Goal: Task Accomplishment & Management: Use online tool/utility

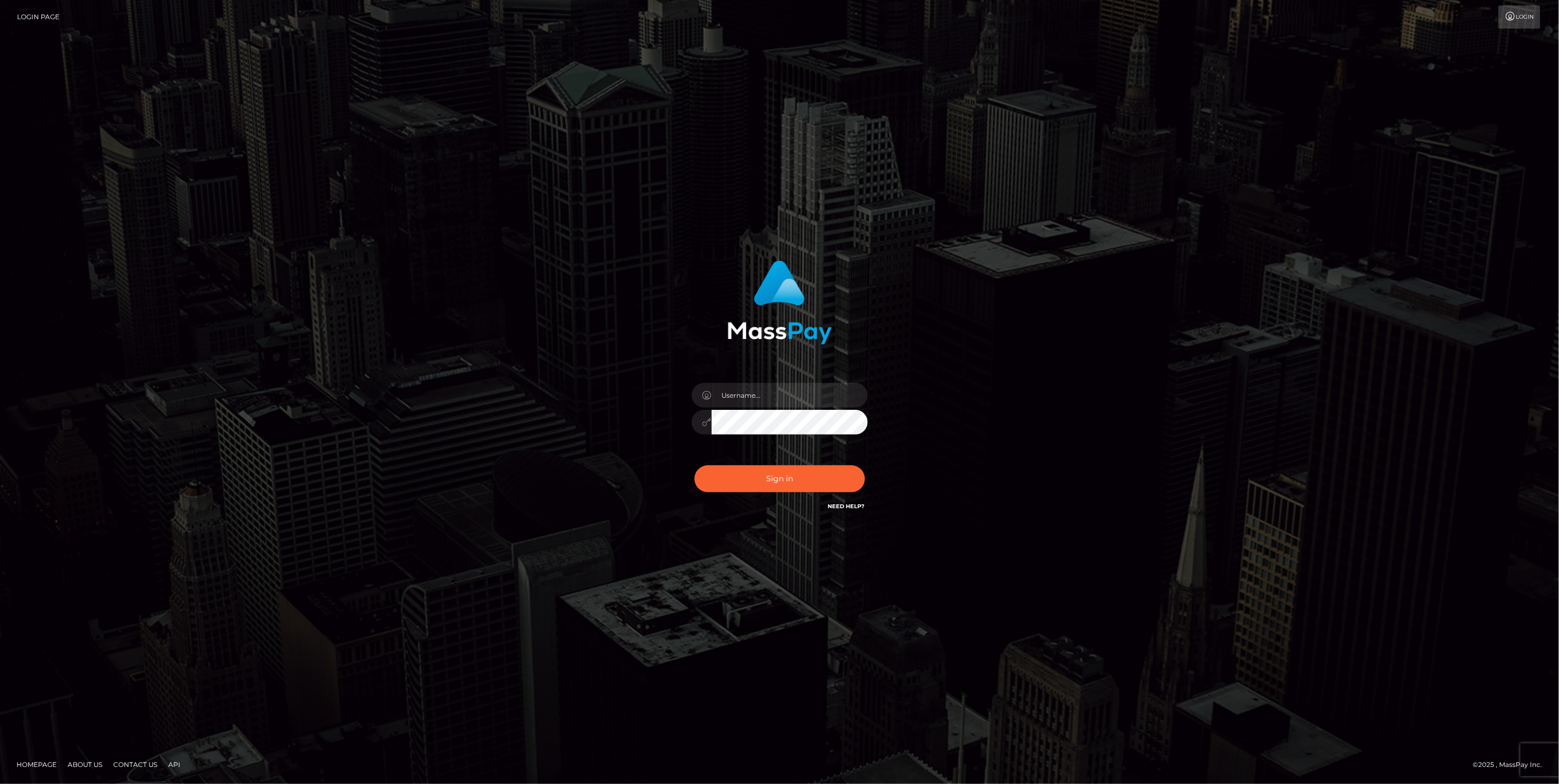
type input "bengreen"
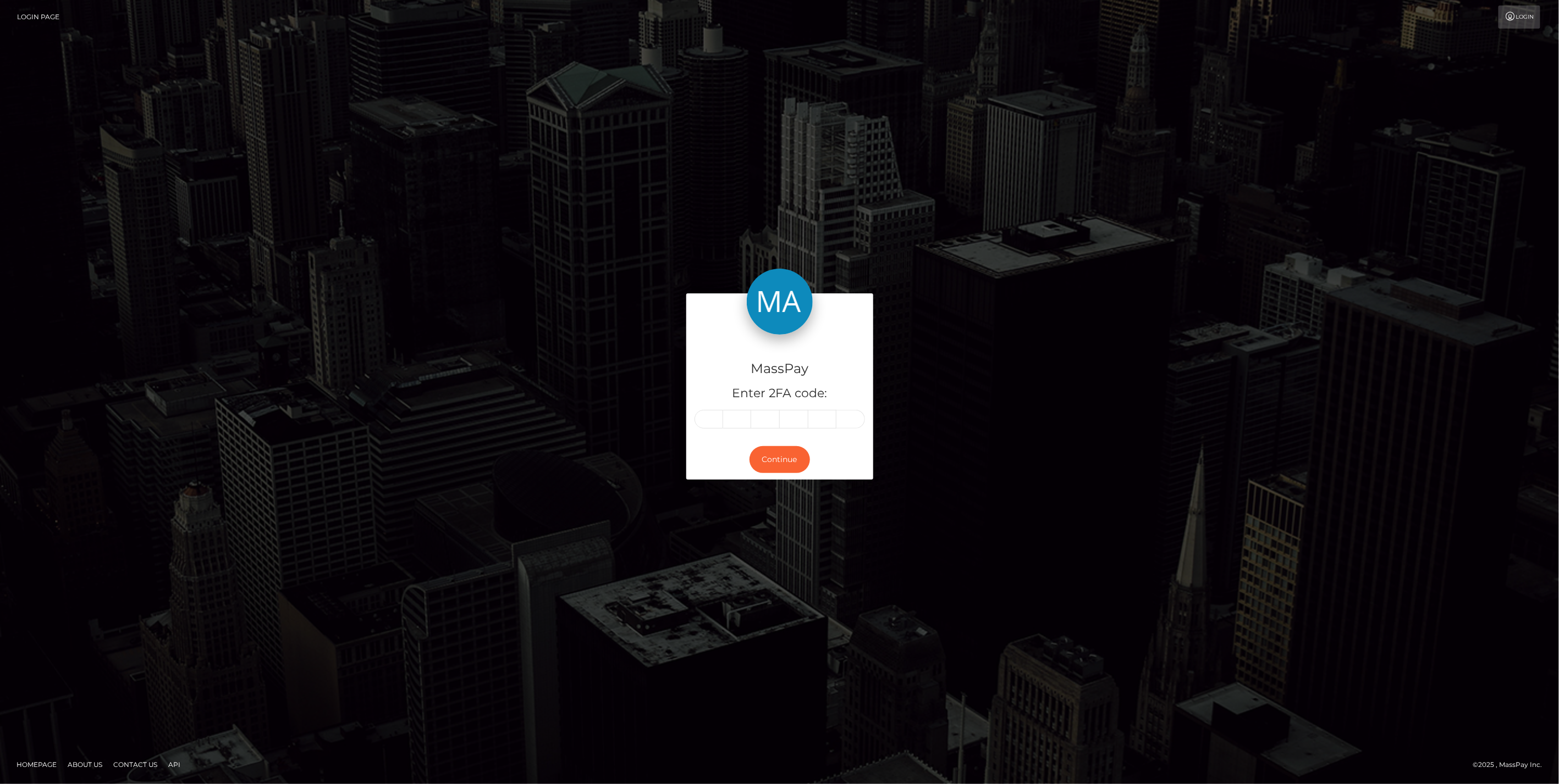
drag, startPoint x: 699, startPoint y: 410, endPoint x: 697, endPoint y: 378, distance: 32.1
click at [697, 377] on h4 "MassPay" at bounding box center [780, 369] width 170 height 19
click at [704, 417] on input "text" at bounding box center [709, 419] width 28 height 18
paste input "3"
type input "3"
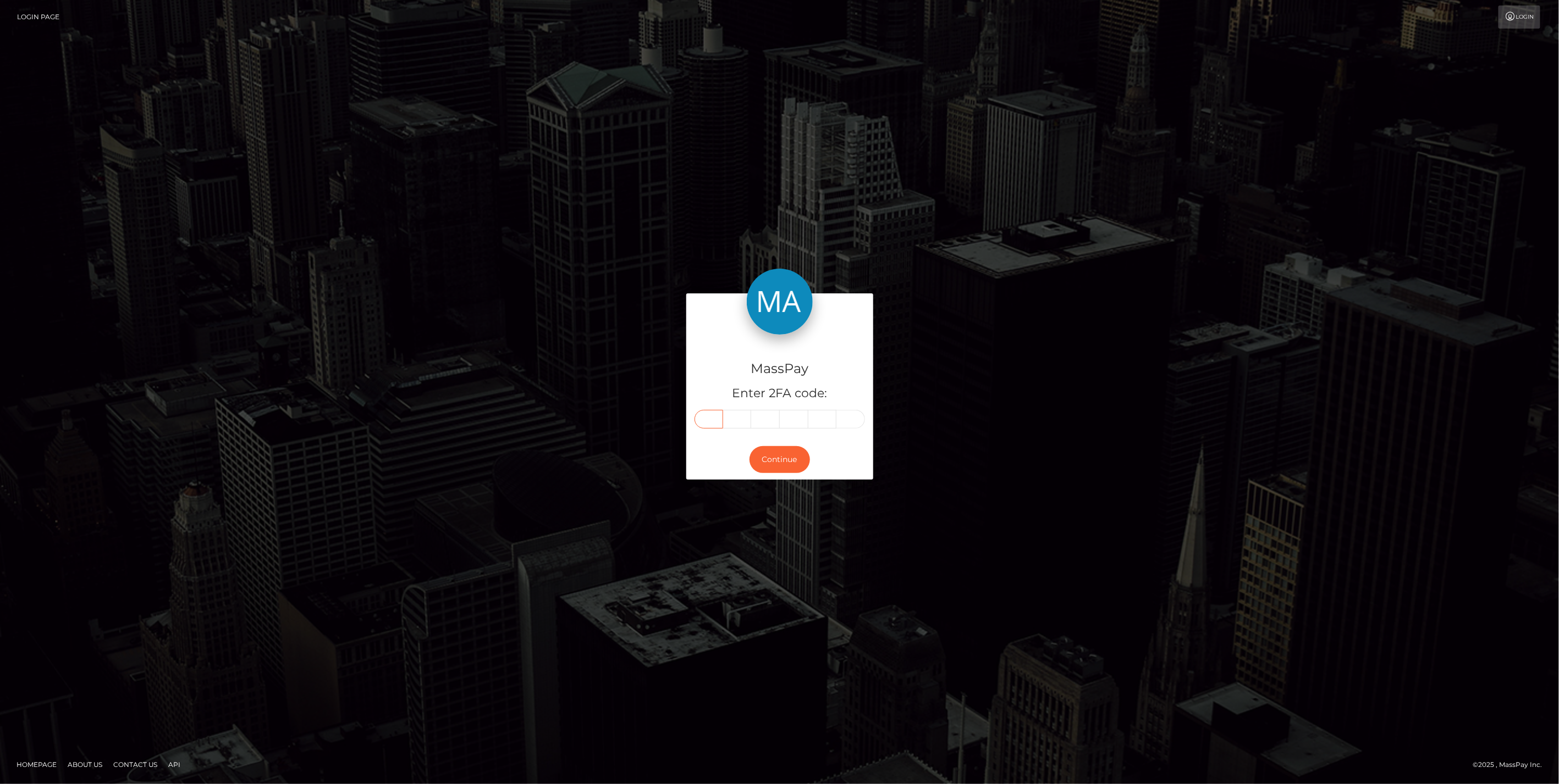
type input "4"
type input "9"
type input "7"
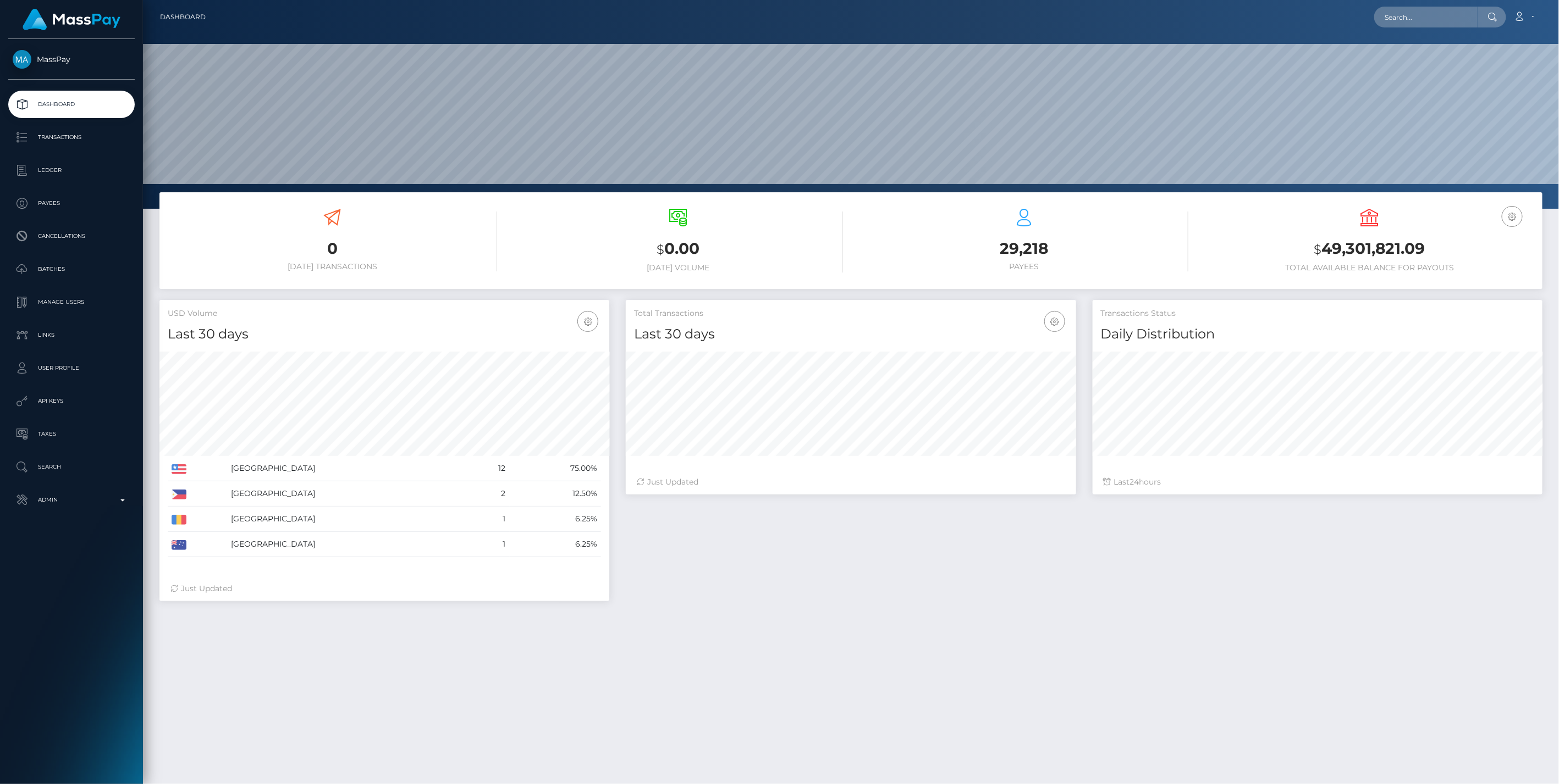
scroll to position [195, 450]
click at [66, 499] on p "Admin" at bounding box center [72, 500] width 118 height 17
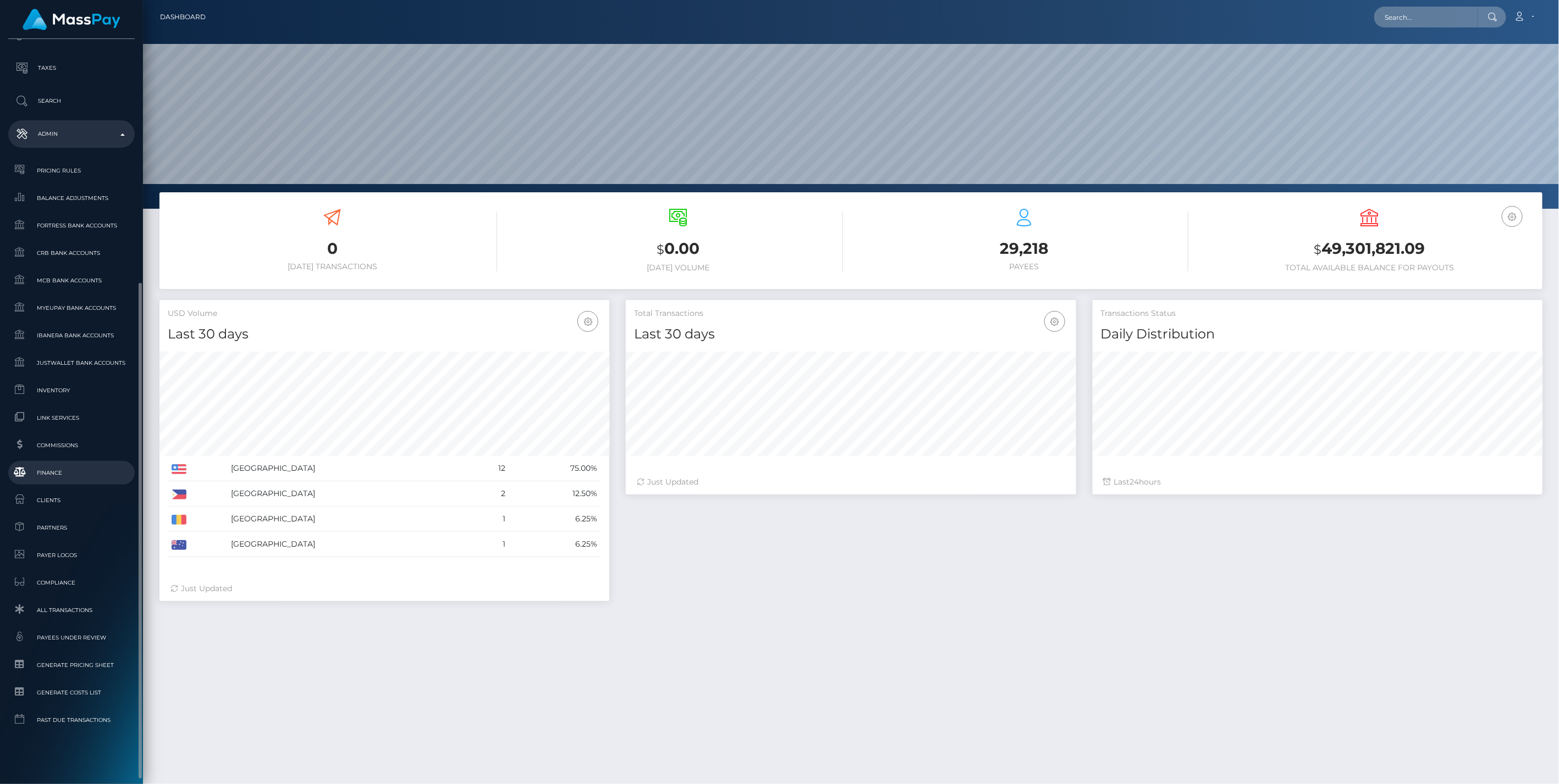
click at [64, 469] on span "Finance" at bounding box center [72, 473] width 118 height 13
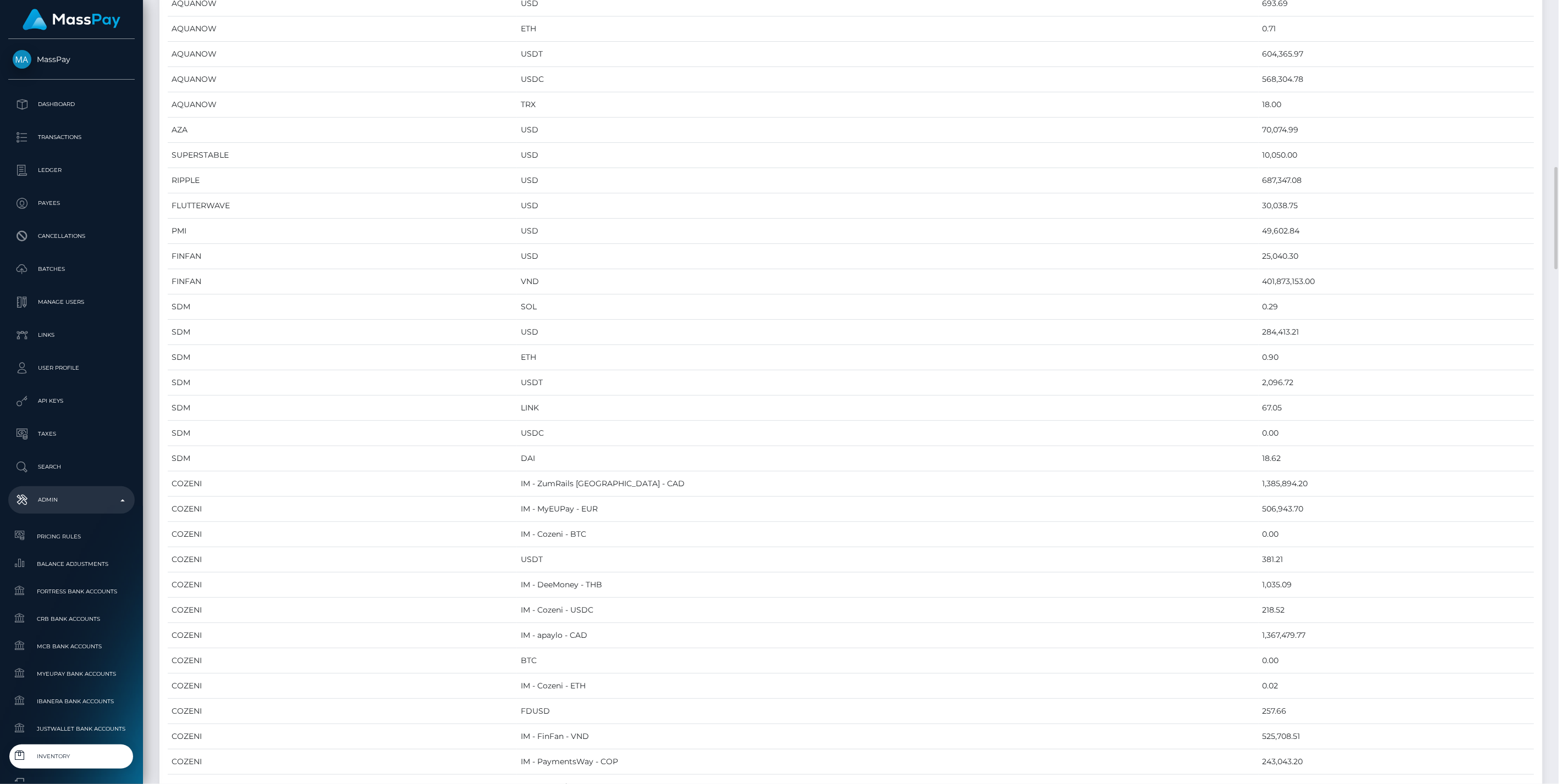
scroll to position [1587, 0]
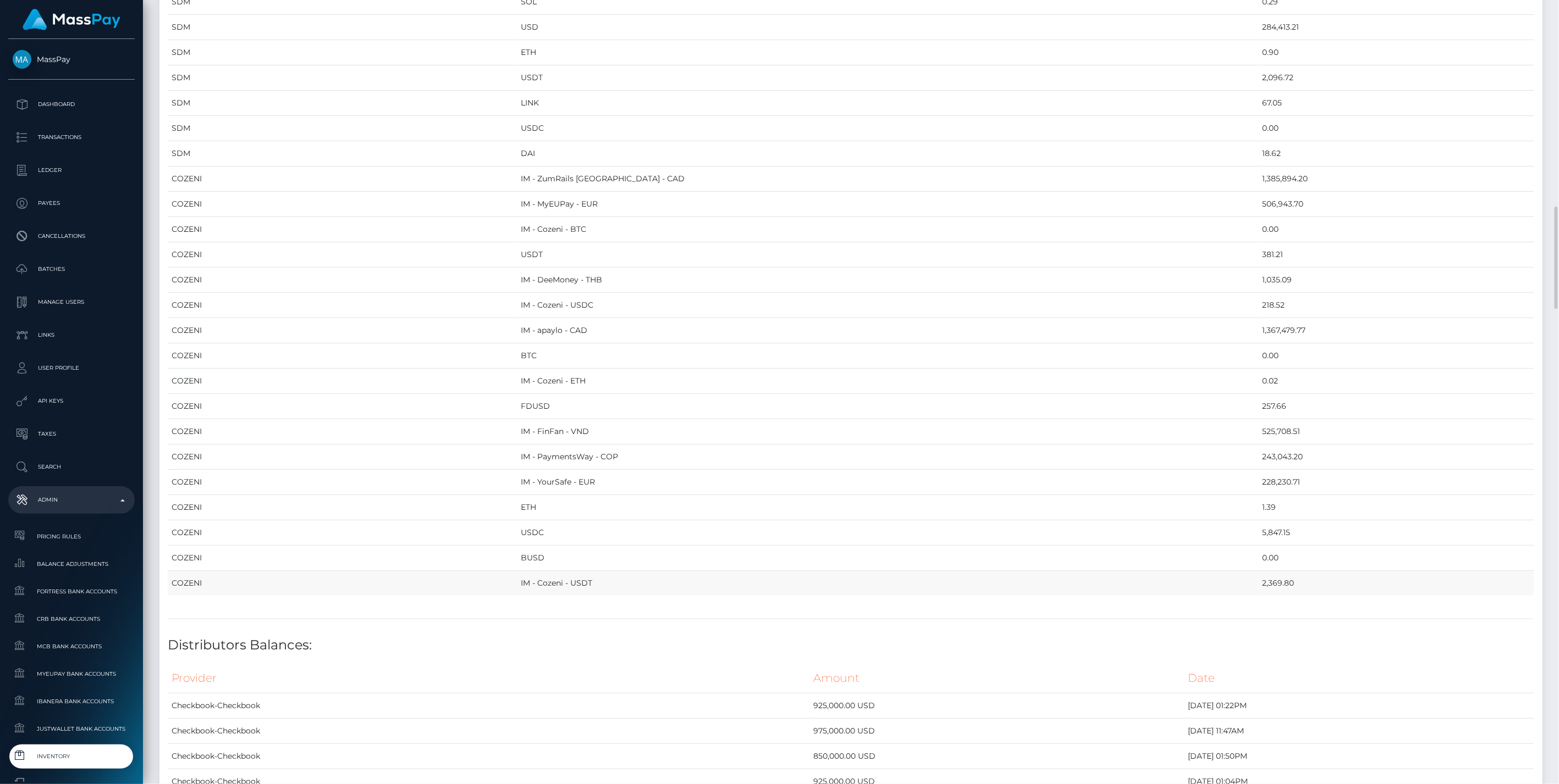
drag, startPoint x: 167, startPoint y: 114, endPoint x: 1232, endPoint y: 571, distance: 1158.9
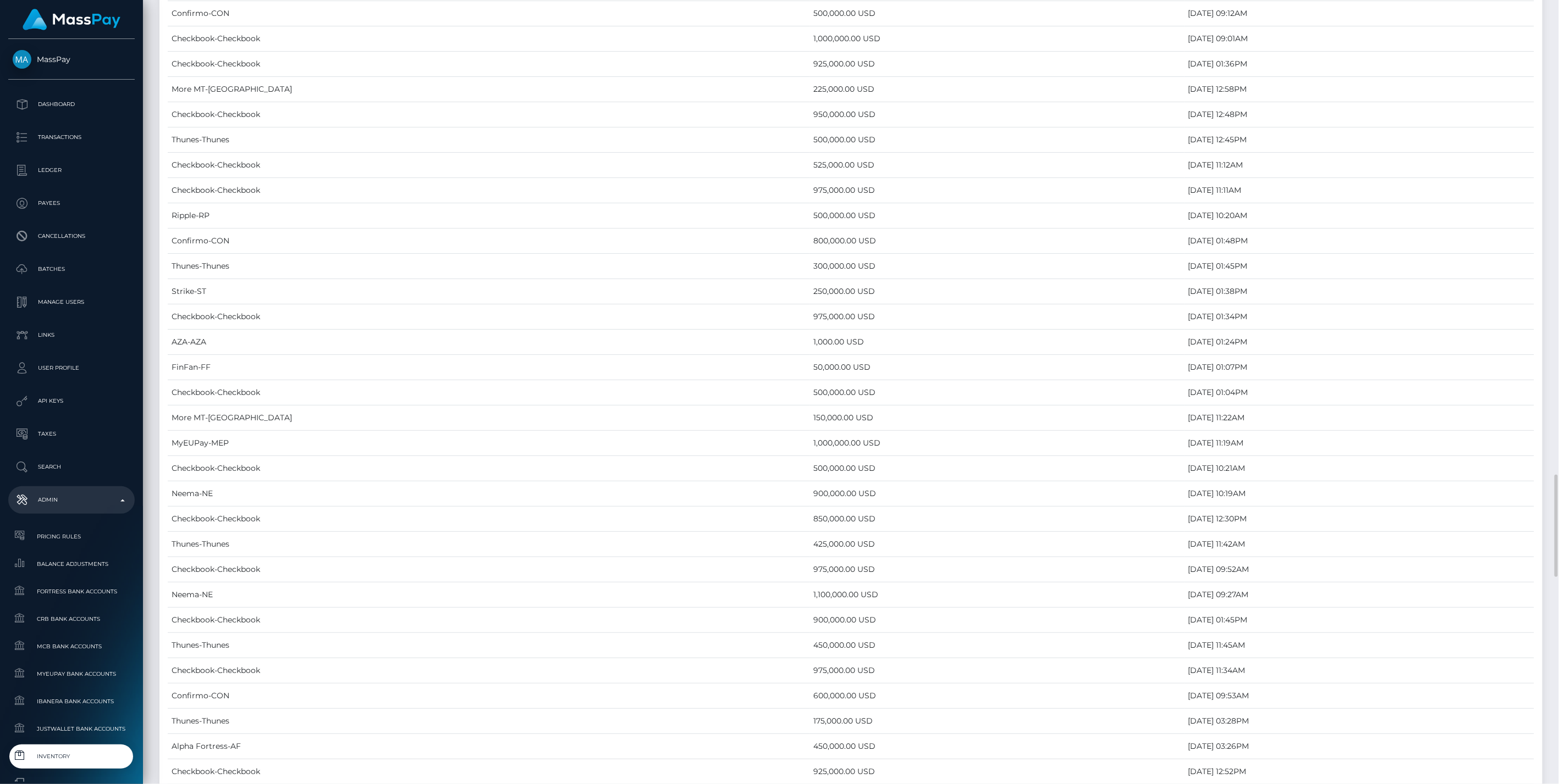
scroll to position [3175, 0]
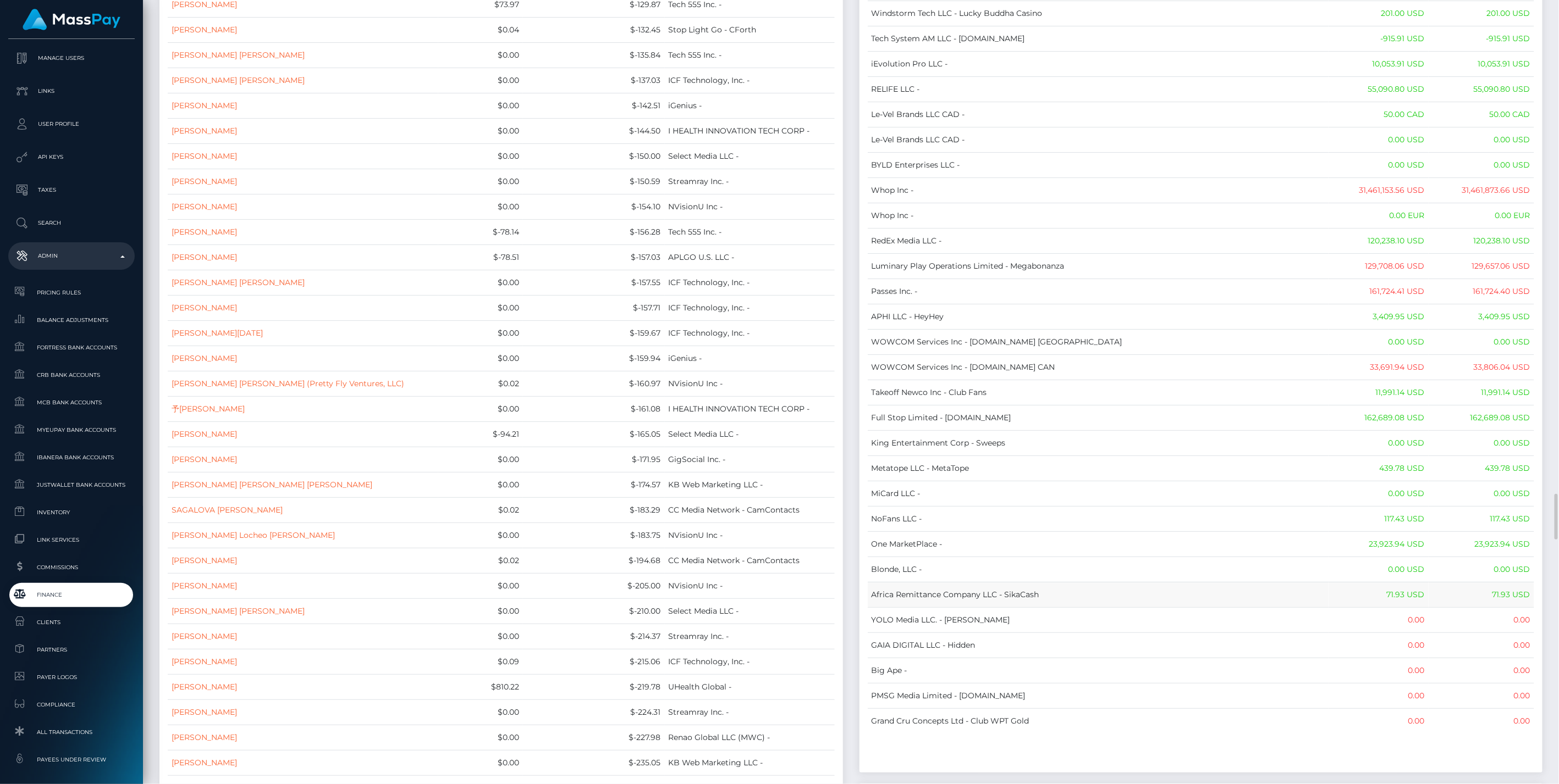
scroll to position [8487, 0]
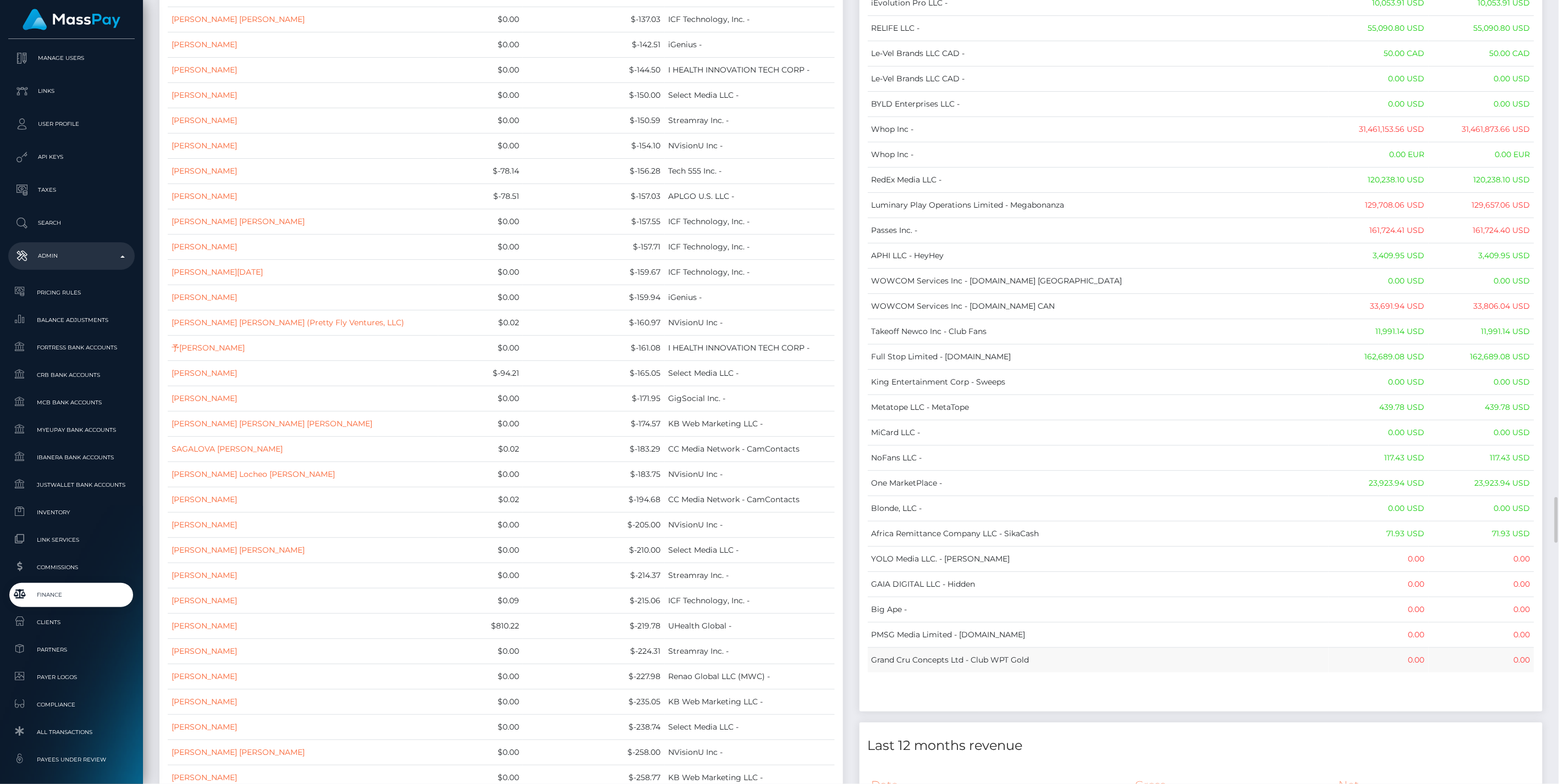
drag, startPoint x: 872, startPoint y: 120, endPoint x: 1528, endPoint y: 606, distance: 816.4
copy table "Name Wallet Balance Ledger Balance RNetwork LLC - 0.00 USD 1,542.77 USD MassPay…"
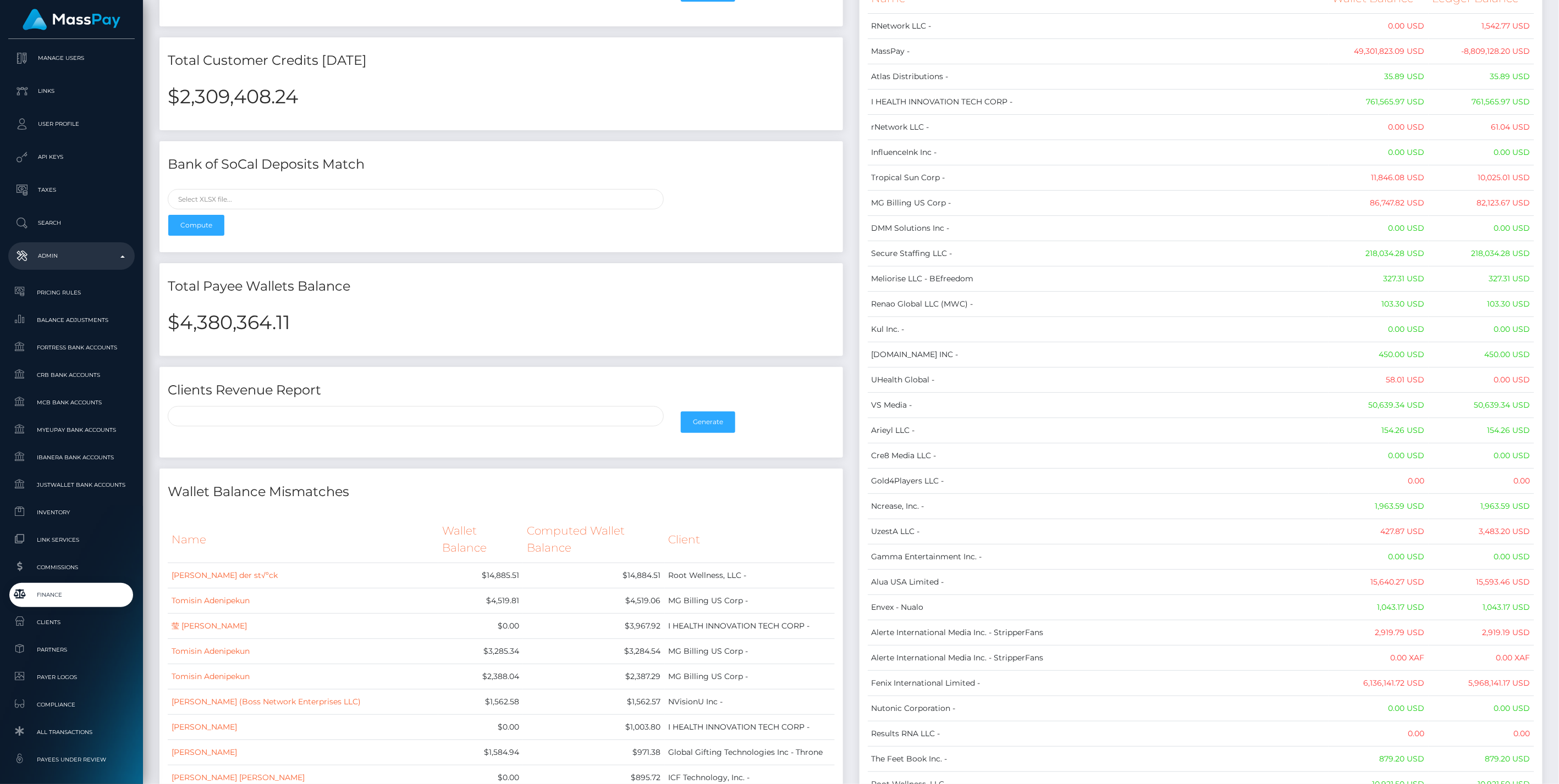
scroll to position [0, 0]
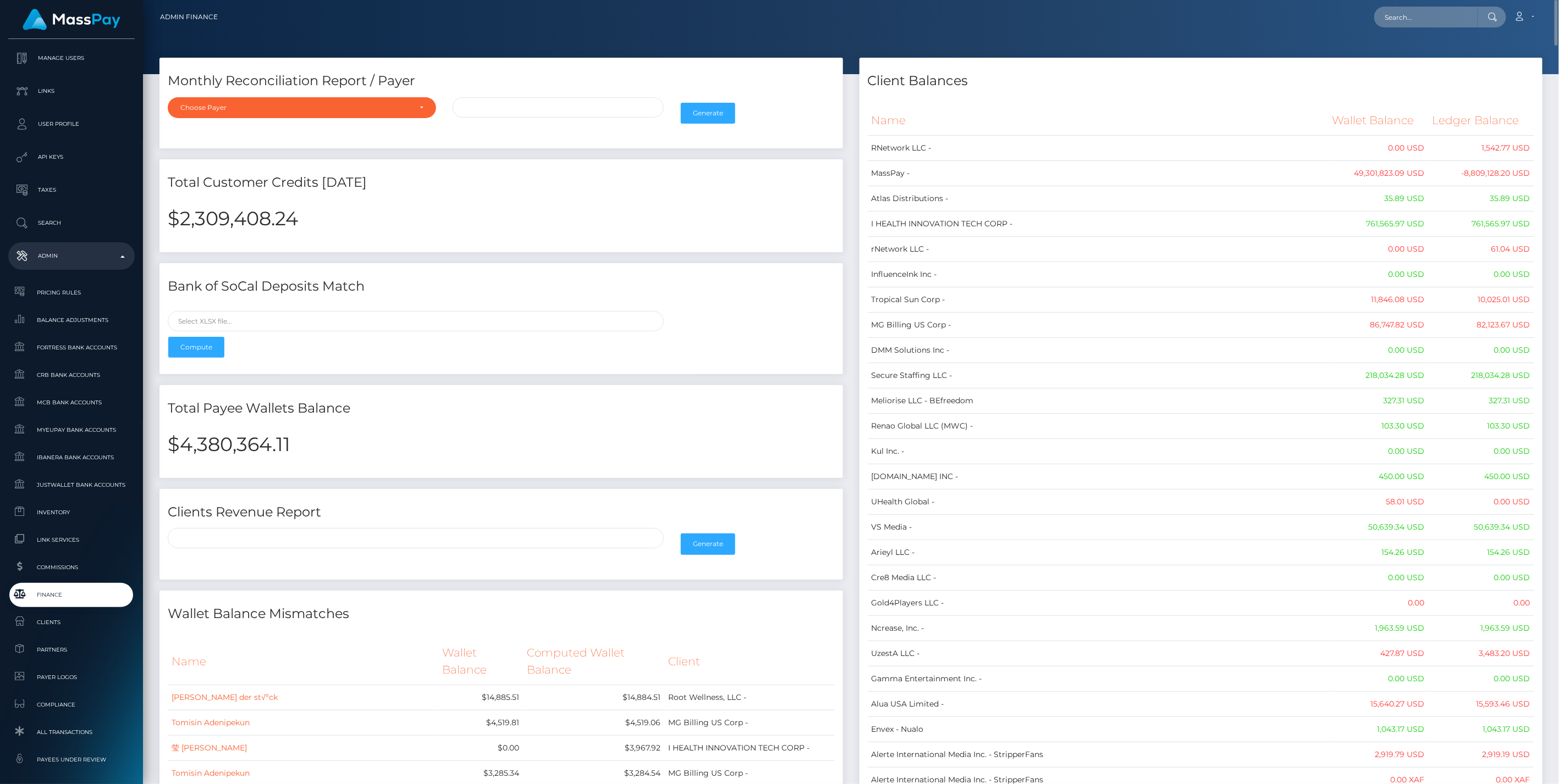
click at [311, 414] on h4 "Total Payee Wallets Balance" at bounding box center [501, 408] width 667 height 19
click at [267, 435] on h2 "$4,380,364.11" at bounding box center [501, 444] width 667 height 23
copy h2 "4,380,364.11"
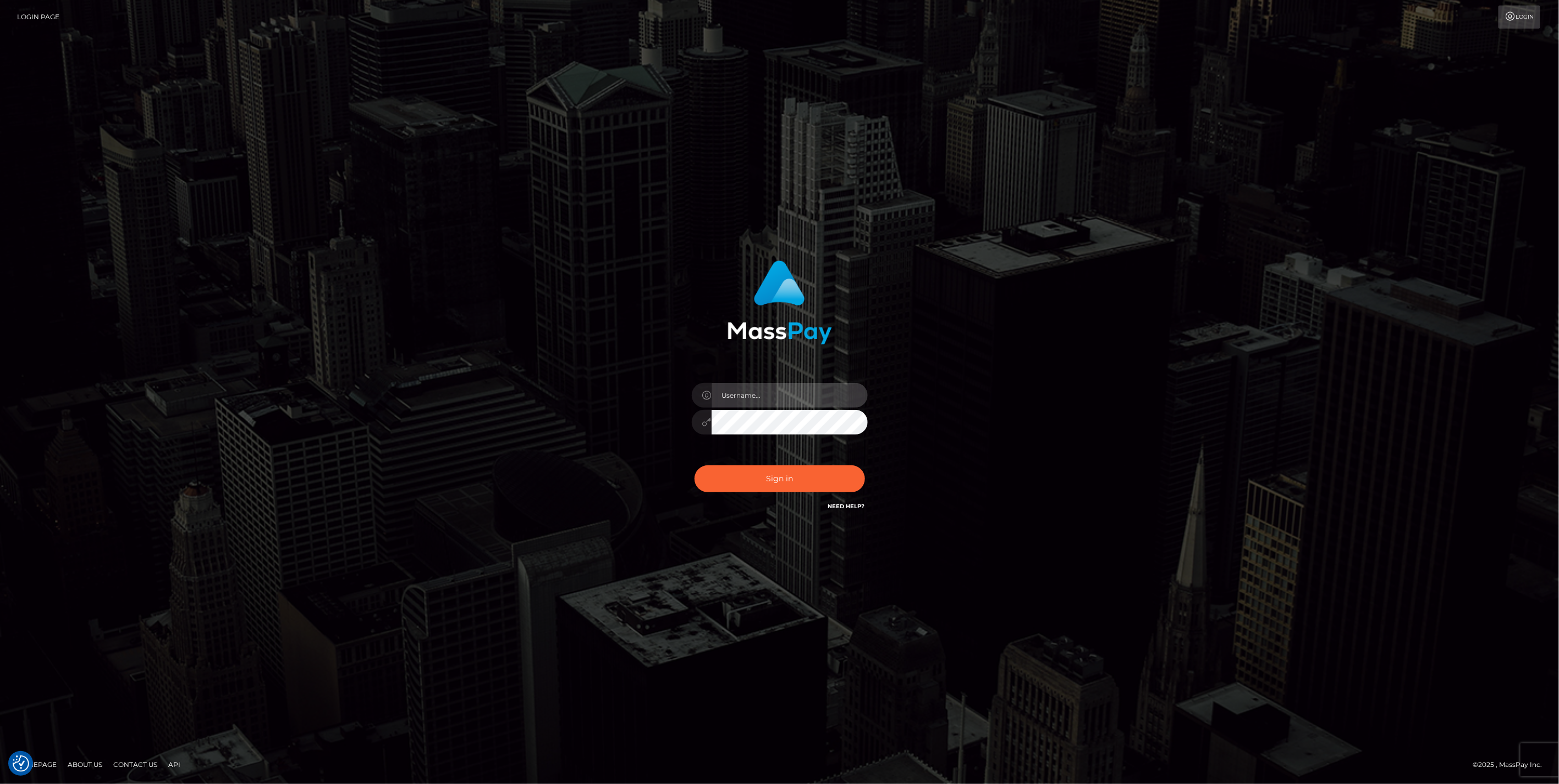
type input "bengreen"
click at [718, 492] on div "Sign in Need Help?" at bounding box center [780, 483] width 192 height 49
click at [720, 488] on button "Sign in" at bounding box center [780, 479] width 170 height 27
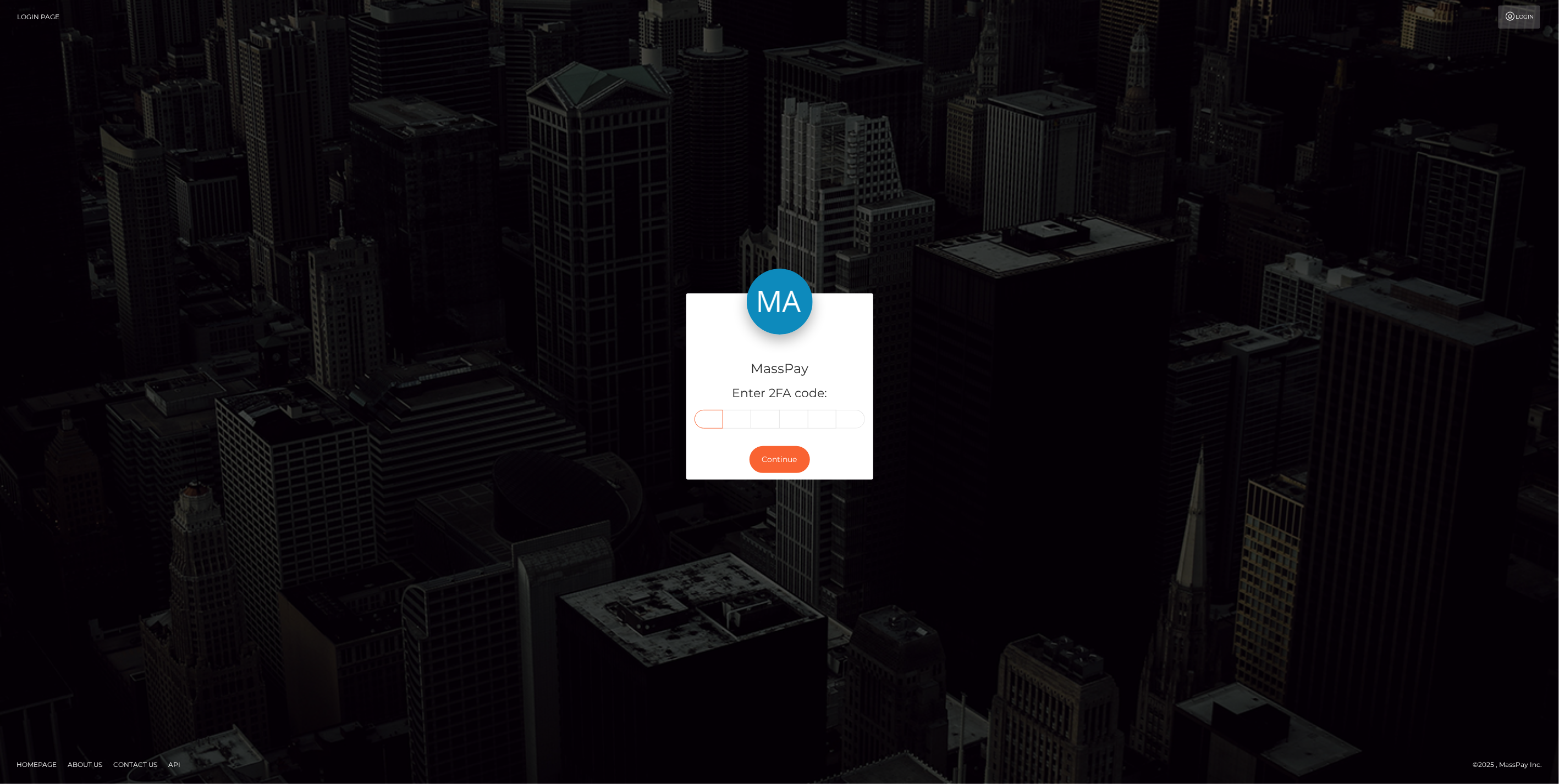
paste input "3"
type input "3"
type input "1"
type input "9"
type input "7"
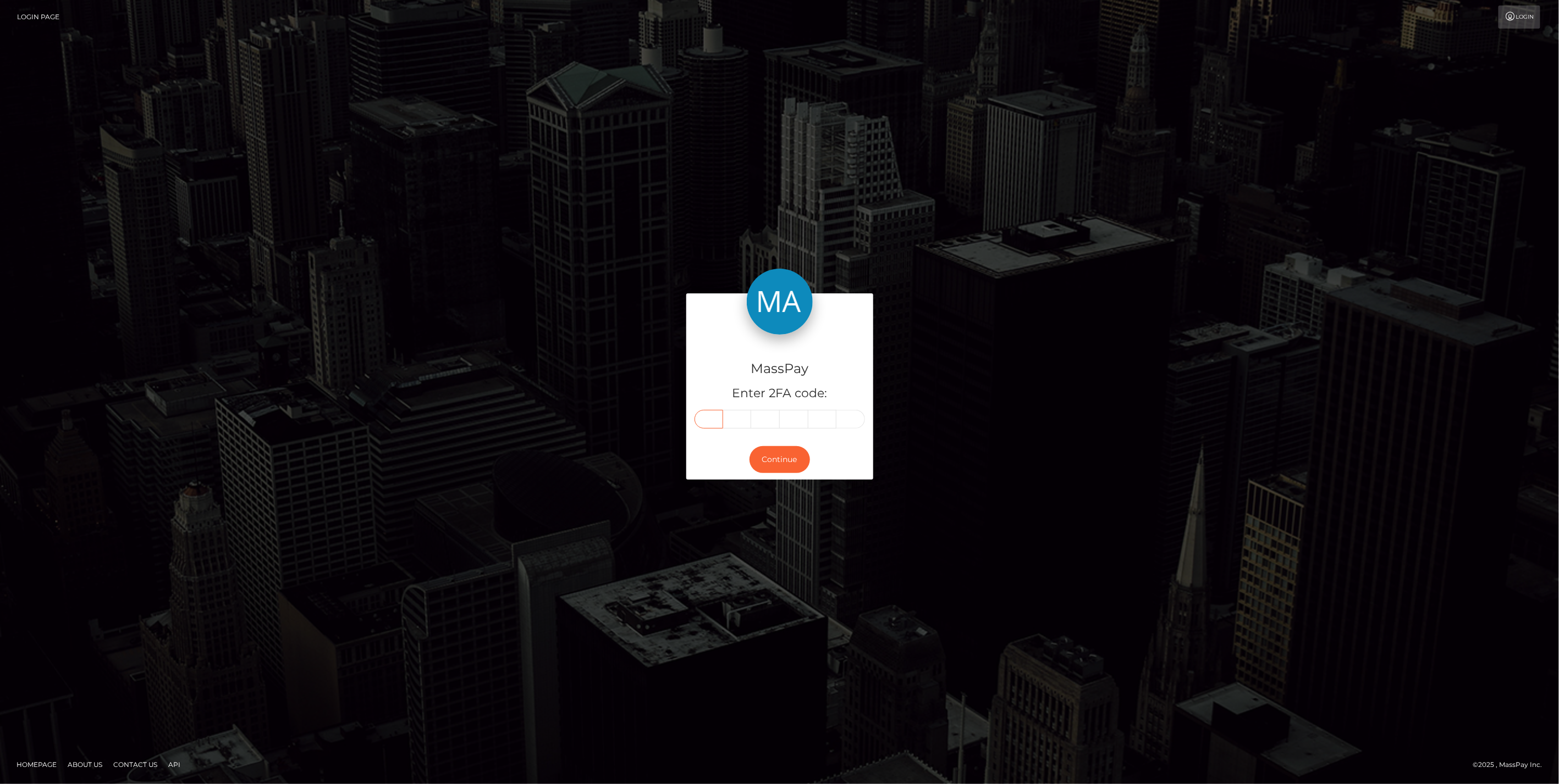
type input "1"
type input "6"
click at [759, 459] on button "Continue" at bounding box center [780, 460] width 60 height 27
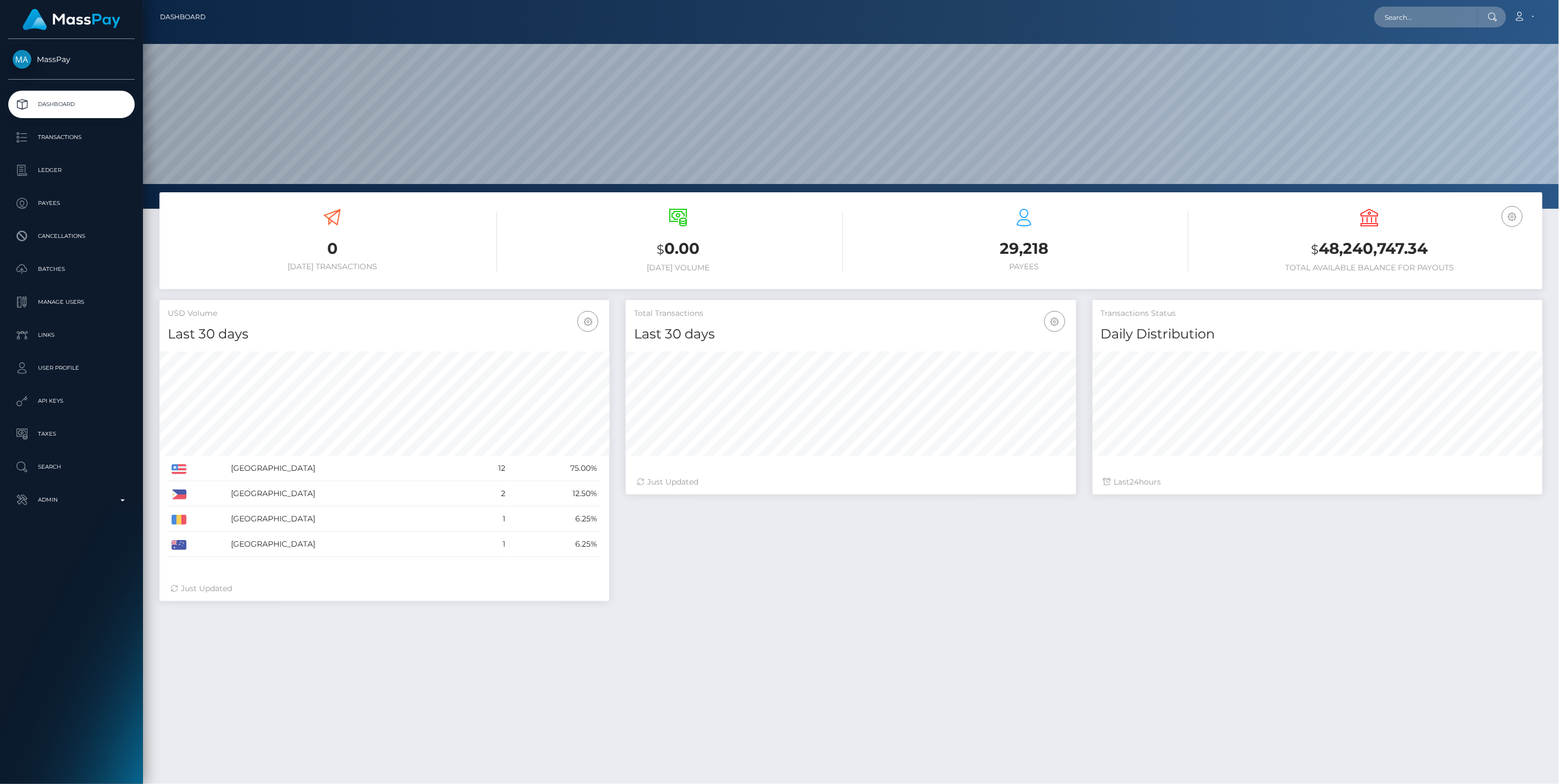
scroll to position [195, 450]
click at [1414, 15] on input "text" at bounding box center [1426, 17] width 104 height 21
paste input "aa567fca-a58e-11f0-bd75-060e06e9f077"
type input "aa567fca-a58e-11f0-bd75-060e06e9f077"
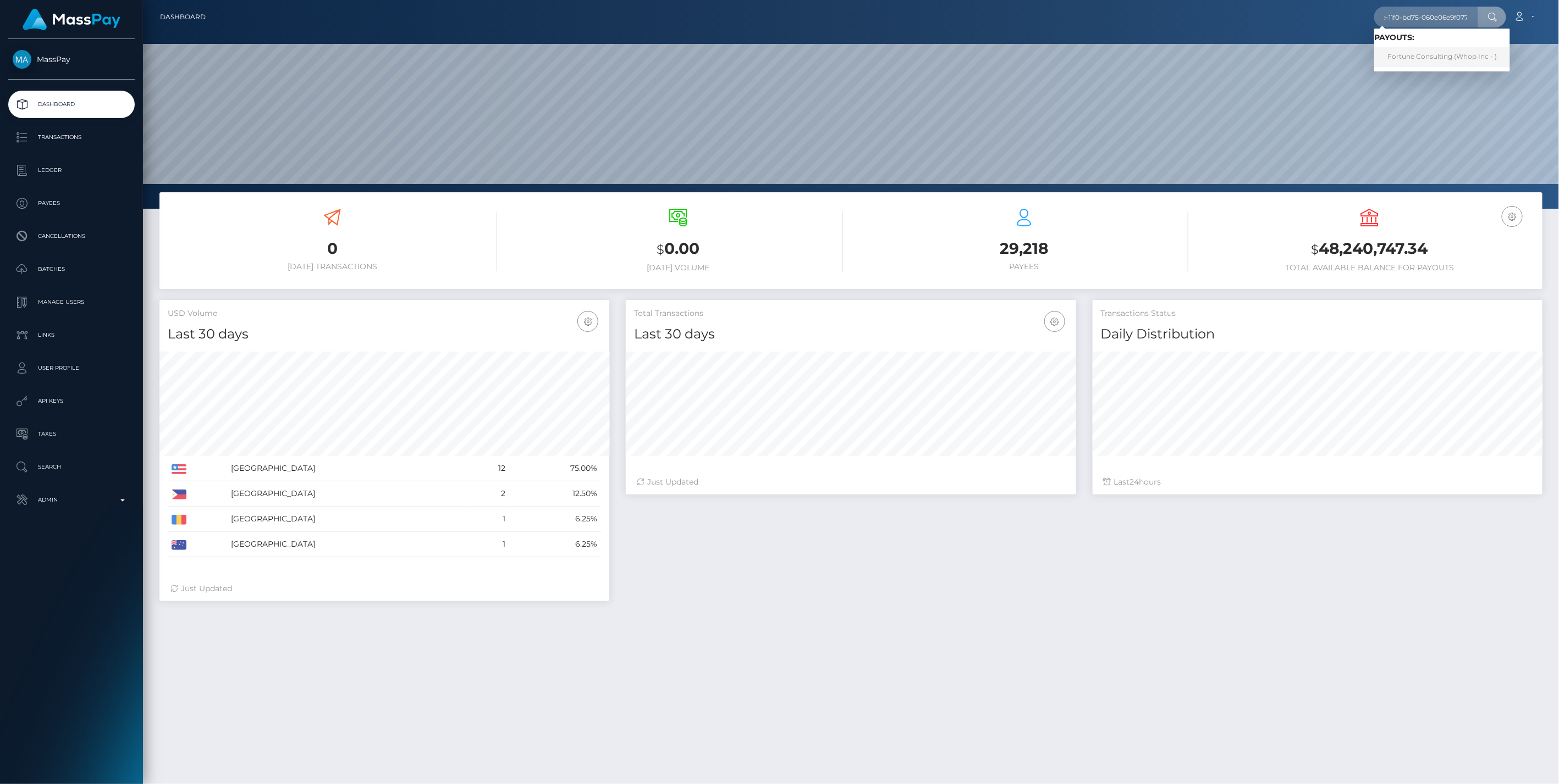
click at [1417, 55] on link "Fortune Consulting (Whop Inc - )" at bounding box center [1442, 57] width 136 height 20
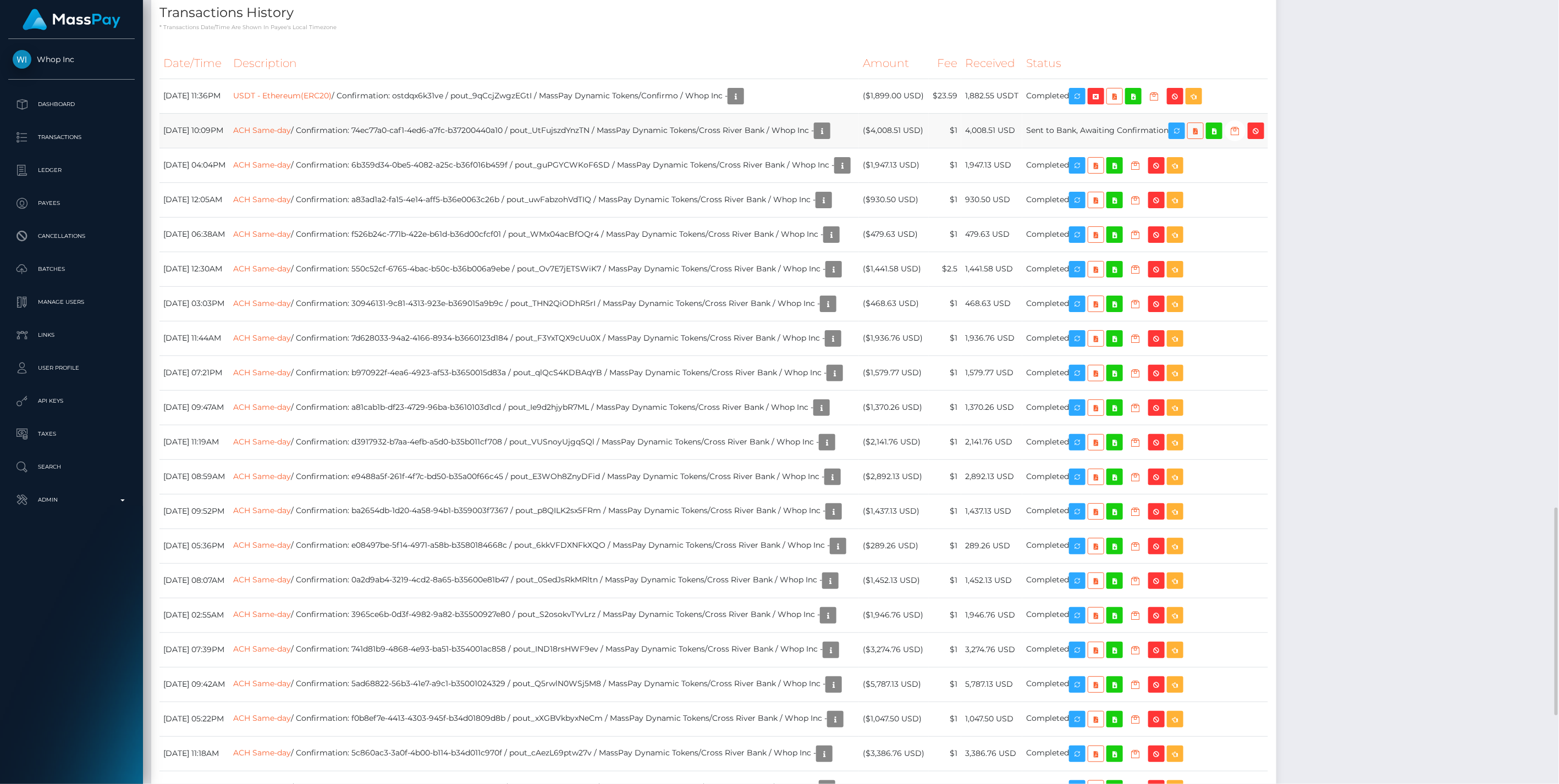
scroll to position [1282, 0]
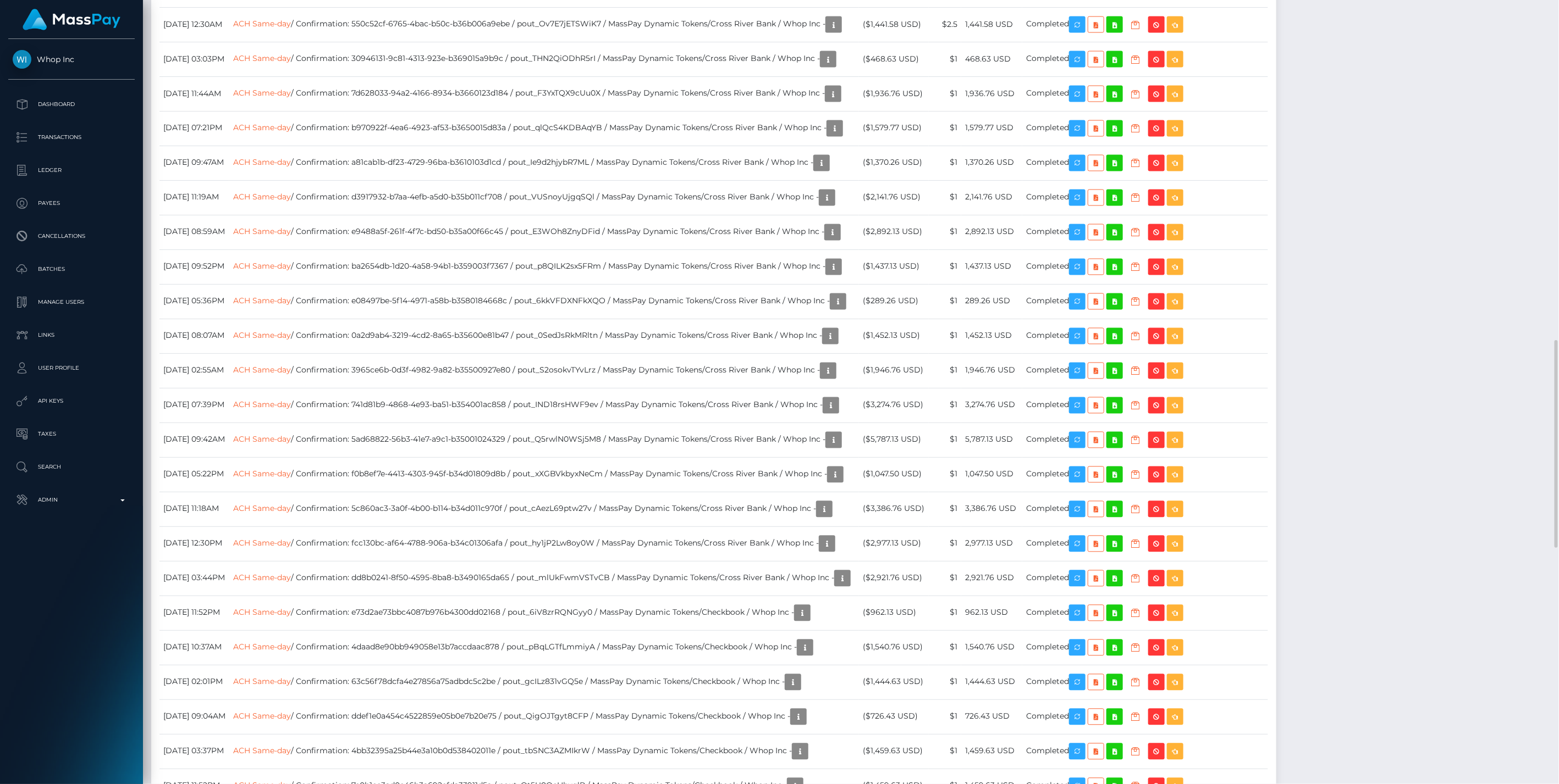
drag, startPoint x: 1123, startPoint y: 376, endPoint x: 533, endPoint y: 369, distance: 590.0
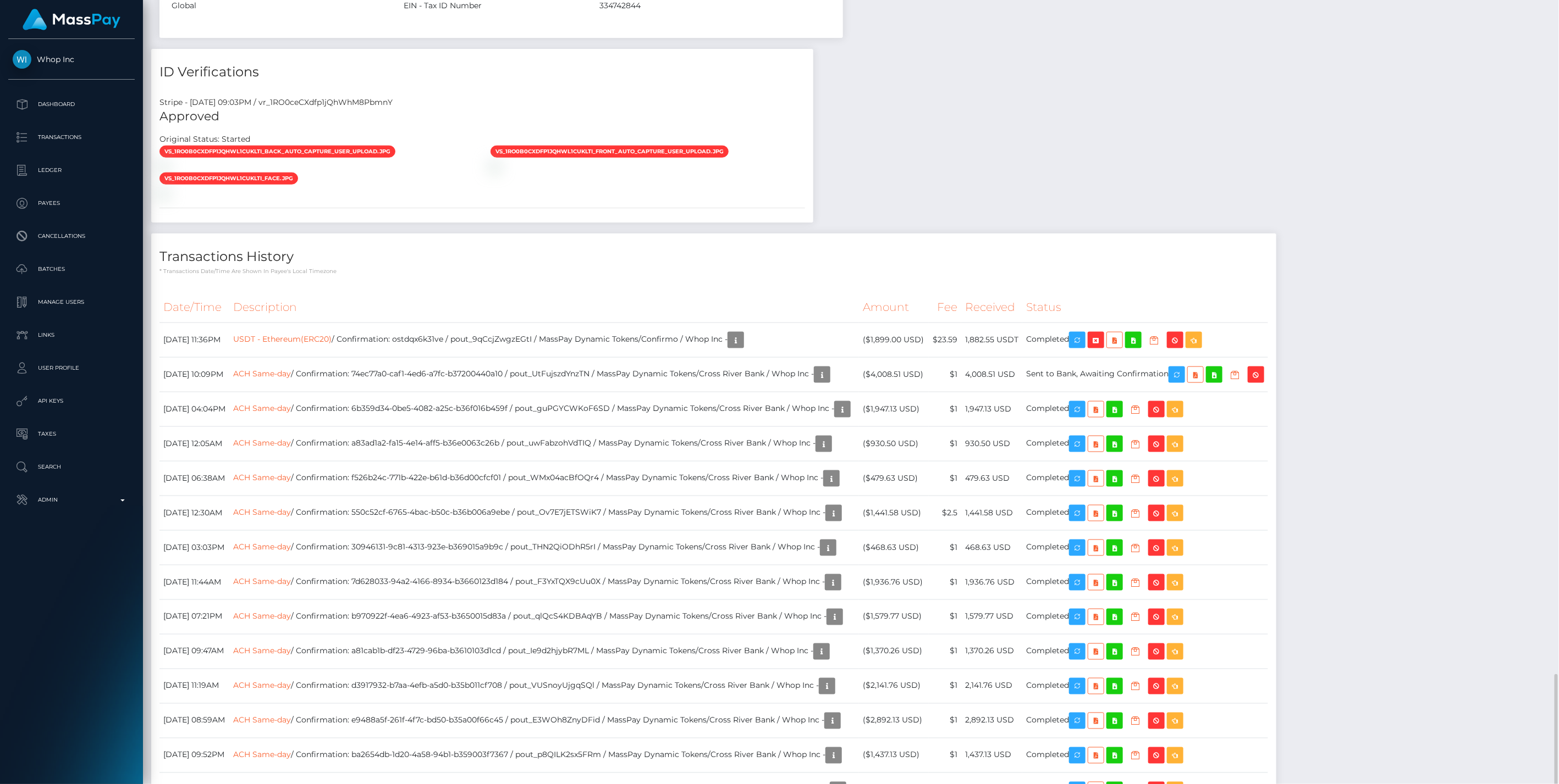
scroll to position [0, 0]
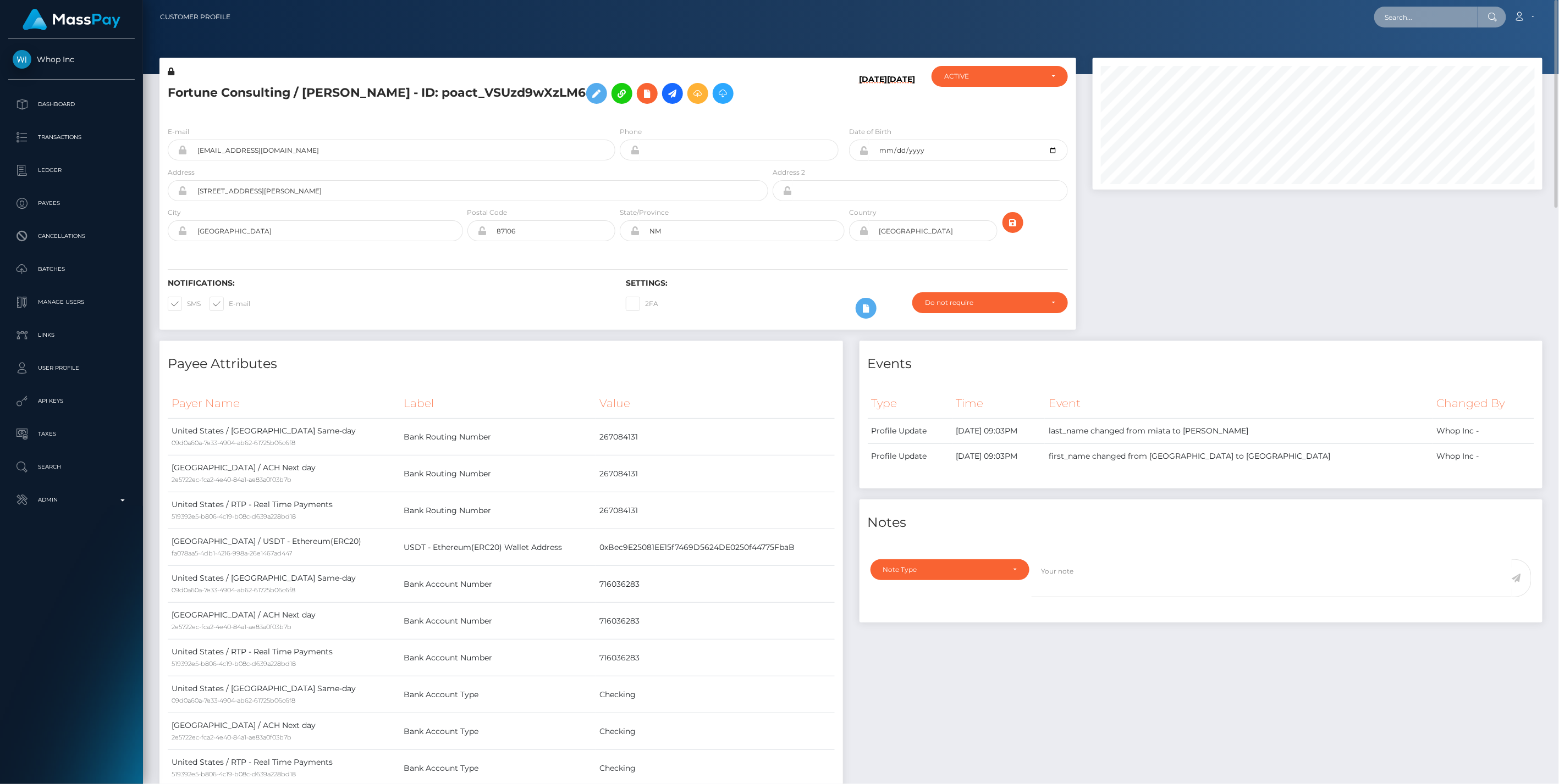
click at [1426, 23] on input "text" at bounding box center [1426, 17] width 104 height 21
paste input "1,446.74"
click at [1386, 18] on input "1,446.74" at bounding box center [1426, 17] width 104 height 21
type input "1446.74"
click at [1405, 49] on link "KAYLA ALYSSA PARRILLA (Whop Inc - )" at bounding box center [1468, 57] width 188 height 20
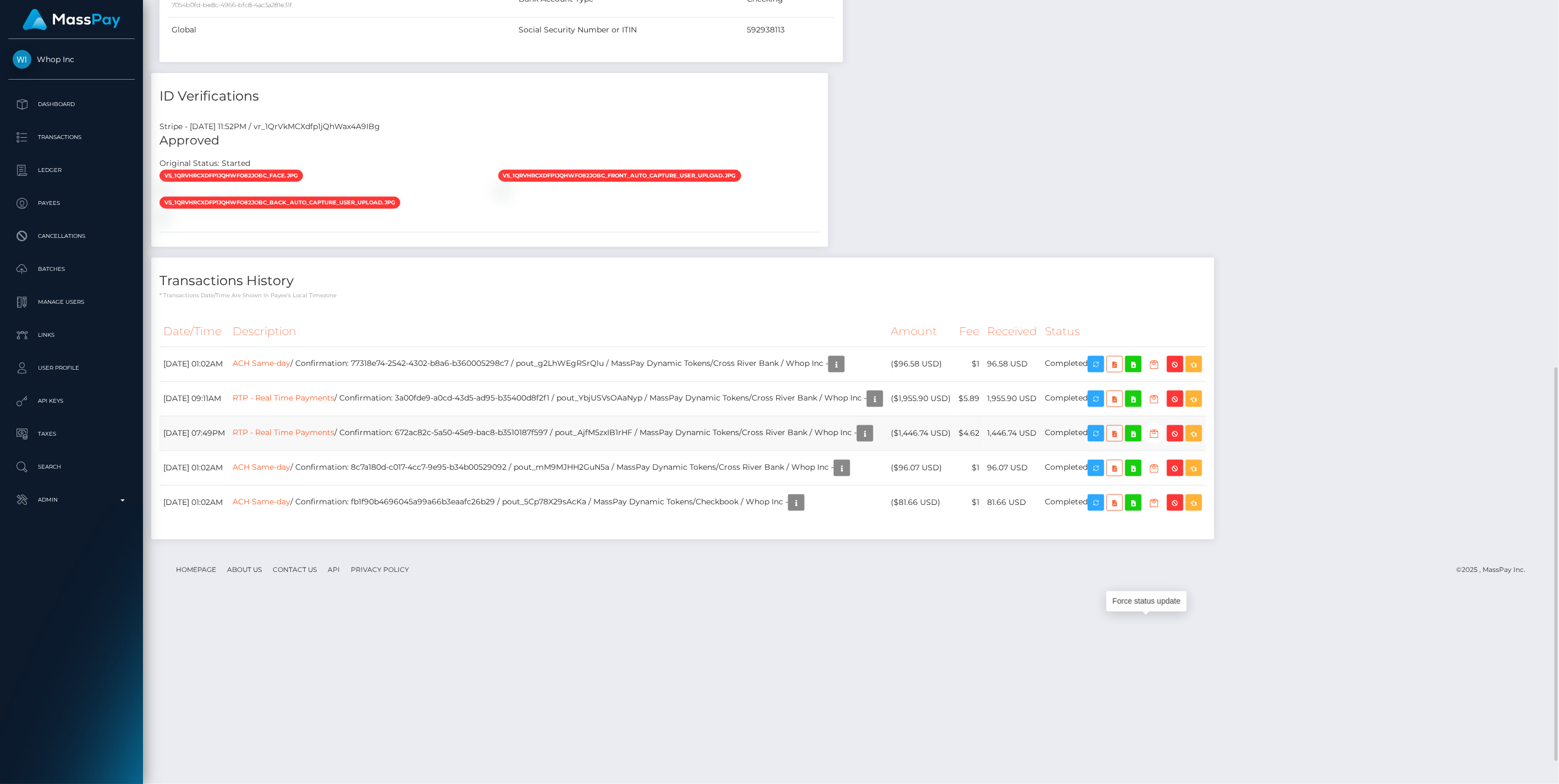
scroll to position [778, 0]
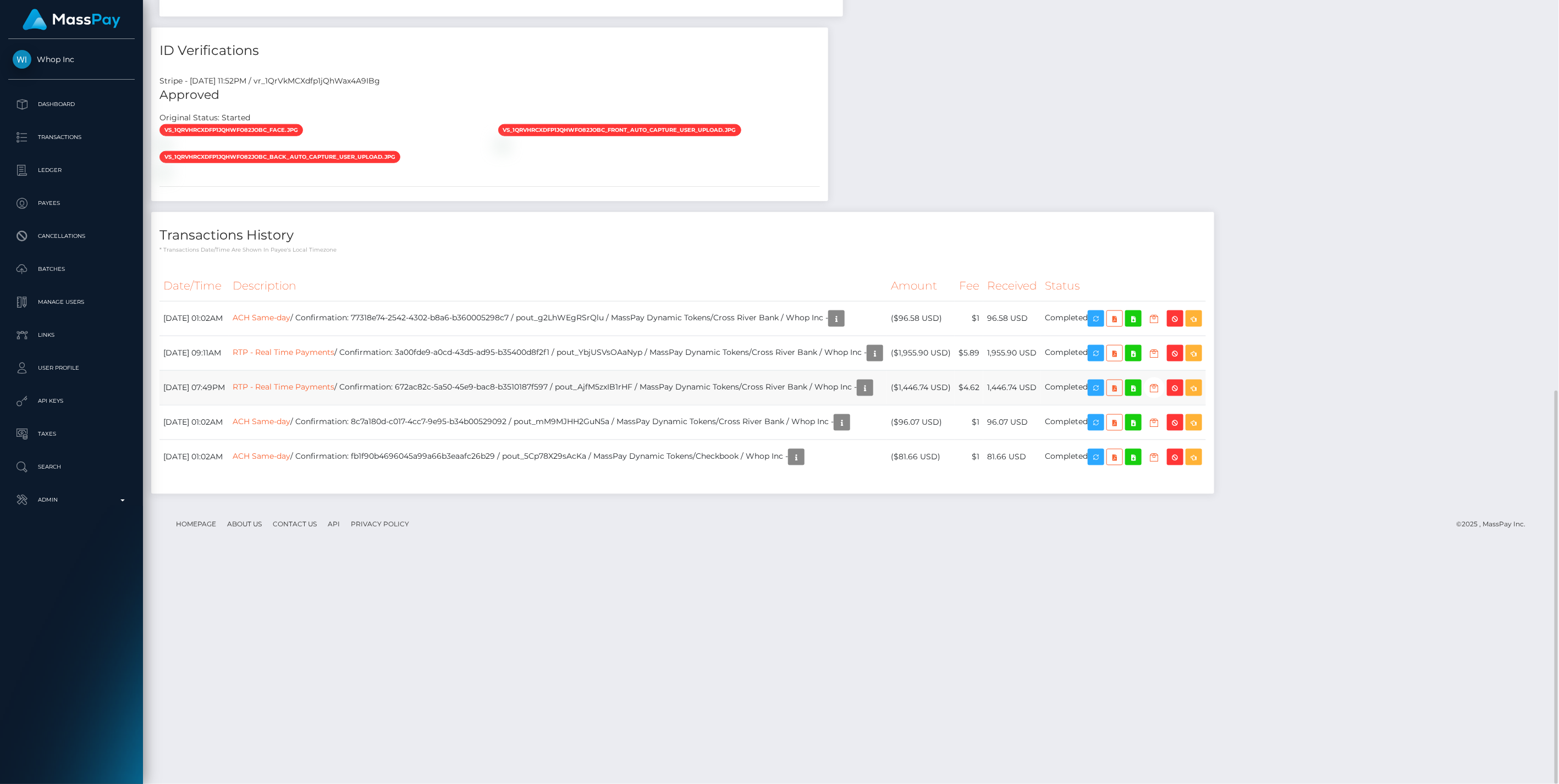
drag, startPoint x: 996, startPoint y: 615, endPoint x: 176, endPoint y: 610, distance: 820.0
click at [176, 405] on tr "September 7, 2025 07:49PM RTP - Real Time Payments / Confirmation: 672ac82c-5a5…" at bounding box center [683, 388] width 1047 height 35
click at [292, 393] on link "RTP - Real Time Payments" at bounding box center [283, 388] width 102 height 10
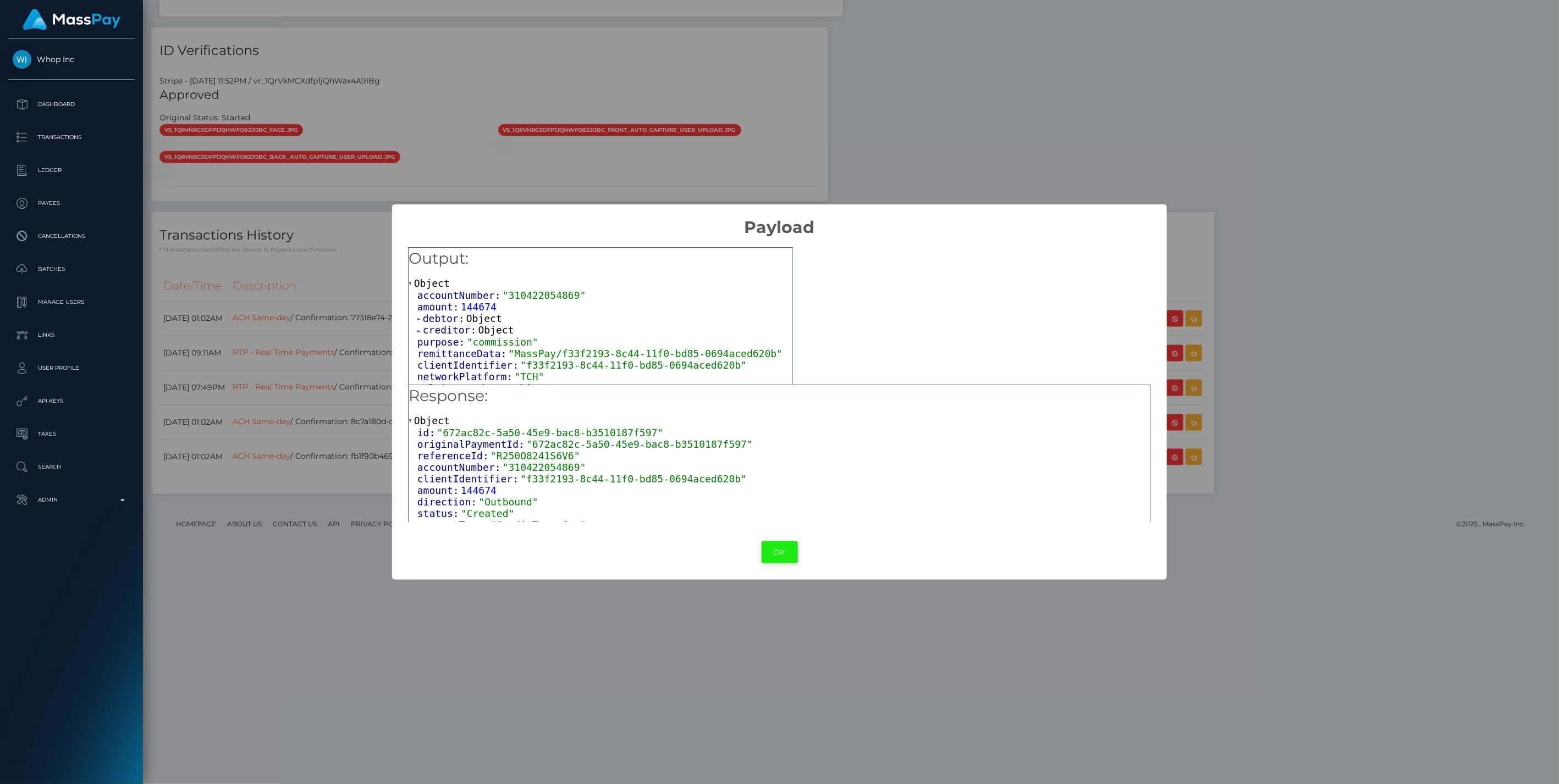
click at [776, 553] on button "OK" at bounding box center [780, 552] width 36 height 23
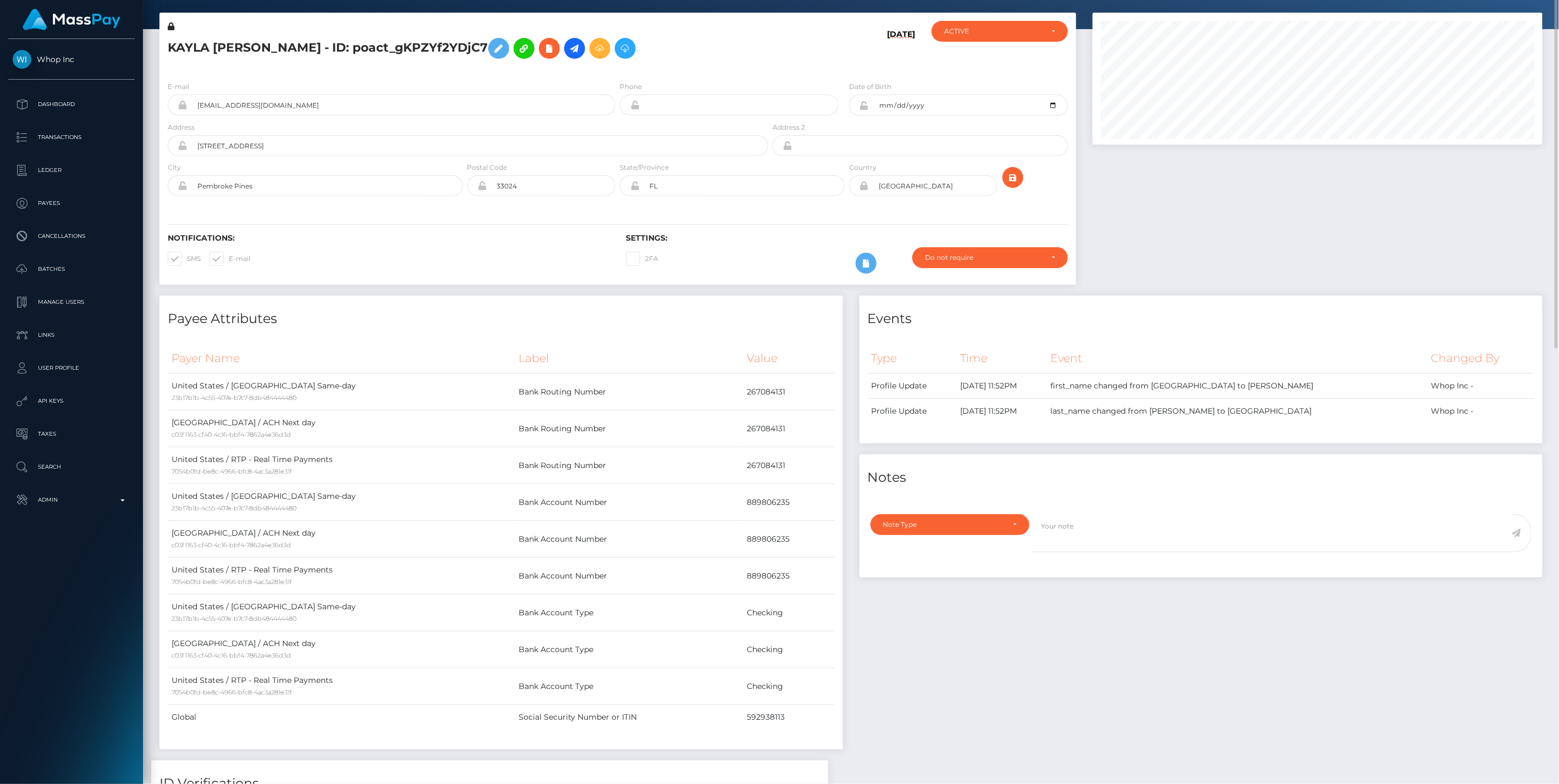
scroll to position [0, 0]
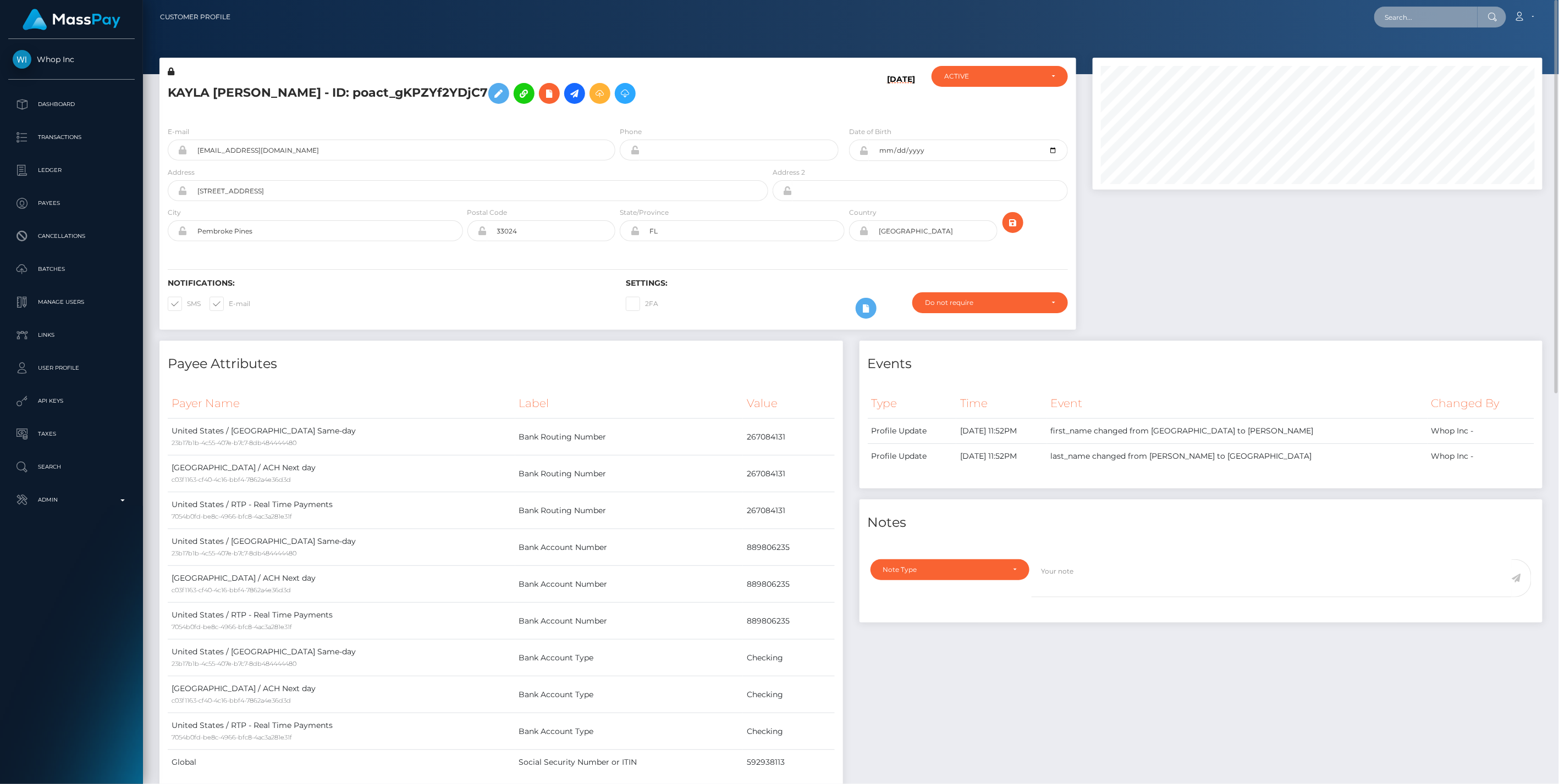
click at [1418, 14] on input "text" at bounding box center [1426, 17] width 104 height 21
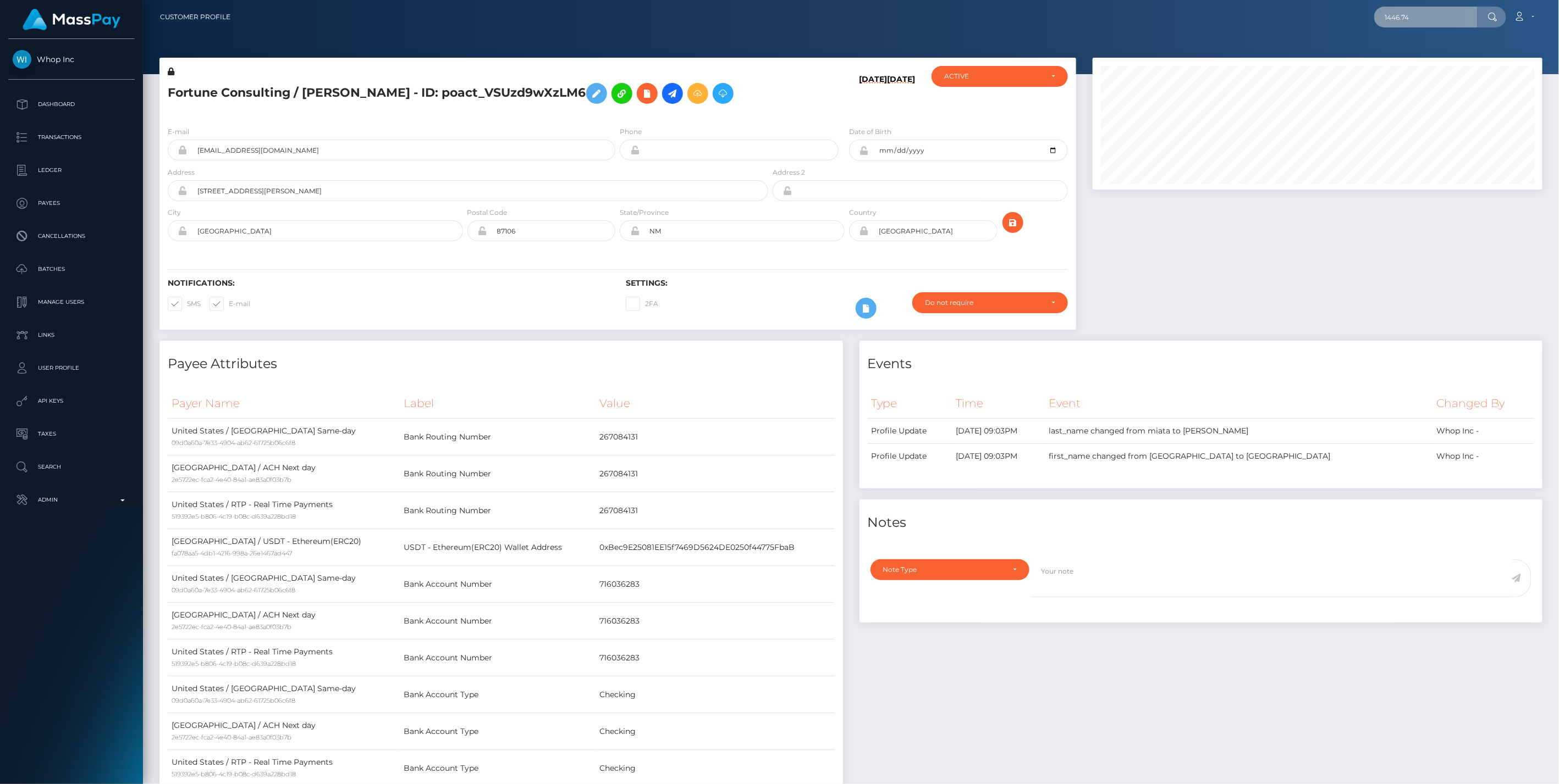
click at [1417, 12] on input "1446.74" at bounding box center [1426, 17] width 104 height 21
click at [1420, 24] on input "1446.74" at bounding box center [1426, 17] width 104 height 21
drag, startPoint x: 1422, startPoint y: 22, endPoint x: 1343, endPoint y: 20, distance: 79.0
click at [1343, 20] on div "1446.74 Loading... Loading... Account Edit Profile Logout" at bounding box center [891, 17] width 1302 height 23
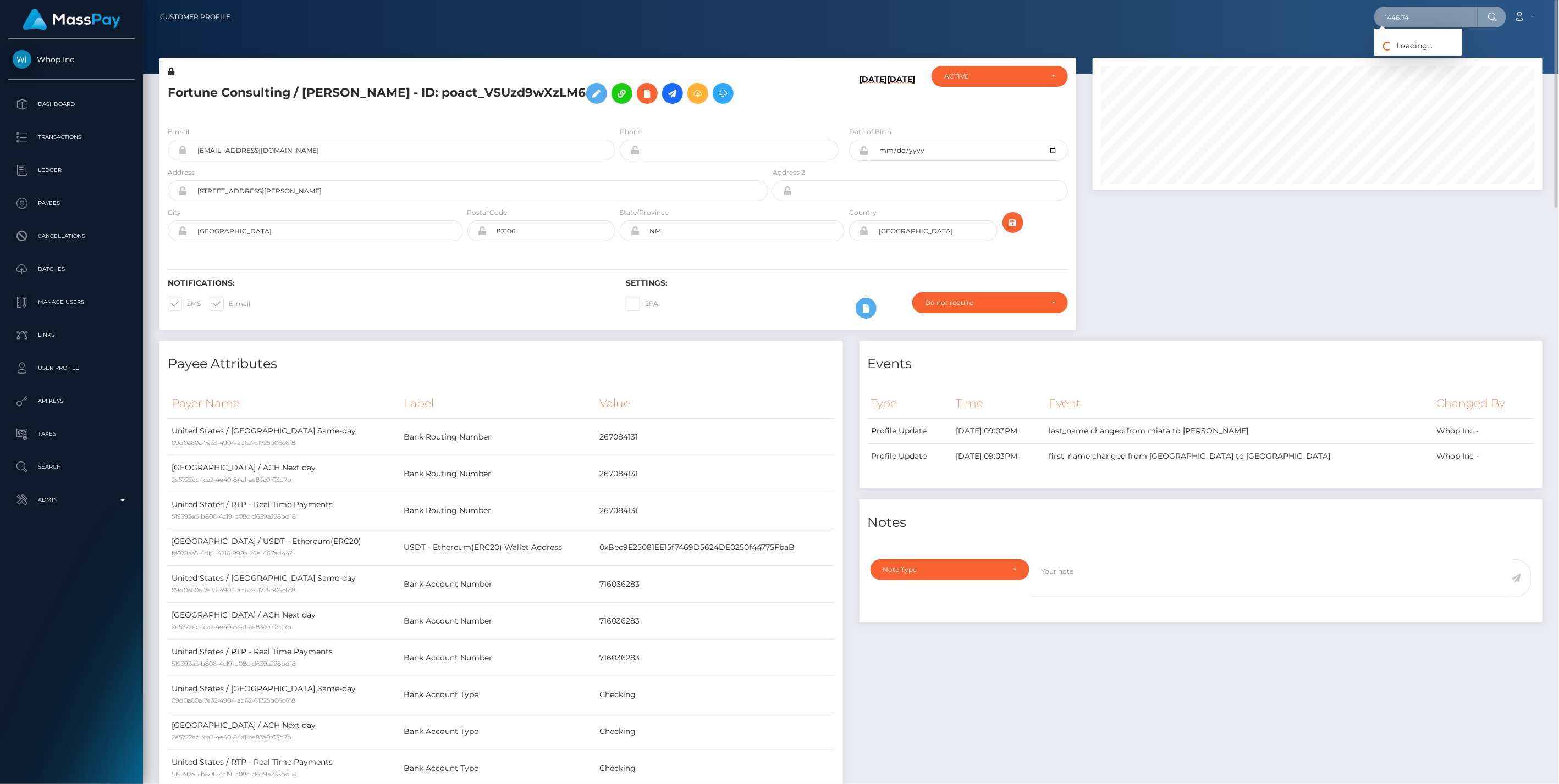
click at [1417, 16] on input "1446.74" at bounding box center [1426, 17] width 104 height 21
click at [1420, 83] on link "Runabyte Ltd (Select Media LLC - )" at bounding box center [1468, 80] width 188 height 20
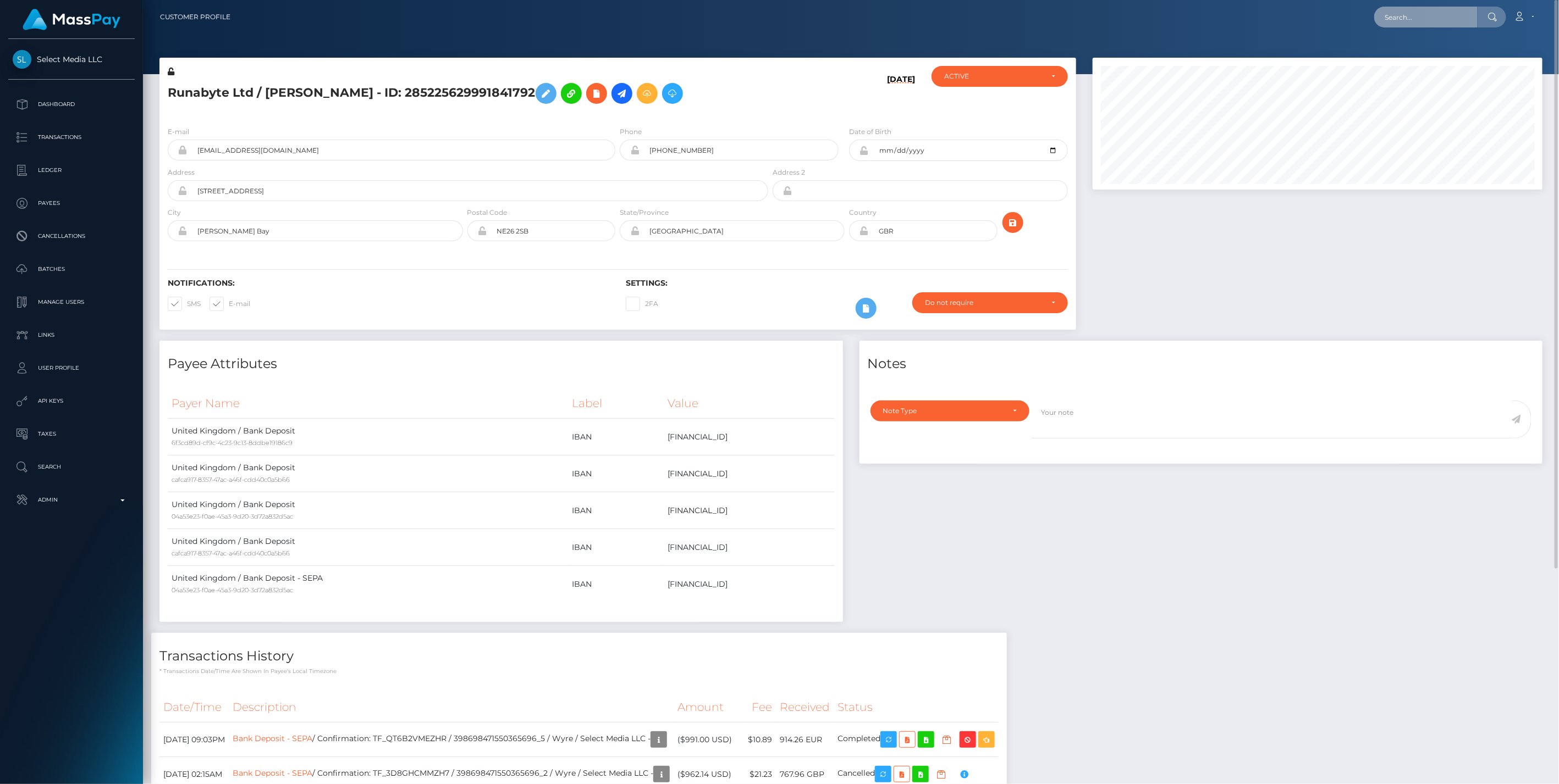
click at [1439, 12] on input "text" at bounding box center [1426, 17] width 104 height 21
paste input "1446.74"
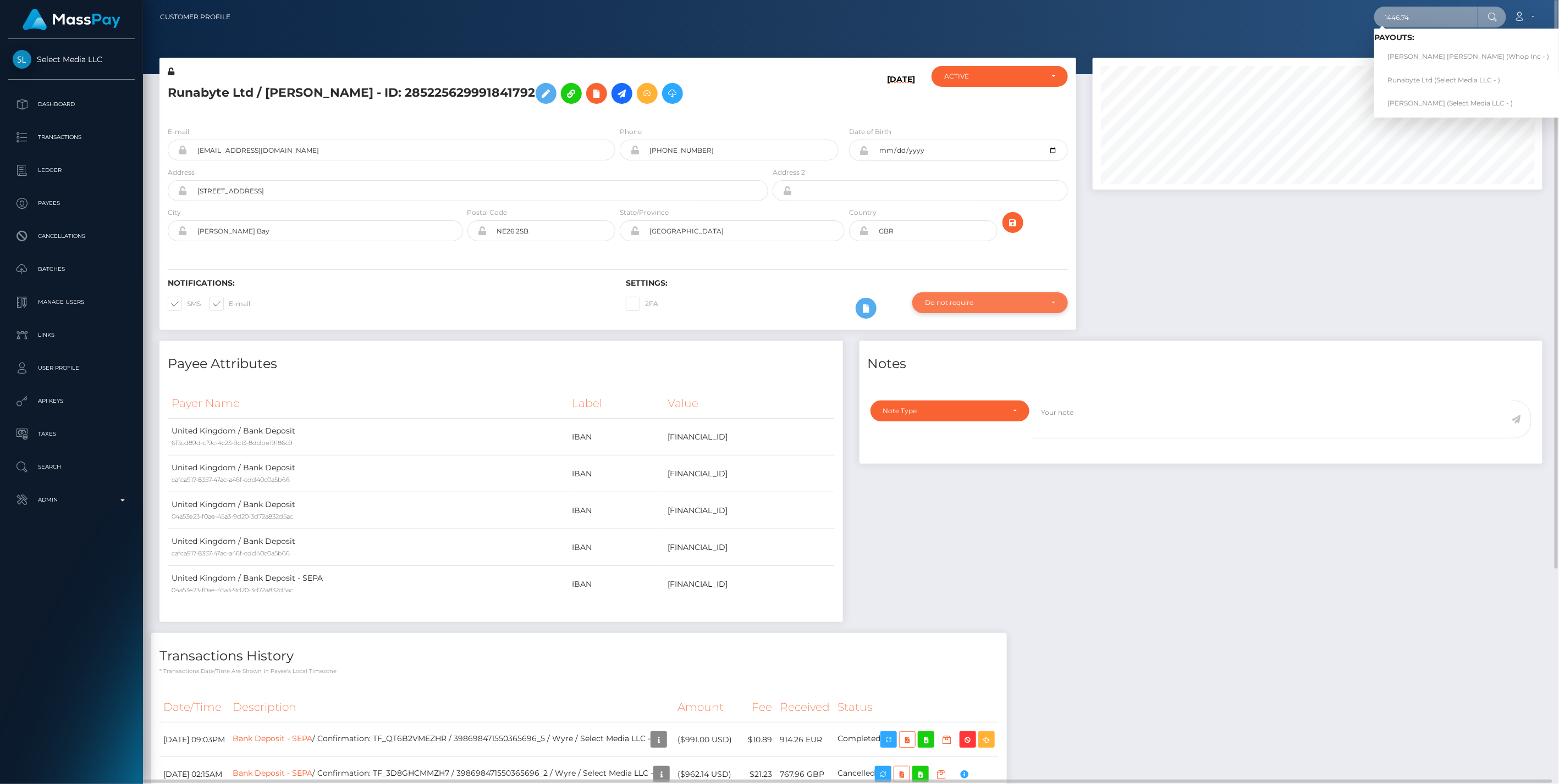
type input "1446.74"
drag, startPoint x: 1447, startPoint y: 15, endPoint x: 1432, endPoint y: 15, distance: 15.0
click at [1433, 15] on input "1446.74" at bounding box center [1426, 17] width 104 height 21
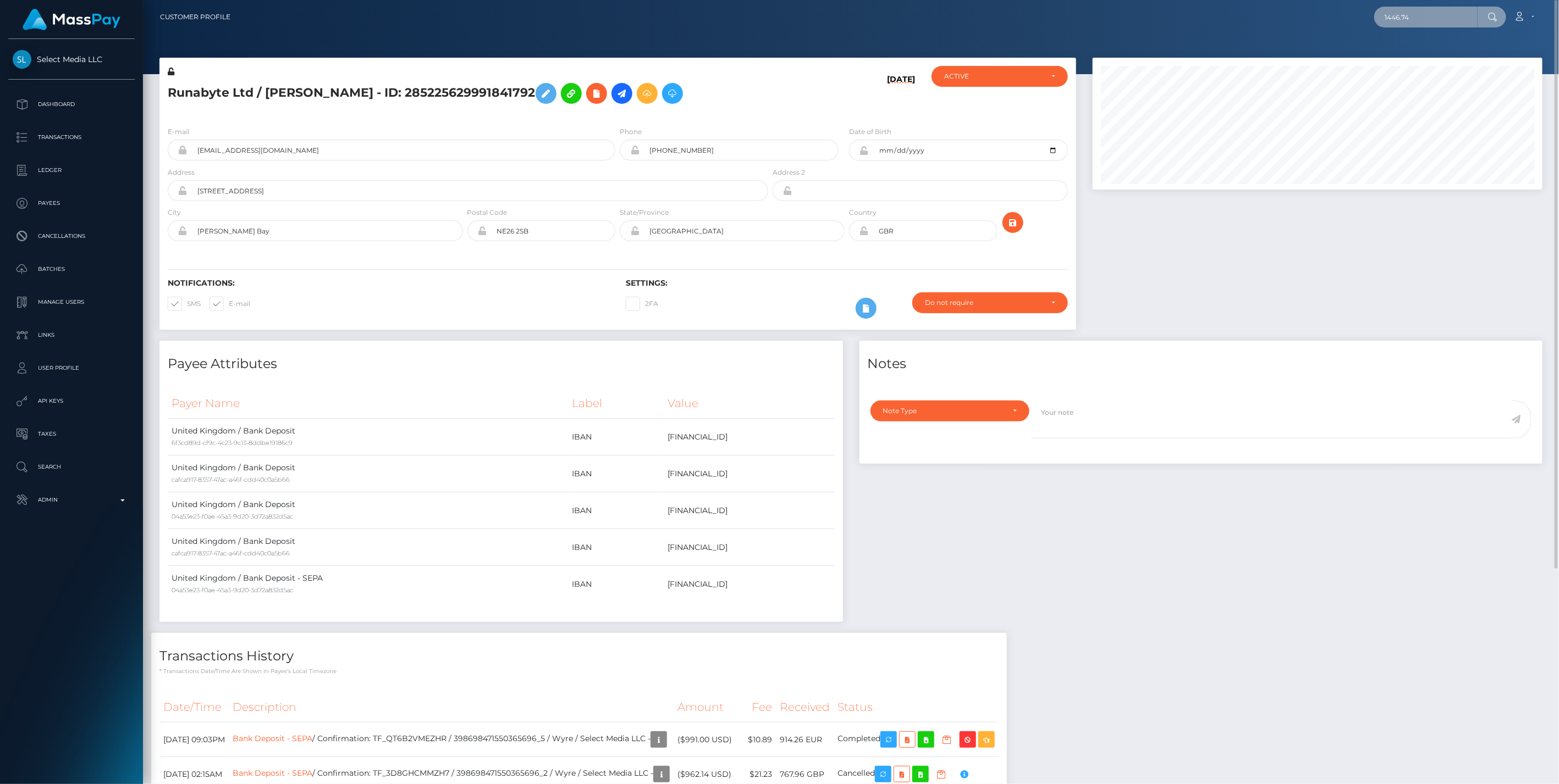
click at [1426, 16] on input "1446.74" at bounding box center [1426, 17] width 104 height 21
click at [1426, 15] on input "1446.74" at bounding box center [1426, 17] width 104 height 21
paste input "1446.74"
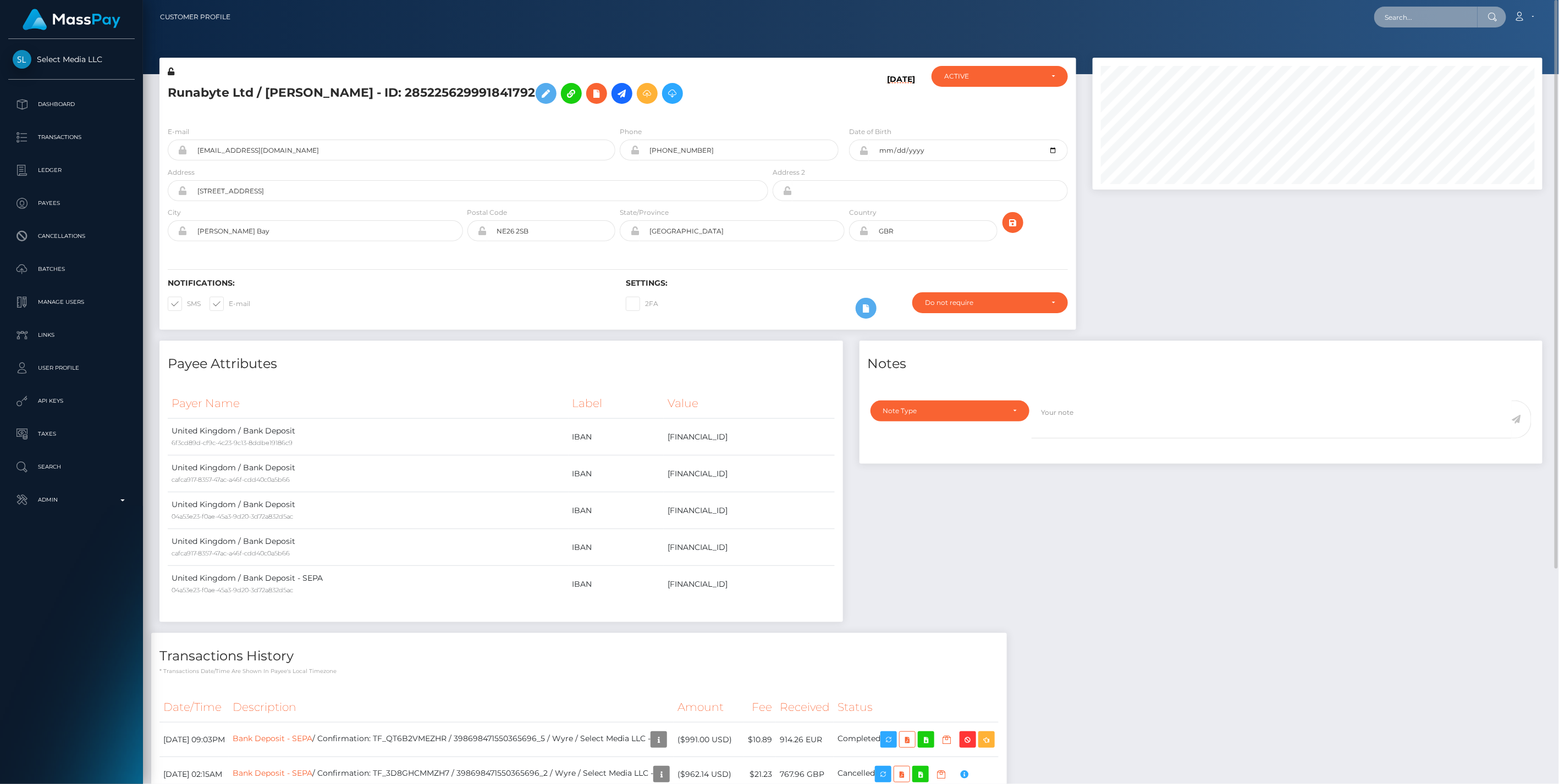
type input "1446.74"
click at [1433, 104] on link "Kristina Alekseevna Alekseeva (Select Media LLC - )" at bounding box center [1468, 103] width 188 height 20
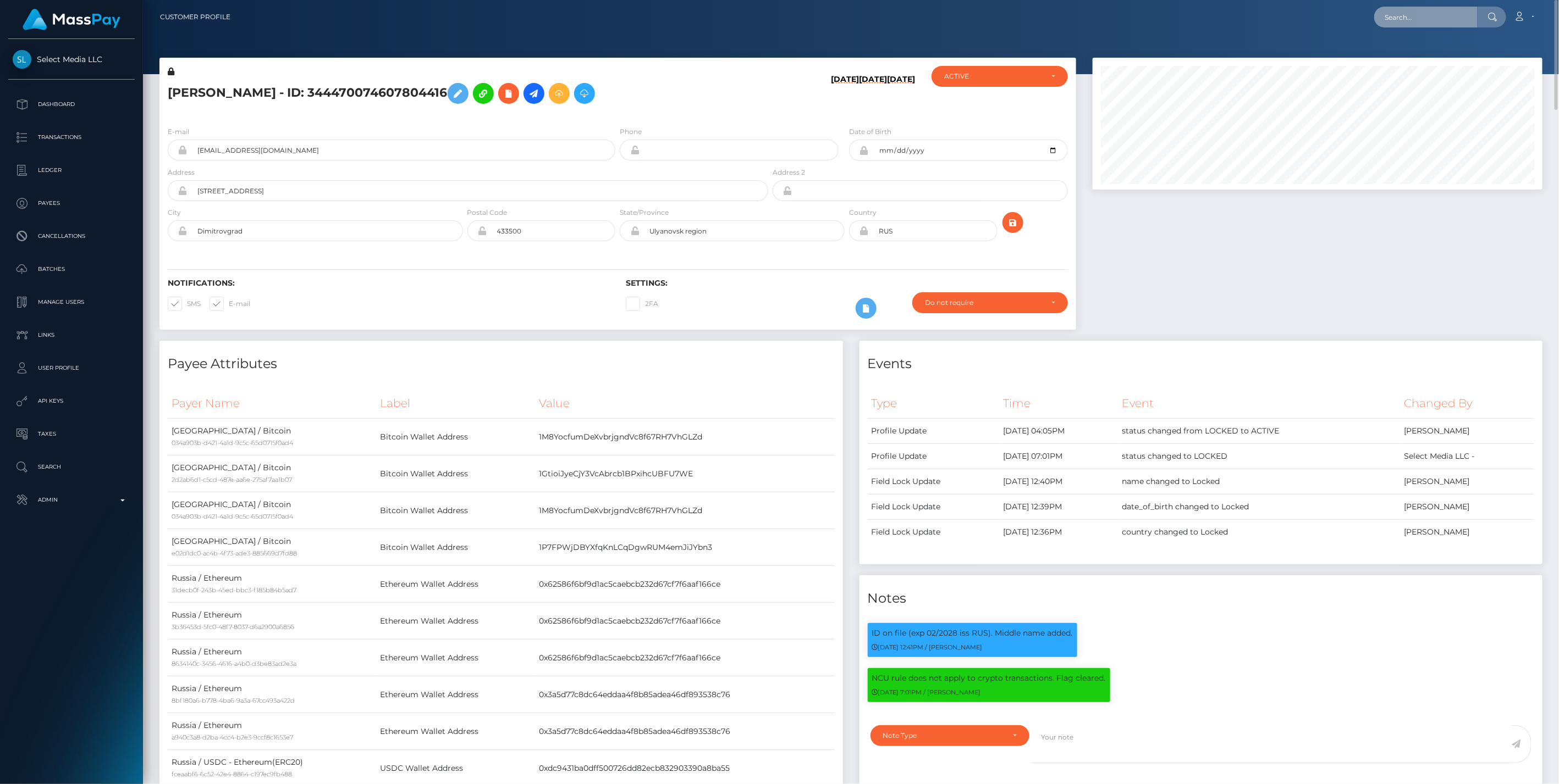
click at [1411, 9] on input "text" at bounding box center [1426, 17] width 104 height 21
type input "3856.76"
click at [1450, 57] on link "[PERSON_NAME] [PERSON_NAME] (Whop Inc - )" at bounding box center [1471, 57] width 194 height 20
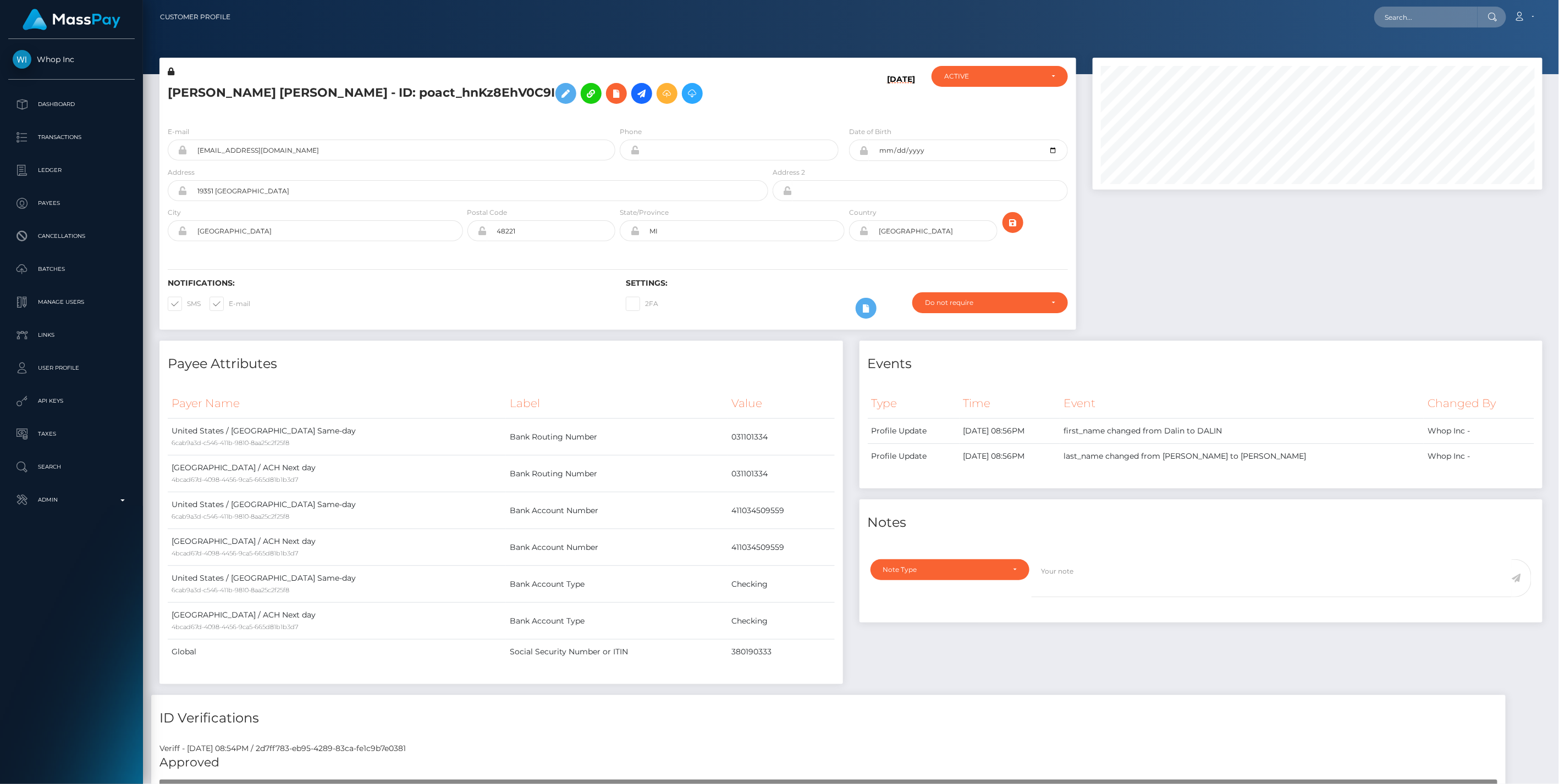
scroll to position [132, 450]
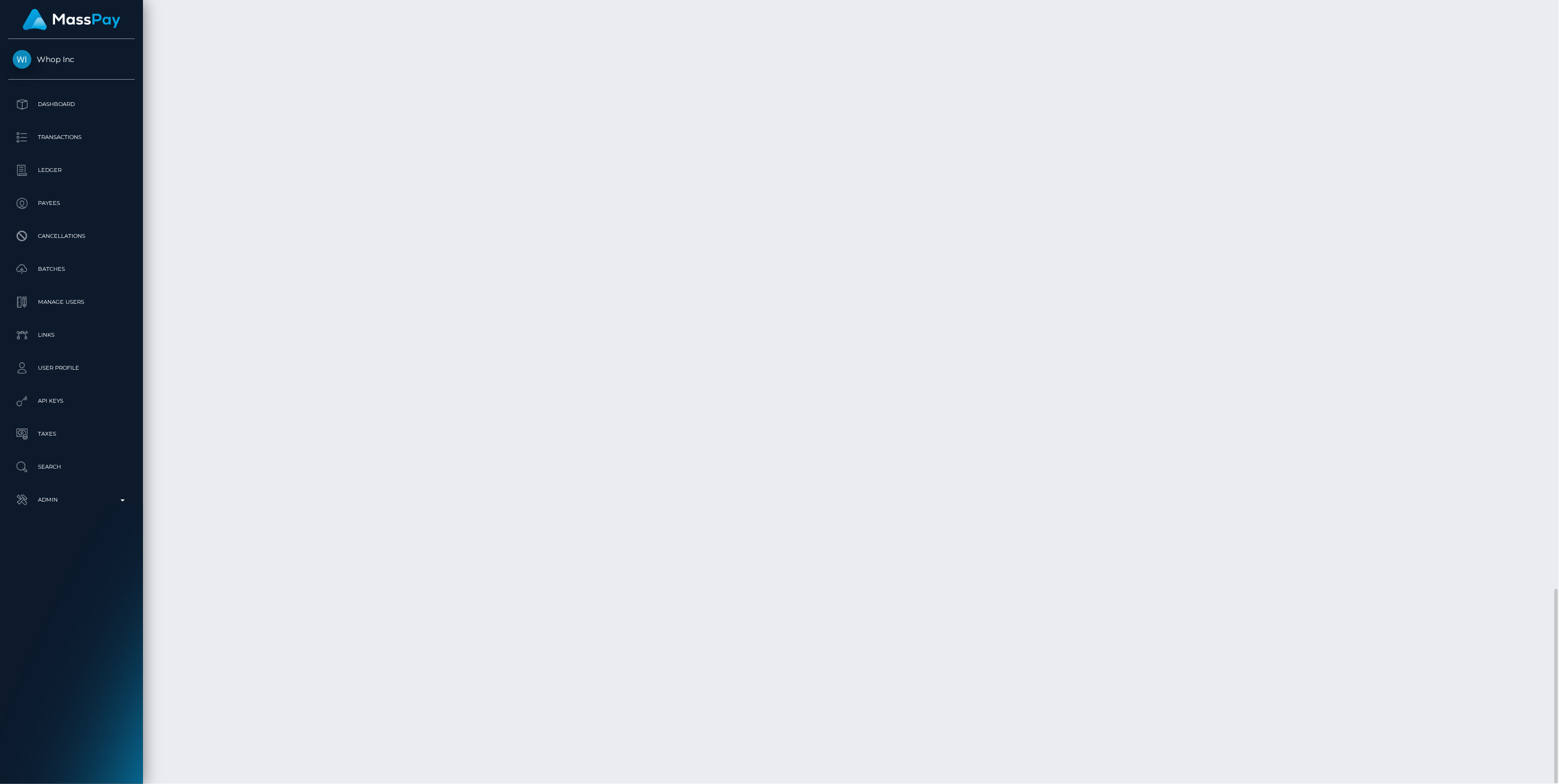
drag, startPoint x: 1003, startPoint y: 594, endPoint x: 244, endPoint y: 597, distance: 759.0
drag, startPoint x: 786, startPoint y: 603, endPoint x: 664, endPoint y: 598, distance: 122.1
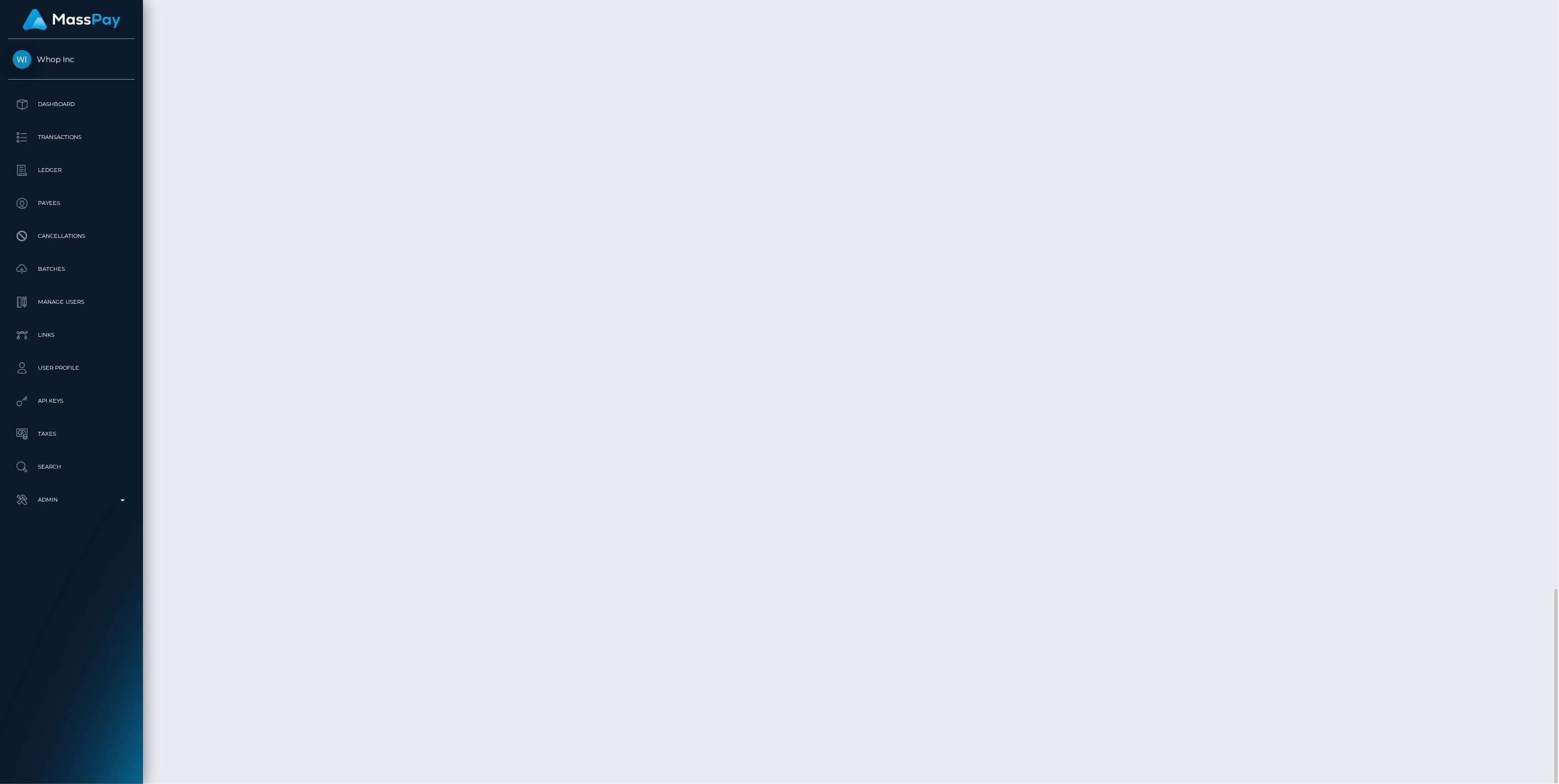
drag, startPoint x: 956, startPoint y: 599, endPoint x: 886, endPoint y: 595, distance: 70.1
drag, startPoint x: 886, startPoint y: 595, endPoint x: 869, endPoint y: 601, distance: 18.0
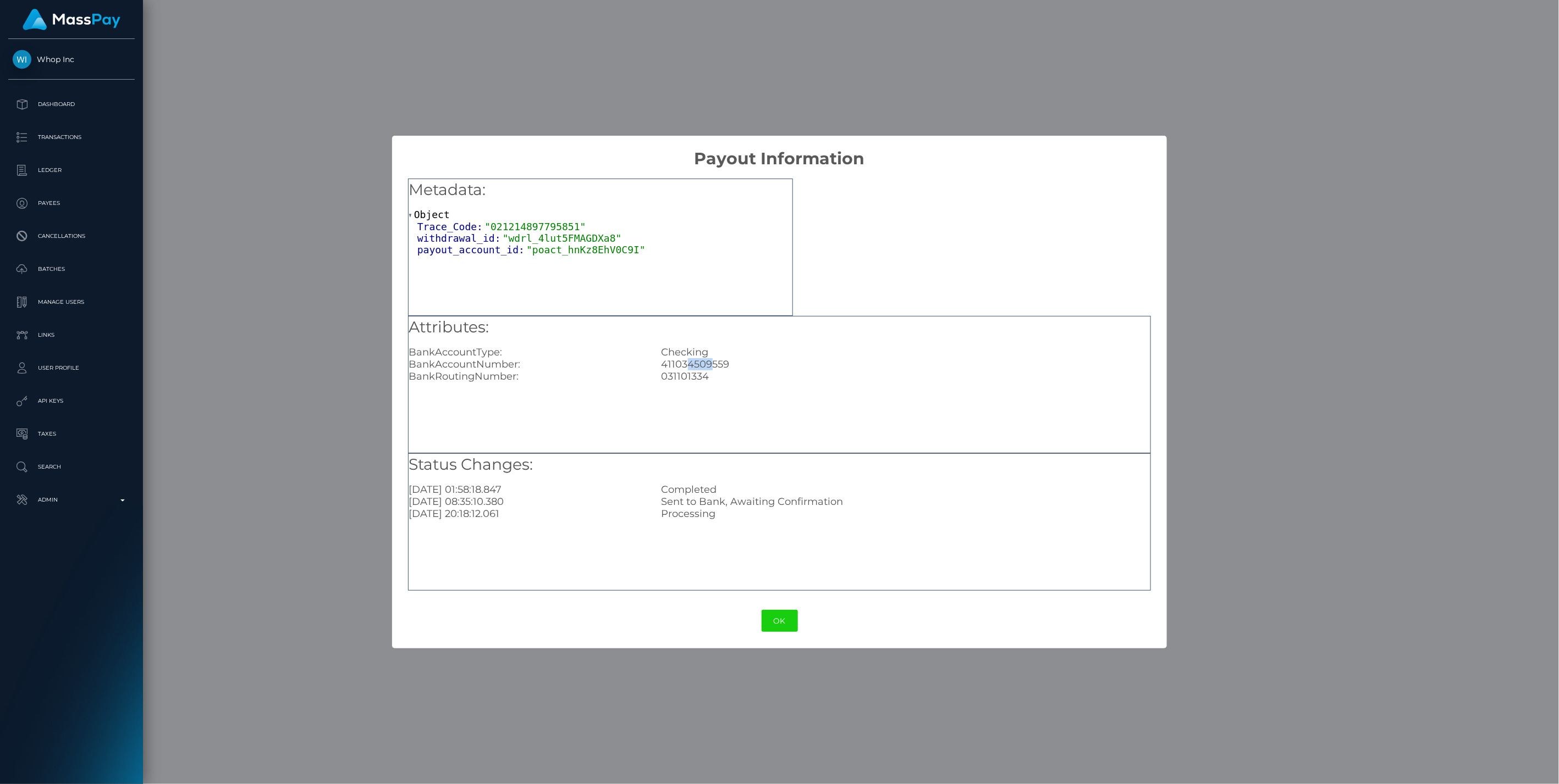
drag, startPoint x: 689, startPoint y: 367, endPoint x: 709, endPoint y: 369, distance: 20.1
click at [709, 369] on div "411034509559" at bounding box center [905, 364] width 505 height 12
click at [786, 625] on button "OK" at bounding box center [780, 621] width 36 height 23
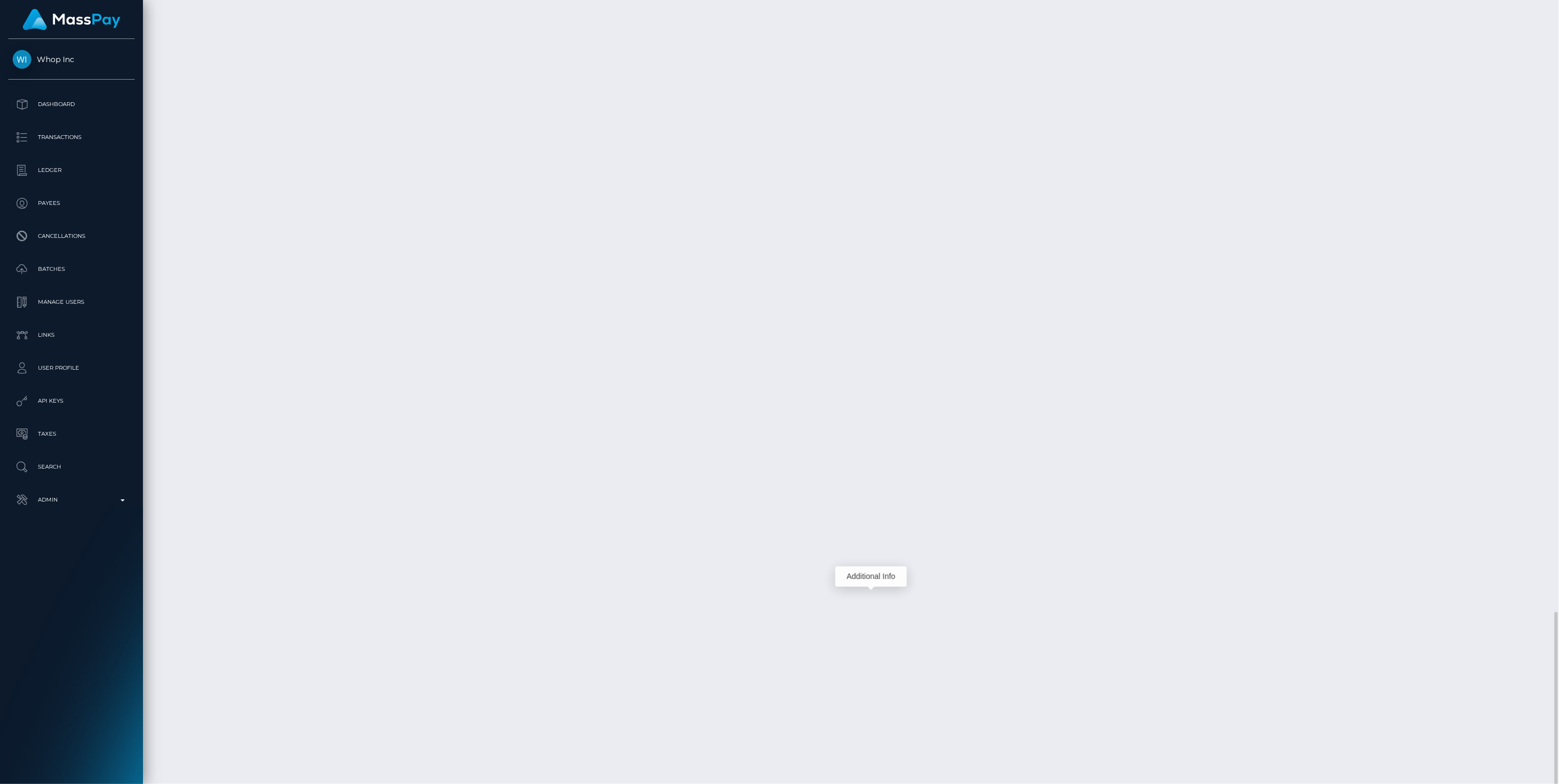
scroll to position [2392, 0]
drag, startPoint x: 1058, startPoint y: 589, endPoint x: 844, endPoint y: 586, distance: 214.0
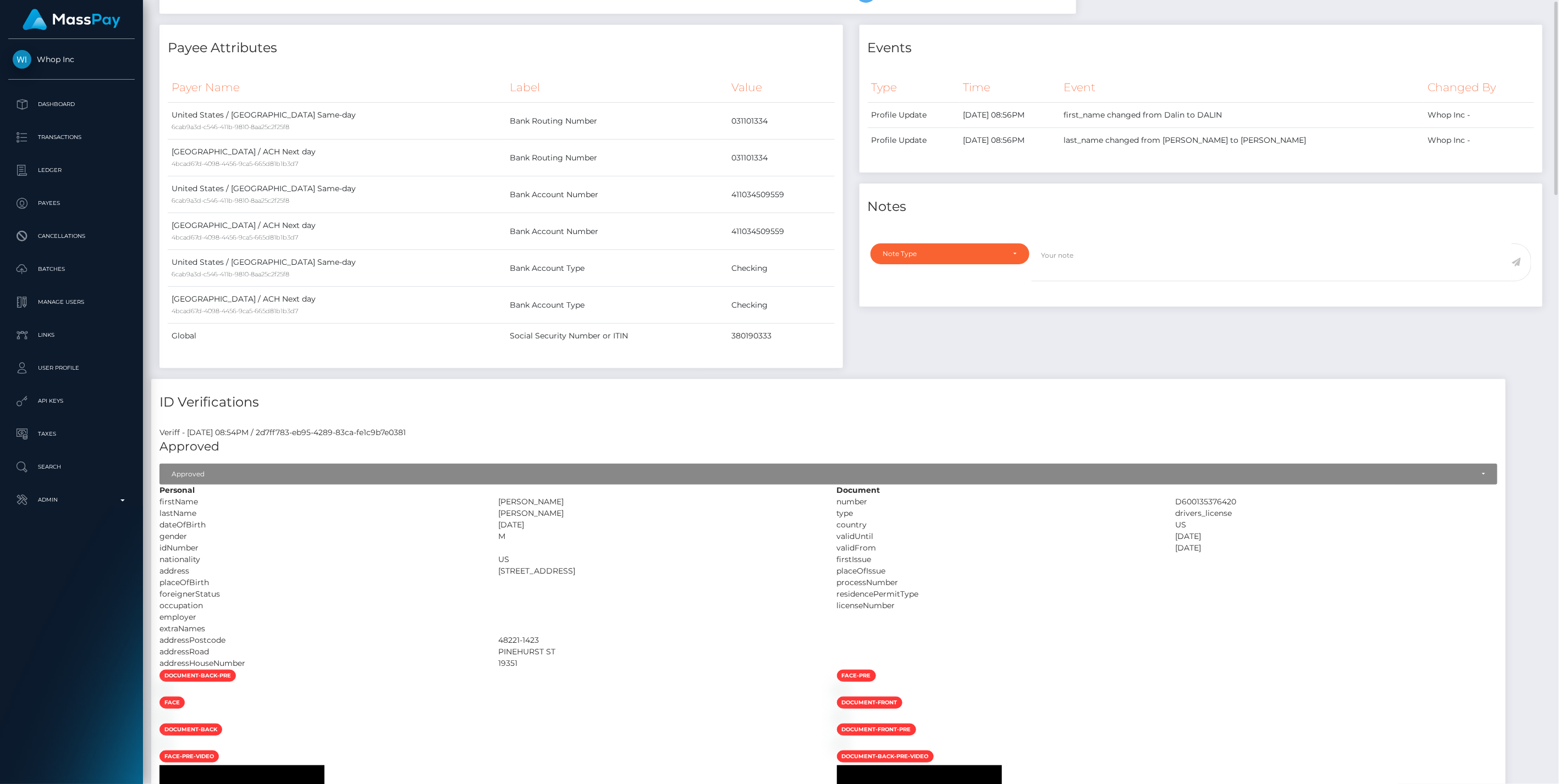
scroll to position [0, 0]
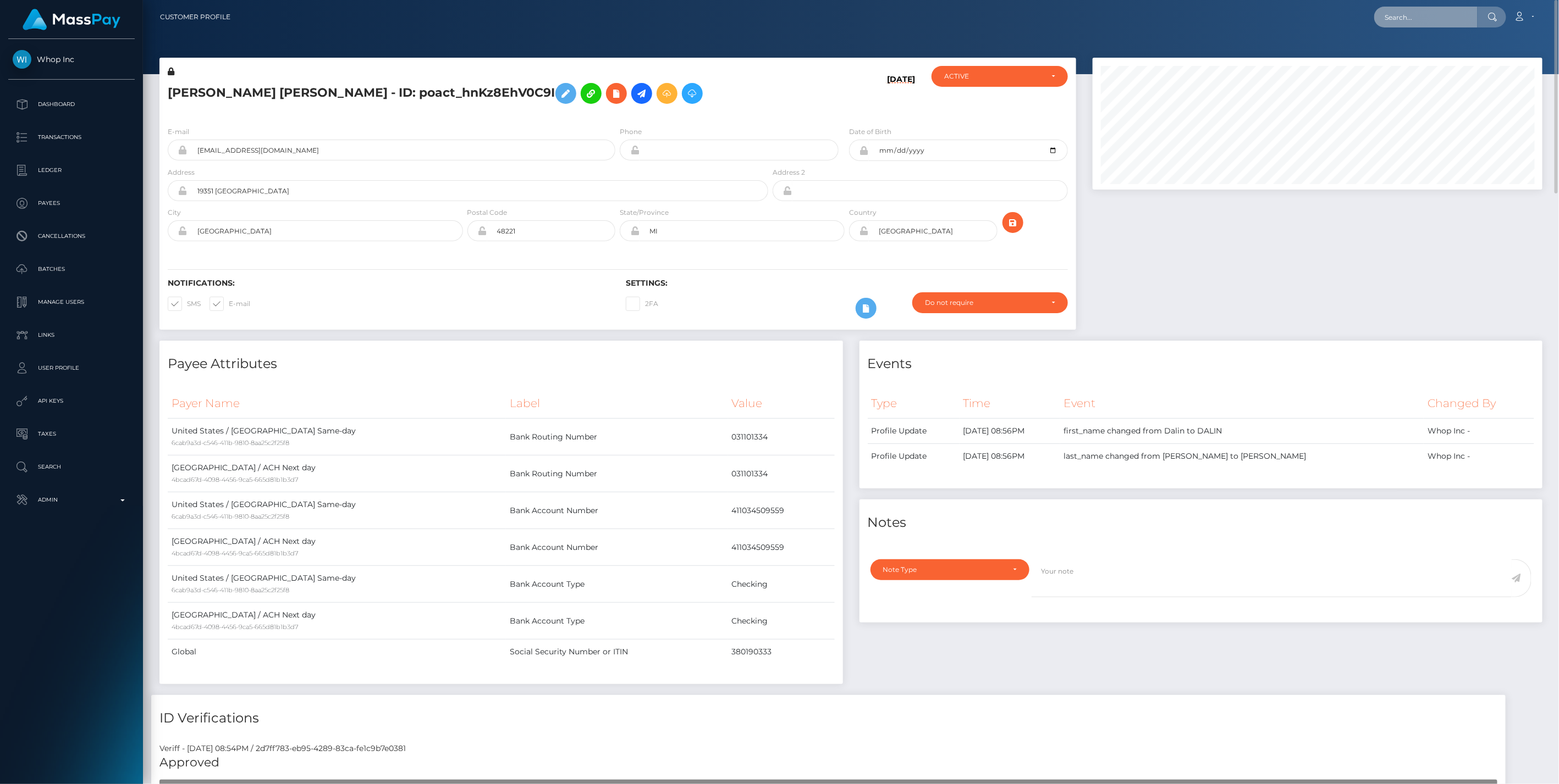
click at [1388, 18] on input "text" at bounding box center [1426, 17] width 104 height 21
paste input "3,856.76"
click at [1388, 20] on input "3,856.76" at bounding box center [1426, 17] width 104 height 21
type input "3856.76"
click at [1440, 80] on link "[PERSON_NAME] [PERSON_NAME] (Whop Inc - )" at bounding box center [1471, 80] width 194 height 20
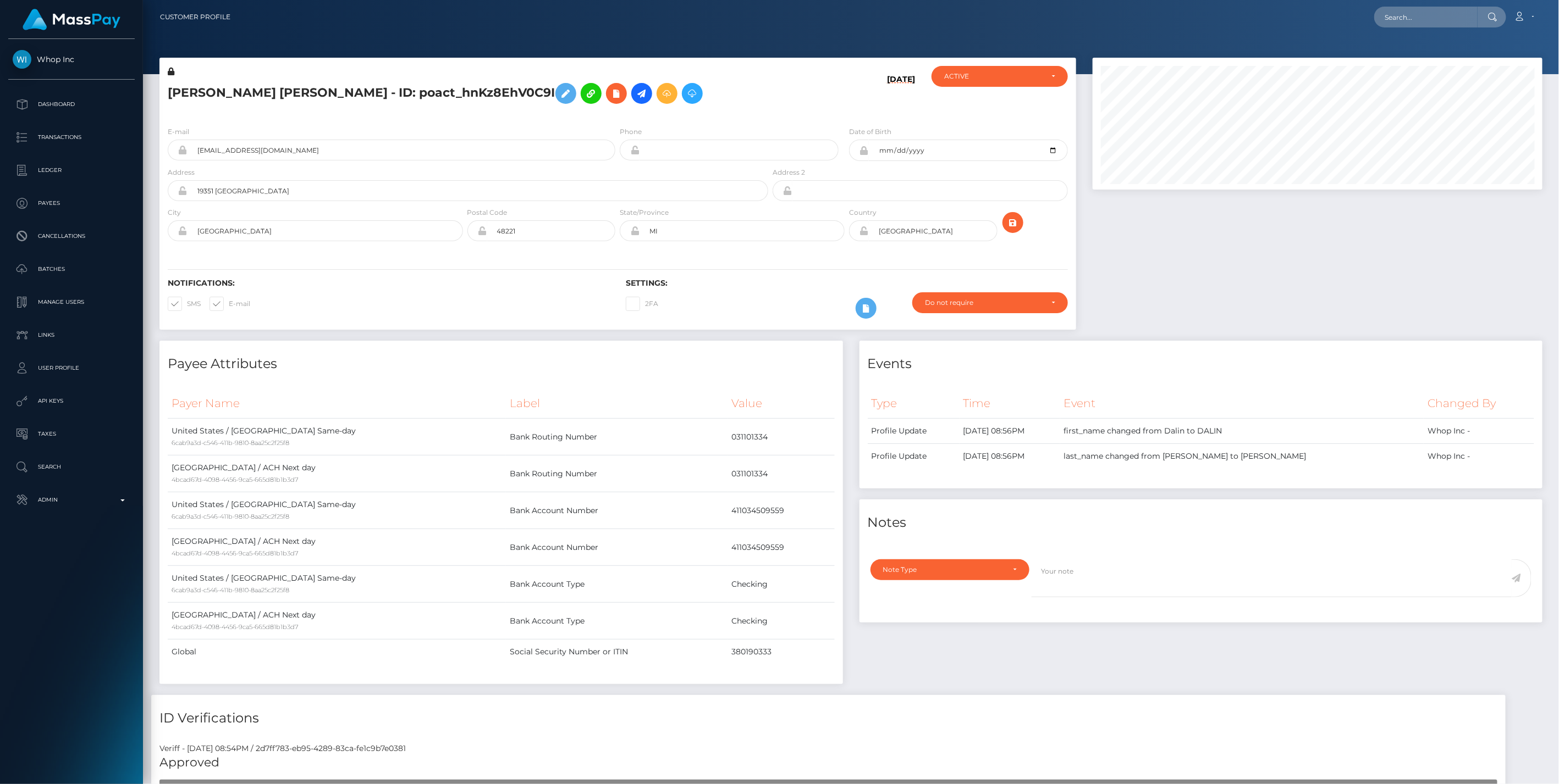
scroll to position [132, 450]
click at [1405, 9] on input "text" at bounding box center [1426, 17] width 104 height 21
click at [1399, 21] on input "text" at bounding box center [1426, 17] width 104 height 21
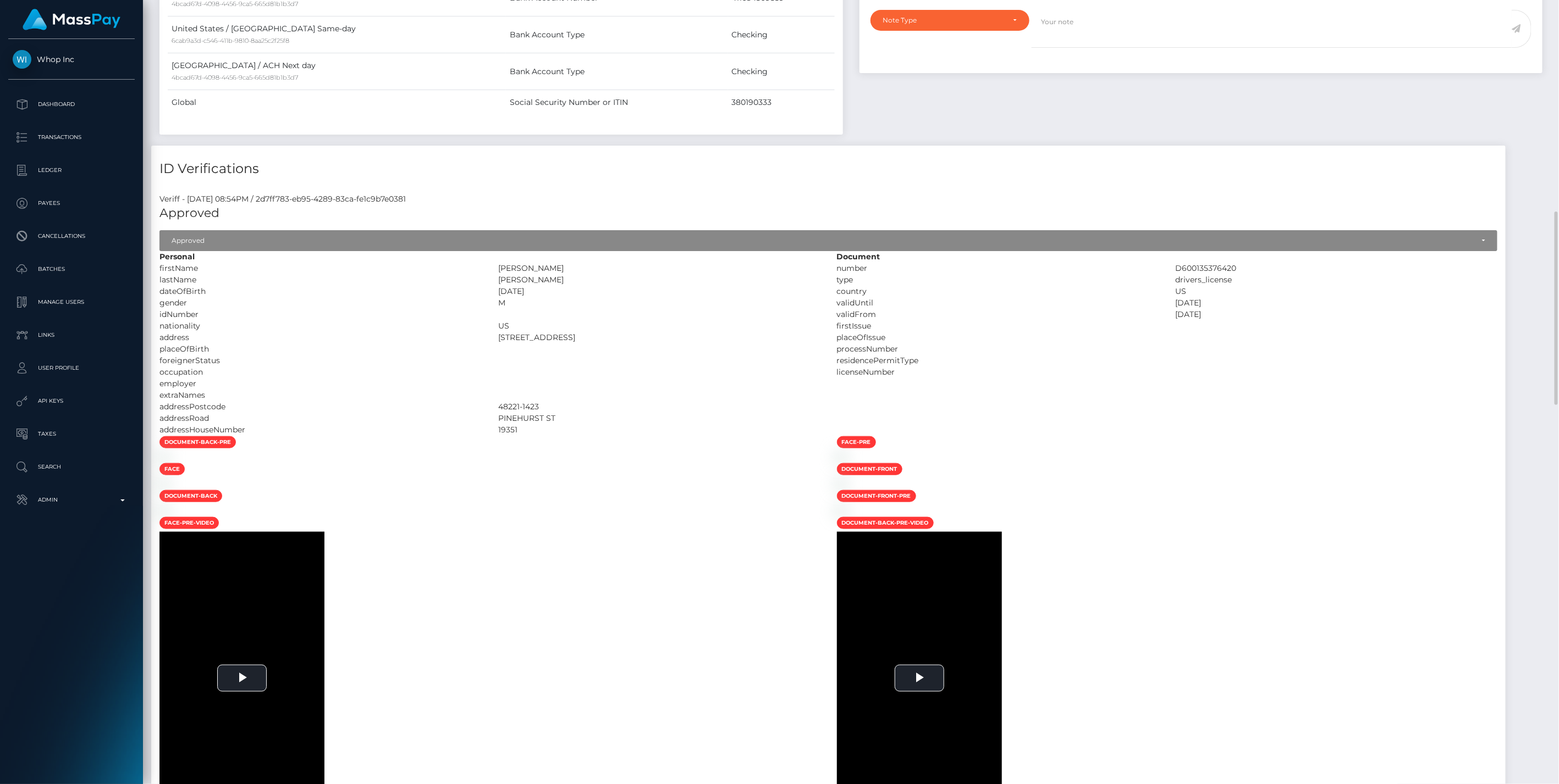
scroll to position [0, 0]
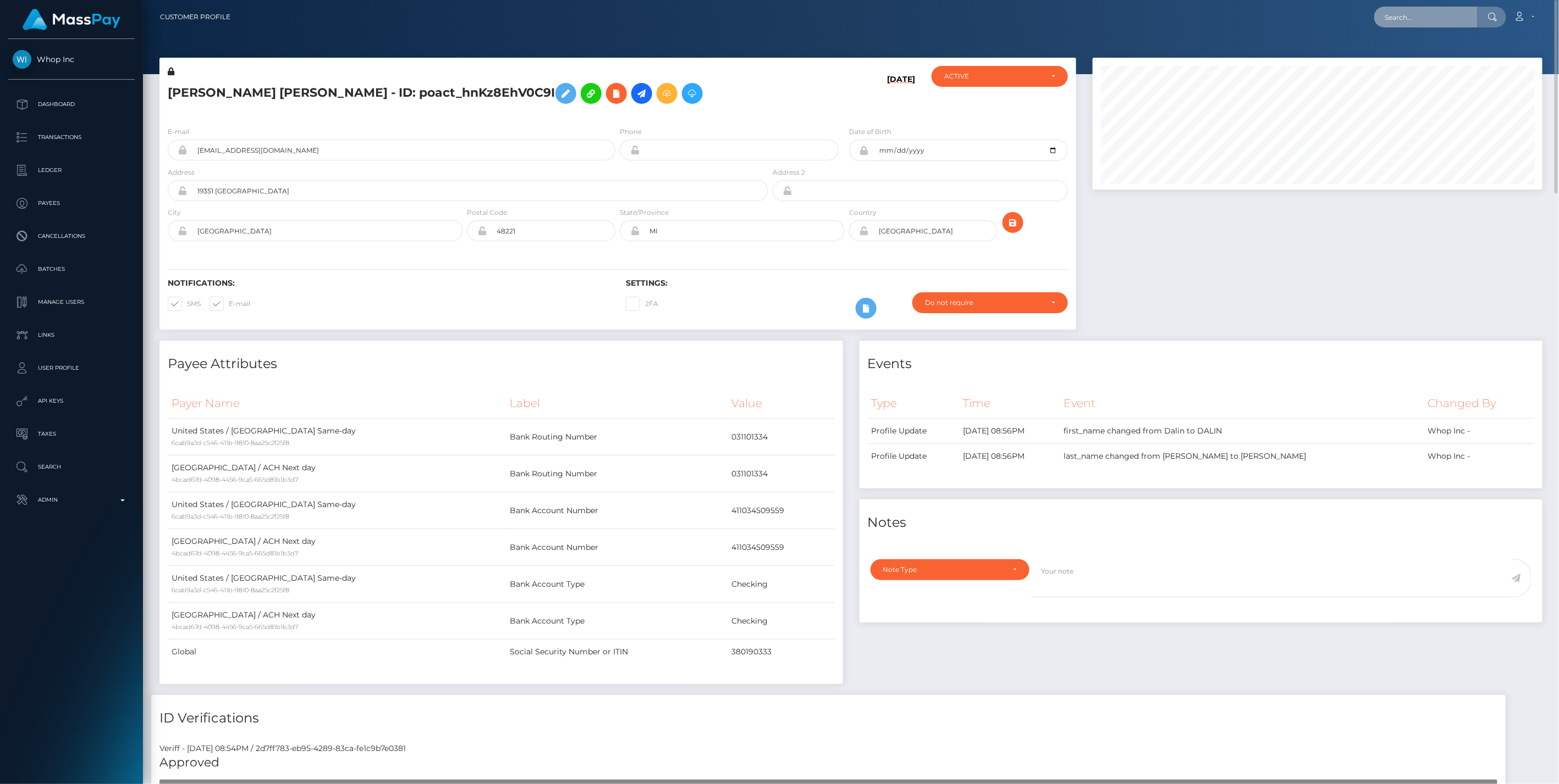
click at [1428, 18] on input "text" at bounding box center [1426, 17] width 104 height 21
type input "3856.76"
click at [1413, 75] on link "DIJAUN DIVAUNTE [PERSON_NAME] (Whop Inc - )" at bounding box center [1471, 80] width 194 height 20
click at [1452, 22] on input "3856.76" at bounding box center [1426, 17] width 104 height 21
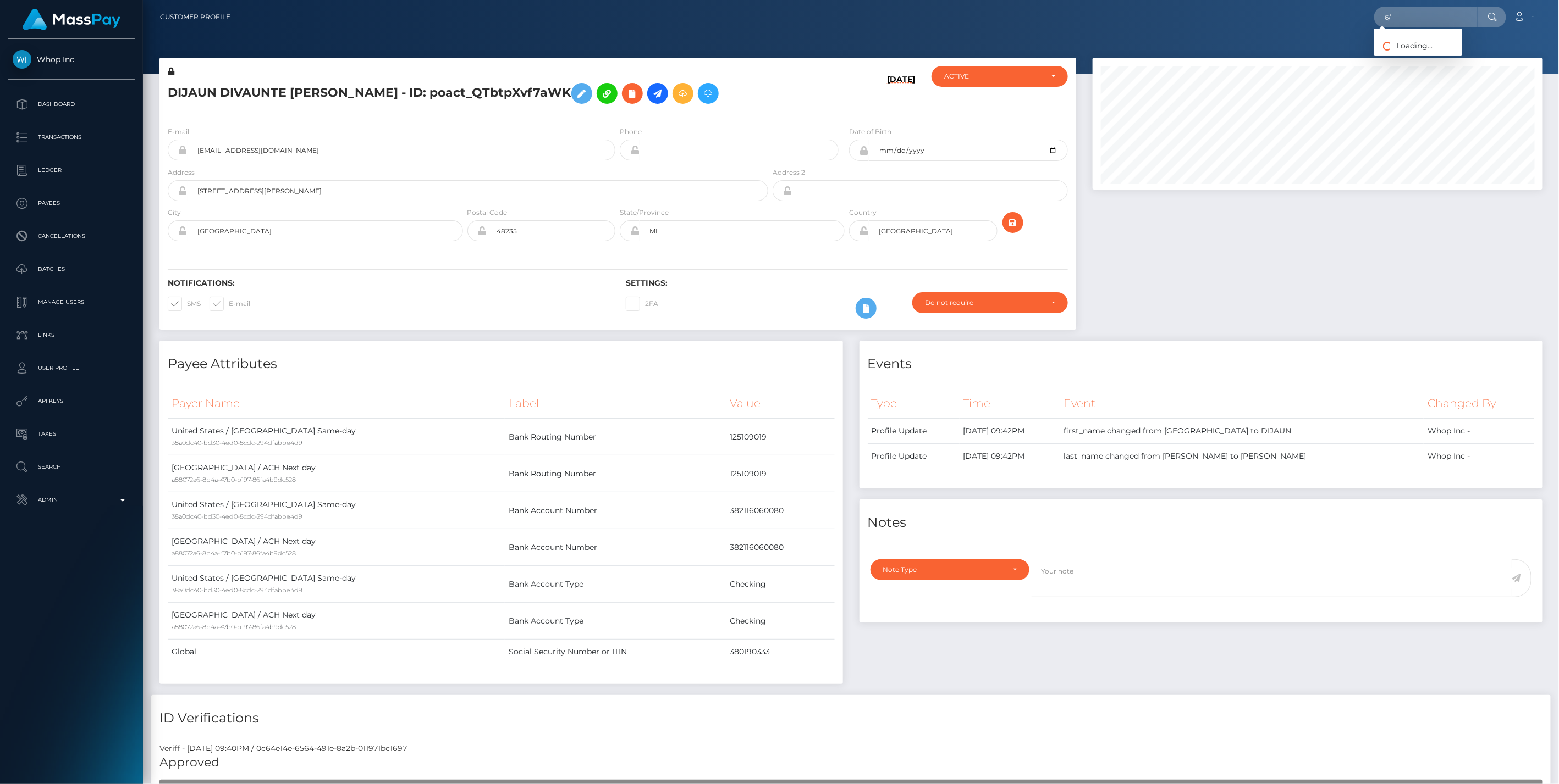
type input "6"
type input "3856.76"
click at [1422, 55] on link "DIJAUN DIVAUNTE [PERSON_NAME] (Whop Inc - )" at bounding box center [1471, 57] width 194 height 20
type input "3856.76"
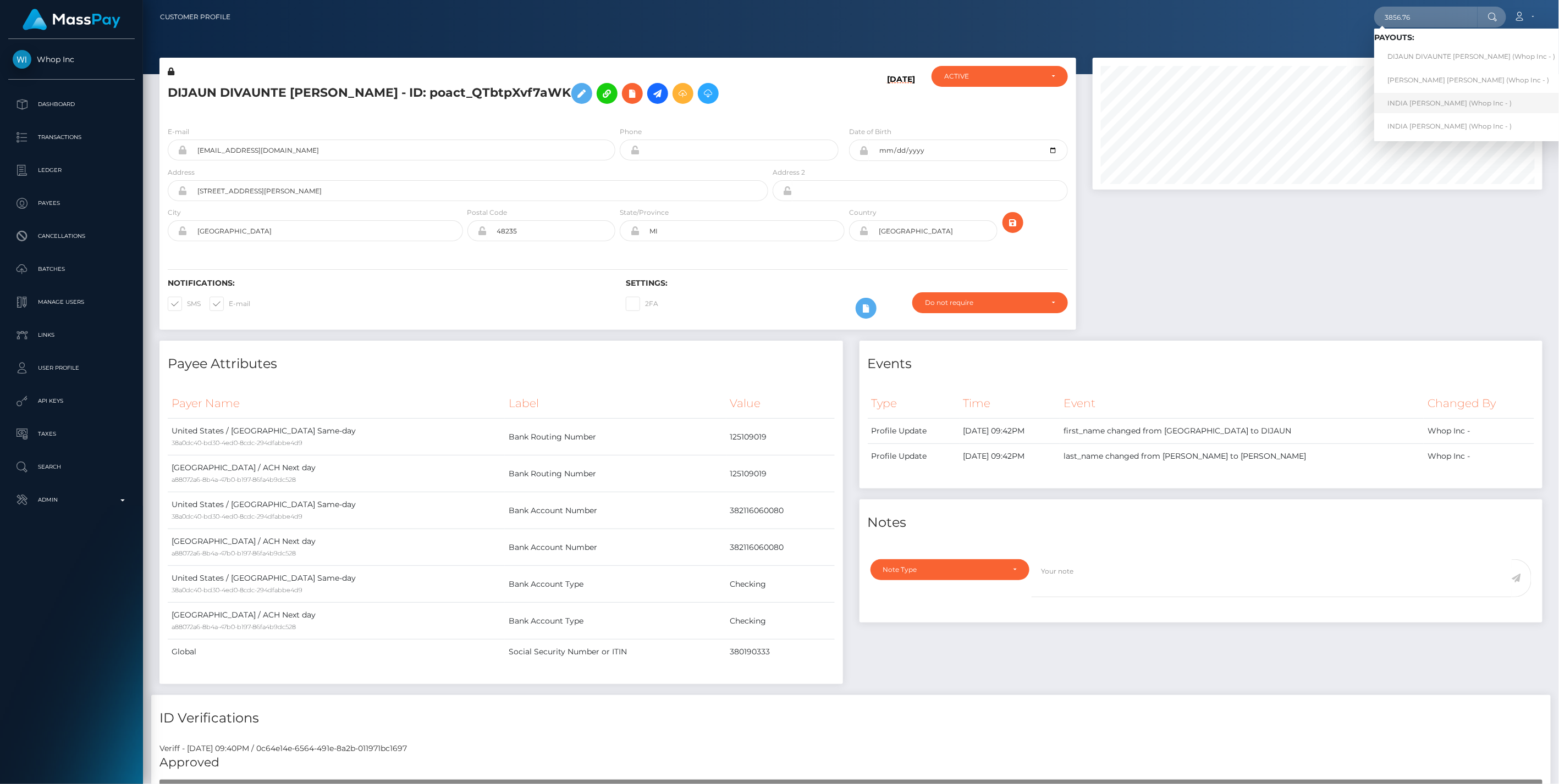
click at [1438, 105] on link "INDIA [PERSON_NAME] (Whop Inc - )" at bounding box center [1471, 103] width 194 height 20
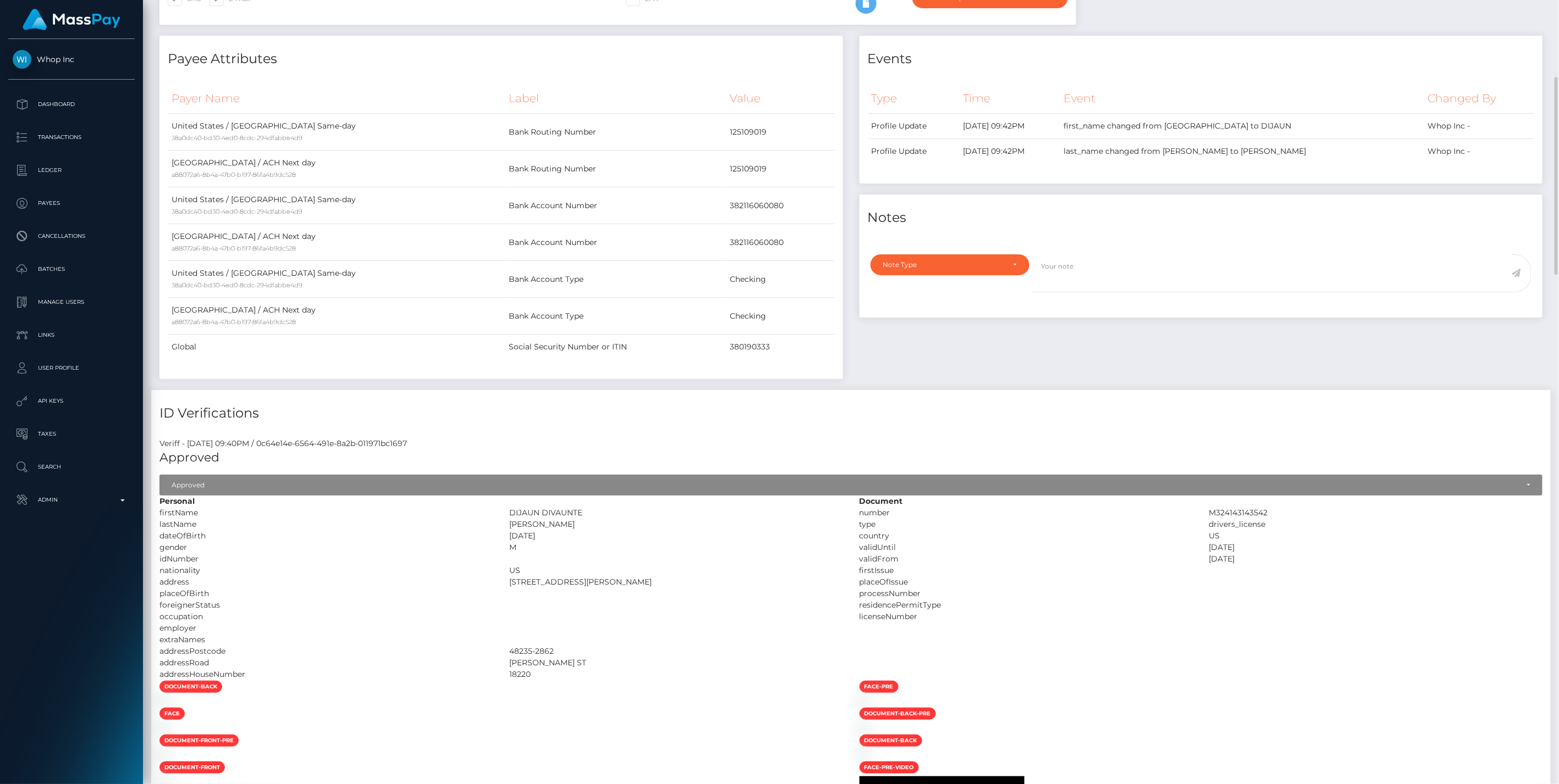
scroll to position [488, 0]
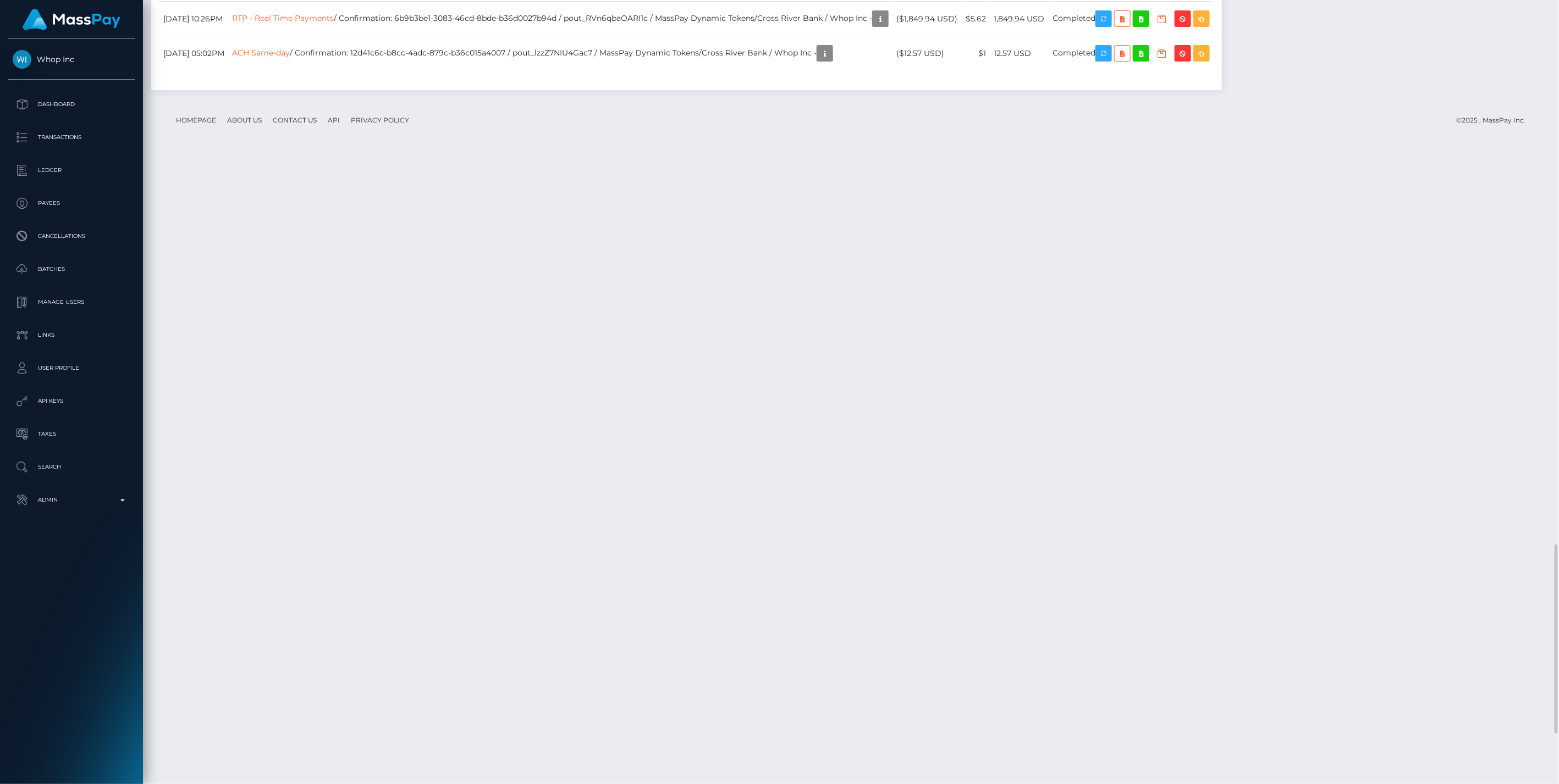
scroll to position [2467, 0]
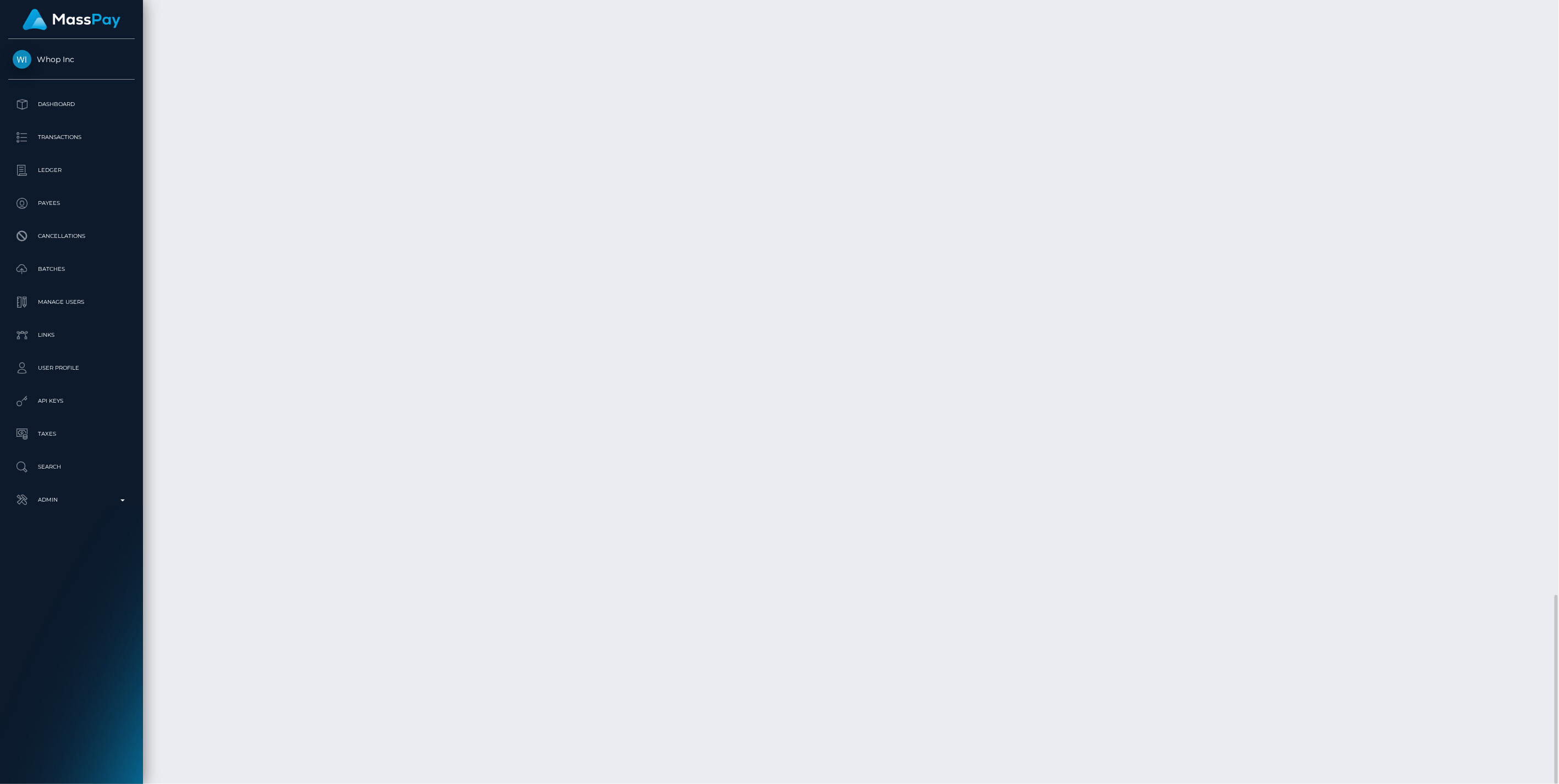
drag, startPoint x: 213, startPoint y: 610, endPoint x: 322, endPoint y: 616, distance: 109.2
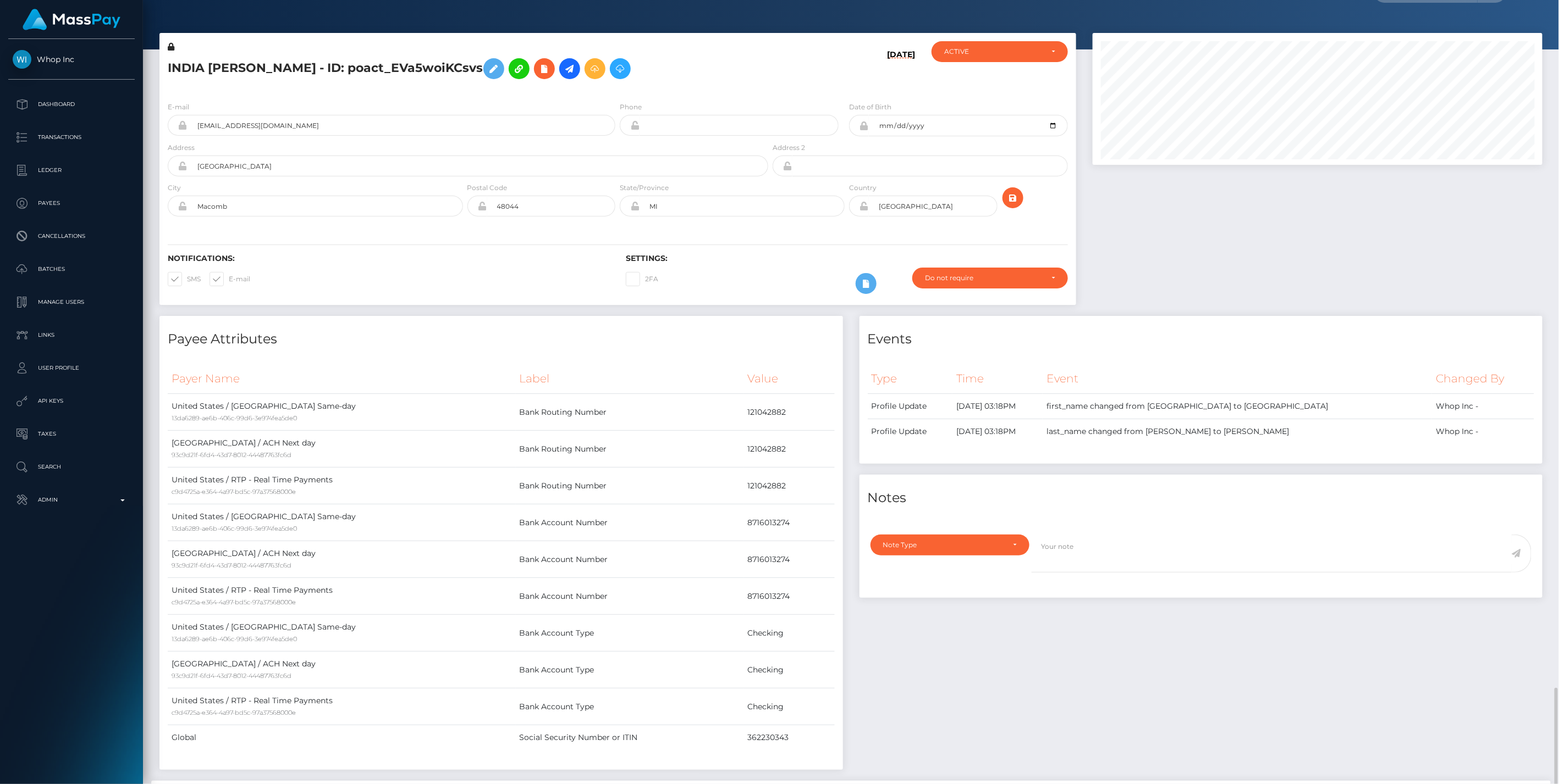
scroll to position [0, 0]
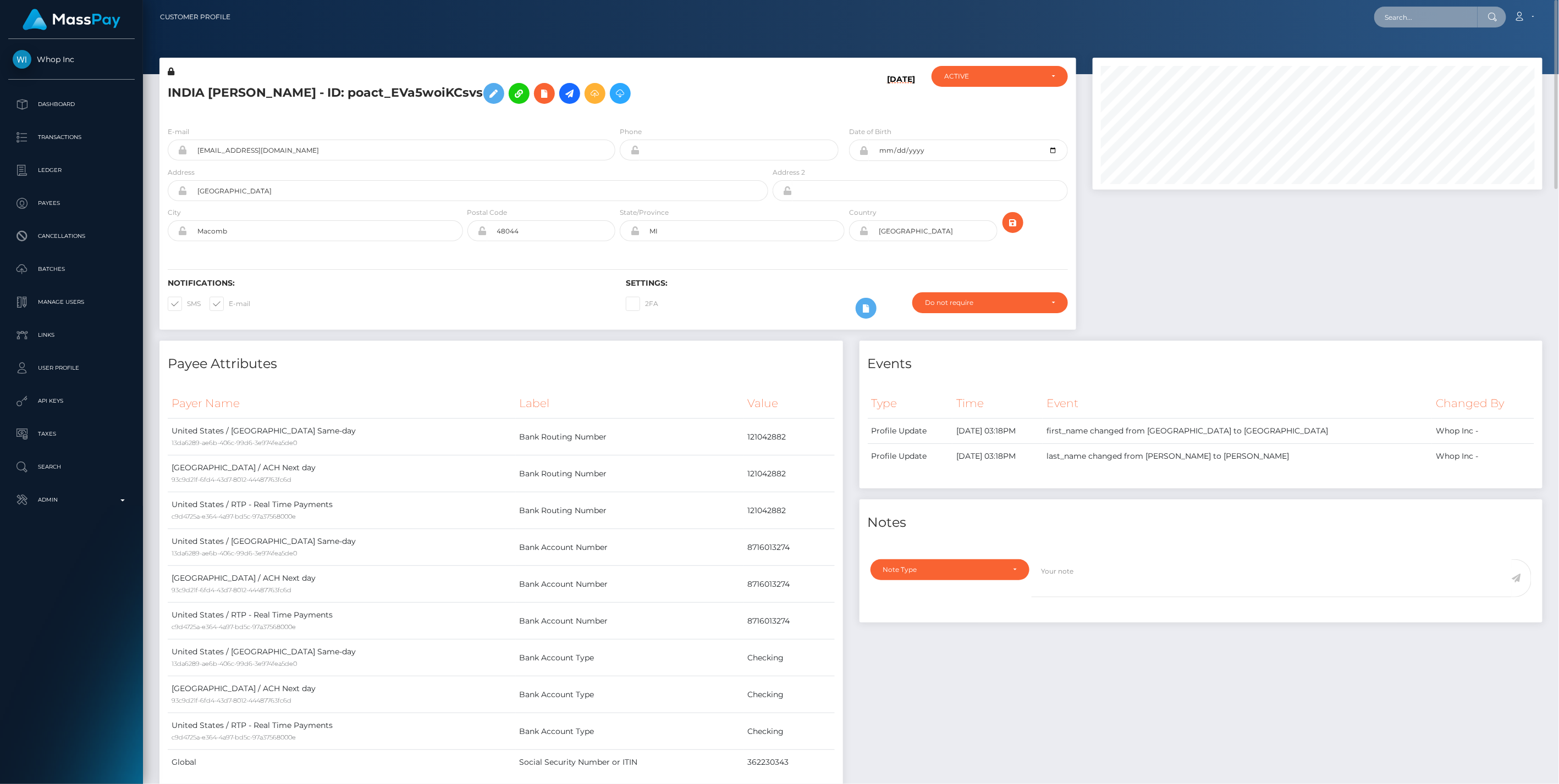
click at [1412, 17] on input "text" at bounding box center [1426, 17] width 104 height 21
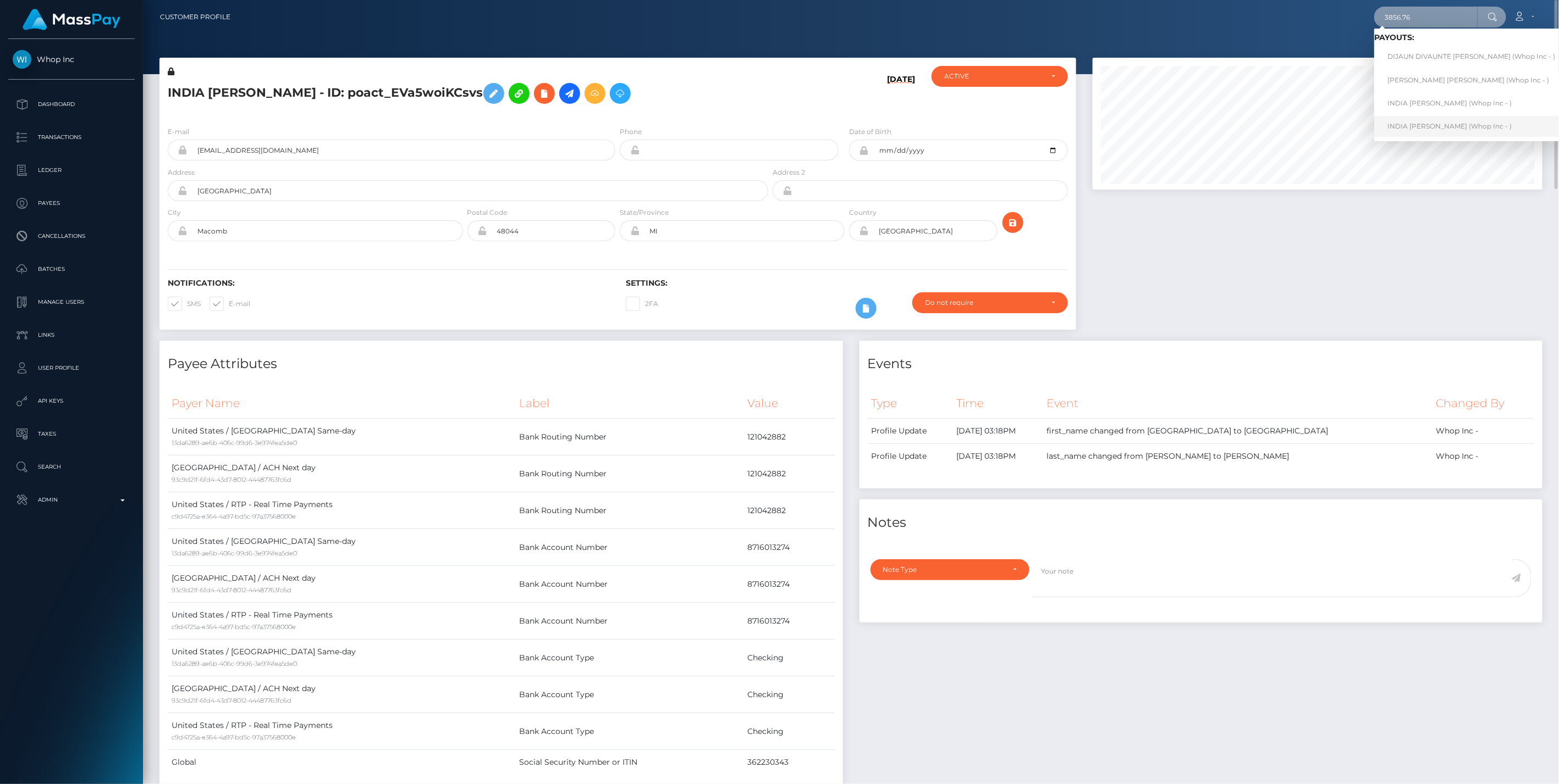
type input "3856.76"
click at [1417, 129] on link "INDIA [PERSON_NAME] (Whop Inc - )" at bounding box center [1471, 126] width 194 height 20
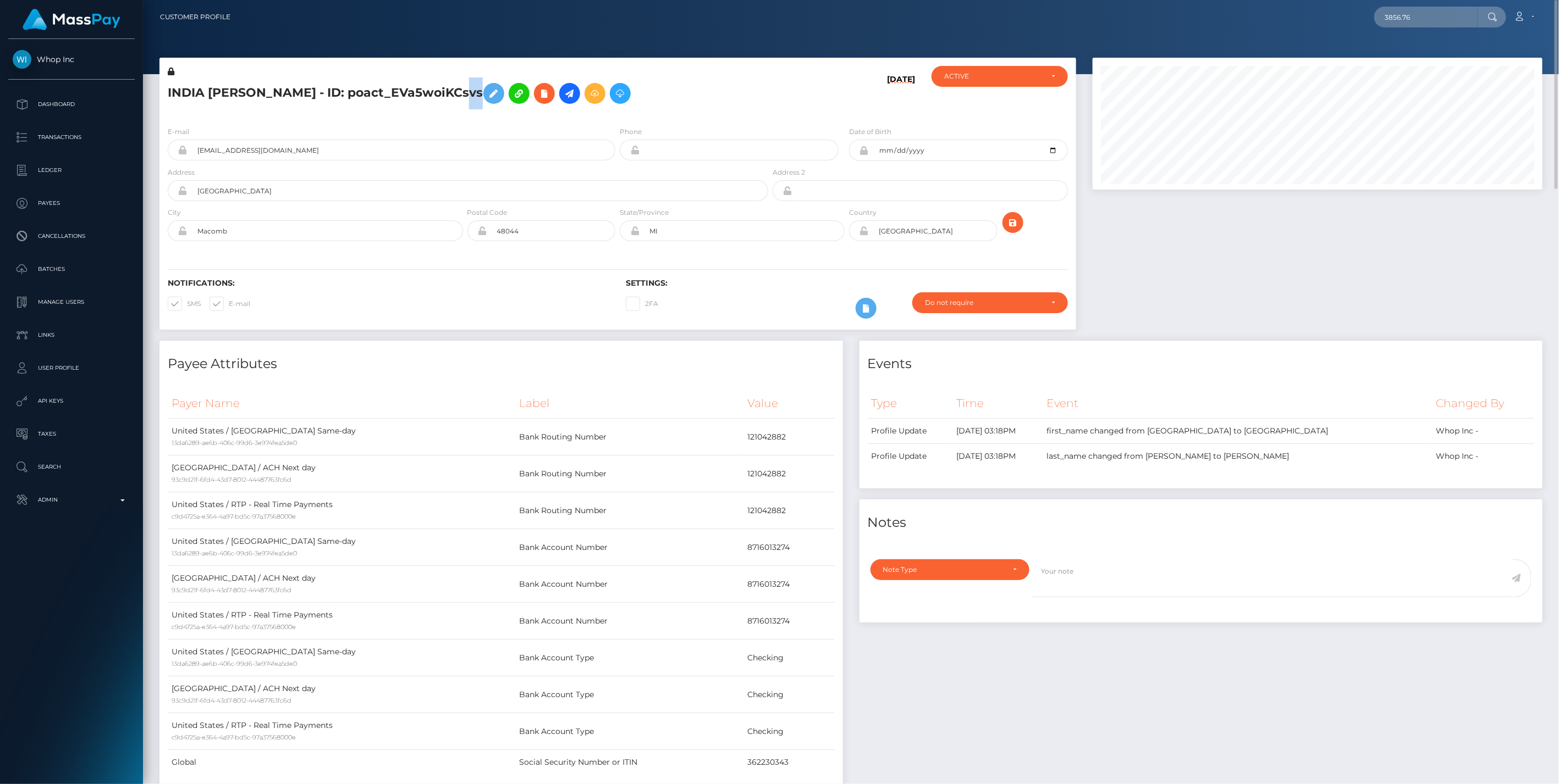
drag, startPoint x: 456, startPoint y: 91, endPoint x: 473, endPoint y: 91, distance: 17.0
click at [473, 91] on h5 "INDIA DAISEY DANIELS - ID: poact_EVa5woiKCsvs" at bounding box center [465, 94] width 594 height 32
drag, startPoint x: 456, startPoint y: 94, endPoint x: 475, endPoint y: 95, distance: 19.0
click at [475, 95] on h5 "INDIA [PERSON_NAME] - ID: poact_3sxv8EIWHOD5" at bounding box center [465, 94] width 594 height 32
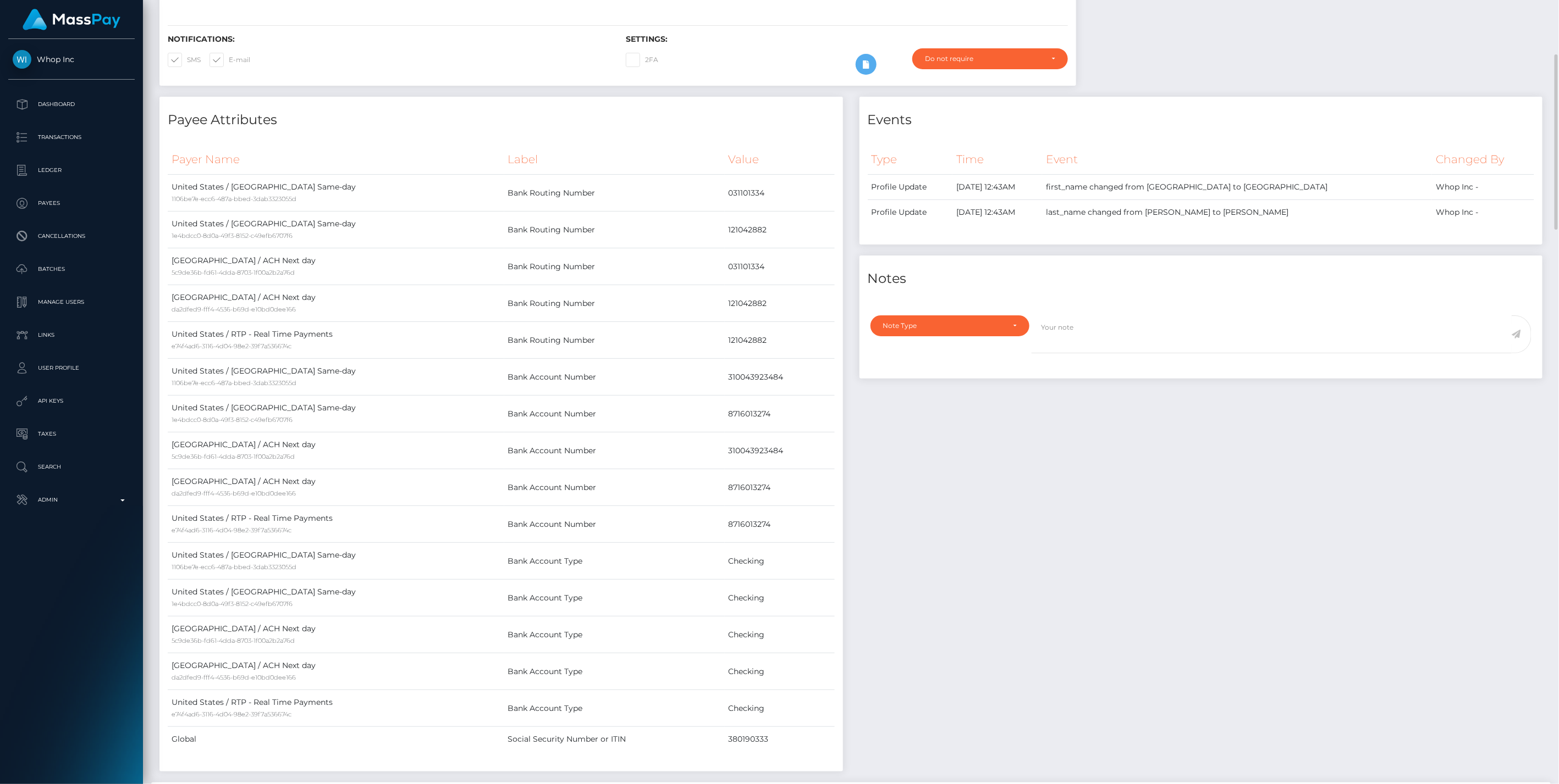
scroll to position [0, 0]
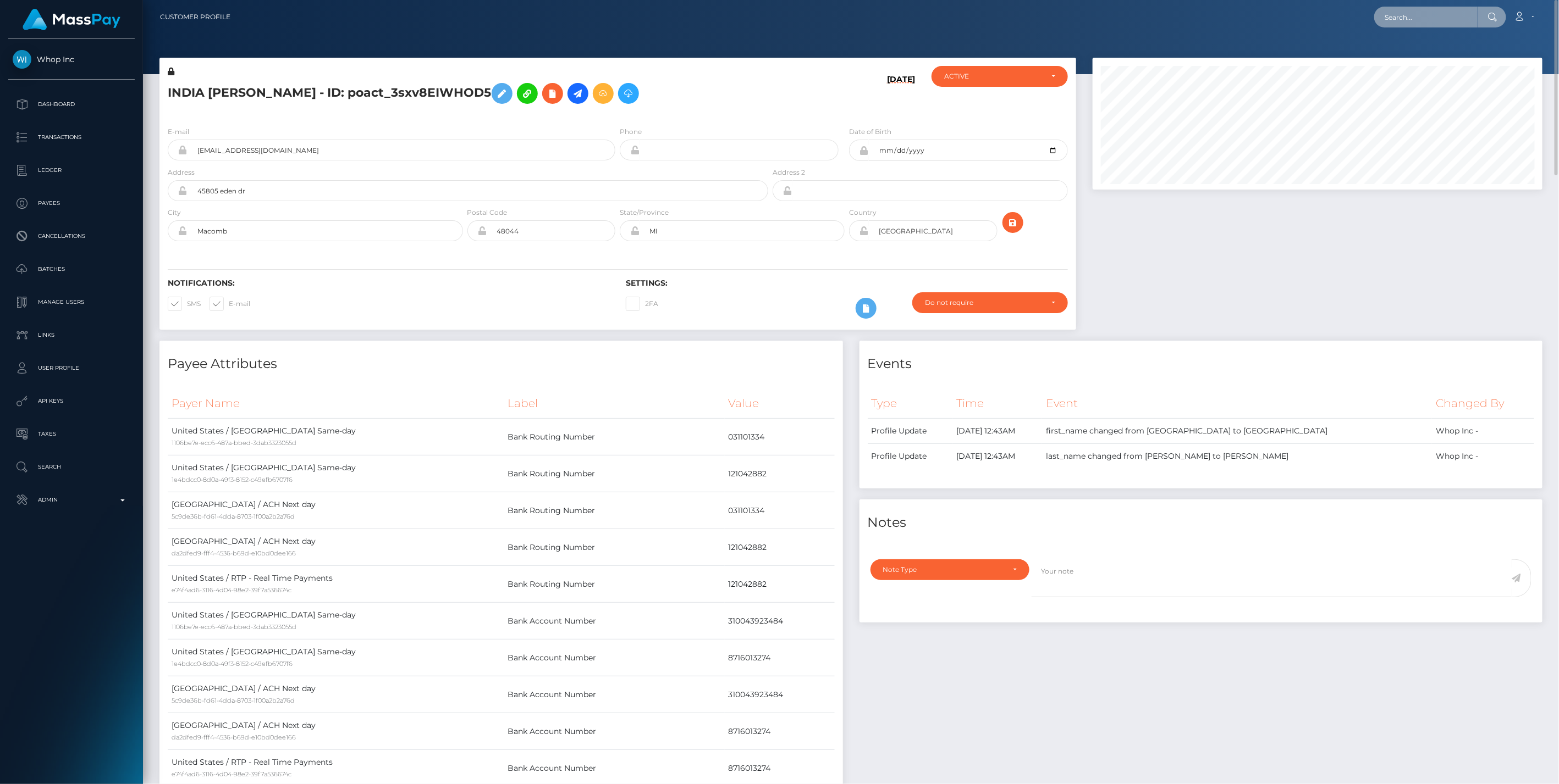
click at [1450, 20] on input "text" at bounding box center [1426, 17] width 104 height 21
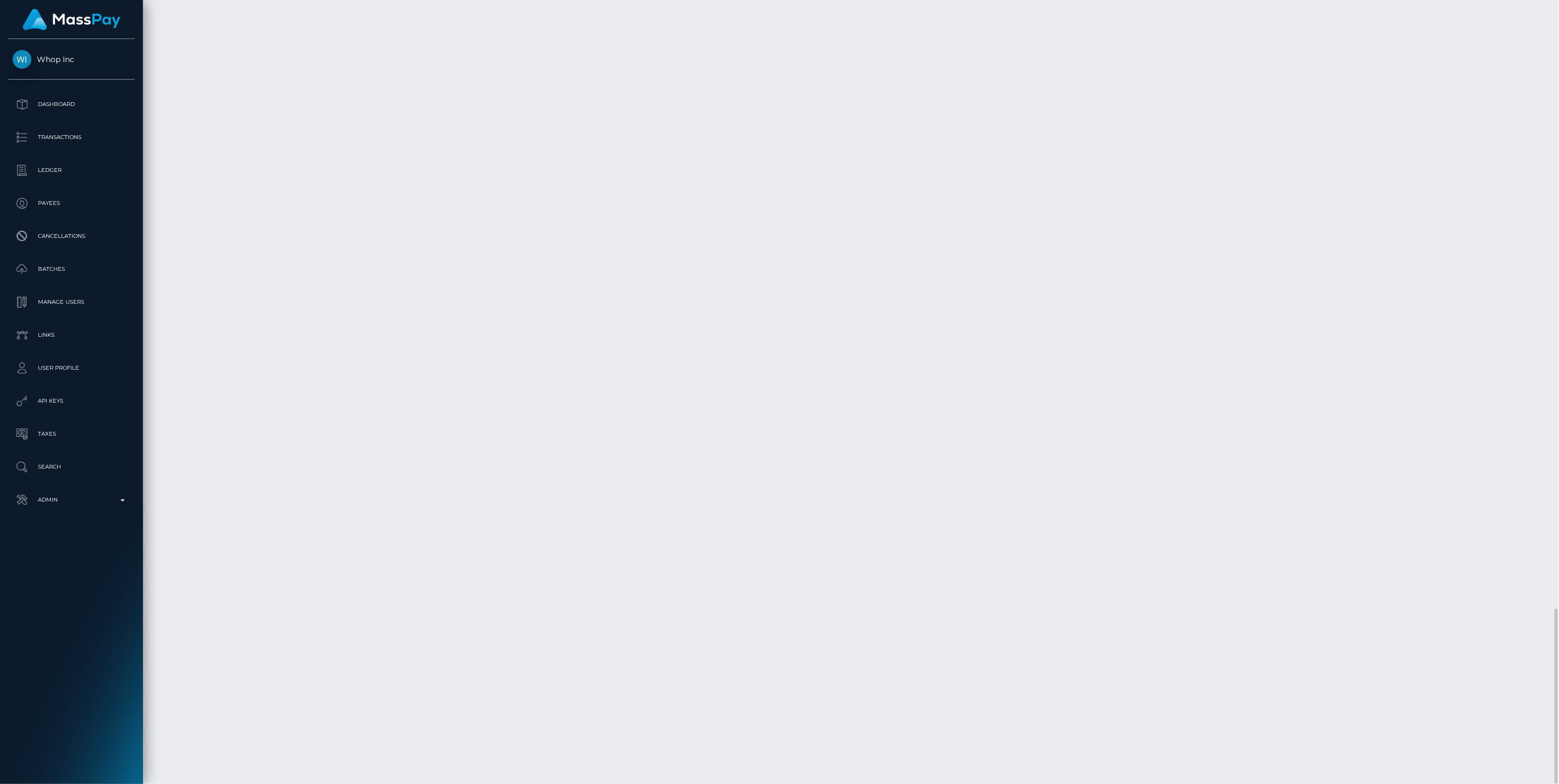
scroll to position [132, 450]
drag, startPoint x: 1019, startPoint y: 650, endPoint x: 579, endPoint y: 629, distance: 440.5
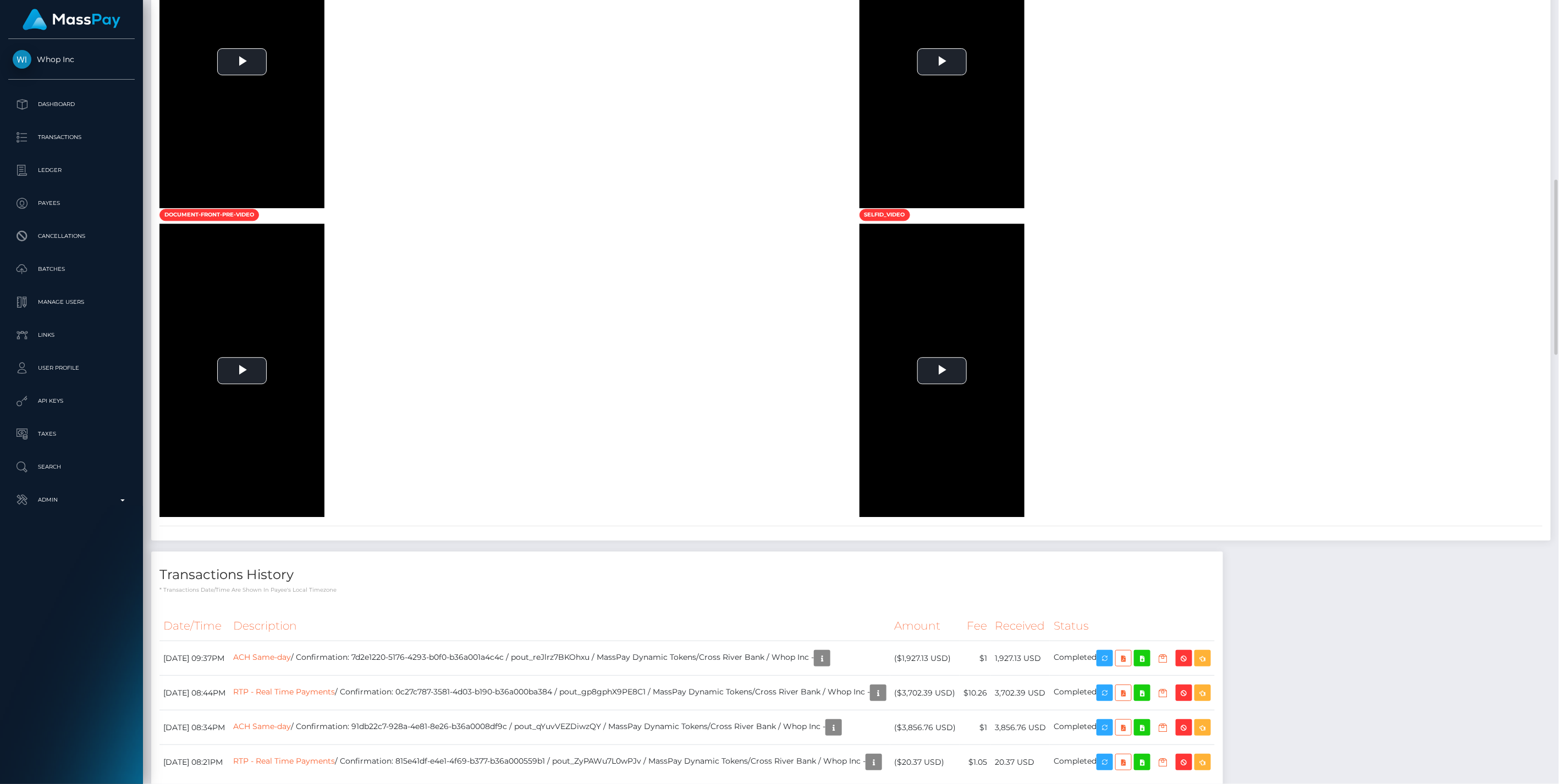
scroll to position [0, 0]
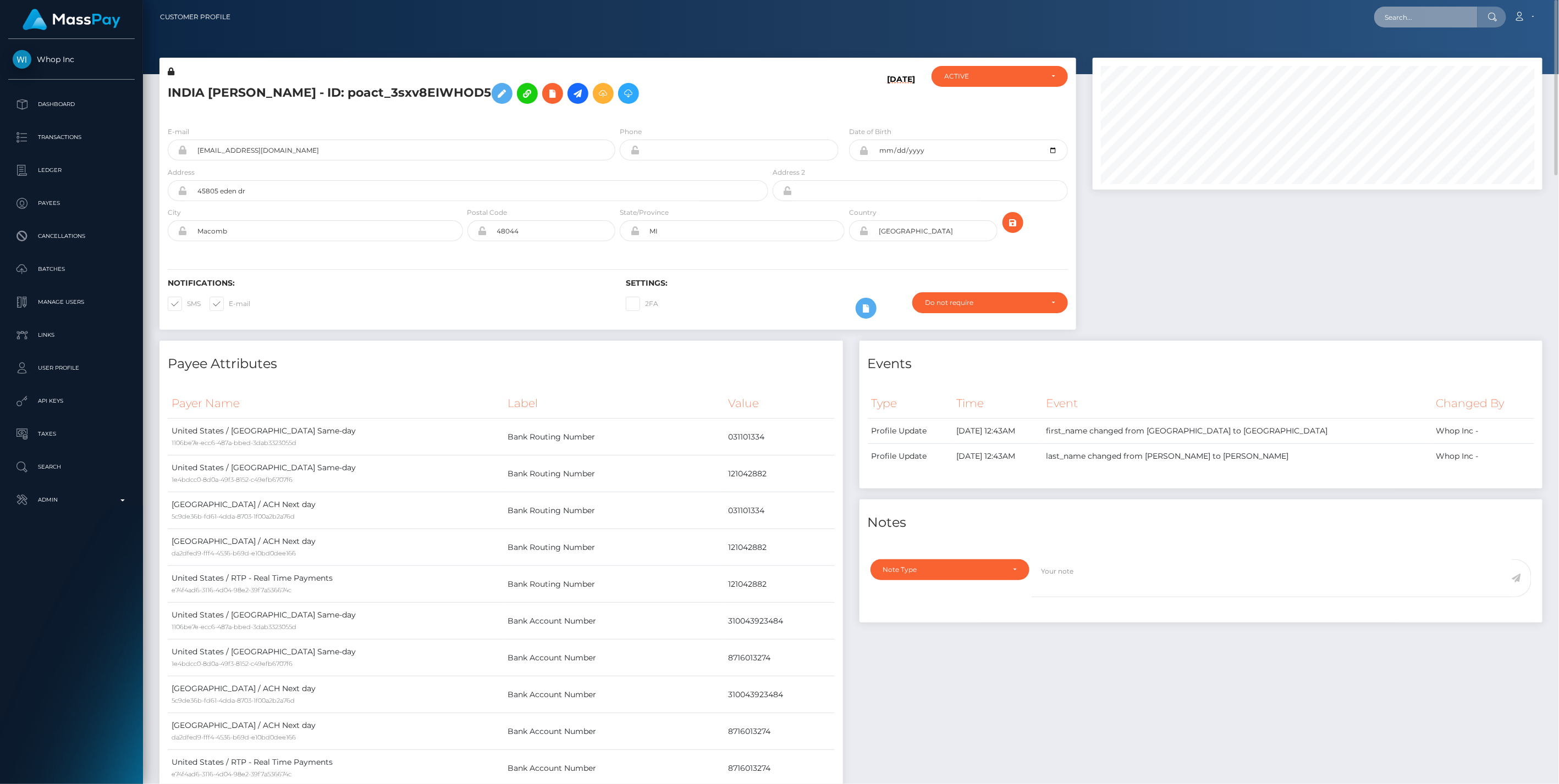
click at [1426, 20] on input "text" at bounding box center [1426, 17] width 104 height 21
type input "3856.76"
click at [1415, 61] on link "DALIN JAVON DUNN (Whop Inc - )" at bounding box center [1471, 57] width 194 height 20
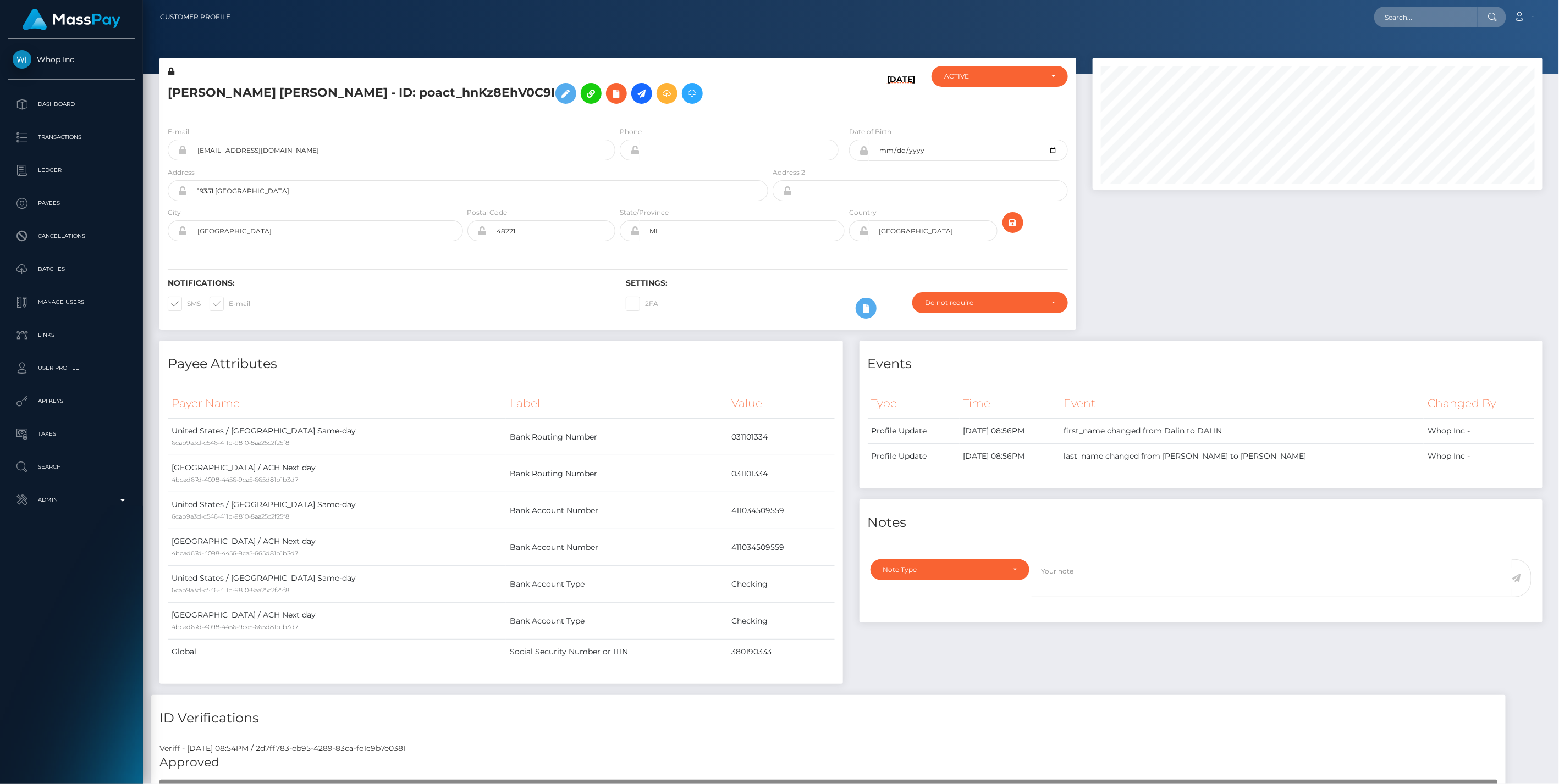
scroll to position [132, 450]
click at [1423, 18] on input "text" at bounding box center [1426, 17] width 104 height 21
click at [287, 150] on input "[EMAIL_ADDRESS][DOMAIN_NAME]" at bounding box center [401, 150] width 428 height 21
drag, startPoint x: 432, startPoint y: 95, endPoint x: 457, endPoint y: 95, distance: 25.0
click at [457, 95] on h5 "DALIN JAVON DUNN - ID: poact_hnKz8EhV0C9I" at bounding box center [465, 94] width 594 height 32
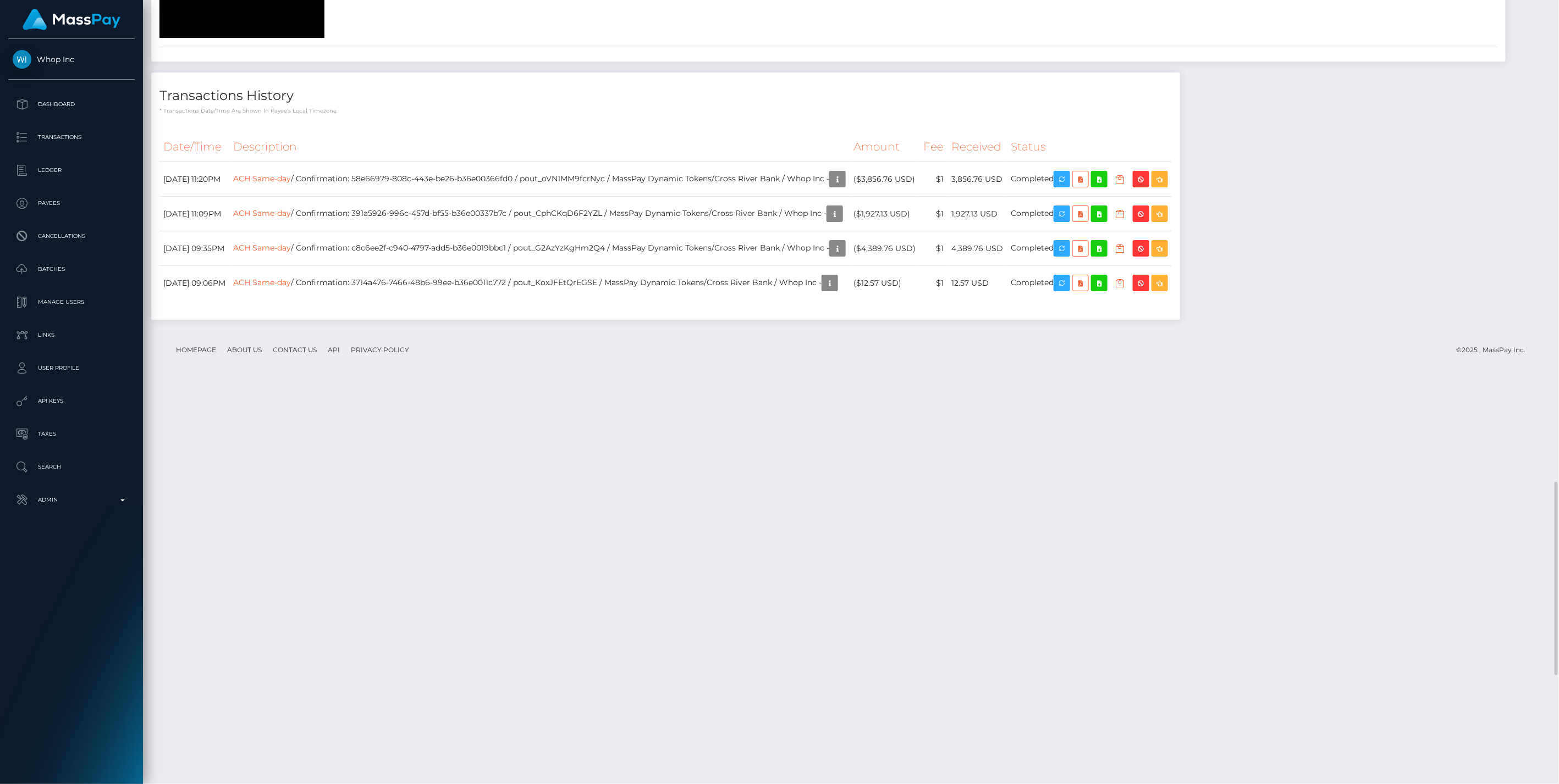
scroll to position [2392, 0]
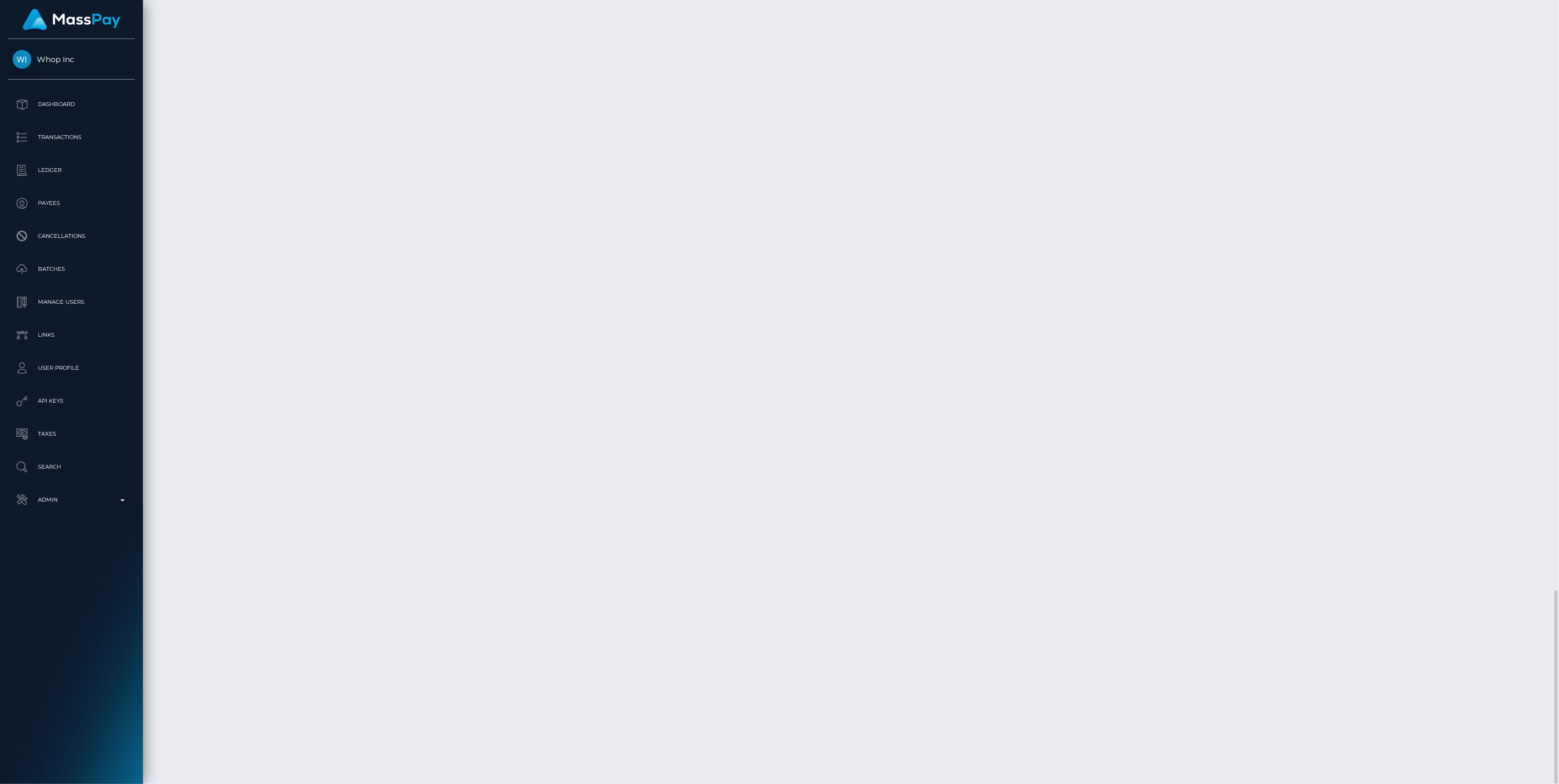
drag, startPoint x: 1070, startPoint y: 574, endPoint x: 204, endPoint y: 579, distance: 866.0
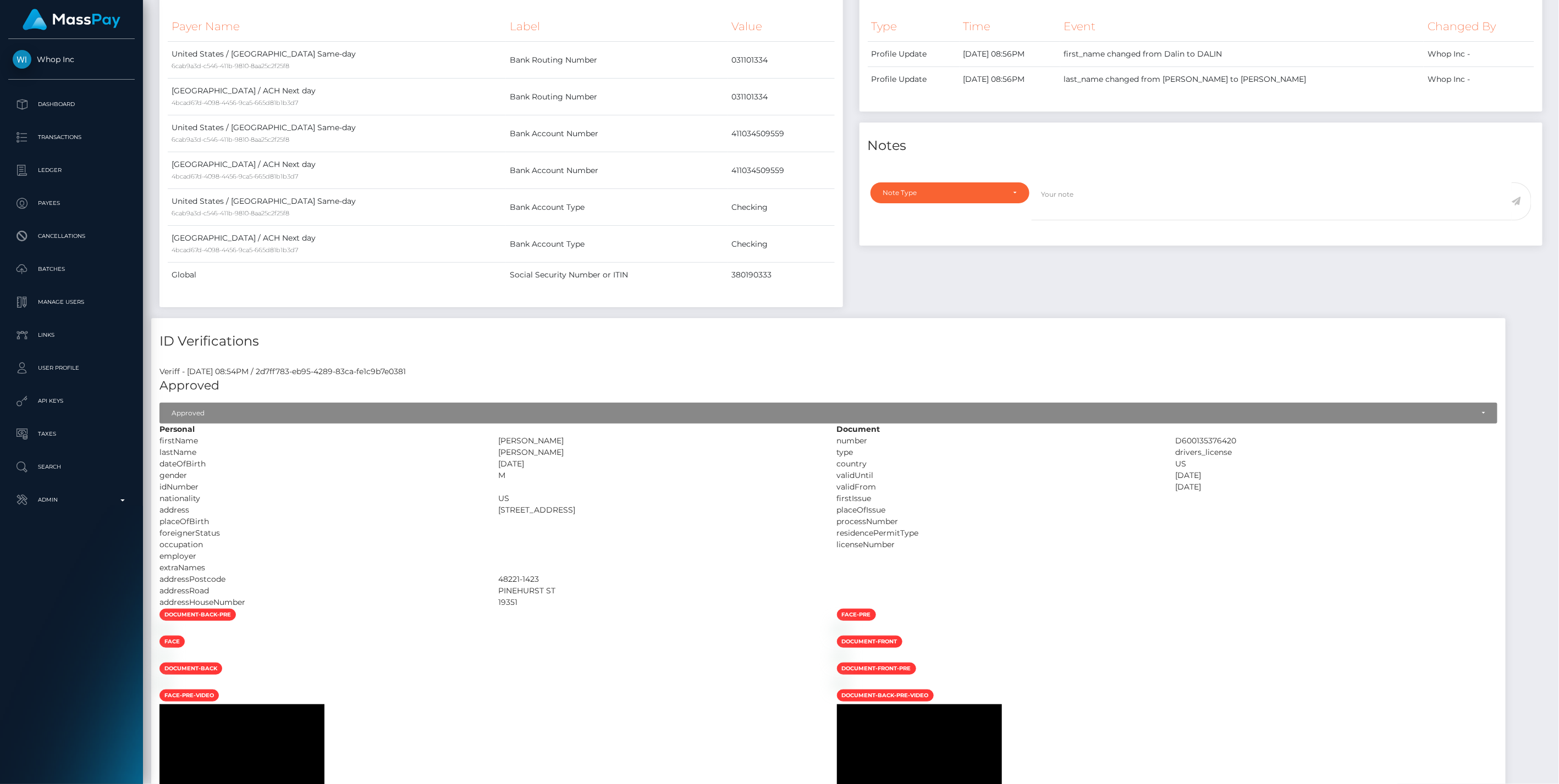
scroll to position [0, 0]
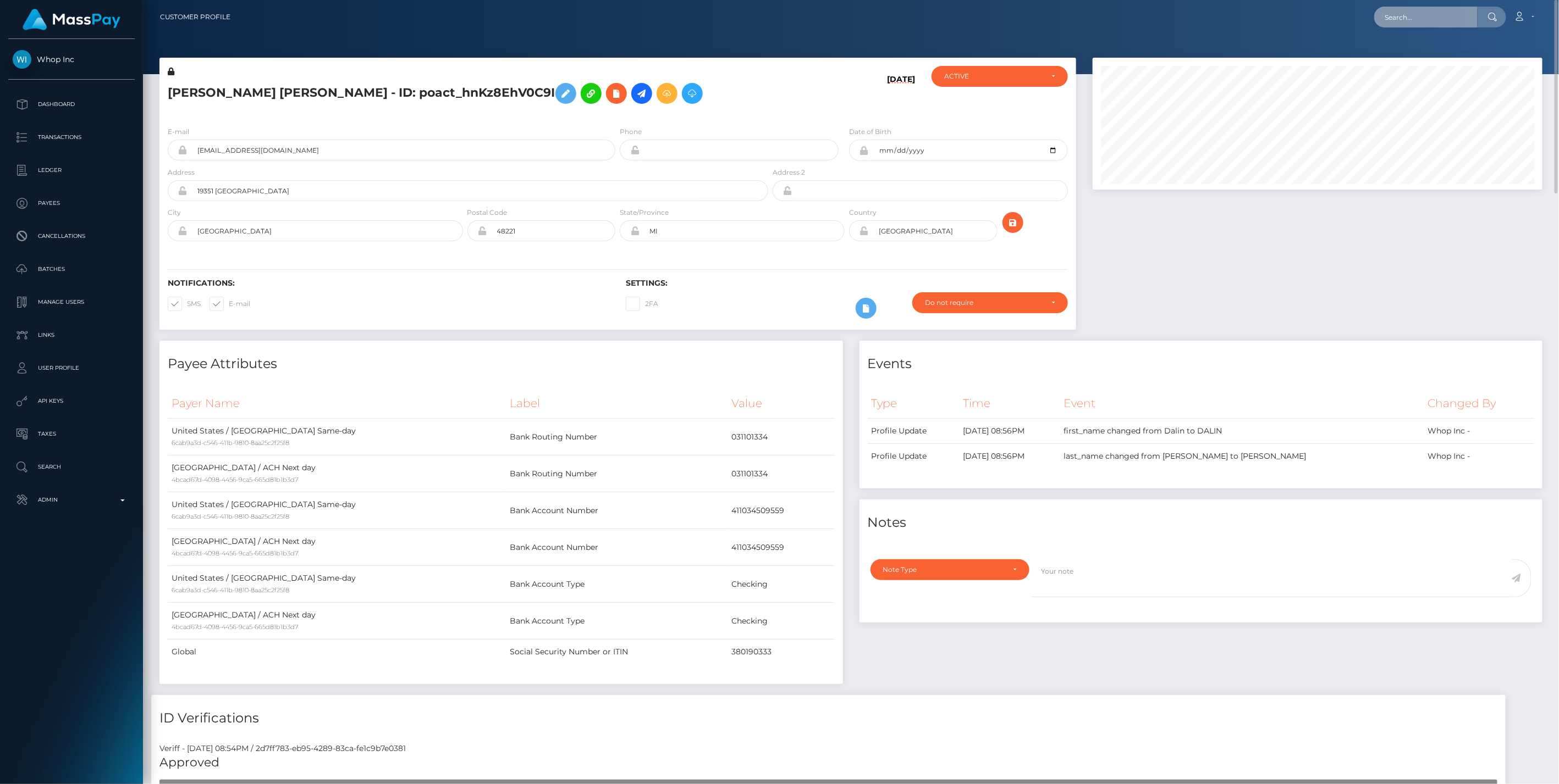
click at [1399, 18] on input "text" at bounding box center [1426, 17] width 104 height 21
type input "3856.76"
click at [1436, 82] on link "DIJAUN DIVAUNTE MITCHELL (Whop Inc - )" at bounding box center [1471, 80] width 194 height 20
click at [518, 94] on h5 "DIJAUN DIVAUNTE MITCHELL - ID: poact_QTbtpXvf7aWK" at bounding box center [465, 94] width 594 height 32
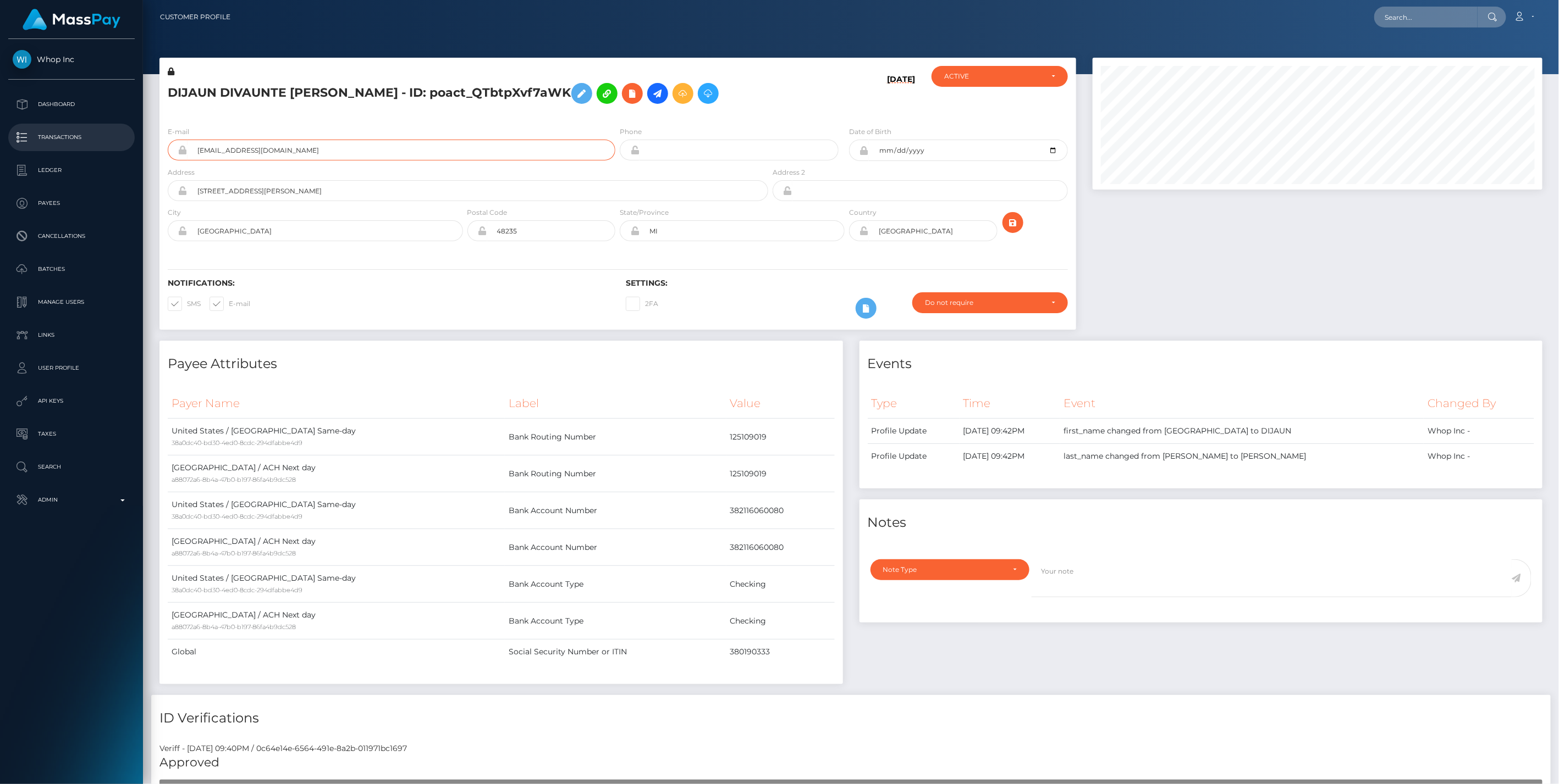
drag, startPoint x: 322, startPoint y: 145, endPoint x: 68, endPoint y: 147, distance: 254.0
click at [68, 147] on div "Whop Inc Dashboard Transactions Ledger Payees" at bounding box center [780, 392] width 1559 height 784
click at [223, 150] on input "dijaunm40@gmail.com" at bounding box center [401, 150] width 428 height 21
drag, startPoint x: 213, startPoint y: 152, endPoint x: 231, endPoint y: 151, distance: 18.0
click at [231, 151] on input "dijaunm40@gmail.com" at bounding box center [401, 150] width 428 height 21
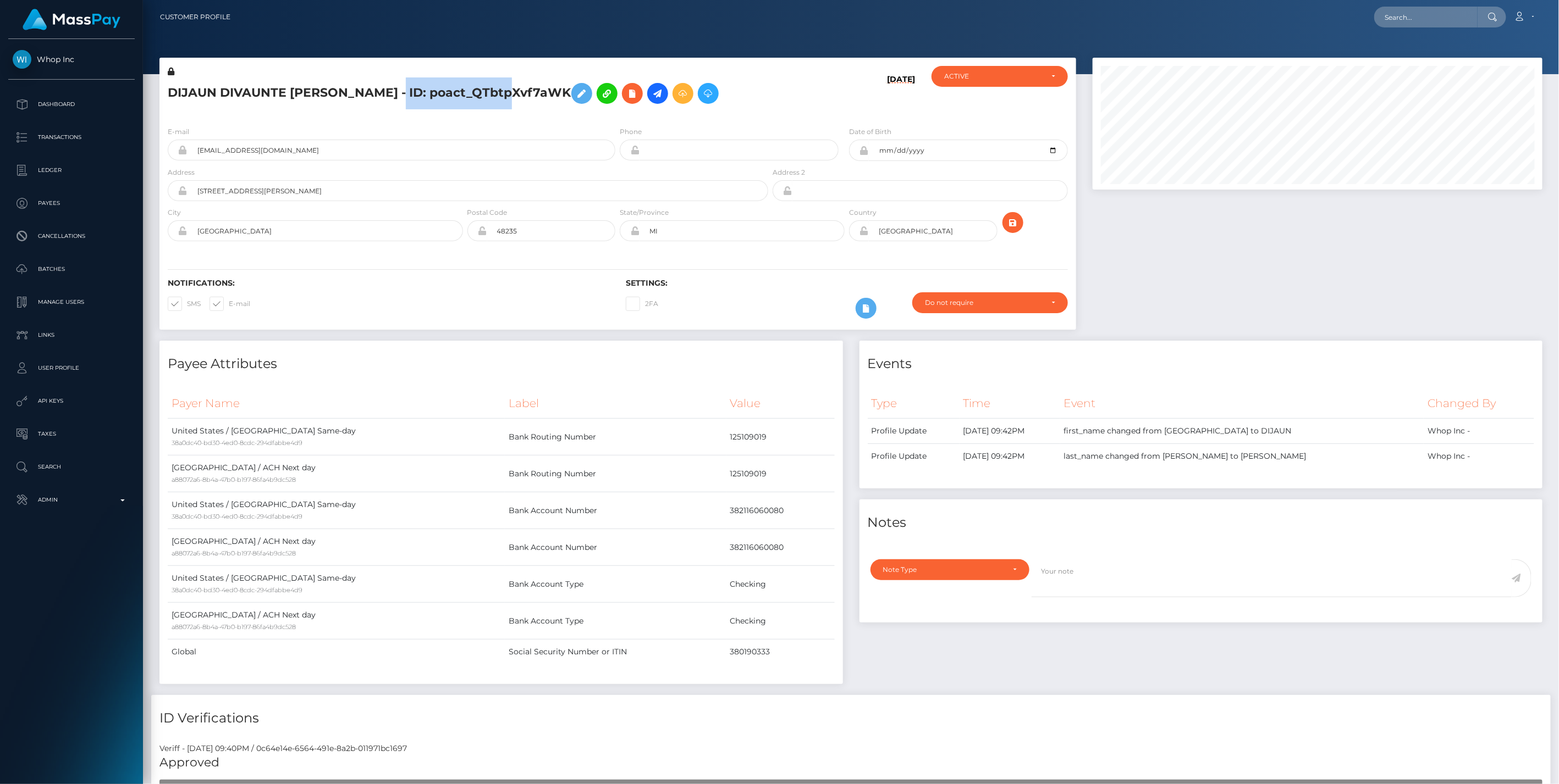
drag, startPoint x: 384, startPoint y: 93, endPoint x: 506, endPoint y: 97, distance: 122.1
click at [506, 97] on h5 "DIJAUN DIVAUNTE MITCHELL - ID: poact_QTbtpXvf7aWK" at bounding box center [465, 94] width 594 height 32
click at [393, 168] on form "E-mail dijaunm40@gmail.com Phone" at bounding box center [618, 186] width 900 height 121
drag, startPoint x: 393, startPoint y: 168, endPoint x: 382, endPoint y: 88, distance: 80.8
click at [382, 88] on h5 "DIJAUN DIVAUNTE MITCHELL - ID: poact_QTbtpXvf7aWK" at bounding box center [465, 94] width 594 height 32
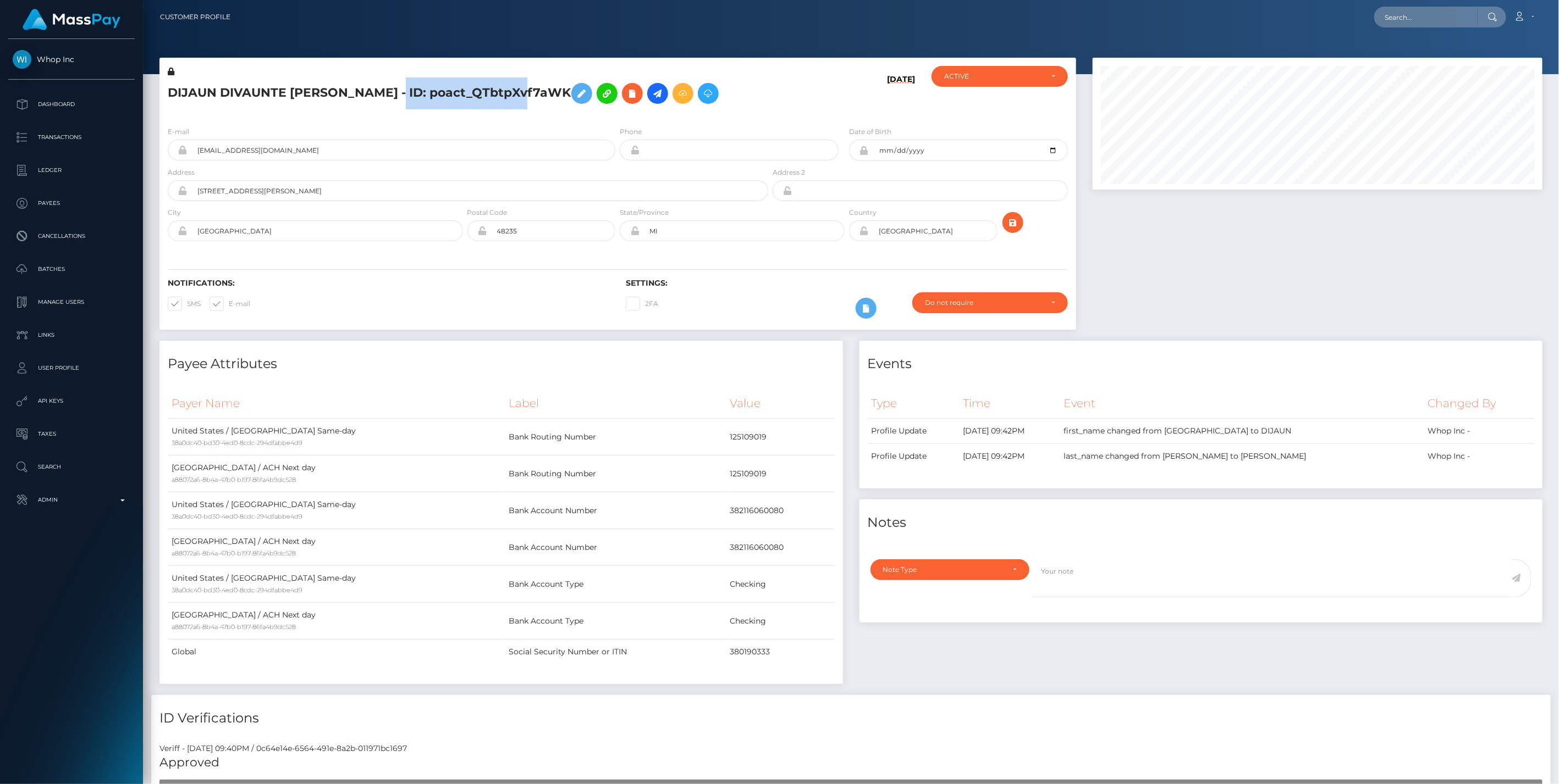
drag, startPoint x: 387, startPoint y: 91, endPoint x: 522, endPoint y: 95, distance: 135.1
click at [522, 95] on h5 "DIJAUN DIVAUNTE MITCHELL - ID: poact_QTbtpXvf7aWK" at bounding box center [465, 94] width 594 height 32
drag, startPoint x: 522, startPoint y: 95, endPoint x: 407, endPoint y: 119, distance: 117.5
click at [407, 119] on div "E-mail dijaunm40@gmail.com Phone Date of Birth MI" at bounding box center [618, 185] width 916 height 134
drag, startPoint x: 377, startPoint y: 91, endPoint x: 476, endPoint y: 99, distance: 99.3
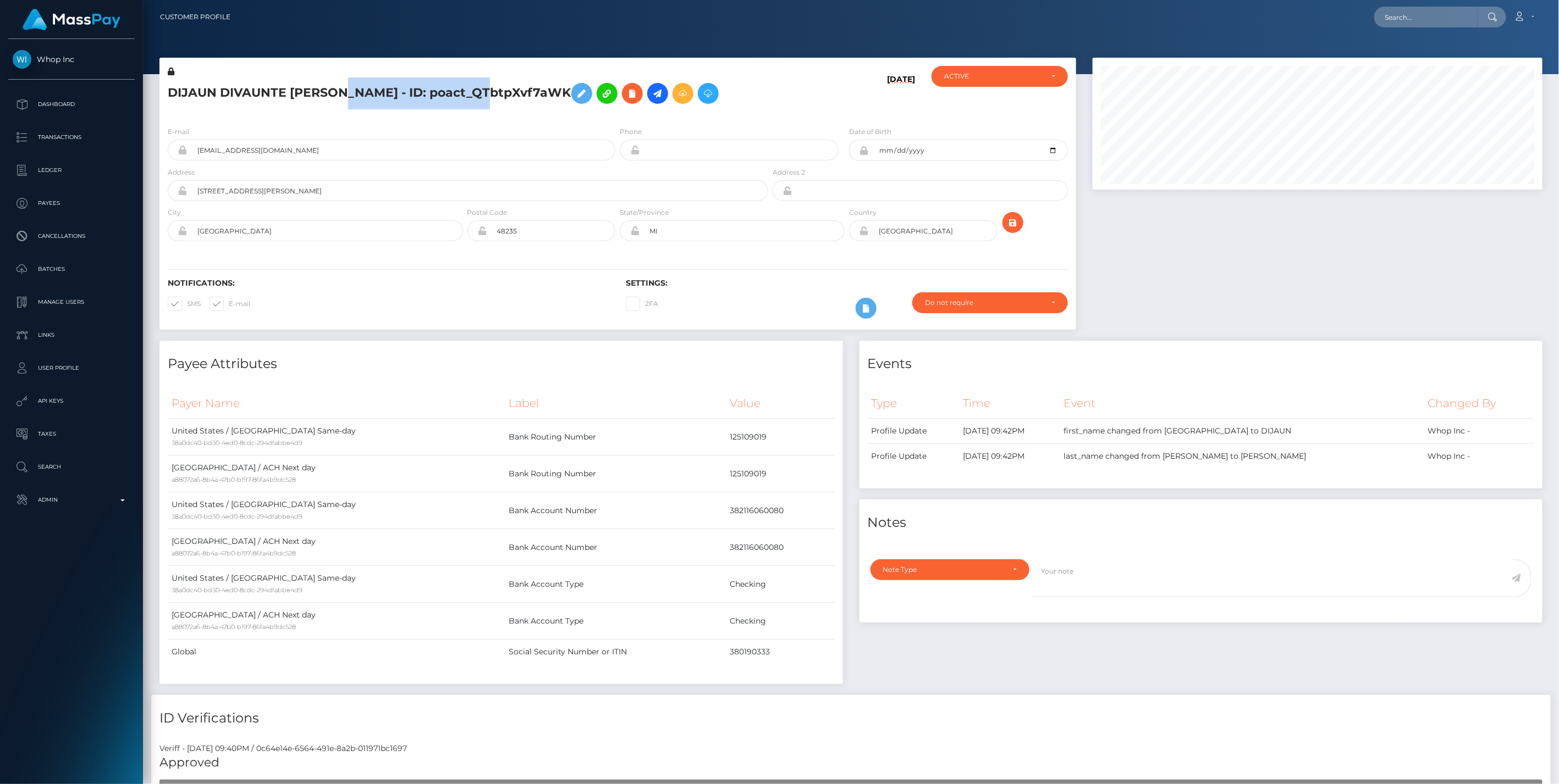
click at [476, 99] on h5 "DIJAUN DIVAUNTE MITCHELL - ID: poact_QTbtpXvf7aWK" at bounding box center [465, 94] width 594 height 32
drag, startPoint x: 170, startPoint y: 94, endPoint x: 361, endPoint y: 99, distance: 191.1
click at [361, 99] on h5 "DIJAUN DIVAUNTE MITCHELL - ID: poact_QTbtpXvf7aWK" at bounding box center [465, 94] width 594 height 32
drag, startPoint x: 361, startPoint y: 99, endPoint x: 236, endPoint y: 104, distance: 125.1
click at [237, 105] on h5 "DIJAUN DIVAUNTE MITCHELL - ID: poact_QTbtpXvf7aWK" at bounding box center [465, 94] width 594 height 32
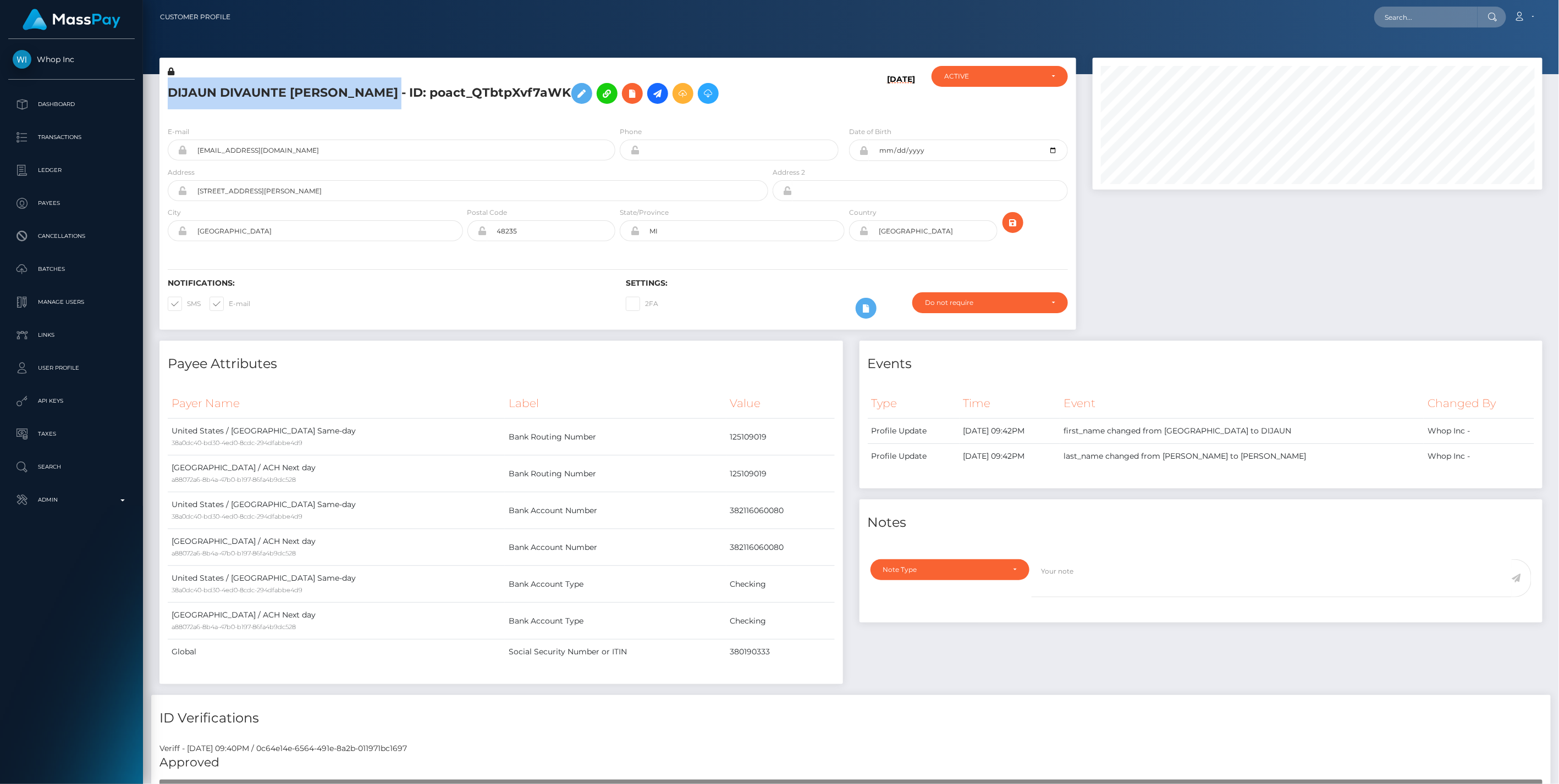
click at [160, 92] on div "DIJAUN DIVAUNTE MITCHELL - ID: poact_QTbtpXvf7aWK" at bounding box center [465, 92] width 611 height 52
drag, startPoint x: 171, startPoint y: 92, endPoint x: 363, endPoint y: 92, distance: 192.0
click at [363, 92] on h5 "DIJAUN DIVAUNTE MITCHELL - ID: poact_QTbtpXvf7aWK" at bounding box center [465, 94] width 594 height 32
drag, startPoint x: 363, startPoint y: 92, endPoint x: 160, endPoint y: 155, distance: 212.6
click at [168, 155] on div "dijaunm40@gmail.com" at bounding box center [392, 150] width 448 height 21
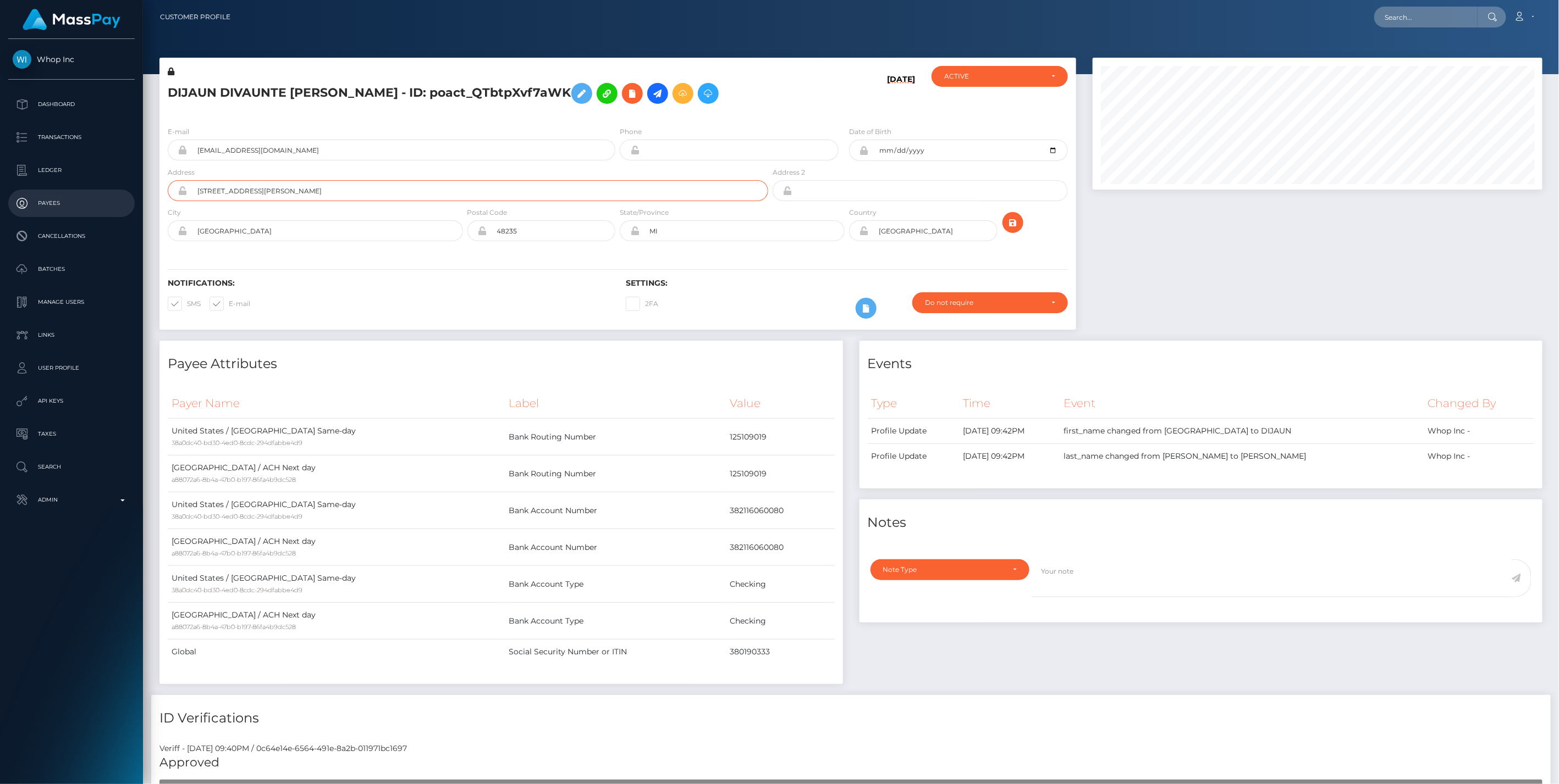
drag, startPoint x: 290, startPoint y: 190, endPoint x: 81, endPoint y: 205, distance: 209.5
click at [81, 205] on div "Whop Inc Dashboard Transactions Ledger Payees" at bounding box center [780, 392] width 1559 height 784
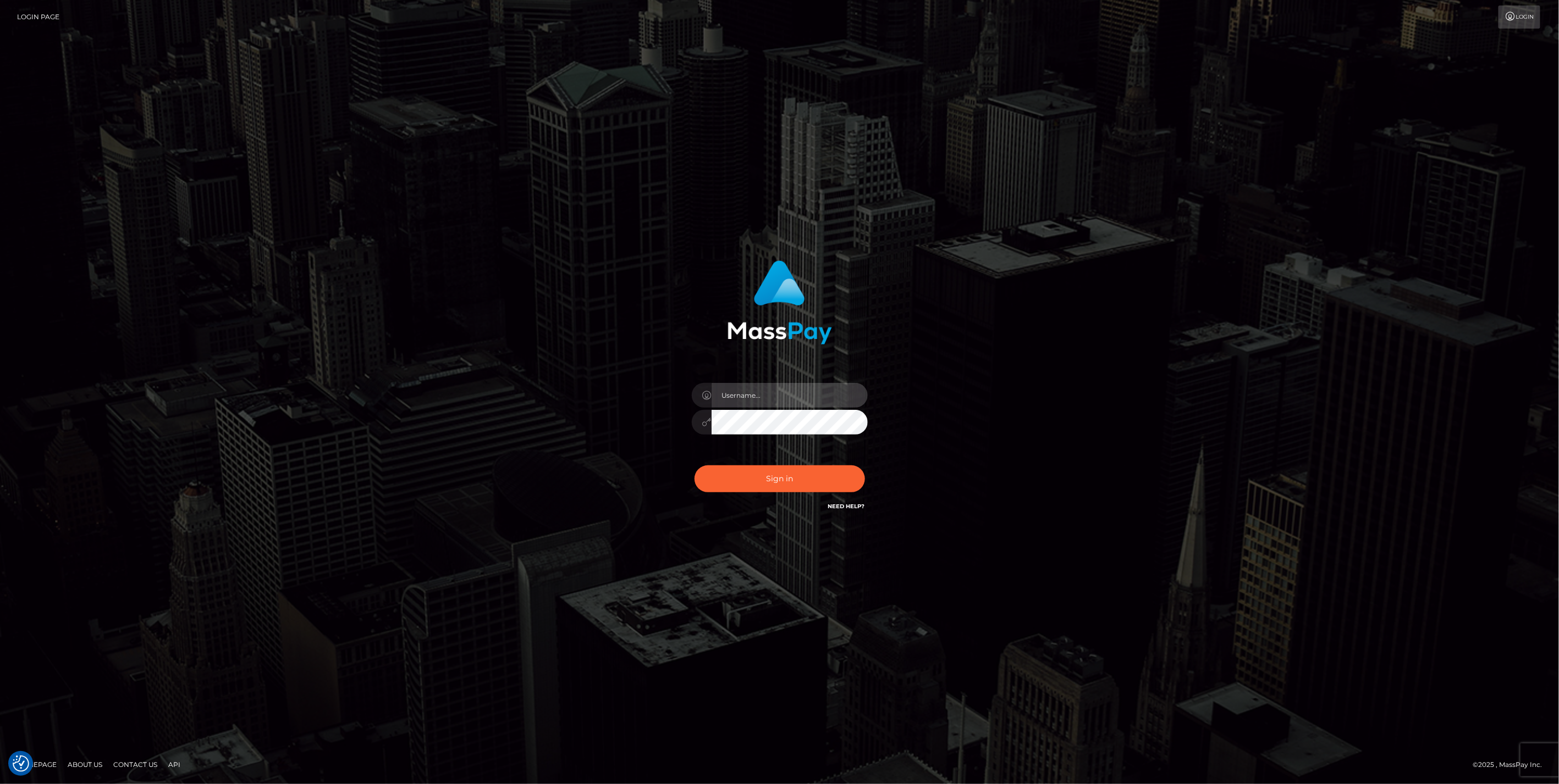
type input "bengreen"
click at [786, 461] on div "Sign in Need Help?" at bounding box center [780, 483] width 192 height 49
click at [786, 464] on div "0cAFcWeA4iy2CV35YfC6WaWJbI21HtQ1qw2Zkb74dOhQdAo85T5eIMzPAK3pQVnzo2080OkipXQAZM7…" at bounding box center [780, 483] width 192 height 49
type input "bengreen"
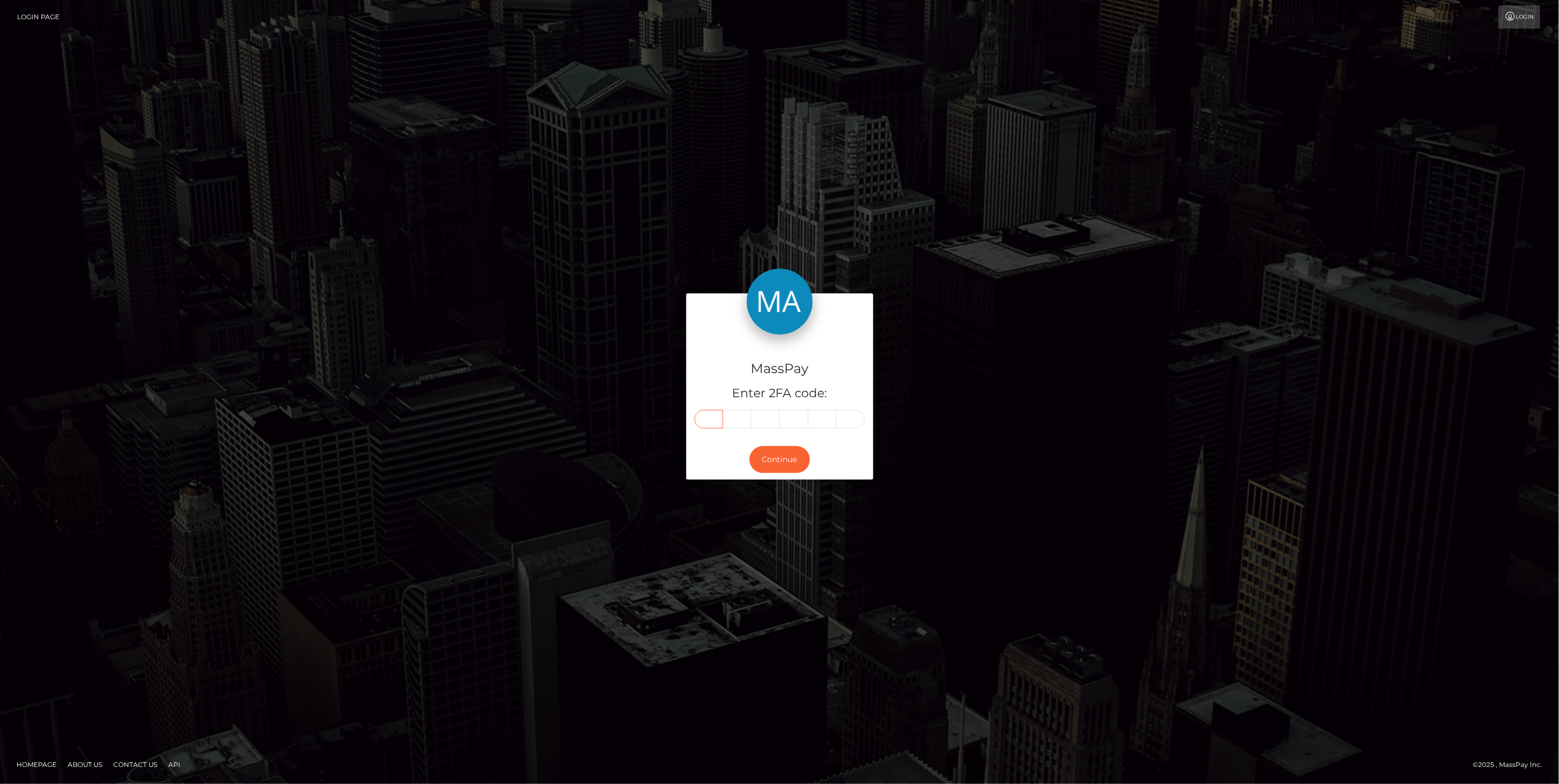
paste input "0"
type input "0"
type input "9"
type input "2"
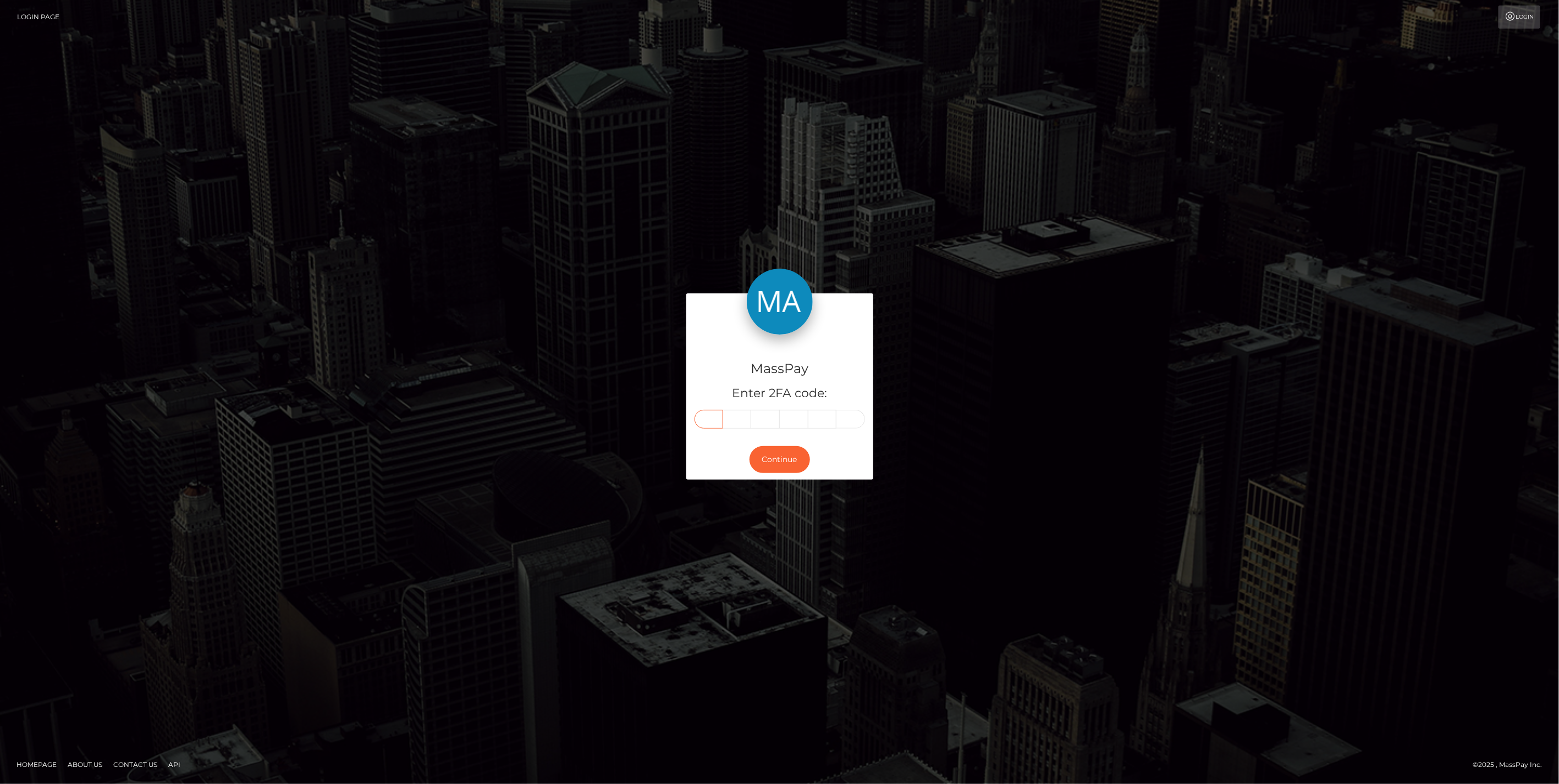
type input "0"
click at [752, 453] on button "Continue" at bounding box center [780, 460] width 60 height 27
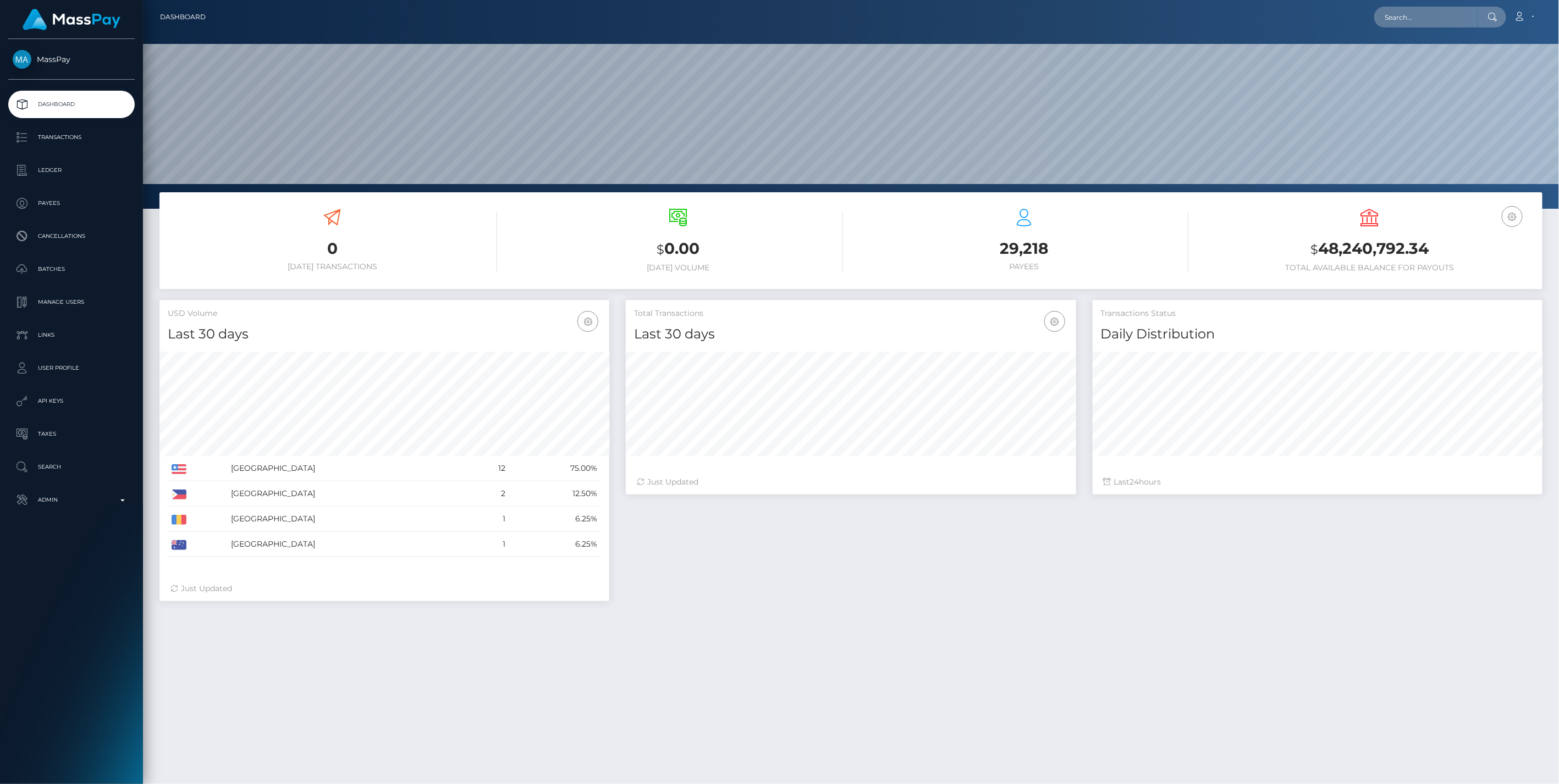
scroll to position [195, 450]
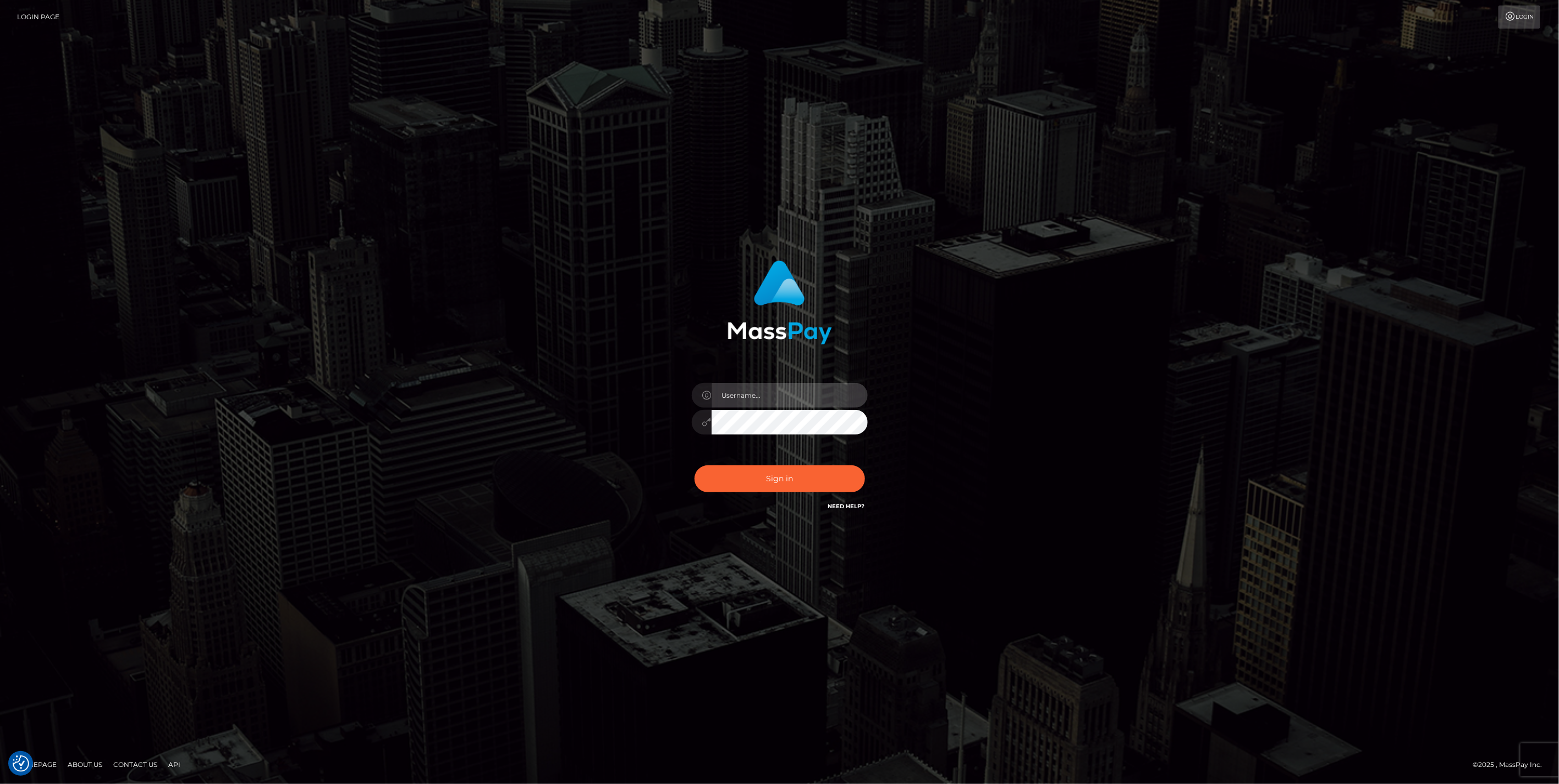
type input "bengreen"
click at [786, 486] on div "0cAFcWeA7yxnCzoSM7O_DcUDecDlENAzsS2nxQX0i6PzM9JWgzsduOnLS3yaMMZQqDkS0ZP8Vzkeq8P…" at bounding box center [780, 483] width 192 height 49
type input "bengreen"
click at [793, 466] on div "bengreen Sign in" at bounding box center [780, 386] width 289 height 269
click at [792, 469] on button "Sign in" at bounding box center [780, 479] width 170 height 27
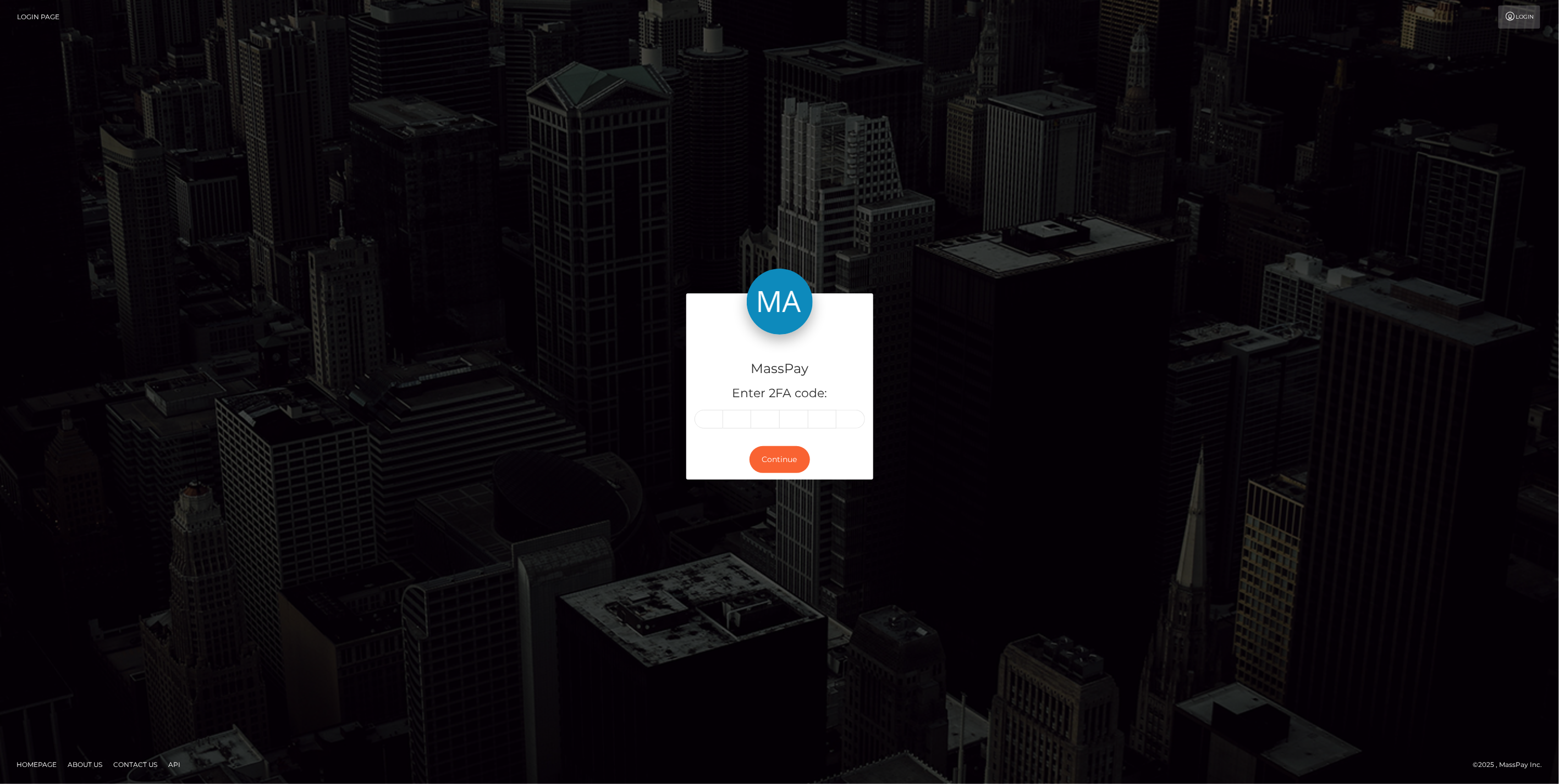
type input "5"
type input "7"
type input "8"
type input "6"
type input "0"
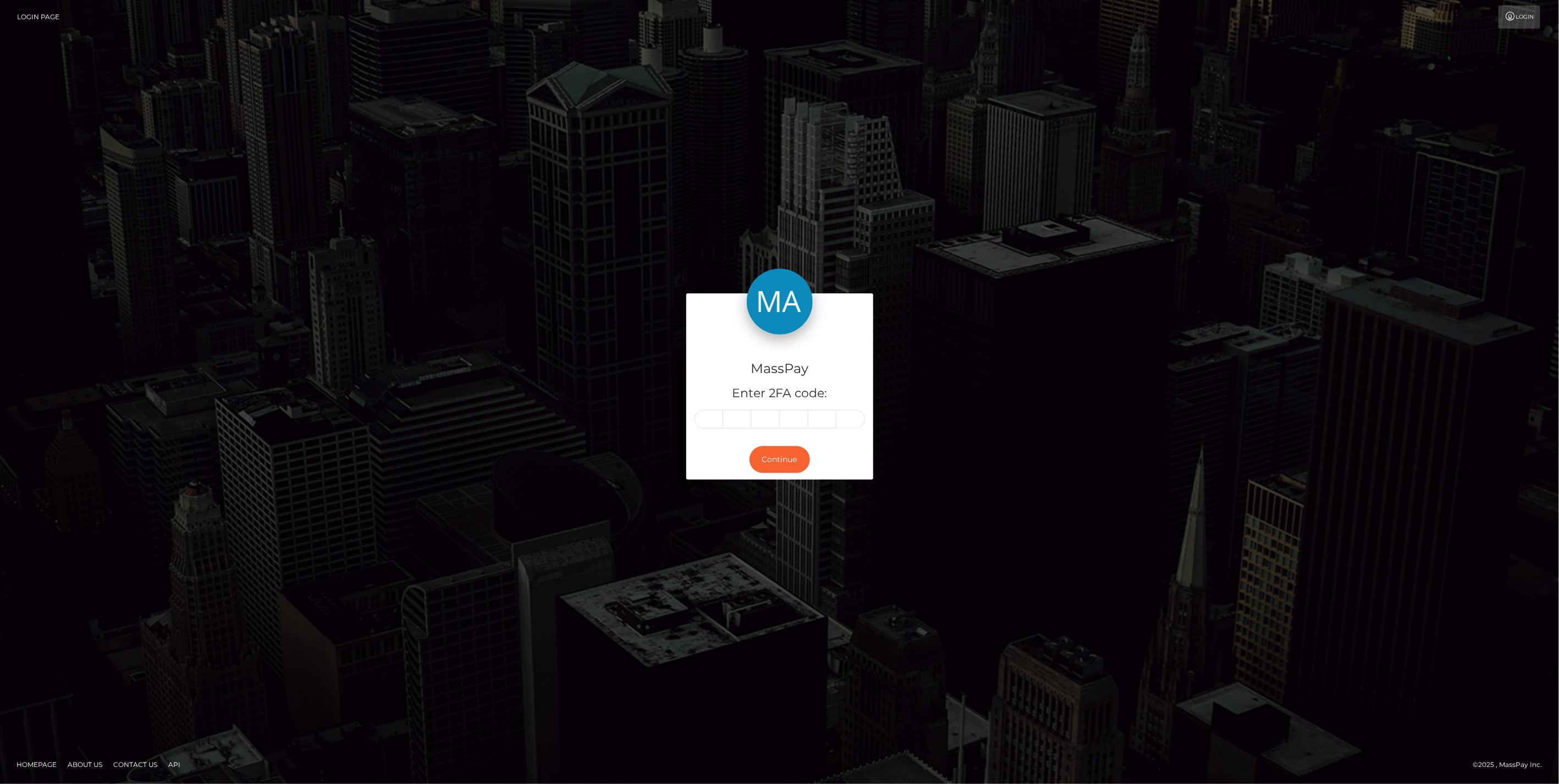
type input "3"
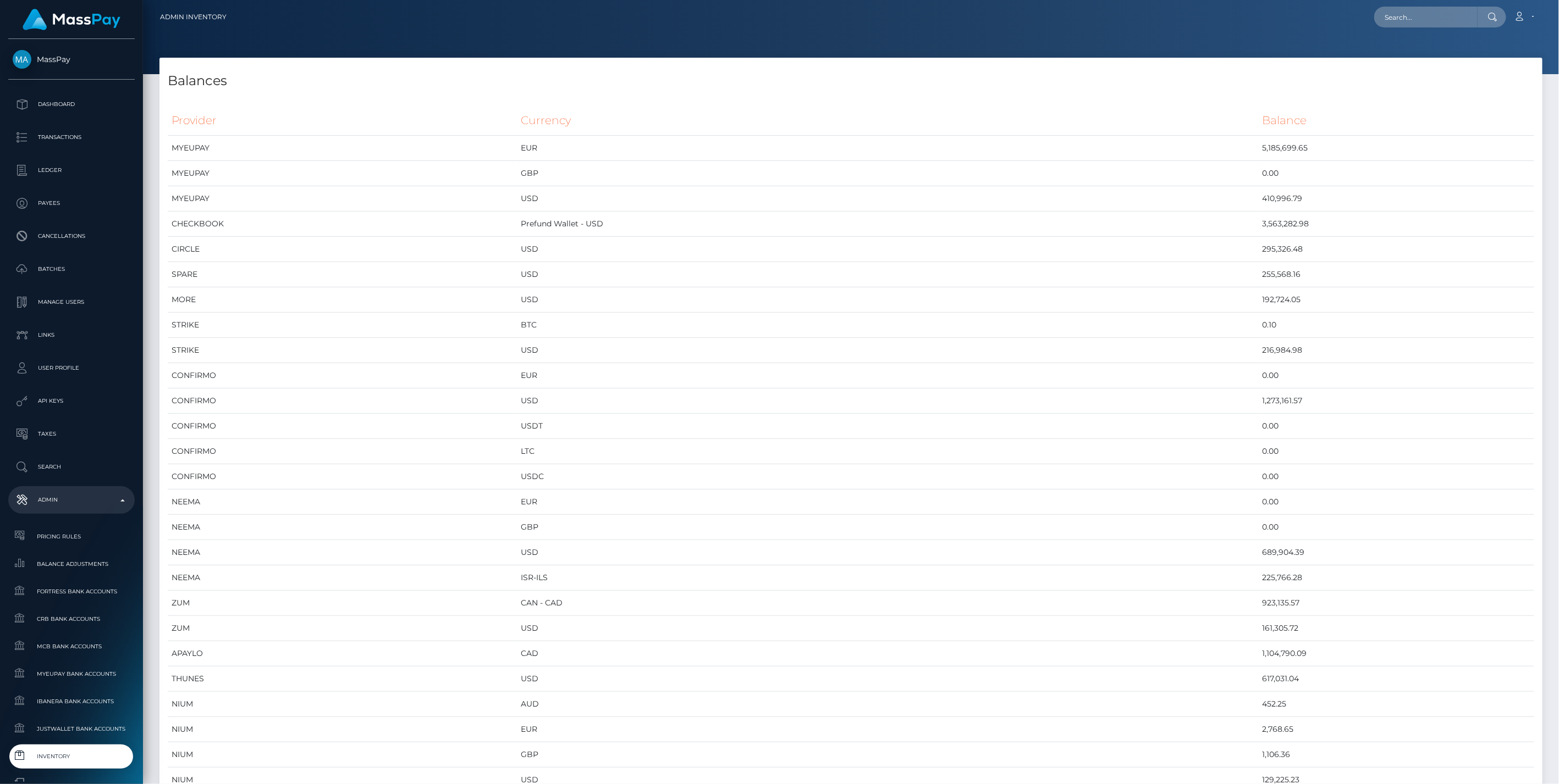
scroll to position [5889, 1383]
click at [353, 219] on td "CHECKBOOK" at bounding box center [342, 224] width 349 height 25
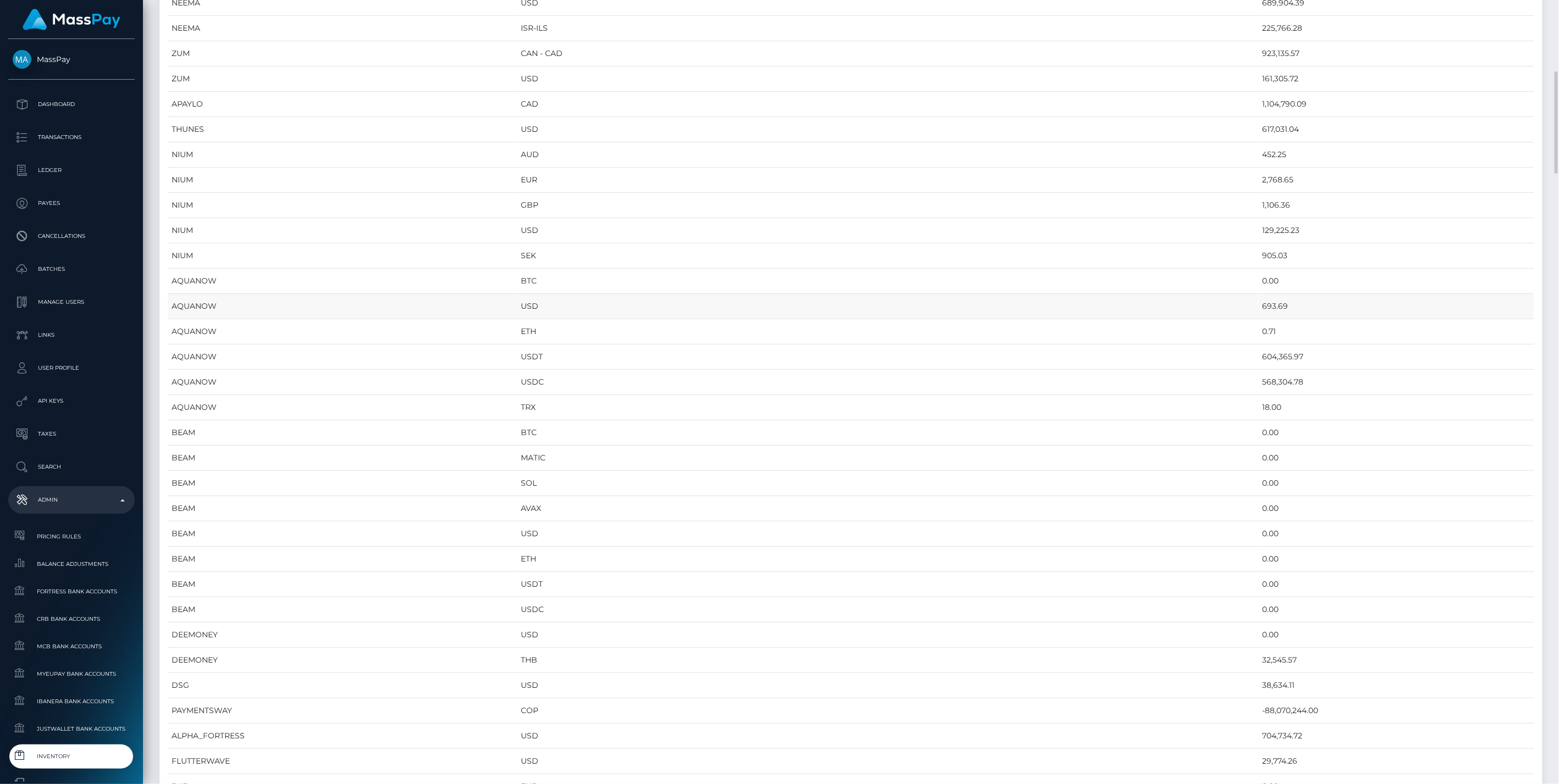
scroll to position [427, 0]
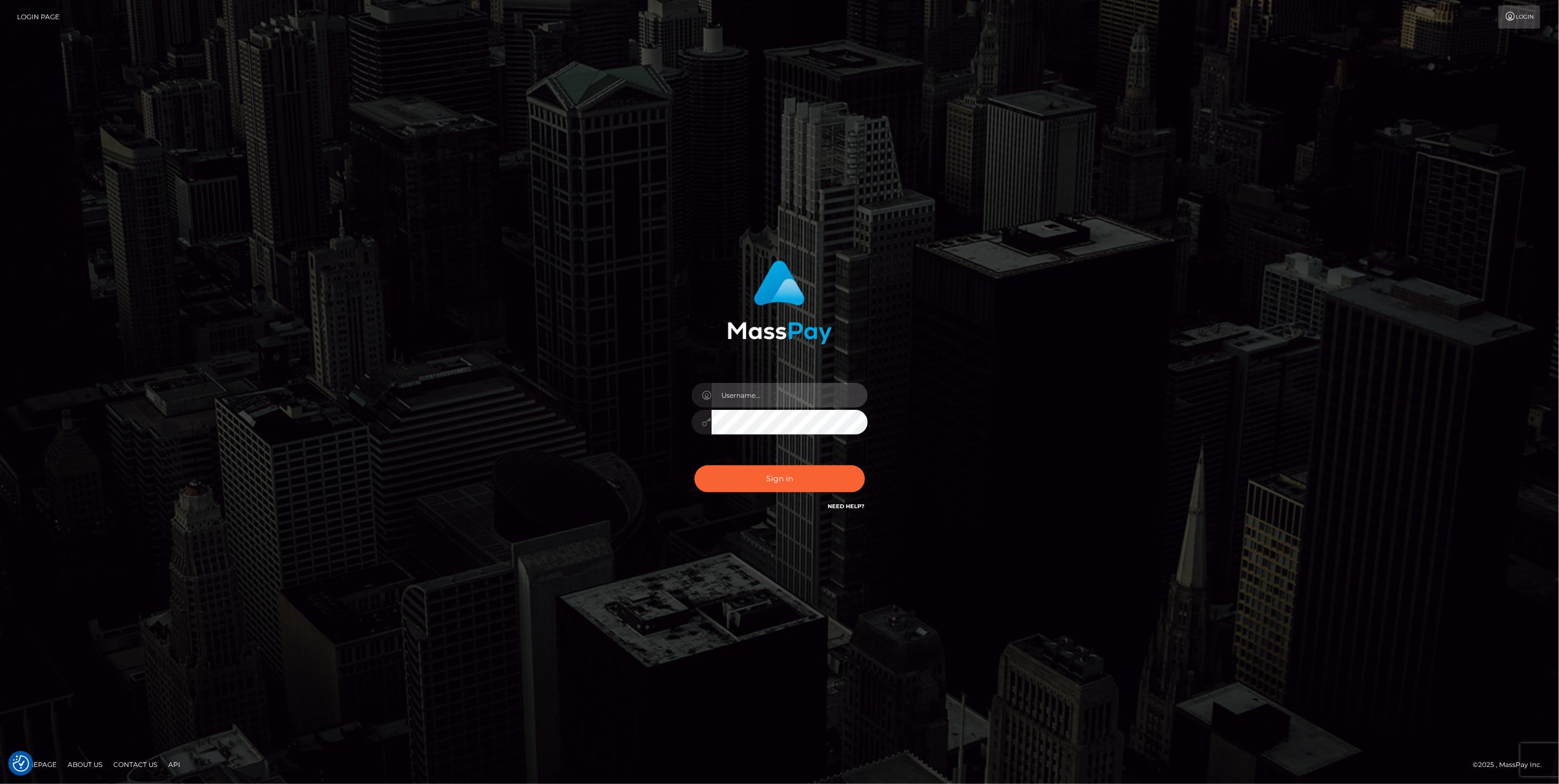
type input "bengreen"
click at [828, 489] on button "Sign in" at bounding box center [780, 479] width 170 height 27
type input "bengreen"
click at [796, 473] on button "Sign in" at bounding box center [780, 479] width 170 height 27
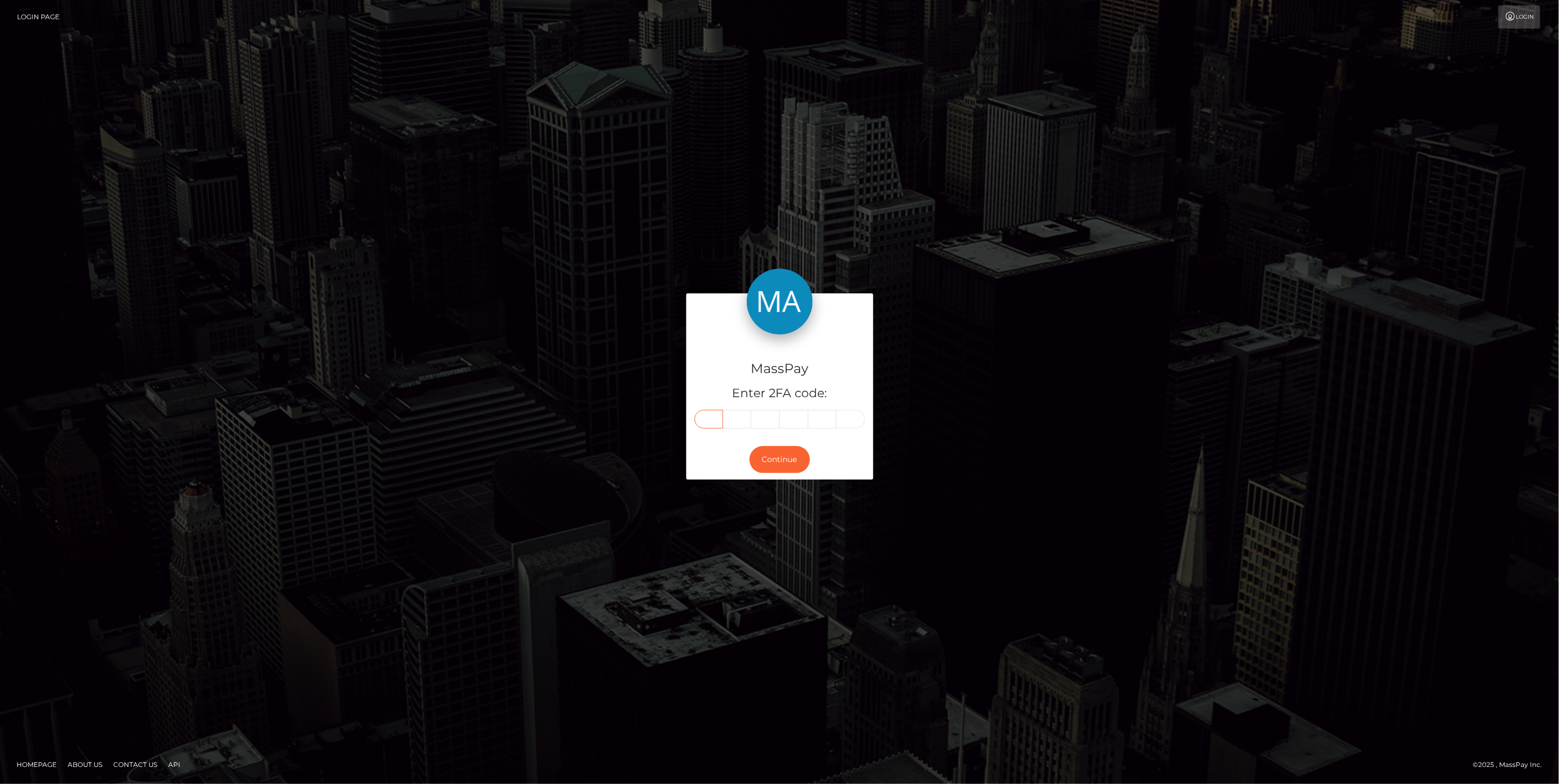
paste input "1"
type input "1"
type input "3"
type input "8"
type input "5"
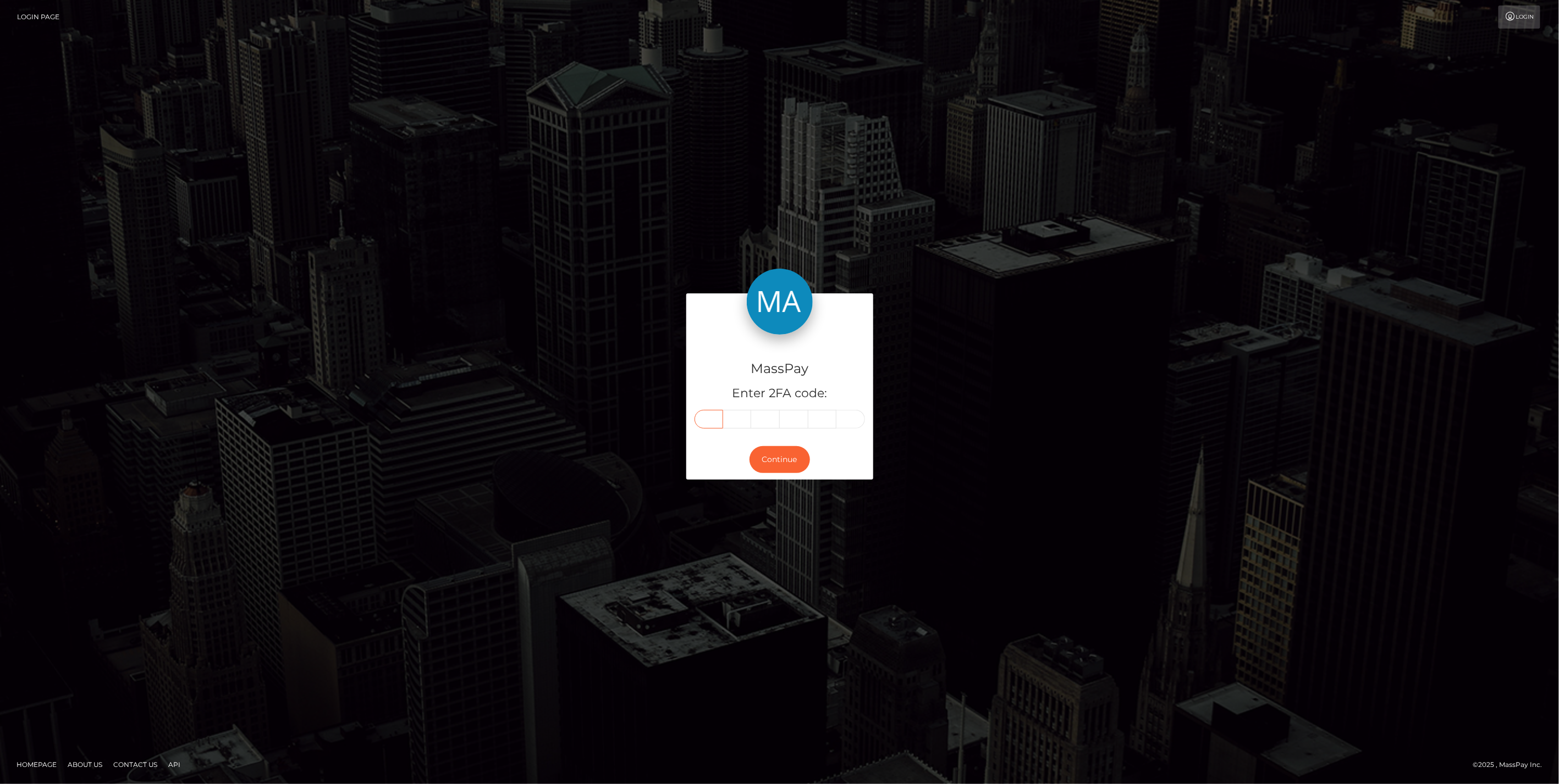
type input "4"
type input "9"
click at [762, 474] on div "Continue" at bounding box center [780, 459] width 187 height 40
click at [763, 467] on button "Continue" at bounding box center [780, 460] width 60 height 27
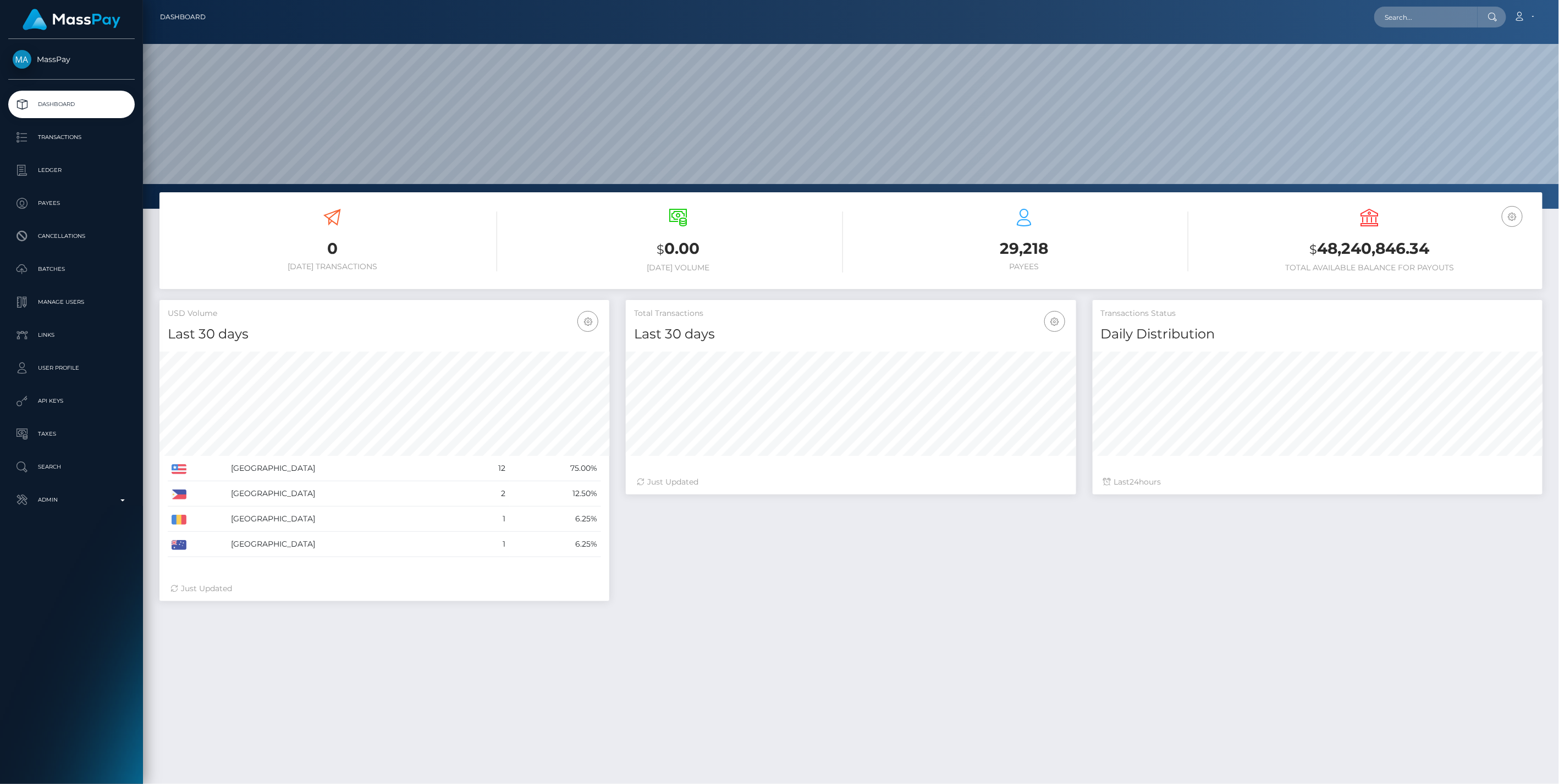
scroll to position [195, 450]
click at [88, 505] on p "Admin" at bounding box center [72, 500] width 118 height 17
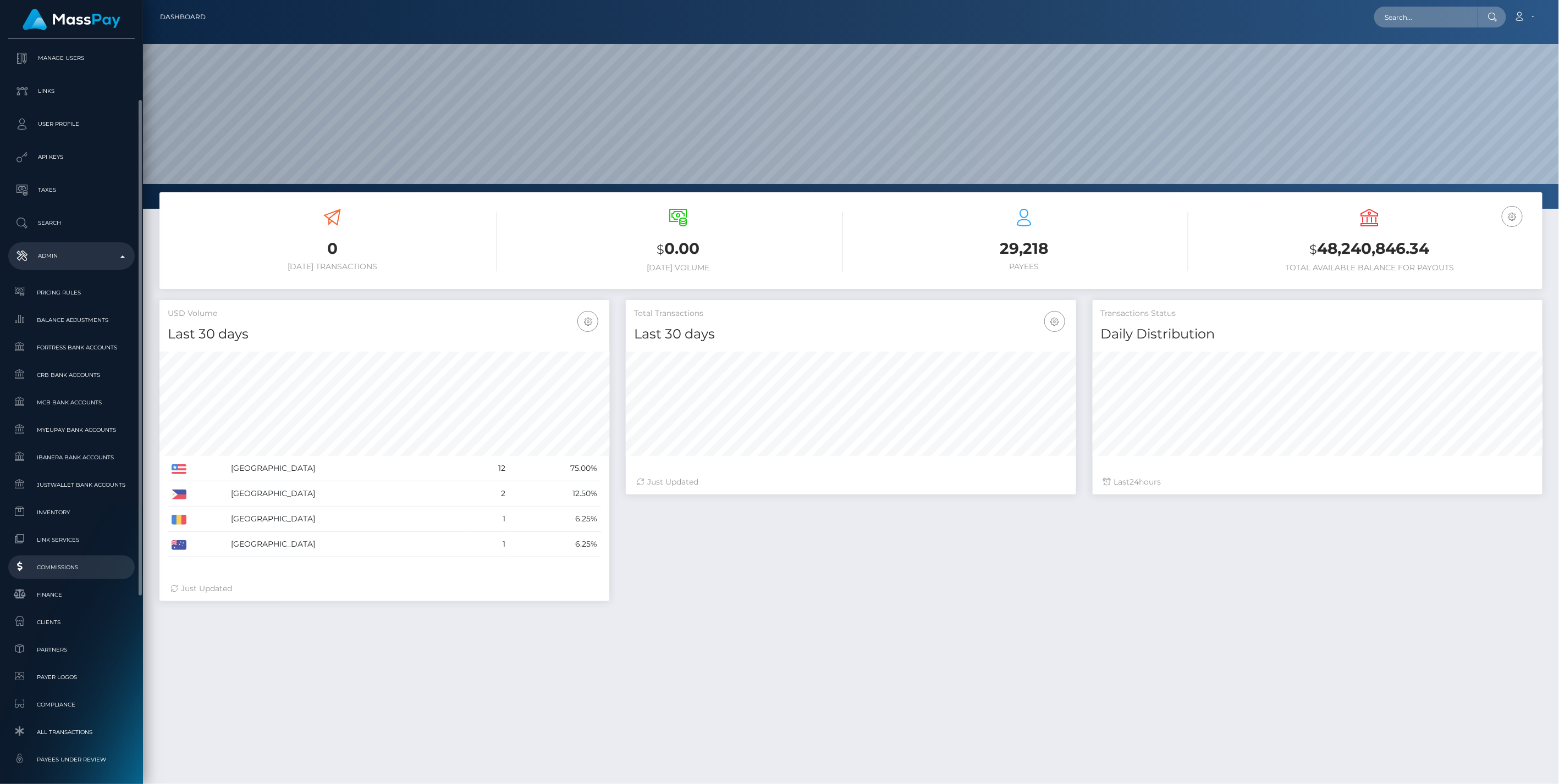
scroll to position [305, 0]
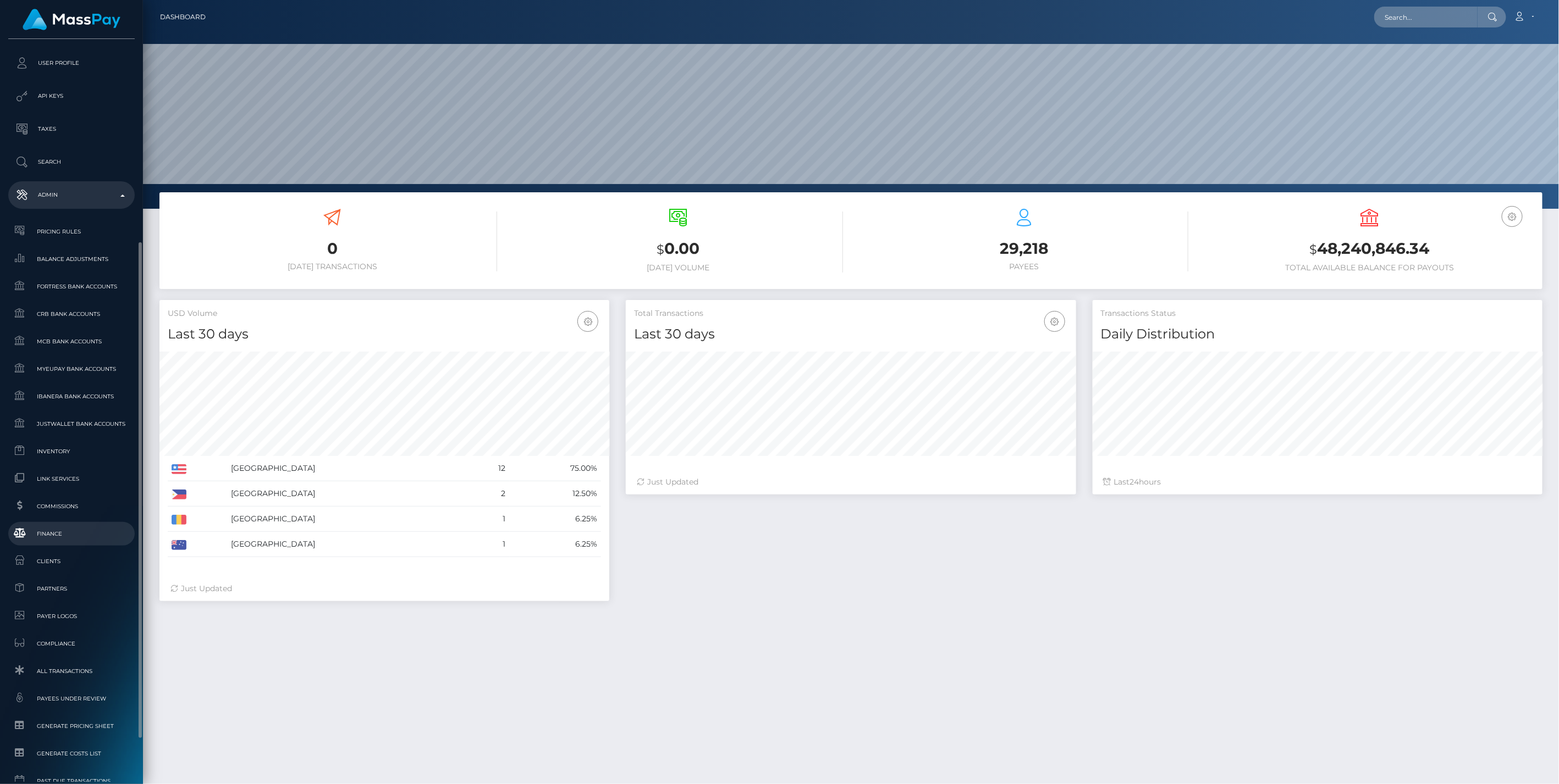
click at [56, 536] on span "Finance" at bounding box center [72, 534] width 118 height 13
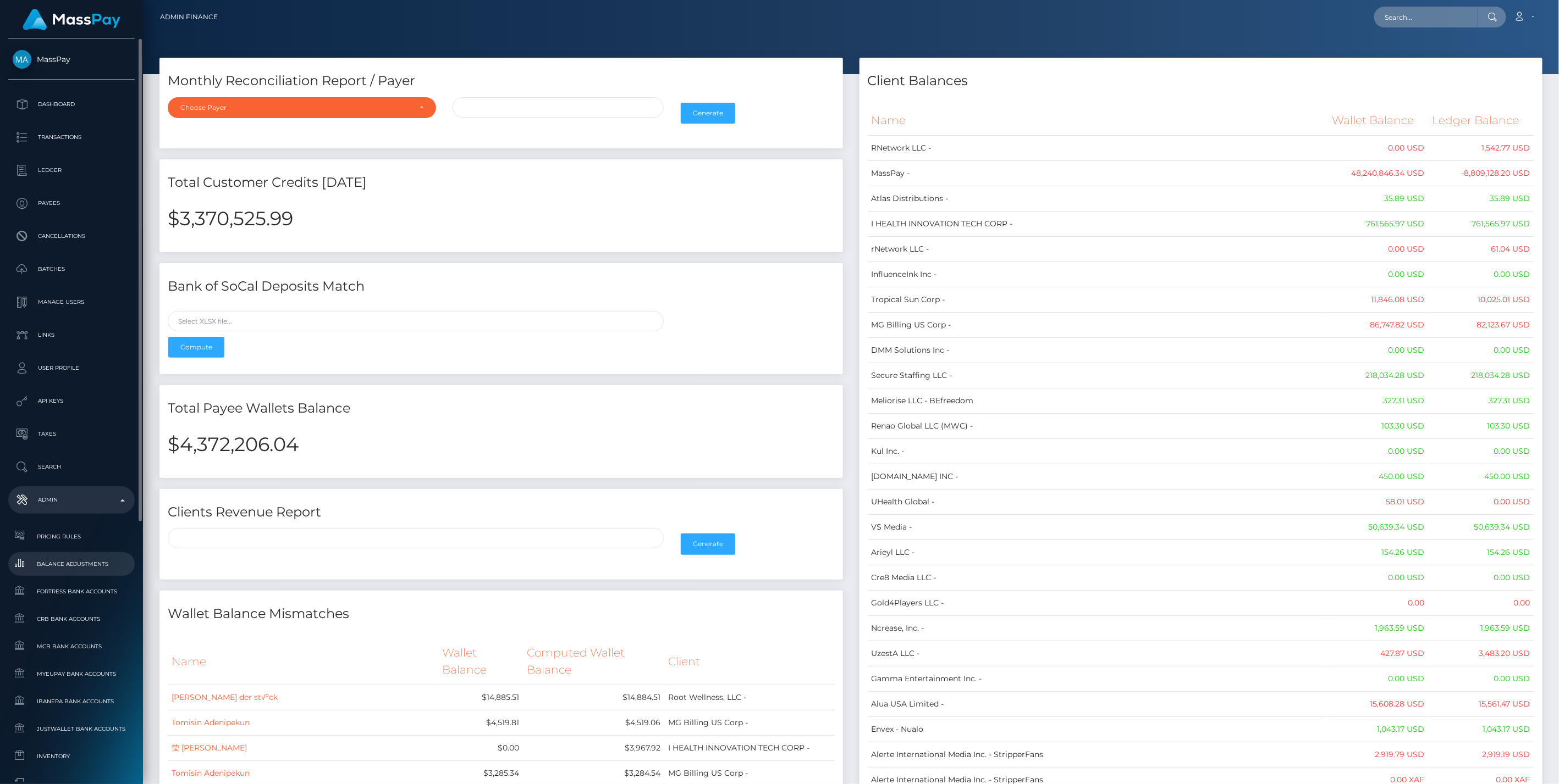
scroll to position [183, 0]
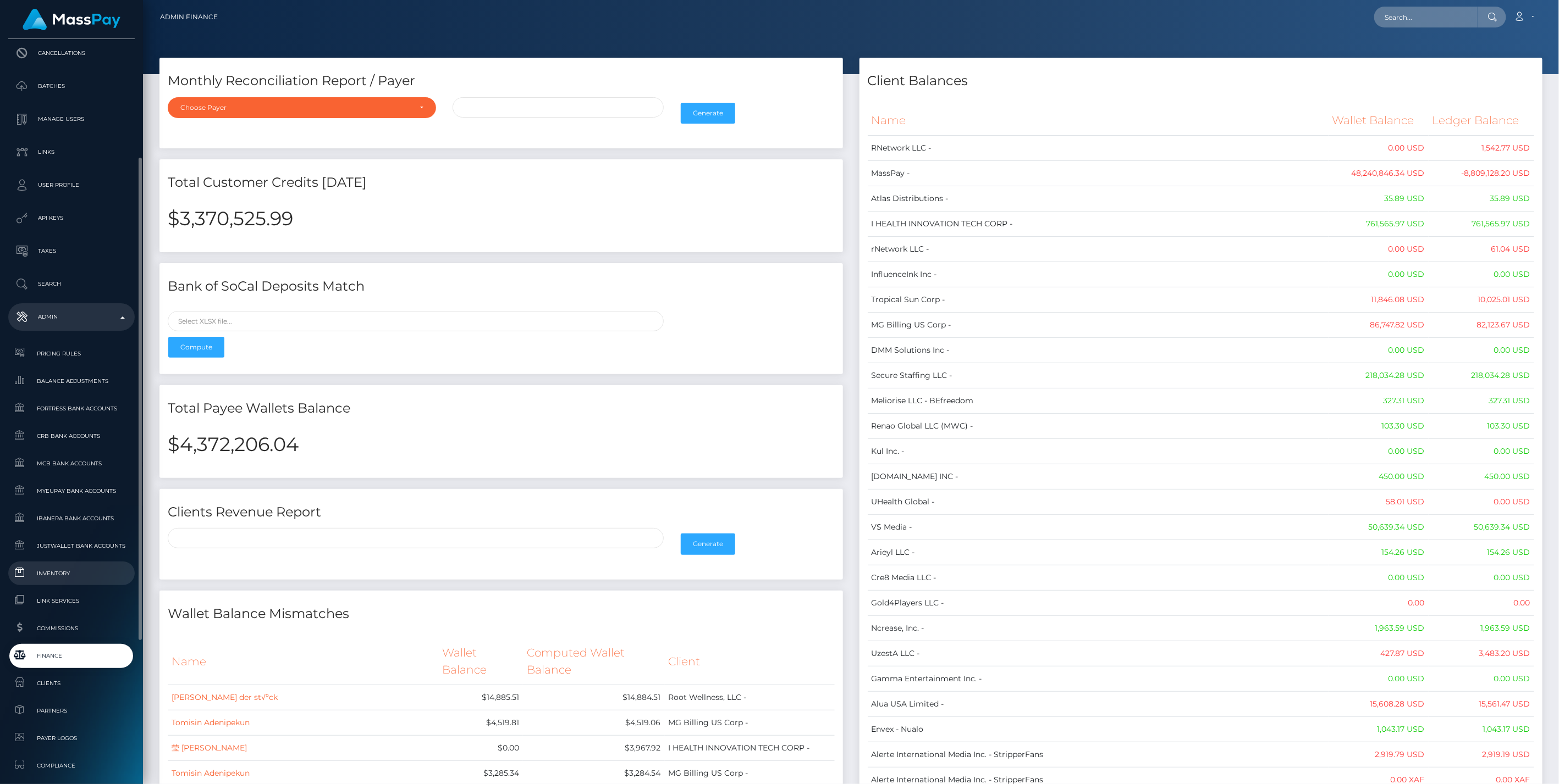
click at [68, 564] on link "Inventory" at bounding box center [71, 573] width 126 height 23
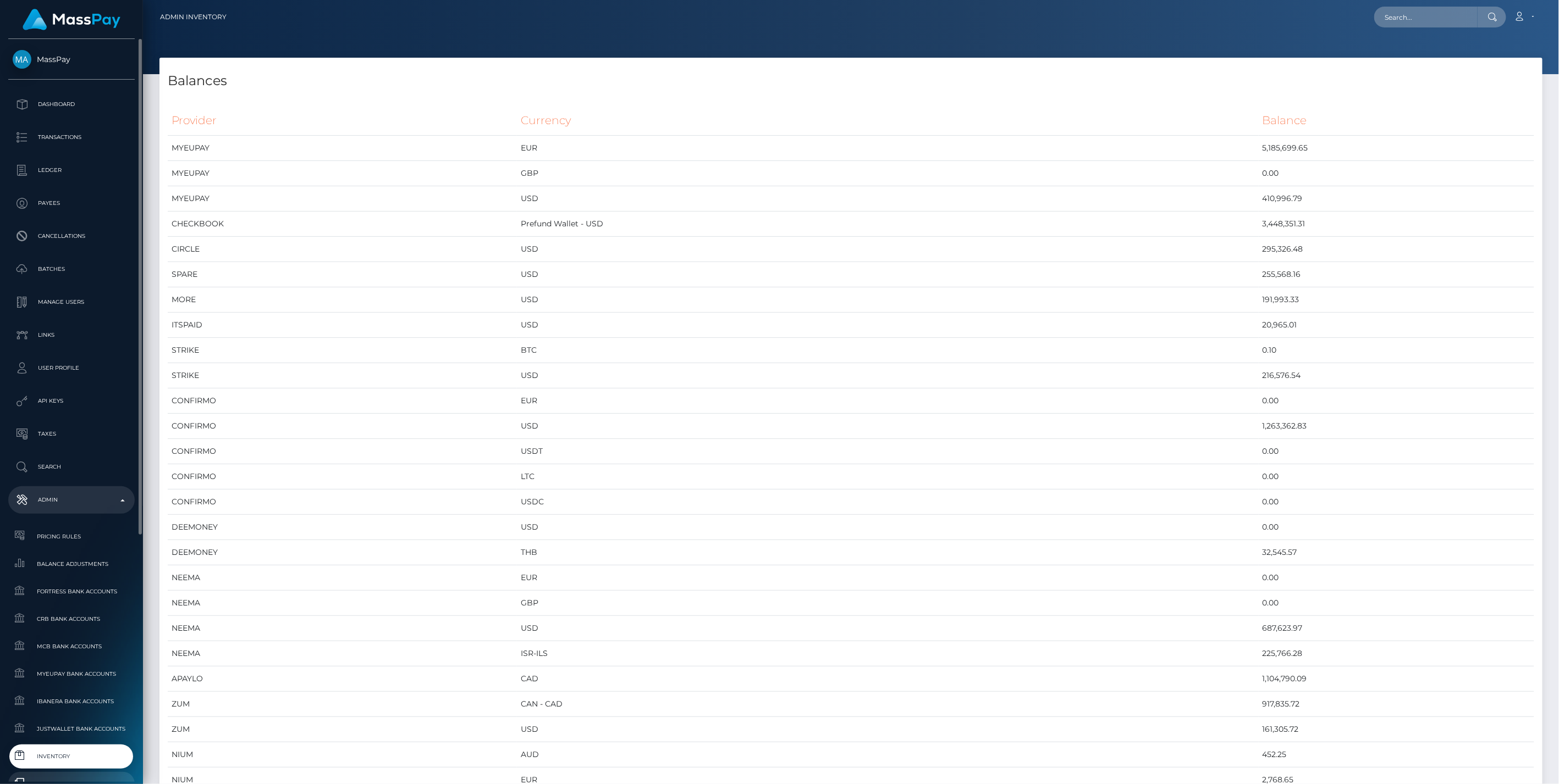
scroll to position [183, 0]
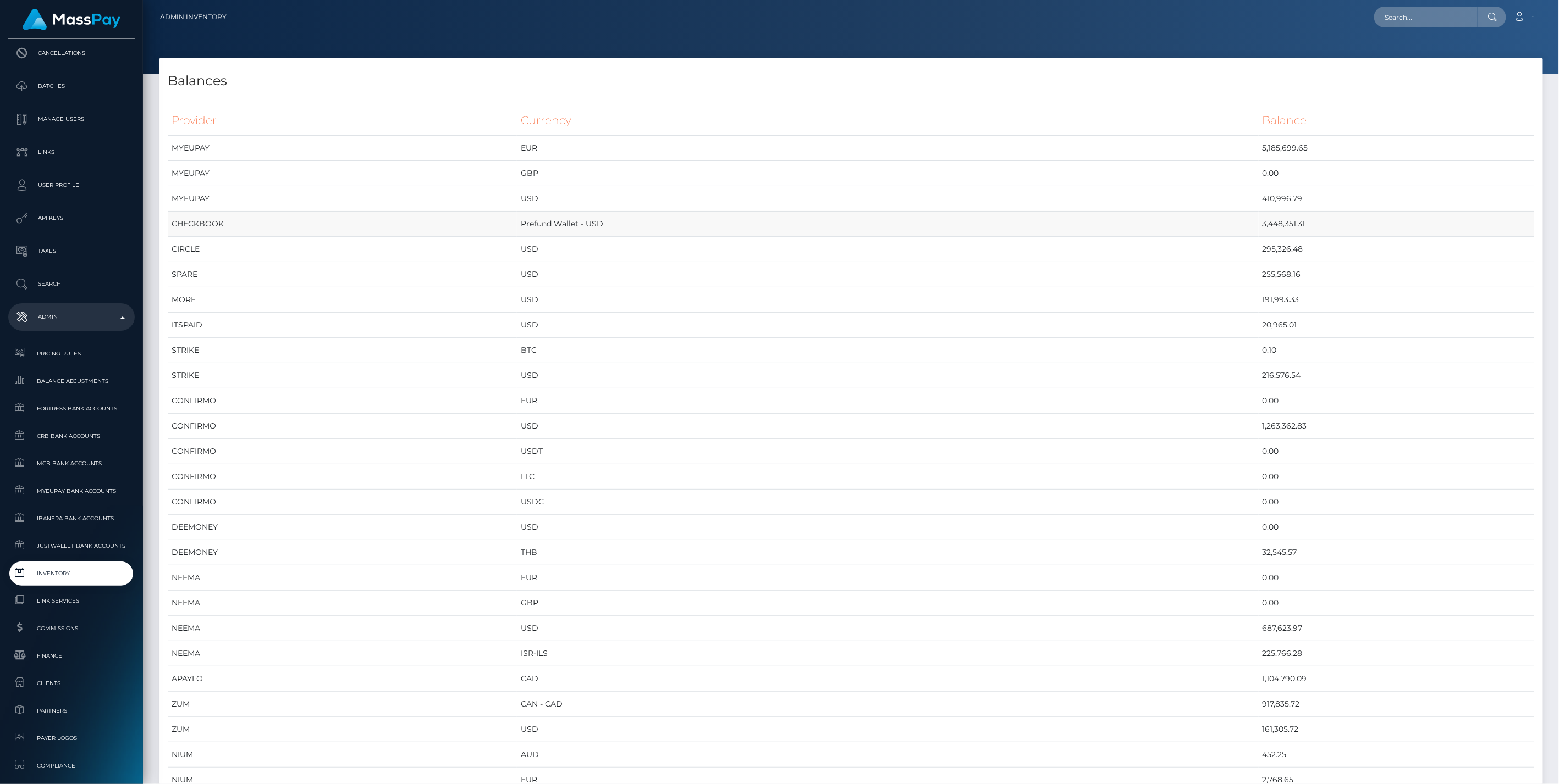
click at [327, 219] on td "CHECKBOOK" at bounding box center [342, 224] width 349 height 25
click at [101, 561] on link "Inventory" at bounding box center [71, 573] width 126 height 23
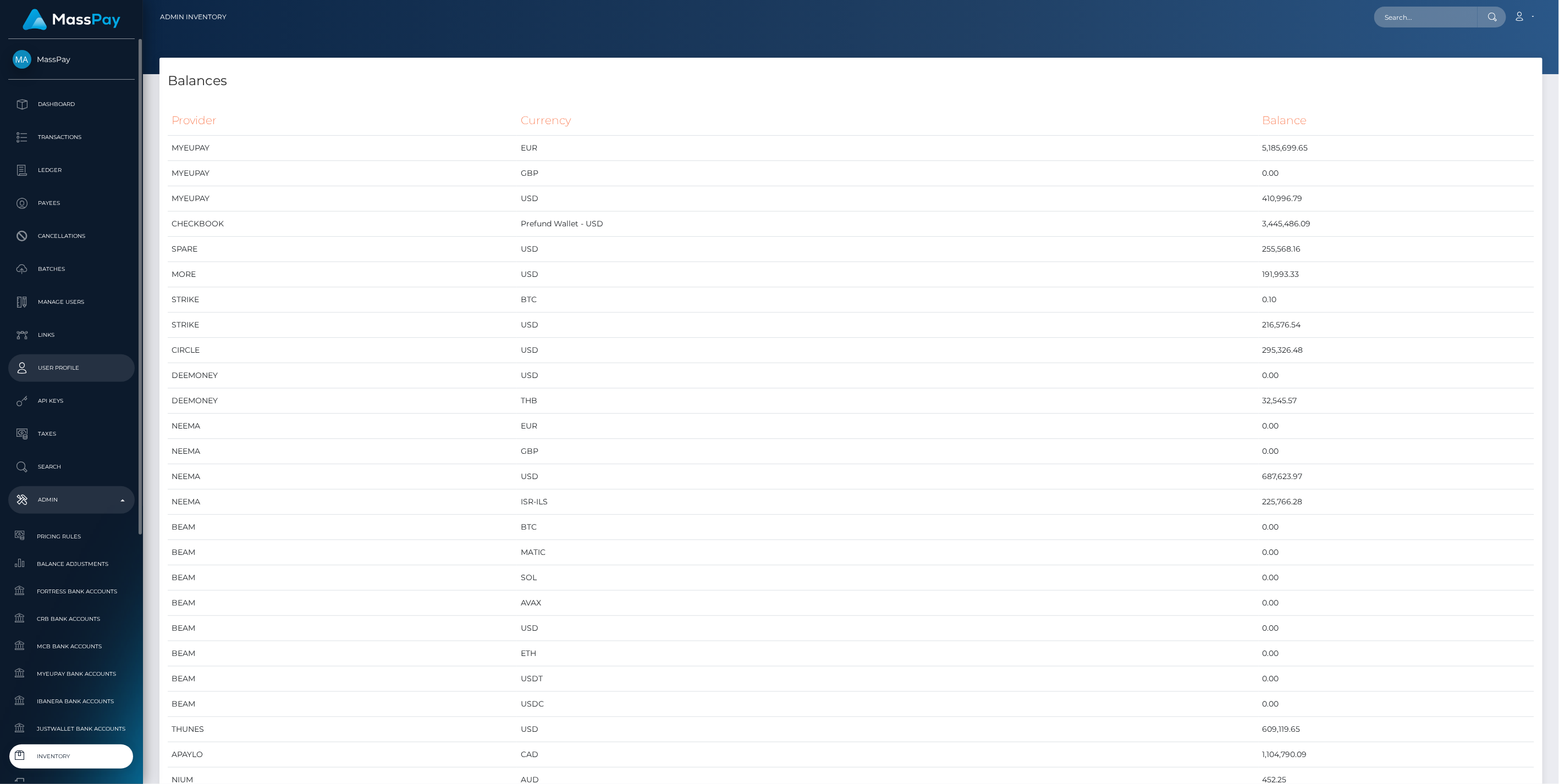
scroll to position [5889, 1383]
click at [52, 99] on p "Dashboard" at bounding box center [72, 104] width 118 height 17
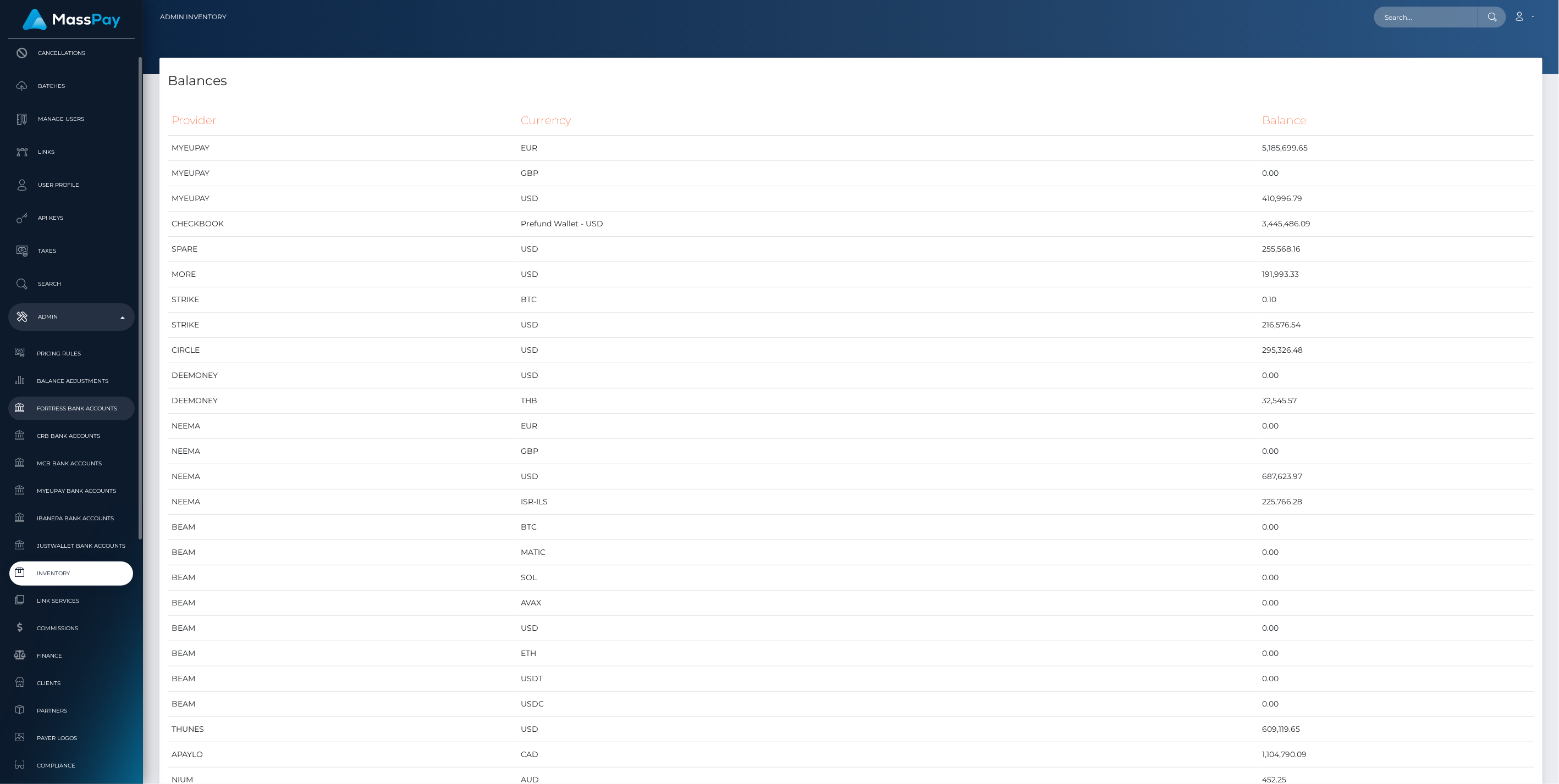
scroll to position [244, 0]
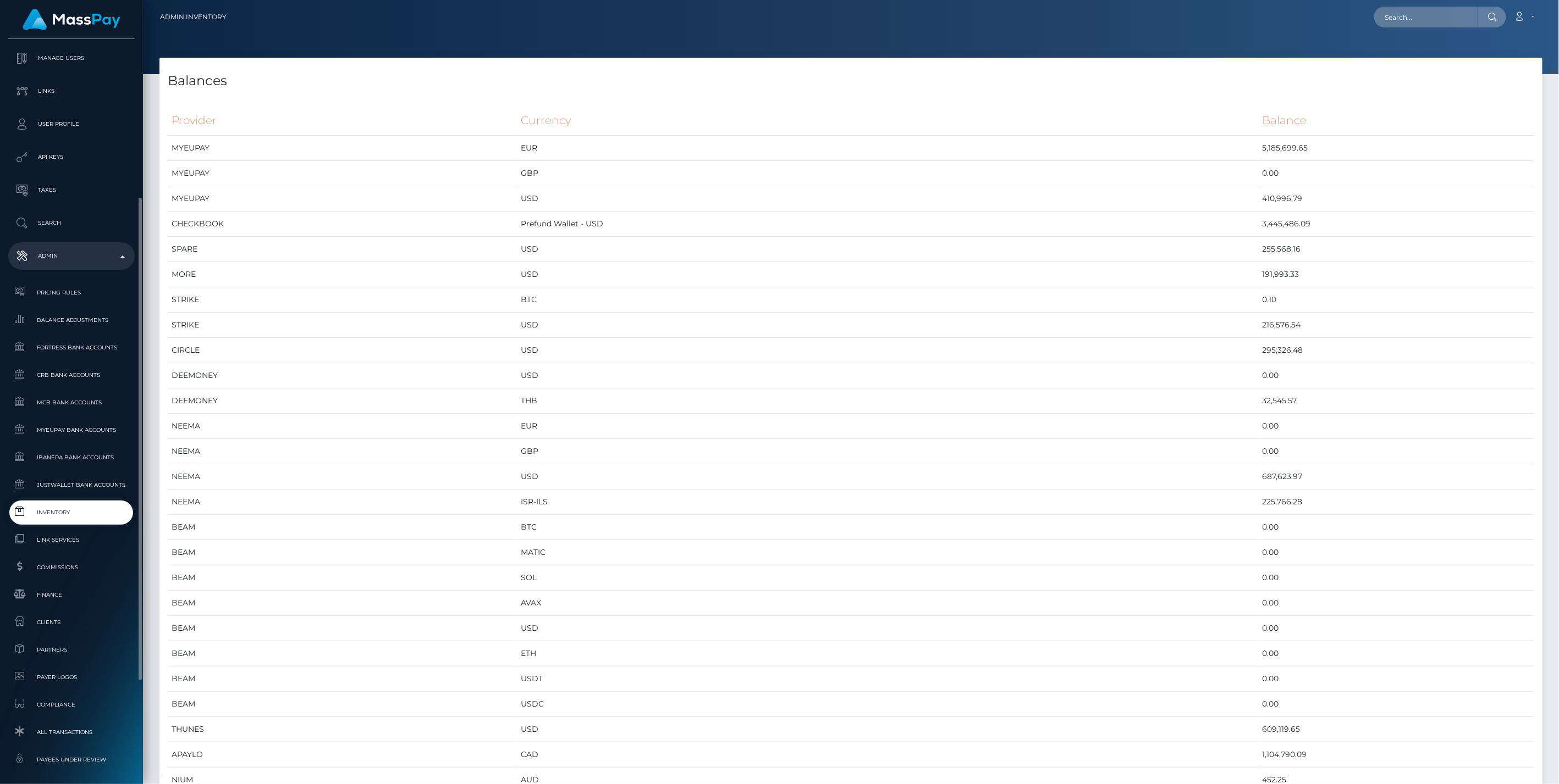
click at [64, 515] on span "Inventory" at bounding box center [72, 512] width 118 height 13
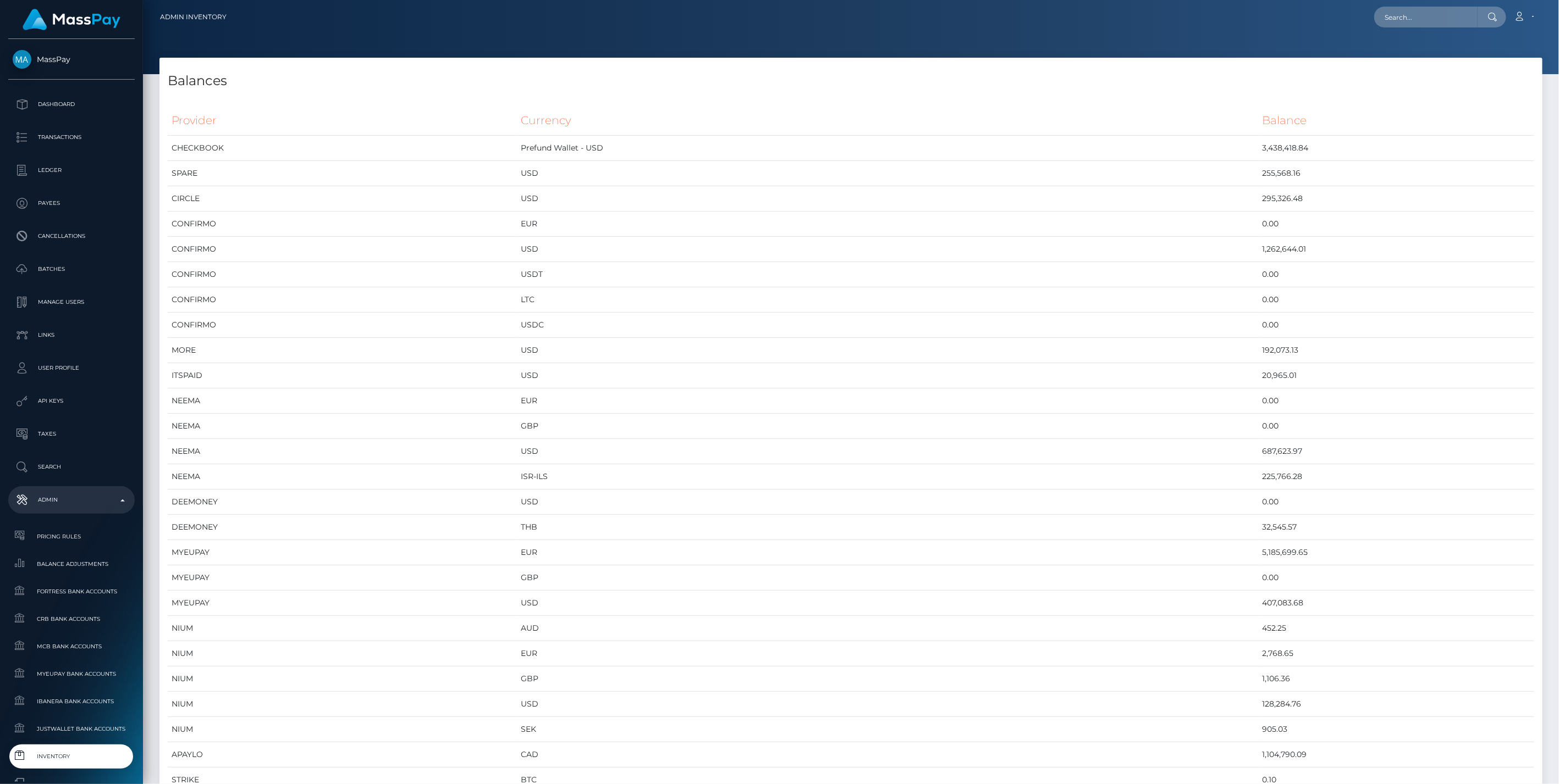
scroll to position [5889, 1383]
click at [1440, 7] on input "text" at bounding box center [1426, 17] width 104 height 21
paste input "426a462e-a5ec-11f0-bd75-060e06e9f077"
type input "426a462e-a5ec-11f0-bd75-060e06e9f077"
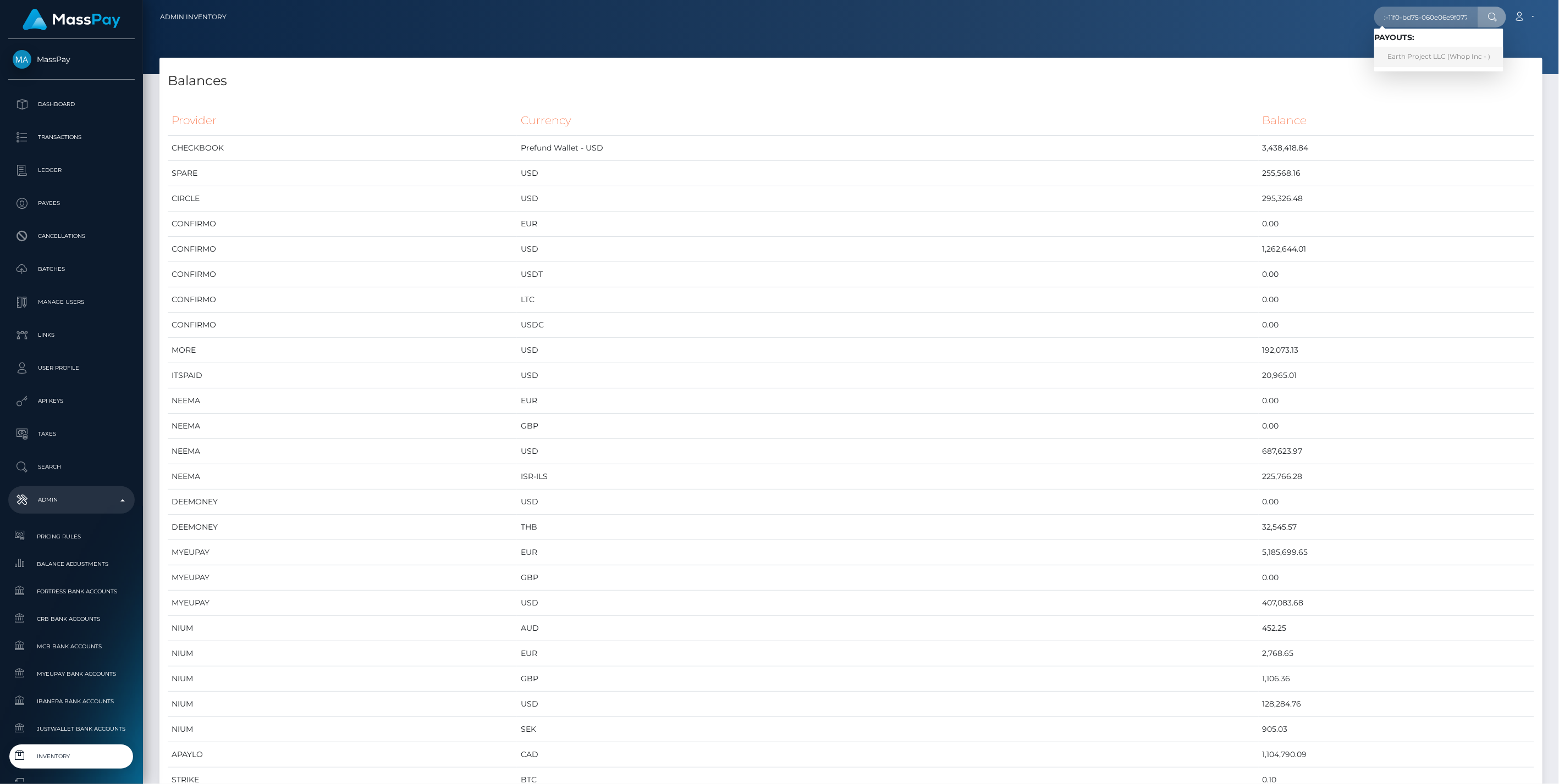
click at [1407, 53] on link "Earth Project LLC (Whop Inc - )" at bounding box center [1439, 57] width 130 height 20
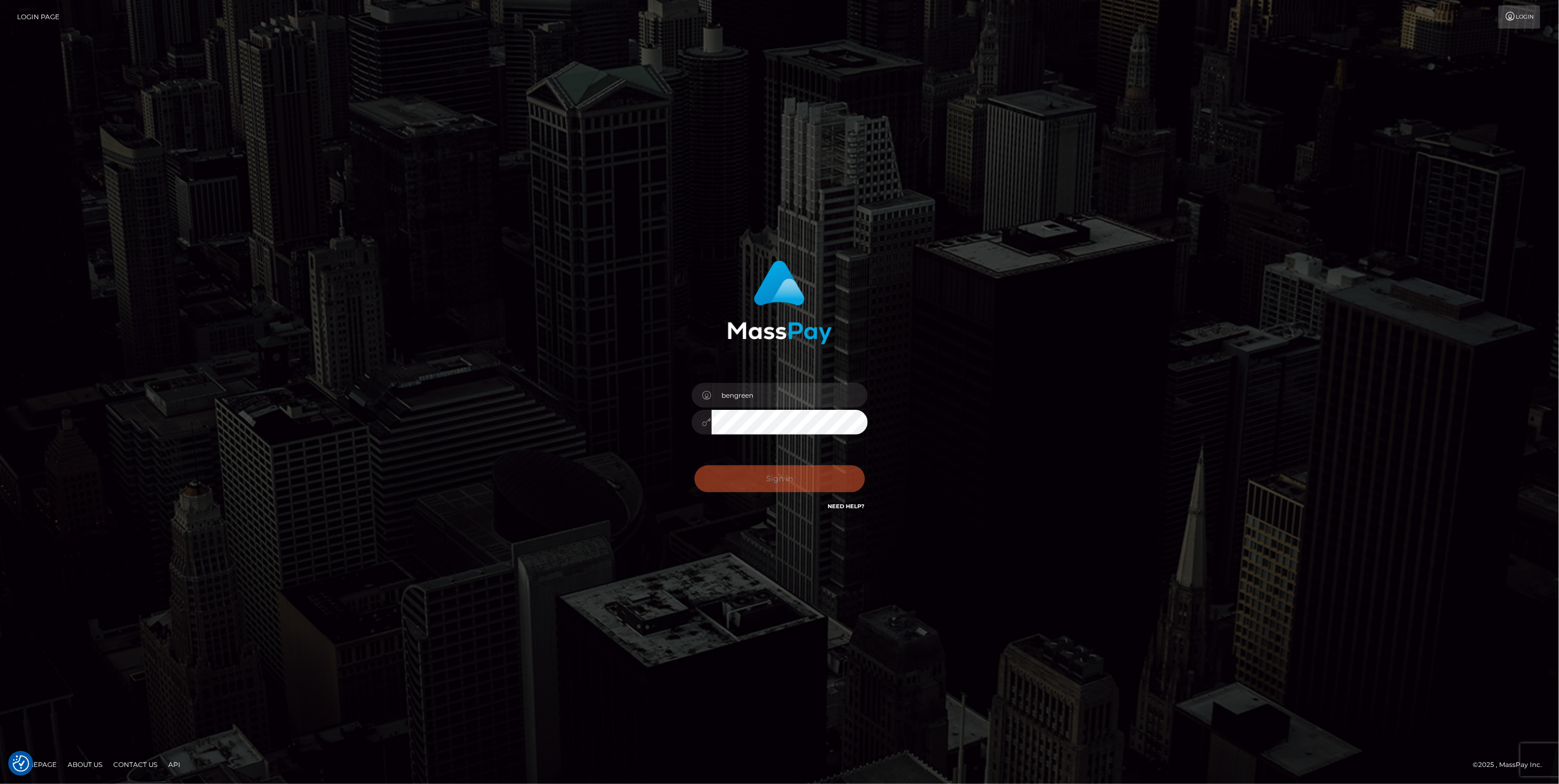
click at [762, 484] on div "0cAFcWeA50vCQkzwhkm8ZlT586uNF4qQI5Nup0qMzeFDwLSiAOv84APmlvOEKubWyuofLI8-tu_ZGaV…" at bounding box center [780, 483] width 192 height 49
type input "bengreen"
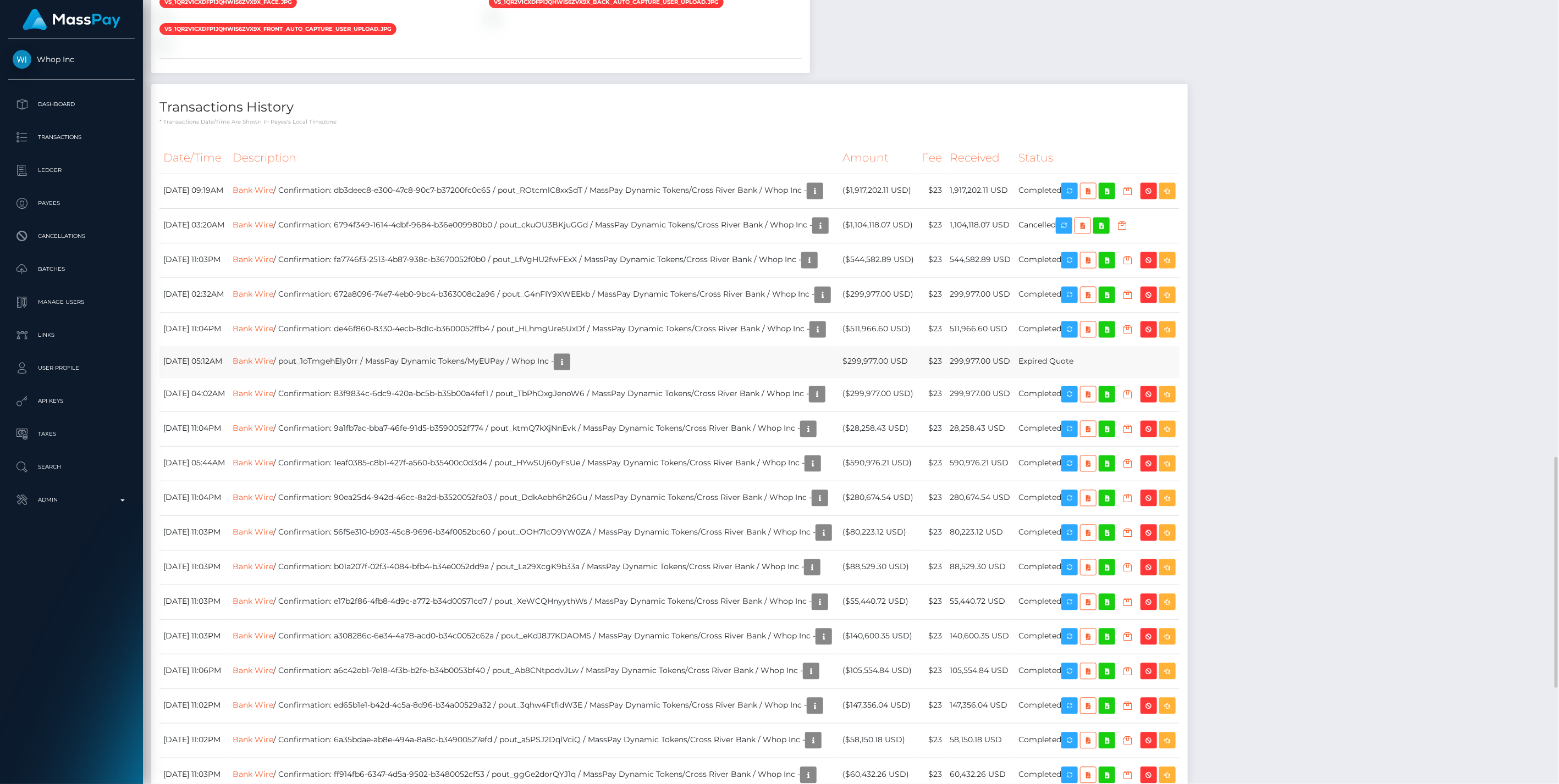
scroll to position [1343, 0]
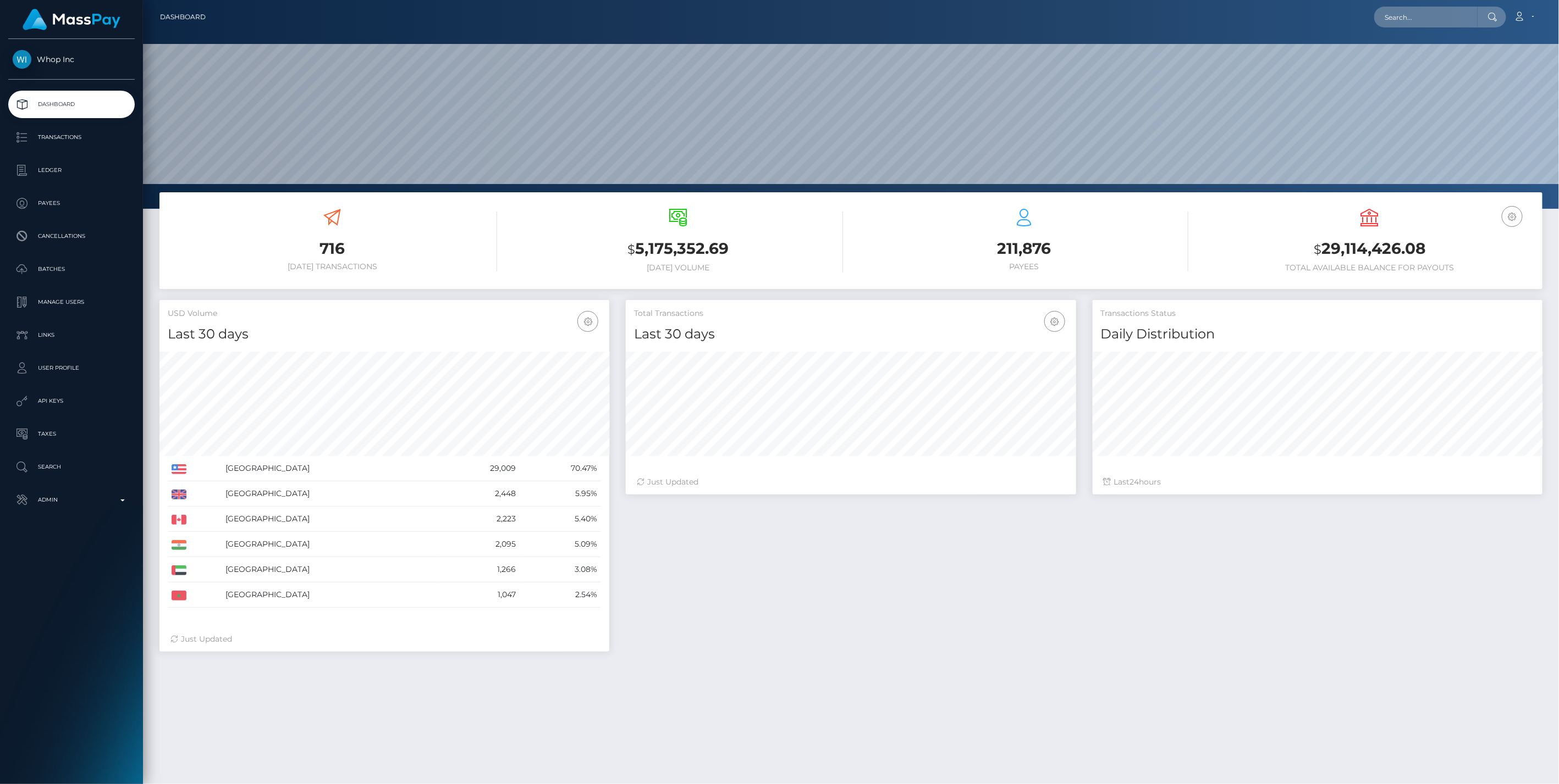
scroll to position [195, 450]
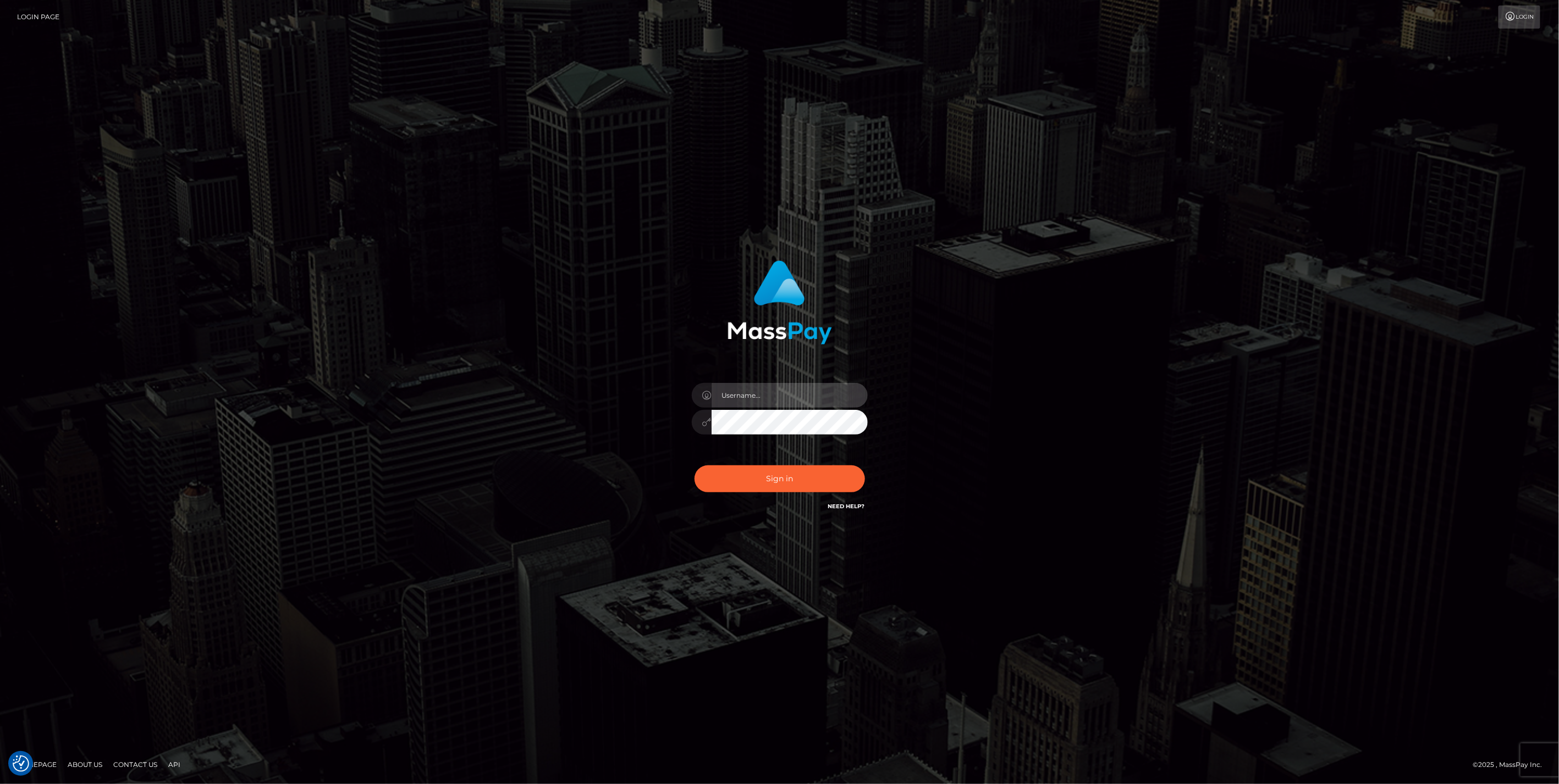
type input "bengreen"
click at [797, 499] on div "0cAFcWeA4v3HBKl7tT7slqFM_e0QNO319au0nT6RxG9NvGPm04CX2vc3M-4CZPKVoR7q8blTyBDM047…" at bounding box center [780, 483] width 192 height 49
type input "bengreen"
click at [839, 471] on button "Sign in" at bounding box center [780, 479] width 170 height 27
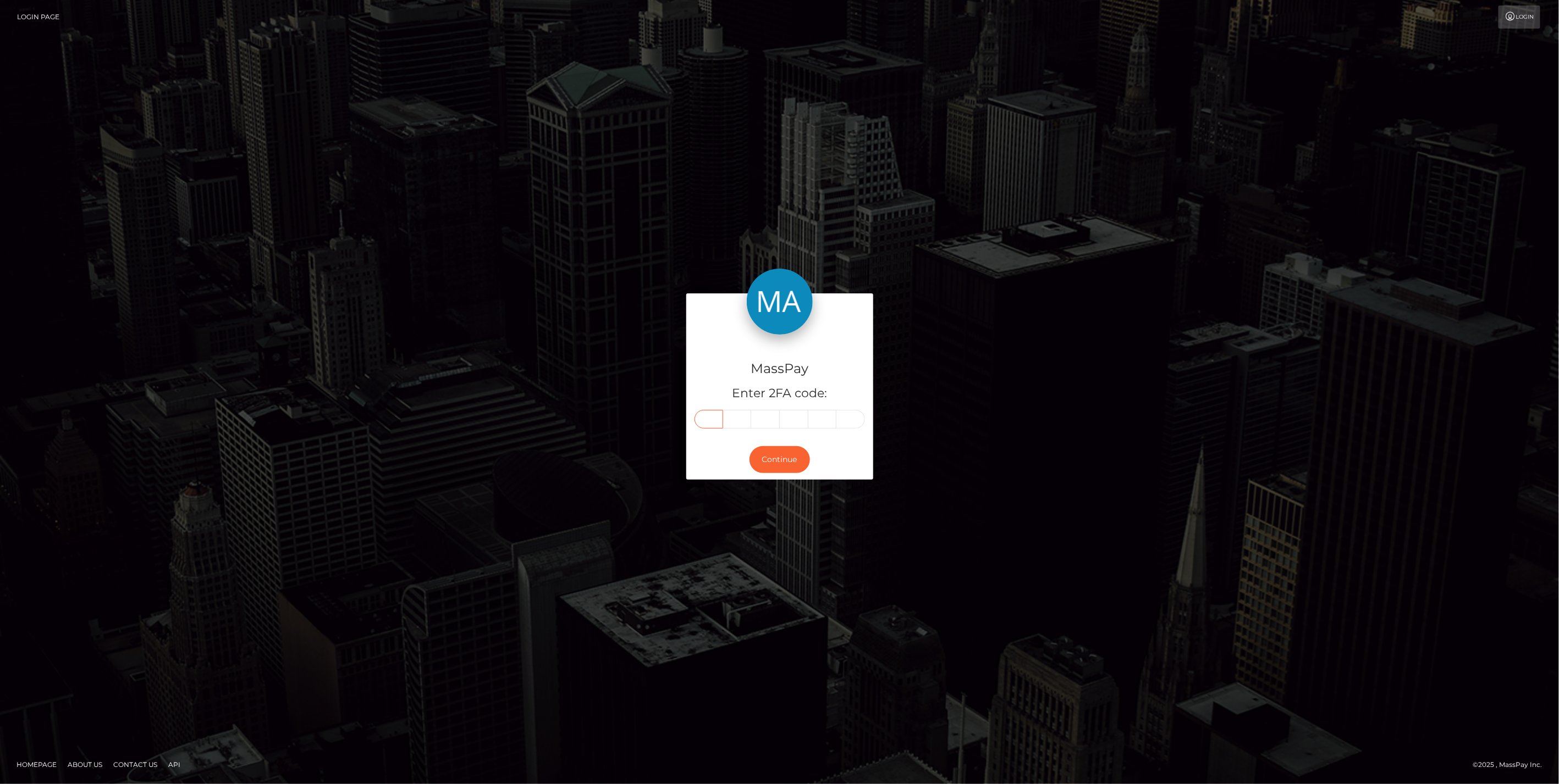
paste input "7"
type input "7"
type input "2"
type input "0"
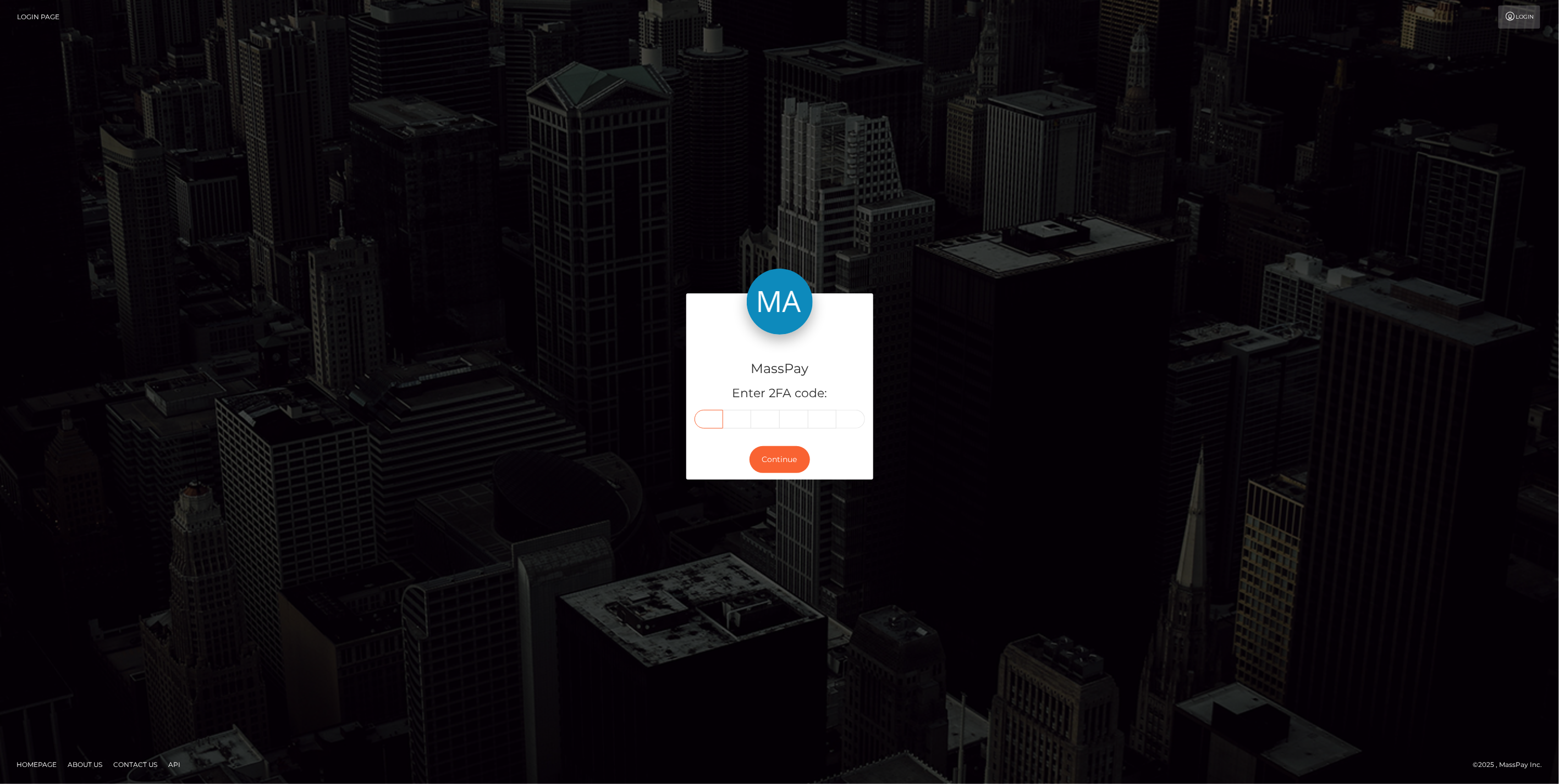
type input "3"
type input "4"
click at [768, 464] on button "Continue" at bounding box center [780, 460] width 60 height 27
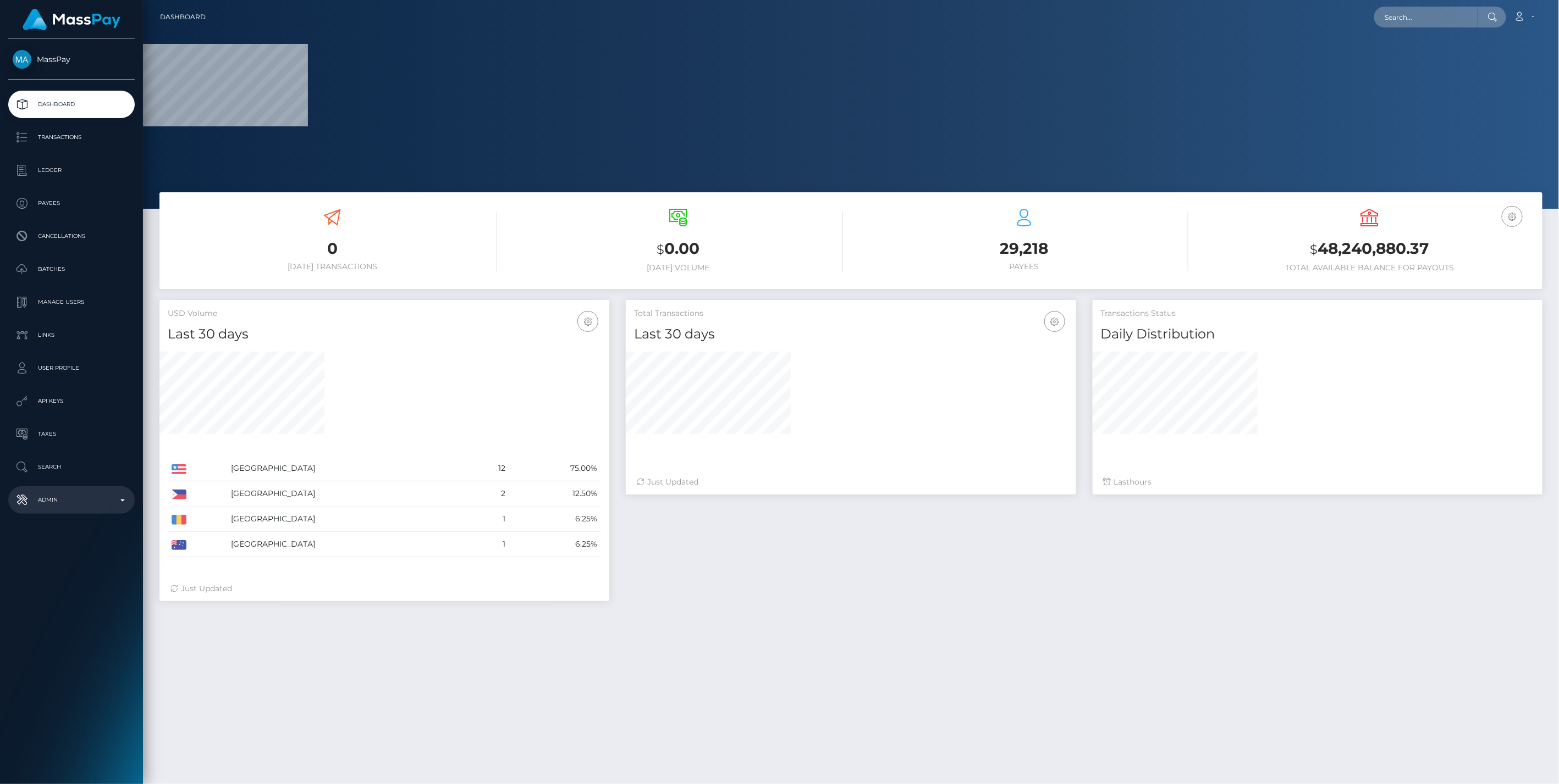
click at [83, 510] on link "Admin" at bounding box center [71, 500] width 126 height 28
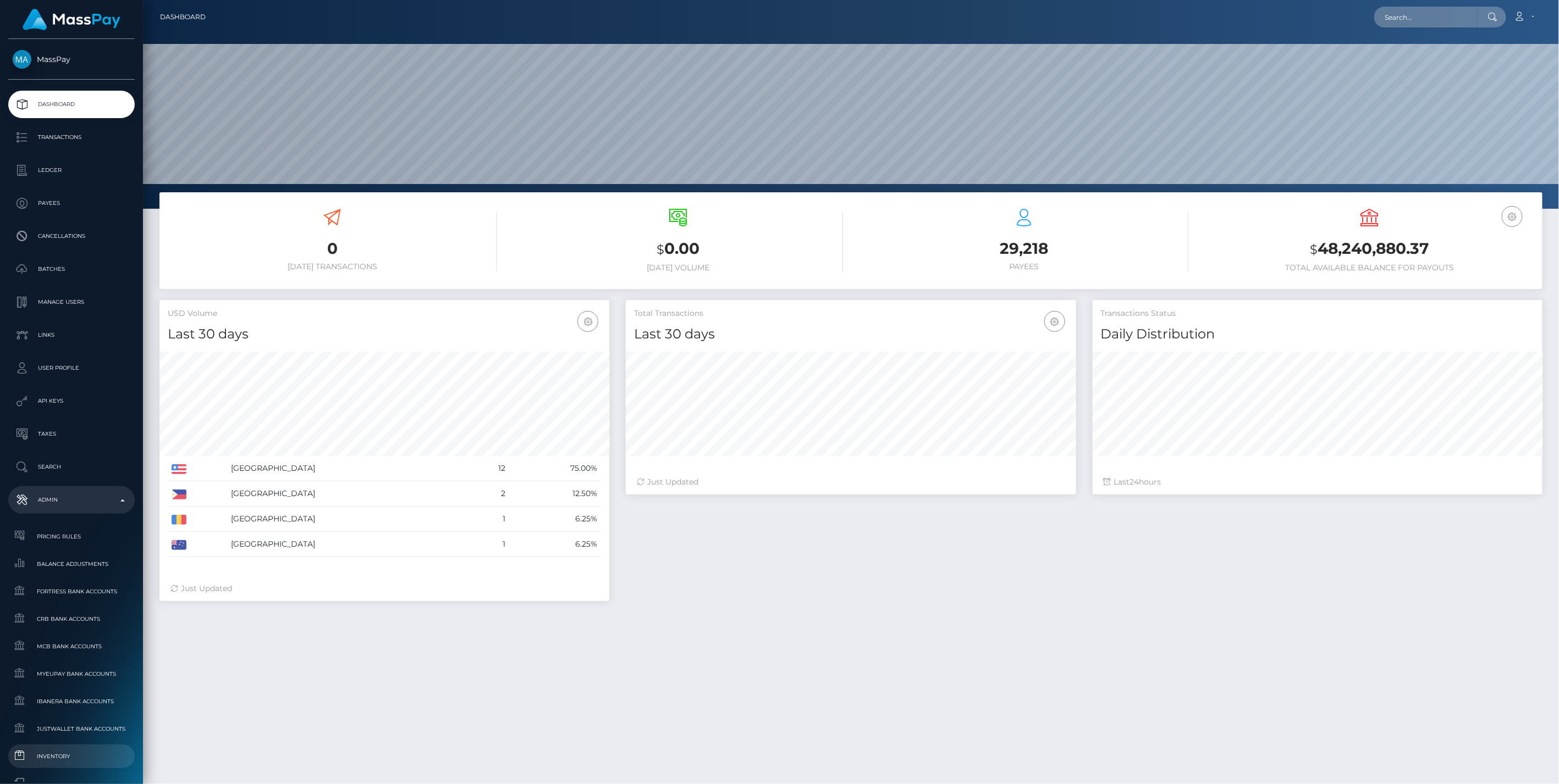
scroll to position [195, 450]
click at [31, 751] on span "Inventory" at bounding box center [72, 756] width 118 height 13
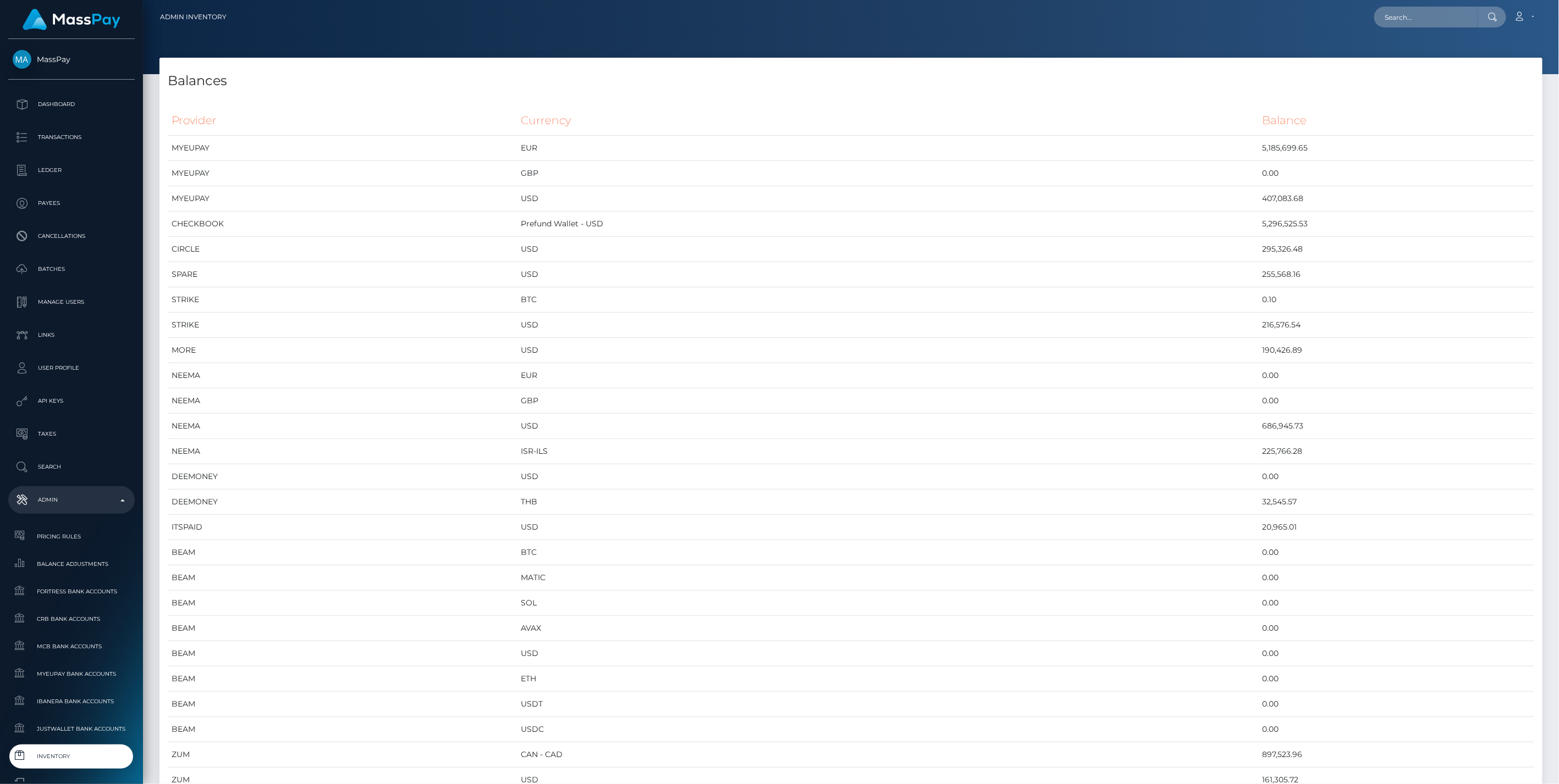
scroll to position [5889, 1383]
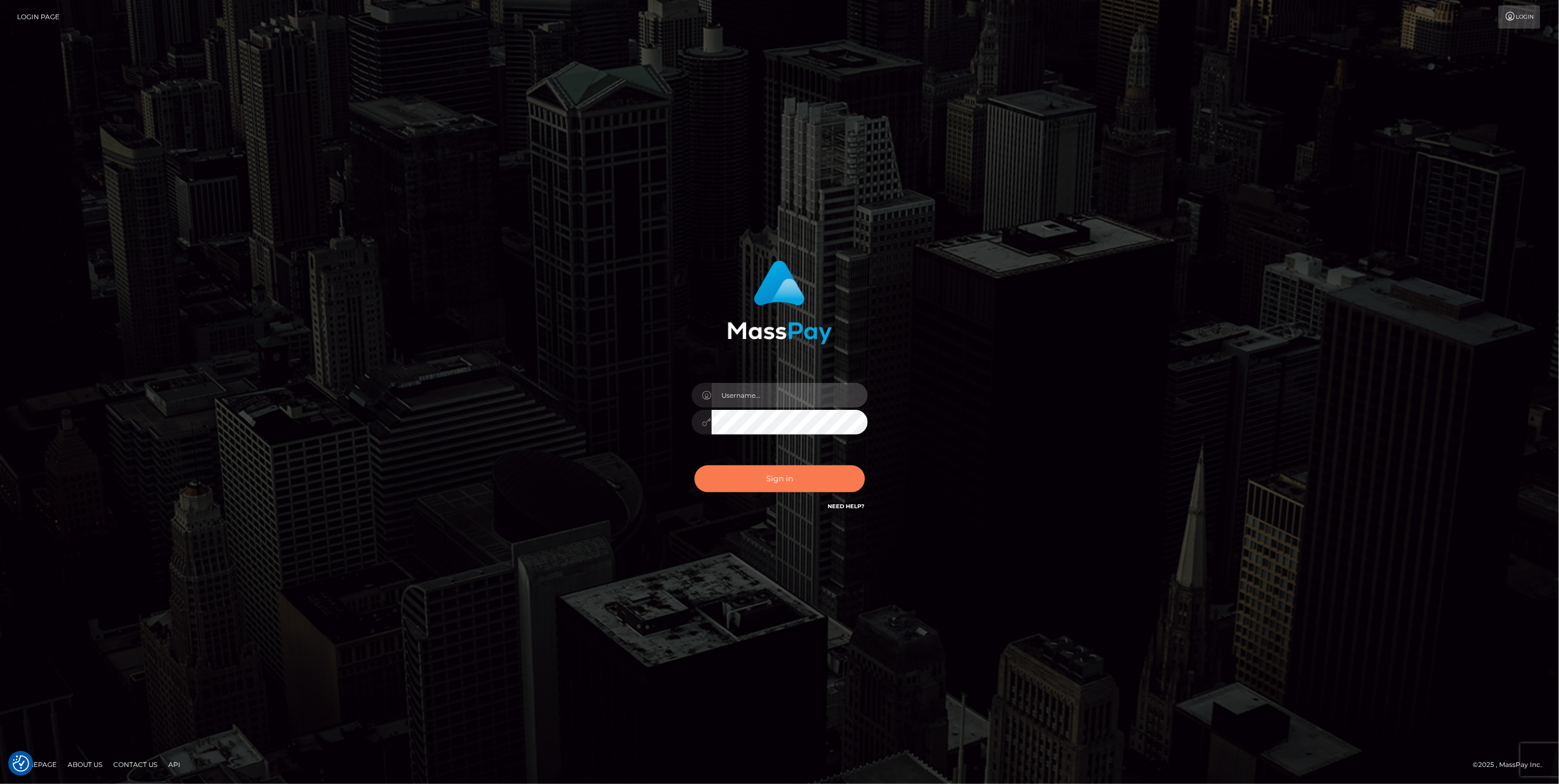
type input "bengreen"
click at [776, 484] on button "Sign in" at bounding box center [780, 479] width 170 height 27
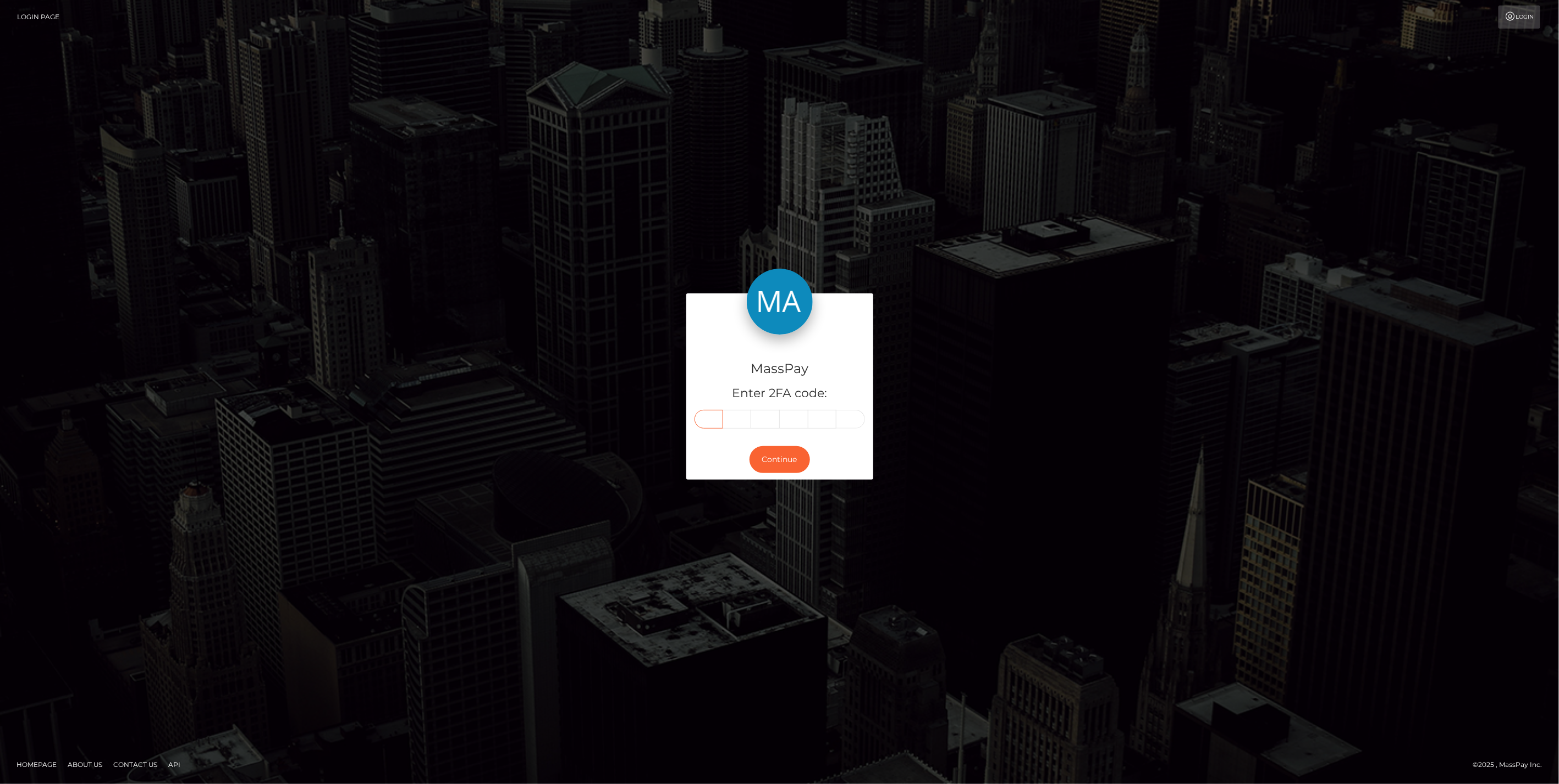
paste input "8"
type input "8"
type input "3"
type input "7"
type input "1"
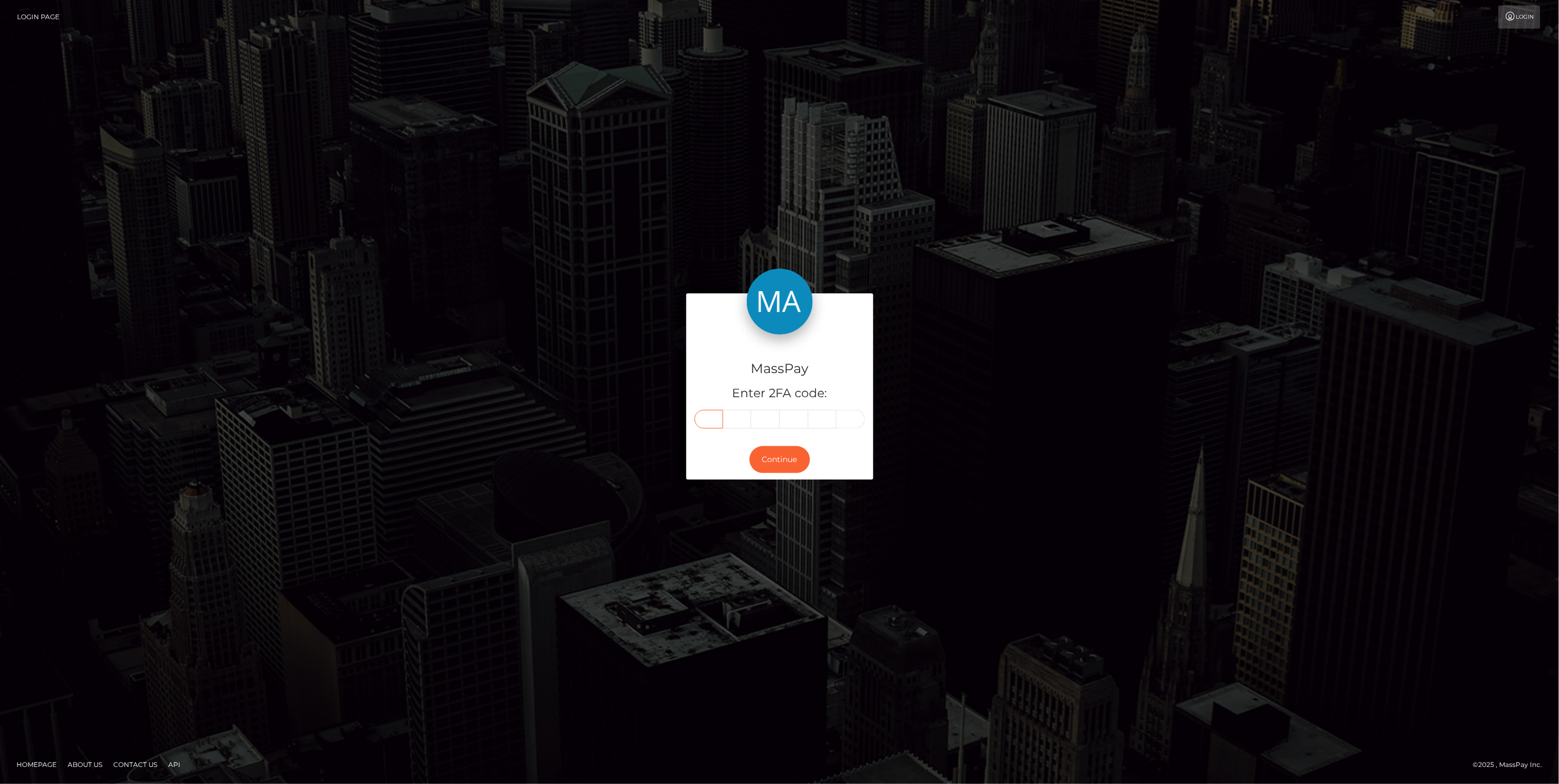
type input "1"
click at [781, 459] on button "Continue" at bounding box center [780, 460] width 60 height 27
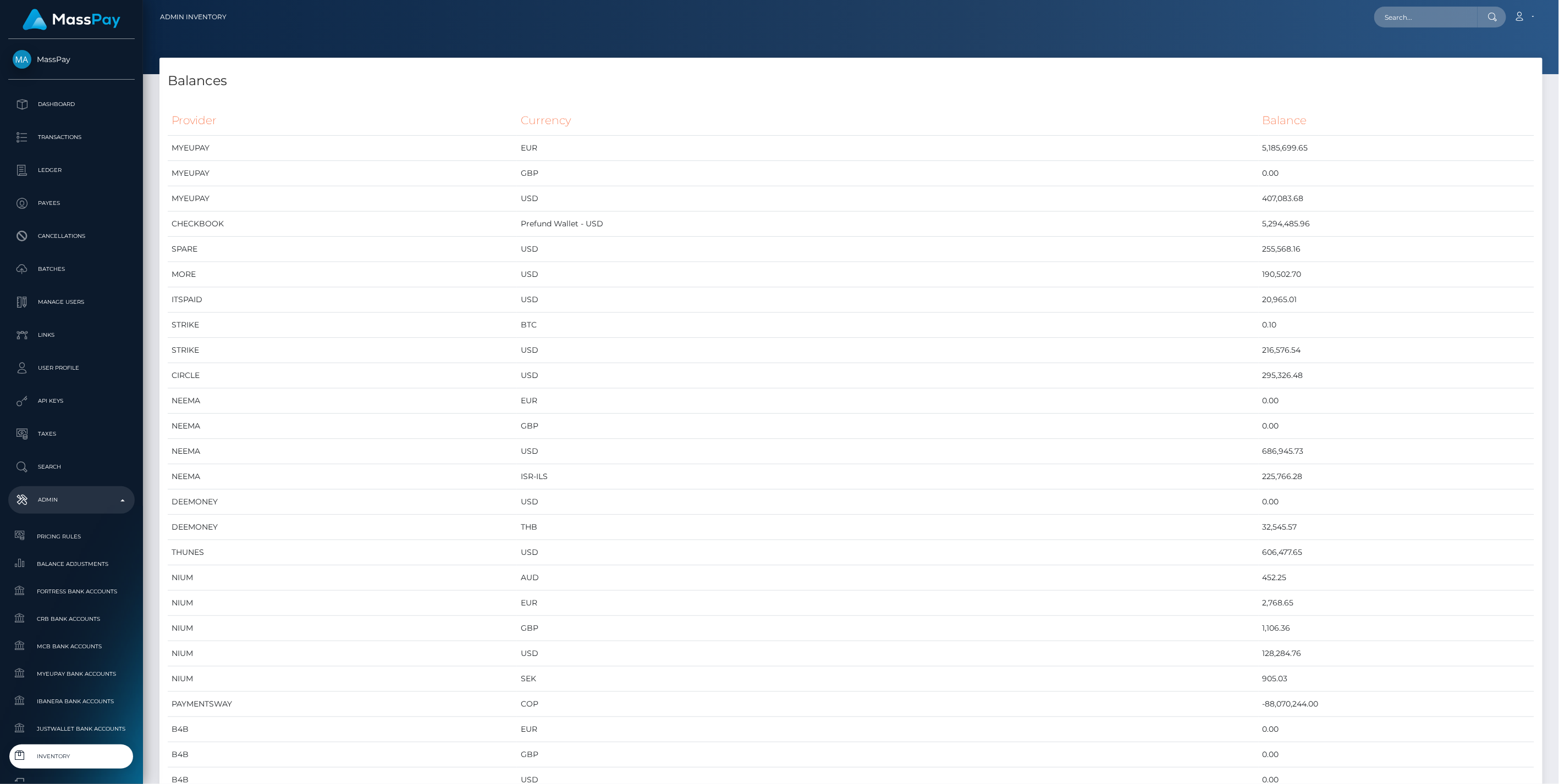
scroll to position [5889, 1383]
drag, startPoint x: 1287, startPoint y: 222, endPoint x: 1154, endPoint y: 229, distance: 133.2
click at [1154, 229] on tr "CHECKBOOK Prefund Wallet - USD 5,294,485.96" at bounding box center [851, 224] width 1367 height 25
click at [47, 173] on p "Ledger" at bounding box center [72, 170] width 118 height 17
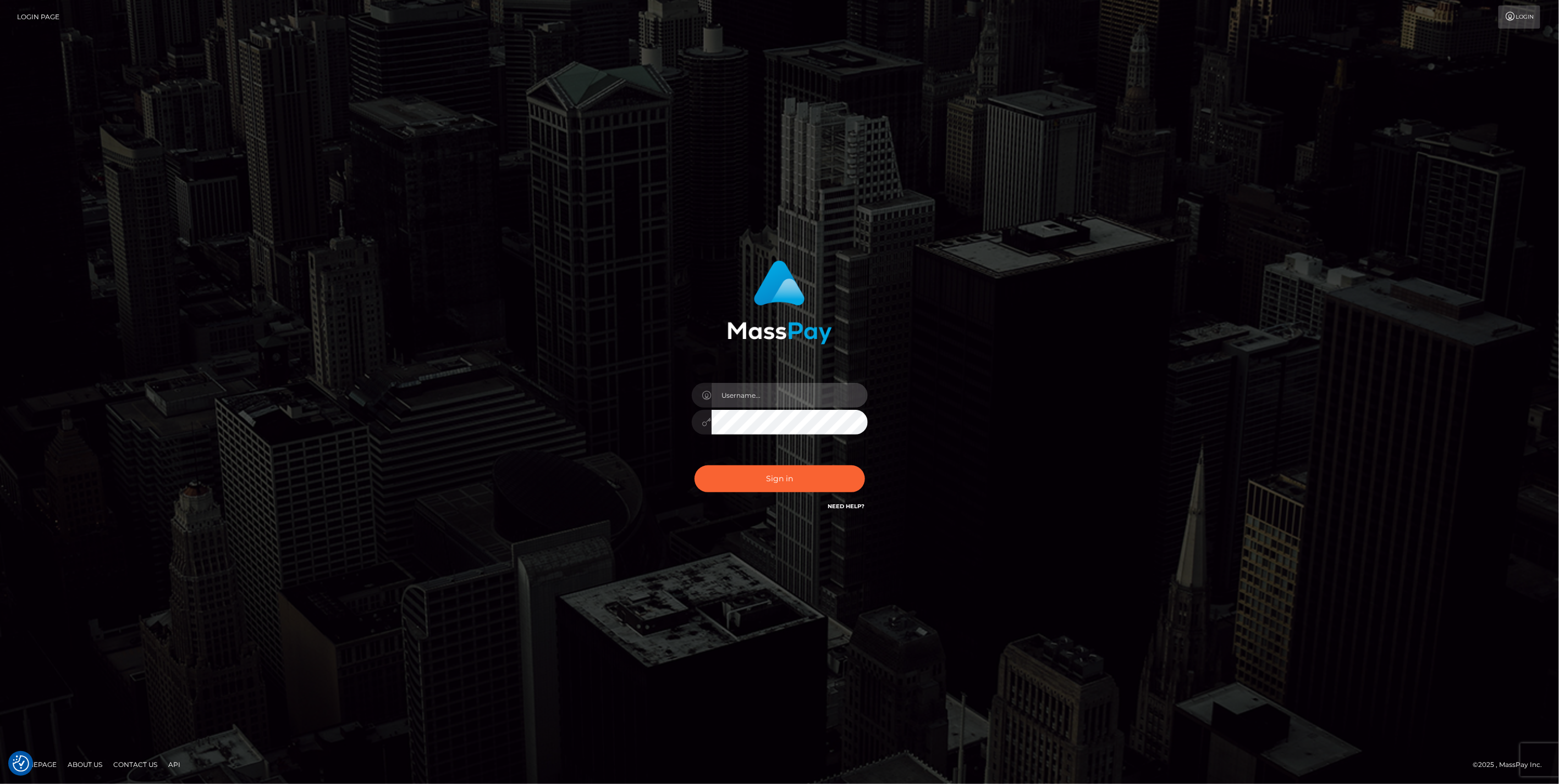
type input "bengreen"
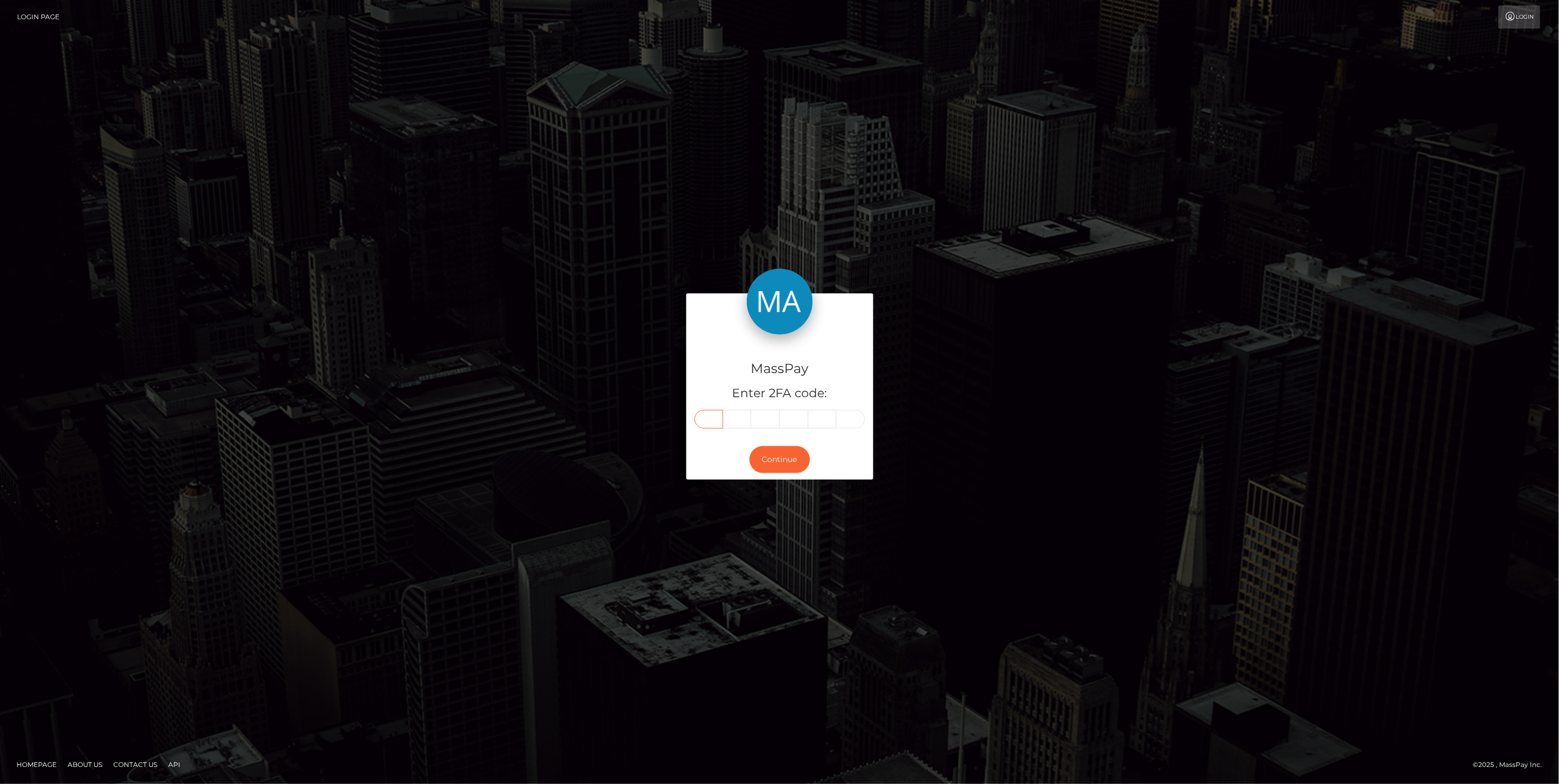
click at [705, 418] on input "text" at bounding box center [709, 419] width 28 height 18
drag, startPoint x: 705, startPoint y: 418, endPoint x: 698, endPoint y: 420, distance: 7.3
paste input "6"
type input "6"
type input "2"
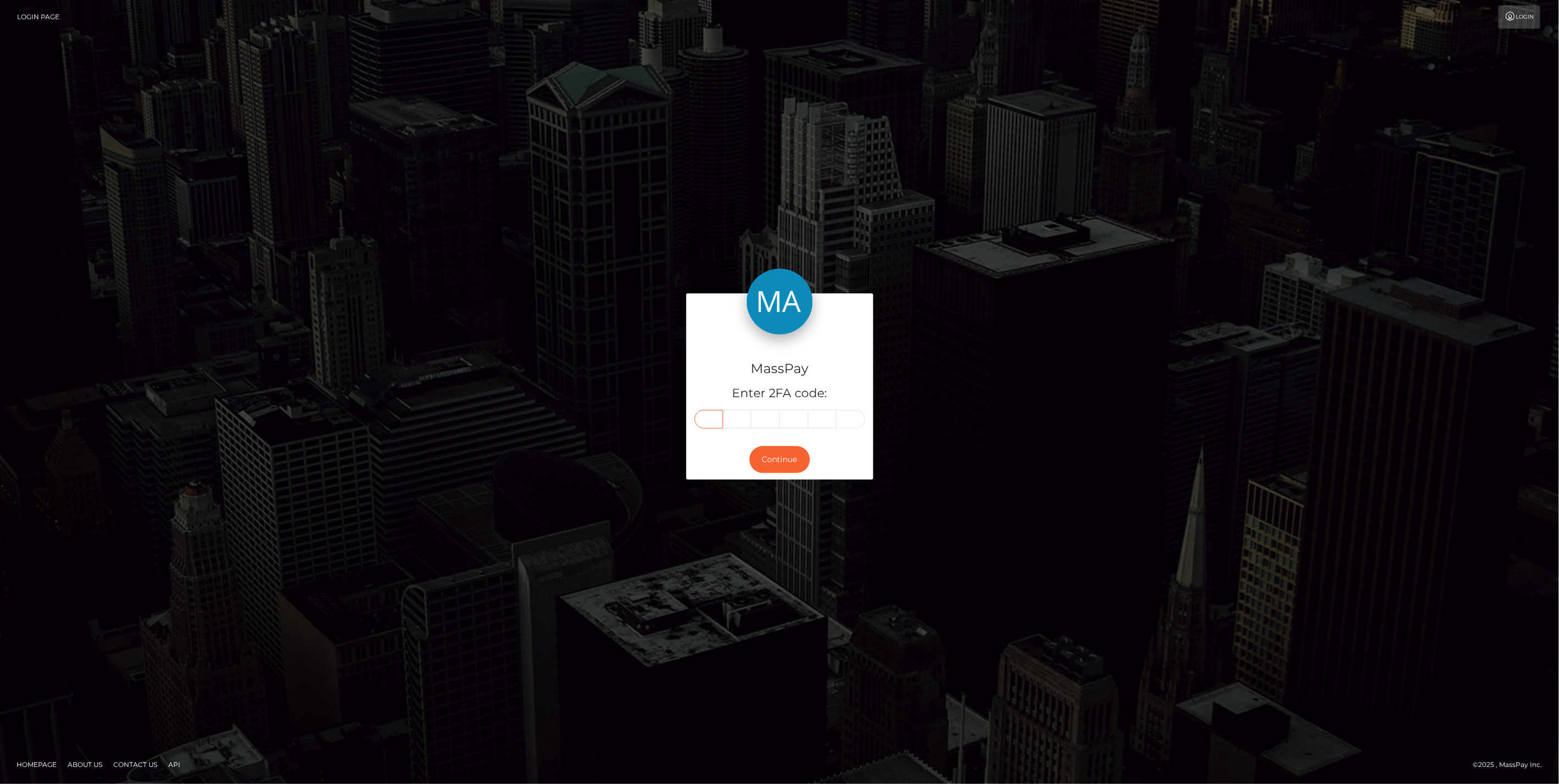
type input "5"
type input "1"
type input "5"
type input "7"
click at [766, 458] on button "Continue" at bounding box center [780, 460] width 60 height 27
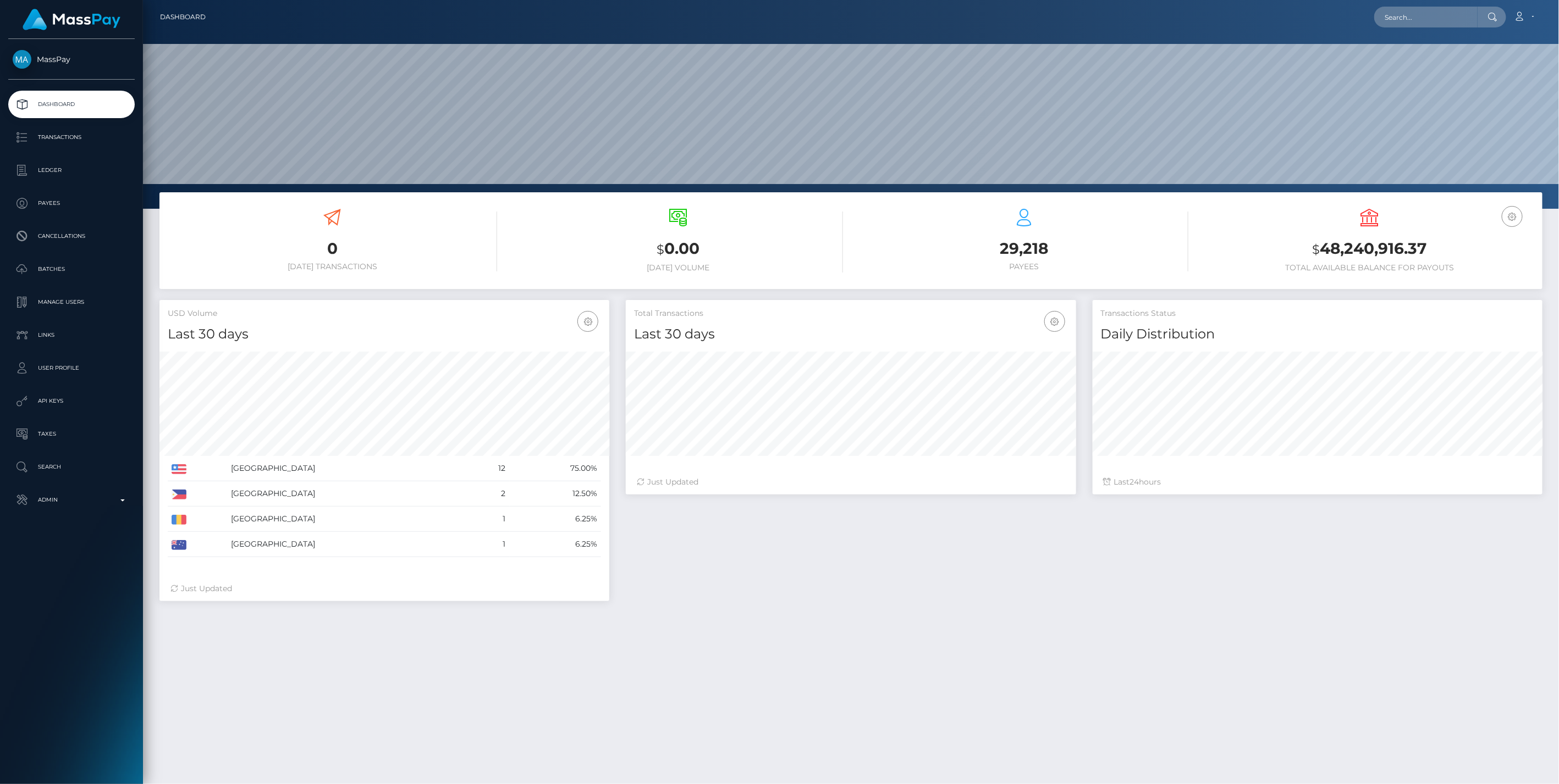
scroll to position [195, 450]
click at [94, 502] on p "Admin" at bounding box center [72, 500] width 118 height 17
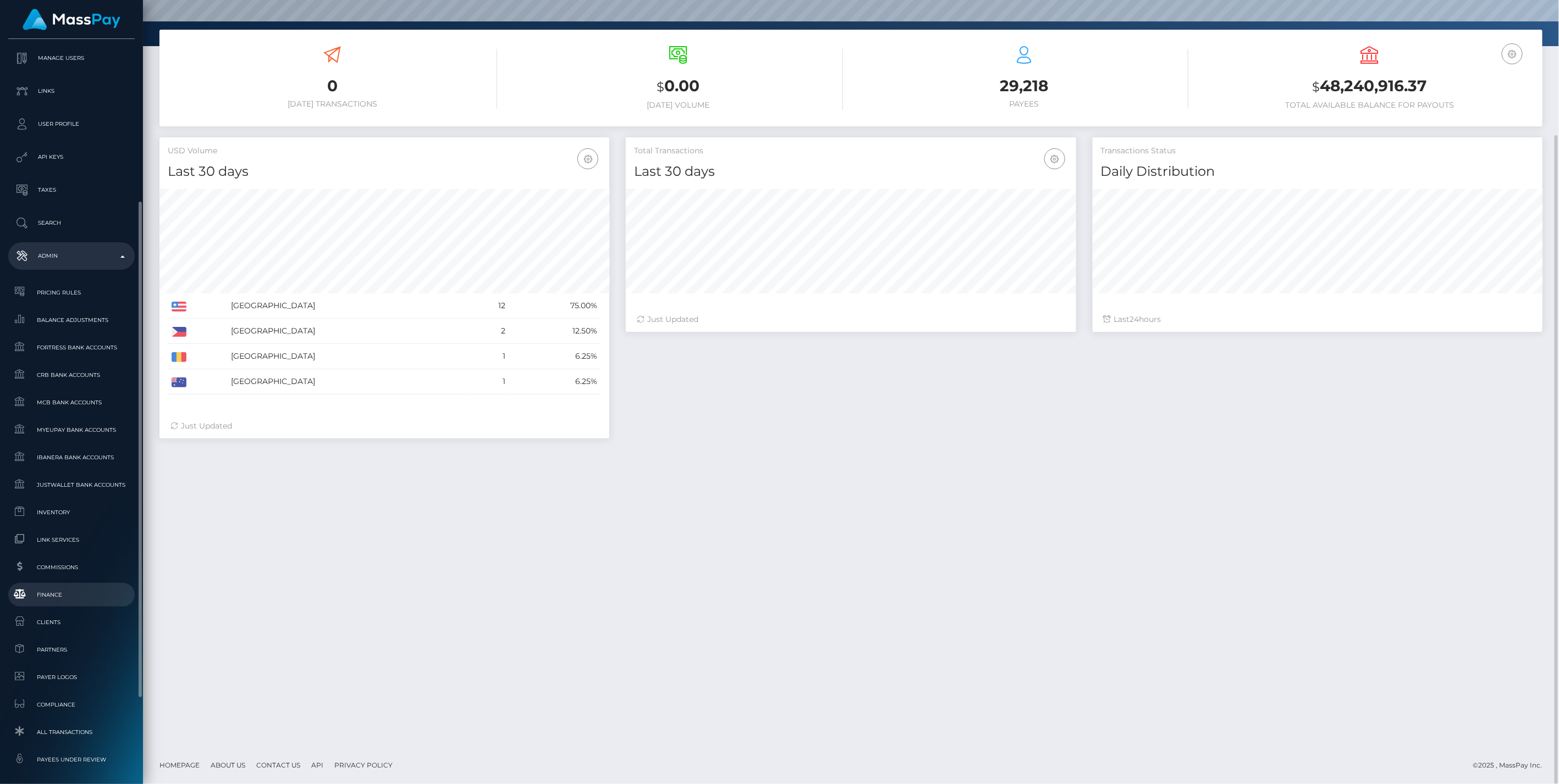
scroll to position [370, 0]
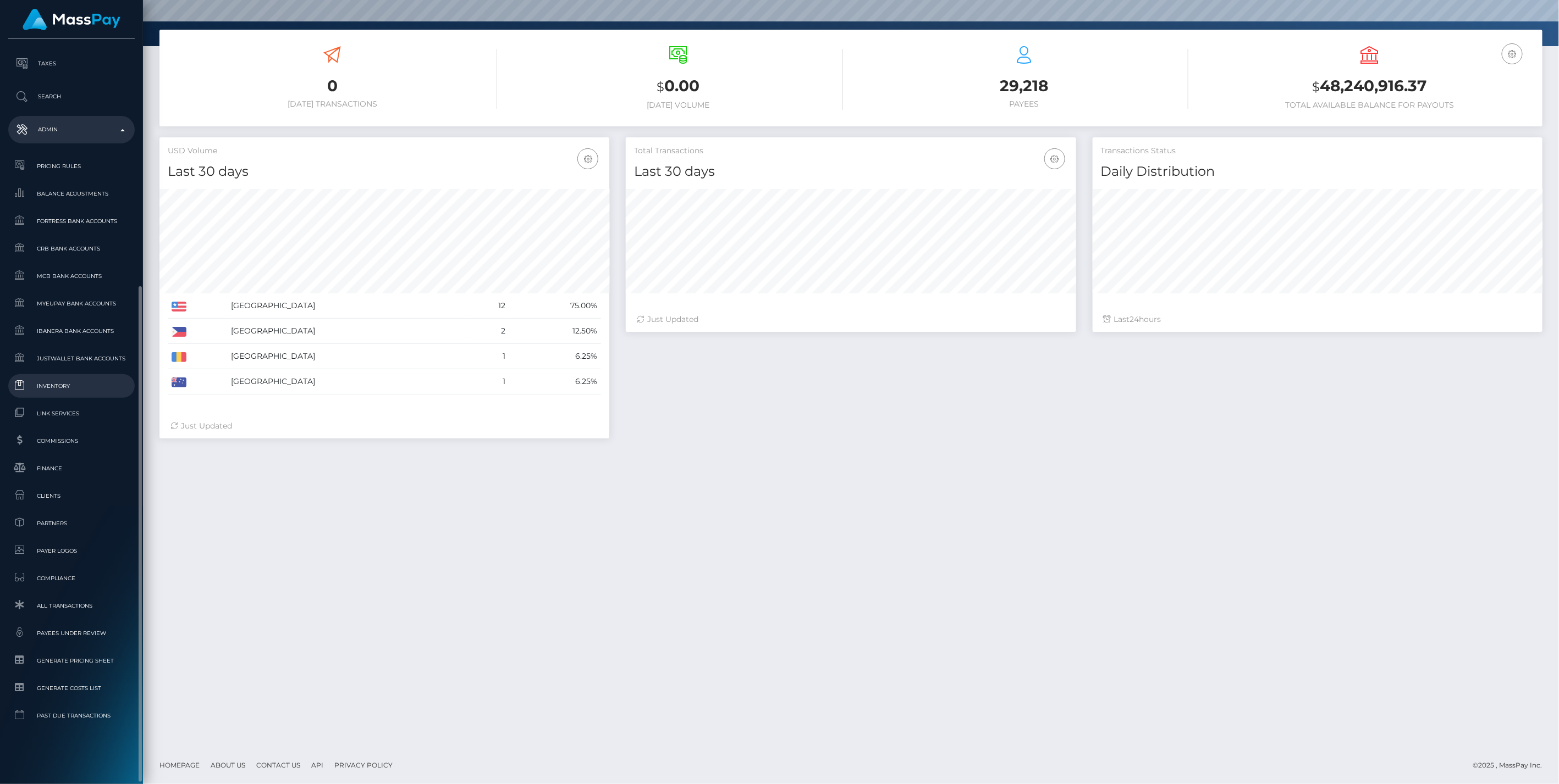
click at [50, 387] on span "Inventory" at bounding box center [72, 386] width 118 height 13
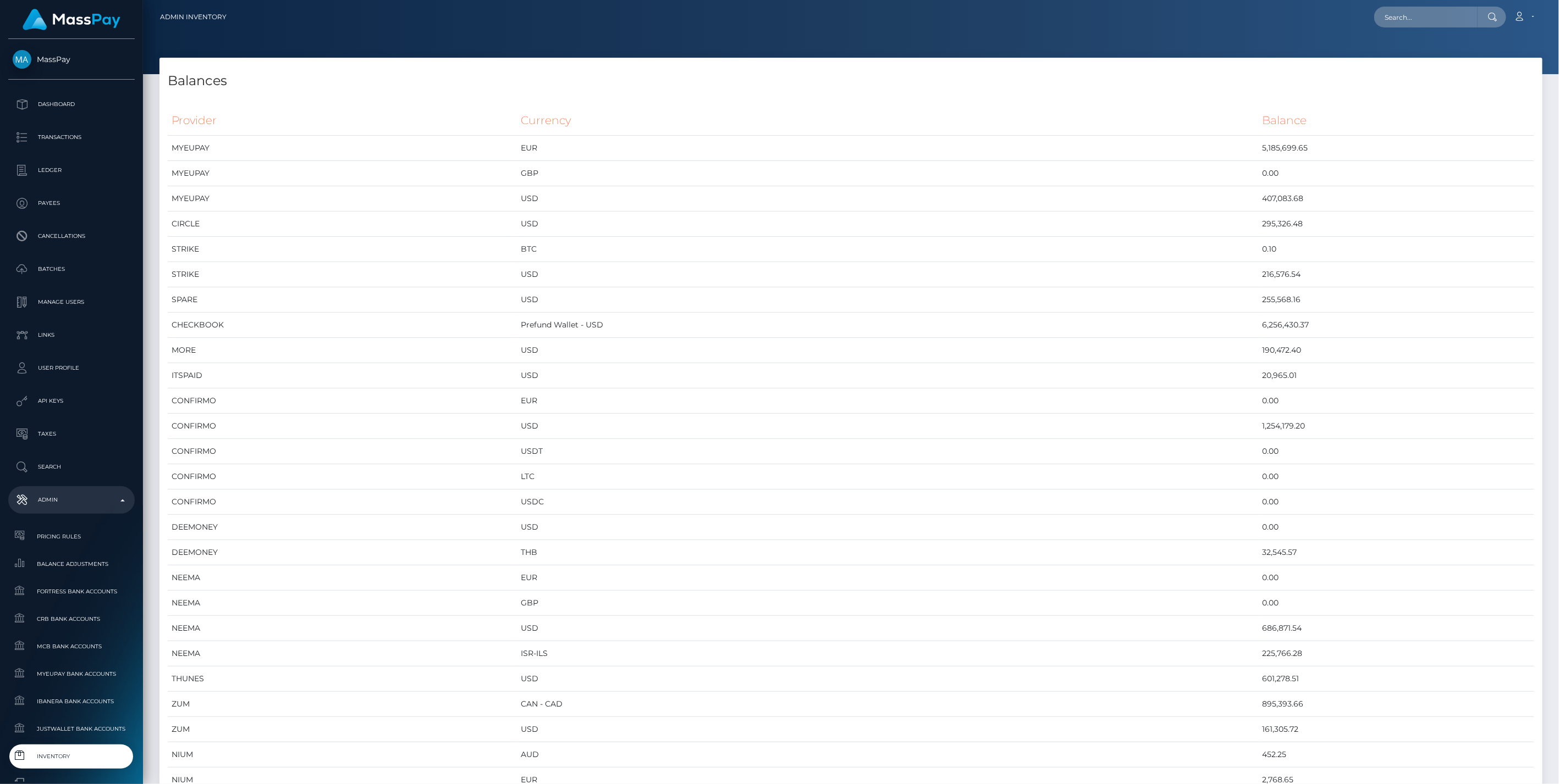
scroll to position [5889, 1383]
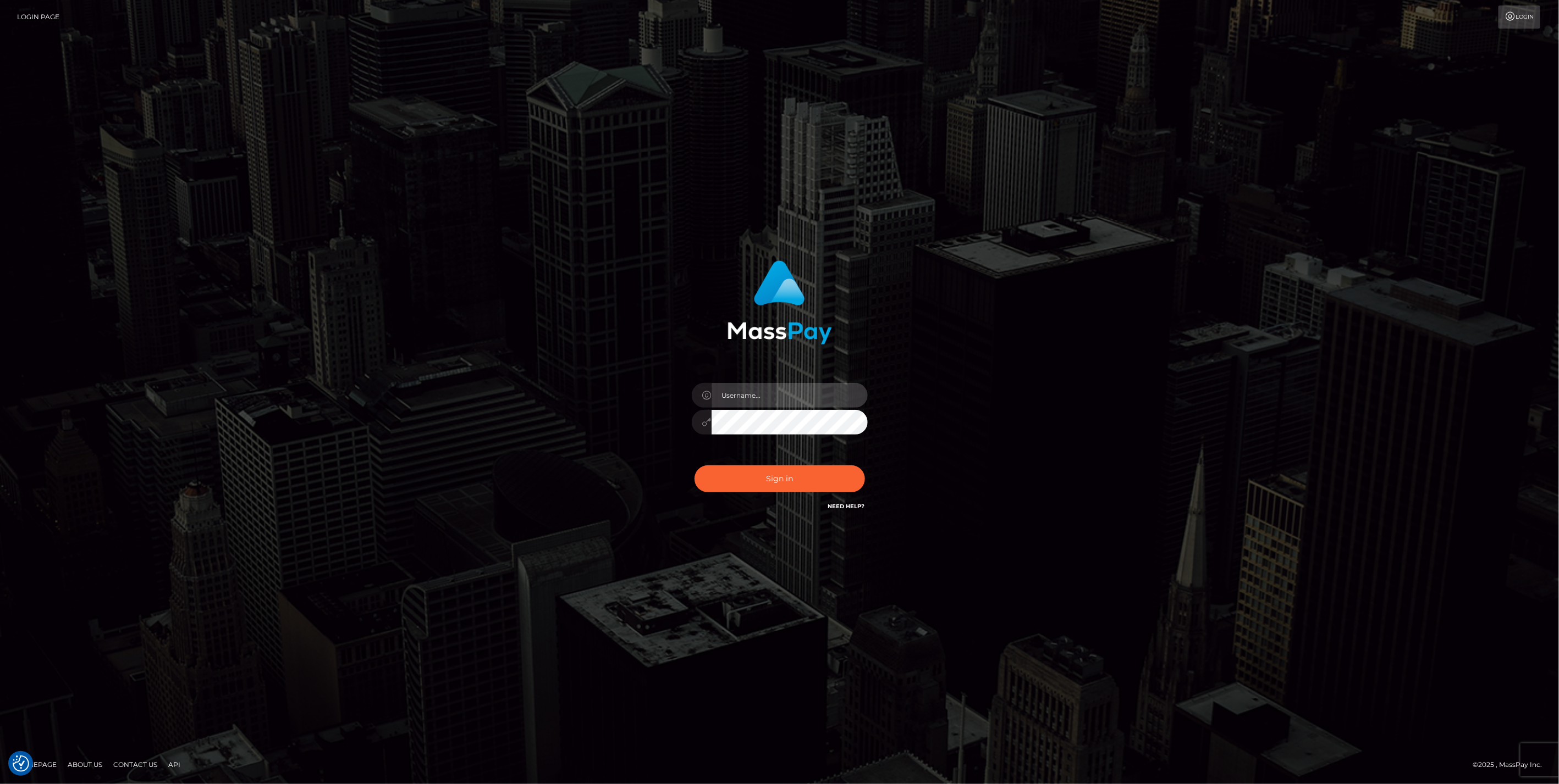
type input "bengreen"
click at [810, 488] on button "Sign in" at bounding box center [780, 479] width 170 height 27
type input "bengreen"
click at [818, 489] on button "Sign in" at bounding box center [780, 479] width 170 height 27
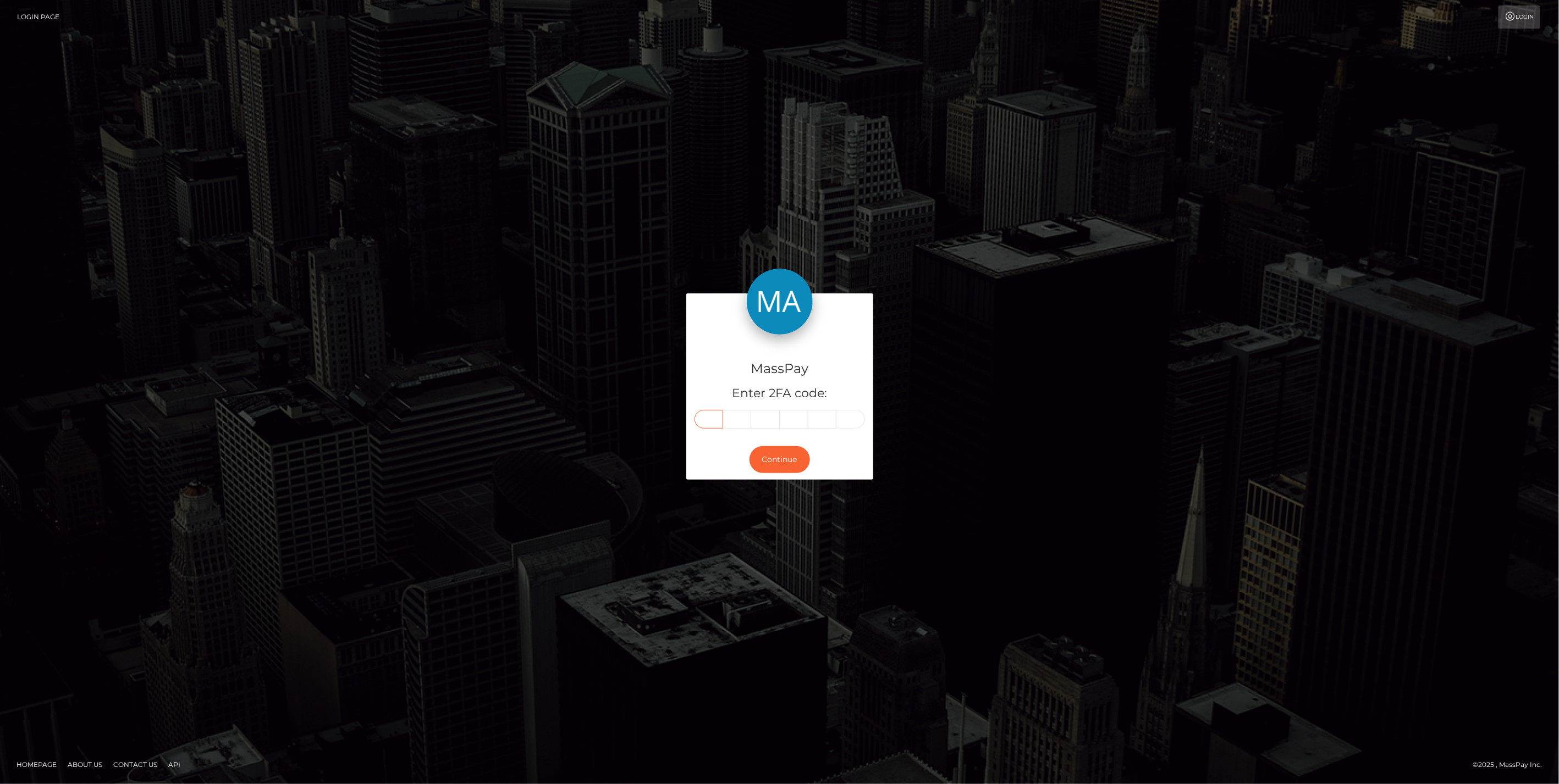
paste input "2"
type input "2"
type input "4"
type input "7"
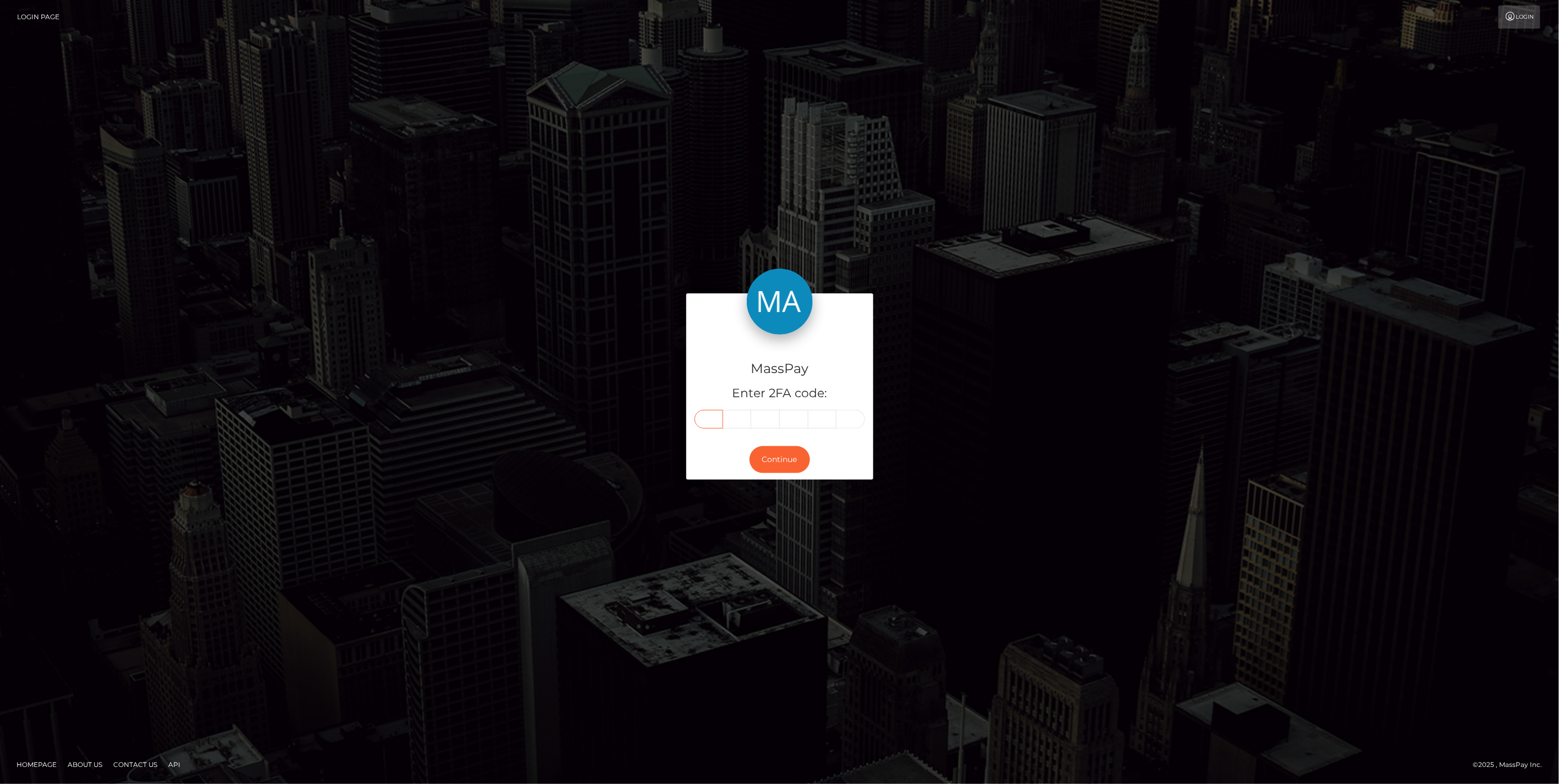
type input "8"
type input "1"
click at [774, 459] on button "Continue" at bounding box center [780, 460] width 60 height 27
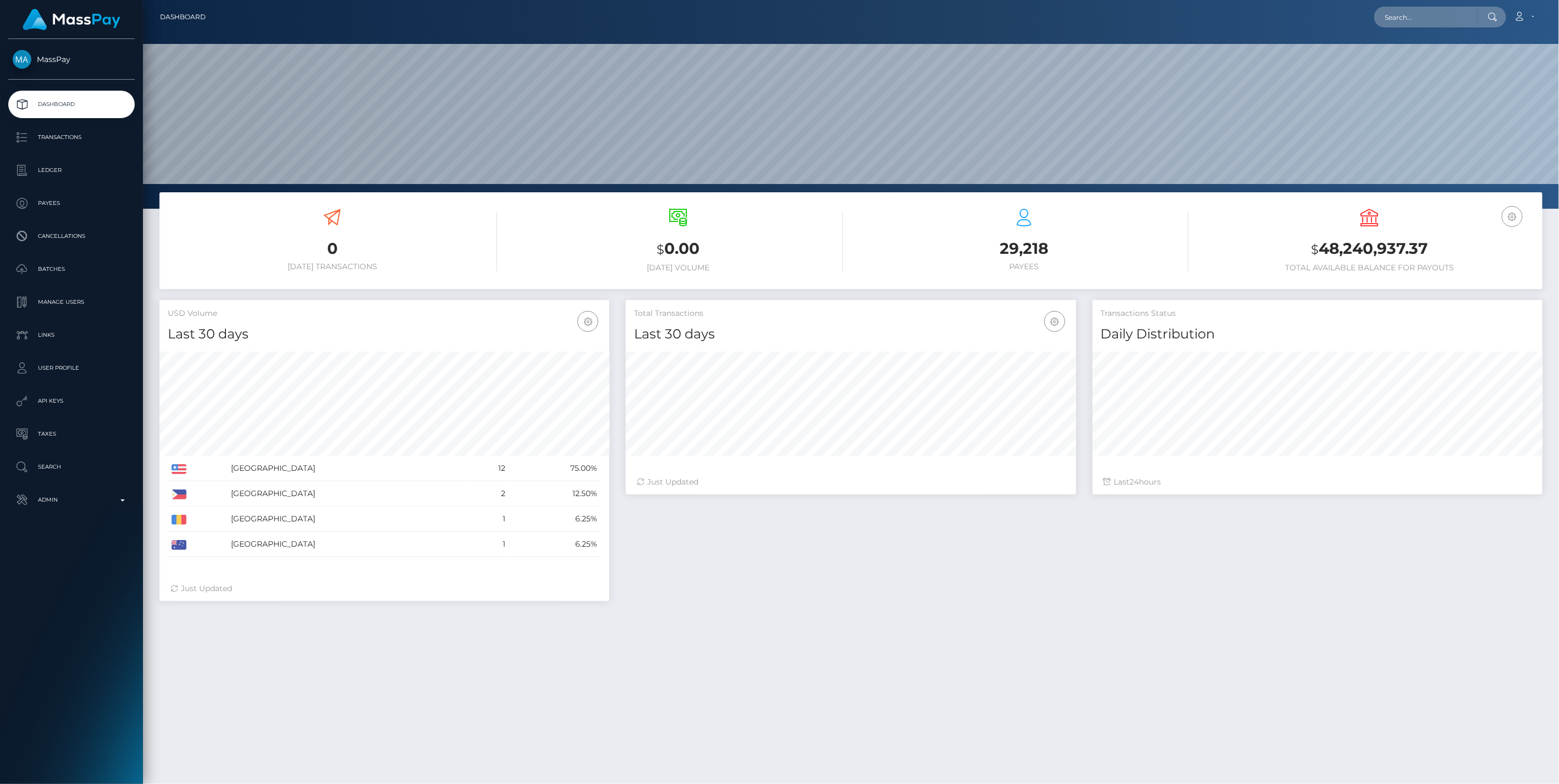
scroll to position [195, 450]
click at [109, 500] on p "Admin" at bounding box center [72, 500] width 118 height 17
click at [72, 747] on link "Inventory" at bounding box center [71, 756] width 126 height 23
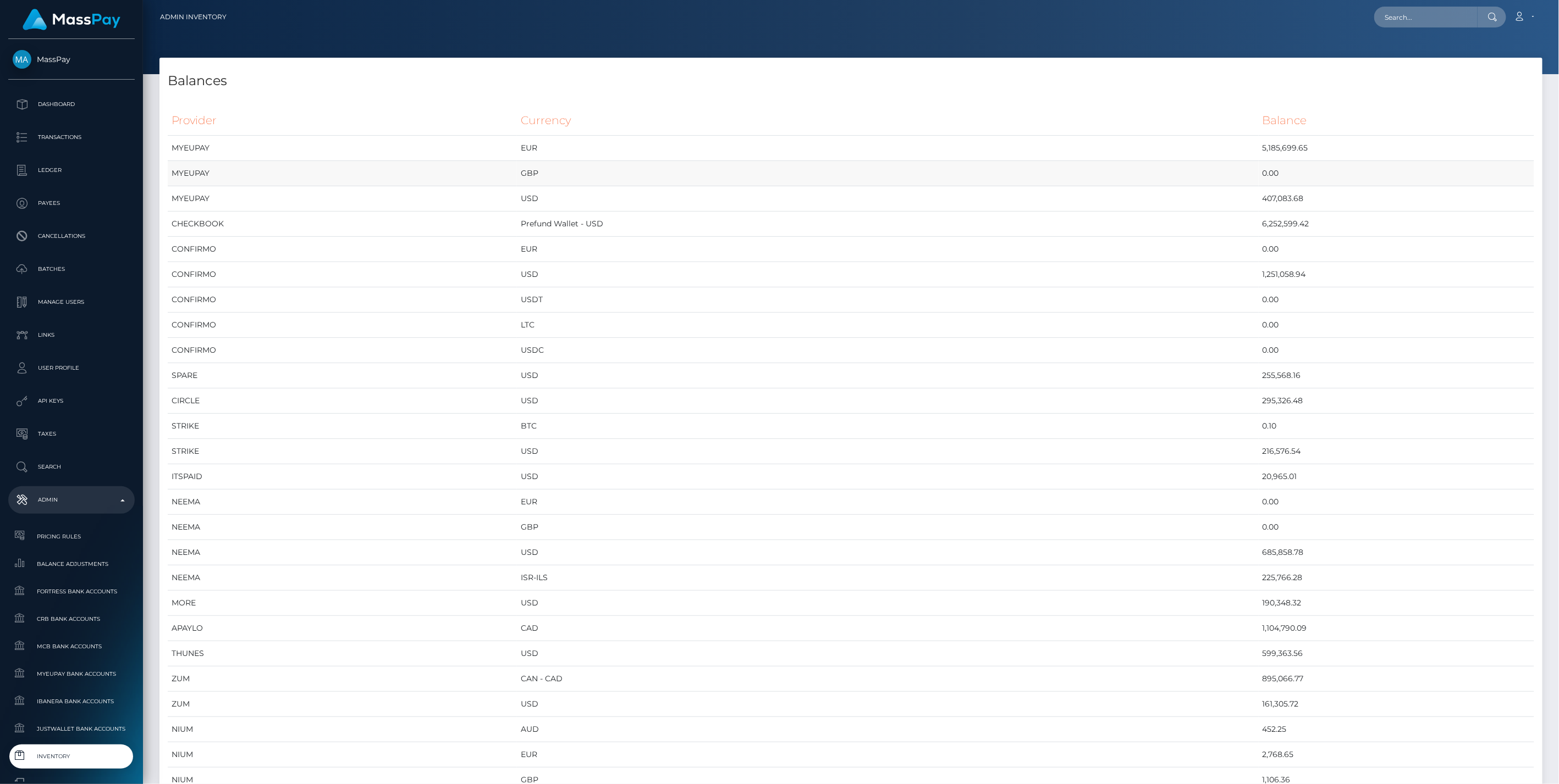
scroll to position [5889, 1383]
drag, startPoint x: 1272, startPoint y: 227, endPoint x: 1093, endPoint y: 227, distance: 179.0
click at [1093, 227] on tr "CHECKBOOK Prefund Wallet - USD 6,252,599.42" at bounding box center [851, 224] width 1367 height 25
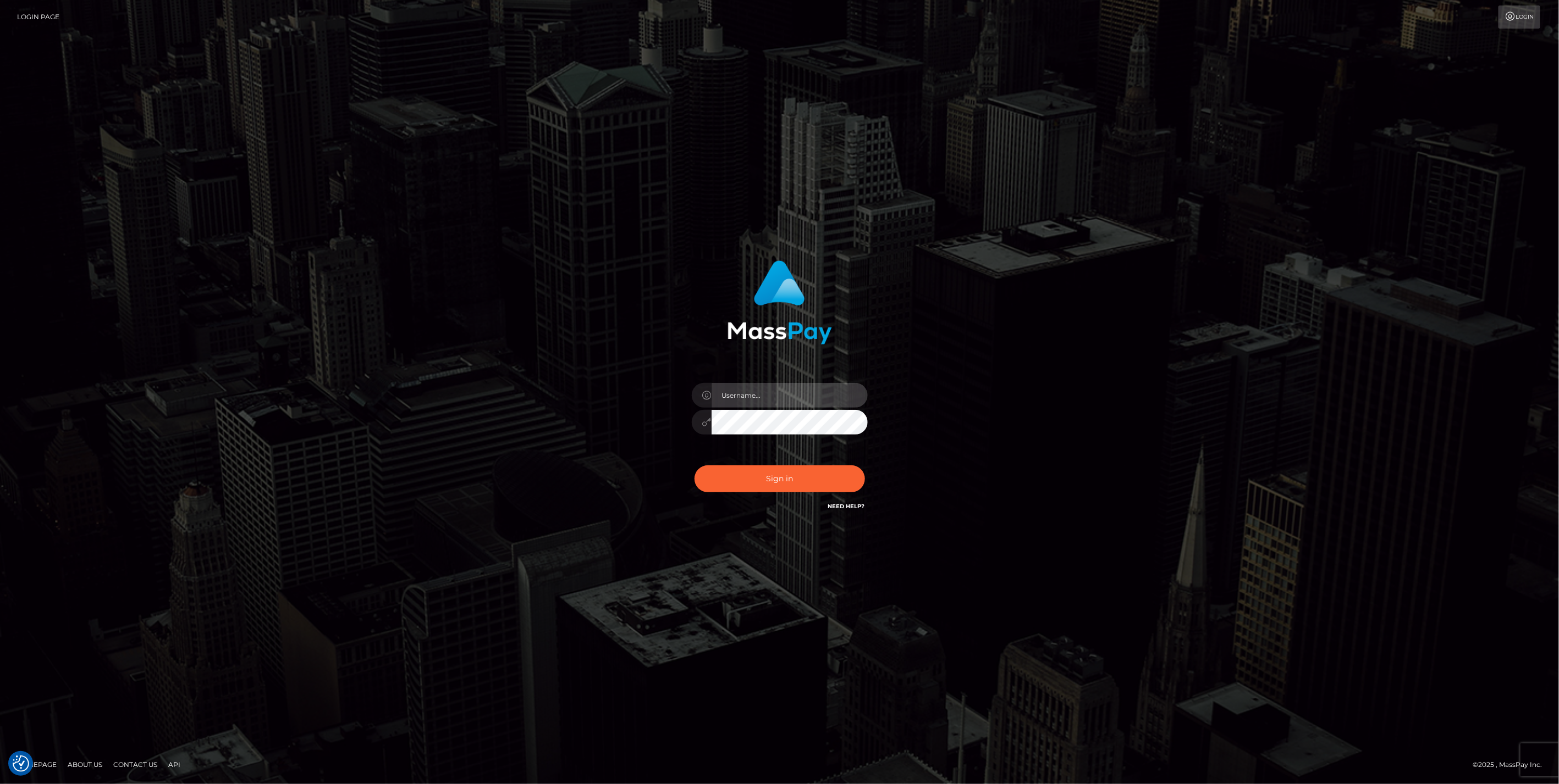
type input "bengreen"
click at [780, 489] on button "Sign in" at bounding box center [780, 479] width 170 height 27
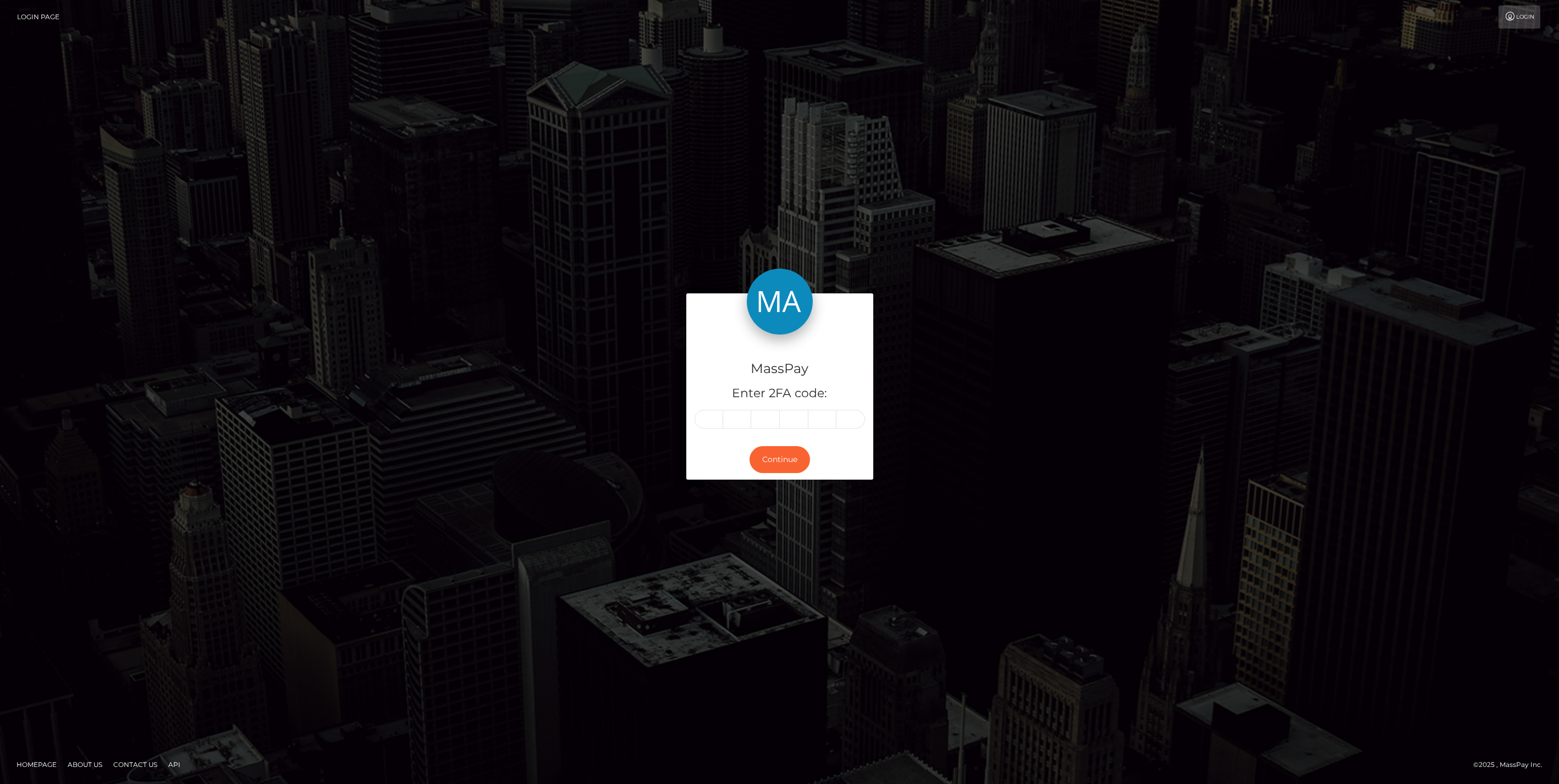
click at [722, 468] on div "Continue" at bounding box center [780, 459] width 187 height 40
paste input "4"
type input "4"
type input "1"
type input "6"
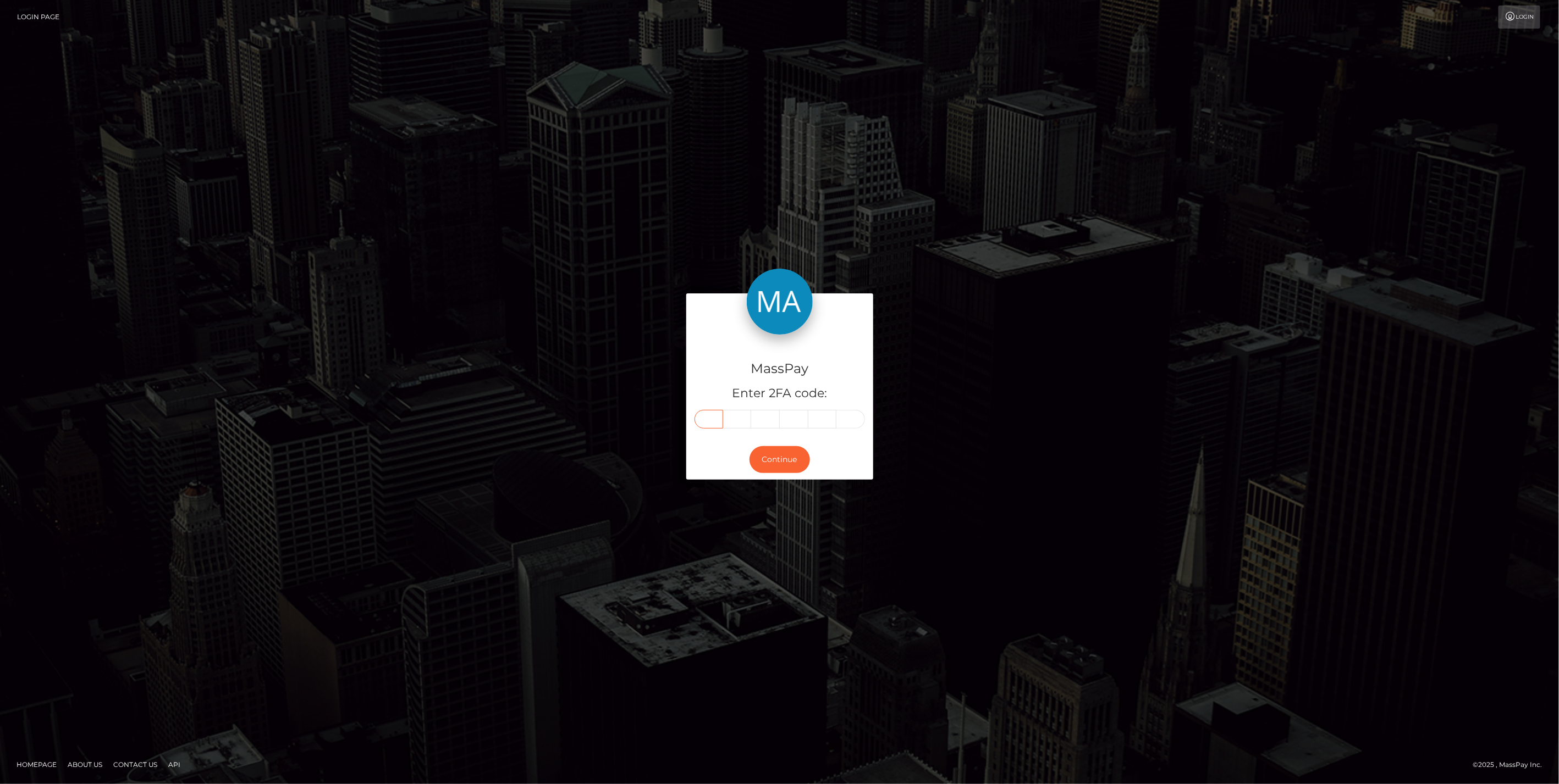
type input "9"
type input "7"
type input "4"
click at [751, 471] on div "Continue" at bounding box center [780, 459] width 187 height 40
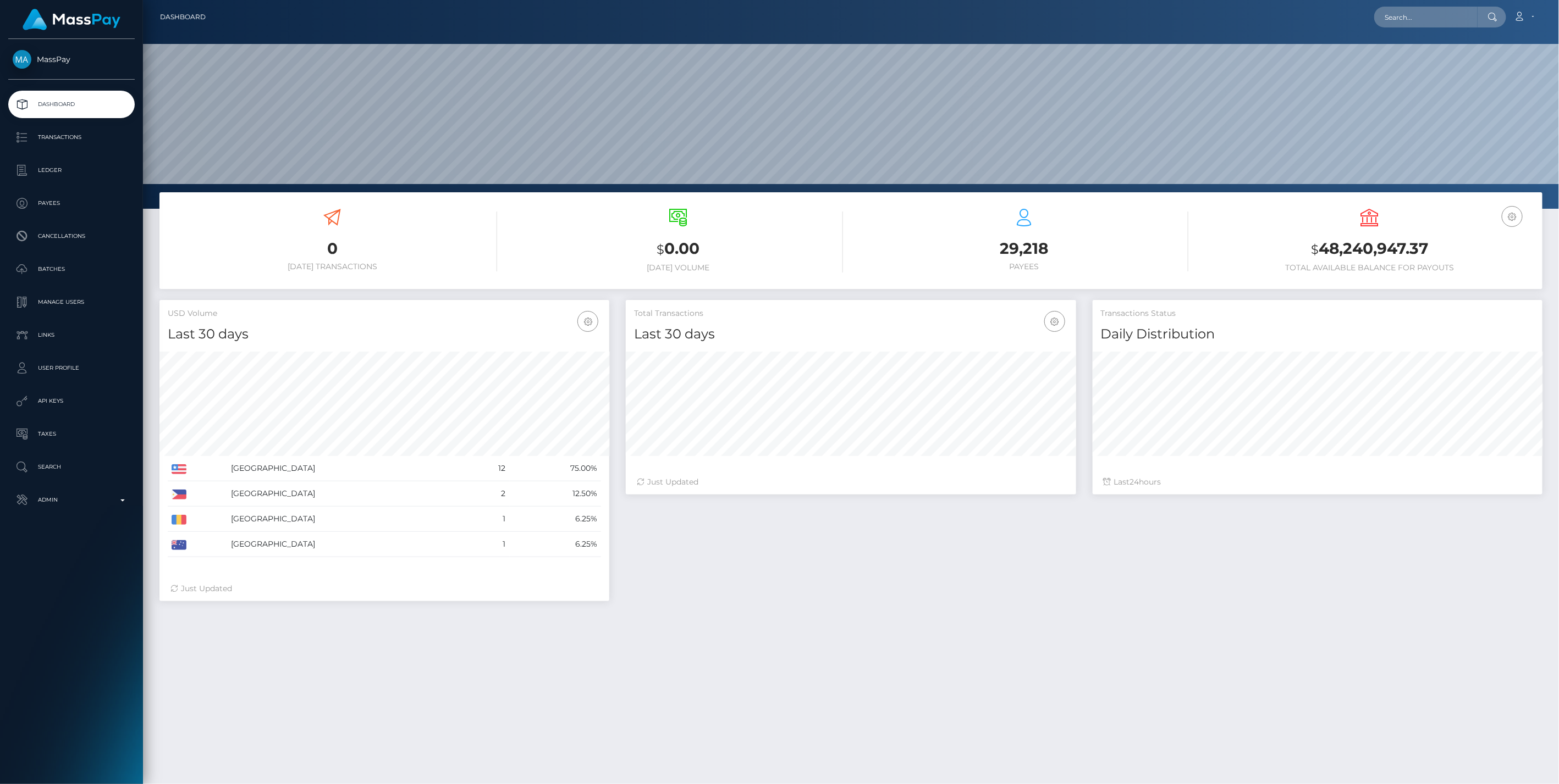
scroll to position [195, 450]
click at [54, 515] on div "MassPay Dashboard Transactions Ledger Payees Cancellations" at bounding box center [72, 410] width 143 height 743
click at [58, 504] on p "Admin" at bounding box center [72, 500] width 118 height 17
click at [55, 763] on link "Inventory" at bounding box center [71, 756] width 126 height 23
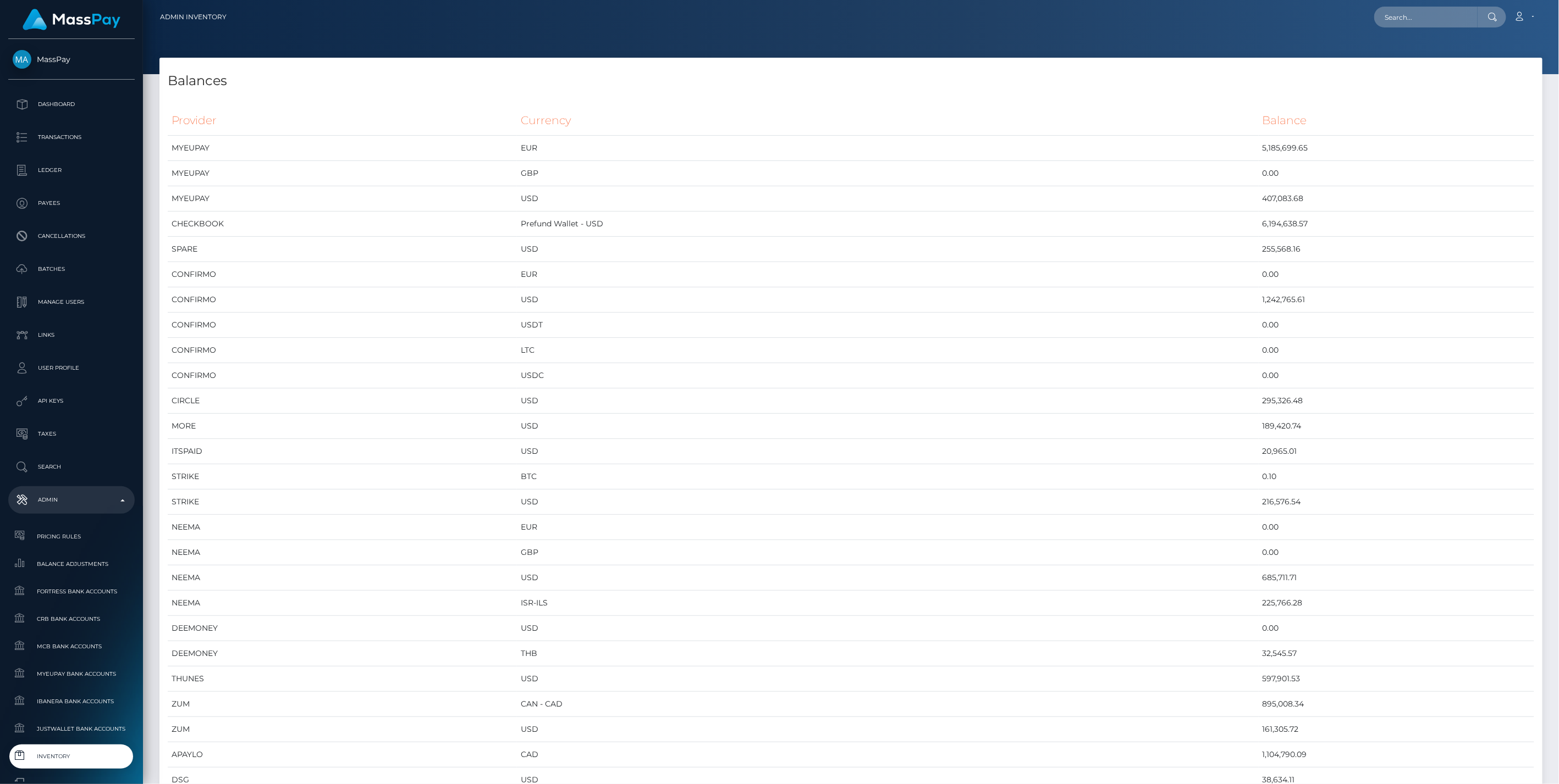
scroll to position [5889, 1383]
drag, startPoint x: 1228, startPoint y: 224, endPoint x: 1167, endPoint y: 220, distance: 61.1
click at [1167, 220] on tr "CHECKBOOK Prefund Wallet - USD 6,194,638.57" at bounding box center [851, 224] width 1367 height 25
click at [1130, 502] on td "USD" at bounding box center [887, 502] width 741 height 25
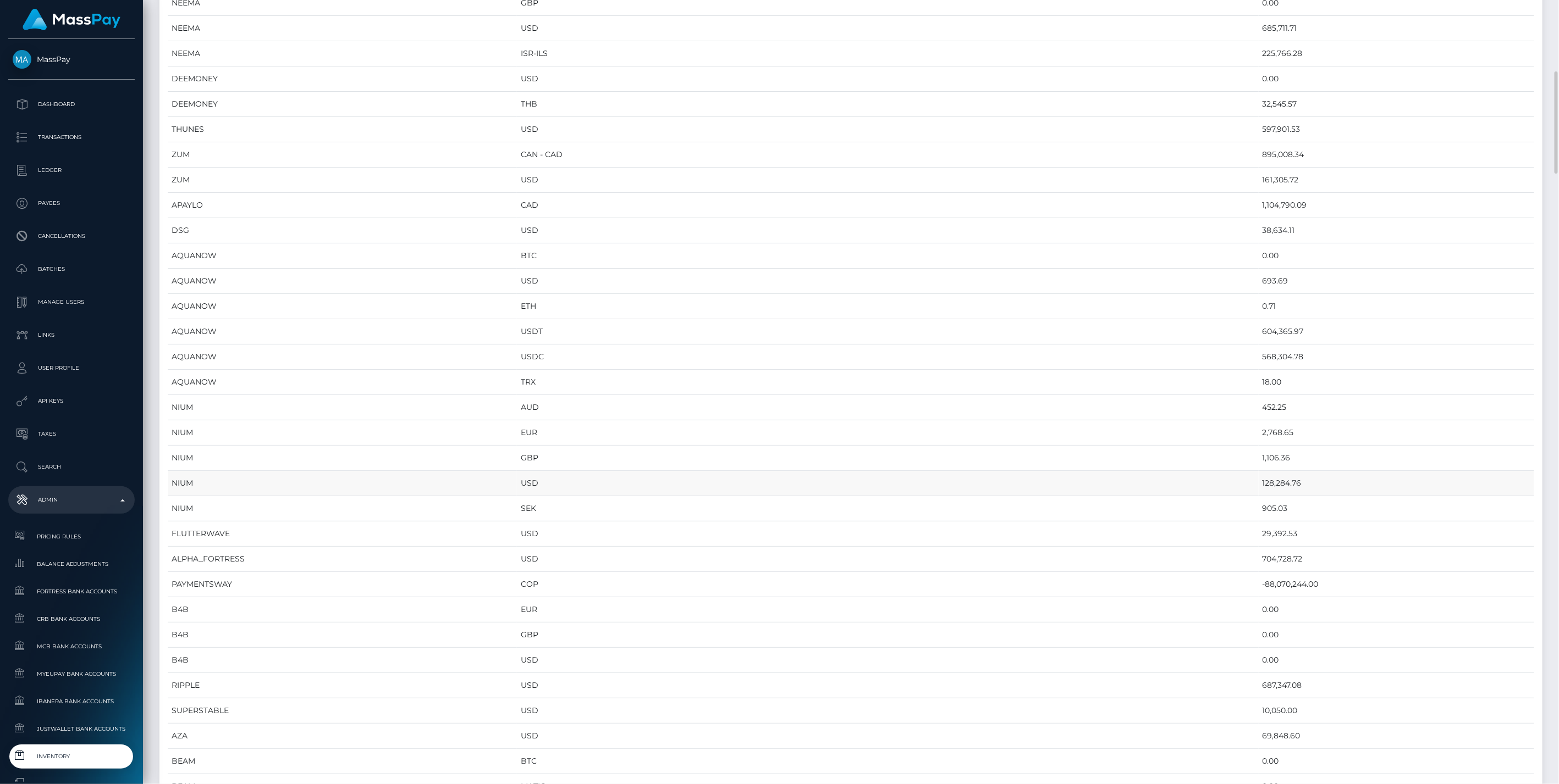
scroll to position [305, 0]
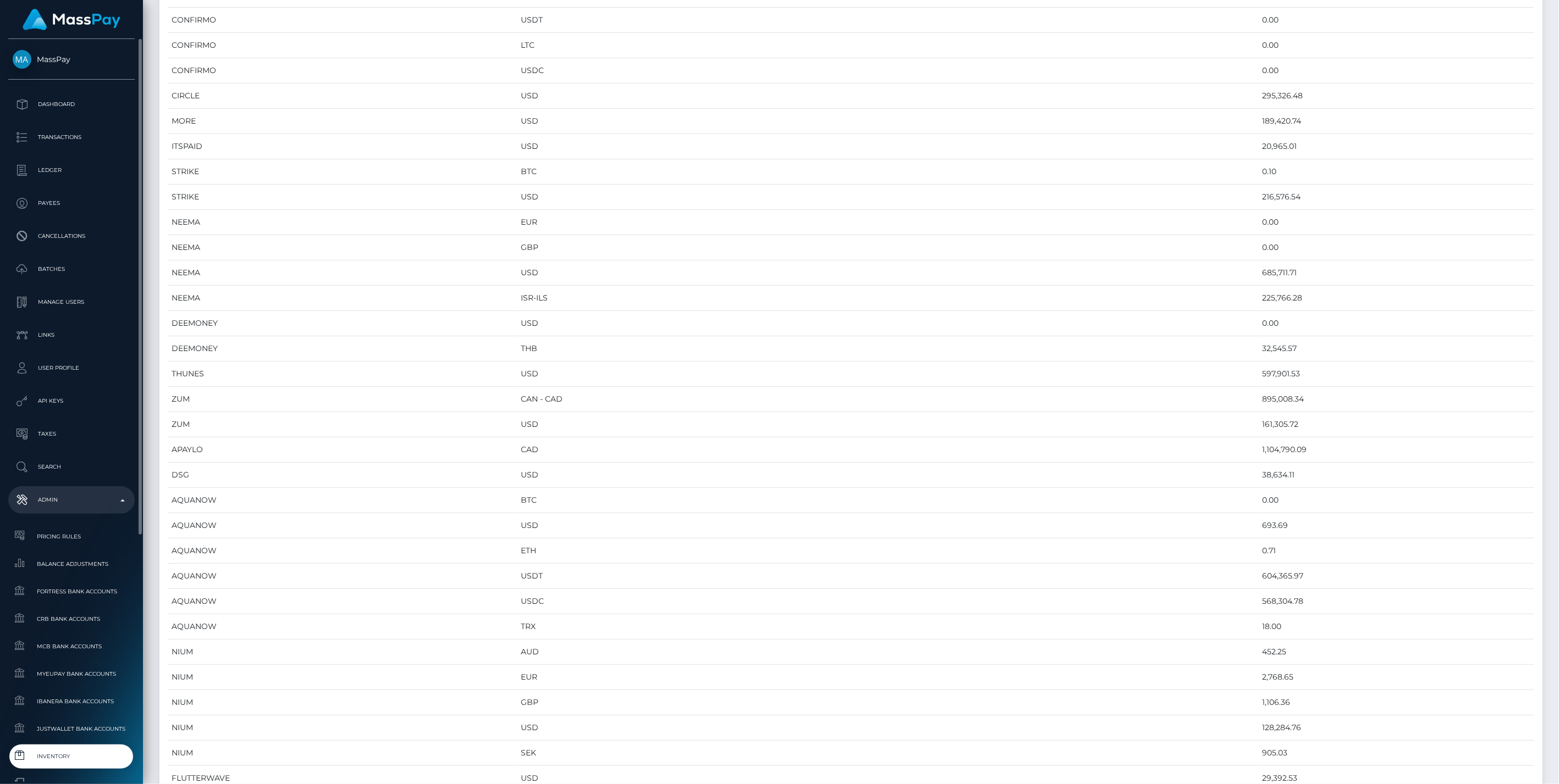
click at [86, 759] on span "Inventory" at bounding box center [72, 756] width 118 height 13
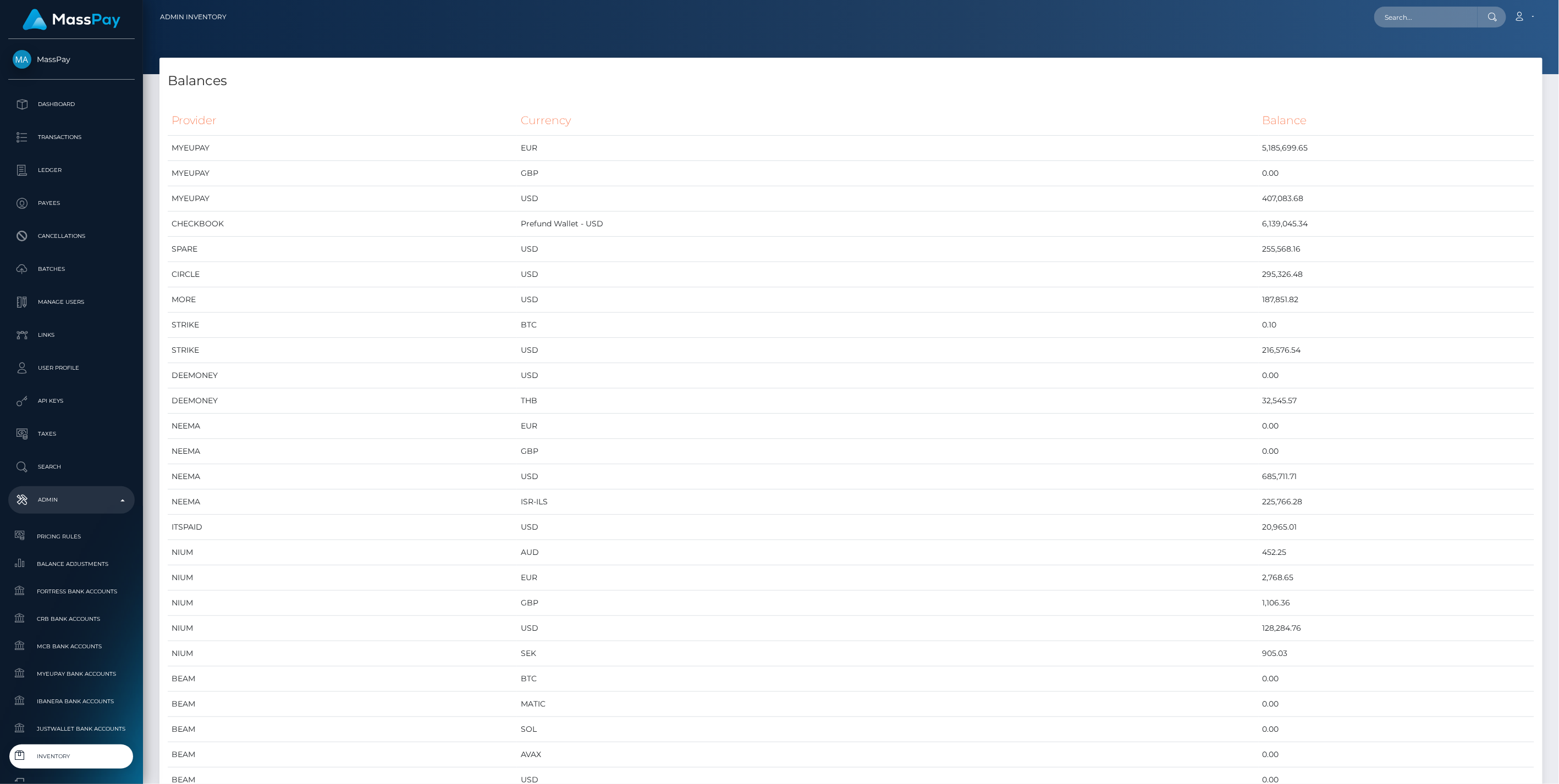
scroll to position [5889, 1383]
click at [1259, 222] on td "6,139,045.34" at bounding box center [1396, 224] width 276 height 25
click at [93, 764] on link "Inventory" at bounding box center [71, 756] width 126 height 23
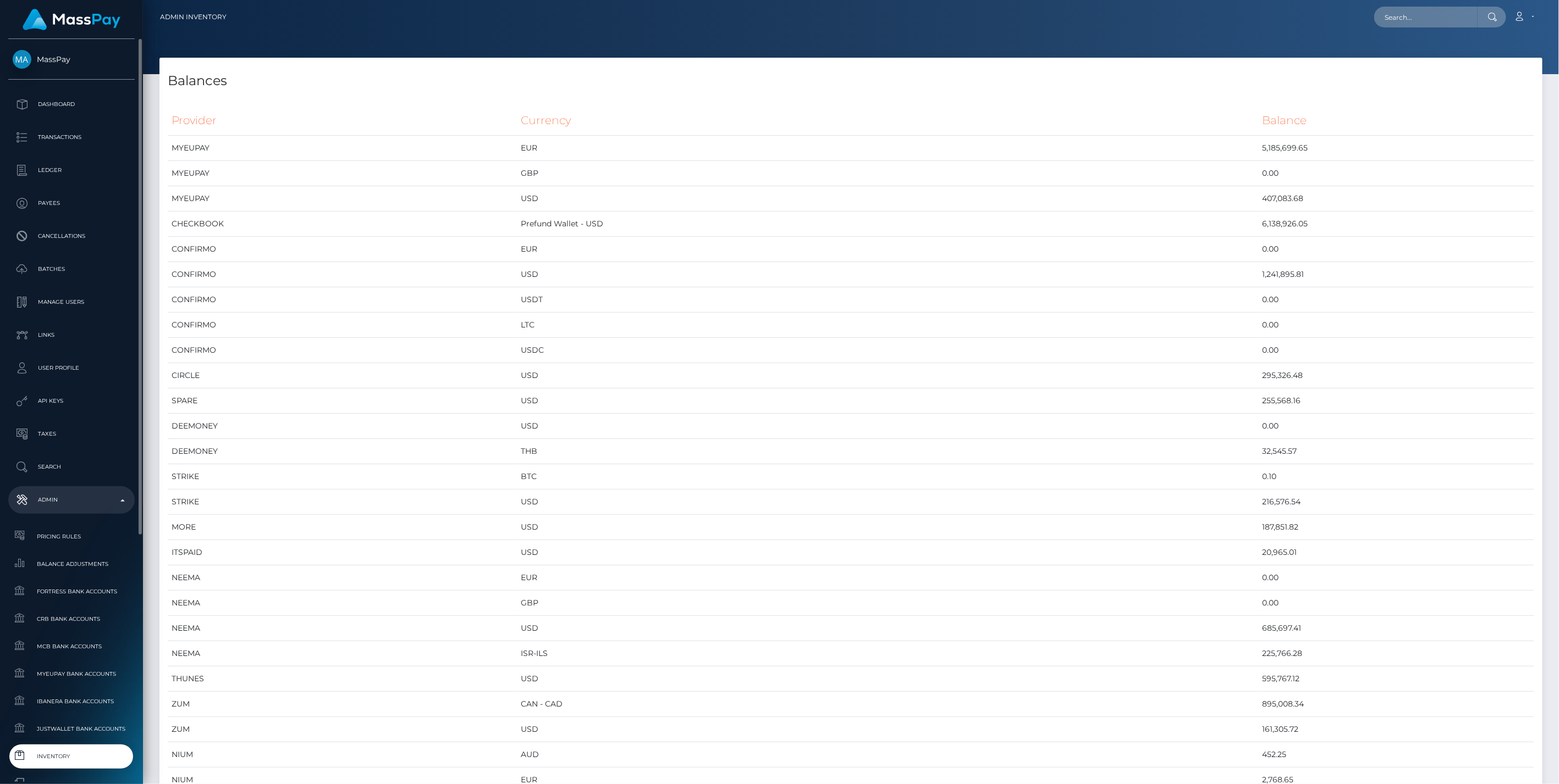
click at [98, 756] on span "Inventory" at bounding box center [72, 756] width 118 height 13
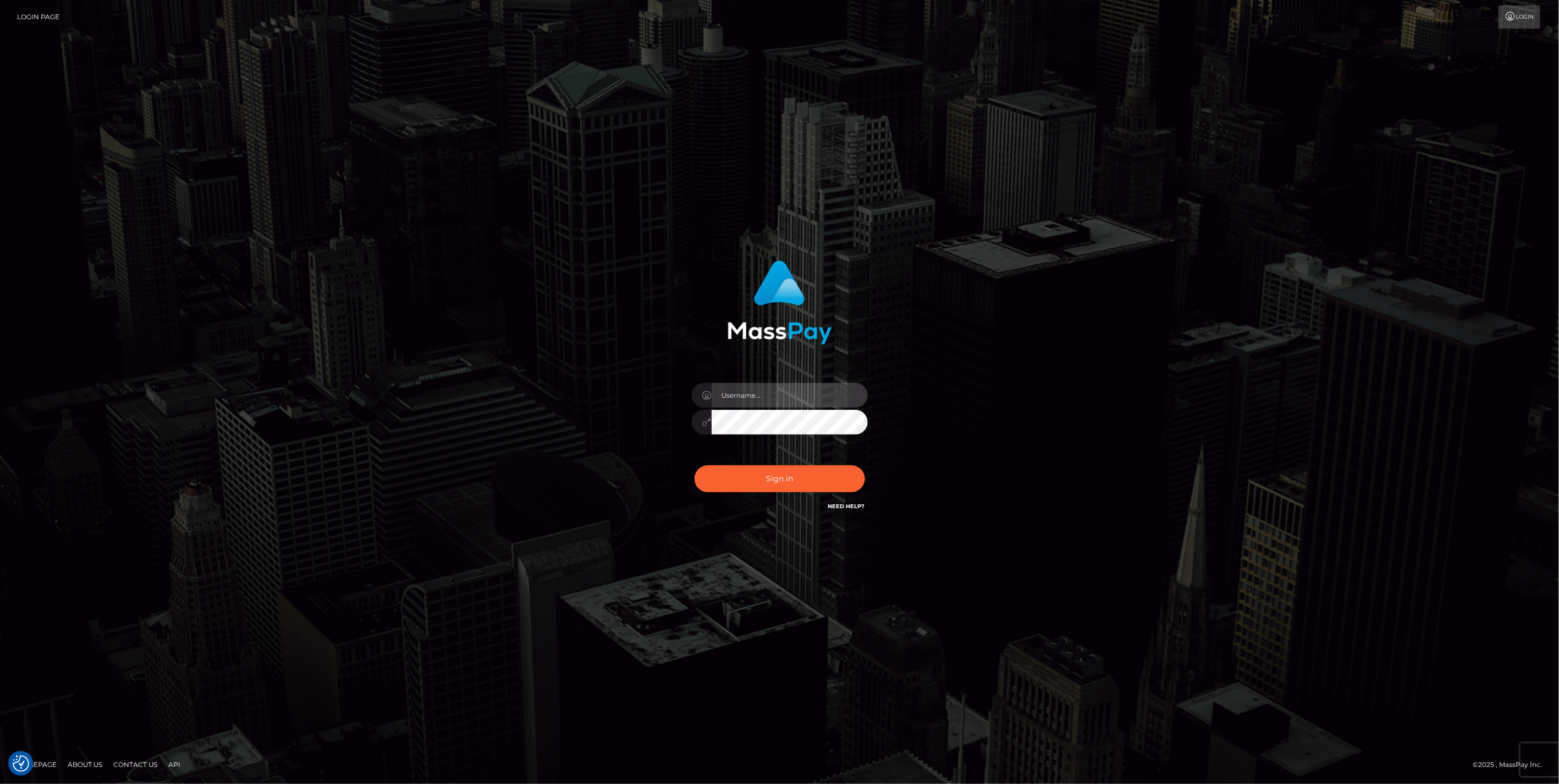
type input "bengreen"
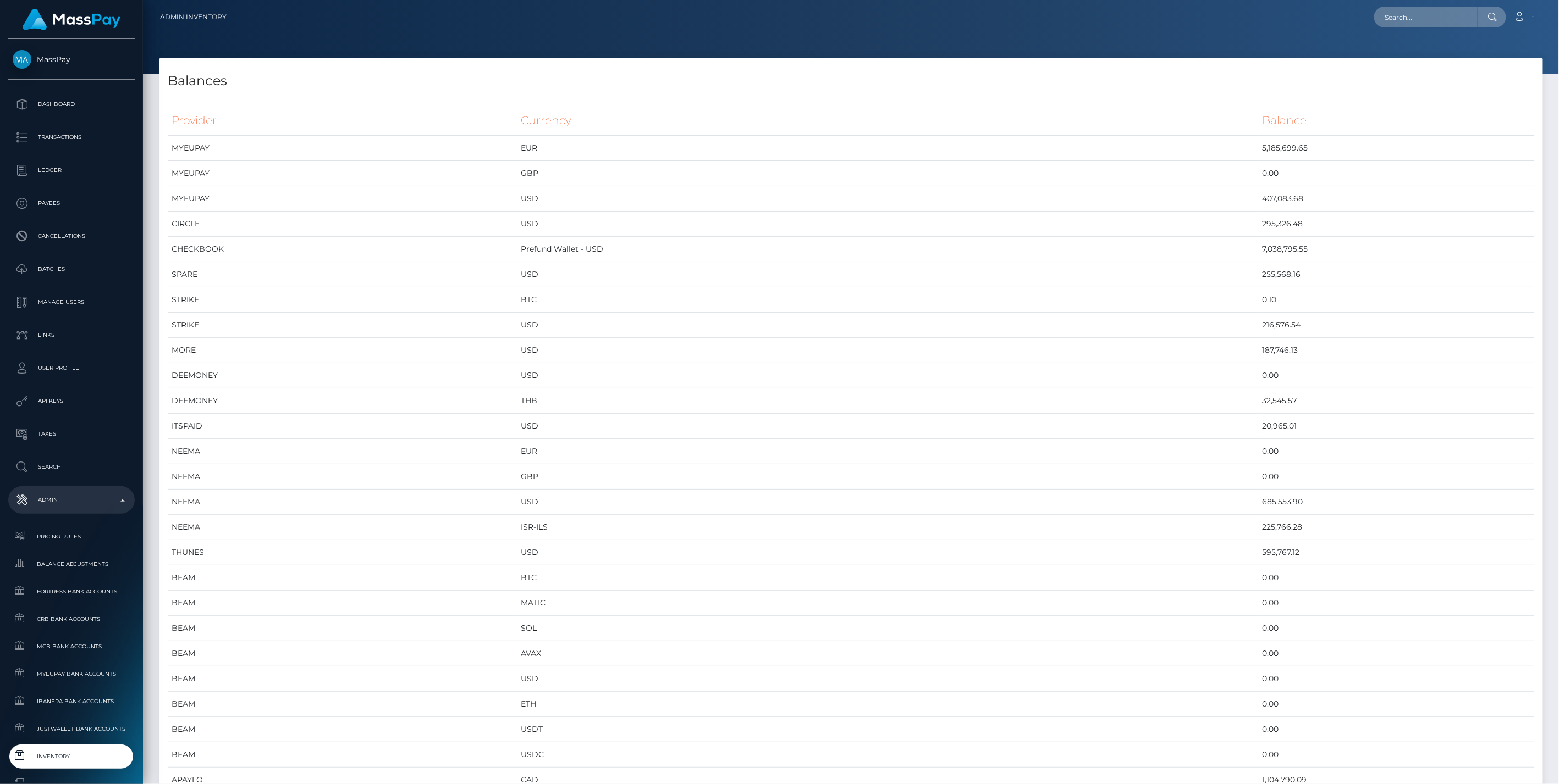
select select
click at [91, 758] on span "Inventory" at bounding box center [72, 756] width 118 height 13
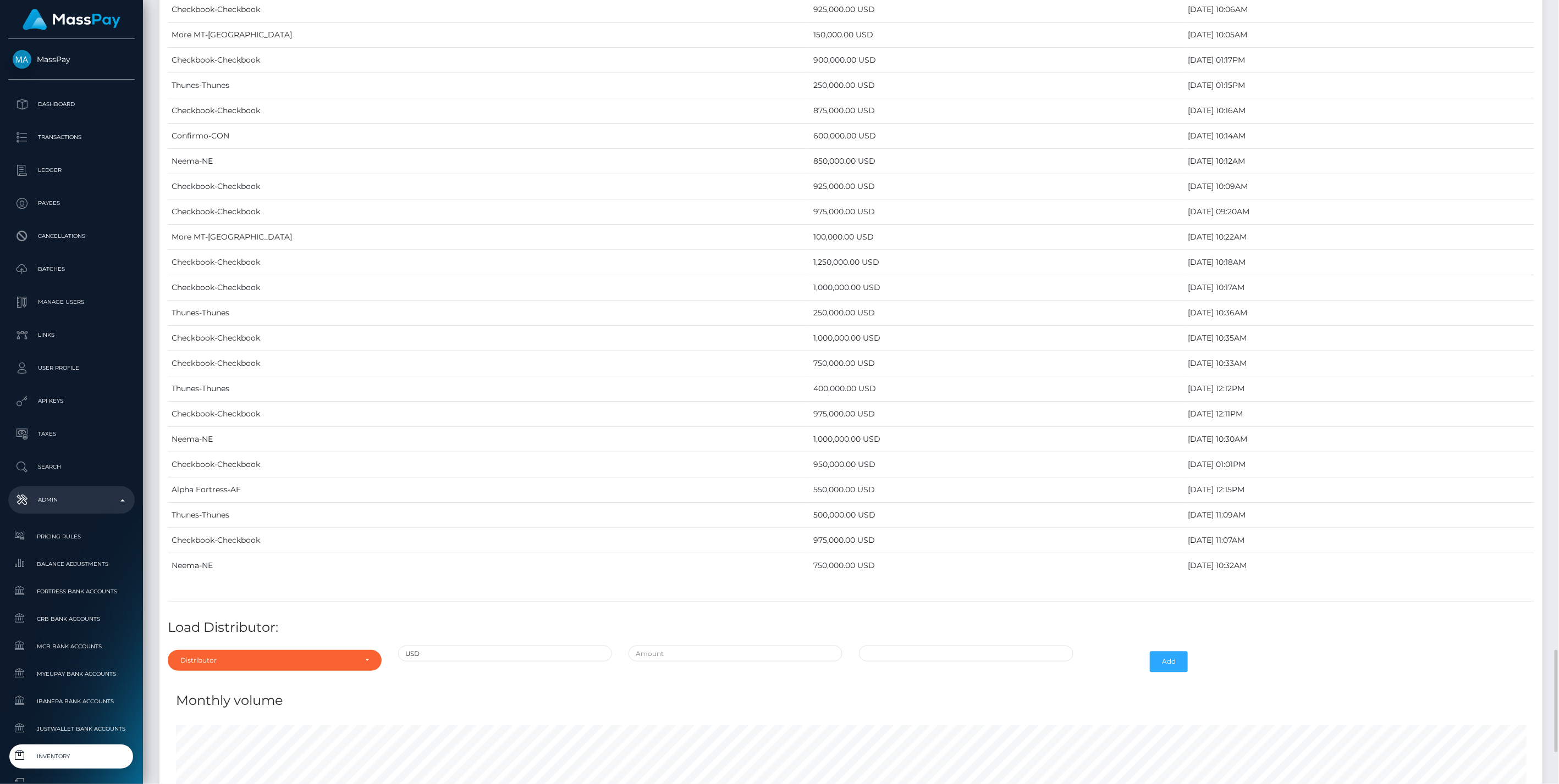
scroll to position [4518, 0]
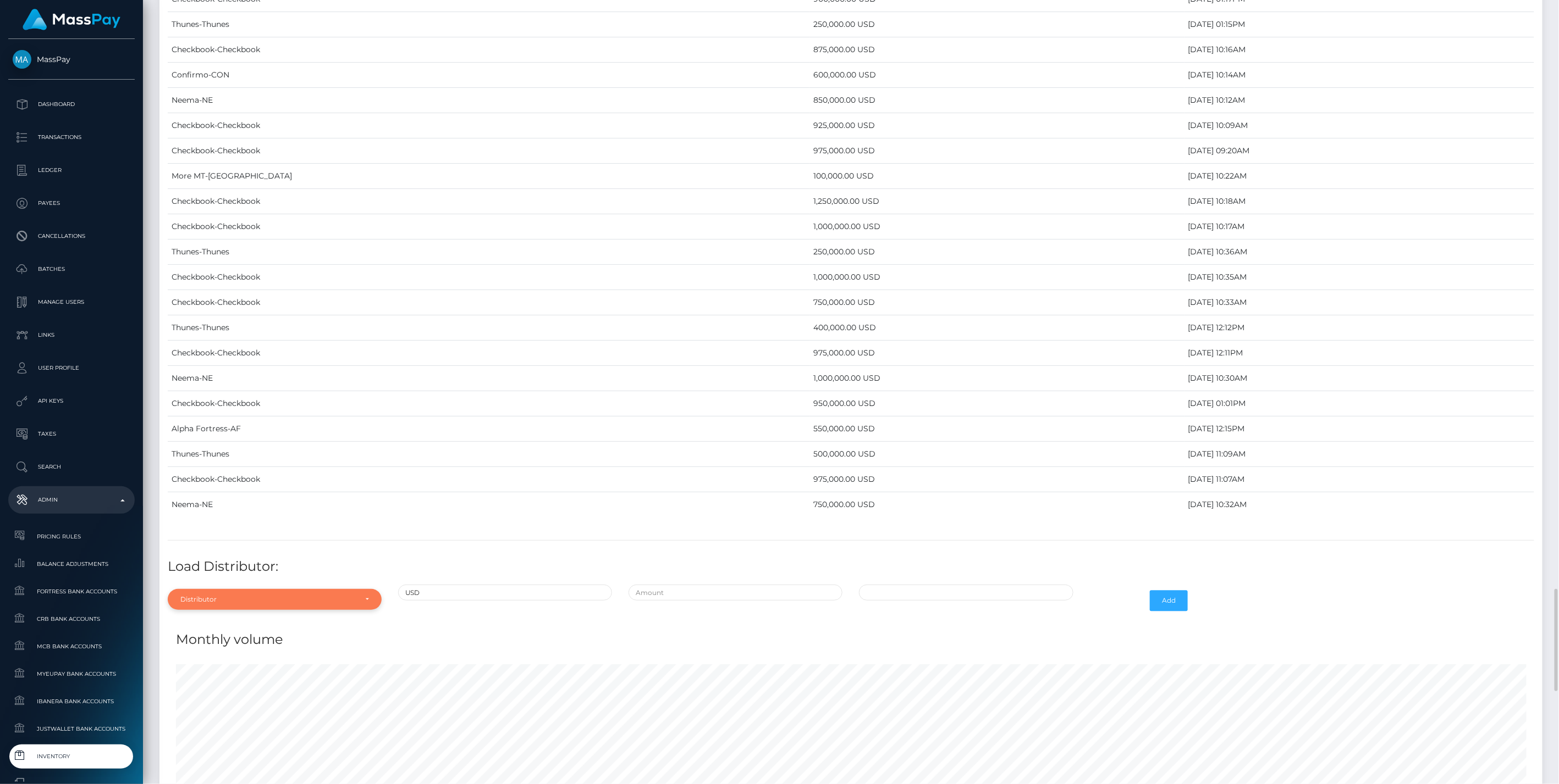
click at [275, 595] on div "Distributor" at bounding box center [268, 600] width 176 height 9
click at [241, 422] on div at bounding box center [274, 432] width 214 height 20
click at [241, 417] on td "Alpha Fortress-AF" at bounding box center [488, 429] width 642 height 25
click at [247, 589] on div "Distributor" at bounding box center [274, 600] width 214 height 21
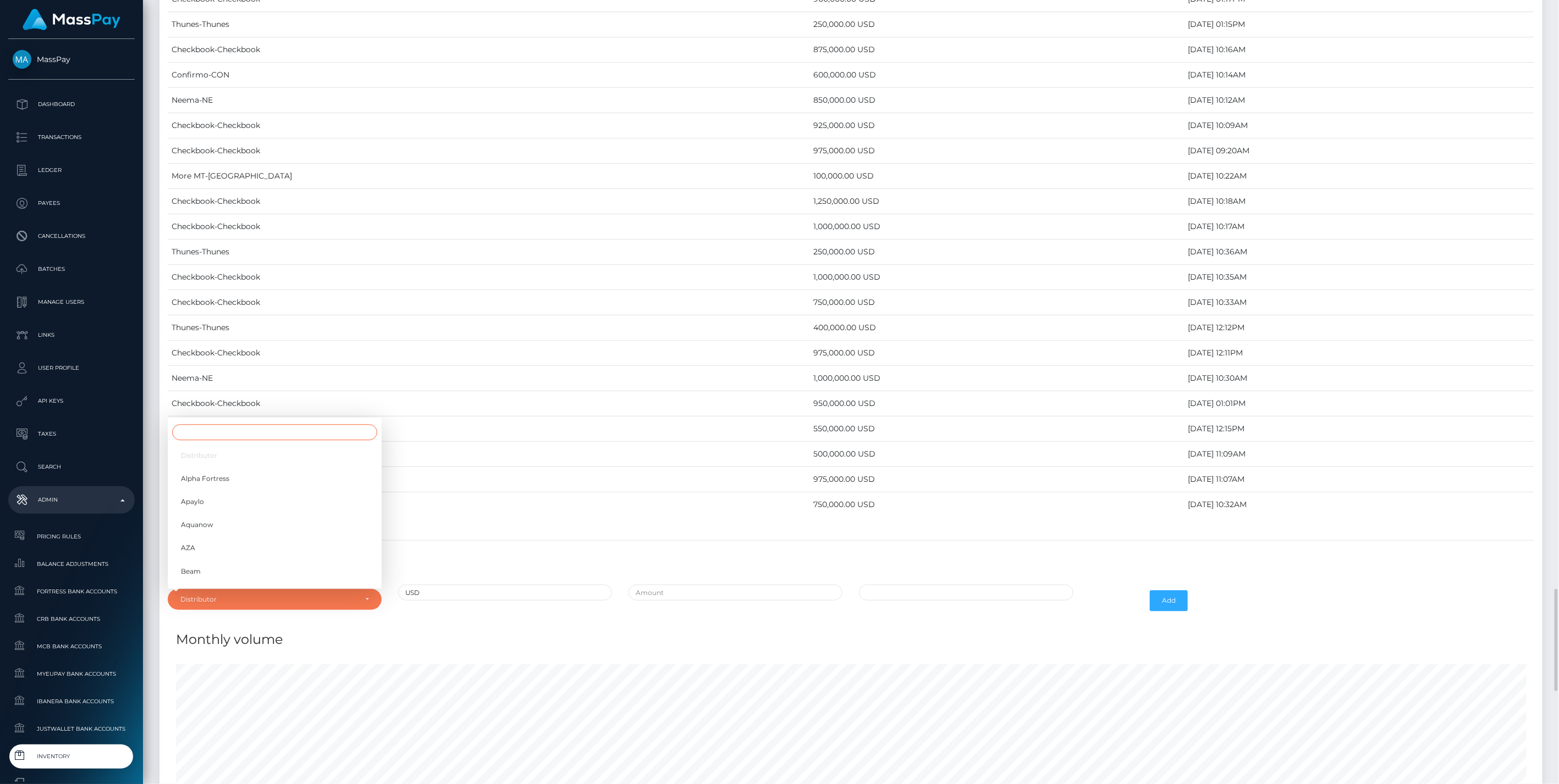
click at [241, 424] on input "Search" at bounding box center [274, 432] width 205 height 16
type input "chec"
click at [287, 564] on link "Checkbook" at bounding box center [274, 574] width 214 height 20
select select "7"
click at [739, 585] on input "text" at bounding box center [735, 593] width 214 height 16
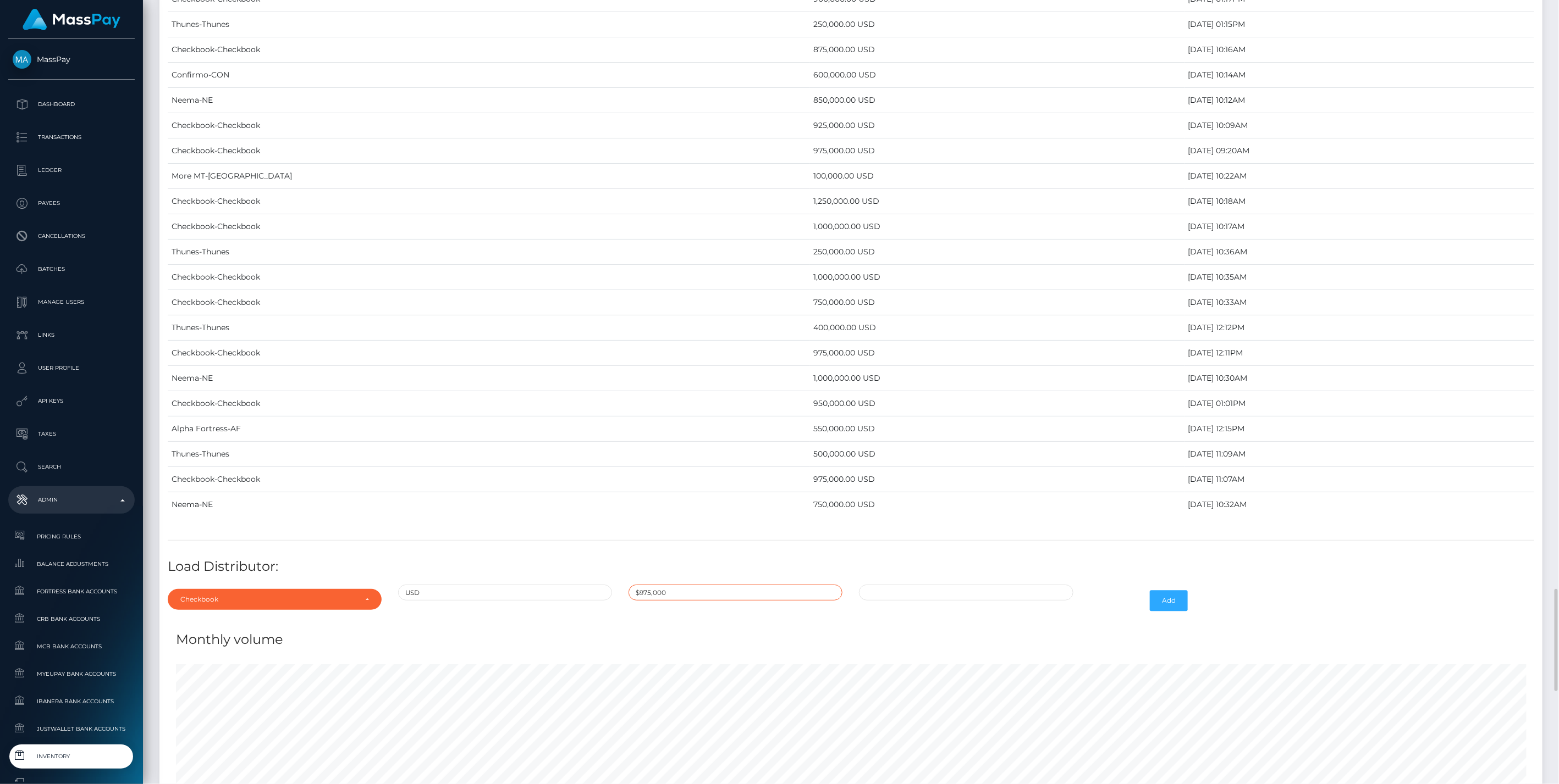
type input "$975,000.0000000"
type input "10/10/2025 12:01 PM"
click at [1177, 590] on button "Add" at bounding box center [1169, 601] width 38 height 21
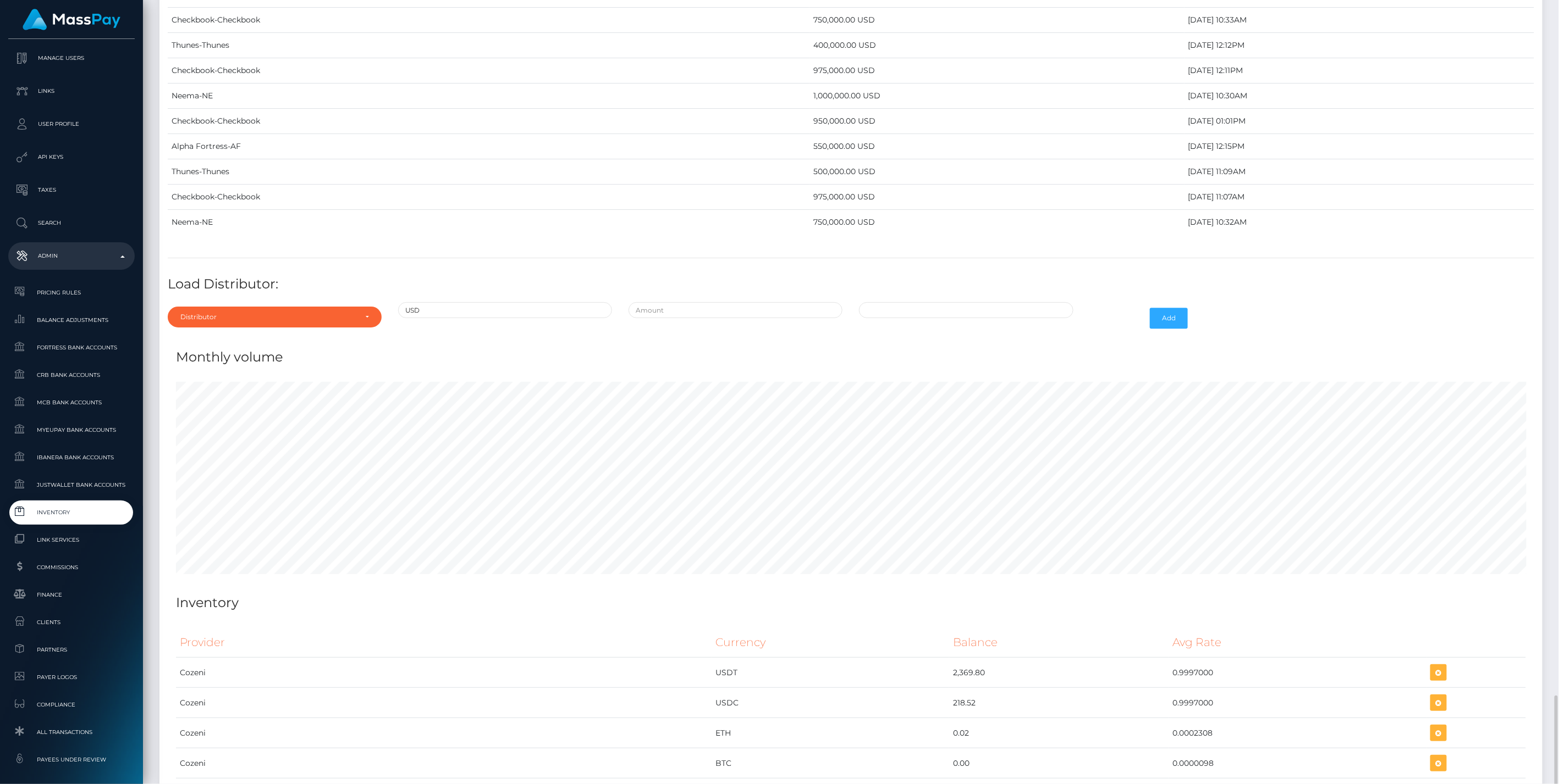
scroll to position [4642, 0]
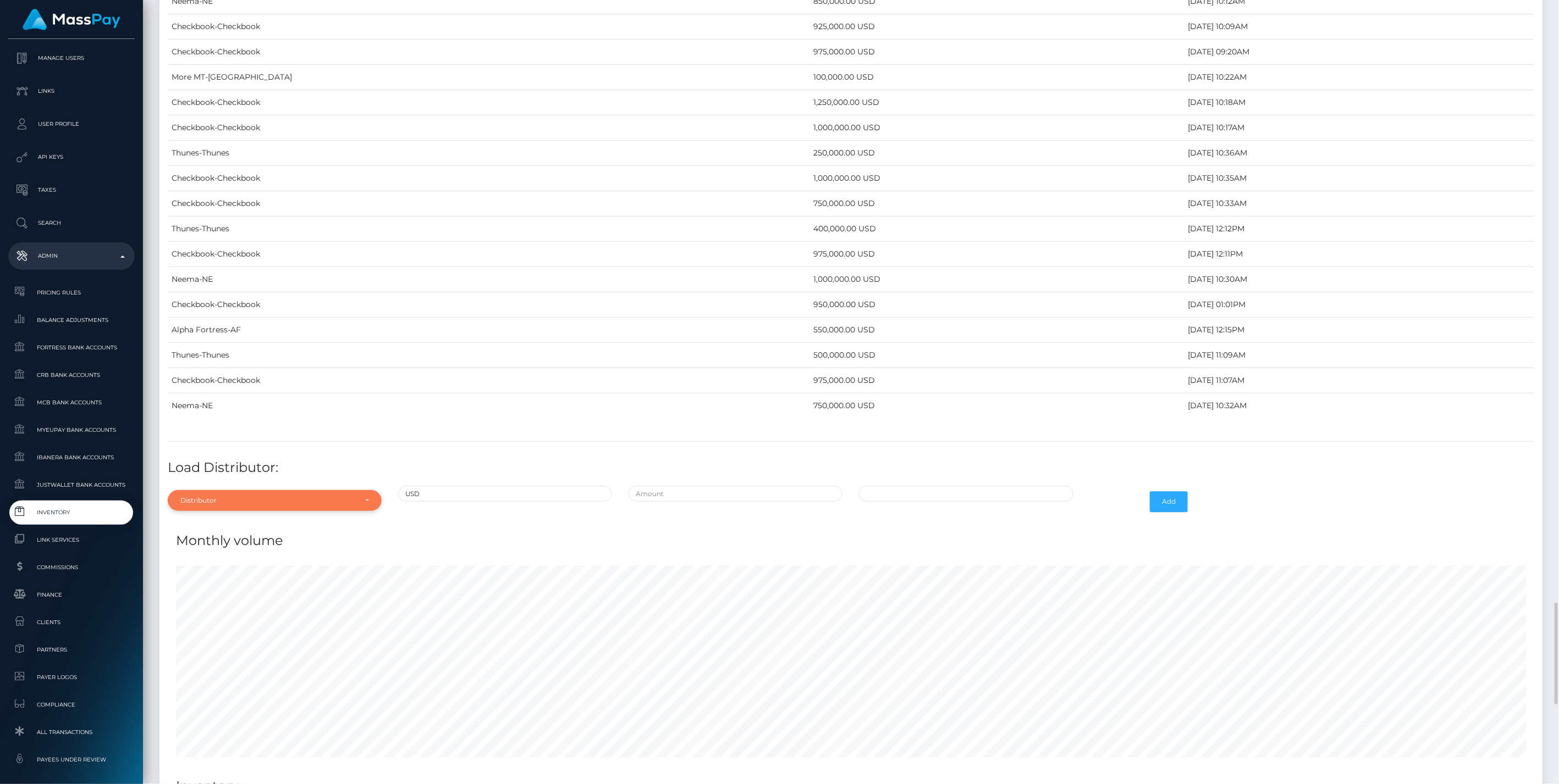
click at [281, 496] on div "Distributor" at bounding box center [268, 500] width 176 height 9
click at [213, 325] on input "Search" at bounding box center [274, 333] width 205 height 16
type input "su"
click at [228, 465] on link "SuperStable" at bounding box center [274, 475] width 214 height 20
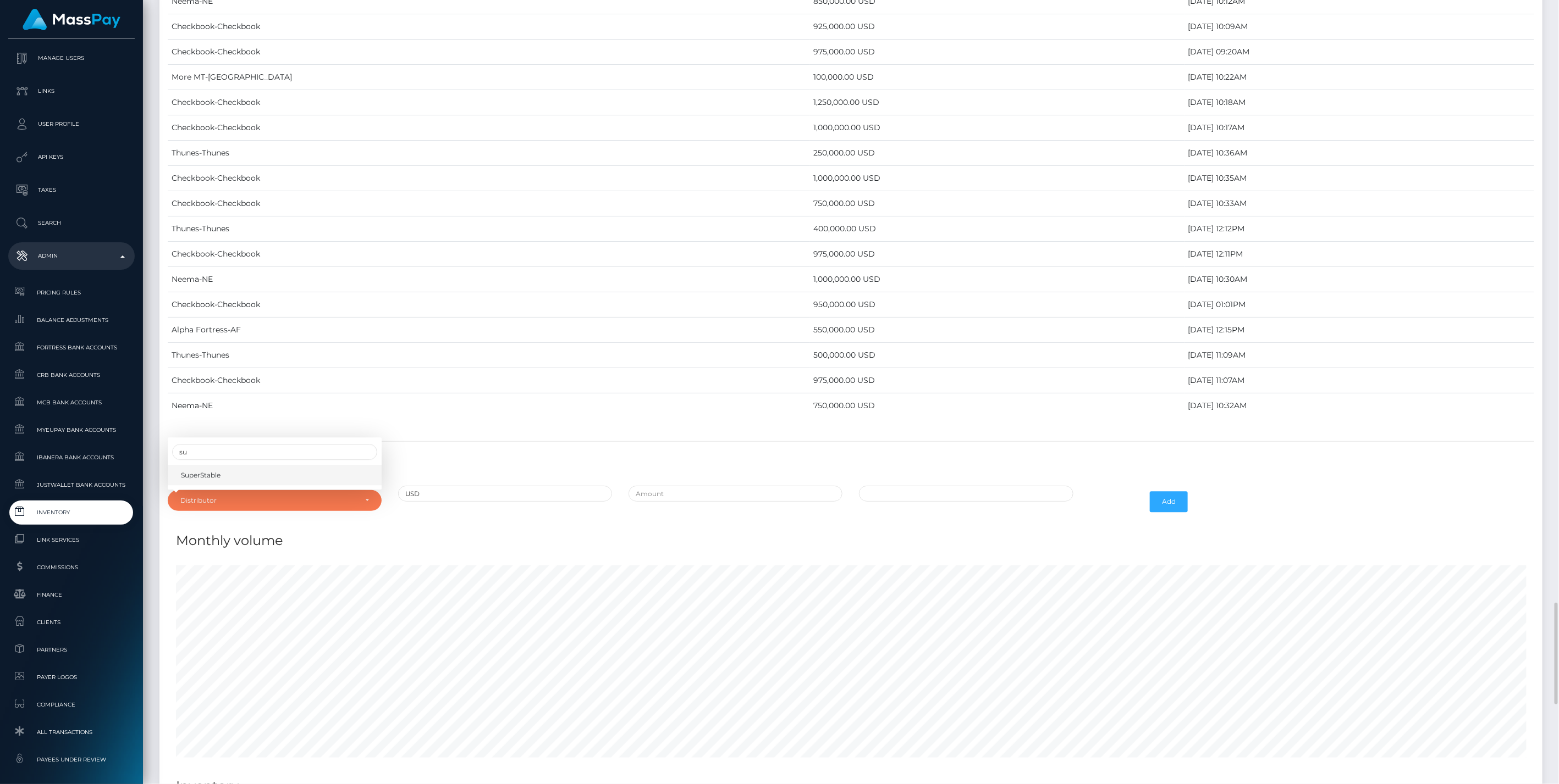
select select "64"
click at [690, 486] on input "text" at bounding box center [735, 494] width 214 height 16
type input "$10,000.0000000"
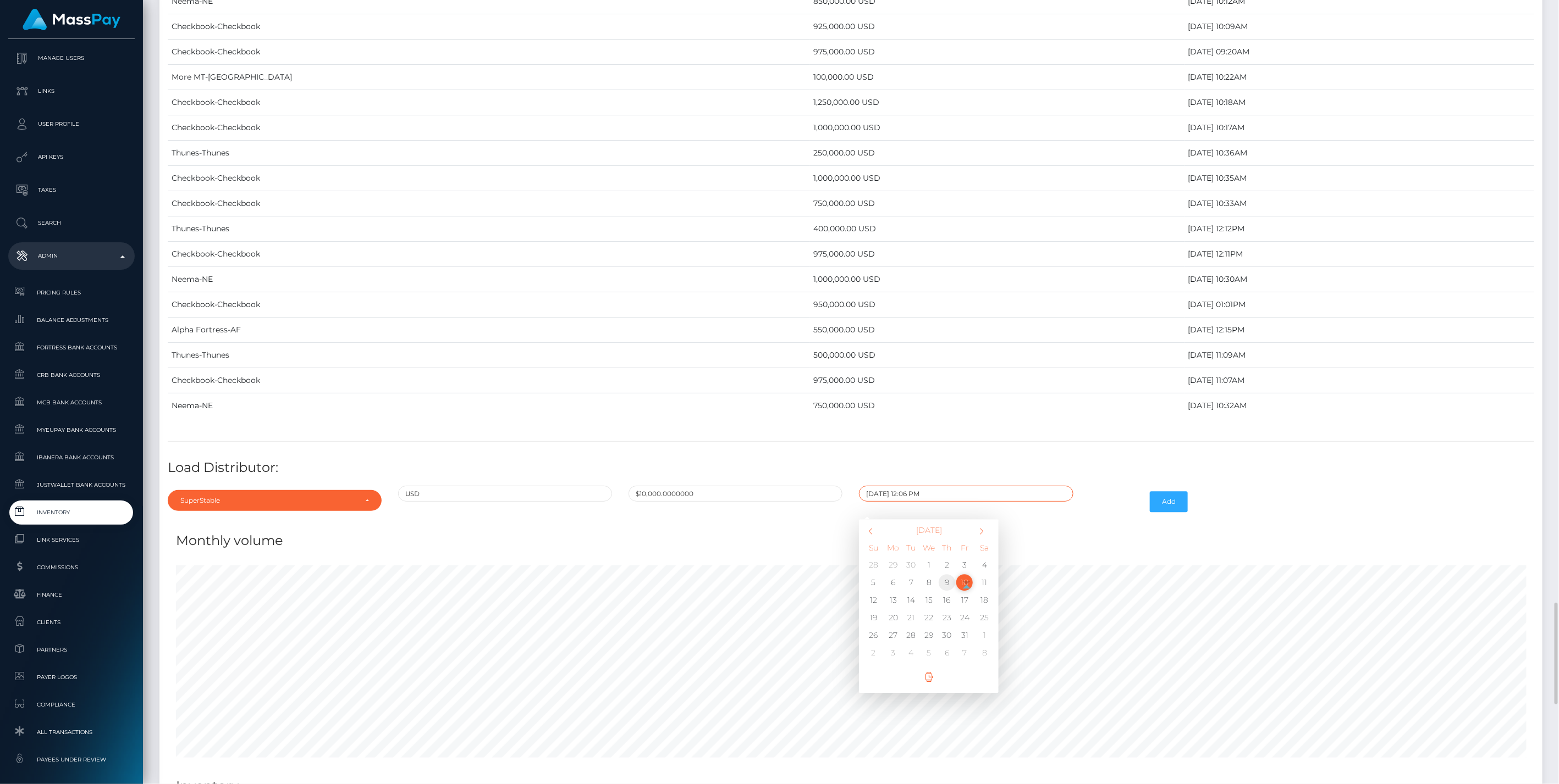
click at [950, 574] on td "9" at bounding box center [947, 582] width 18 height 18
click at [905, 486] on input "10/09/2025 12:06 PM" at bounding box center [966, 494] width 214 height 16
type input "10/09/2025 2:06 PM"
click at [1159, 491] on button "Add" at bounding box center [1169, 502] width 38 height 21
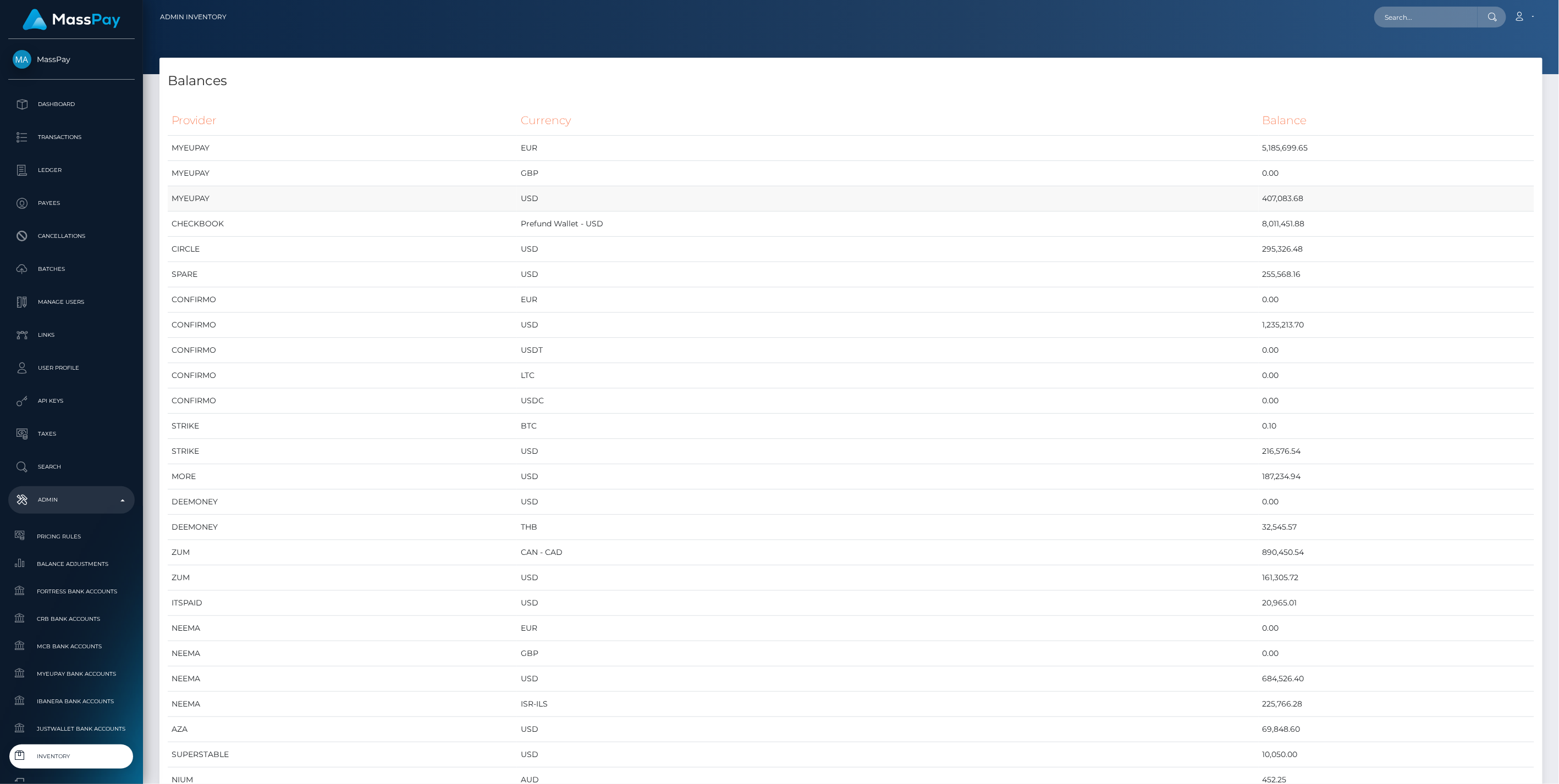
scroll to position [5939, 1383]
click at [350, 209] on td "MYEUPAY" at bounding box center [342, 198] width 349 height 25
click at [350, 212] on td "CHECKBOOK" at bounding box center [342, 224] width 349 height 25
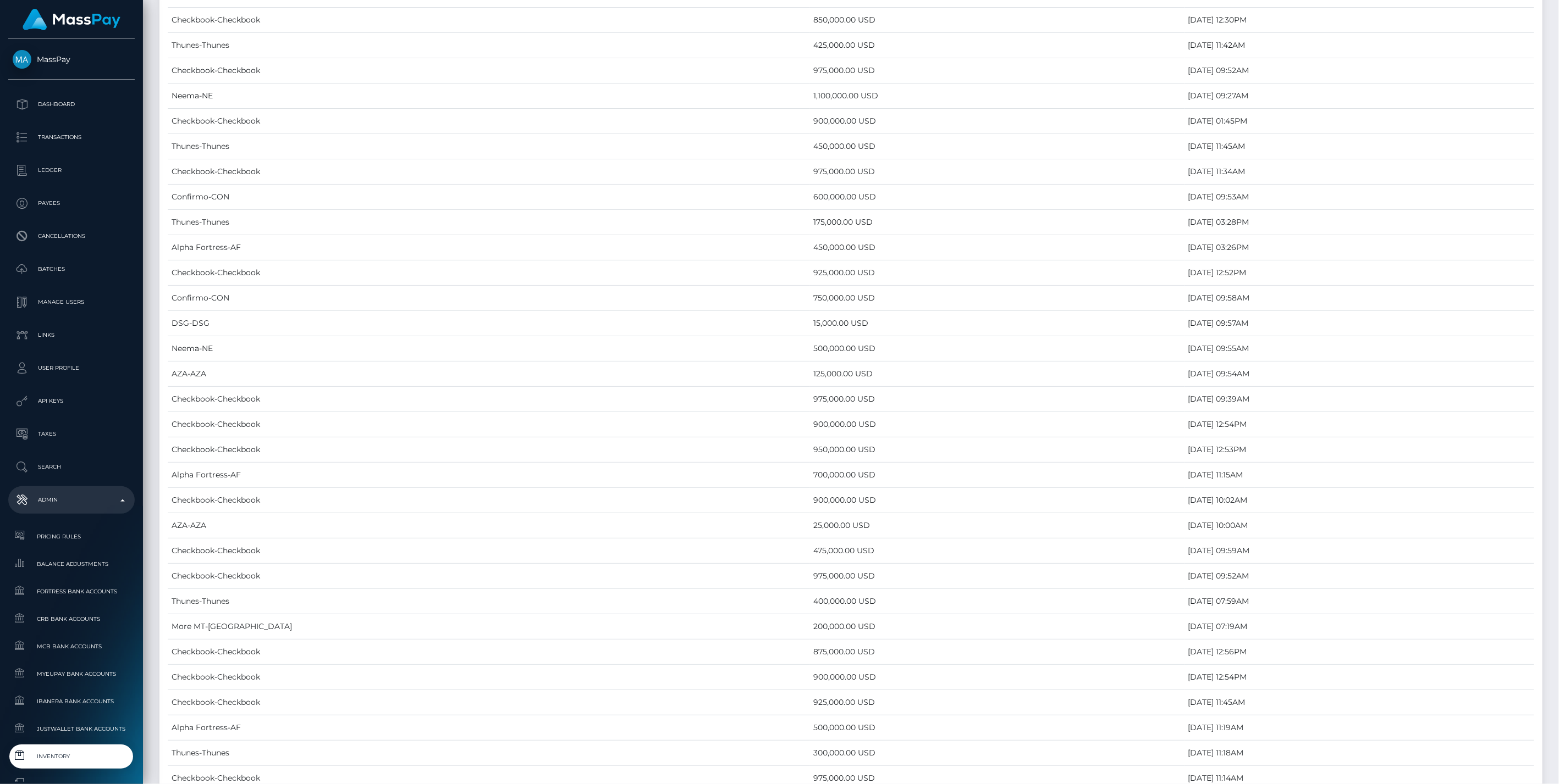
scroll to position [5068, 0]
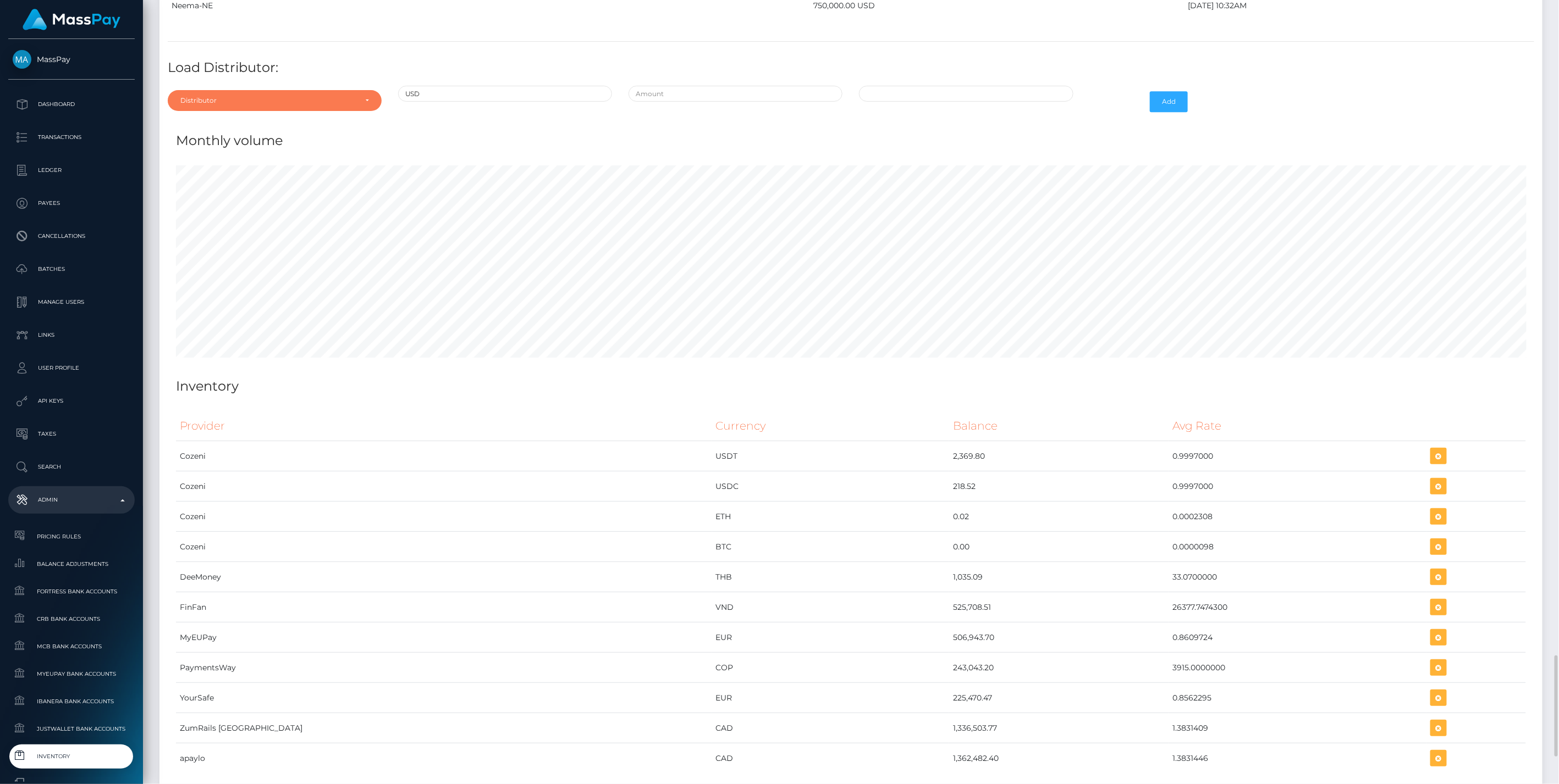
click at [270, 96] on div "Distributor" at bounding box center [268, 100] width 176 height 9
click at [246, 119] on input "Search" at bounding box center [274, 127] width 205 height 16
type input "chec"
click at [241, 140] on link "Checkbook" at bounding box center [274, 150] width 214 height 20
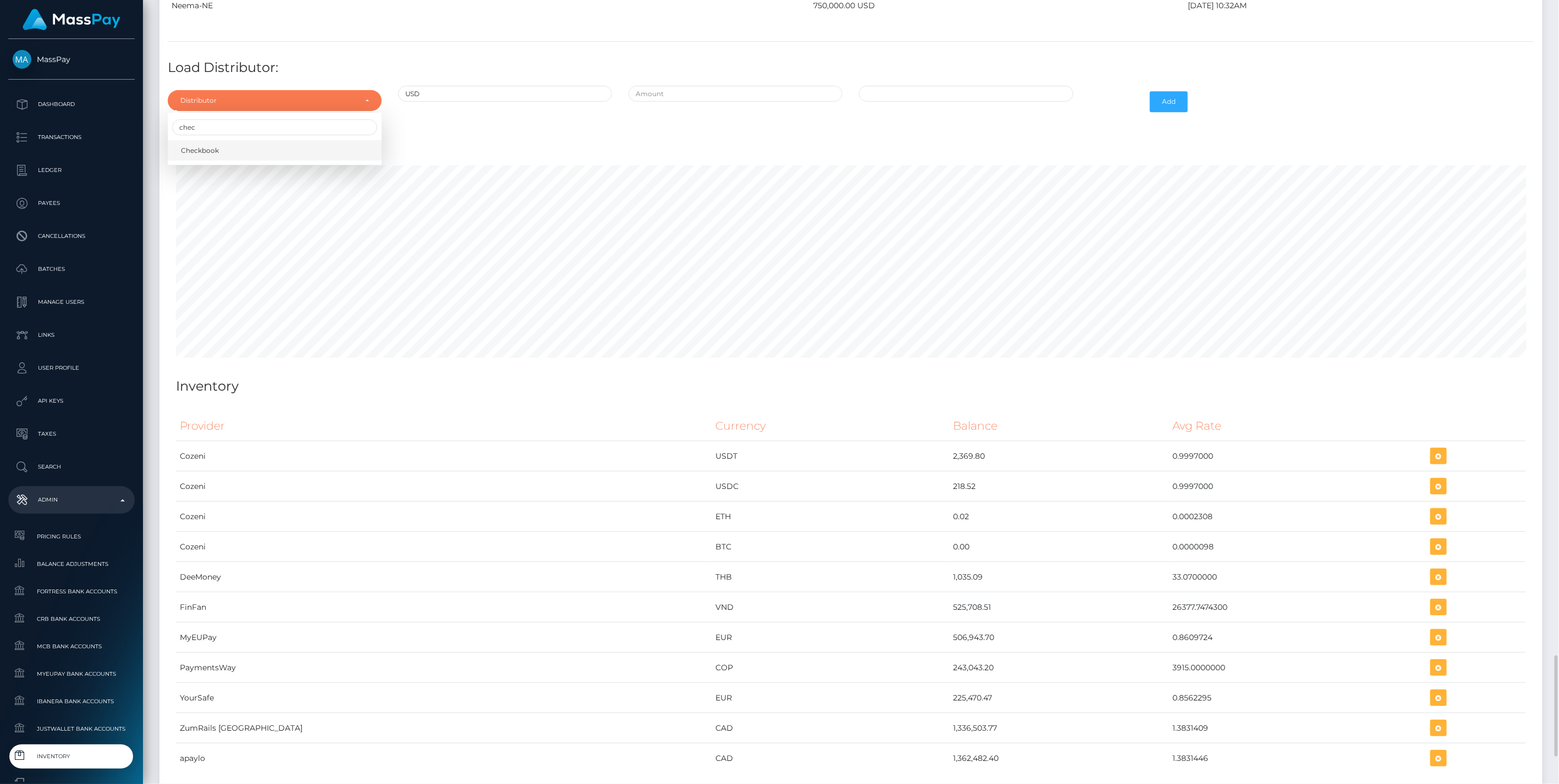
select select "7"
click at [728, 86] on input "text" at bounding box center [735, 94] width 214 height 16
type input "$950,000.0000000"
type input "10/10/2025 12:09 PM"
click at [1173, 91] on button "Add" at bounding box center [1169, 102] width 38 height 21
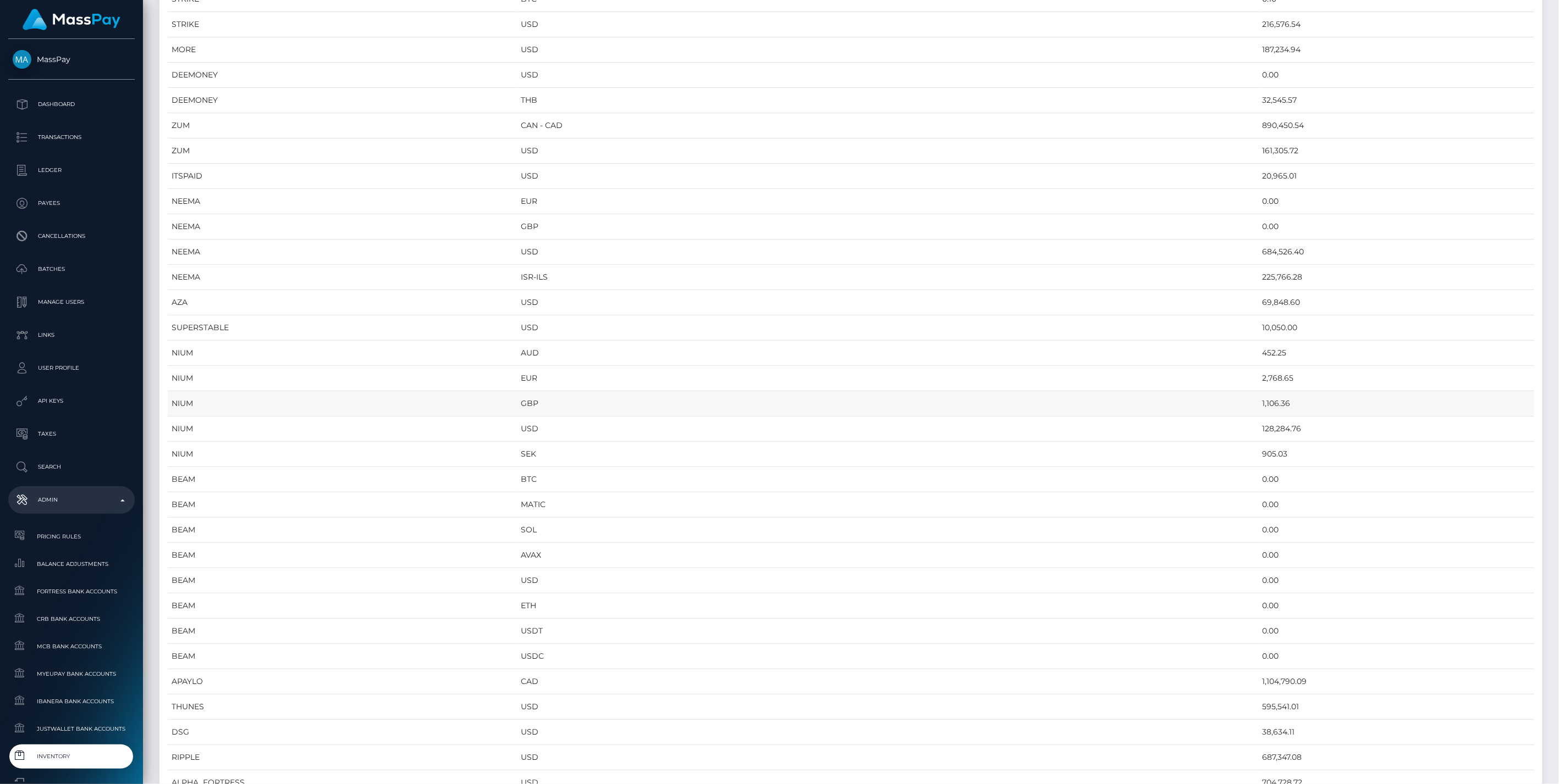
scroll to position [0, 0]
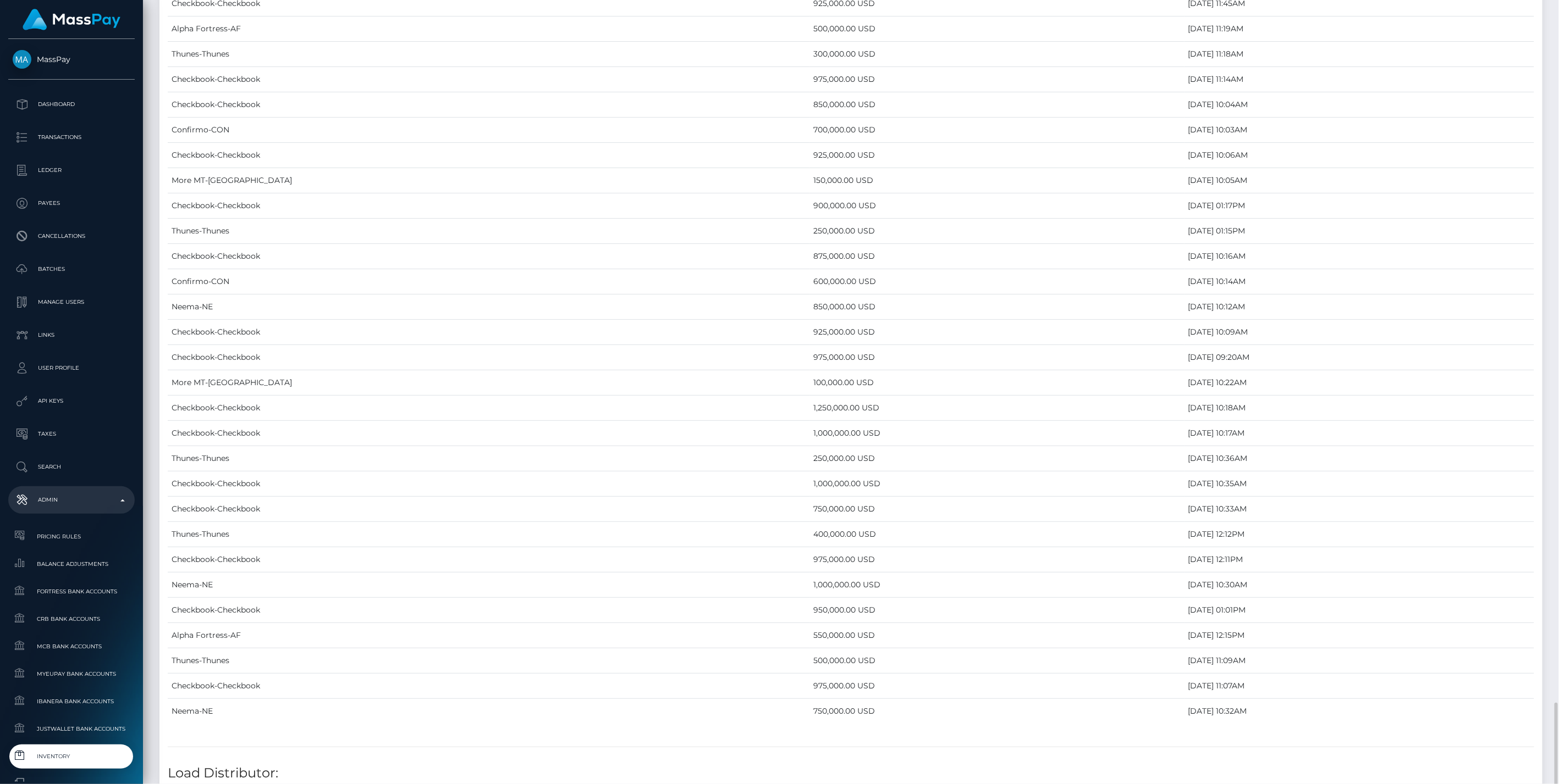
scroll to position [4631, 0]
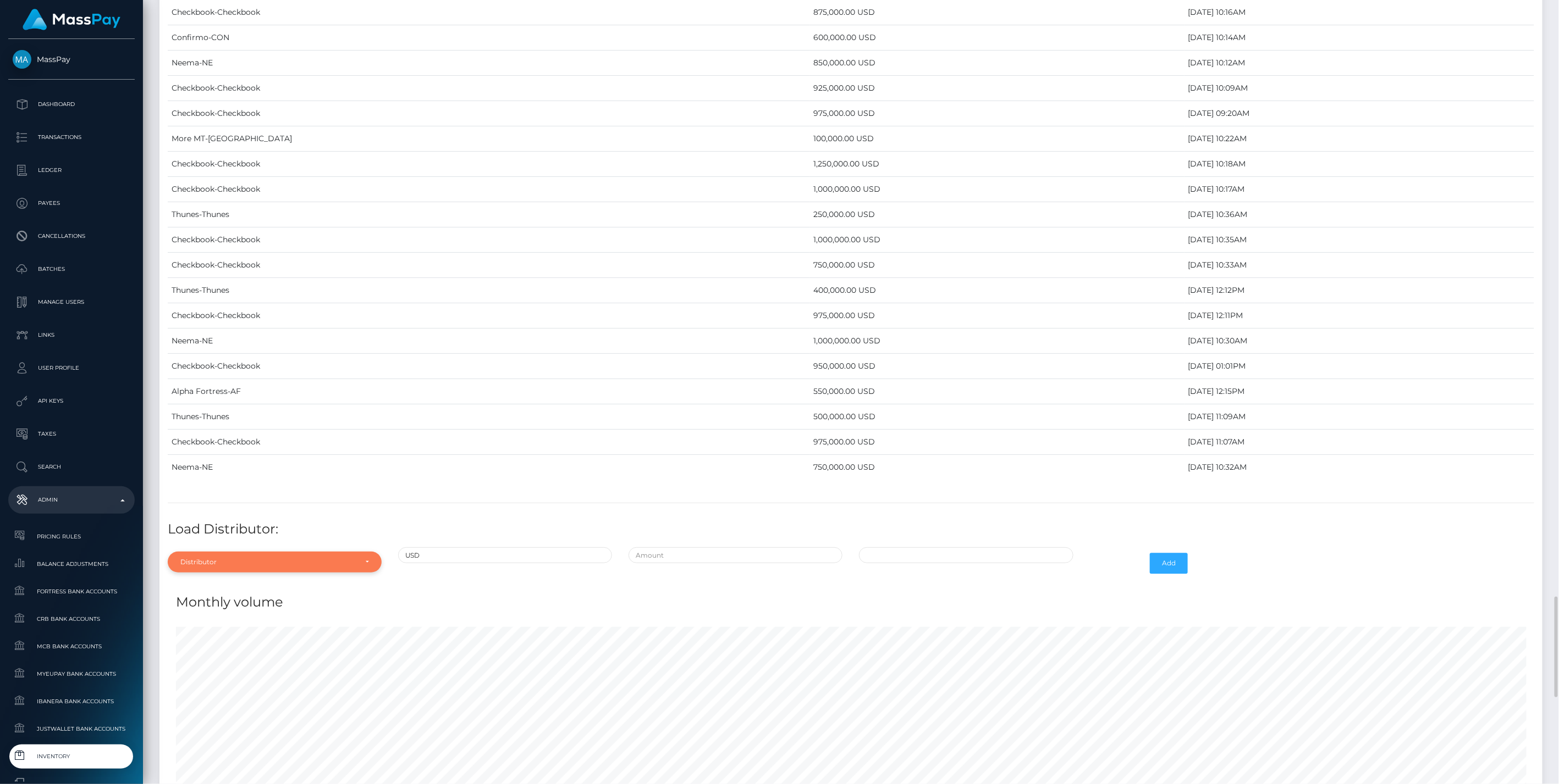
click at [347, 558] on div "Distributor" at bounding box center [268, 562] width 176 height 9
click at [228, 387] on input "Search" at bounding box center [274, 395] width 205 height 16
type input "chec"
click at [226, 526] on link "Checkbook" at bounding box center [274, 536] width 214 height 20
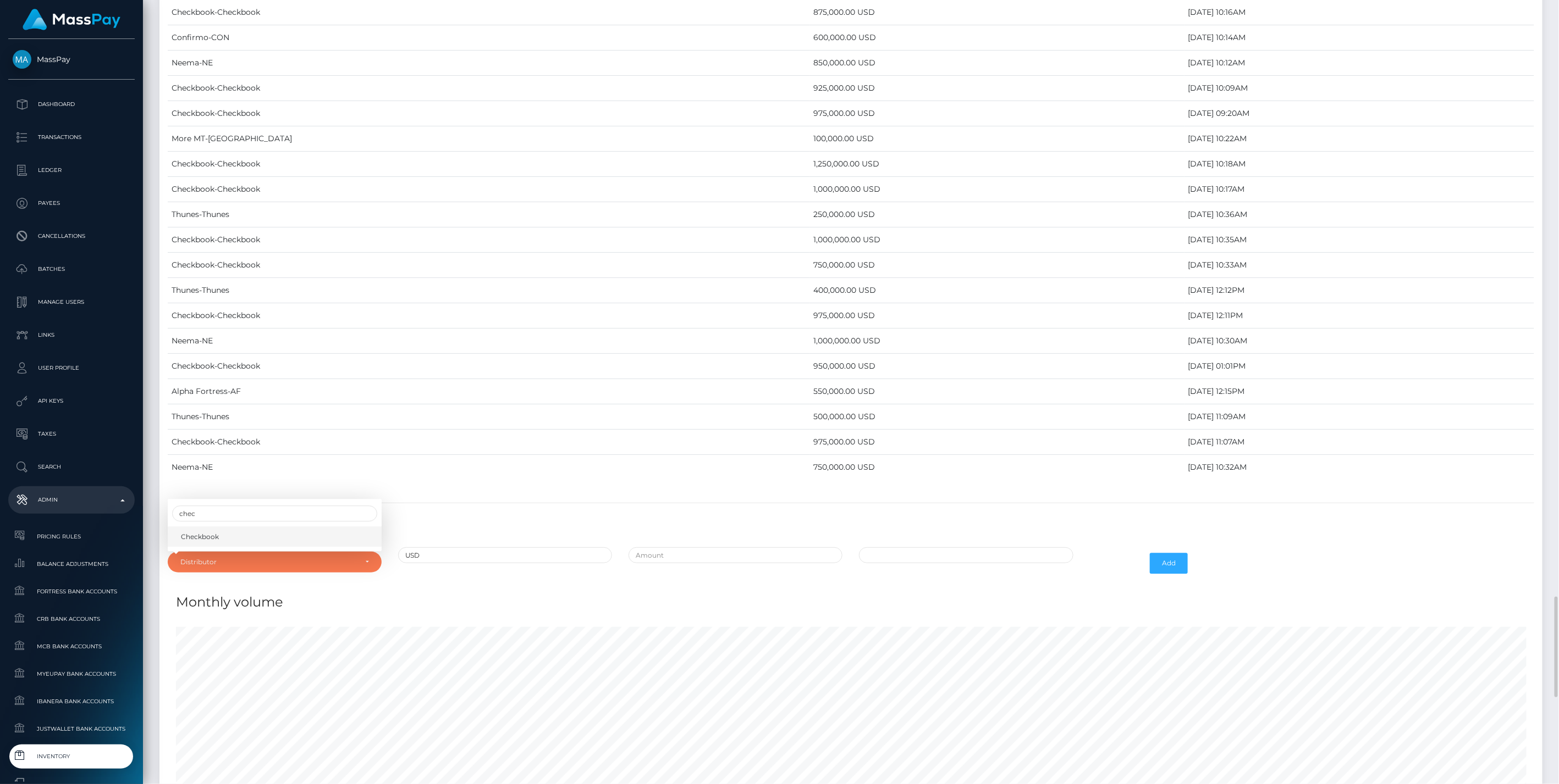
select select "7"
click at [730, 547] on input "text" at bounding box center [735, 555] width 214 height 16
type input "$925,000.0000000"
type input "10/10/2025 12:10 PM"
click at [1173, 553] on button "Add" at bounding box center [1169, 563] width 38 height 21
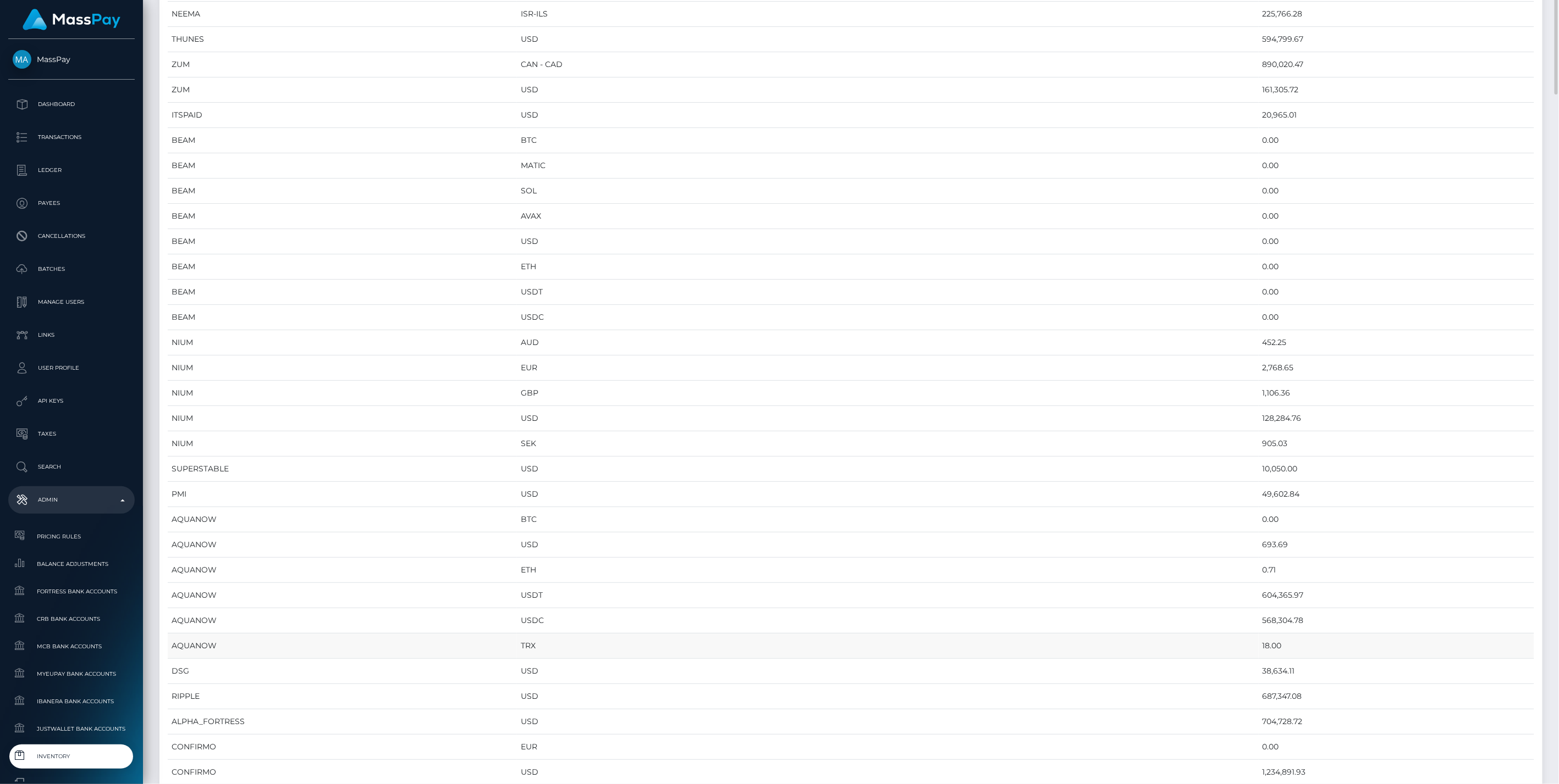
scroll to position [550, 0]
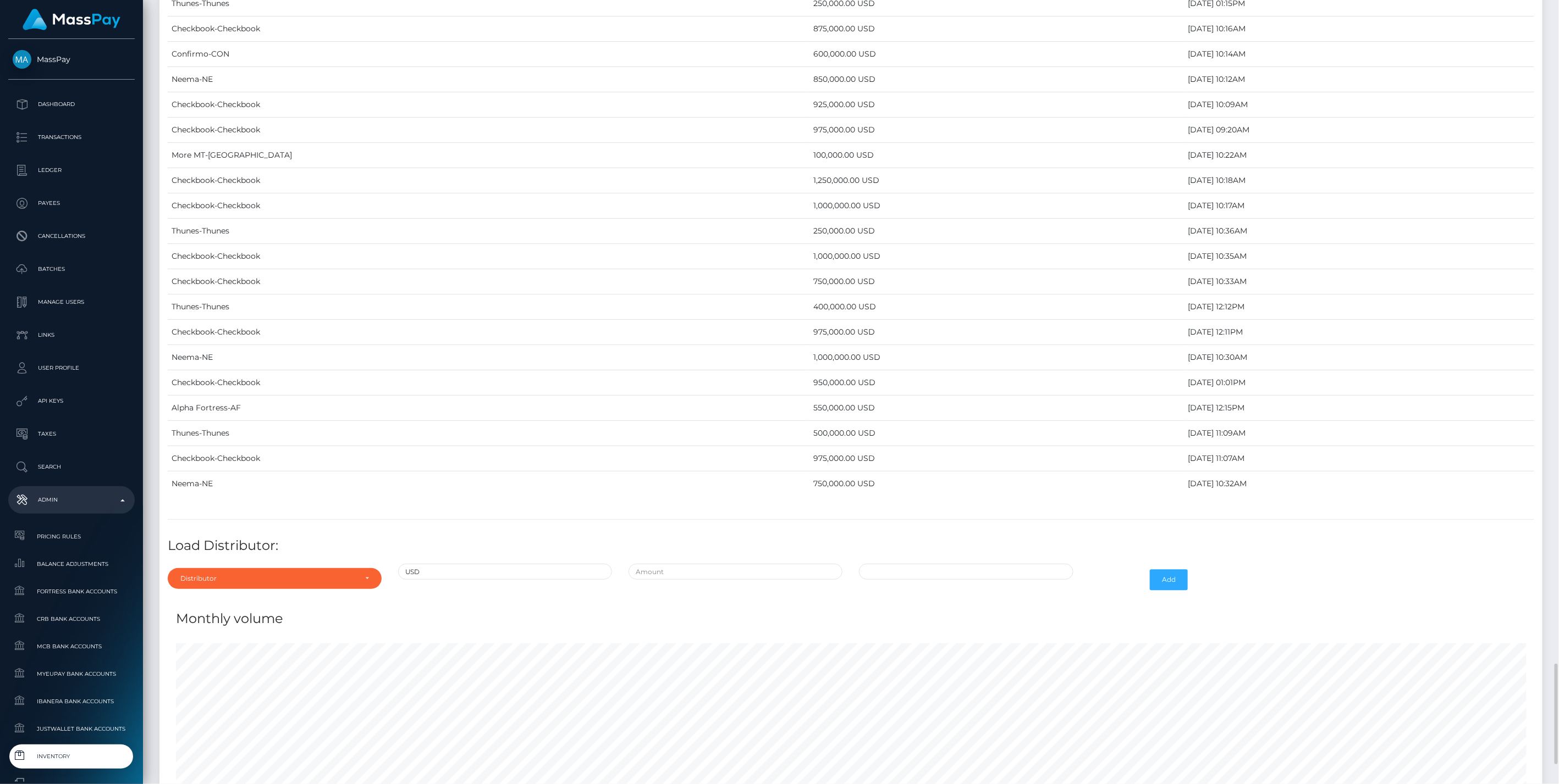
scroll to position [4702, 0]
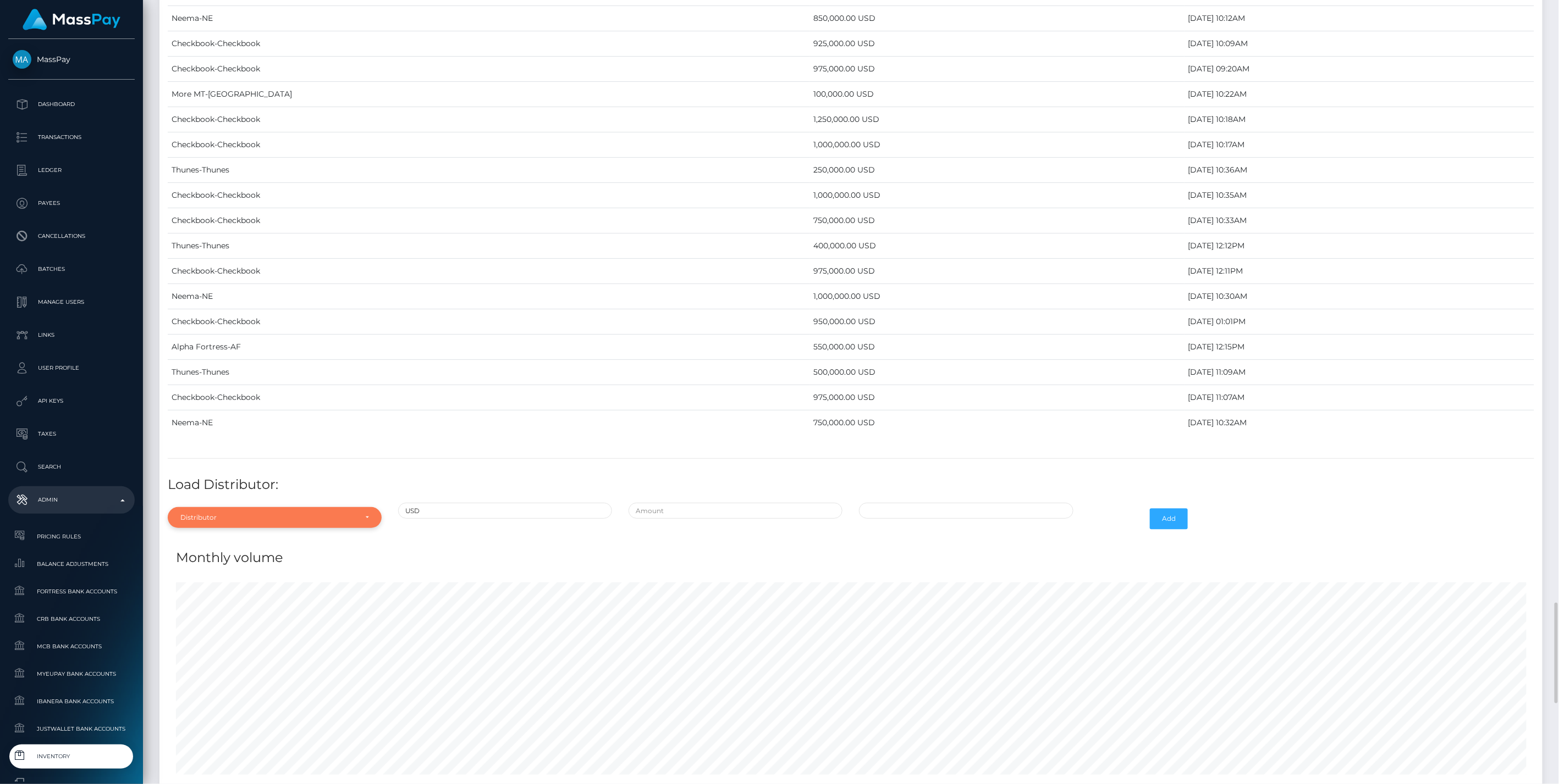
click at [287, 507] on div "Distributor" at bounding box center [274, 518] width 214 height 21
click at [213, 392] on span "Alpha Fortress" at bounding box center [205, 397] width 48 height 10
select select "24"
click at [725, 503] on input "text" at bounding box center [735, 511] width 214 height 16
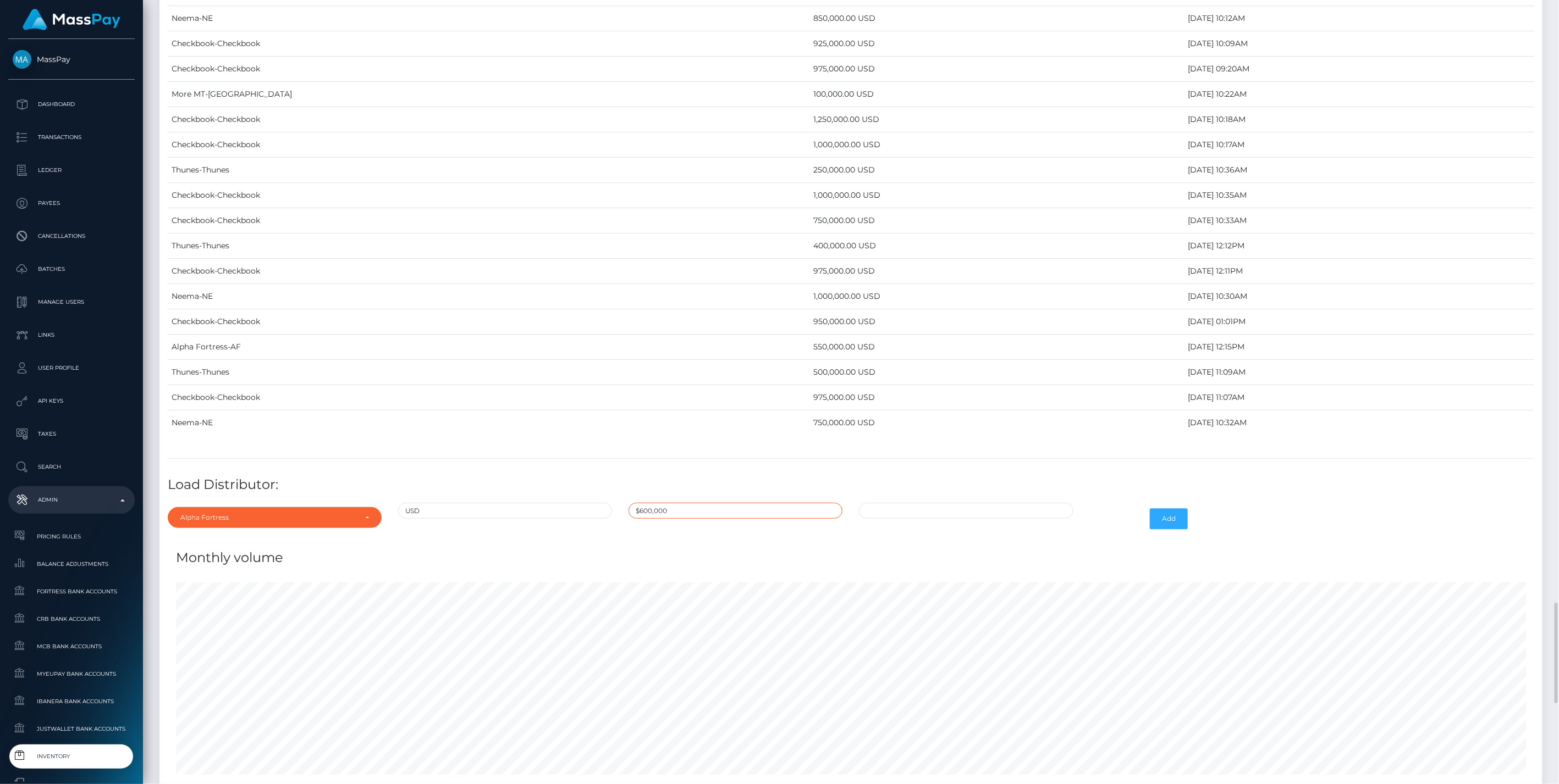
type input "$600,000.0000000"
type input "10/10/2025 12:12 PM"
click at [1164, 508] on button "Add" at bounding box center [1169, 519] width 38 height 21
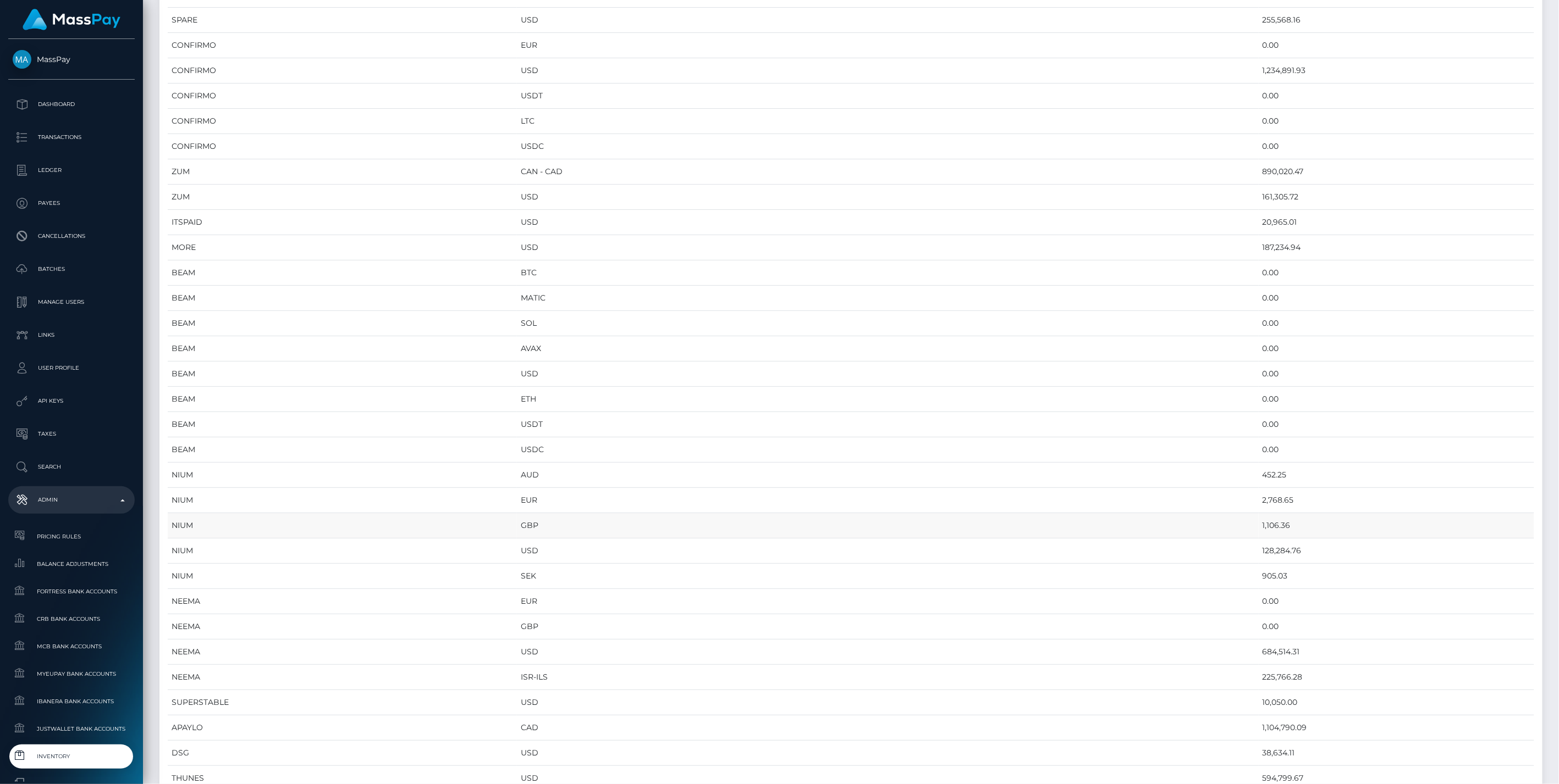
scroll to position [61, 0]
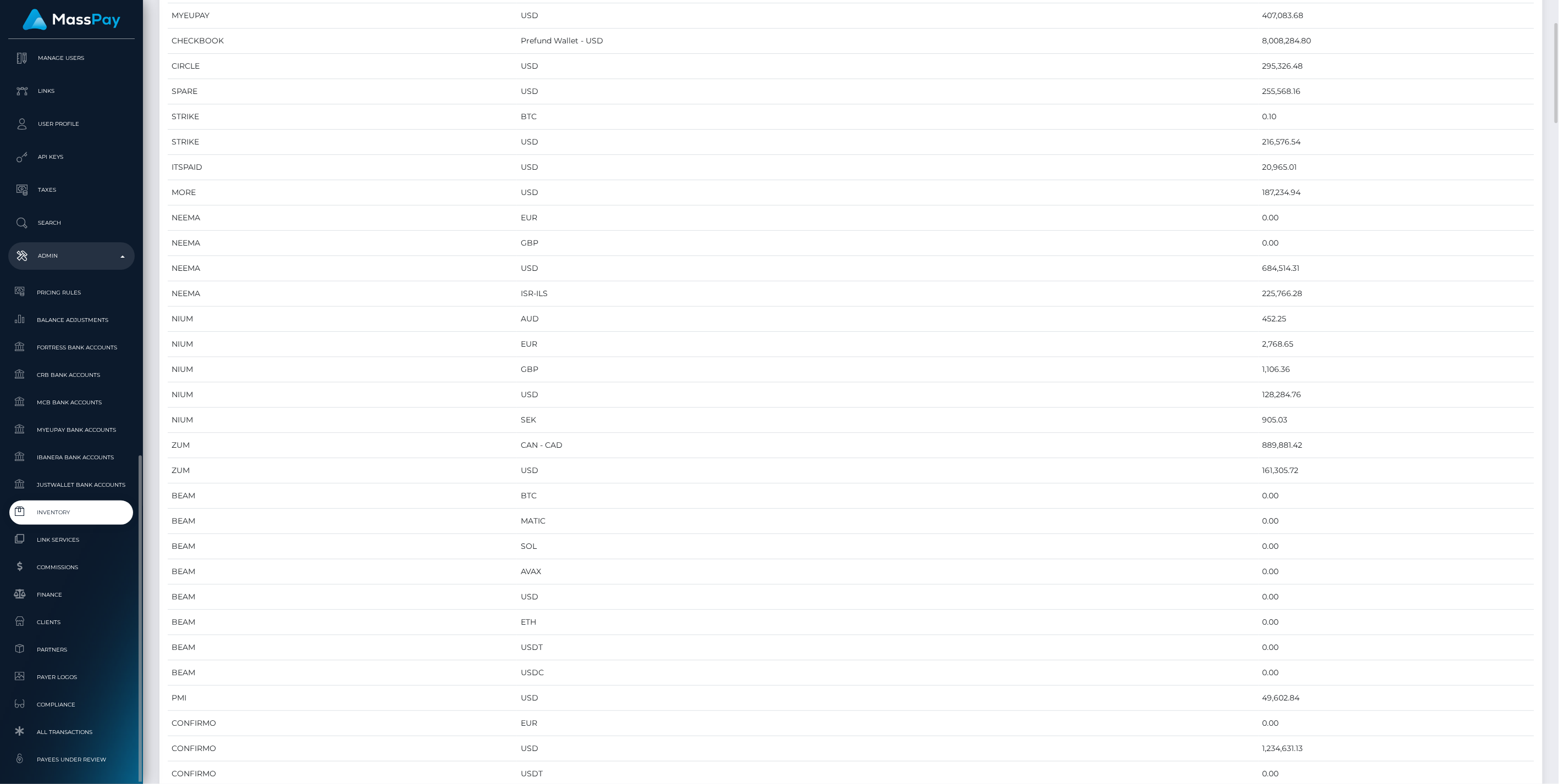
scroll to position [400, 0]
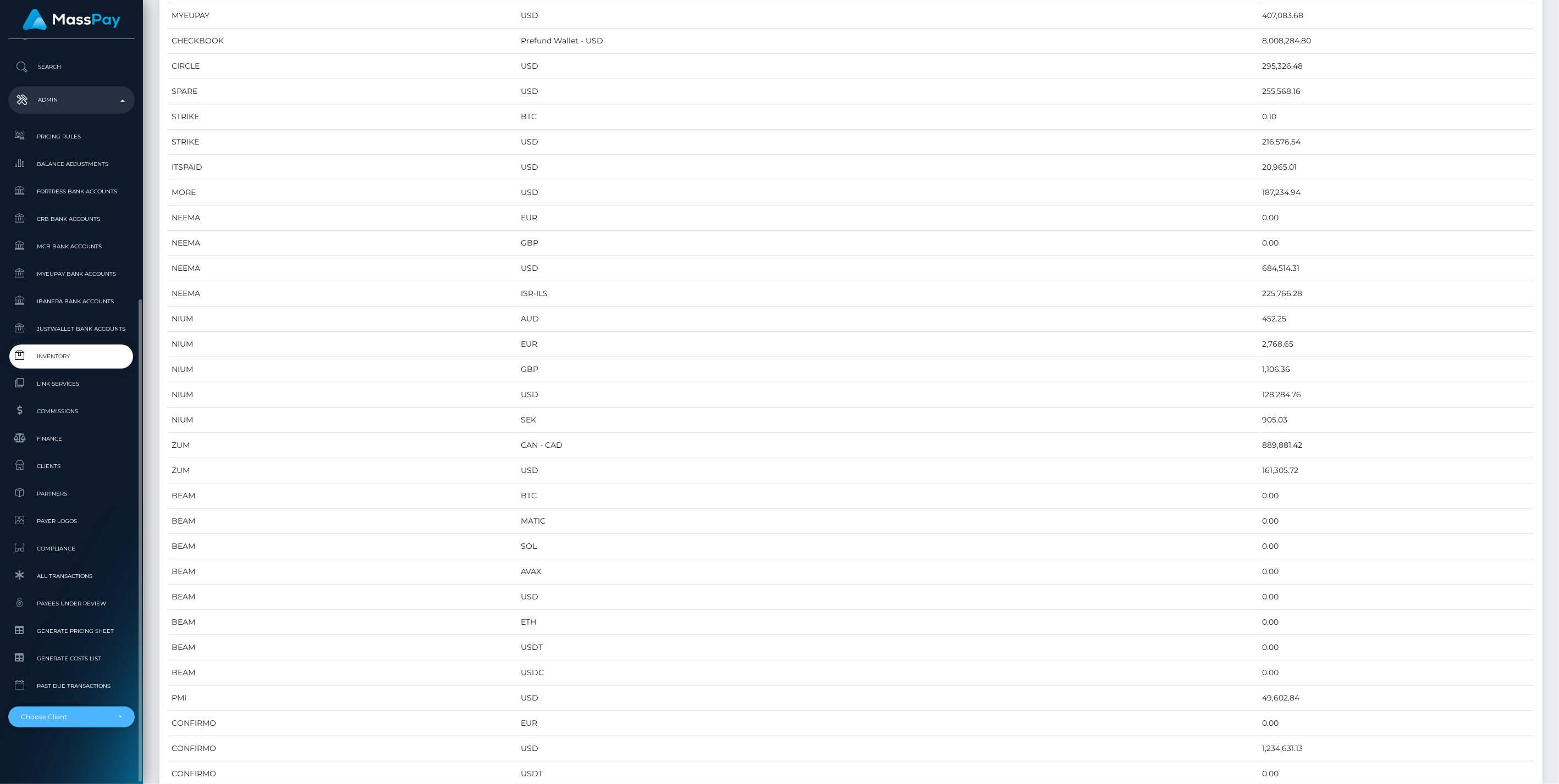
click at [75, 713] on div "Choose Client" at bounding box center [65, 717] width 89 height 9
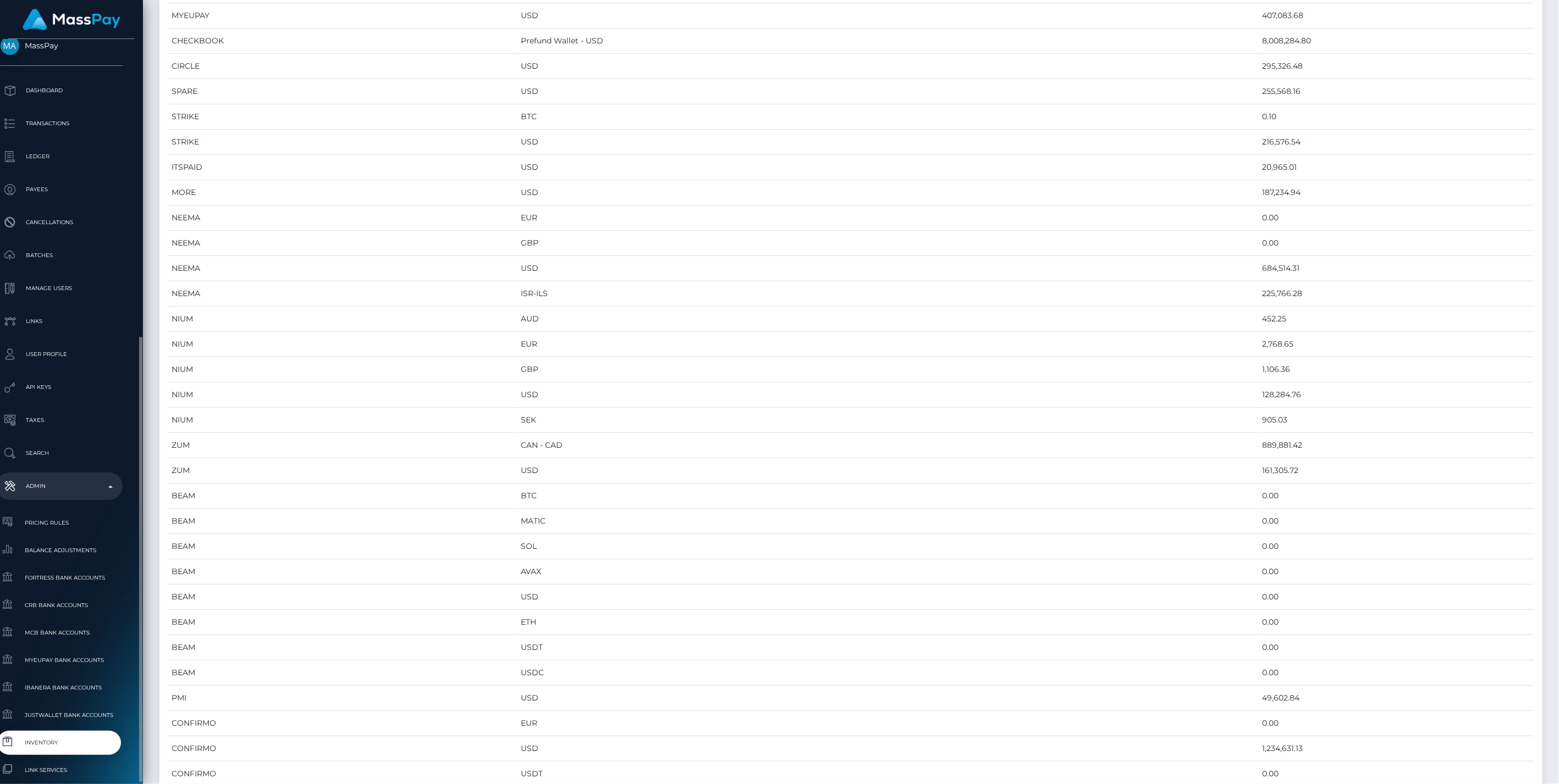
scroll to position [189, 12]
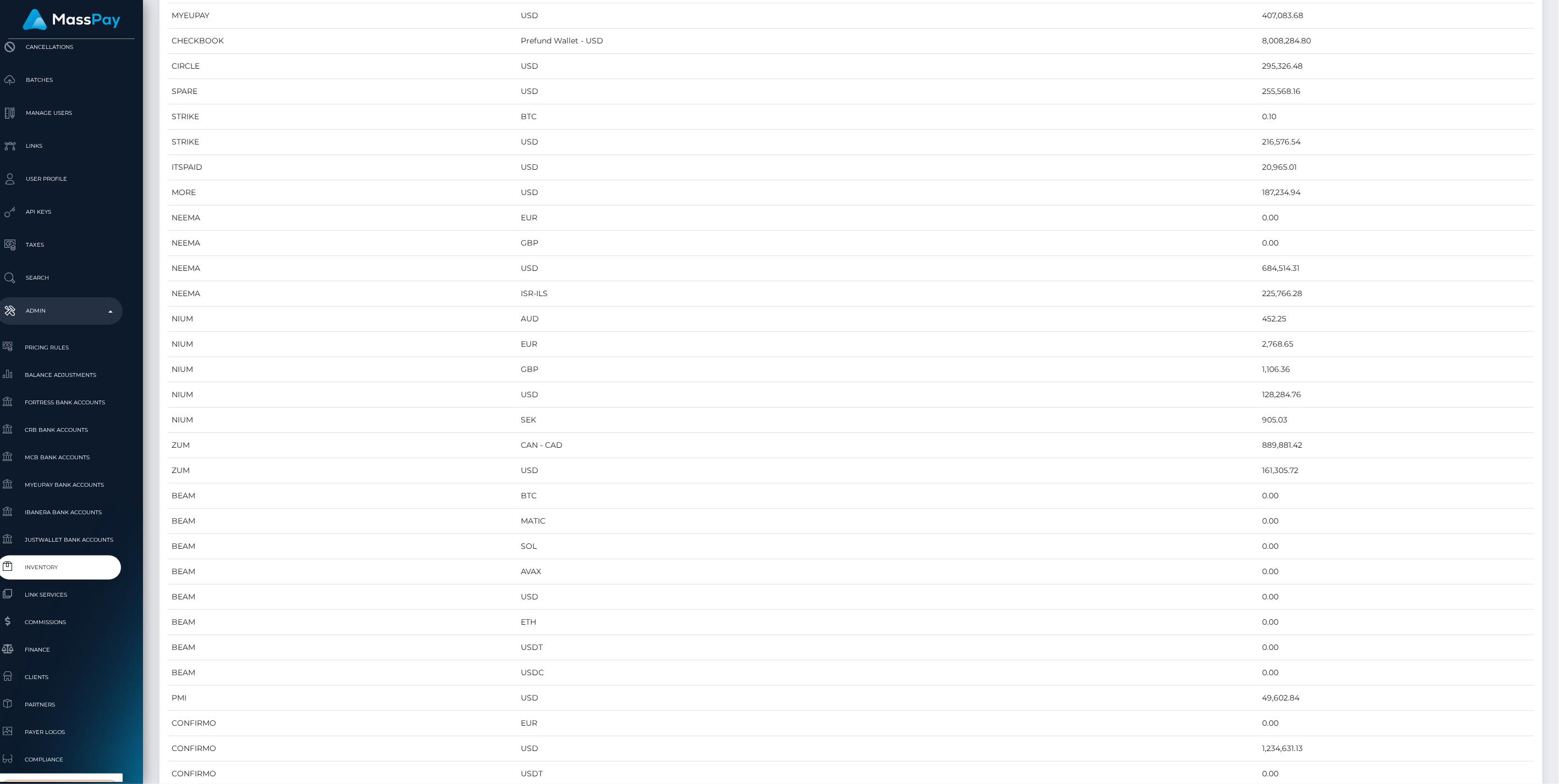
type input "s"
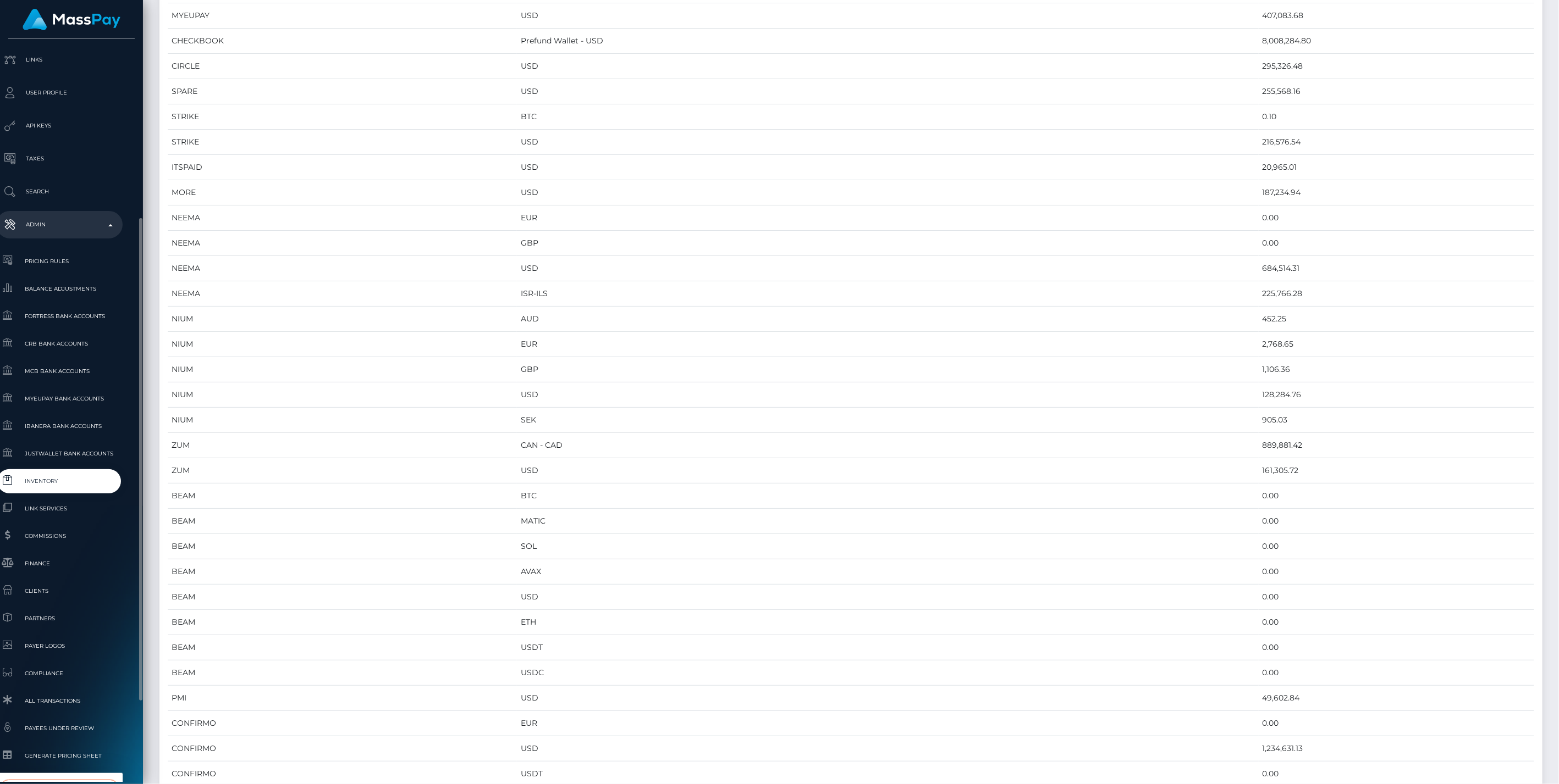
type input "selec"
select select "44"
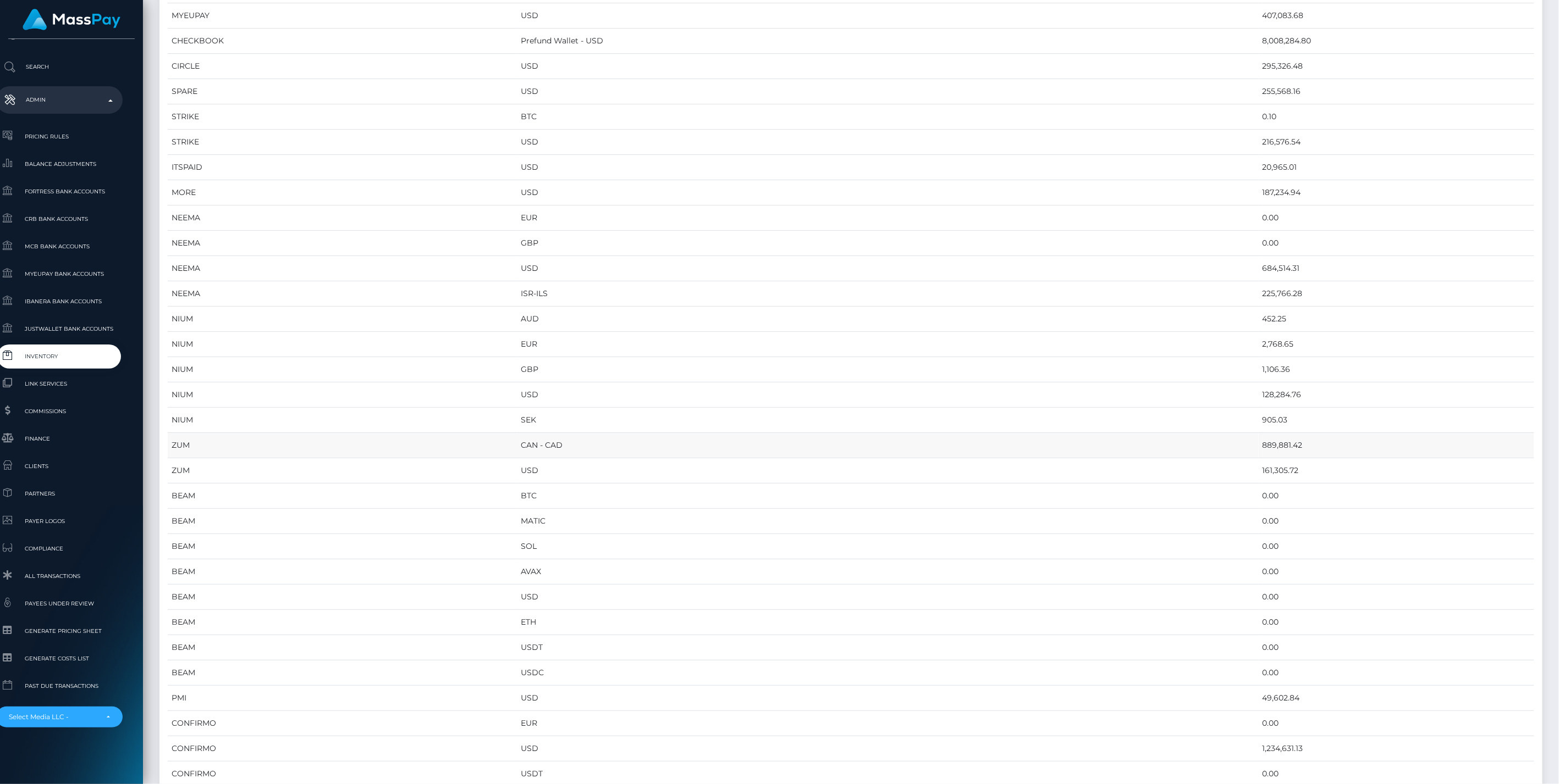
scroll to position [0, 0]
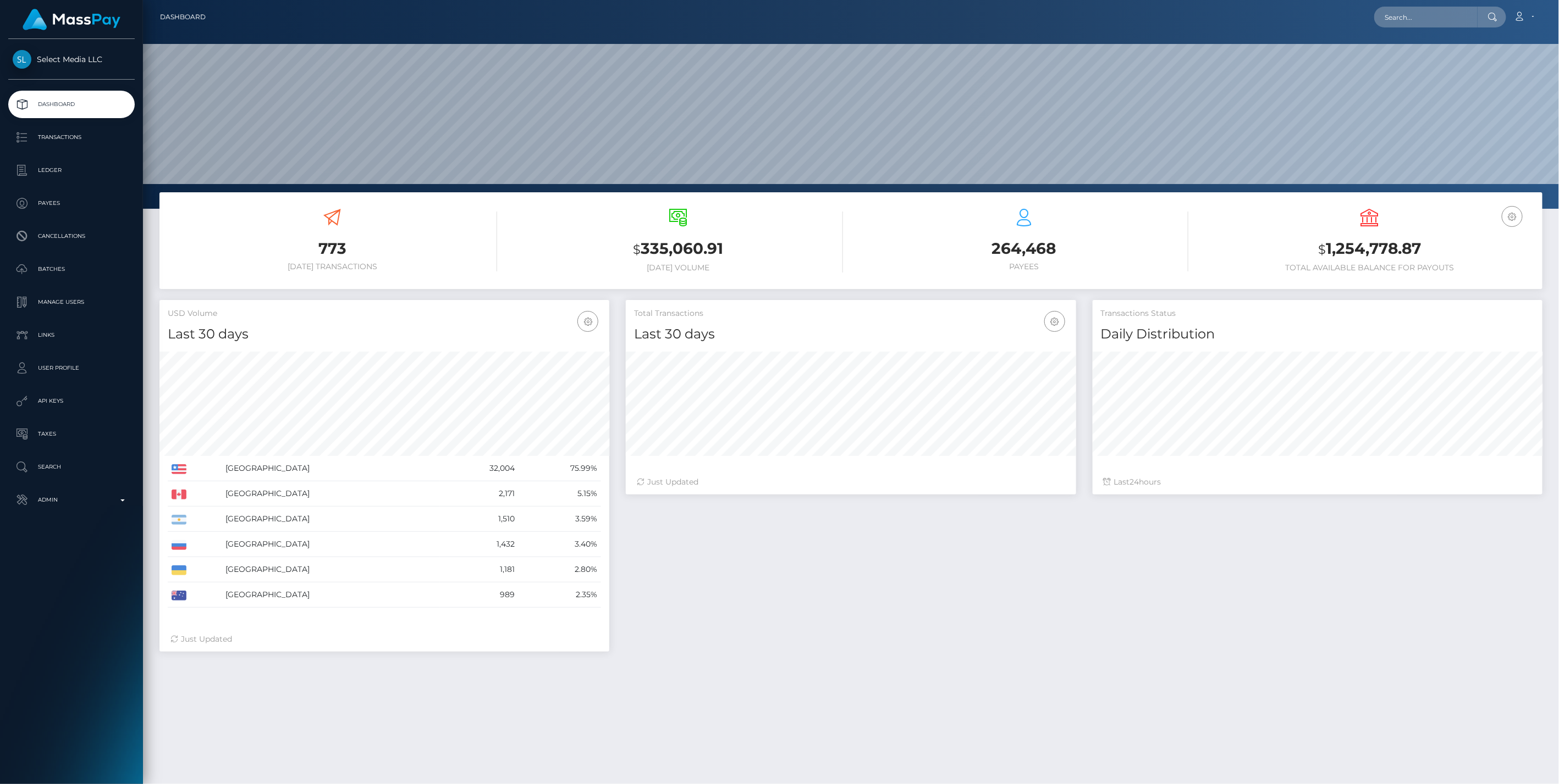
scroll to position [195, 450]
click at [94, 157] on link "Ledger" at bounding box center [71, 170] width 126 height 28
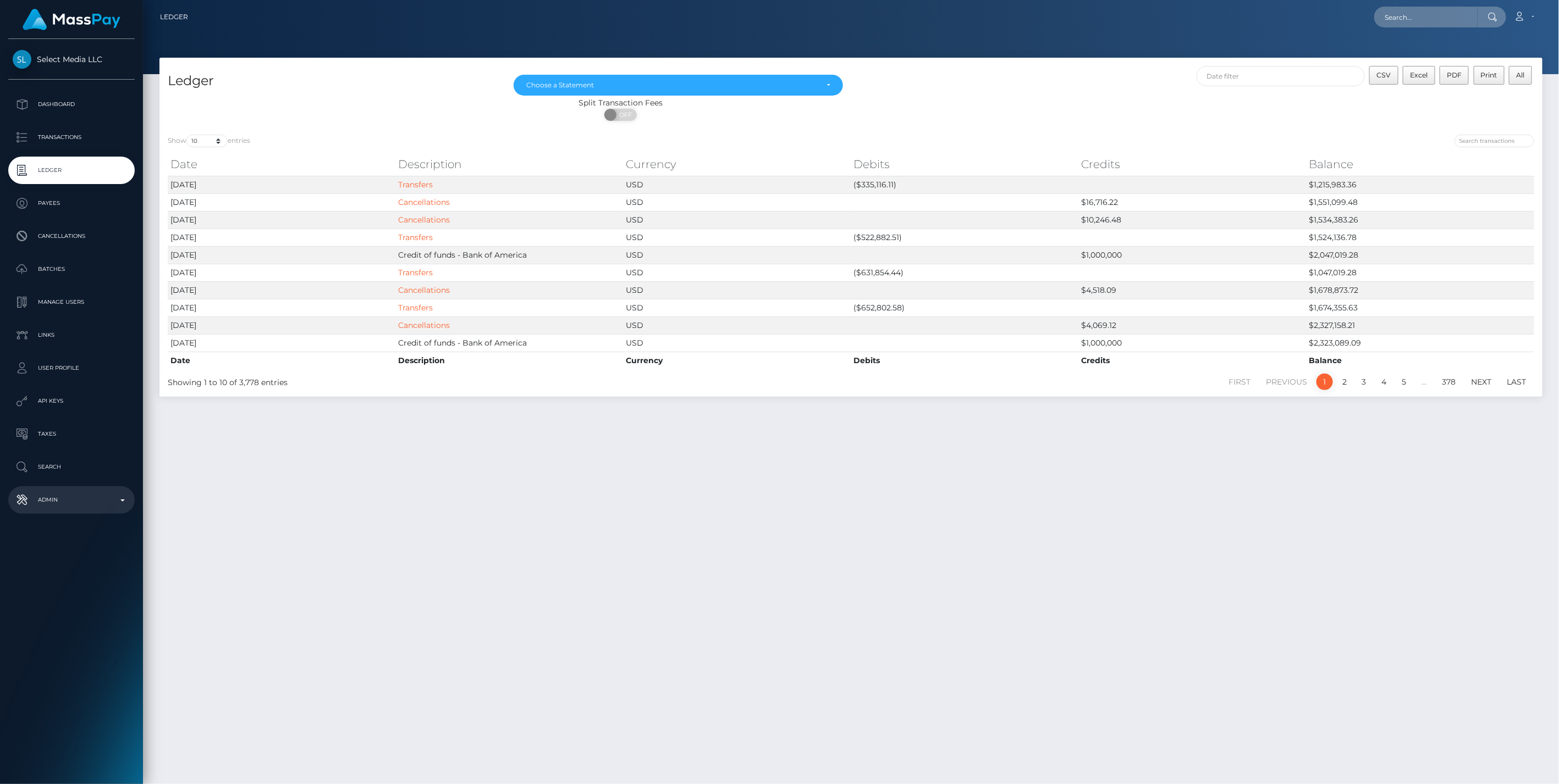
click at [76, 500] on p "Admin" at bounding box center [72, 500] width 118 height 17
click at [82, 571] on link "Balance Adjustments" at bounding box center [71, 564] width 126 height 23
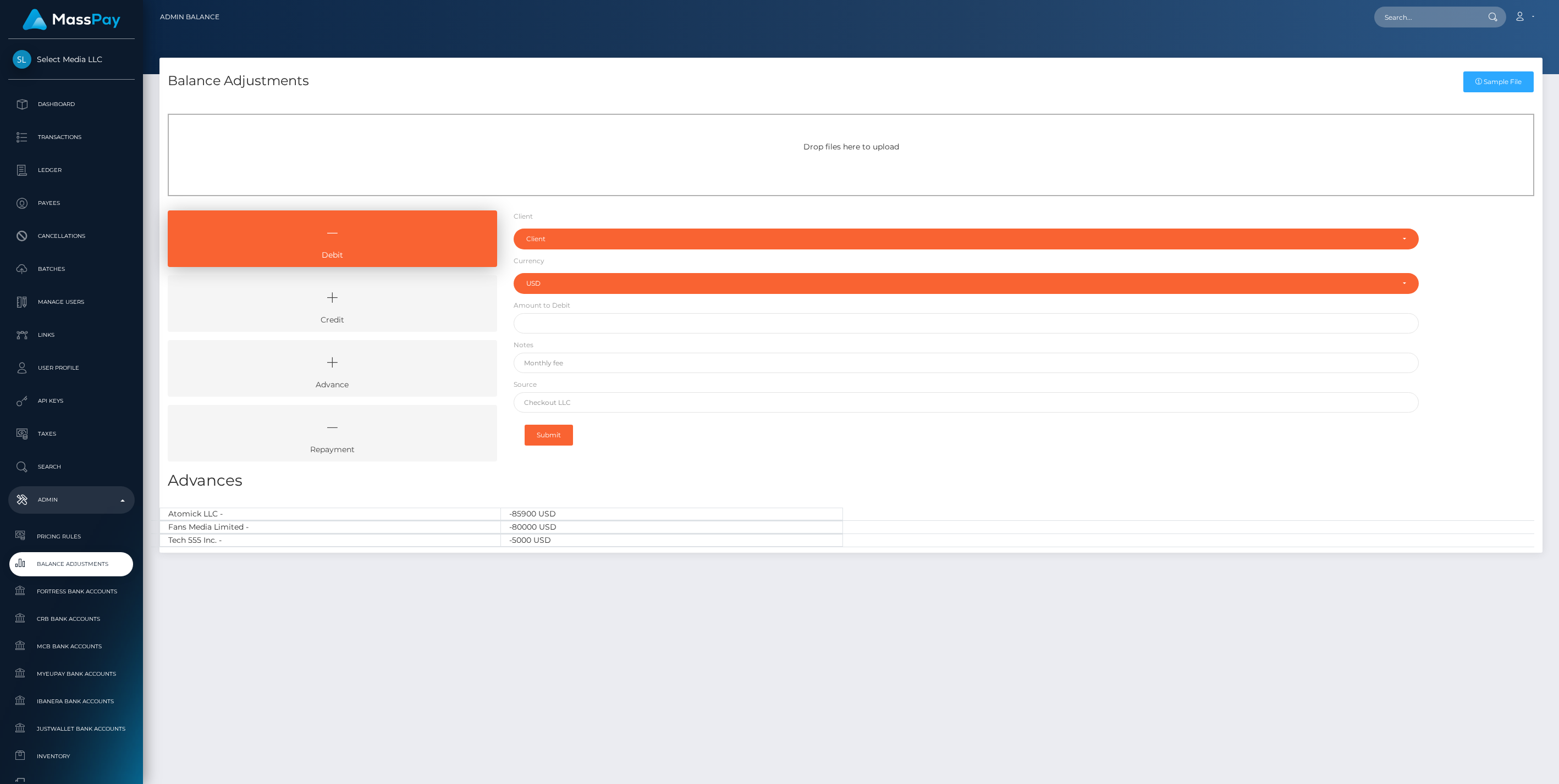
select select "USD"
click at [327, 282] on icon at bounding box center [332, 298] width 304 height 33
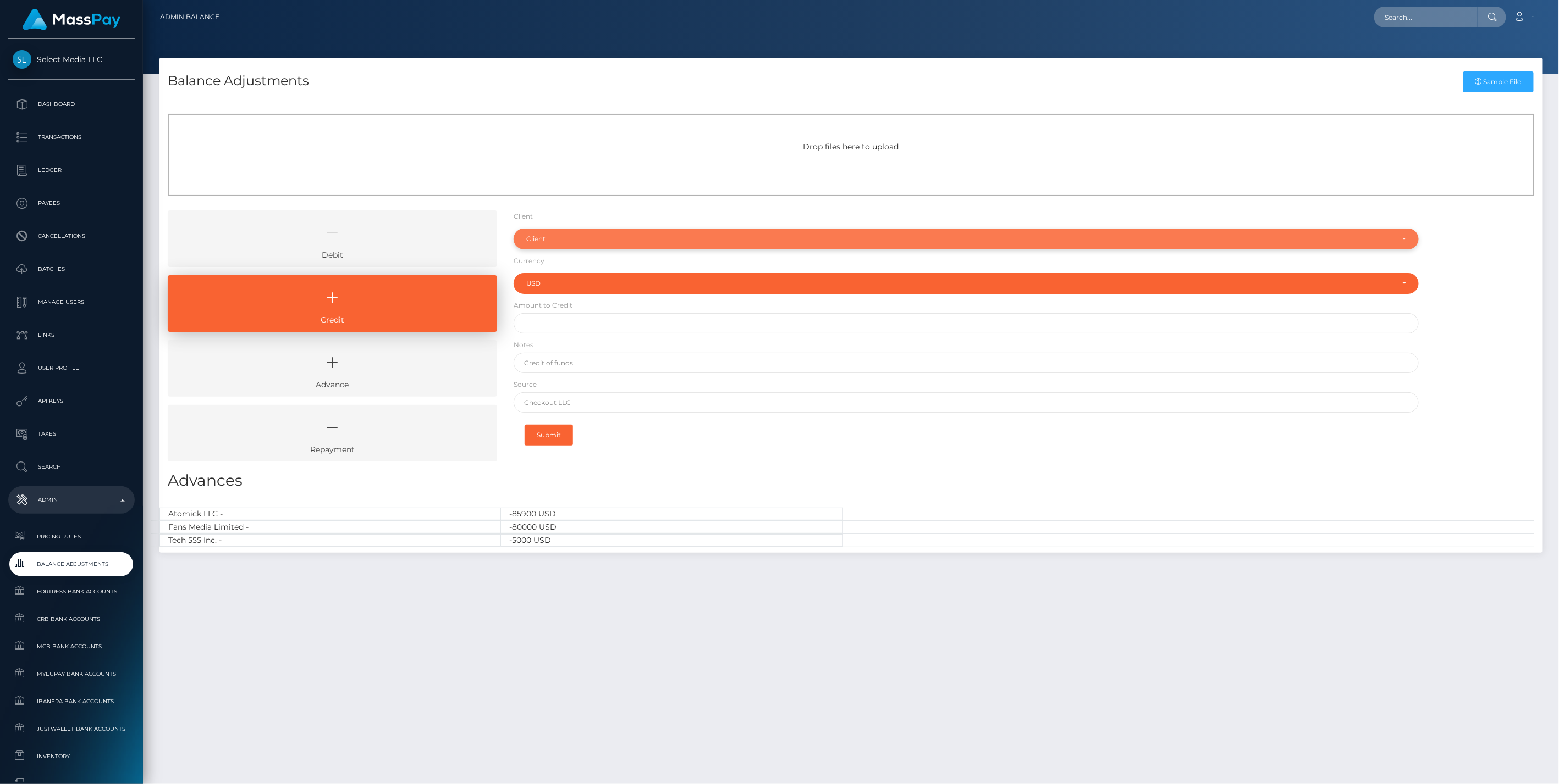
click at [550, 231] on div "Client" at bounding box center [966, 239] width 905 height 21
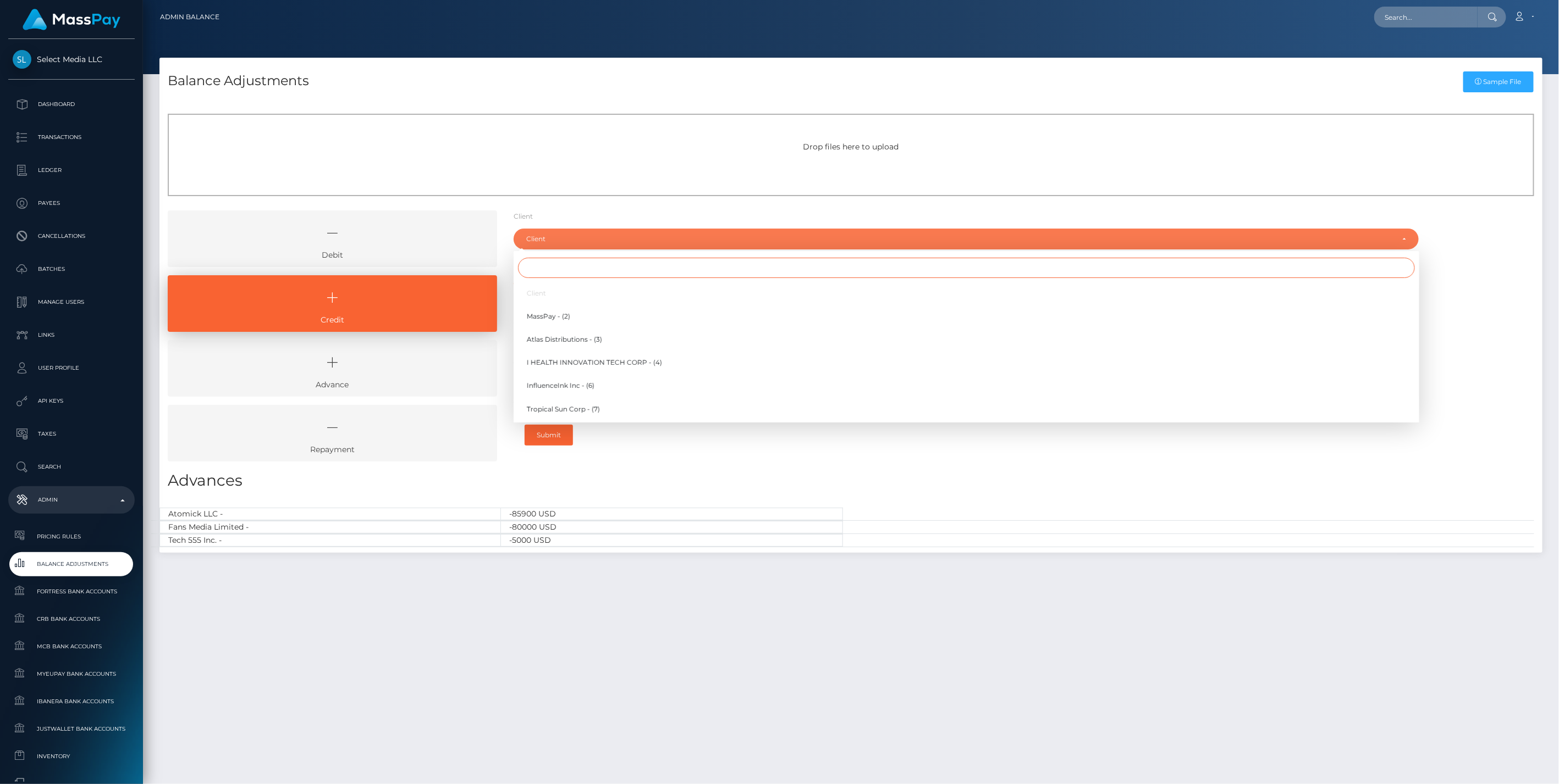
click at [562, 264] on input "Search" at bounding box center [966, 267] width 897 height 20
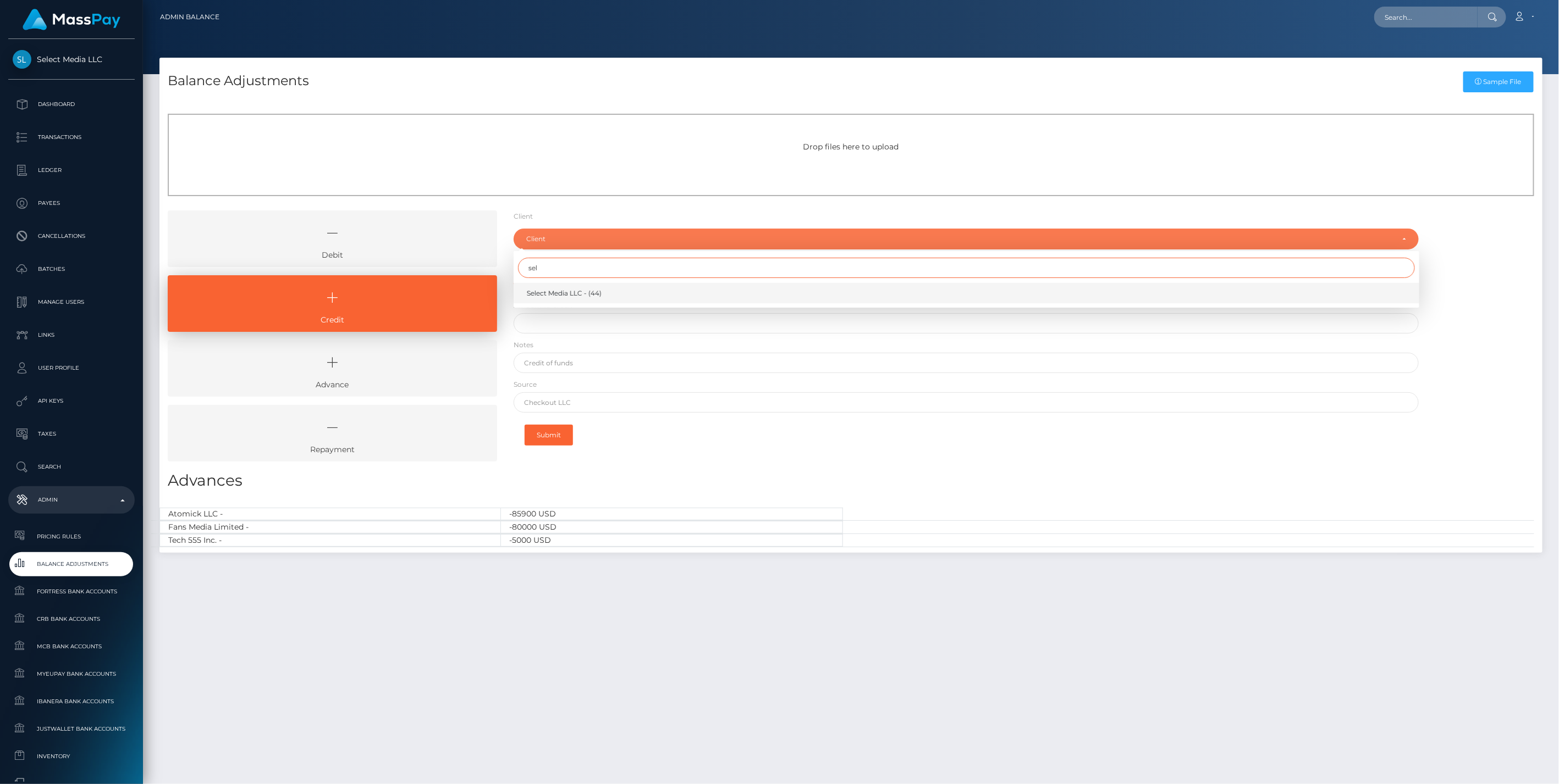
type input "sel"
click at [564, 295] on span "Select Media LLC - (44)" at bounding box center [564, 293] width 75 height 10
select select "44"
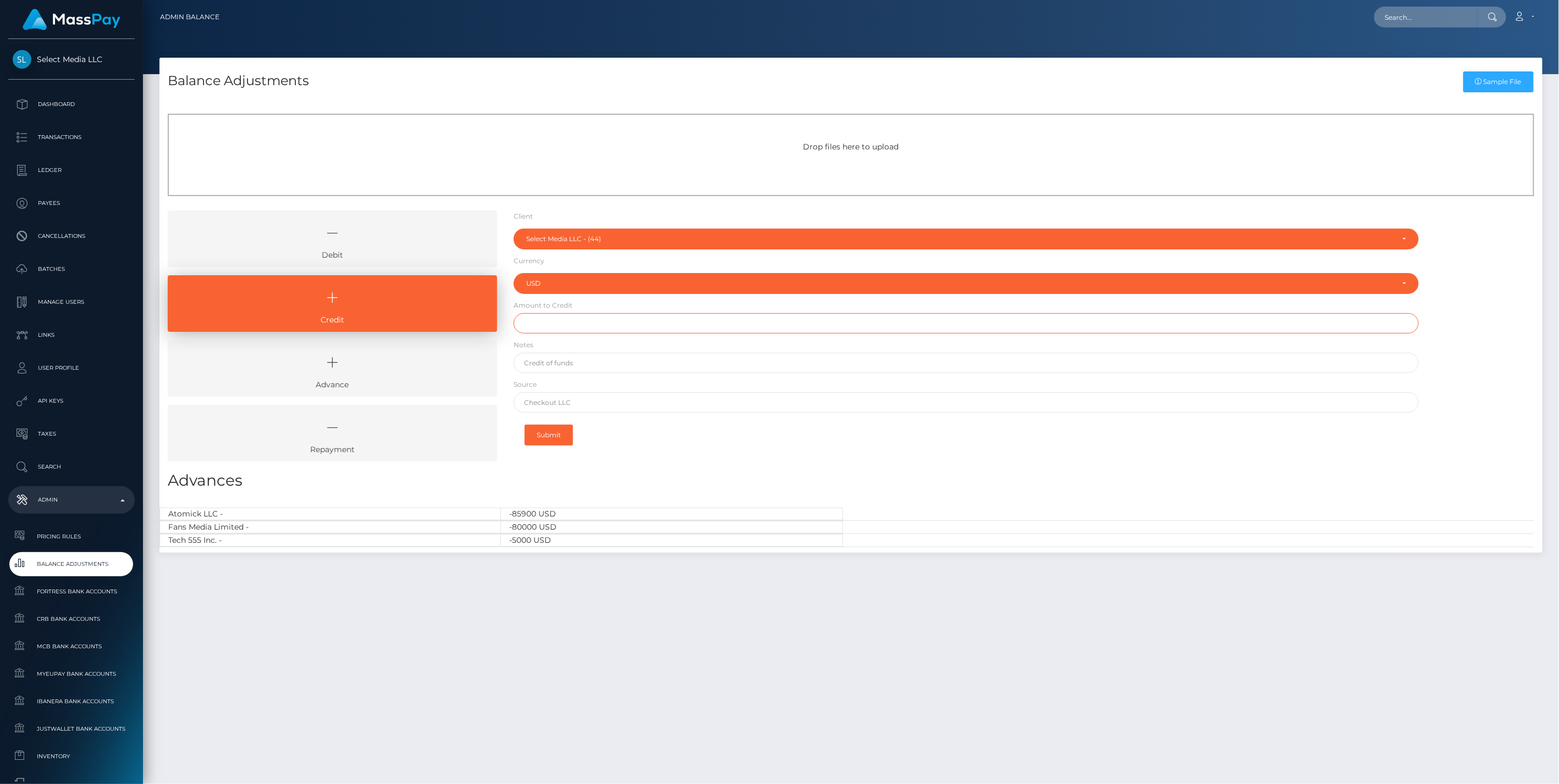
click at [559, 320] on input "text" at bounding box center [966, 323] width 905 height 20
paste input "1,000,000.00"
type input "$1,000,000.00"
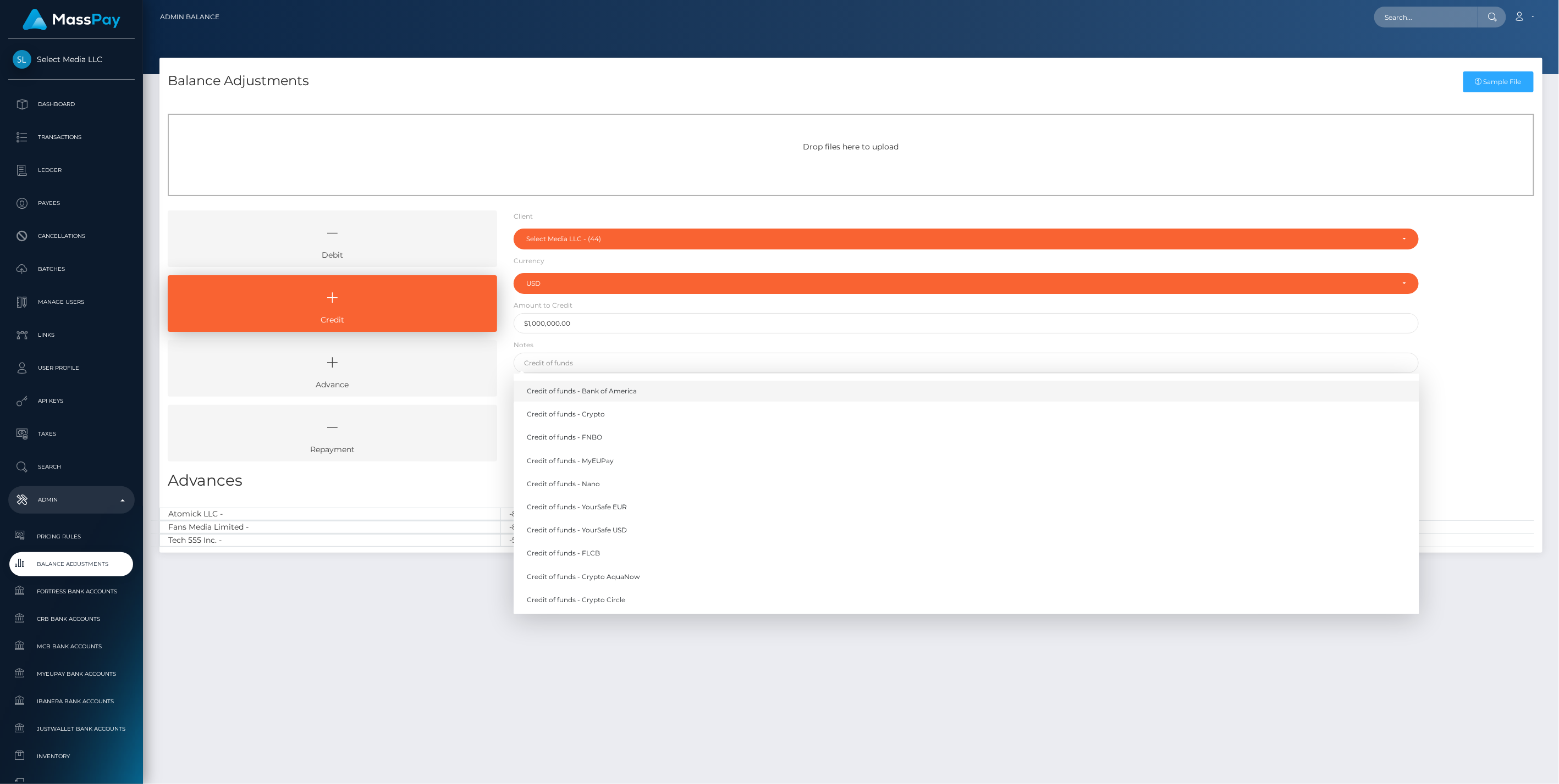
click at [537, 390] on link "Credit of funds - Bank of America" at bounding box center [966, 391] width 905 height 20
type input "Credit of funds - Bank of America"
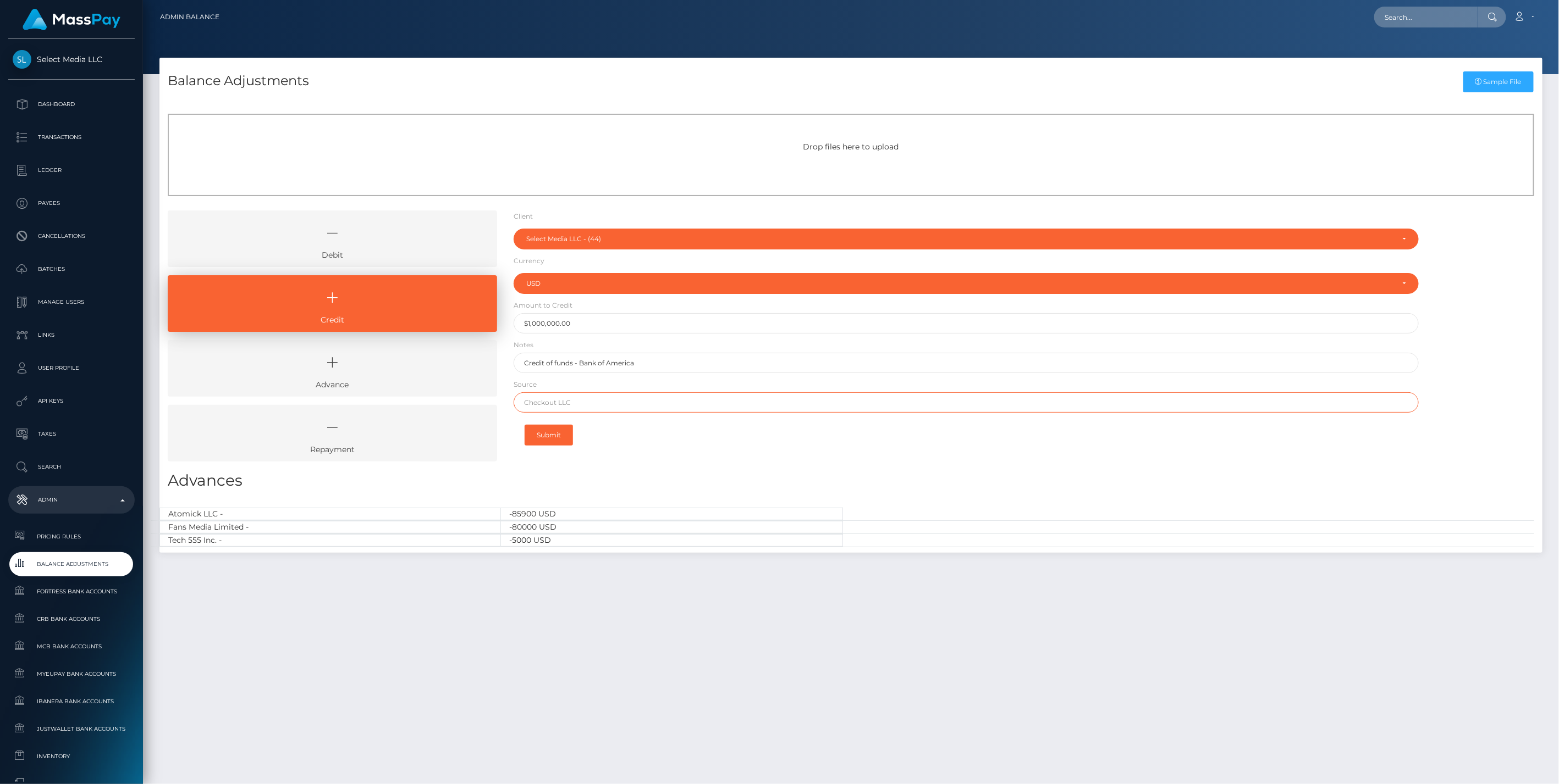
click at [543, 401] on input "text" at bounding box center [966, 402] width 905 height 20
type input "CHASE"
click at [555, 432] on button "Submit" at bounding box center [549, 435] width 48 height 21
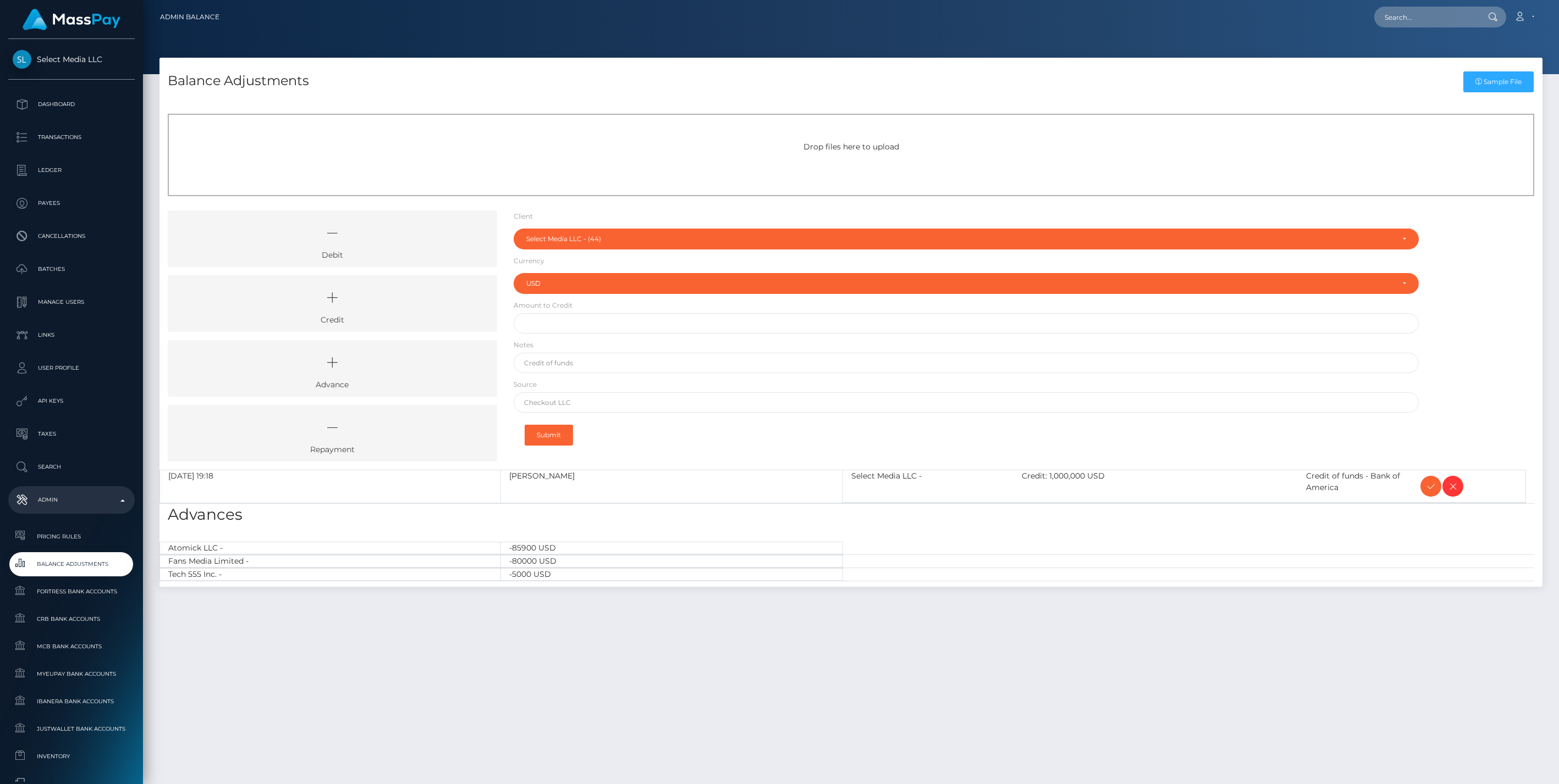
select select "44"
select select "USD"
click at [1429, 486] on icon at bounding box center [1430, 486] width 13 height 14
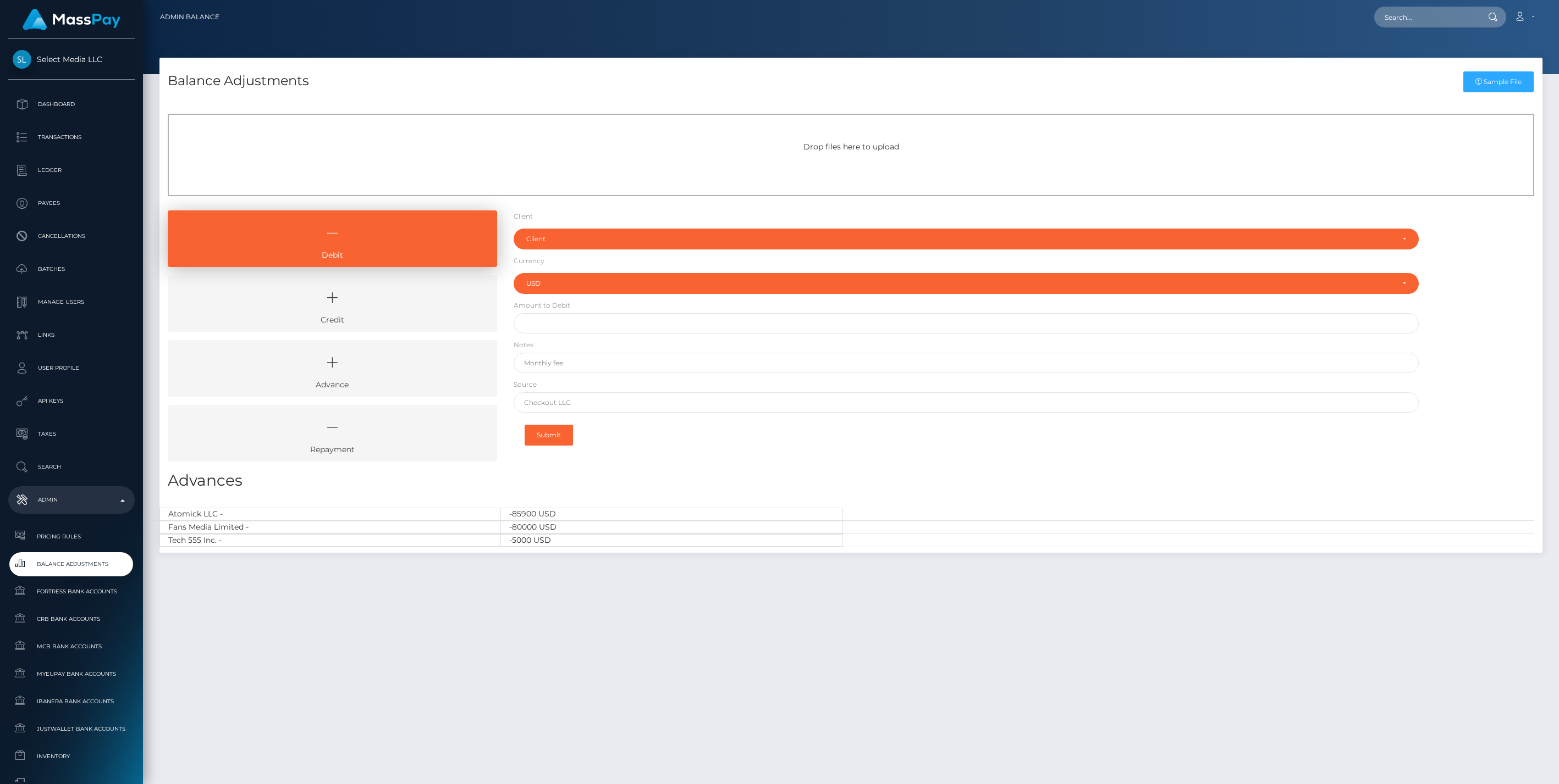
select select "USD"
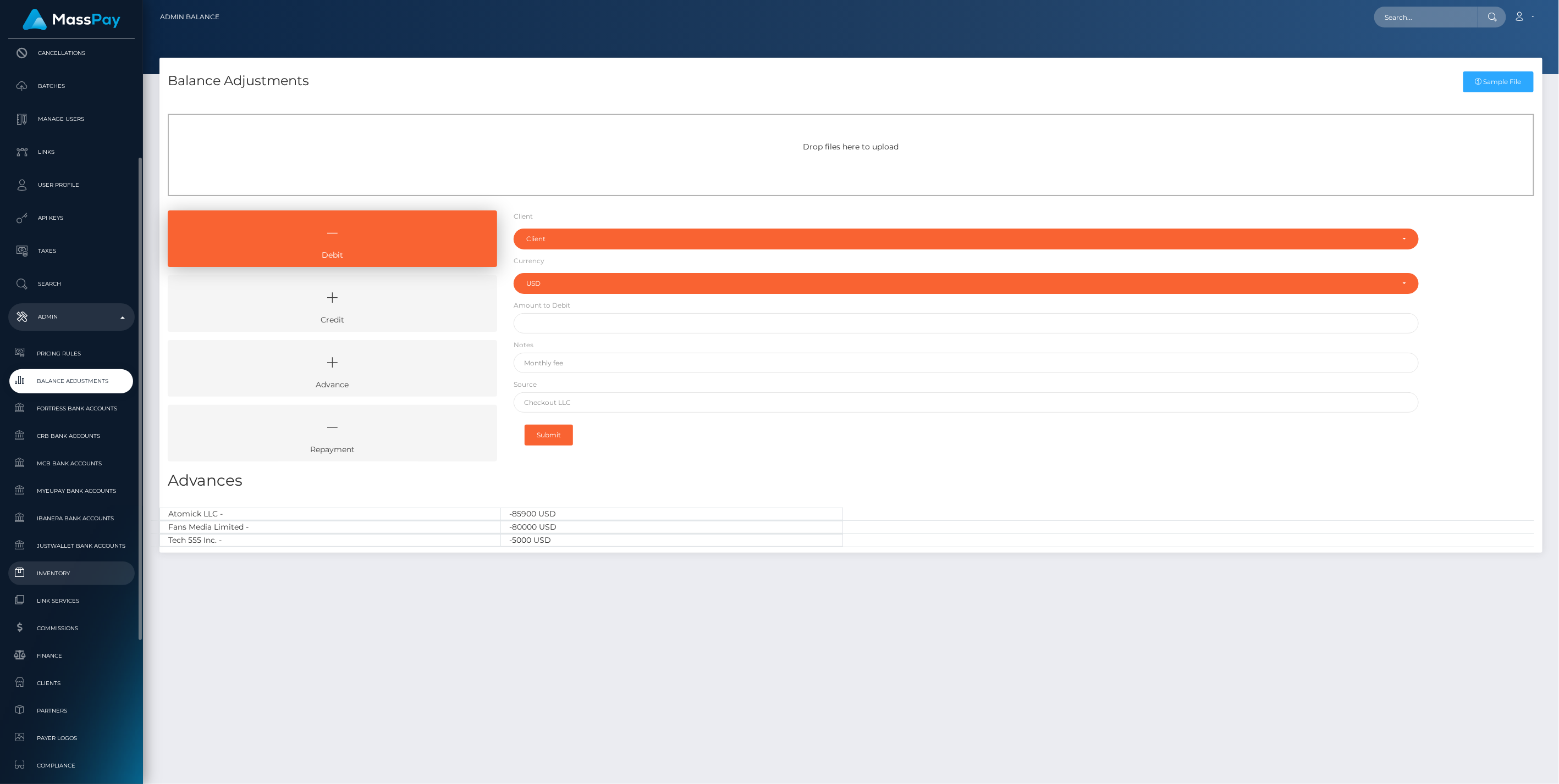
click at [66, 583] on link "Inventory" at bounding box center [71, 573] width 126 height 23
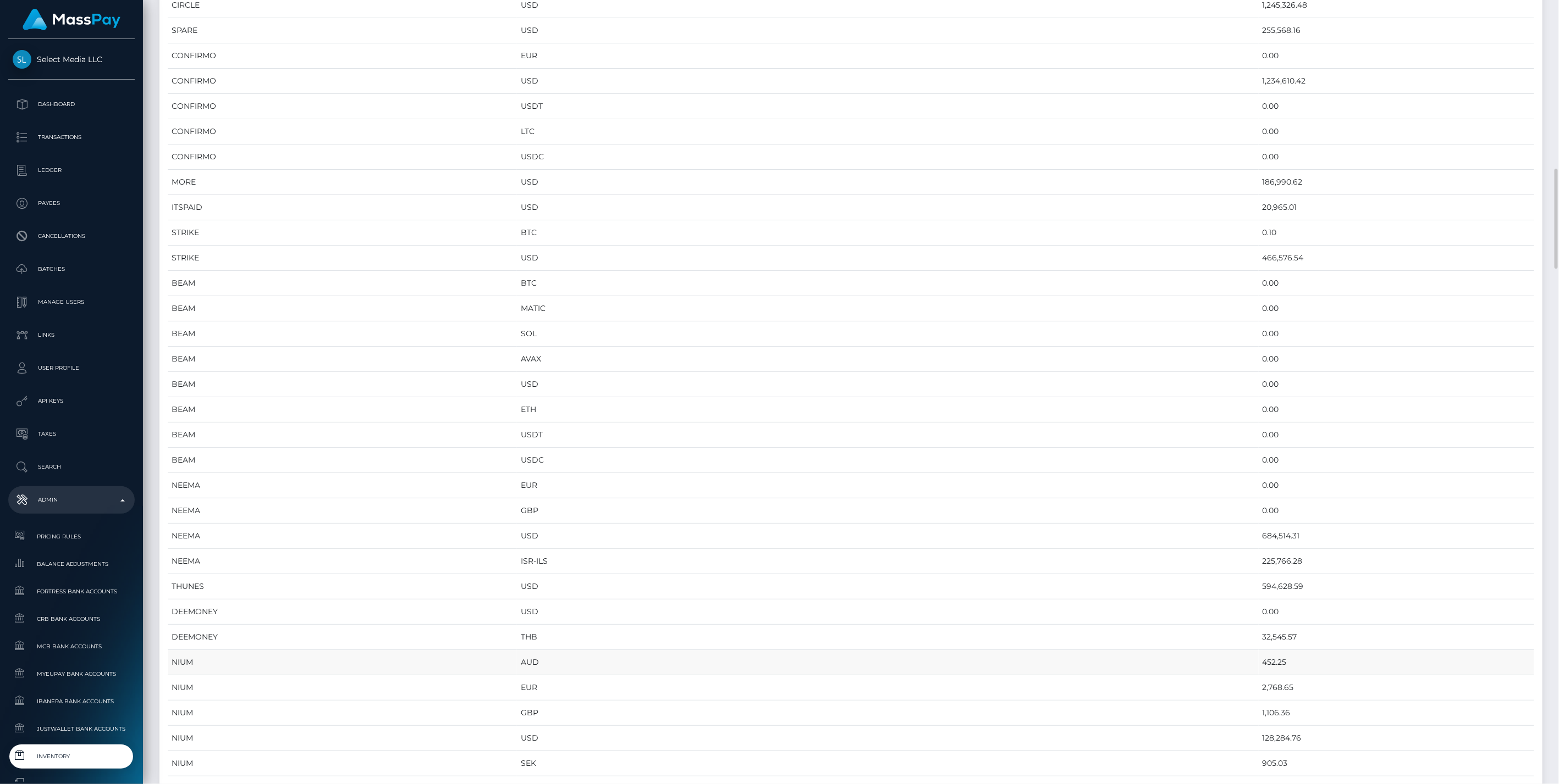
scroll to position [427, 0]
click at [715, 280] on td "USDC" at bounding box center [887, 277] width 741 height 25
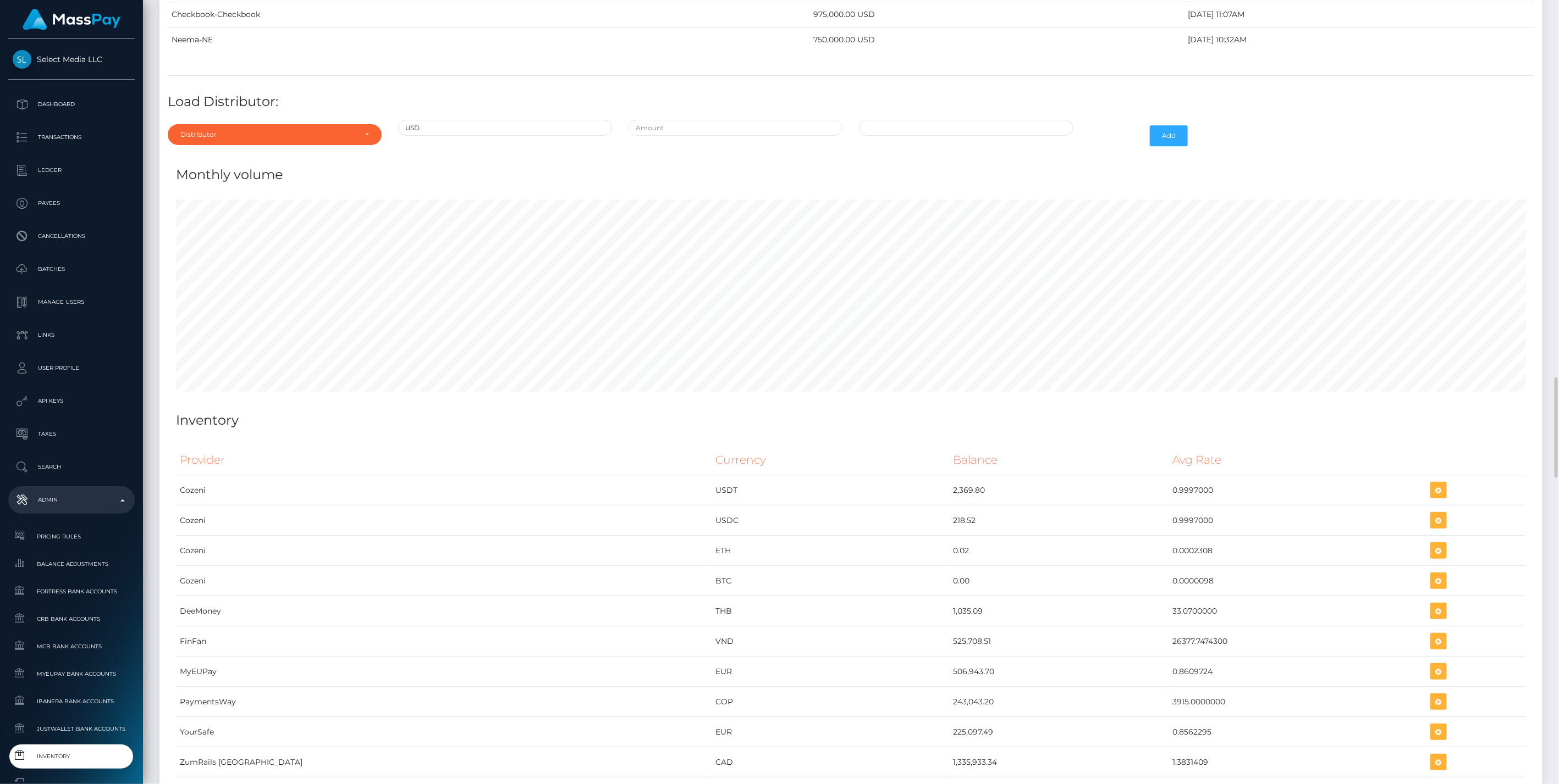
scroll to position [4865, 0]
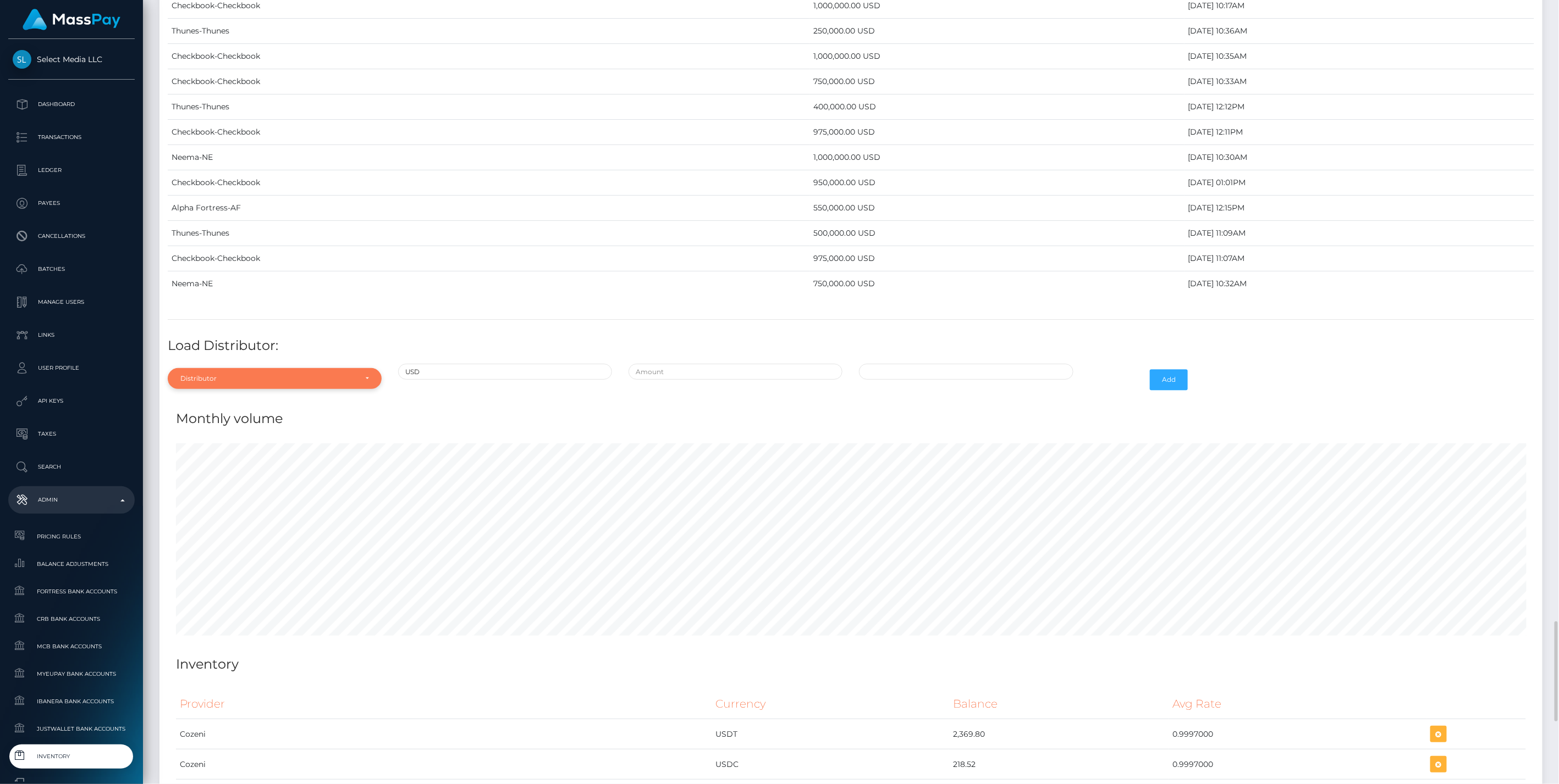
click at [202, 374] on div "Distributor" at bounding box center [268, 378] width 176 height 9
click at [206, 398] on input "Search" at bounding box center [274, 406] width 205 height 16
type input "nee"
click at [221, 419] on link "Neema" at bounding box center [274, 428] width 214 height 20
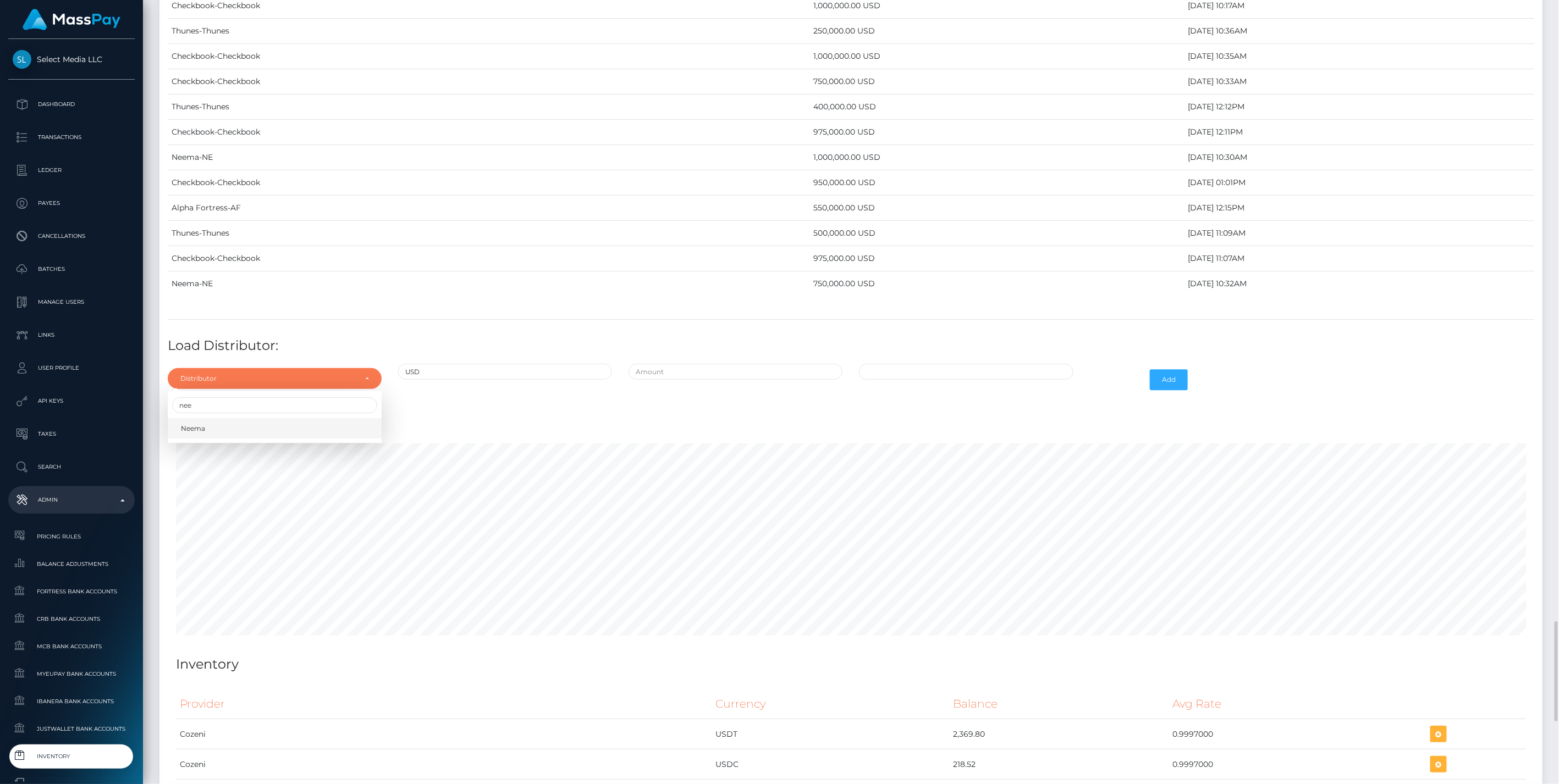
select select "38"
click at [673, 364] on div at bounding box center [736, 380] width 231 height 32
click at [682, 364] on input "text" at bounding box center [735, 372] width 214 height 16
type input "$1,000,000.0000000"
type input "10/10/2025 12:22 PM"
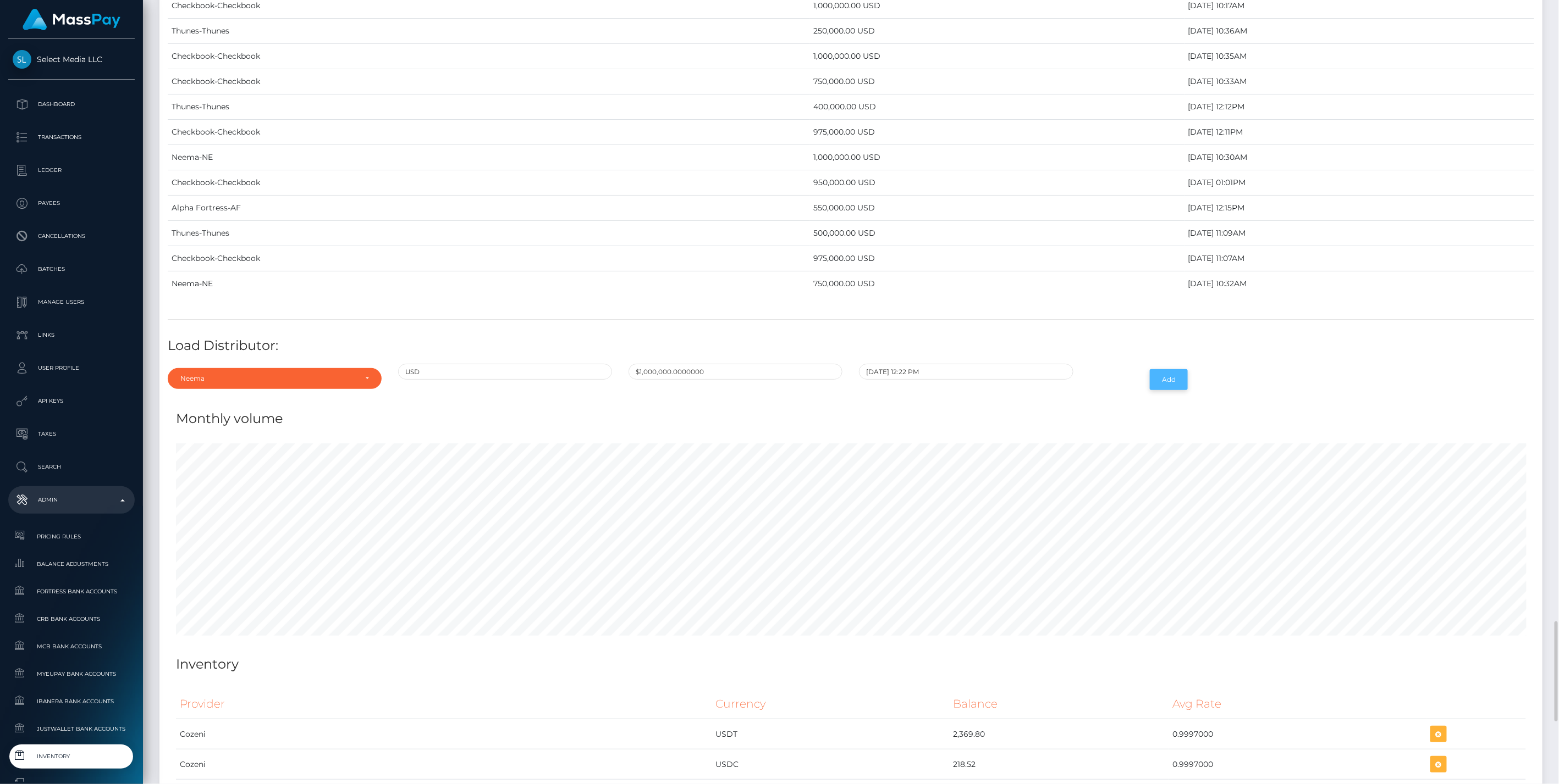
click at [1161, 369] on button "Add" at bounding box center [1169, 380] width 38 height 21
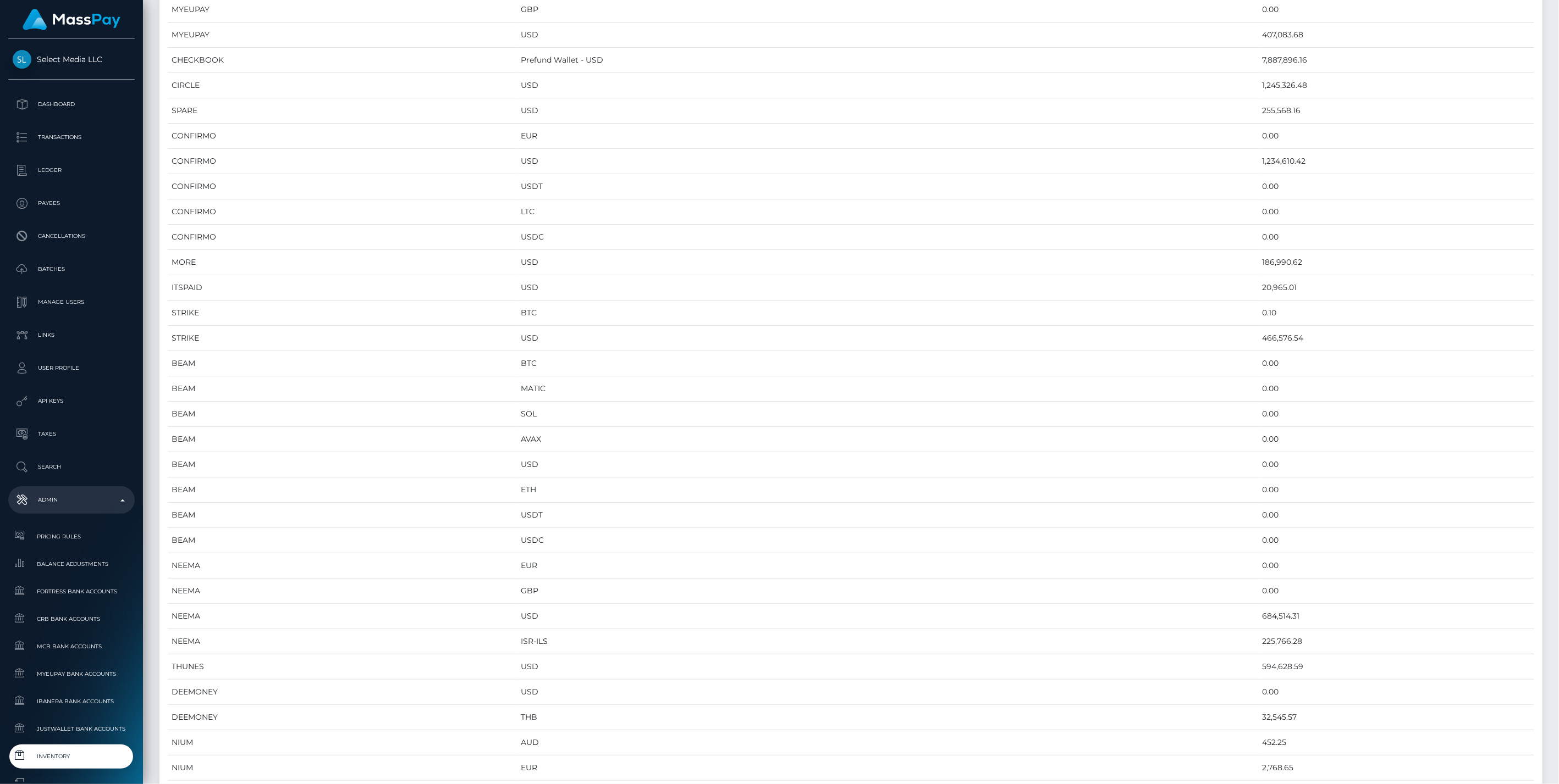
scroll to position [0, 0]
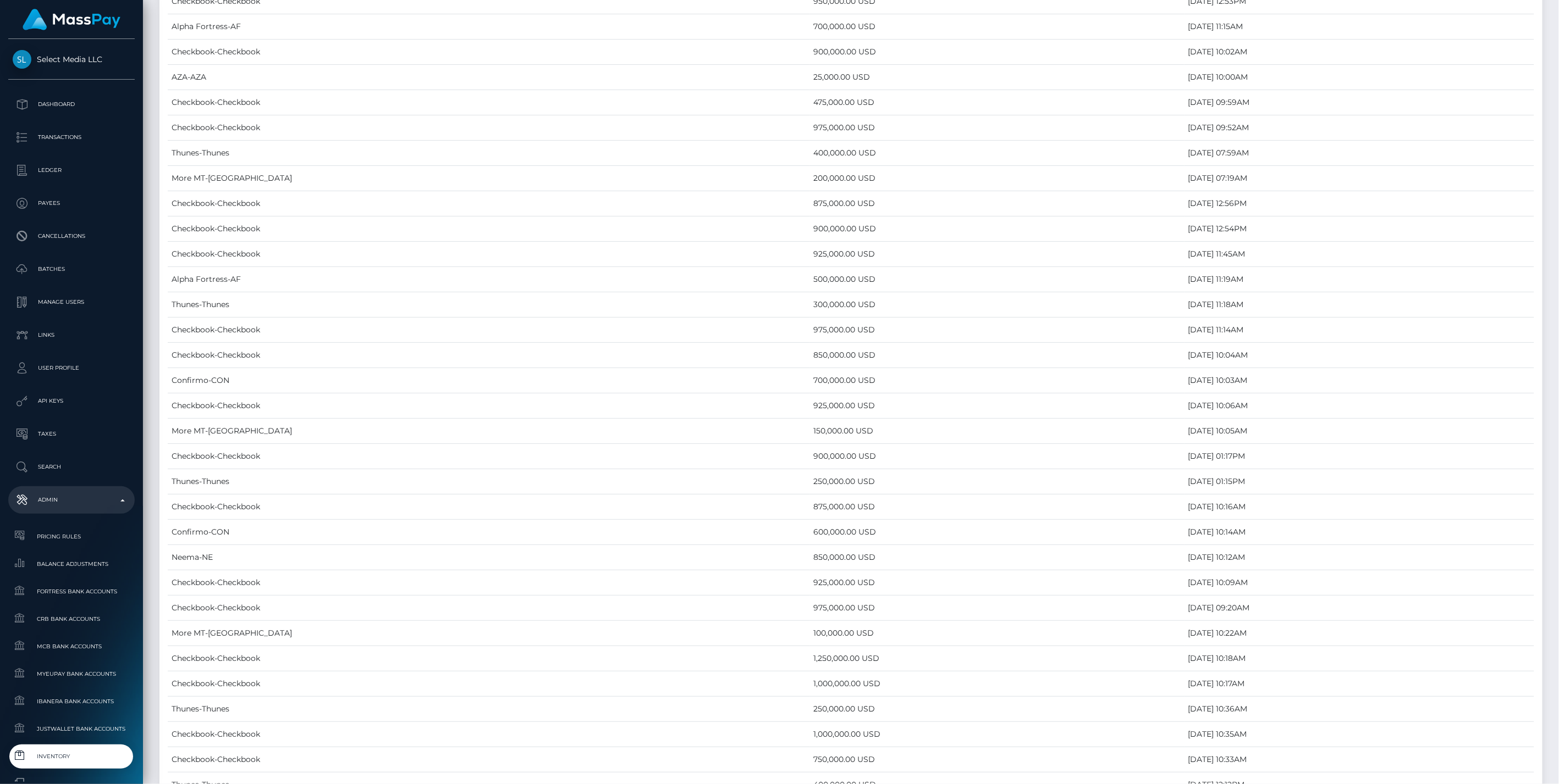
scroll to position [5007, 0]
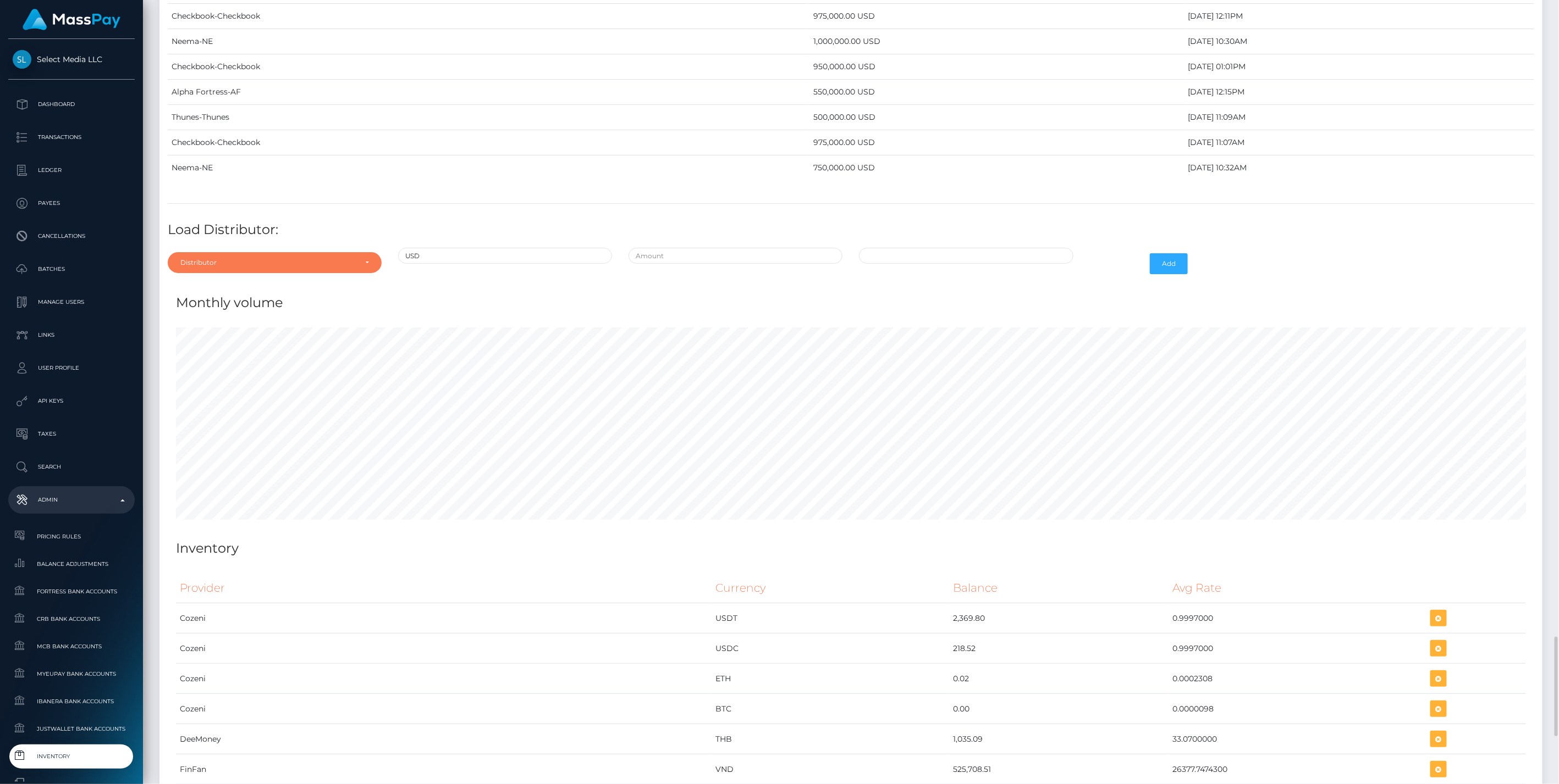
click at [227, 252] on div "Distributor" at bounding box center [274, 263] width 214 height 21
click at [209, 282] on input "Search" at bounding box center [274, 290] width 205 height 16
type input "str"
click at [220, 349] on link "Strike" at bounding box center [274, 359] width 214 height 20
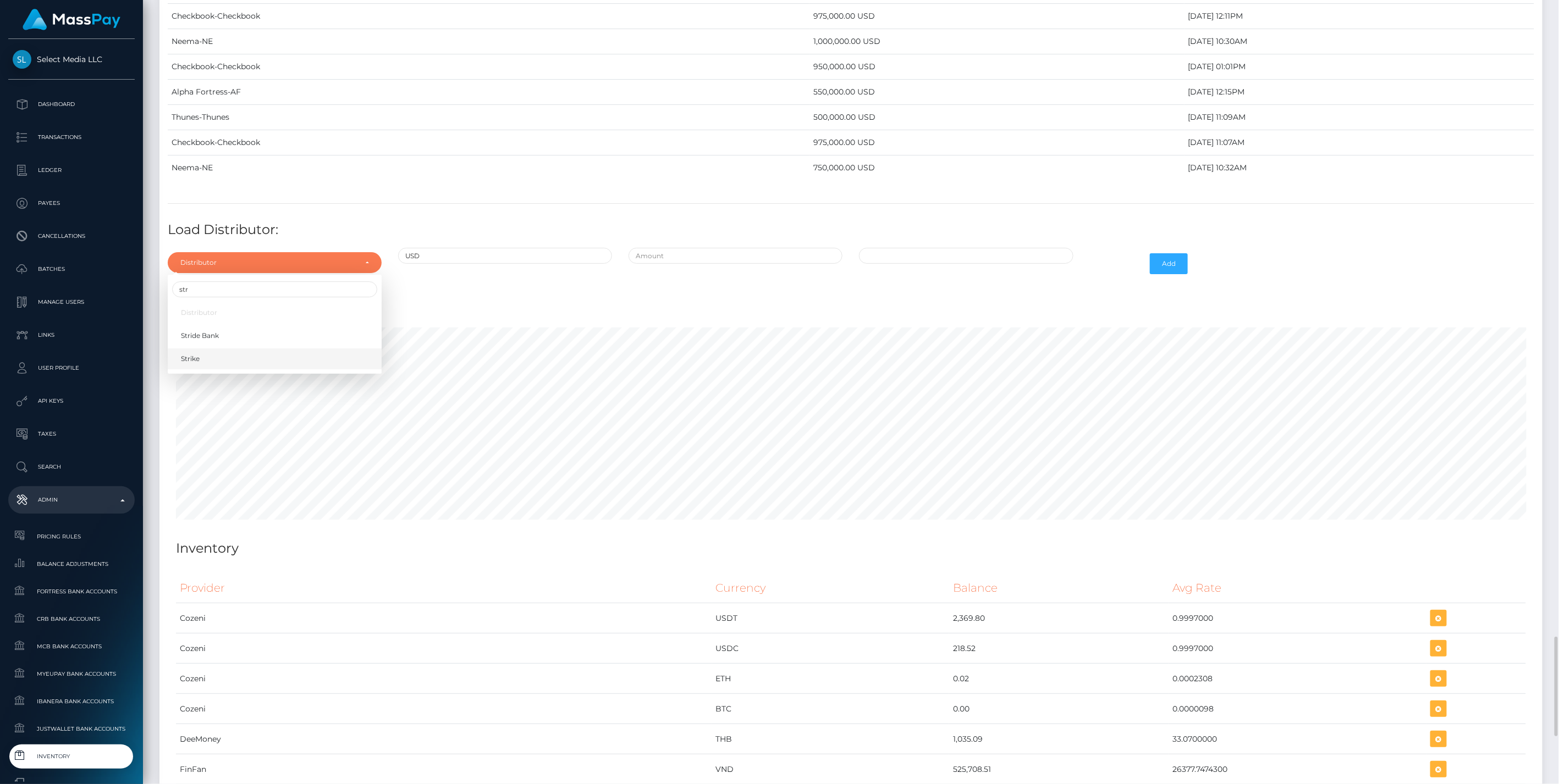
select select "43"
click at [713, 248] on input "text" at bounding box center [735, 256] width 214 height 16
type input "$250,000.0000000"
type input "10/10/2025 12:23 PM"
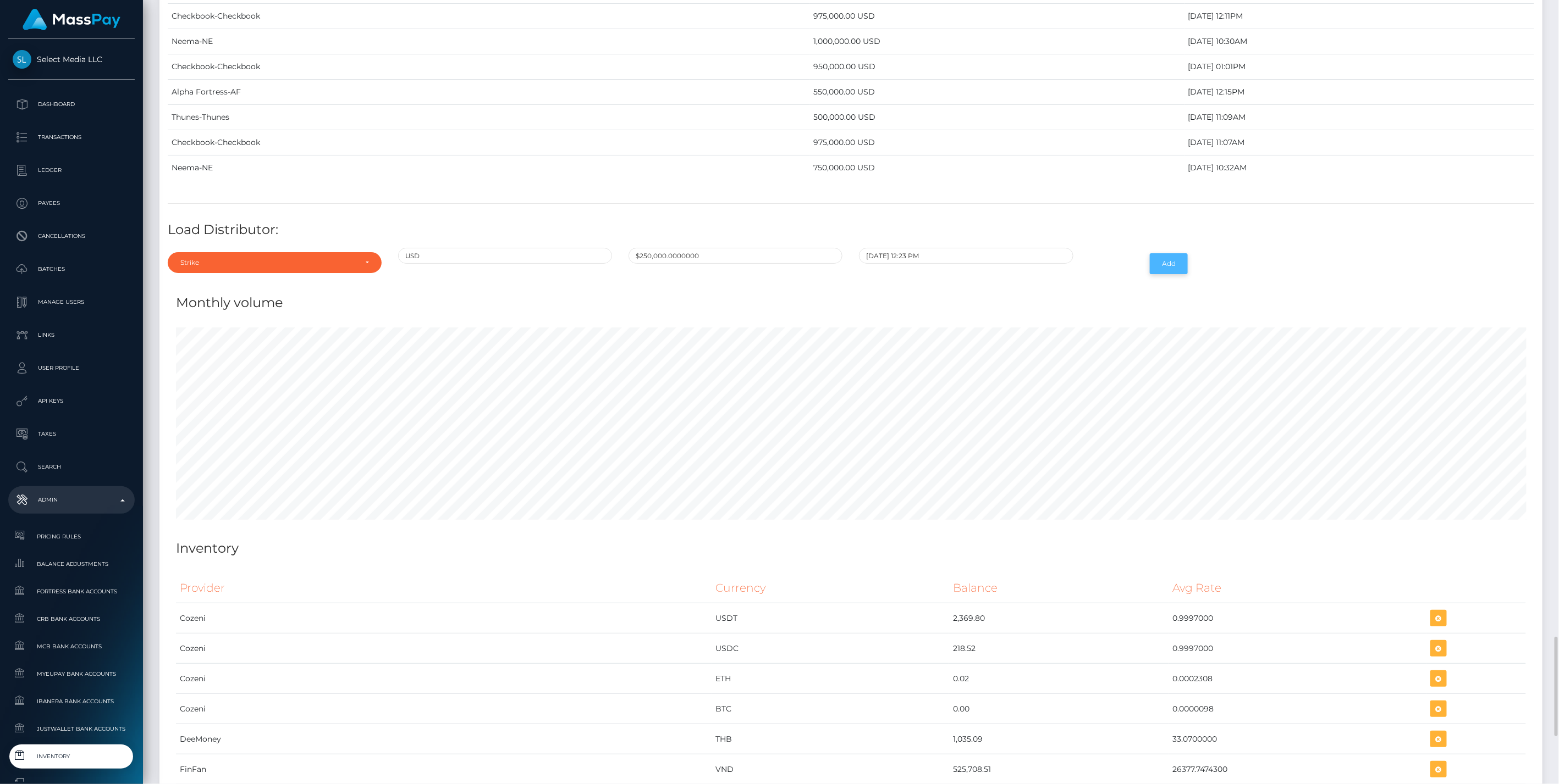
click at [1176, 253] on button "Add" at bounding box center [1169, 264] width 38 height 21
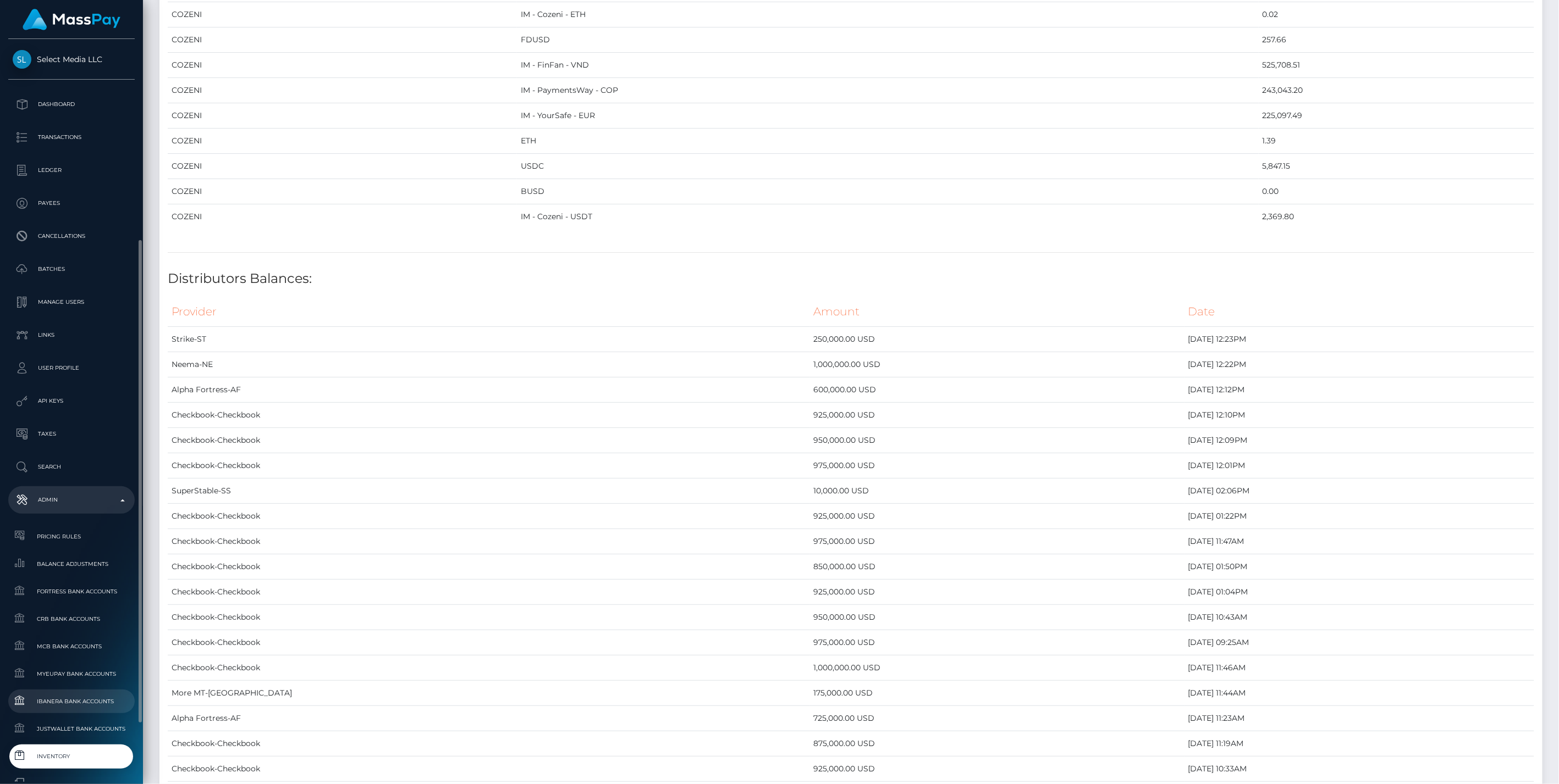
scroll to position [183, 0]
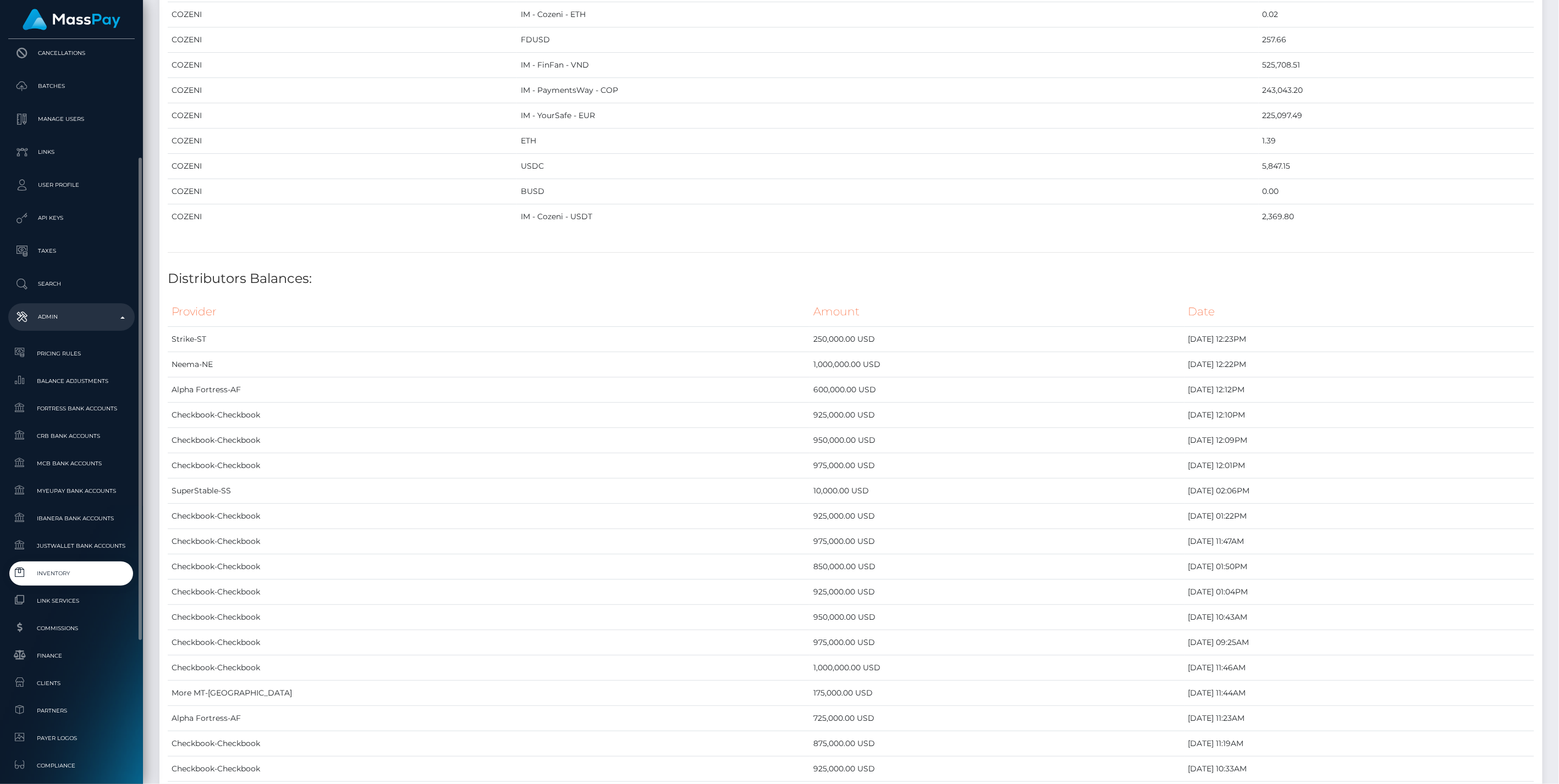
click at [51, 570] on span "Inventory" at bounding box center [72, 573] width 118 height 13
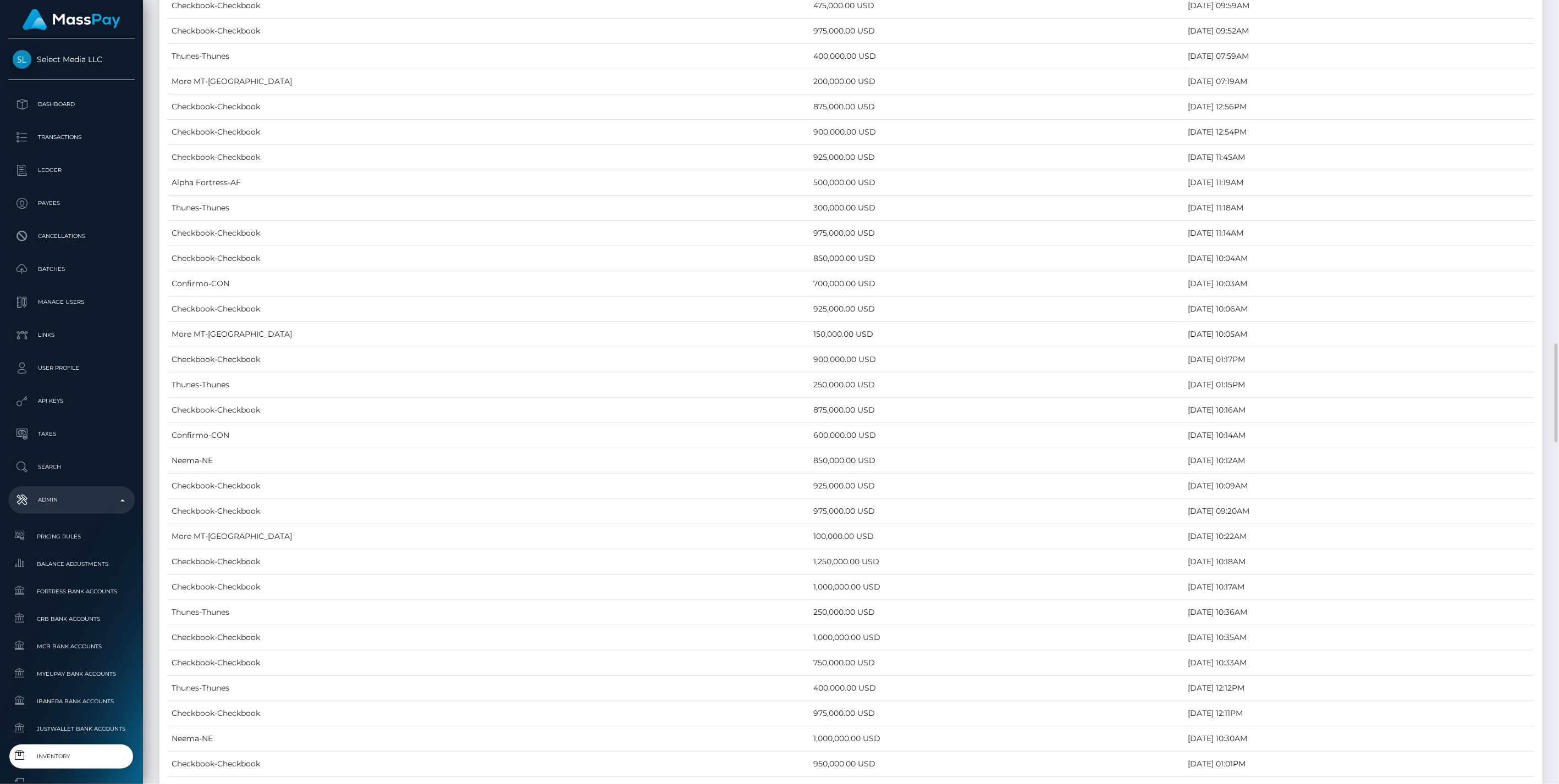
scroll to position [4641, 0]
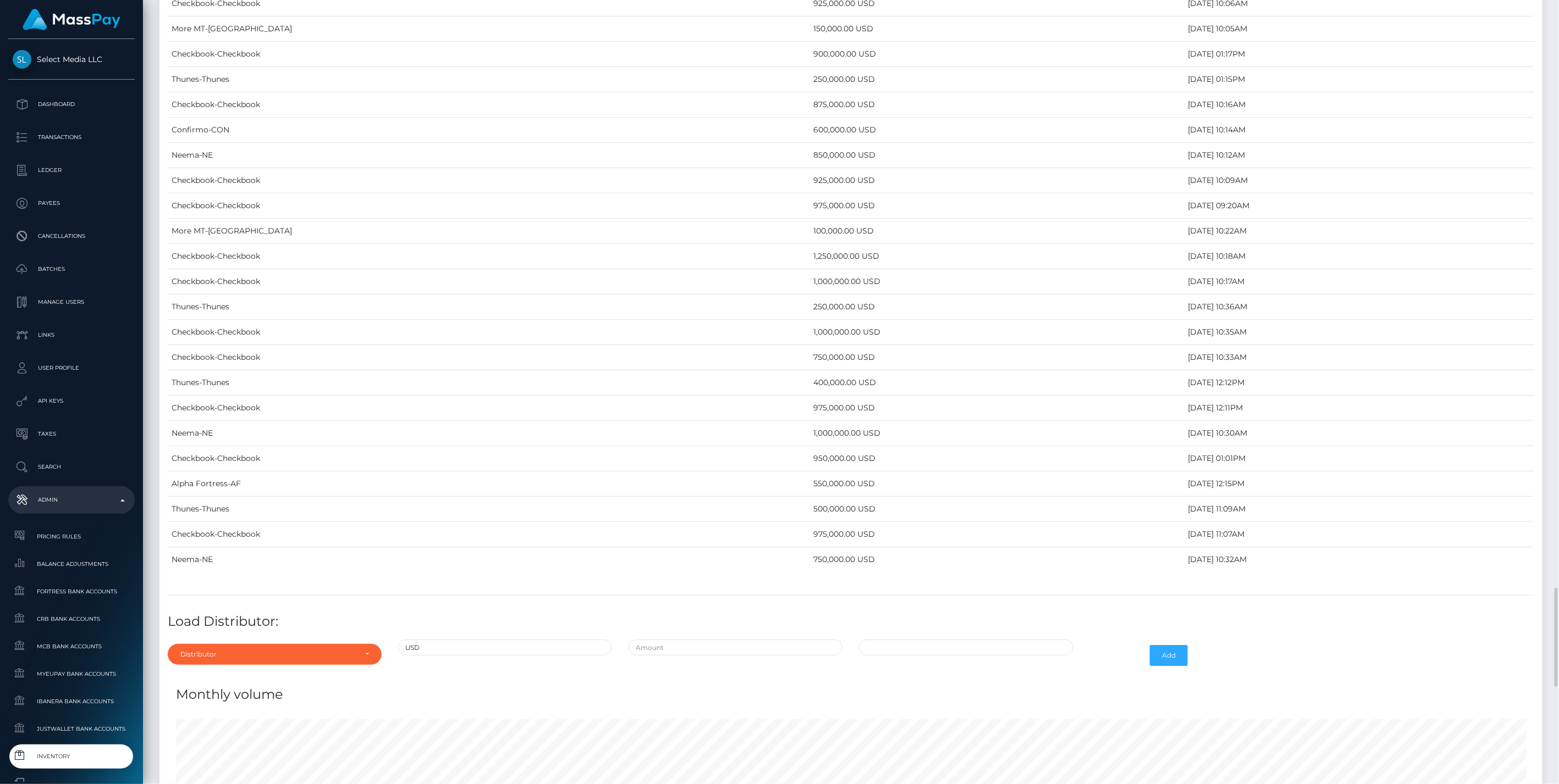
click at [338, 640] on div "Distributor Alpha Fortress Apaylo Aquanow AZA Beam Braid Checkbook Circle Confi…" at bounding box center [275, 656] width 231 height 32
click at [332, 644] on div "Distributor" at bounding box center [274, 655] width 214 height 21
click at [231, 479] on input "Search" at bounding box center [274, 487] width 205 height 16
type input "che"
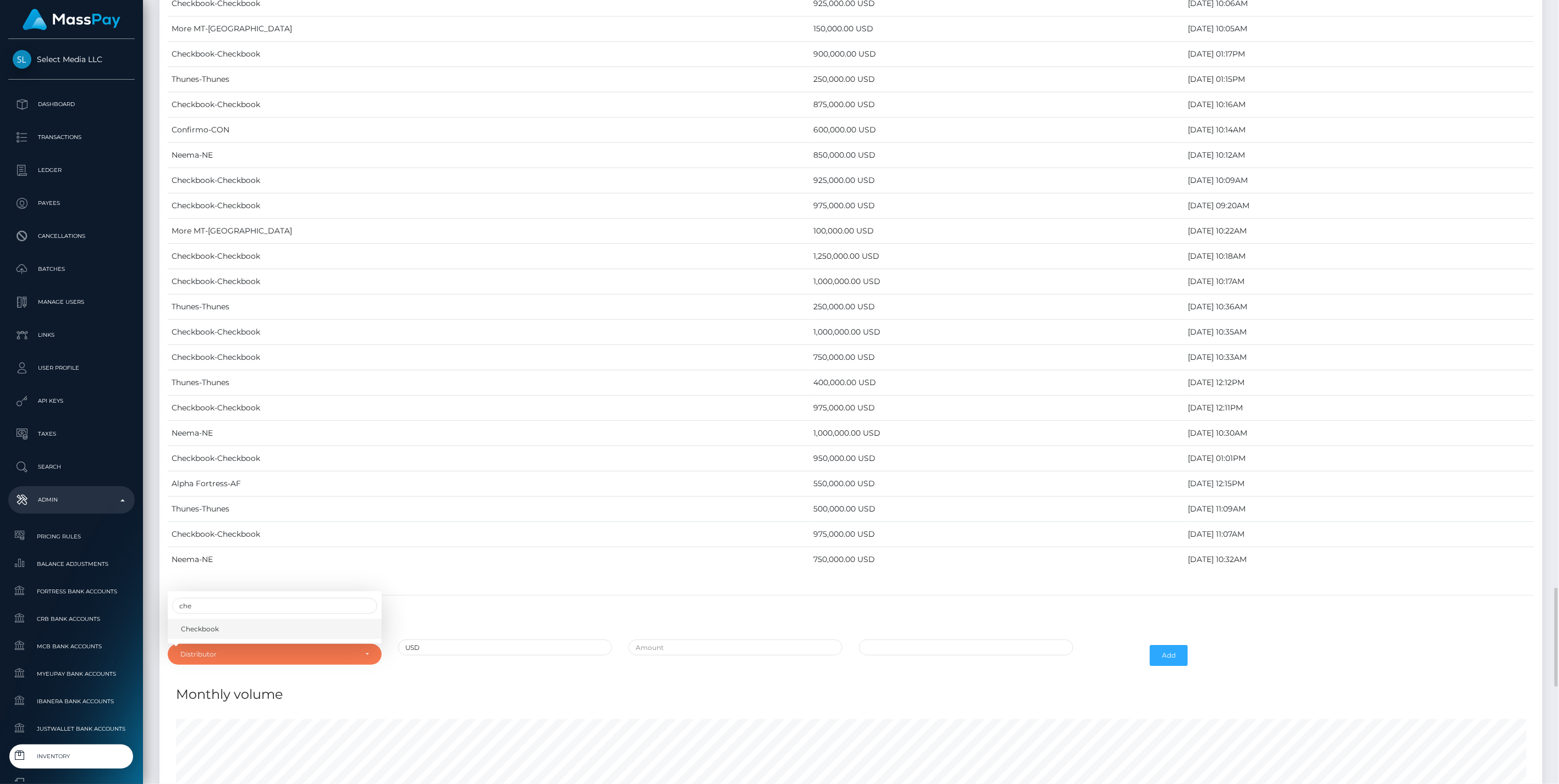
click at [234, 619] on link "Checkbook" at bounding box center [274, 629] width 214 height 20
select select "7"
click at [746, 640] on input "text" at bounding box center [735, 648] width 214 height 16
type input "$900,000.0000000"
type input "[DATE] 12:28 PM"
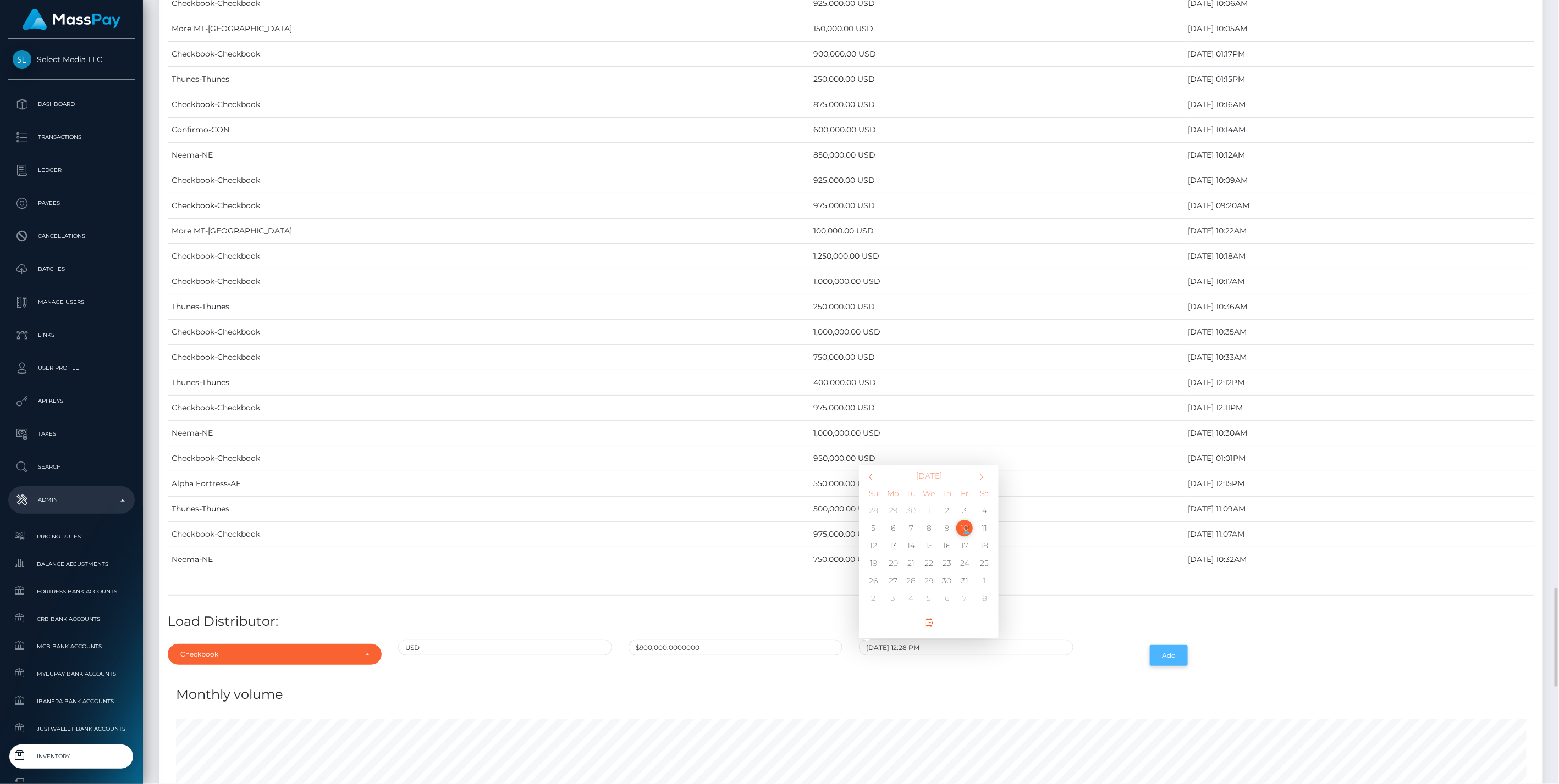
click at [1161, 645] on button "Add" at bounding box center [1169, 656] width 38 height 21
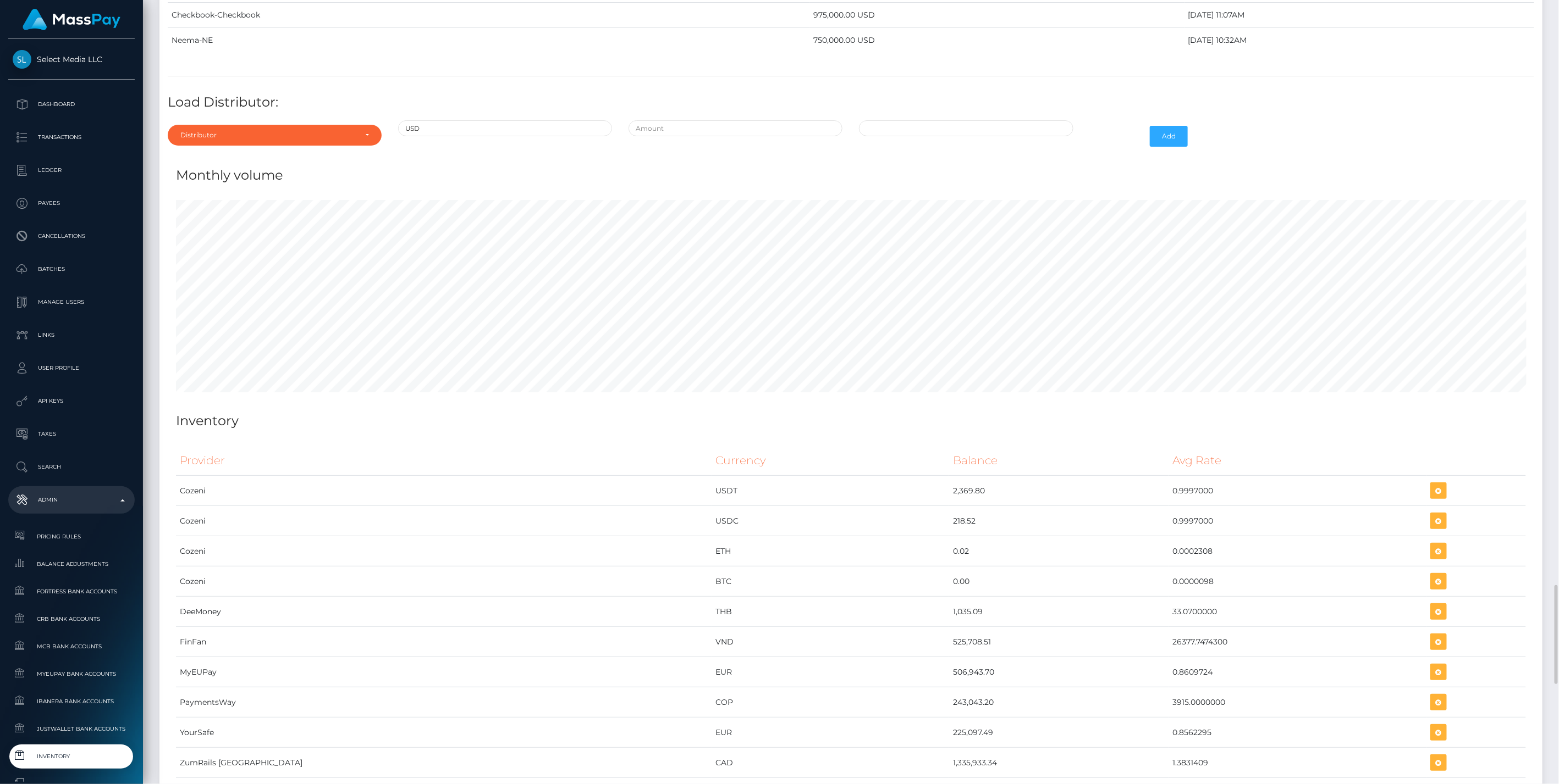
scroll to position [5124, 0]
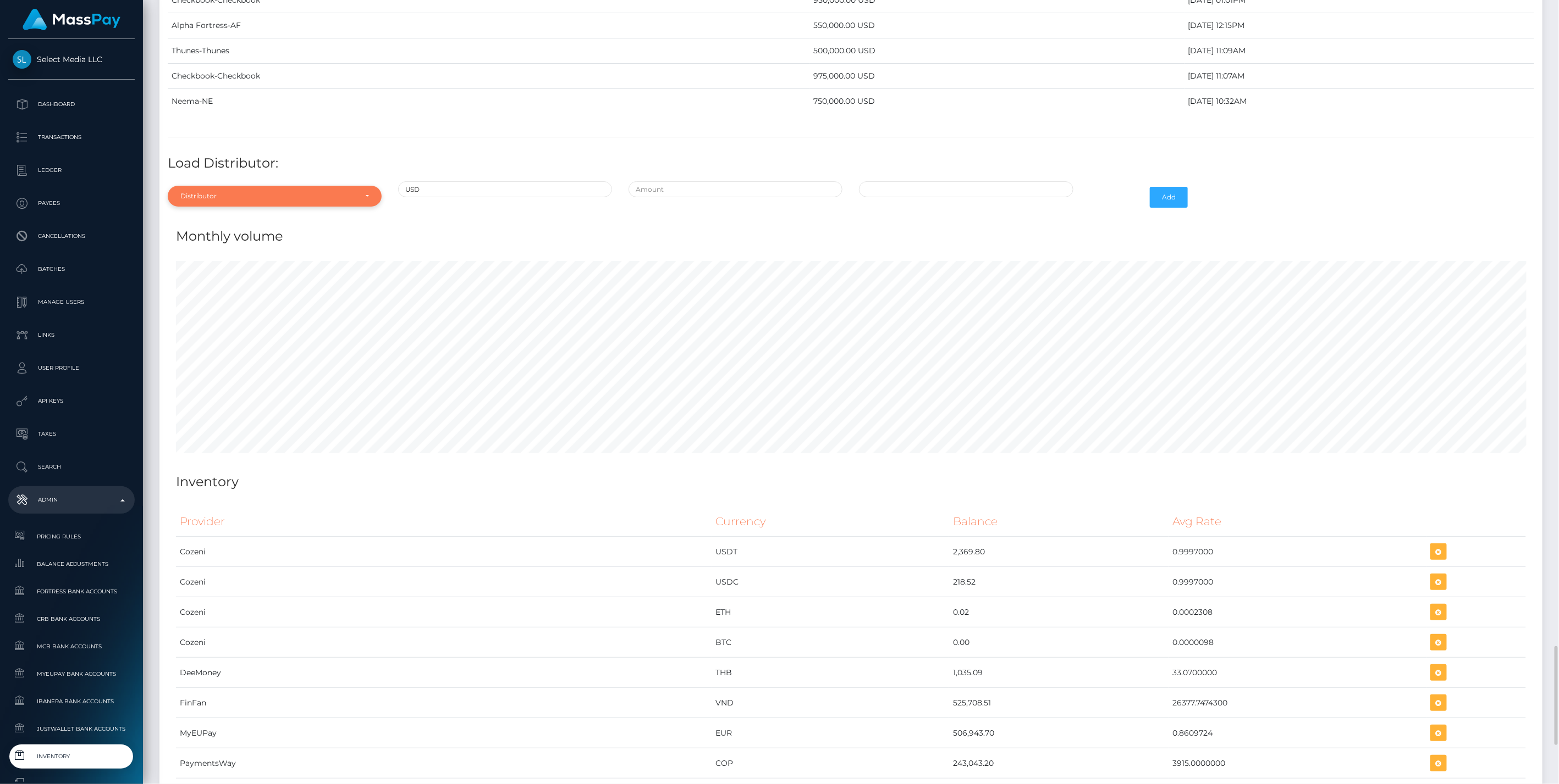
click at [340, 186] on div "Distributor" at bounding box center [274, 196] width 214 height 21
click at [243, 215] on input "Search" at bounding box center [274, 223] width 205 height 16
type input "ch"
click at [244, 235] on link "Checkbook" at bounding box center [274, 245] width 214 height 20
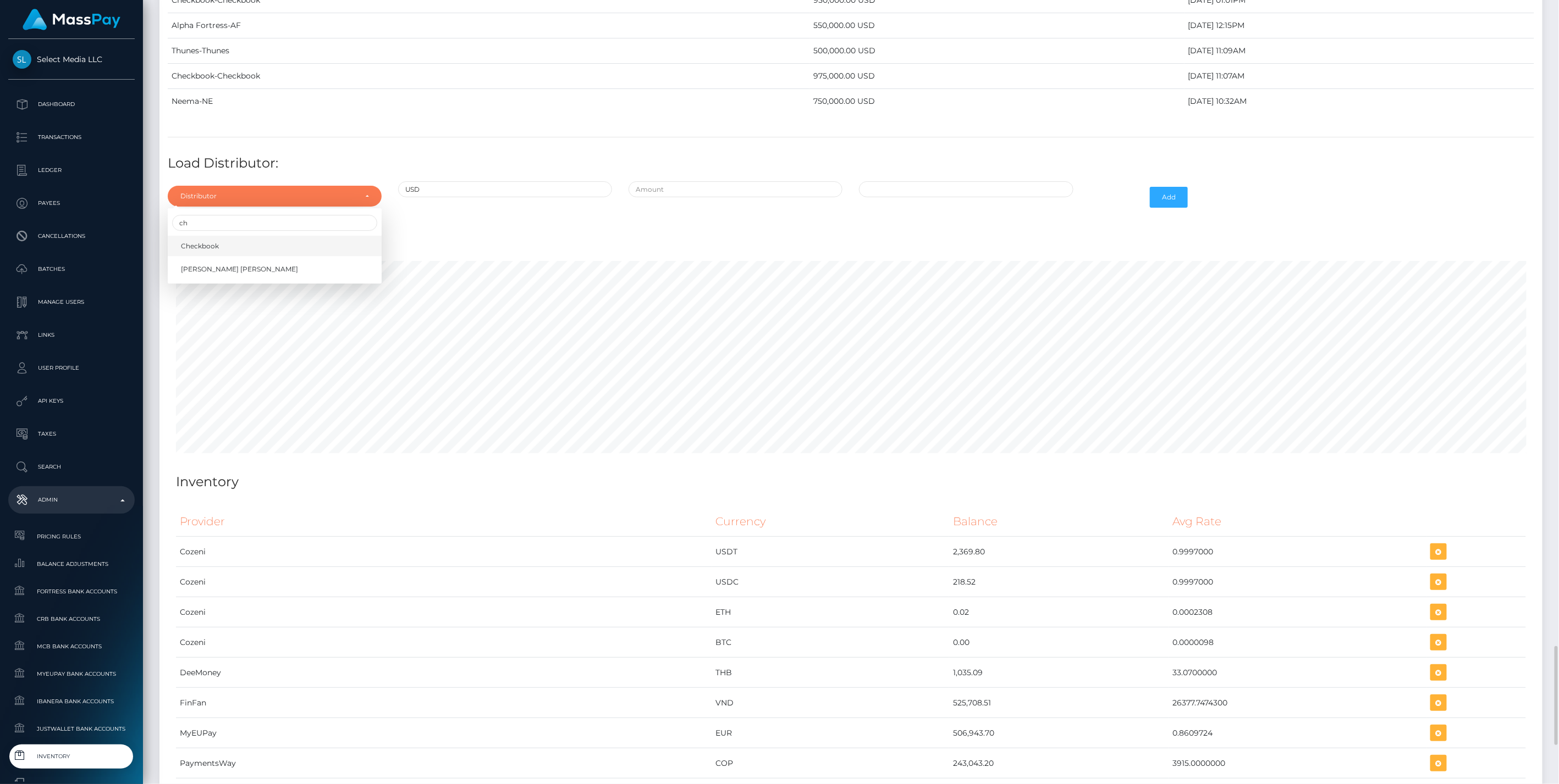
select select "7"
click at [682, 181] on input "text" at bounding box center [735, 189] width 214 height 16
type input "$975,000.0000000"
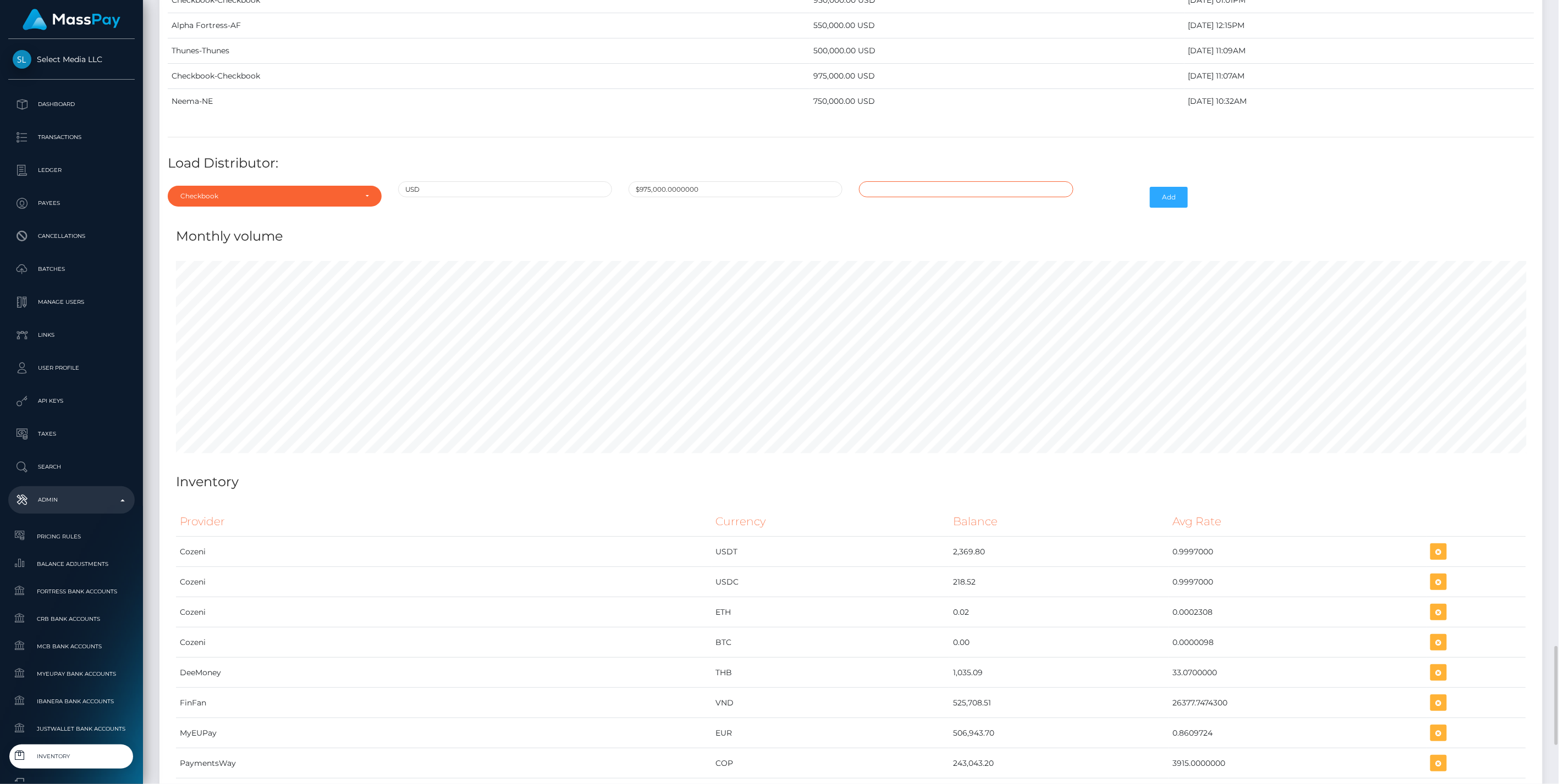
type input "10/10/2025 12:31 PM"
click at [1181, 187] on button "Add" at bounding box center [1169, 197] width 38 height 21
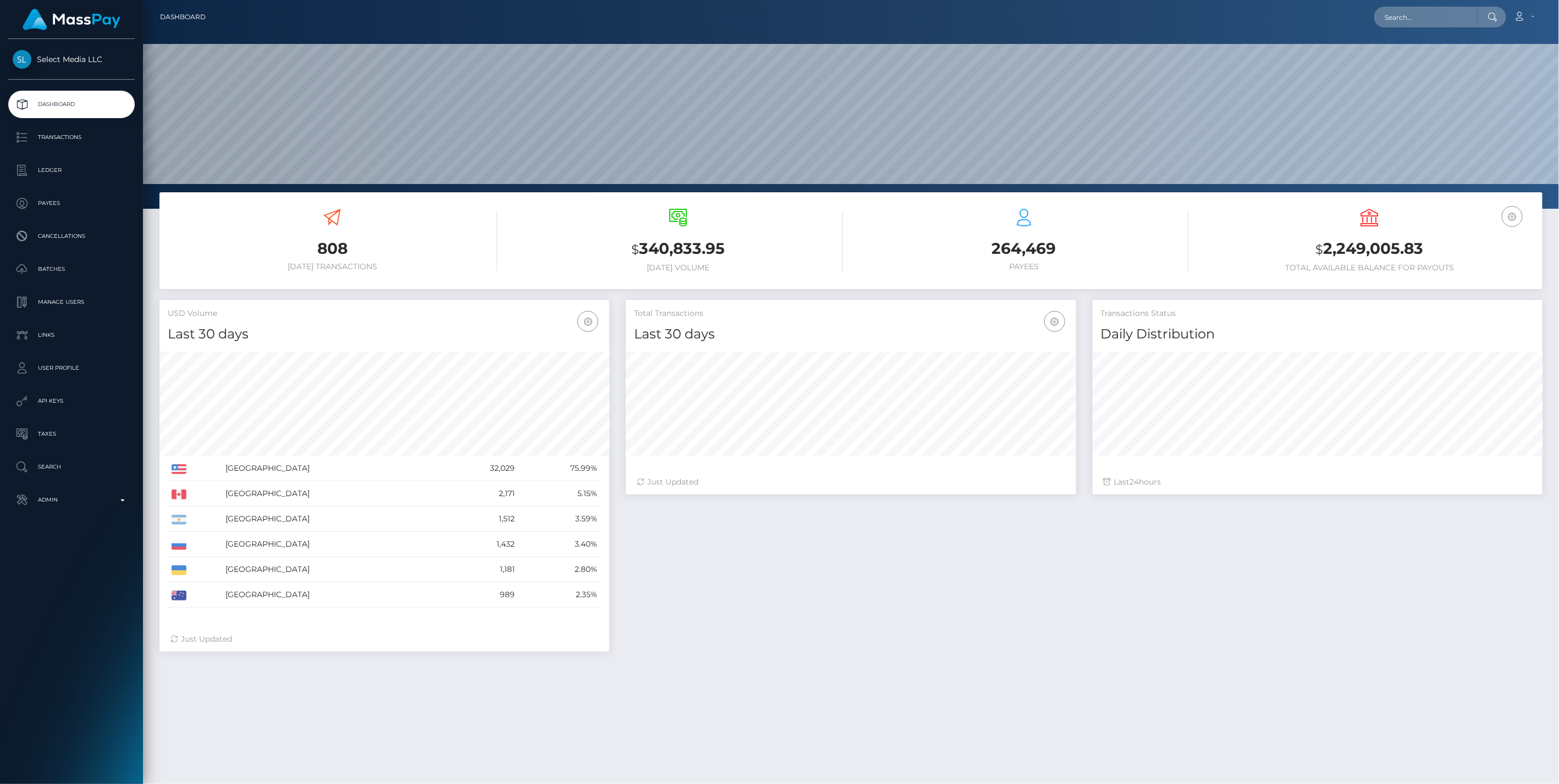
scroll to position [195, 450]
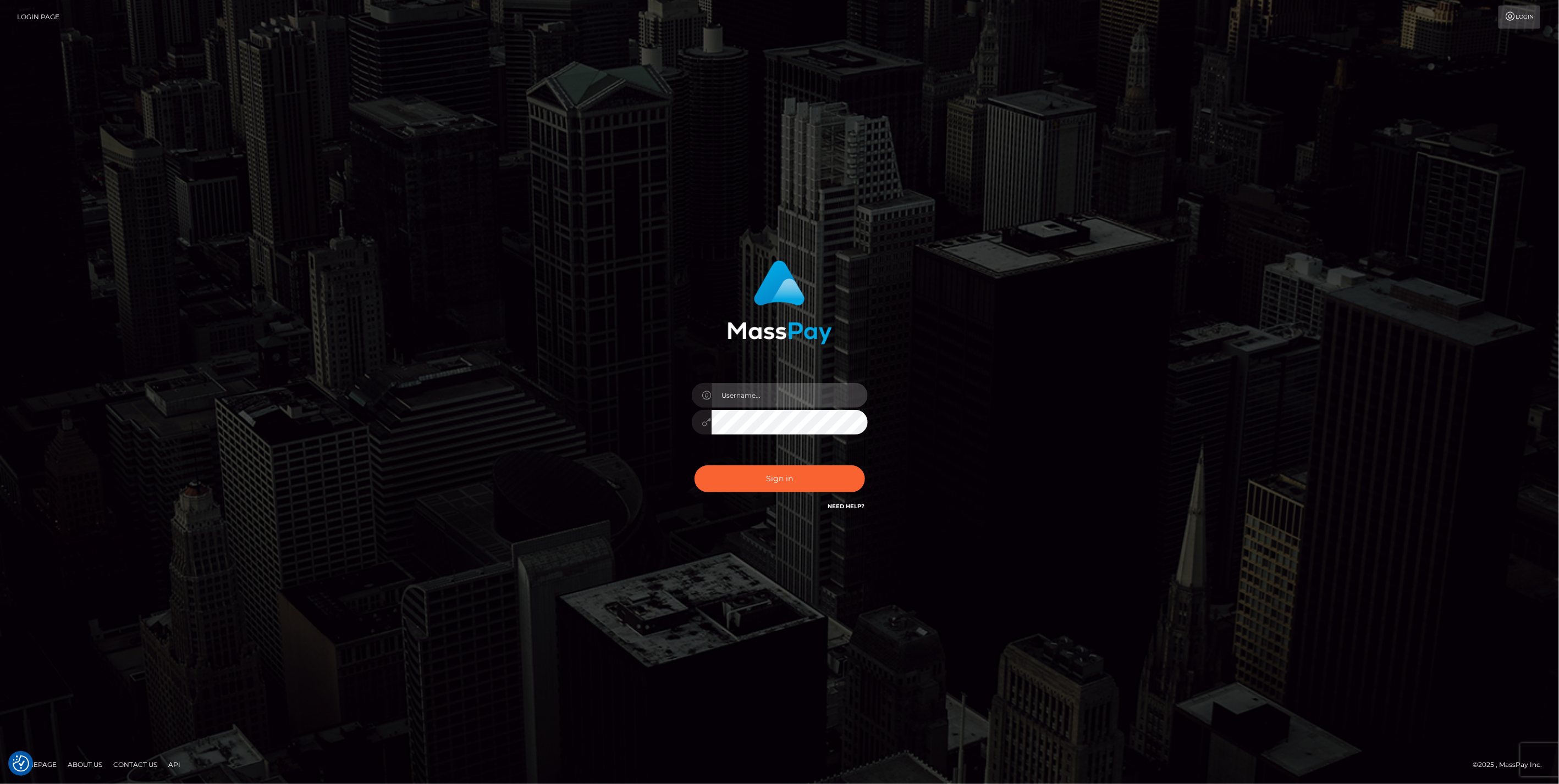
type input "bengreen"
click at [814, 499] on div "Sign in Need Help?" at bounding box center [780, 483] width 192 height 49
click at [815, 484] on button "Sign in" at bounding box center [780, 479] width 170 height 27
type input "bengreen"
click at [759, 482] on button "Sign in" at bounding box center [780, 479] width 170 height 27
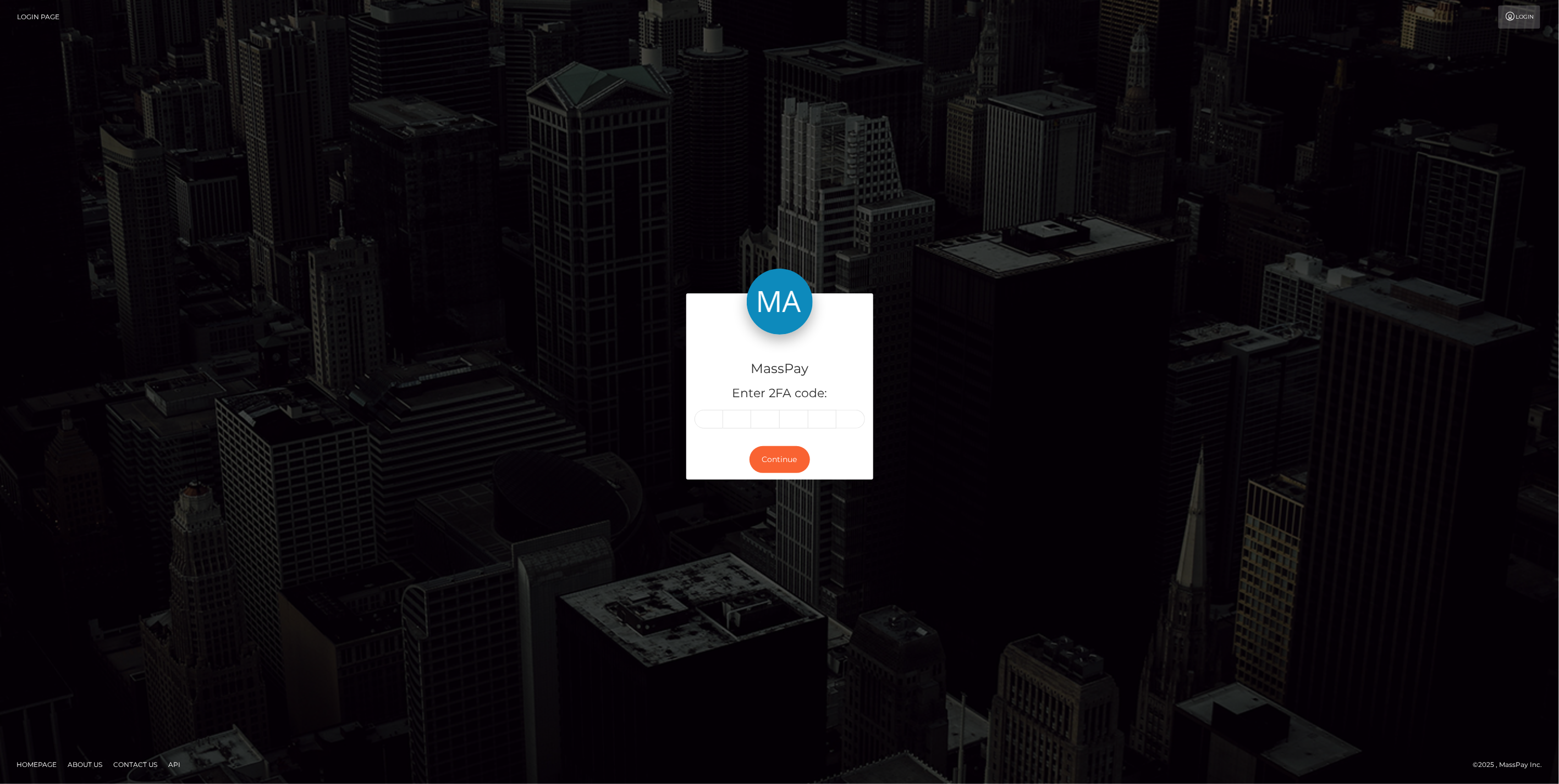
type input "4"
type input "6"
type input "2"
type input "1"
type input "7"
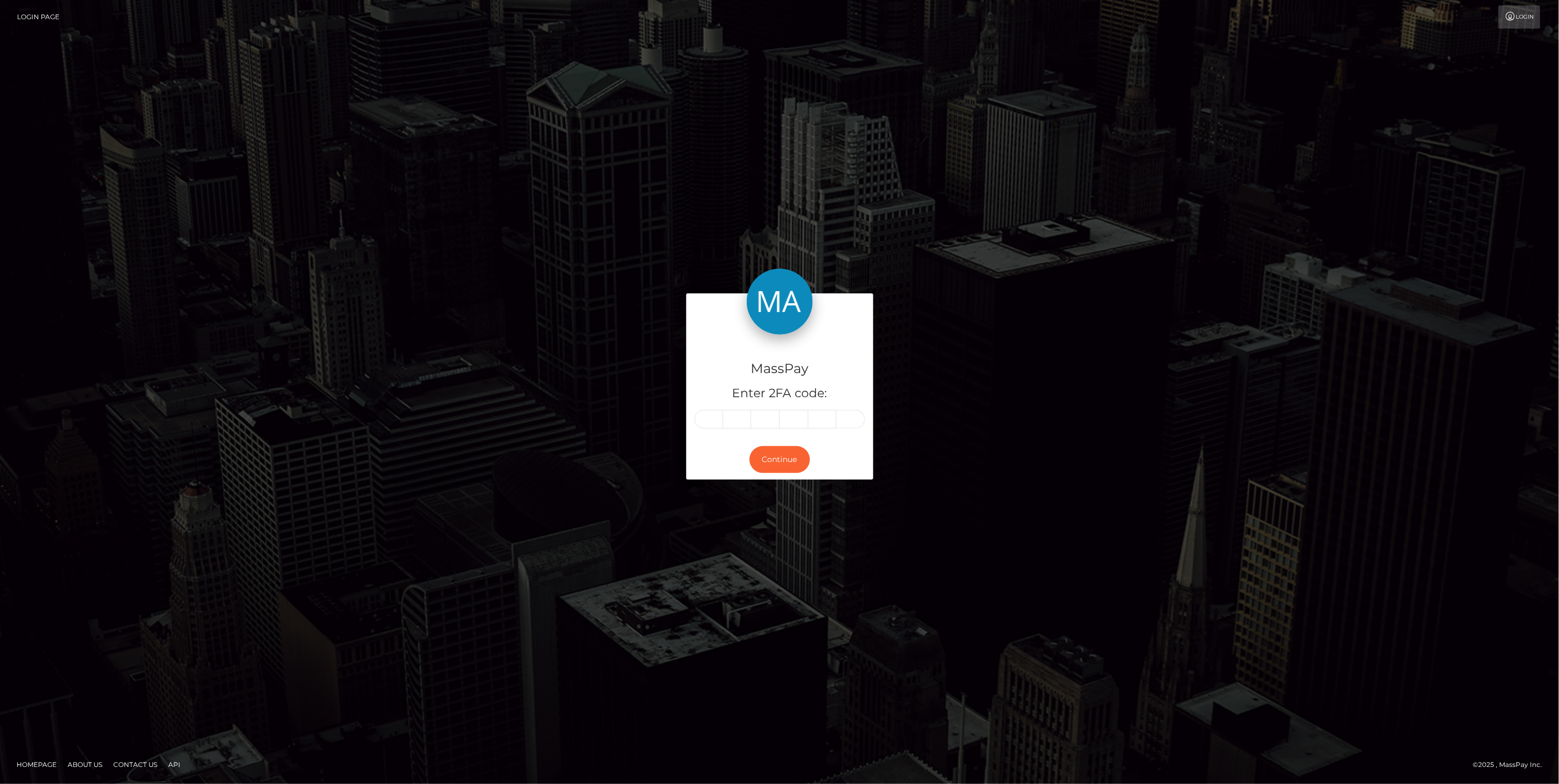
type input "1"
click at [760, 478] on div "Continue" at bounding box center [780, 459] width 187 height 40
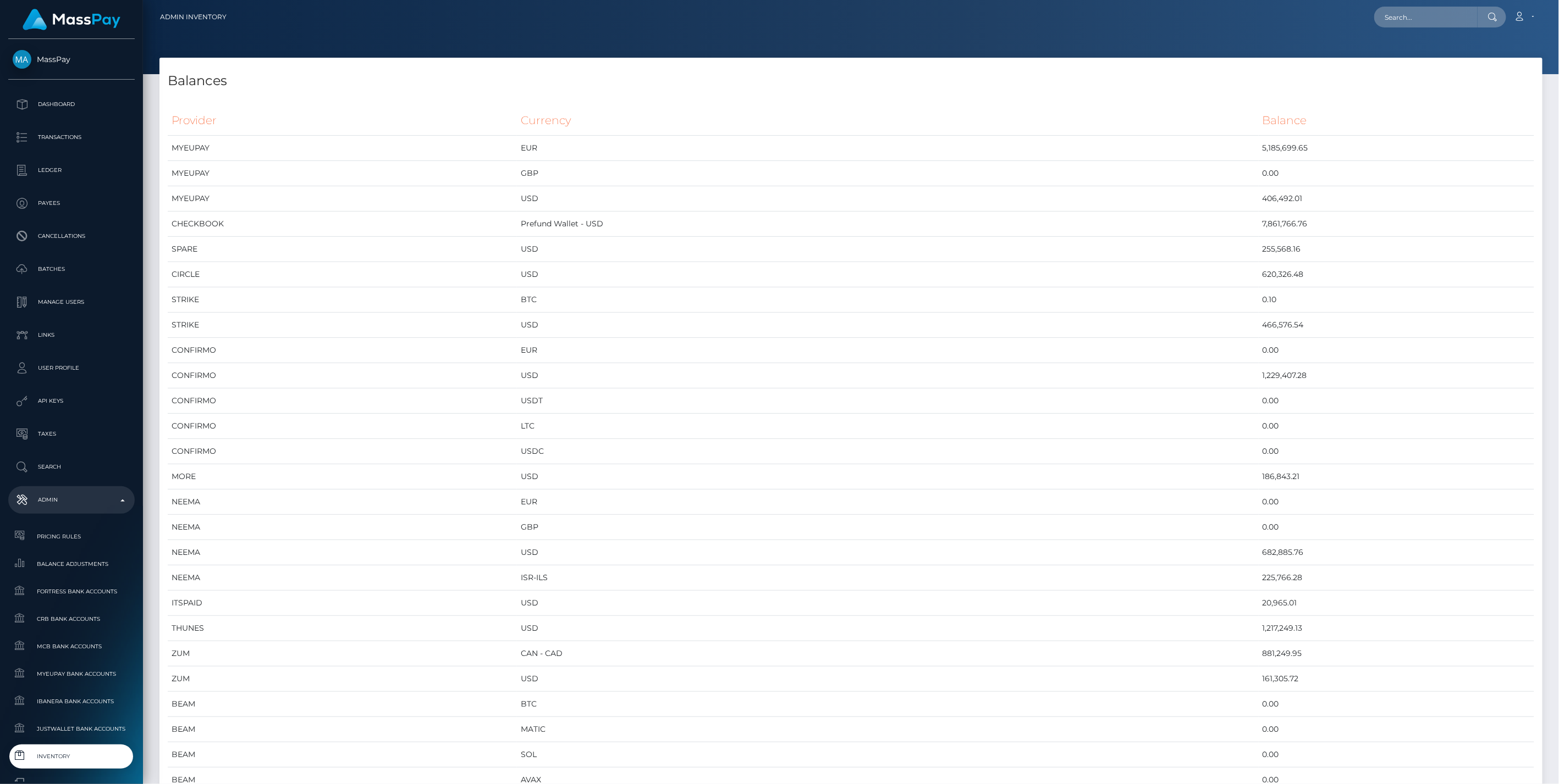
scroll to position [6115, 1383]
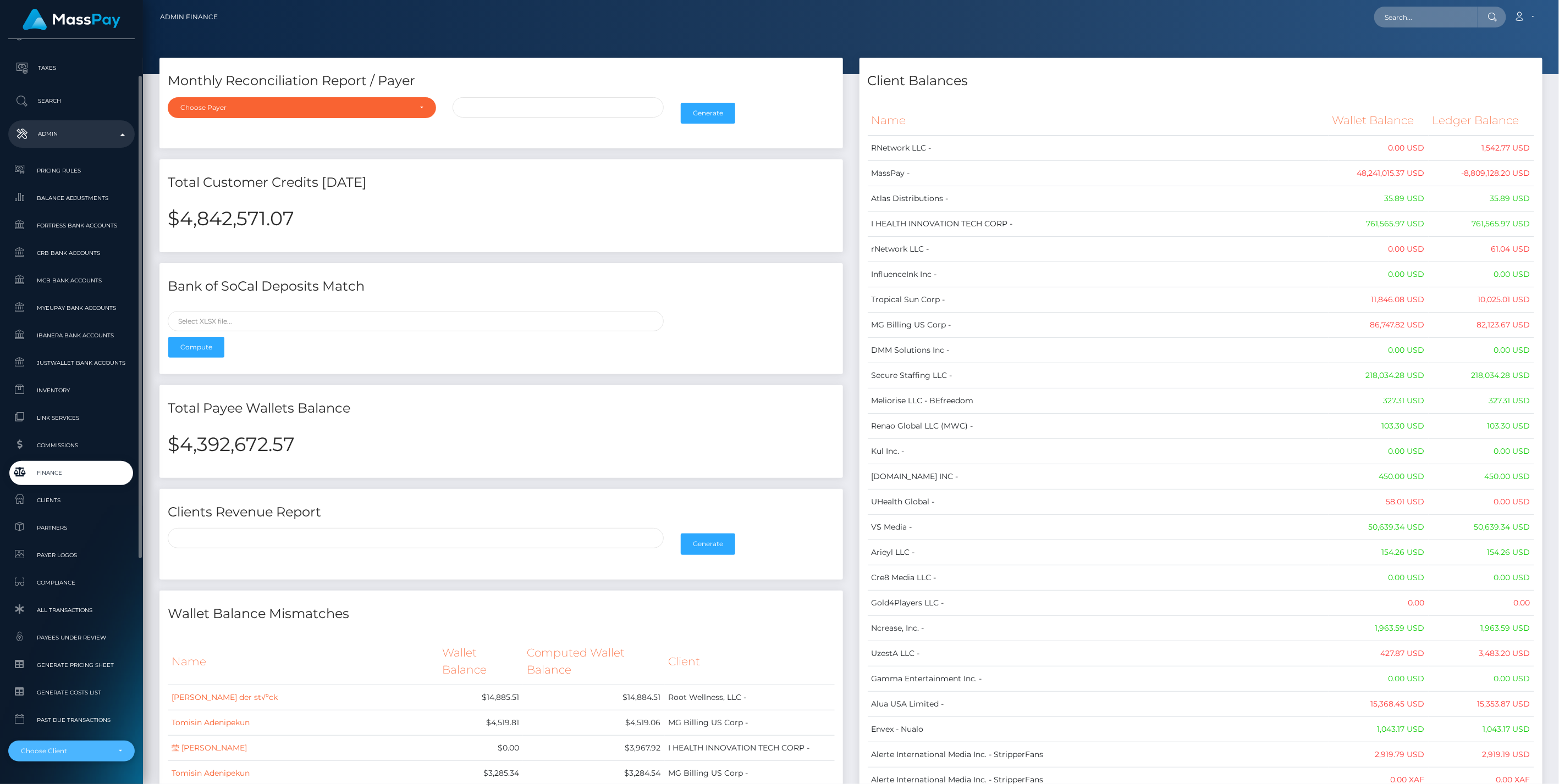
scroll to position [400, 0]
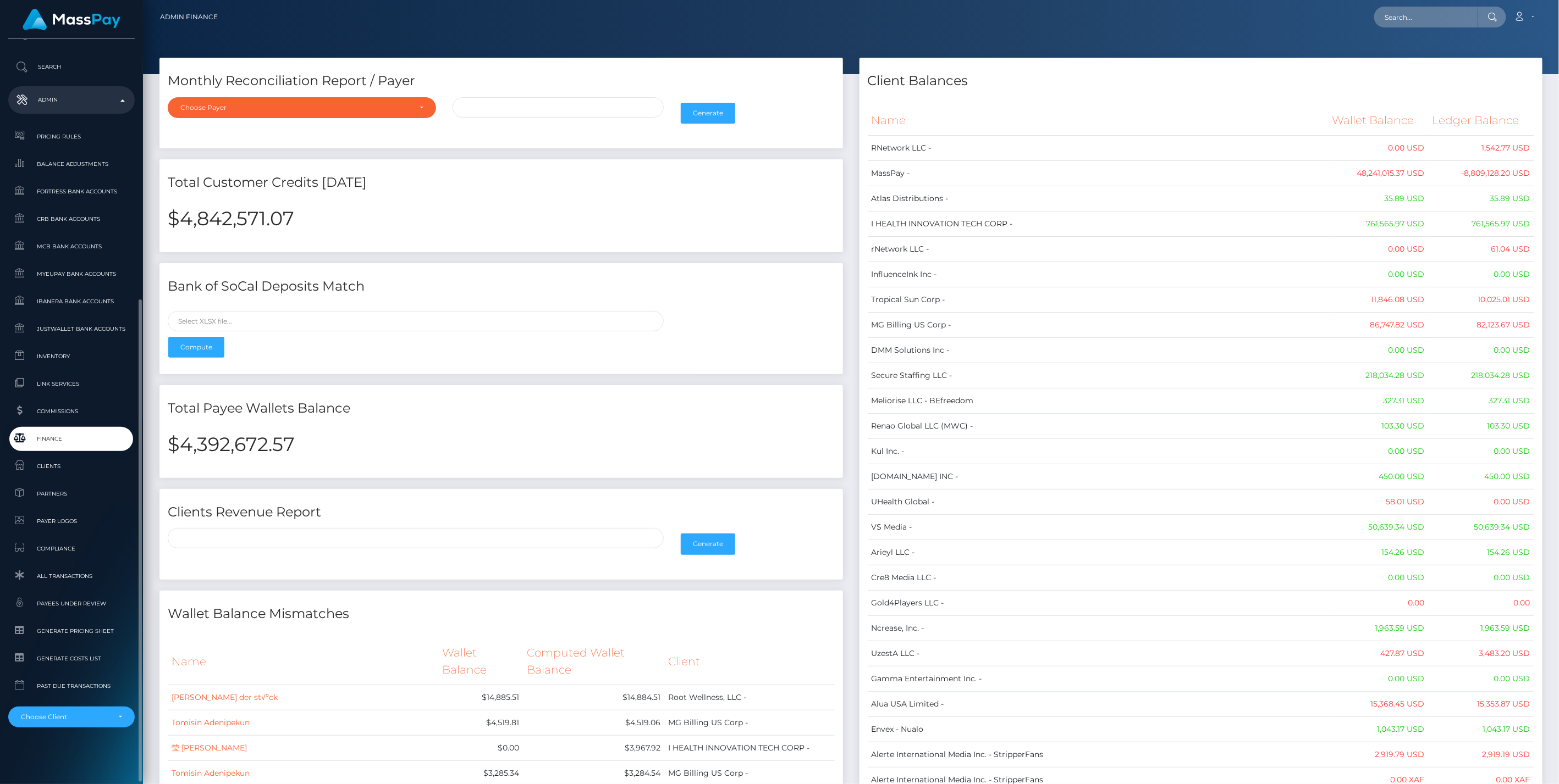
click at [86, 704] on li "MassPay - Atlas Distributions - I HEALTH INNOVATION TECH CORP - InfluenceInk In…" at bounding box center [71, 713] width 126 height 30
click at [93, 721] on div "Choose Client" at bounding box center [65, 717] width 89 height 9
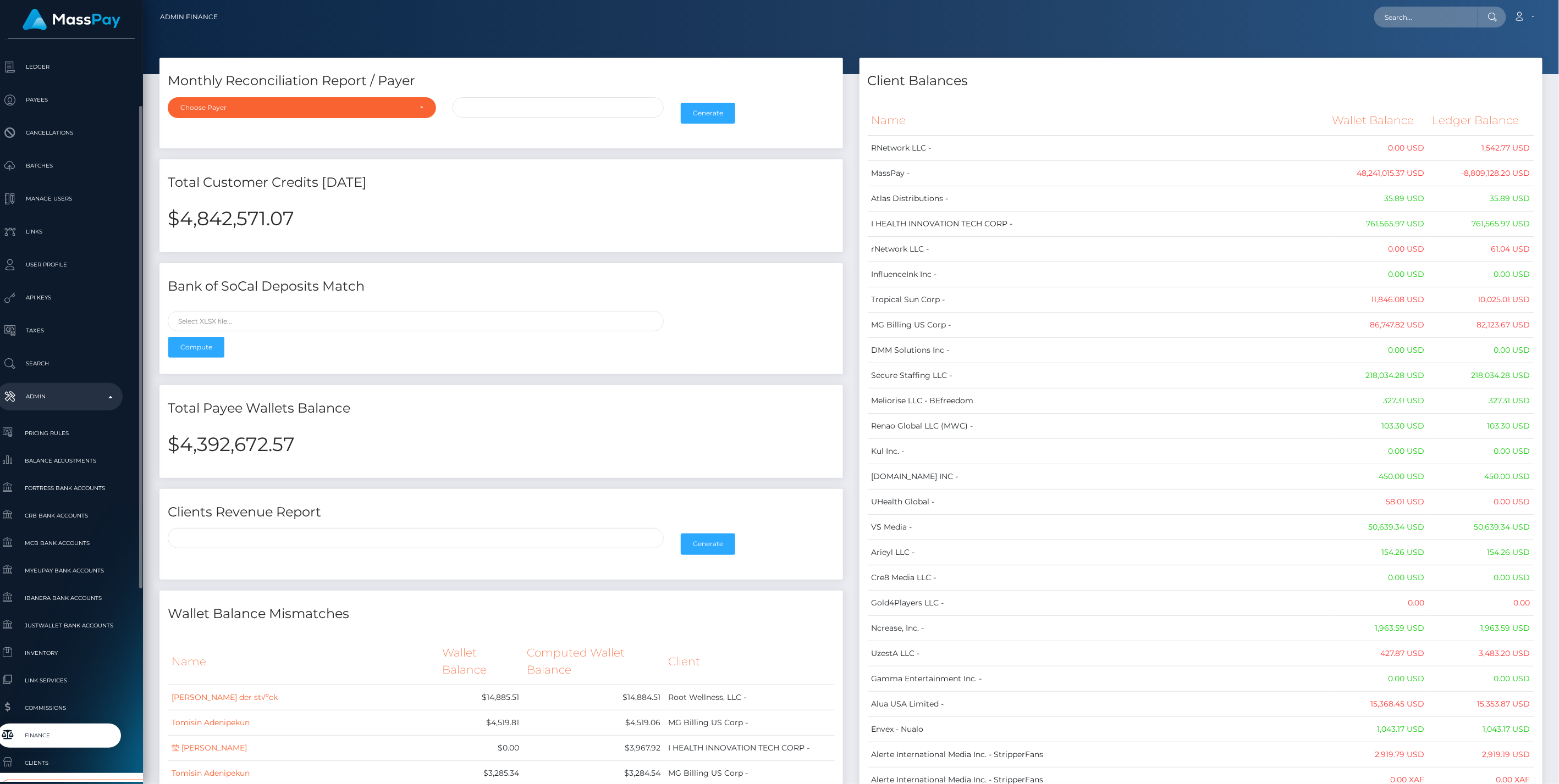
scroll to position [165, 12]
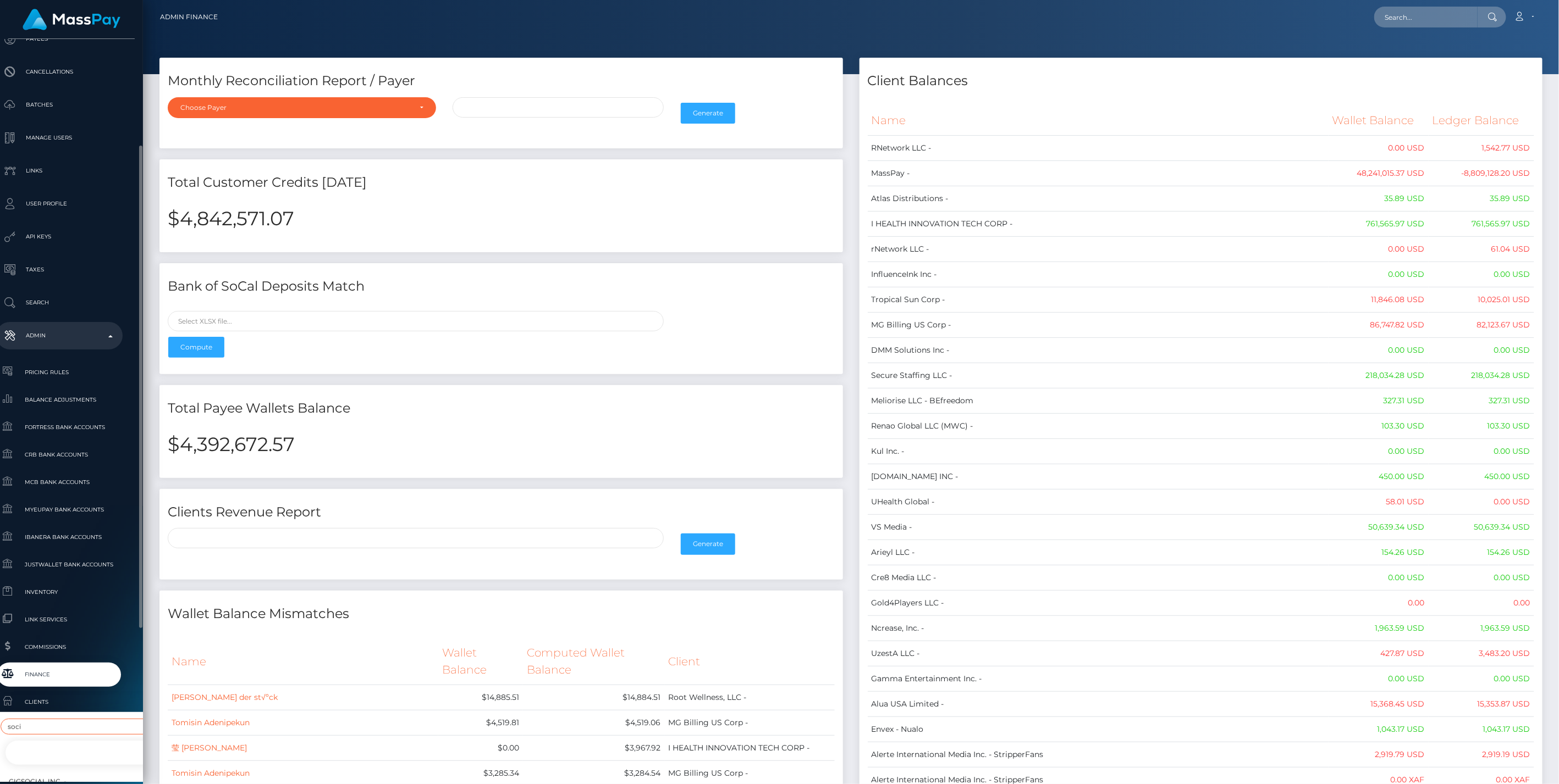
type input "soci"
click at [99, 741] on link "West Social LLC -" at bounding box center [99, 753] width 189 height 25
select select "100"
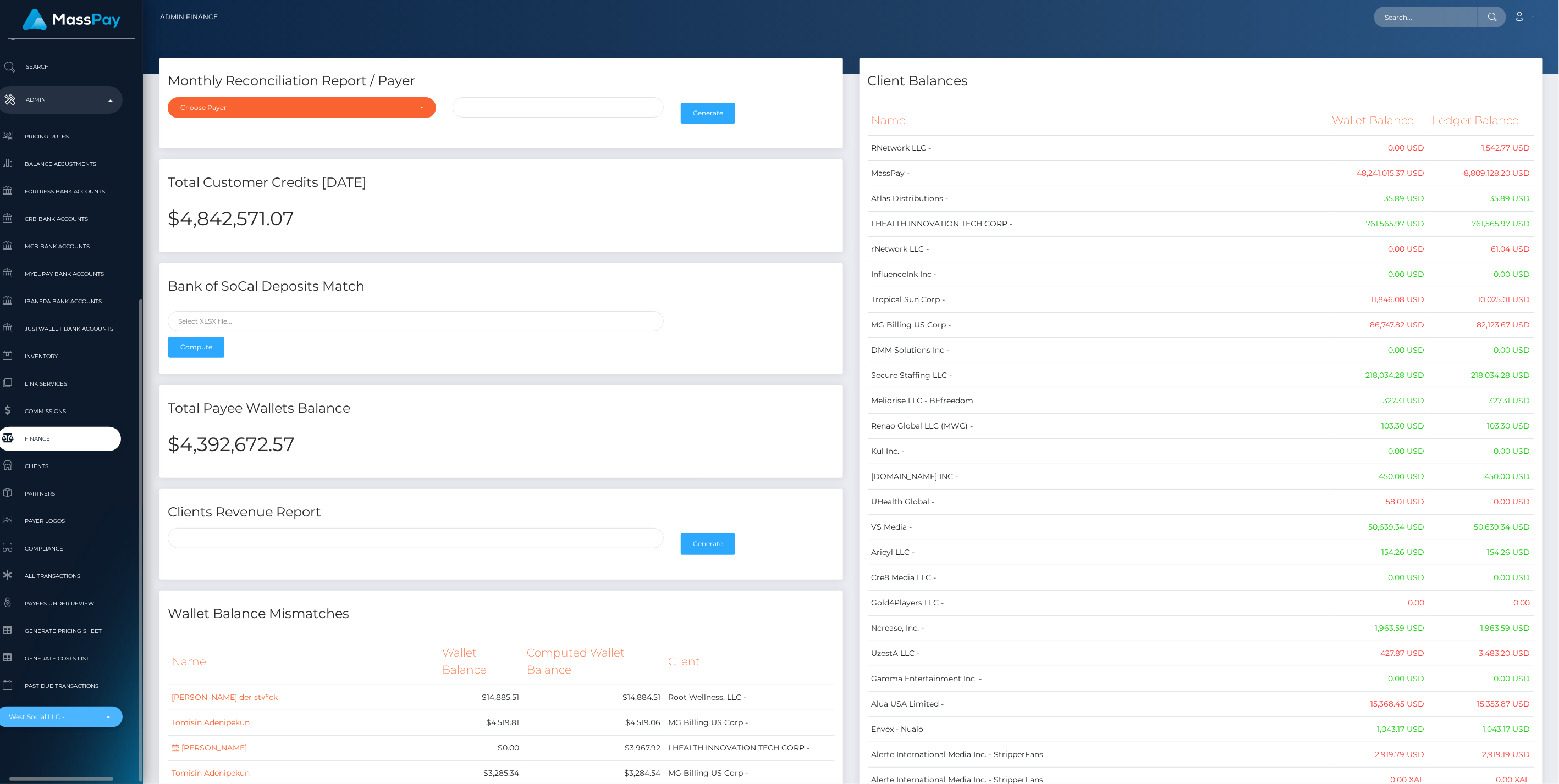
click at [101, 709] on div "West Social LLC -" at bounding box center [59, 717] width 126 height 21
type input "soc"
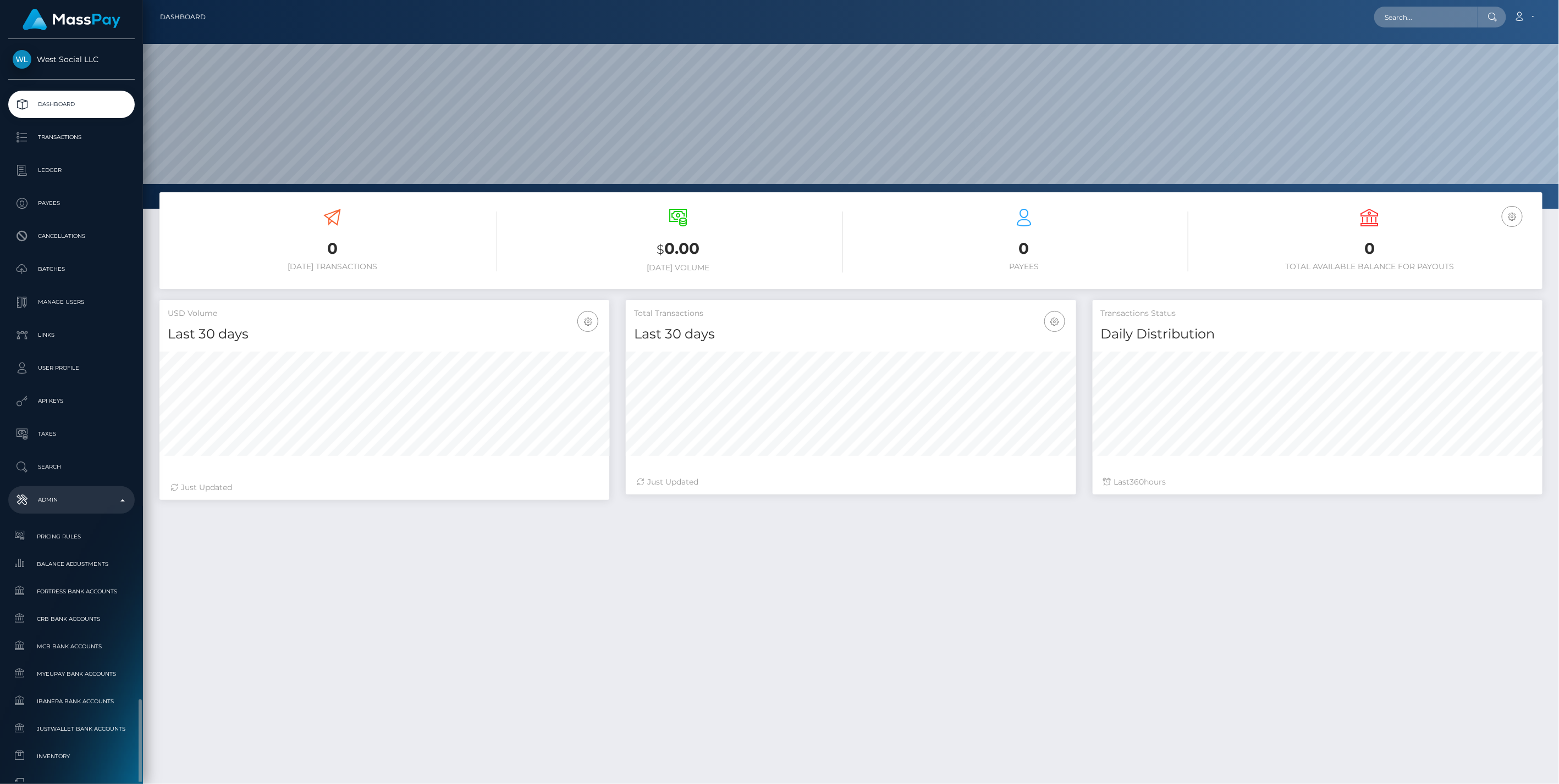
scroll to position [195, 450]
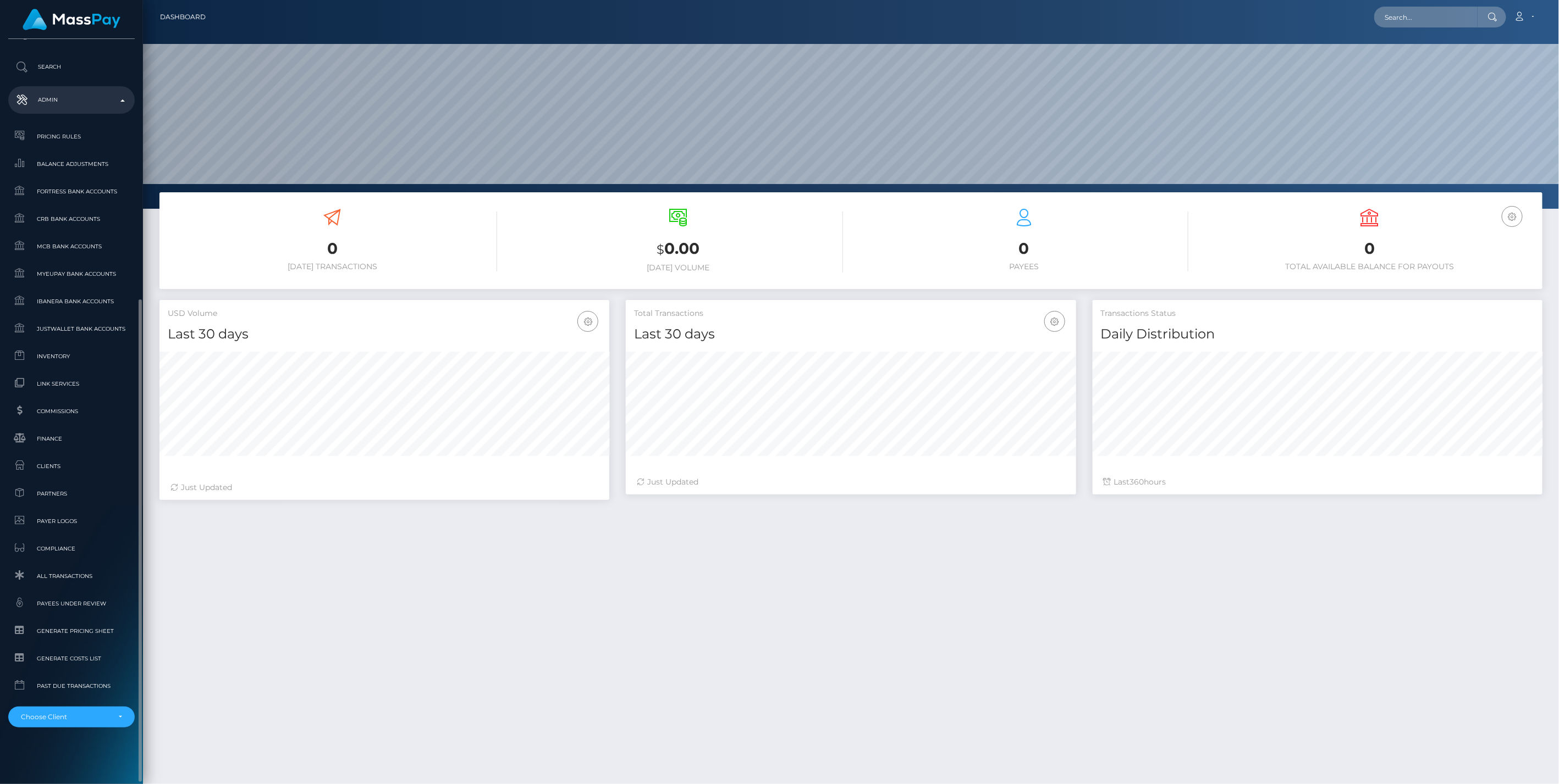
click at [86, 704] on li "MassPay Atlas Distributions I HEALTH INNOVATION TECH CORP InfluenceInk Inc Trop…" at bounding box center [71, 713] width 126 height 30
click at [89, 711] on div "Choose Client" at bounding box center [71, 717] width 126 height 21
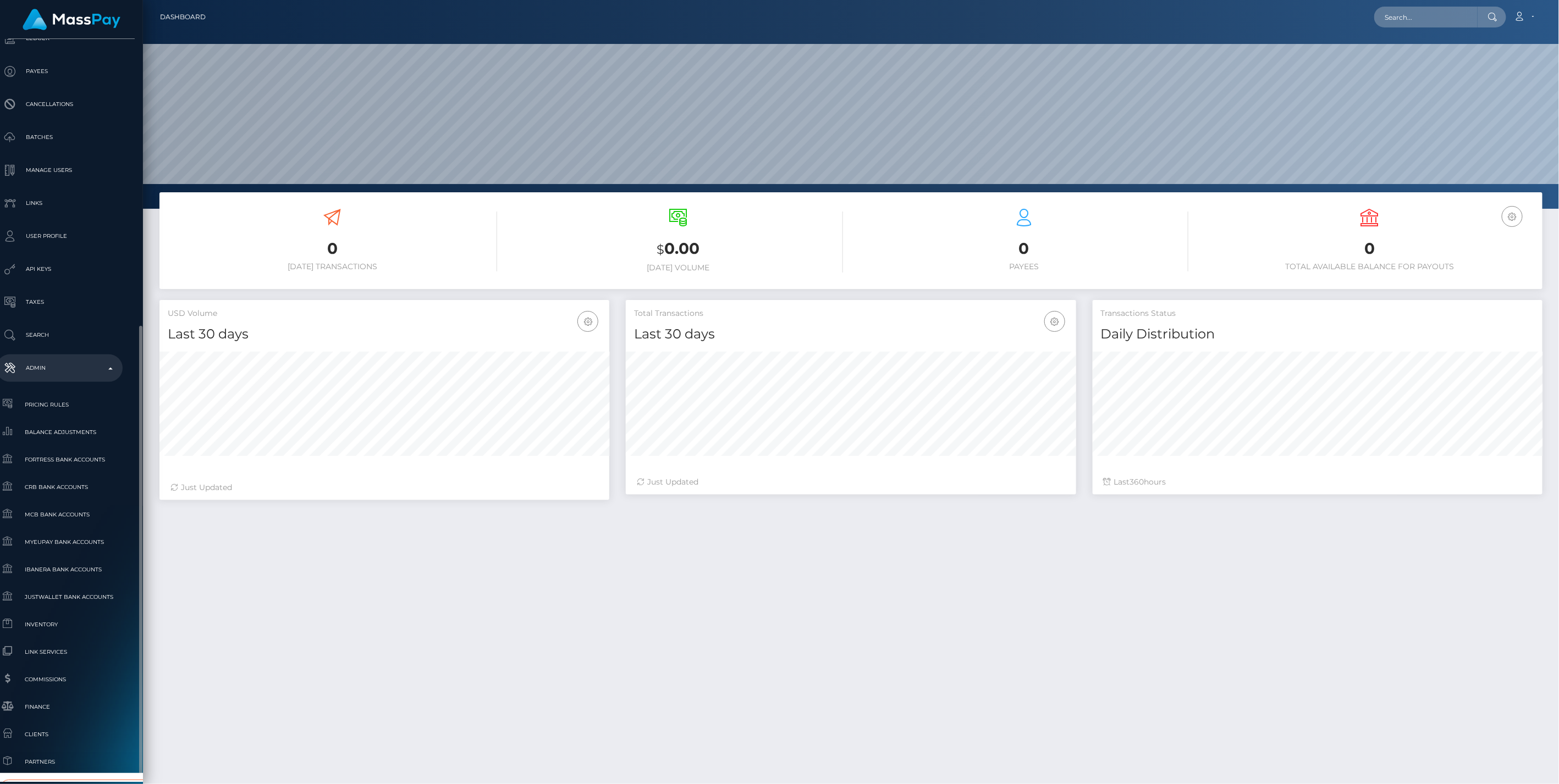
scroll to position [376, 12]
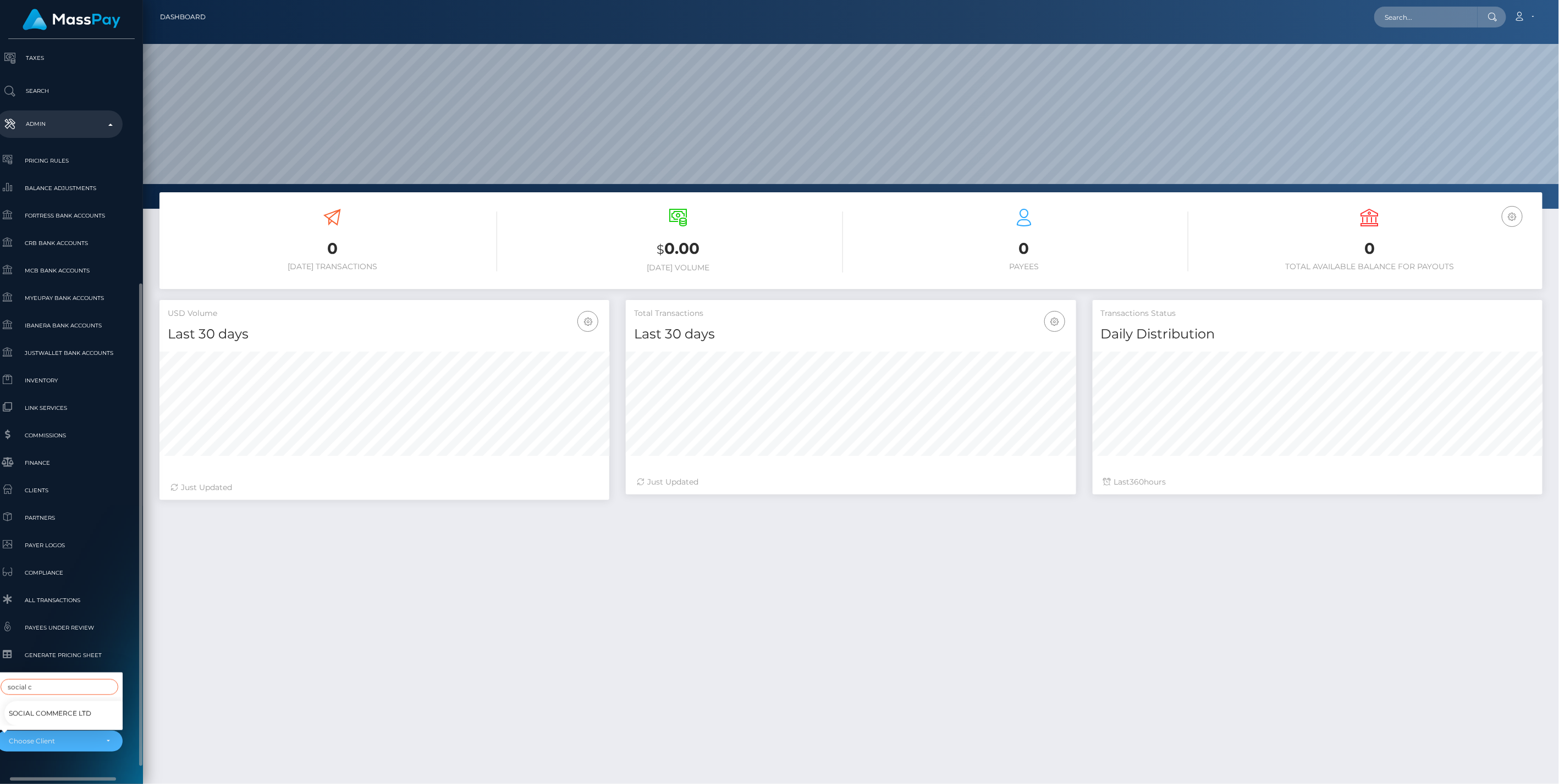
type input "social c"
click at [86, 707] on span "Social Commerce Ltd" at bounding box center [50, 714] width 83 height 14
select select "306"
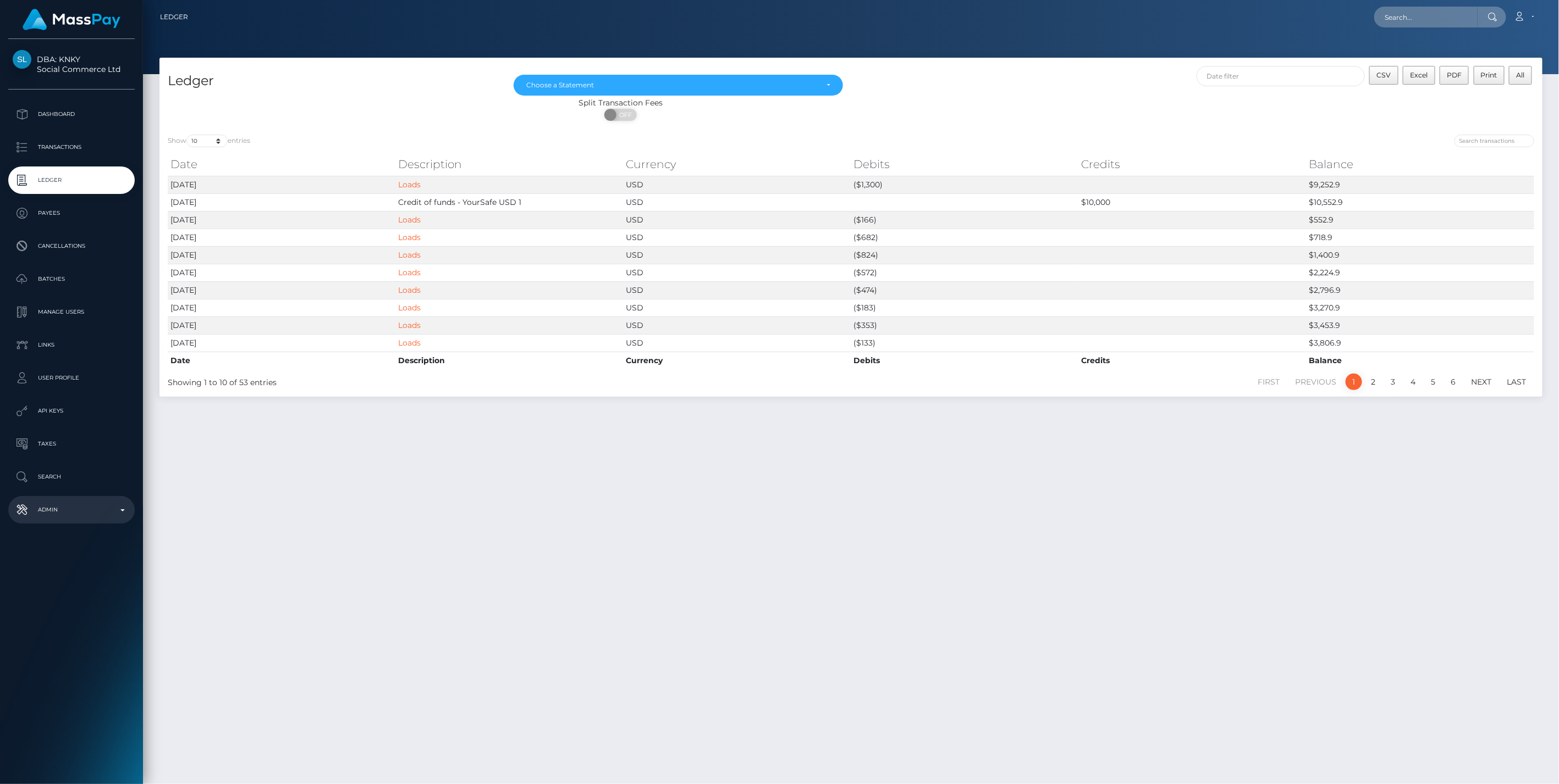
click at [84, 497] on link "Admin" at bounding box center [71, 510] width 126 height 28
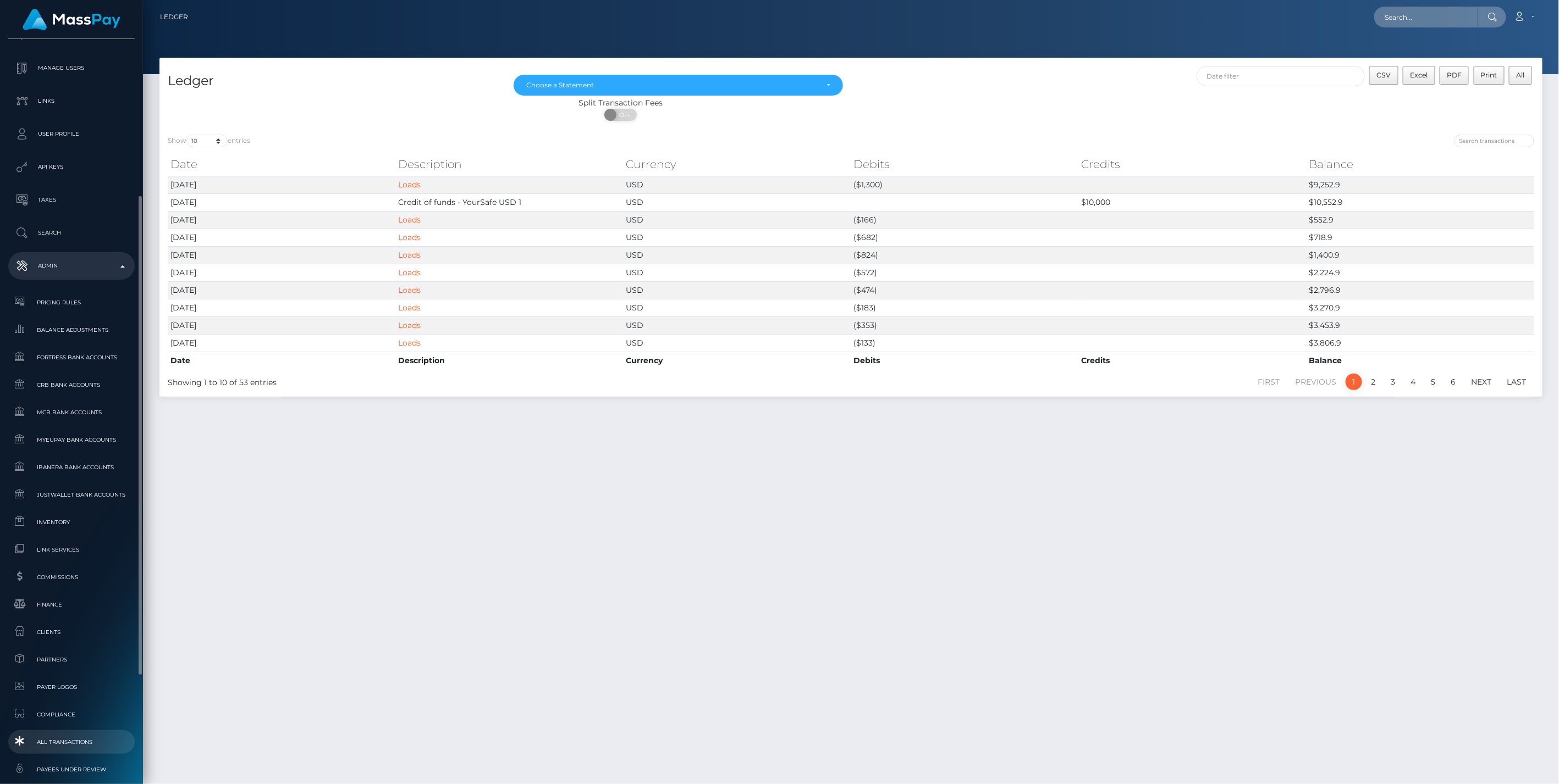
scroll to position [409, 0]
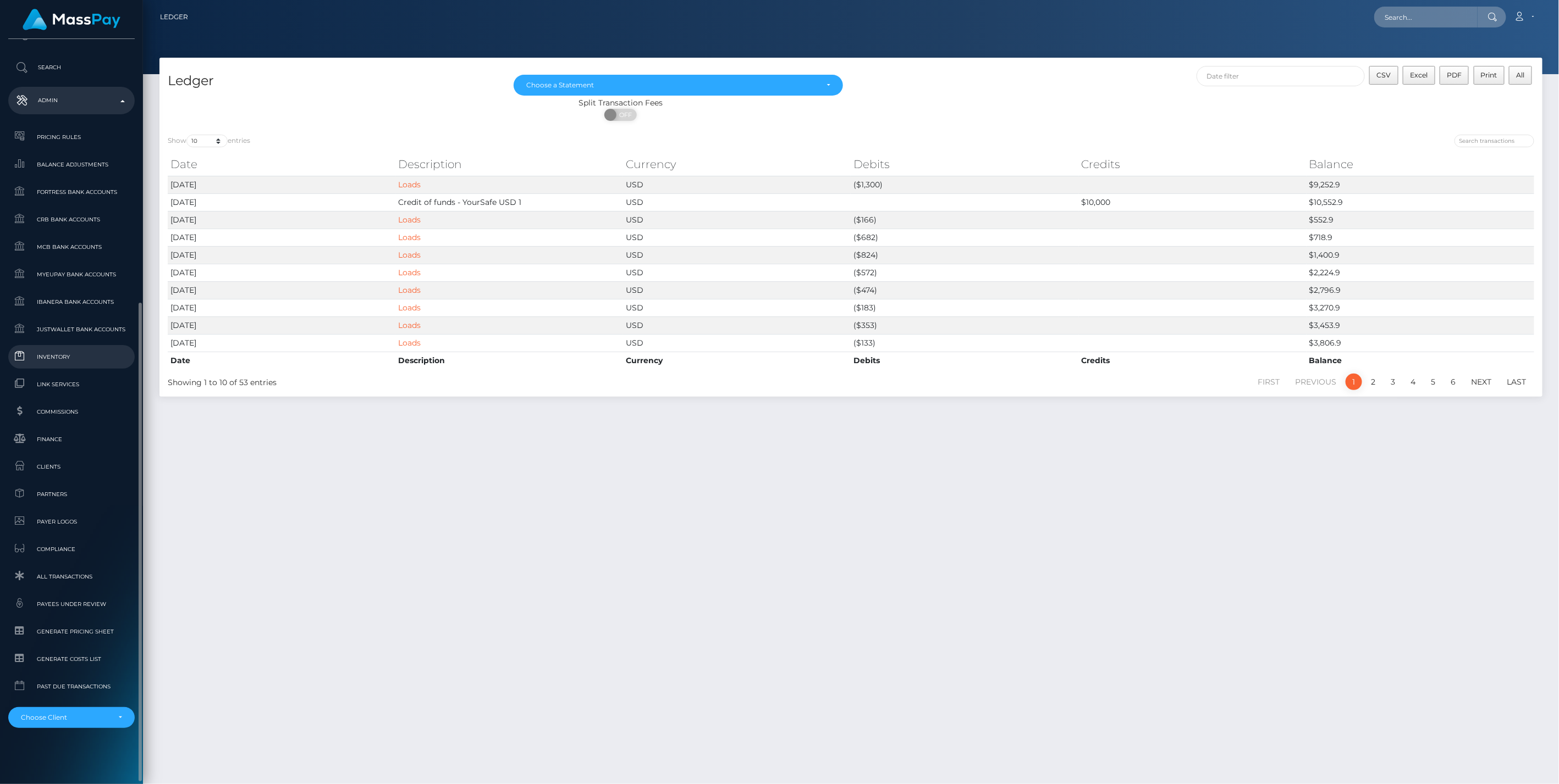
click at [77, 352] on span "Inventory" at bounding box center [72, 357] width 118 height 13
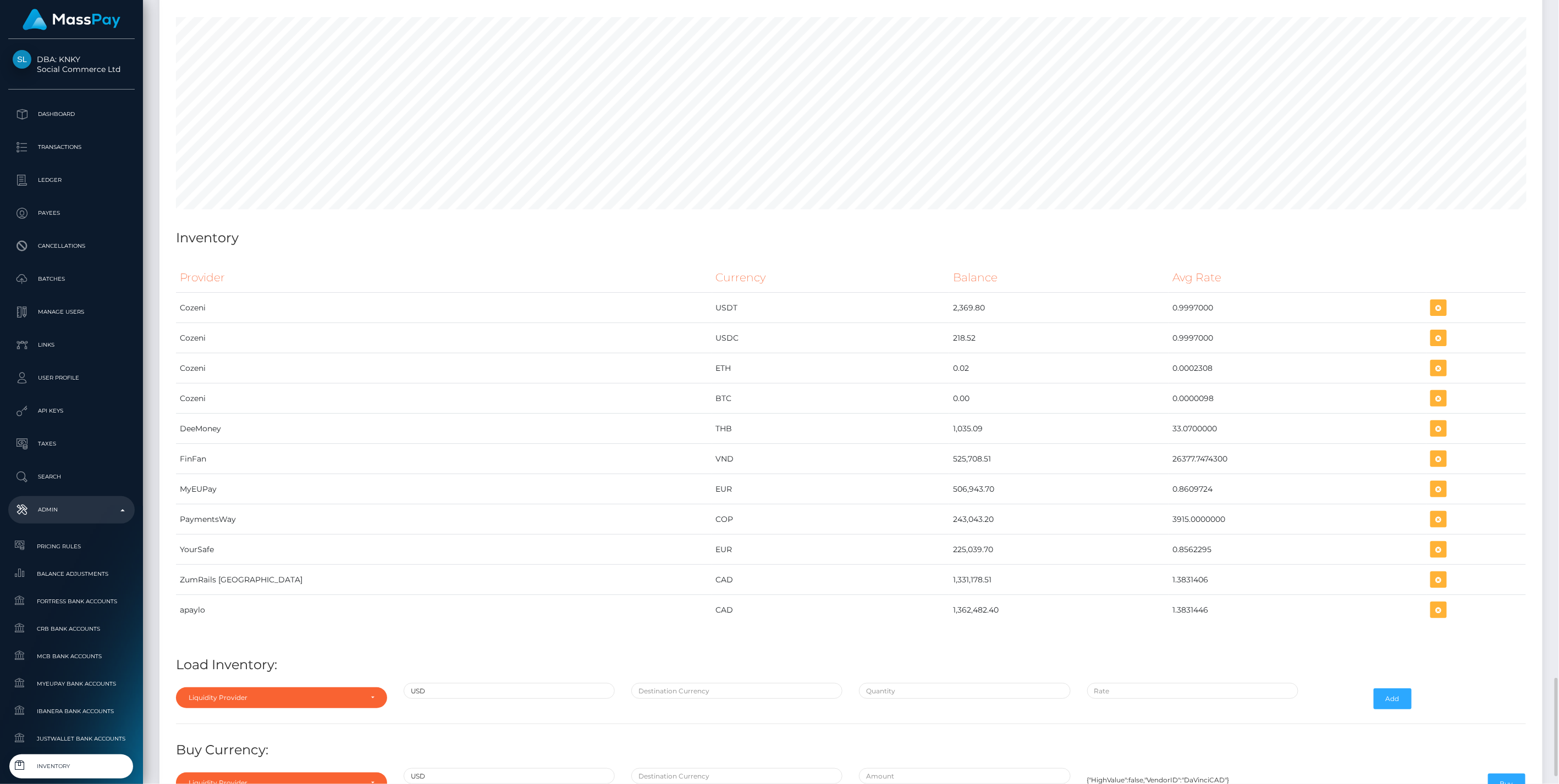
scroll to position [5210, 0]
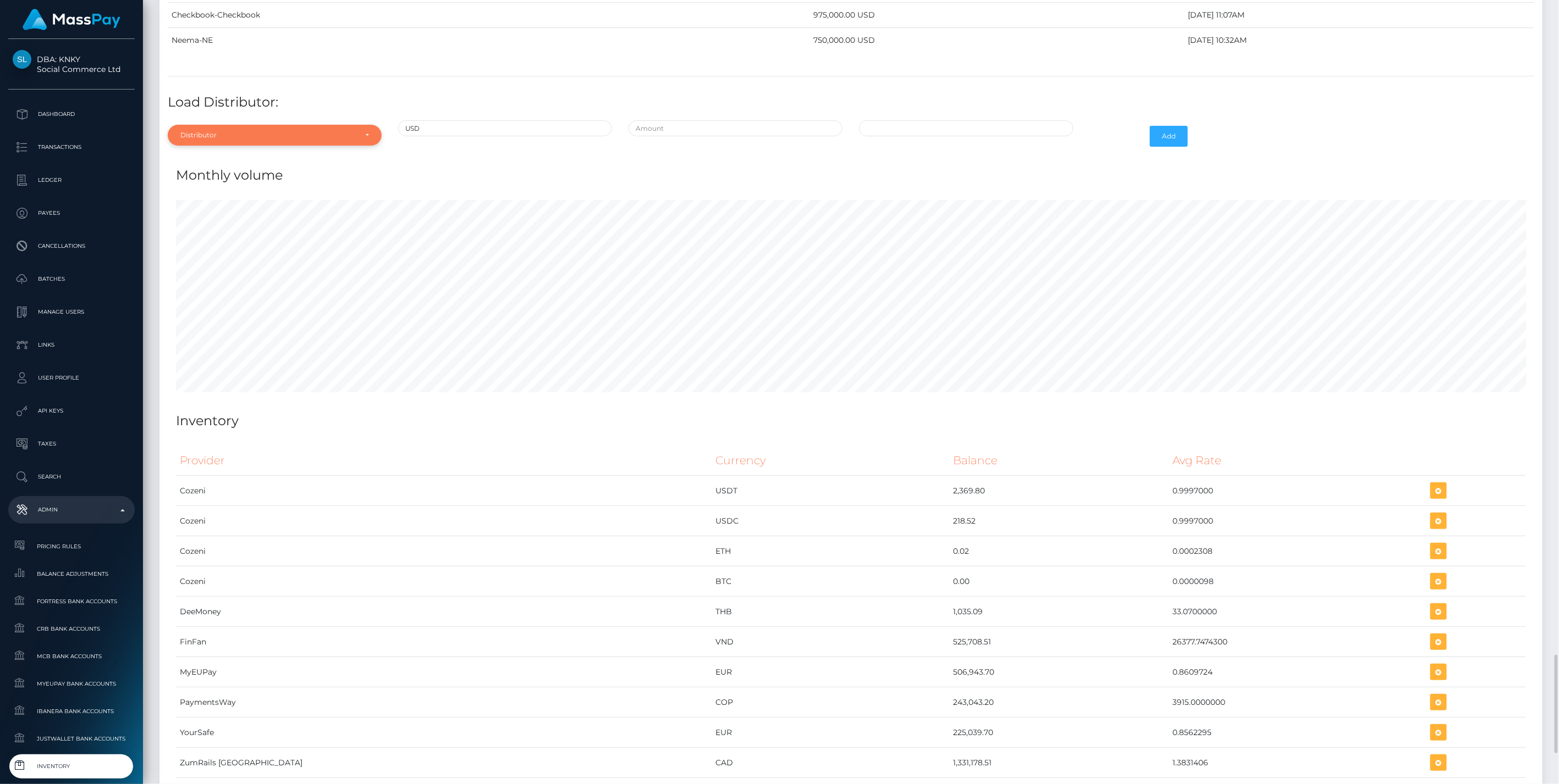
click at [250, 131] on div "Distributor" at bounding box center [268, 135] width 176 height 9
click at [213, 154] on input "Search" at bounding box center [274, 162] width 205 height 16
type input "more"
click at [237, 175] on link "More MT" at bounding box center [274, 185] width 214 height 20
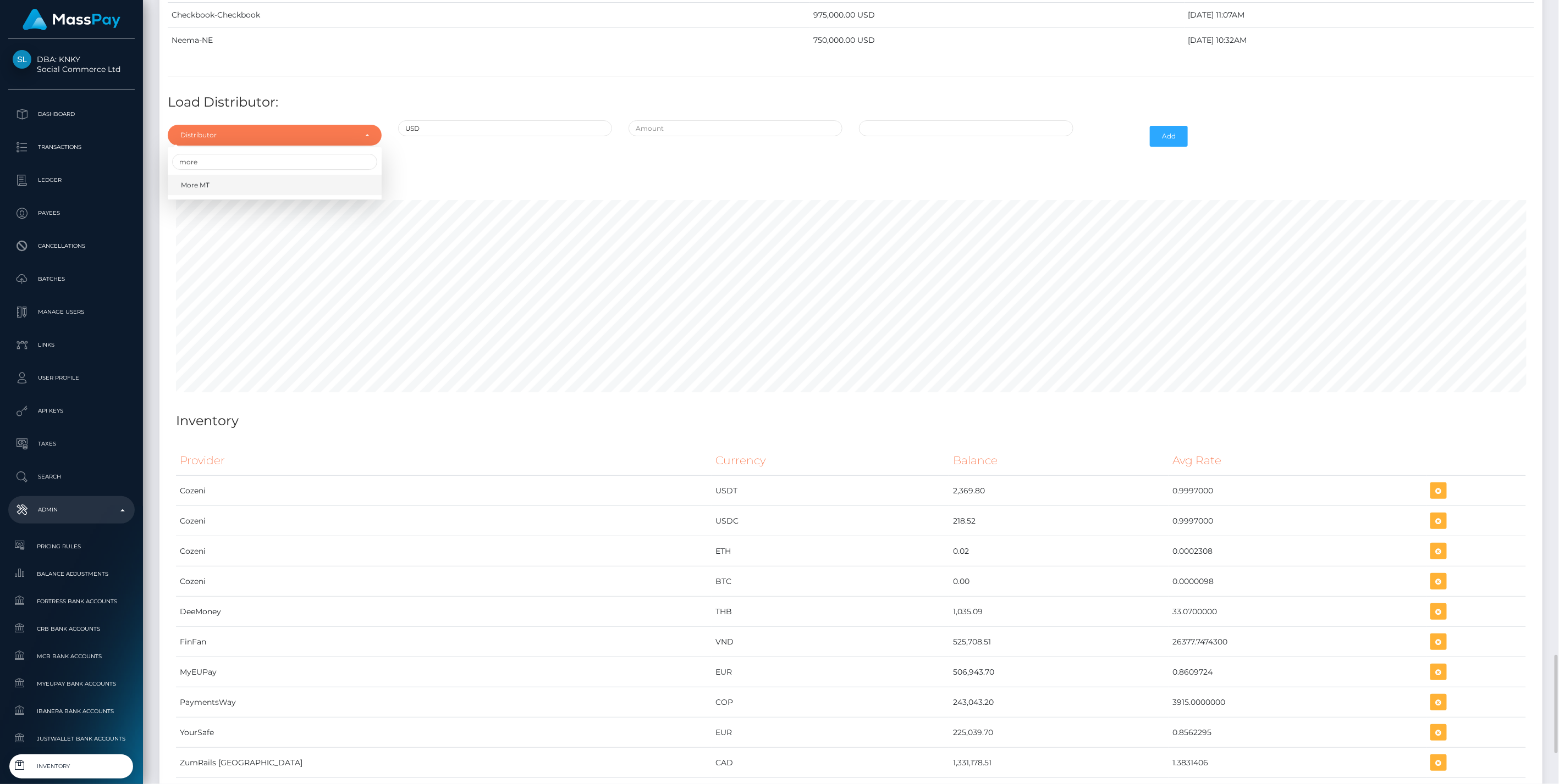
select select "23"
click at [741, 120] on input "text" at bounding box center [735, 128] width 214 height 16
type input "$125,000.0000000"
type input "10/10/2025 1:04 PM"
click at [1167, 126] on button "Add" at bounding box center [1169, 136] width 38 height 21
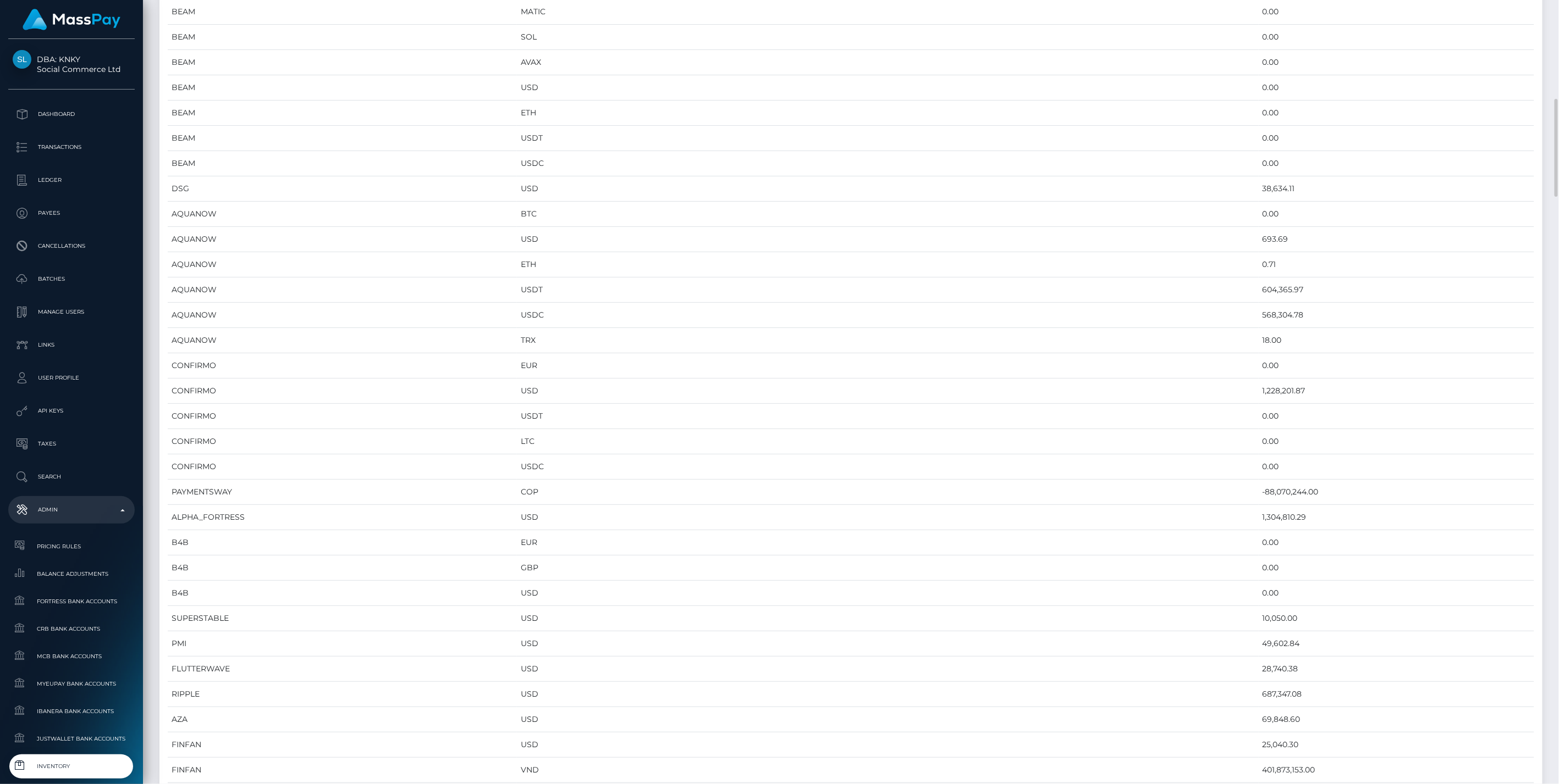
scroll to position [1037, 0]
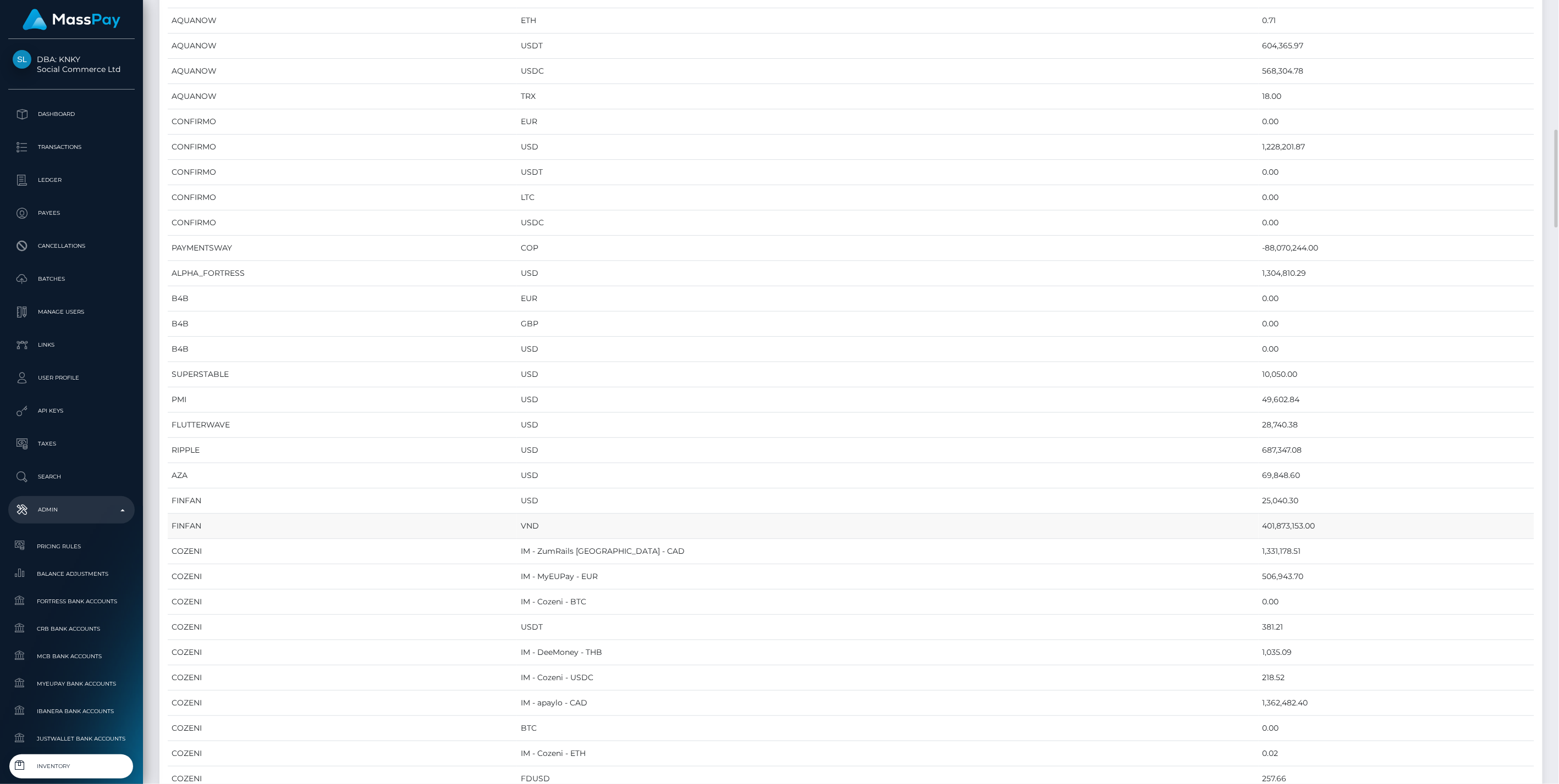
click at [1259, 518] on td "401,873,153.00" at bounding box center [1396, 526] width 276 height 25
copy td "401,873,153.00"
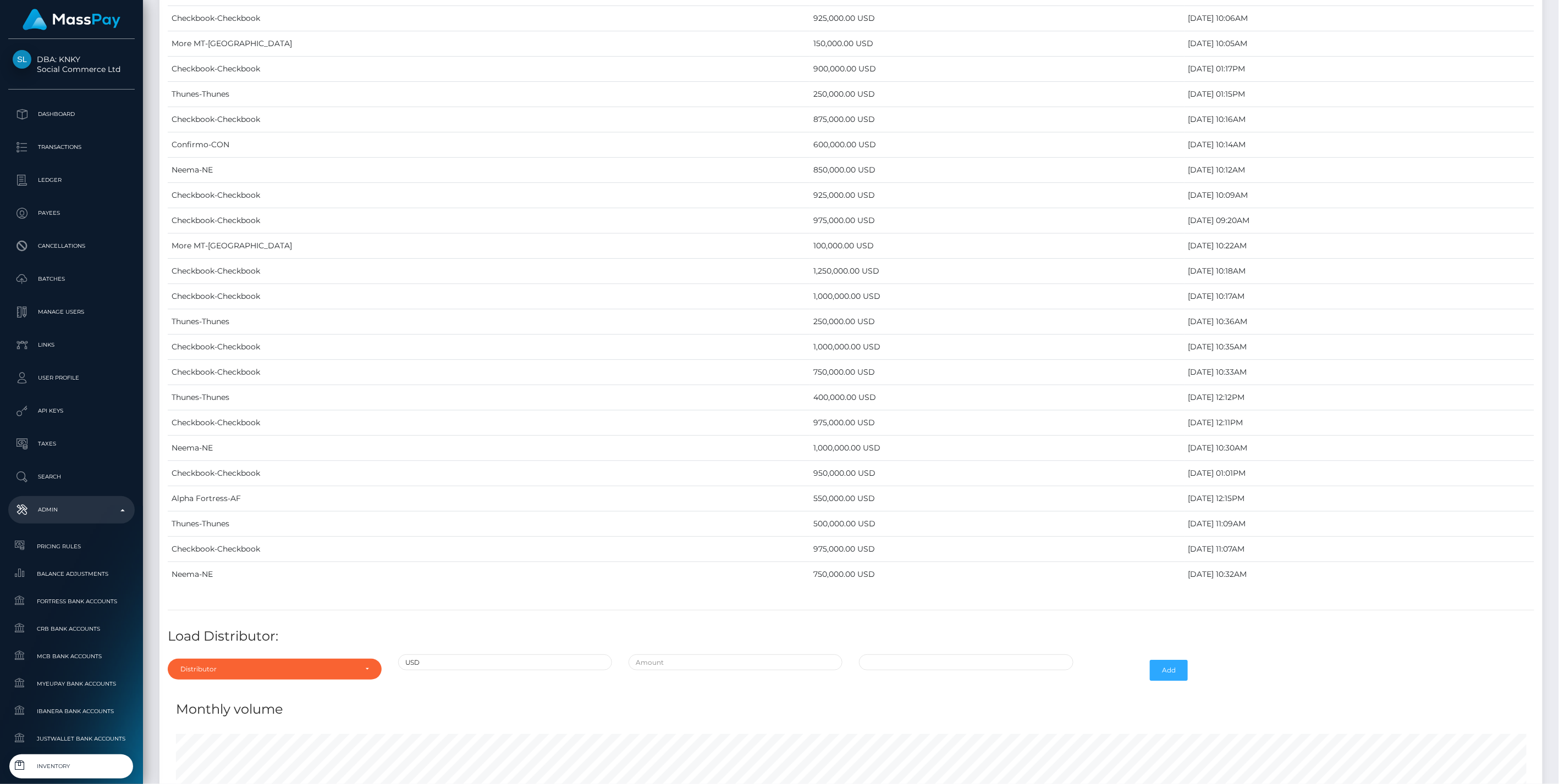
scroll to position [5479, 0]
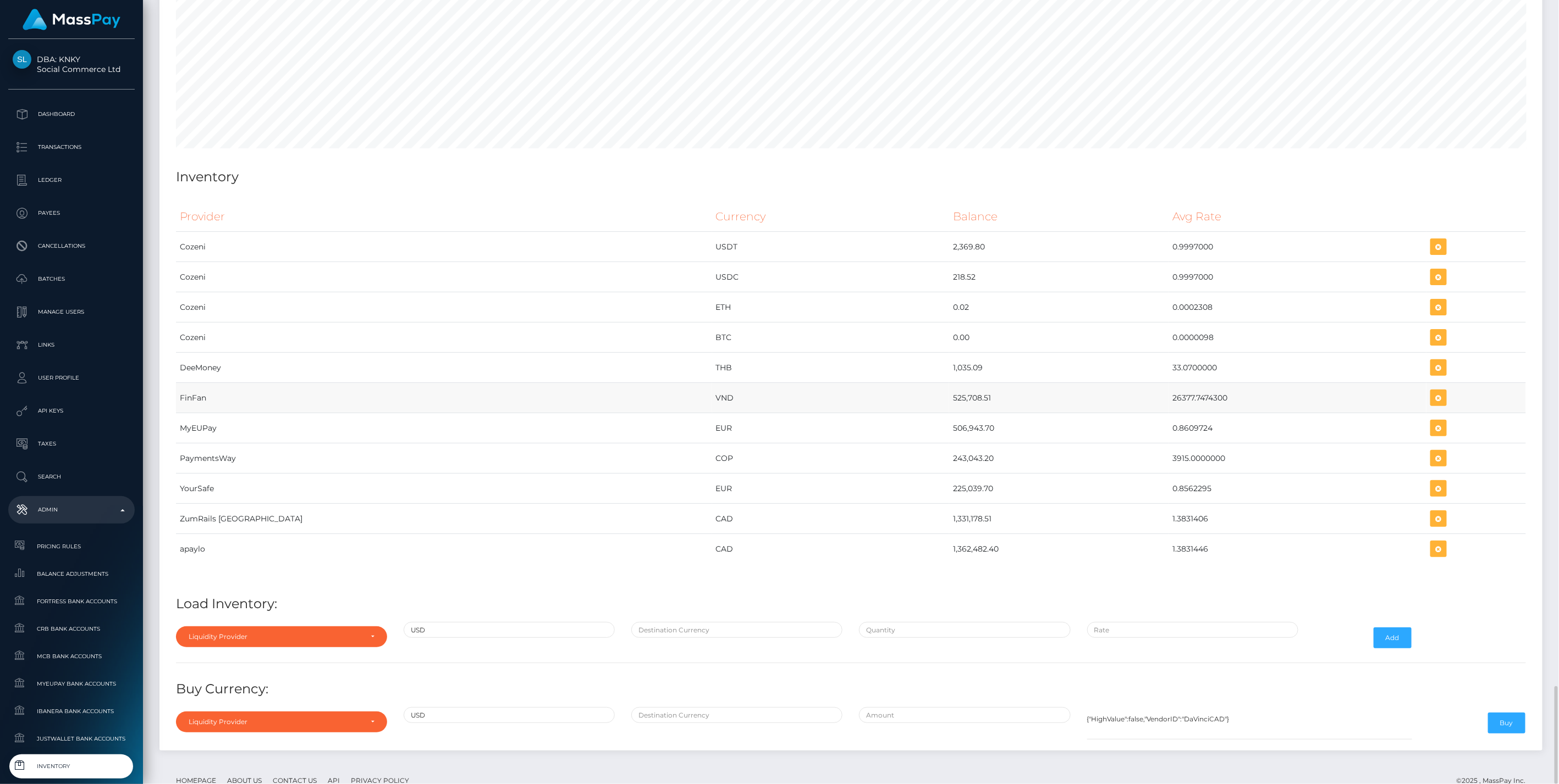
drag, startPoint x: 830, startPoint y: 370, endPoint x: 1158, endPoint y: 374, distance: 328.0
click at [1158, 383] on tr "FinFan VND 525,708.51 26377.7474300" at bounding box center [850, 398] width 1350 height 30
copy tr "525,708.51 26377.7474300"
click at [1432, 391] on icon "button" at bounding box center [1438, 398] width 13 height 14
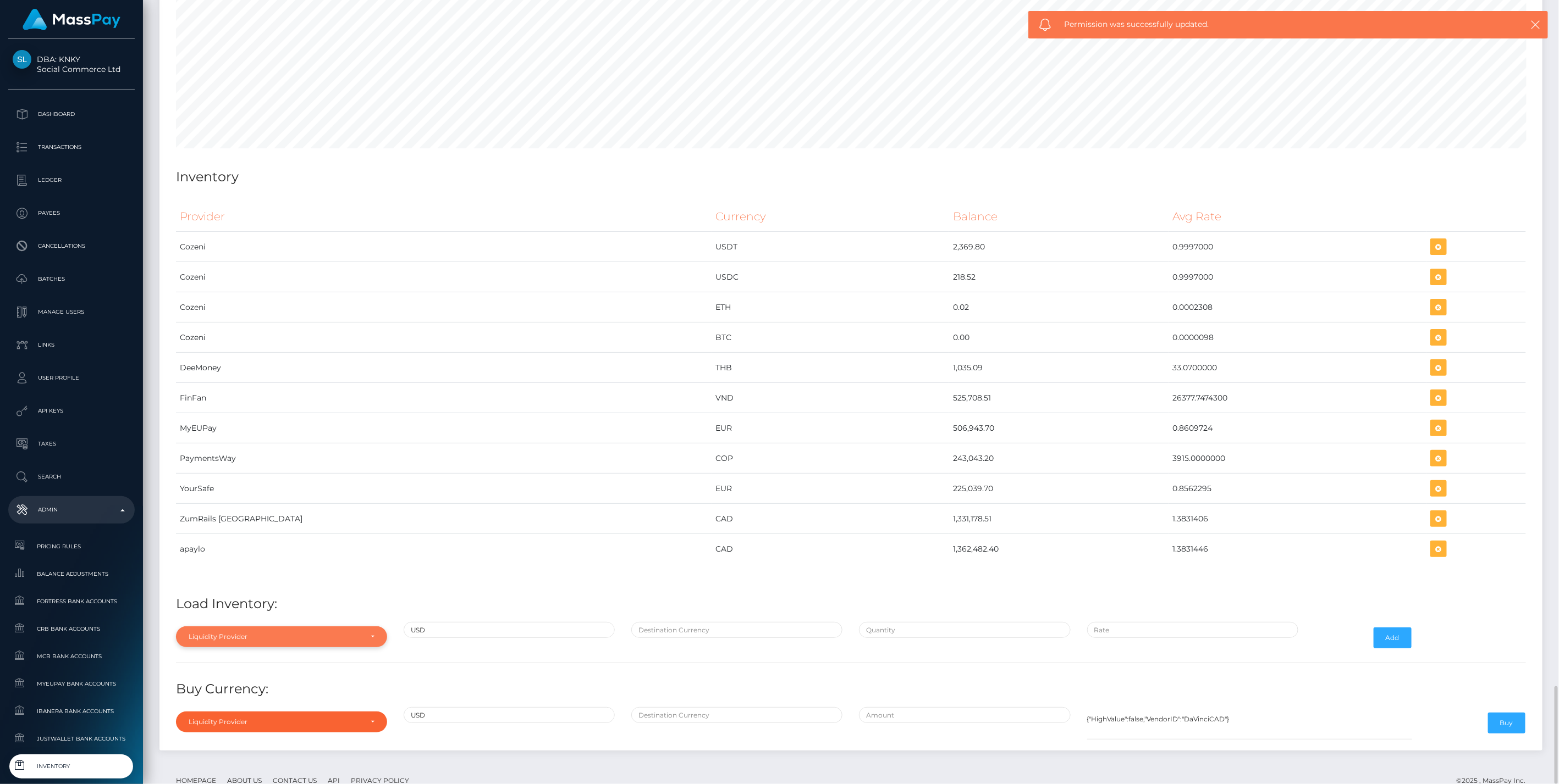
click at [335, 632] on div "Liquidity Provider" at bounding box center [275, 637] width 173 height 9
click at [216, 462] on input "Search" at bounding box center [281, 470] width 202 height 16
type input "fin"
click at [226, 601] on link "FinFan" at bounding box center [281, 611] width 211 height 20
select select "FinFan"
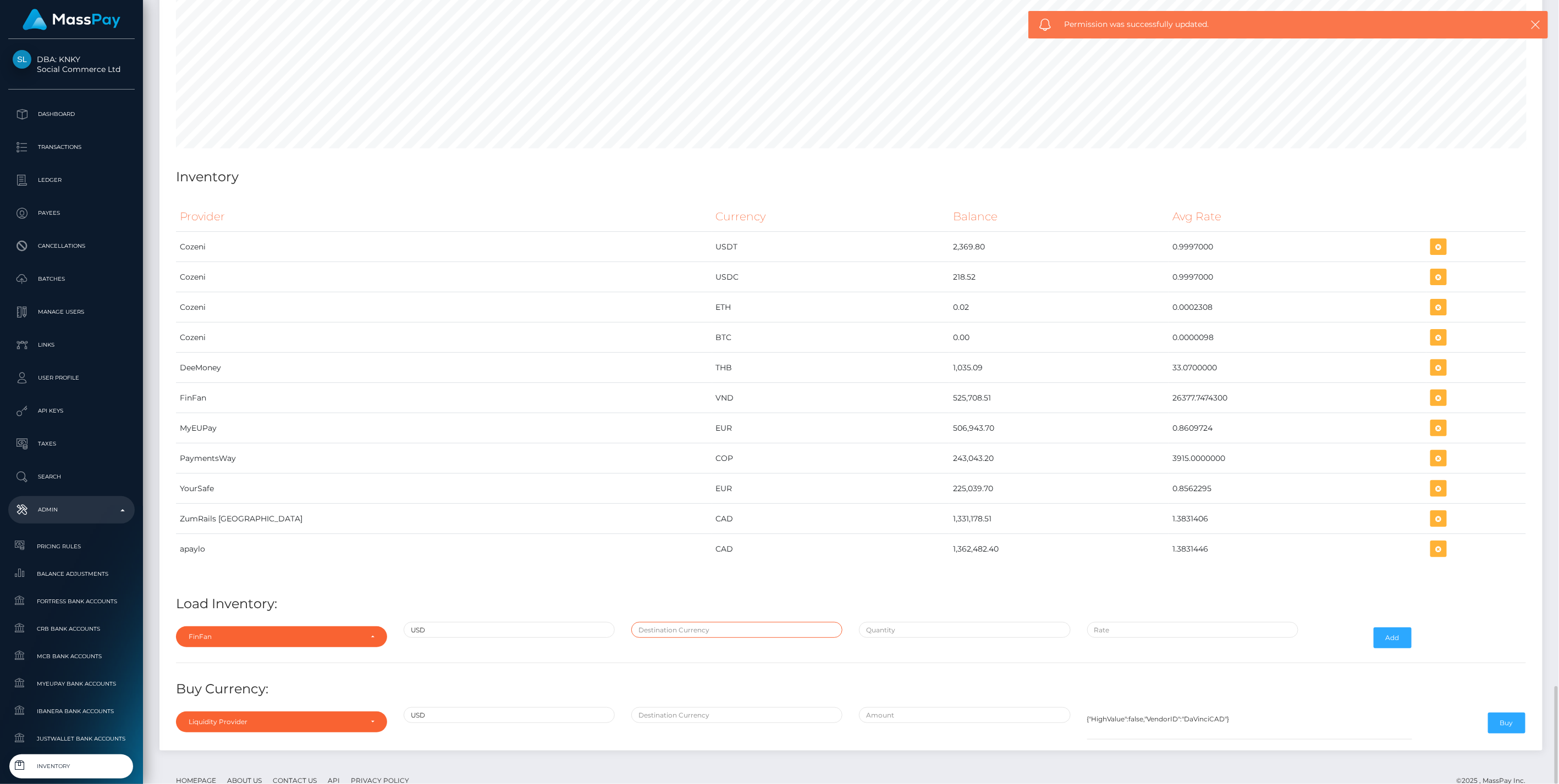
click at [675, 622] on input "text" at bounding box center [737, 630] width 211 height 16
type input "VND"
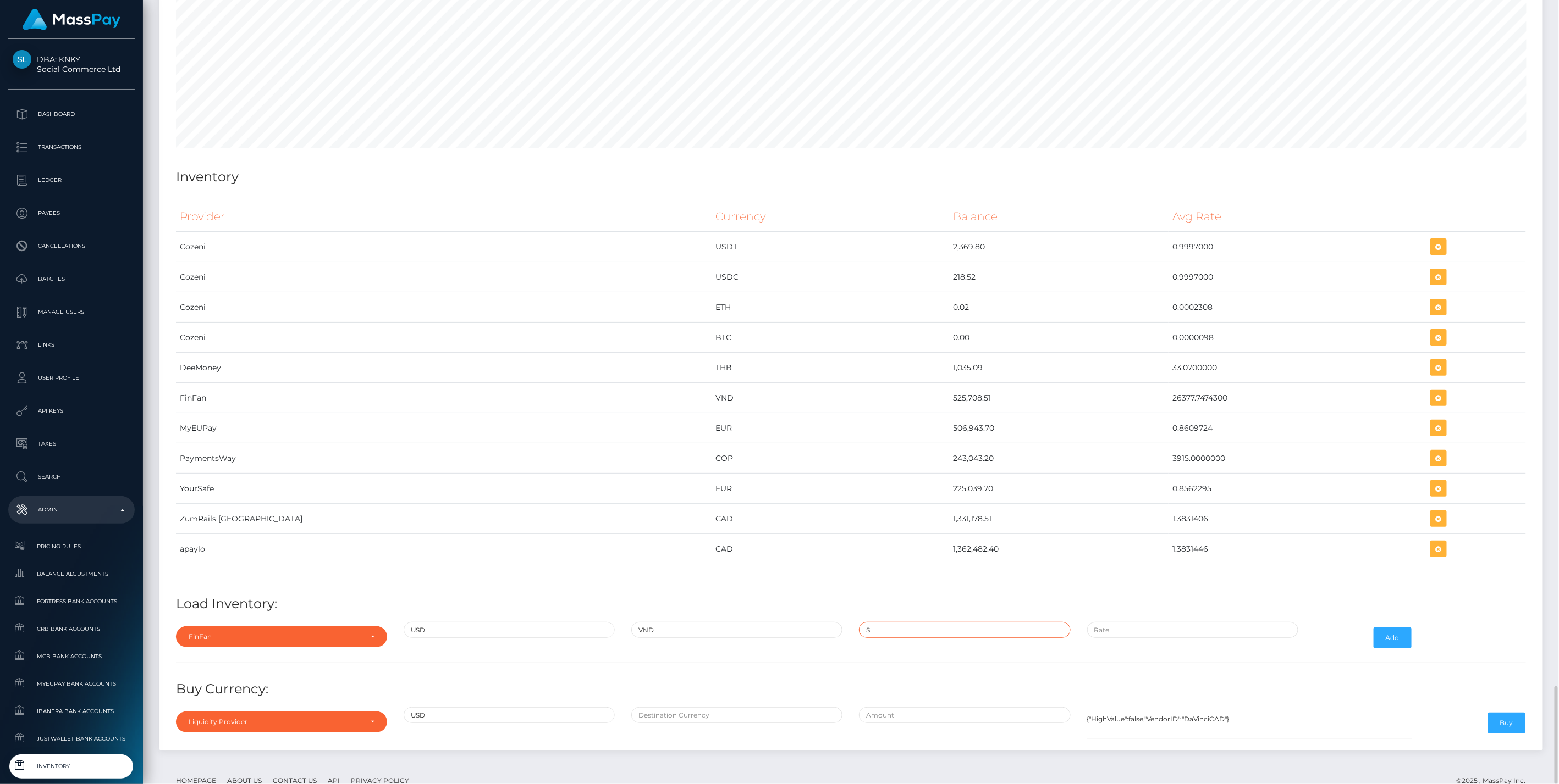
paste input "15,000.0000000"
type input "$15,000.0000000"
paste input "26,316.0000000"
type input "$26,316.0000000"
click at [1390, 627] on button "Add" at bounding box center [1392, 638] width 38 height 21
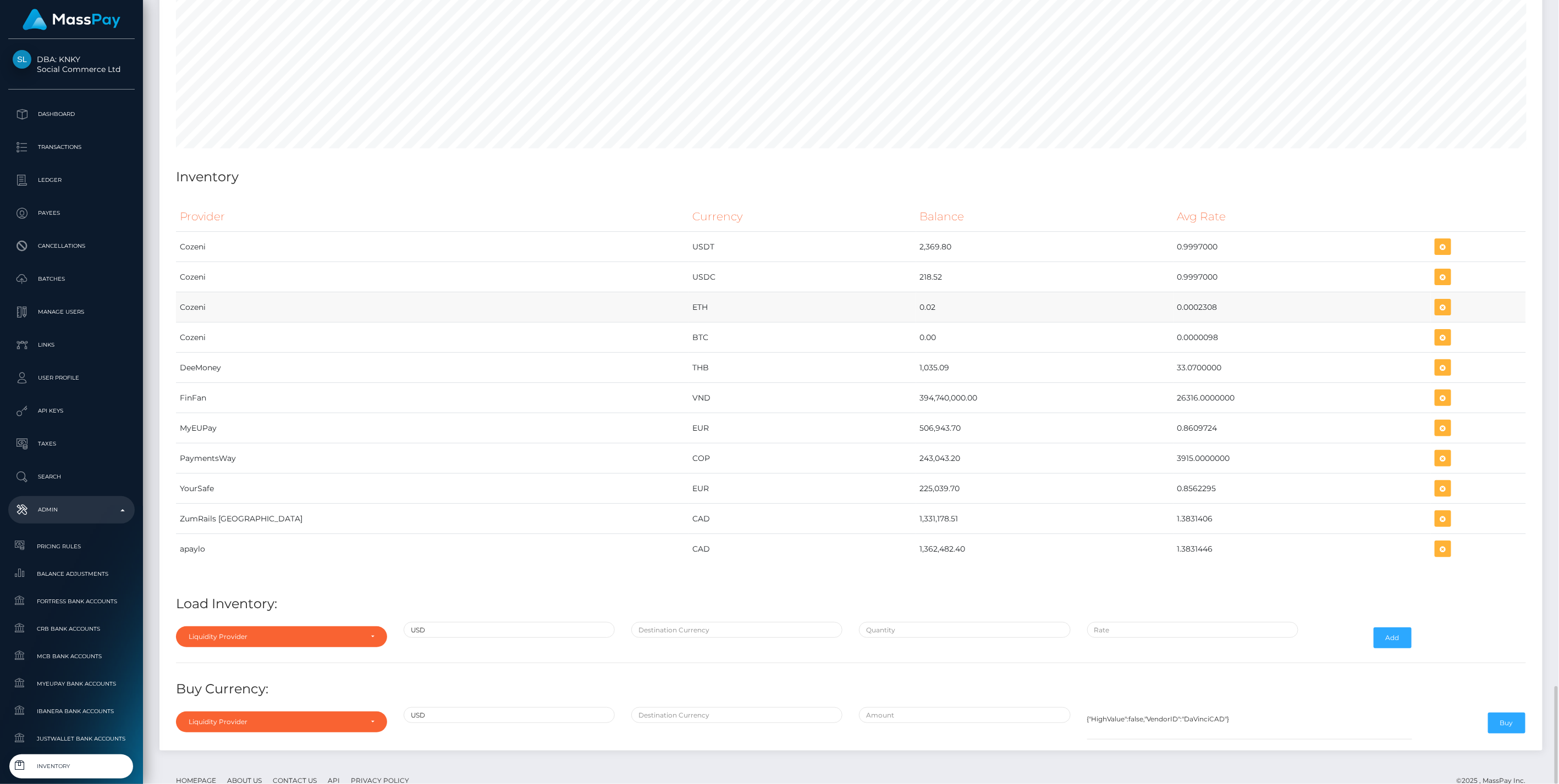
scroll to position [6140, 1383]
click at [337, 622] on div "Liquidity Provider Da Vinci AFEX QIWI apaylo Cozeni B4B ApprizaPay PaymentsWay …" at bounding box center [281, 638] width 228 height 32
click at [334, 632] on div "Liquidity Provider" at bounding box center [275, 637] width 173 height 9
click at [252, 462] on input "Search" at bounding box center [281, 470] width 202 height 16
type input "fi"
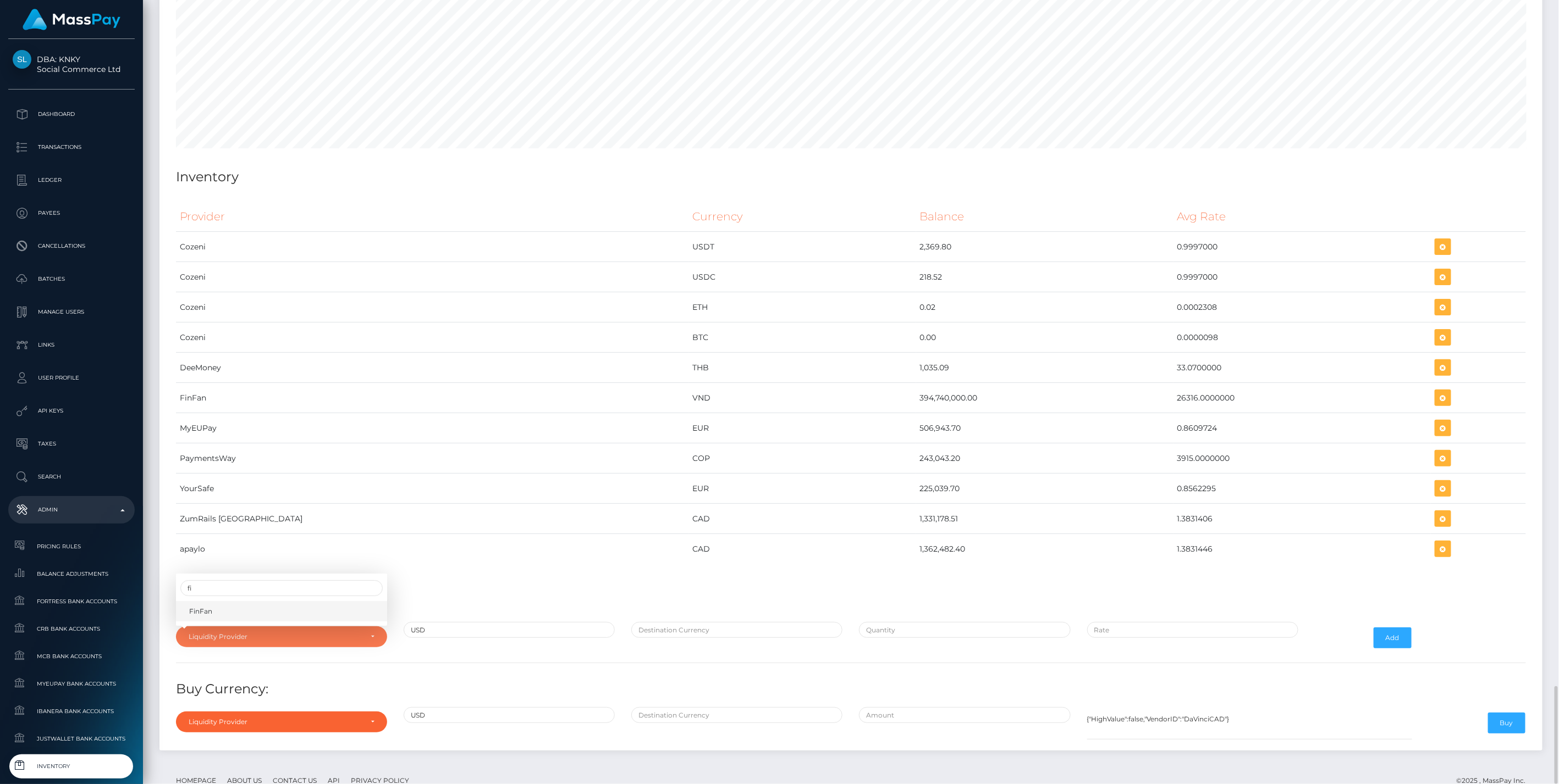
click at [248, 601] on link "FinFan" at bounding box center [281, 611] width 211 height 20
select select "FinFan"
click at [701, 622] on input "text" at bounding box center [737, 630] width 211 height 16
type input "VND"
type input "$15,000.0000000"
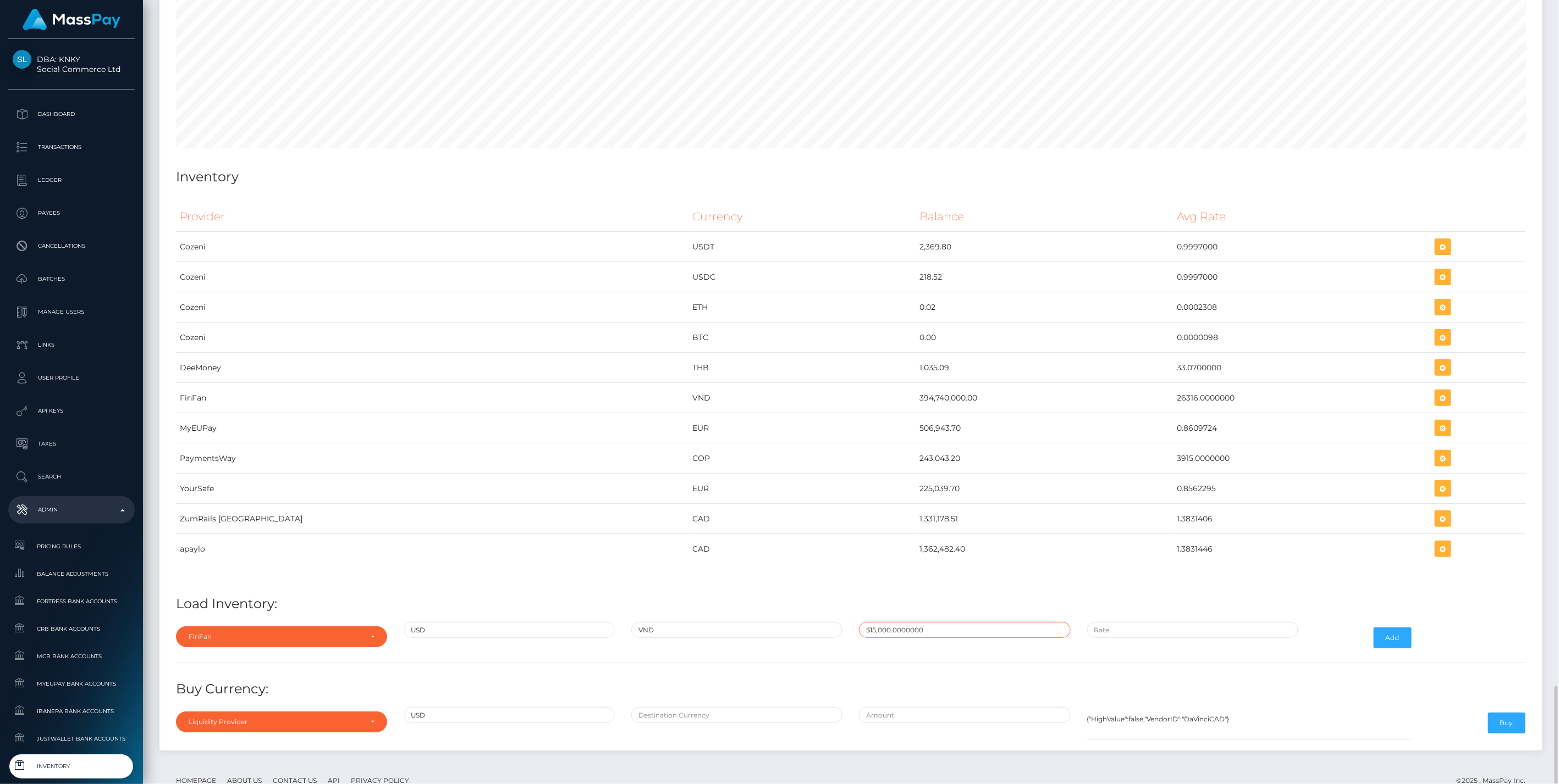
click at [876, 622] on input "$15,000.0000000" at bounding box center [965, 630] width 211 height 16
paste input "270.4231292"
type input "$270.4231292"
paste input "26,377.7474300"
type input "$26,377.7474300"
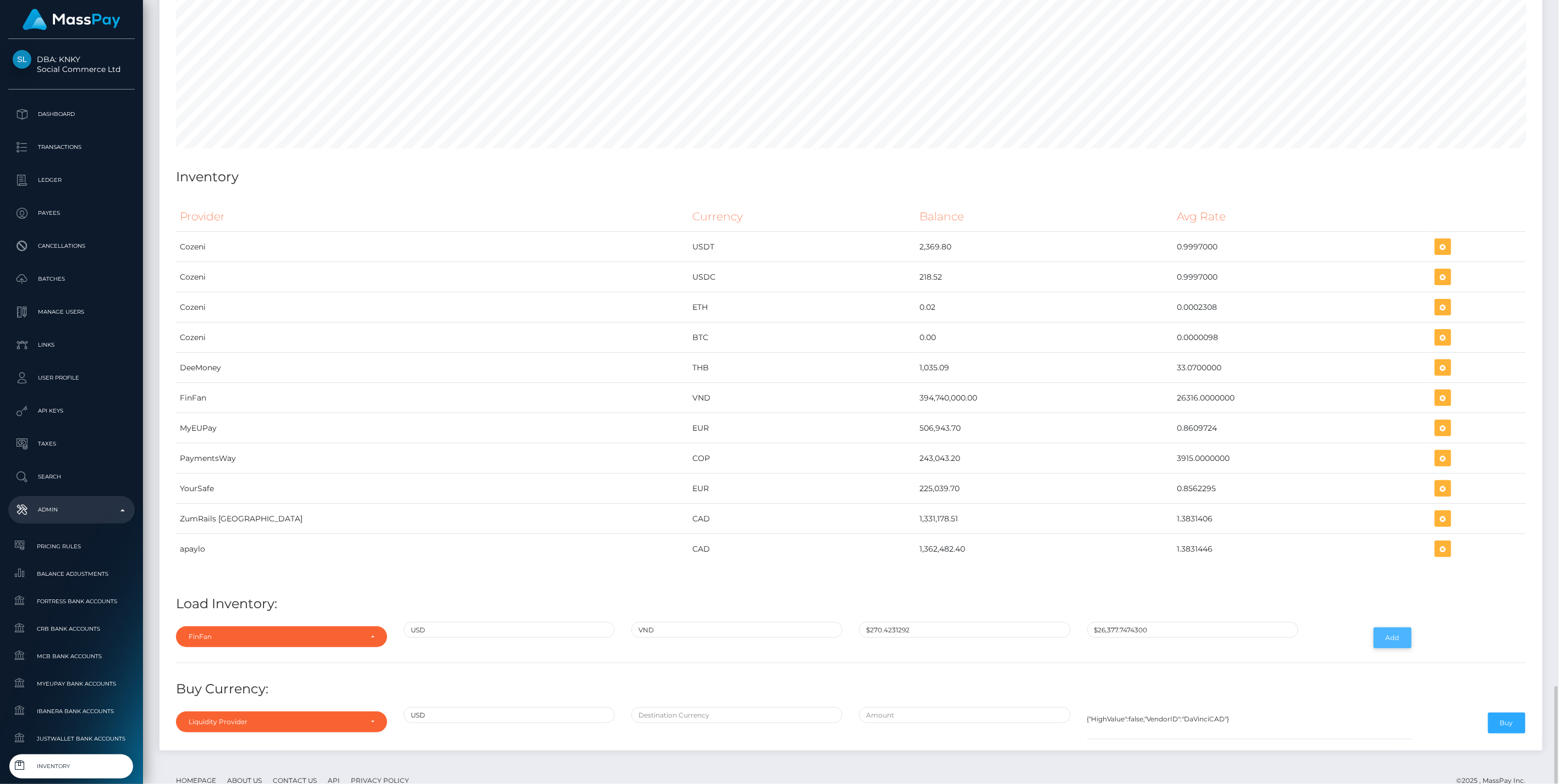
click at [1399, 627] on button "Add" at bounding box center [1392, 638] width 38 height 21
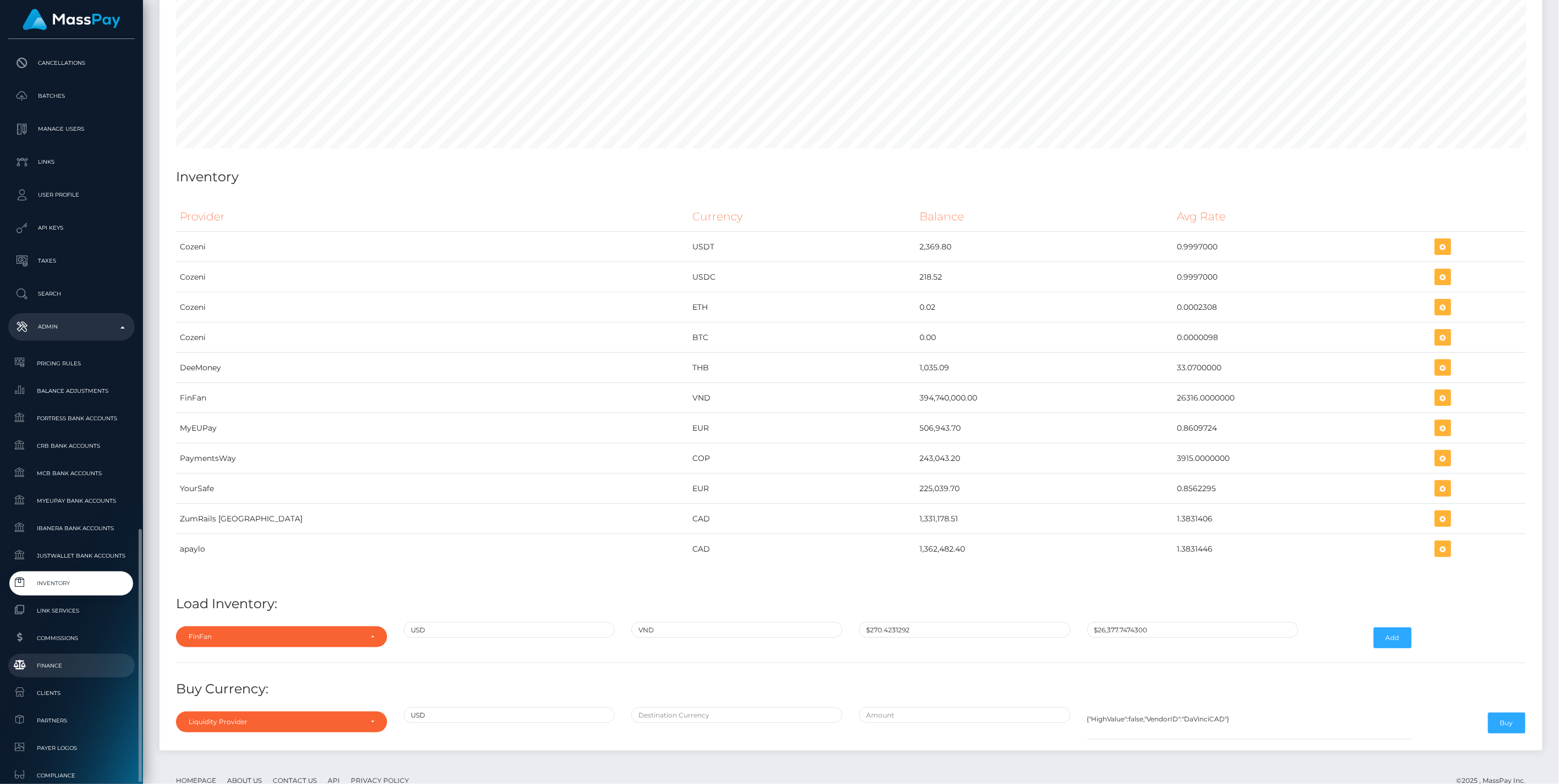
scroll to position [409, 0]
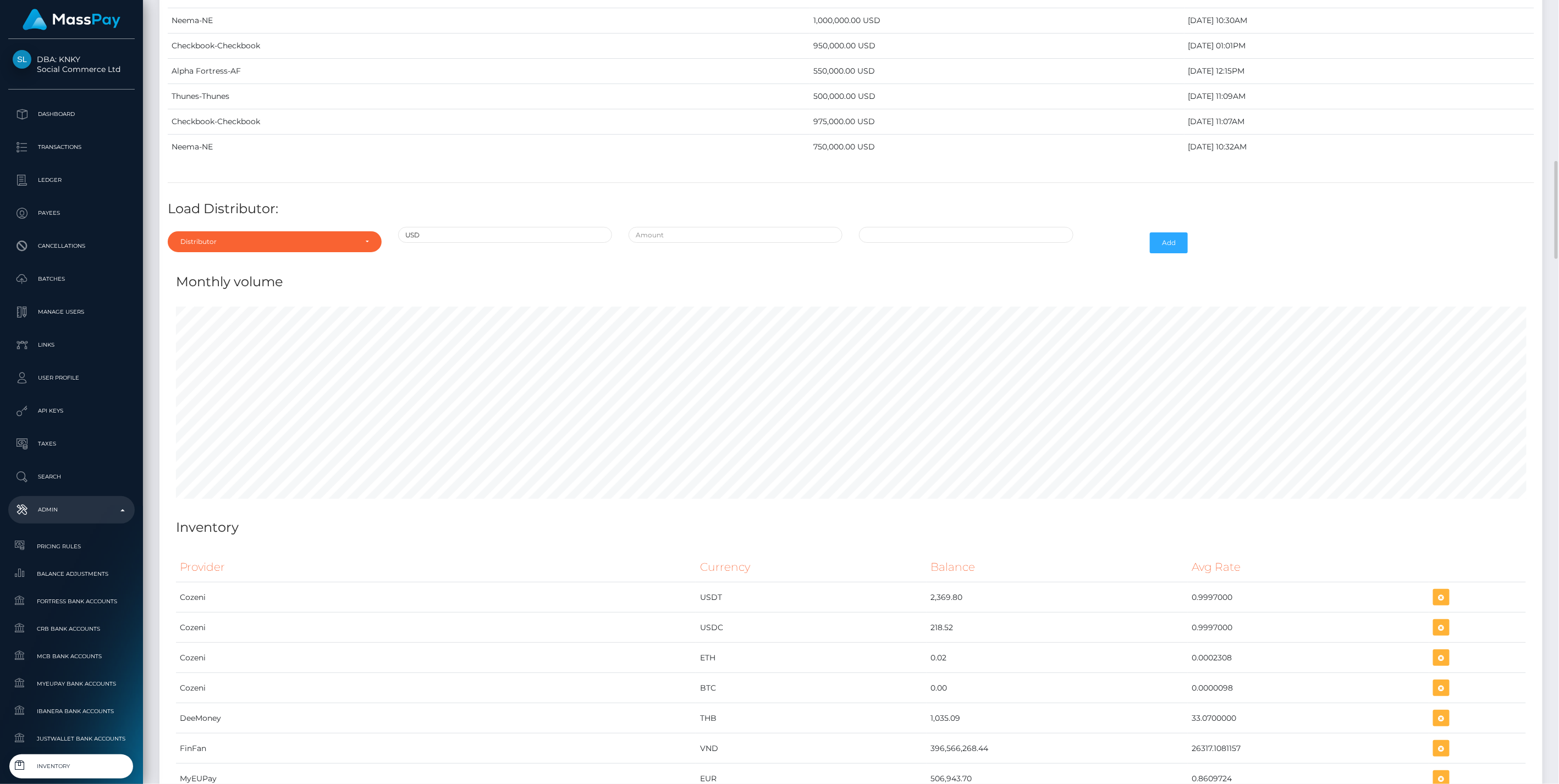
scroll to position [5479, 0]
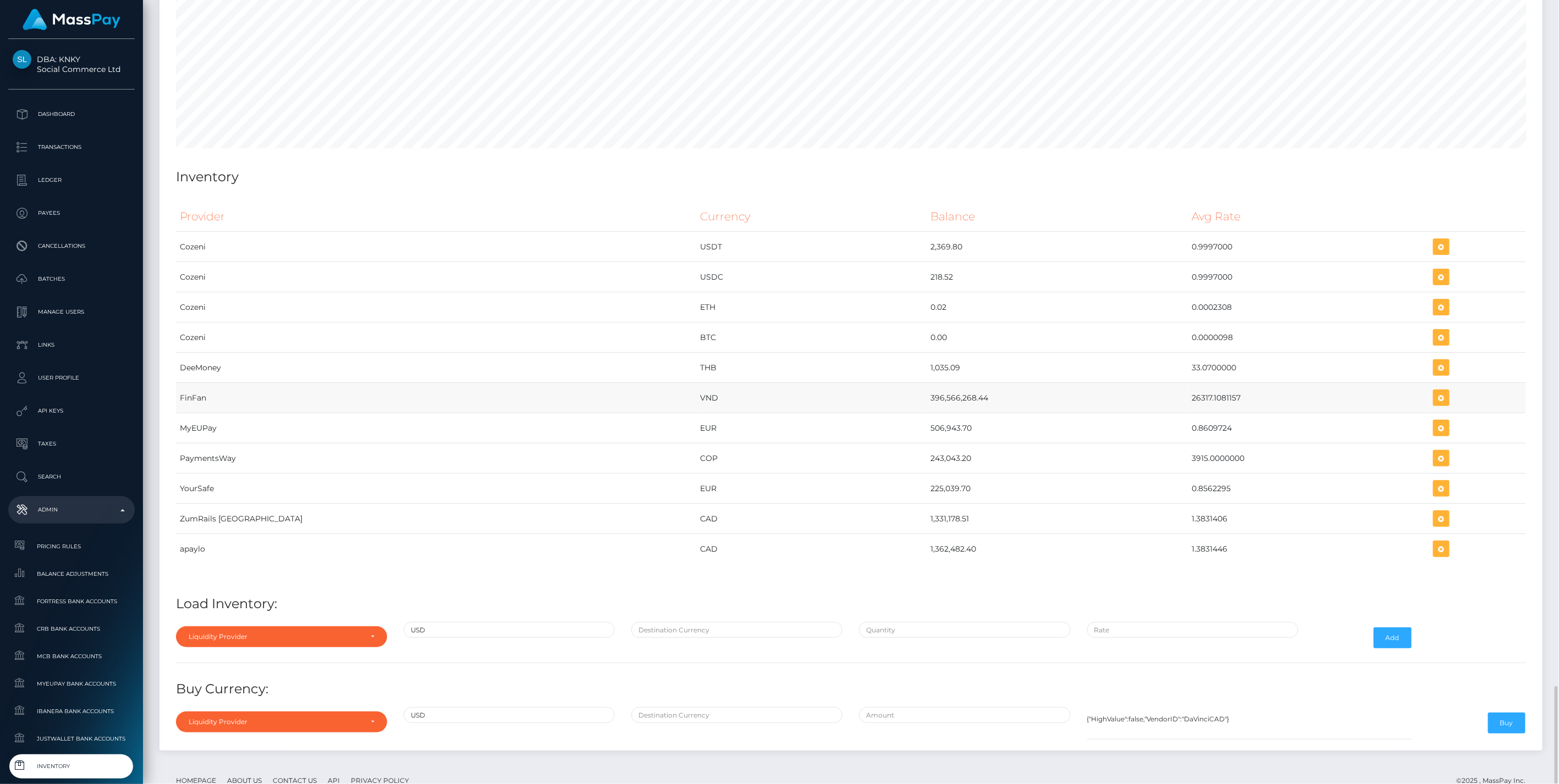
drag, startPoint x: 763, startPoint y: 357, endPoint x: 1241, endPoint y: 372, distance: 478.2
click at [1241, 383] on tr "FinFan VND 396,566,268.44 26317.1081157" at bounding box center [850, 398] width 1350 height 30
copy tr "396,566,268.44 26317.1081157"
click at [1433, 390] on button "button" at bounding box center [1441, 398] width 17 height 17
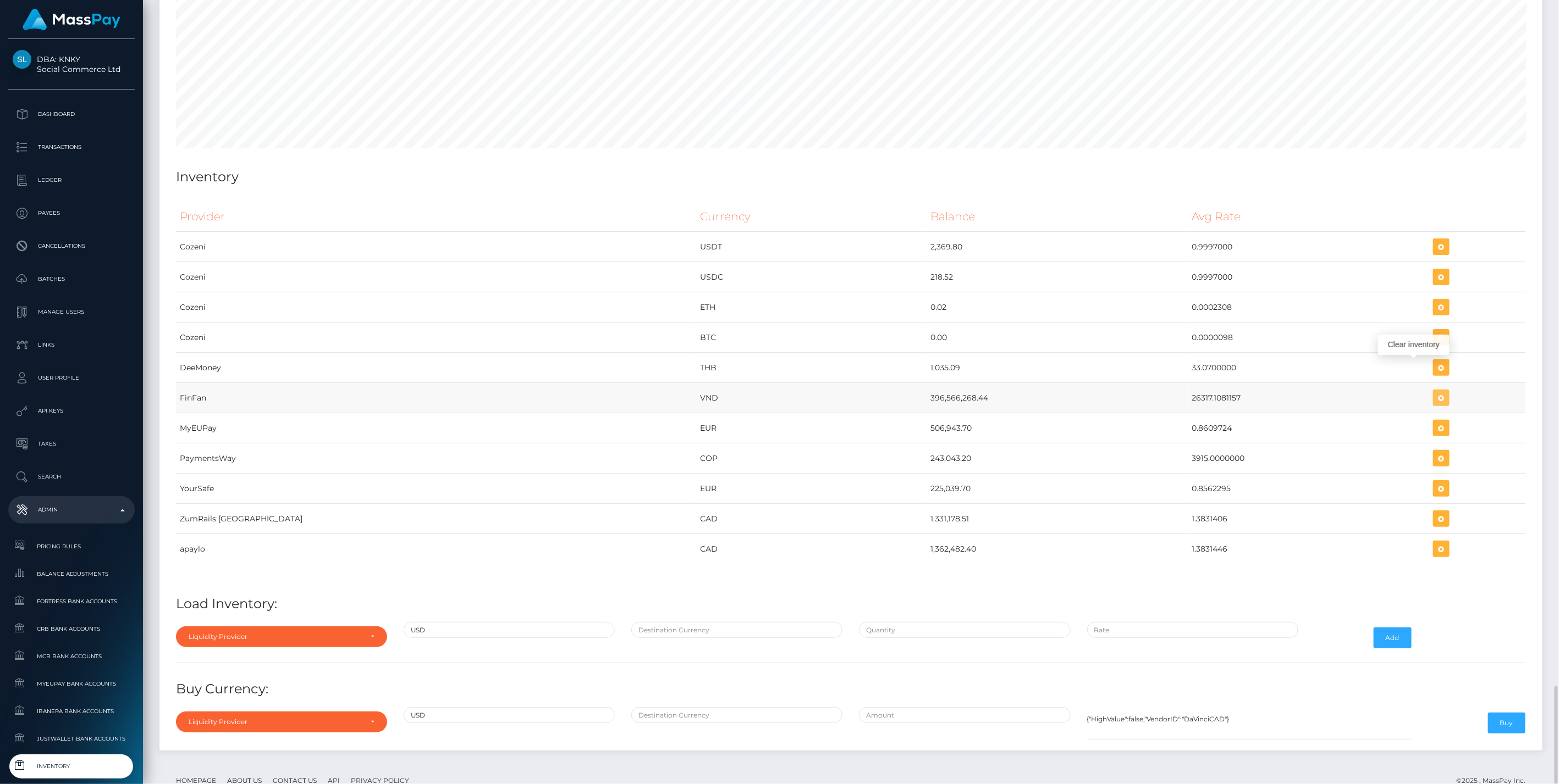
click at [1434, 391] on icon "button" at bounding box center [1441, 398] width 13 height 14
click at [308, 626] on div "Liquidity Provider" at bounding box center [281, 637] width 211 height 21
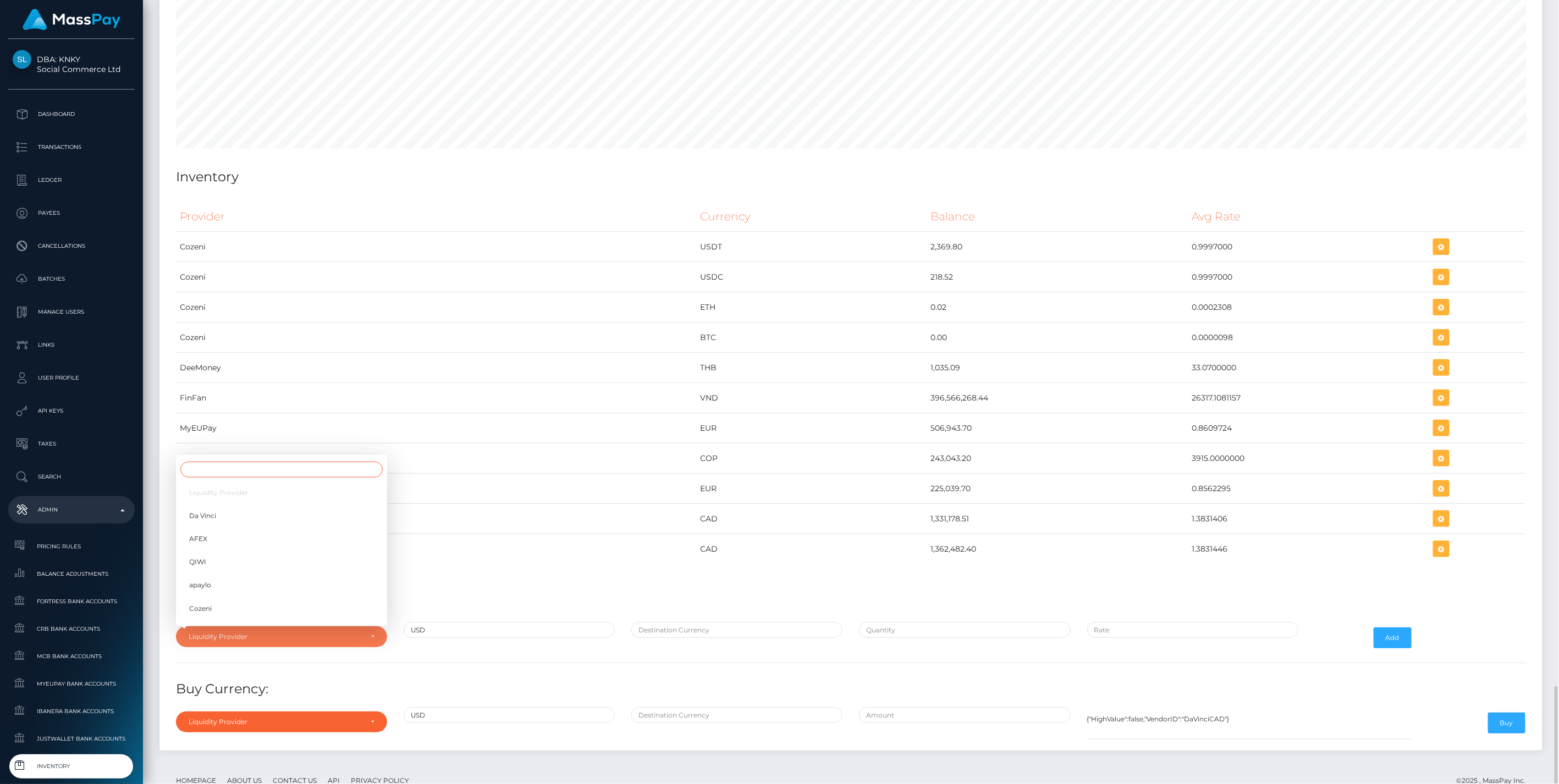
click at [251, 462] on input "Search" at bounding box center [281, 470] width 202 height 16
type input "fin"
click at [282, 601] on link "FinFan" at bounding box center [281, 611] width 211 height 20
select select "FinFan"
click at [689, 622] on input "text" at bounding box center [737, 630] width 211 height 16
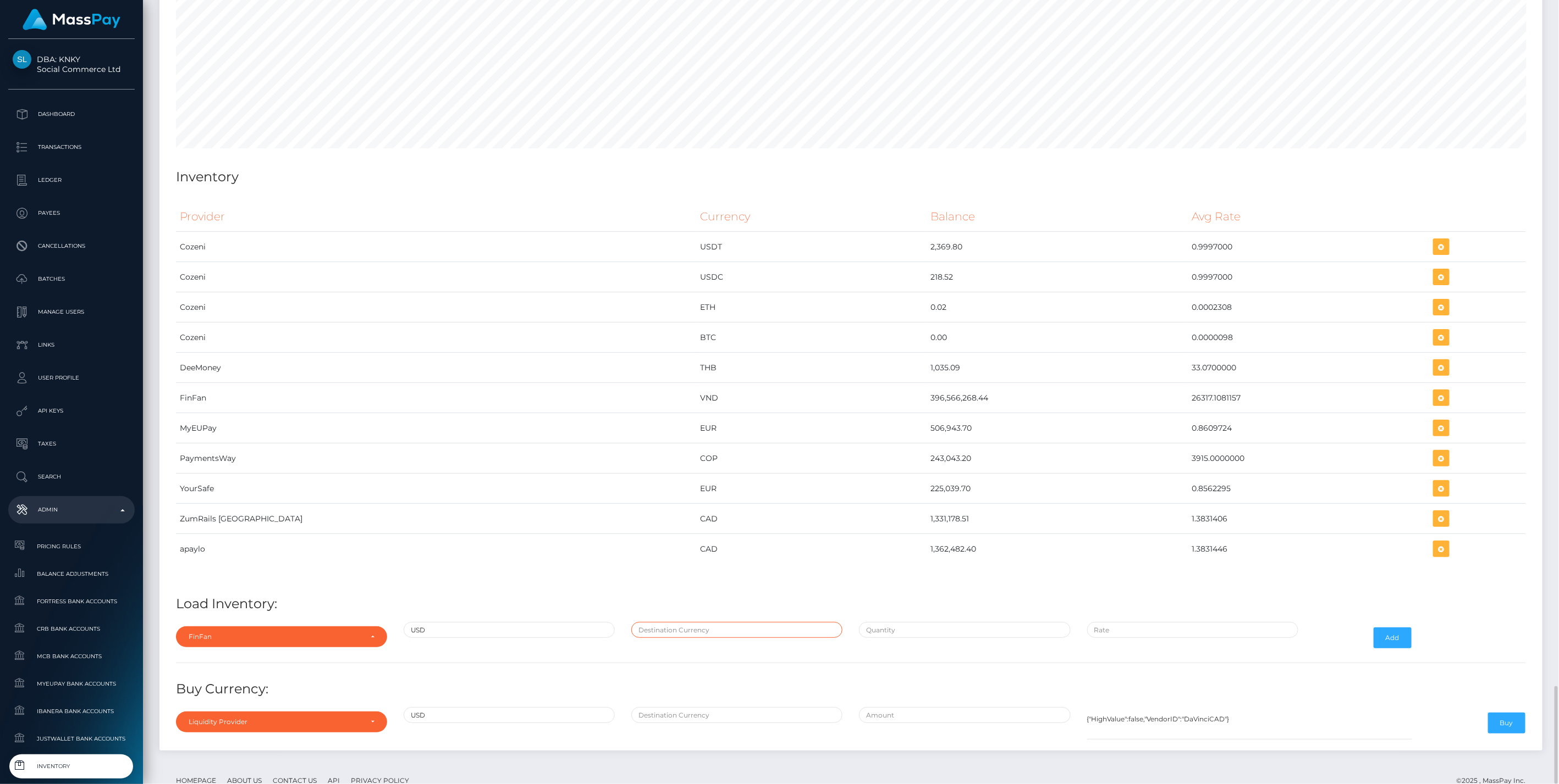
click at [678, 622] on input "text" at bounding box center [737, 630] width 211 height 16
click at [919, 622] on input "text" at bounding box center [965, 630] width 211 height 16
type input "$"
click at [746, 622] on input "text" at bounding box center [737, 630] width 211 height 16
type input "VND"
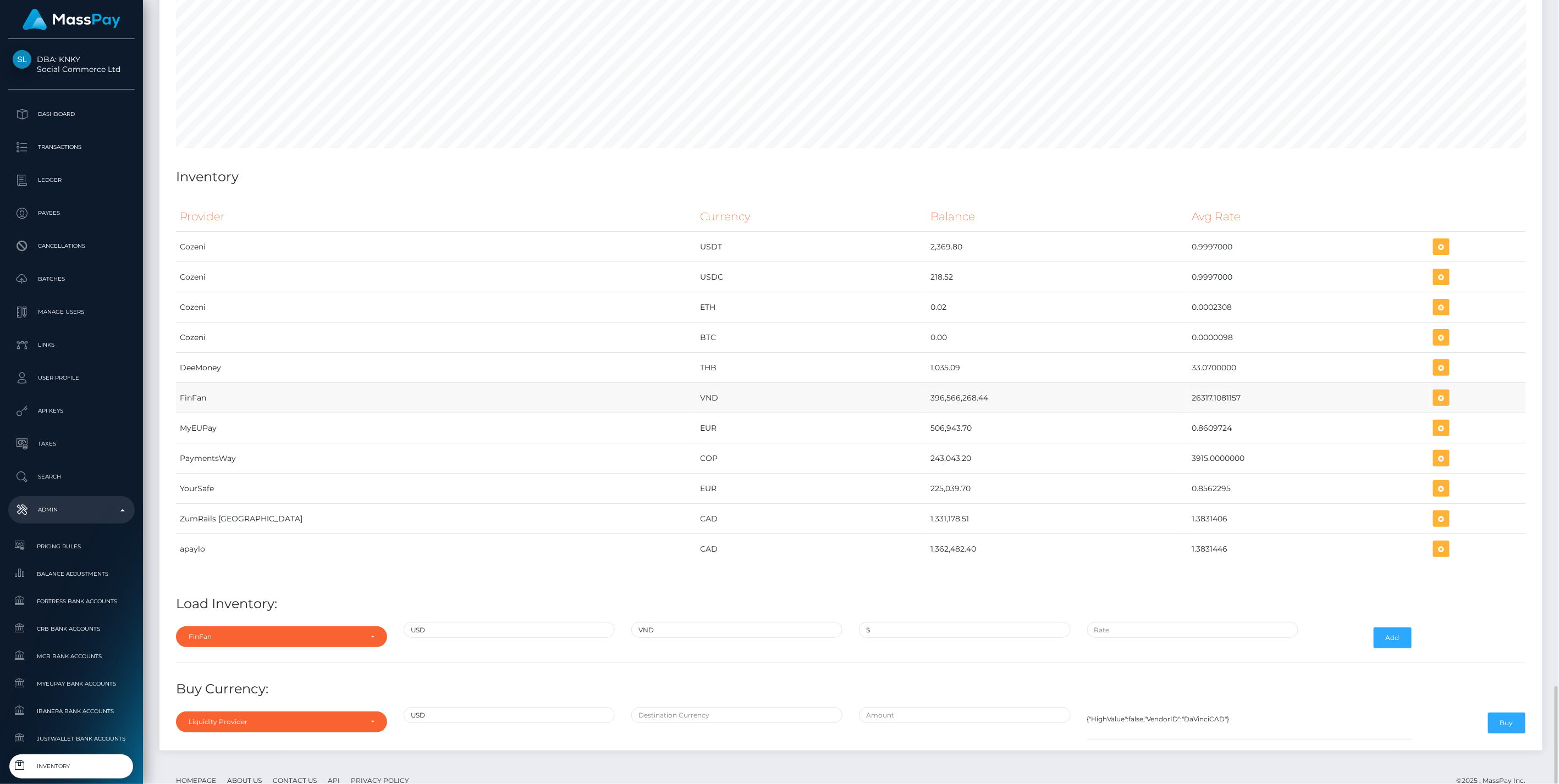
click at [926, 383] on td "396,566,268.44" at bounding box center [1057, 398] width 261 height 30
copy td "396,566,268.44"
click at [931, 622] on input "$" at bounding box center [965, 630] width 211 height 16
paste input "15,068.7600000"
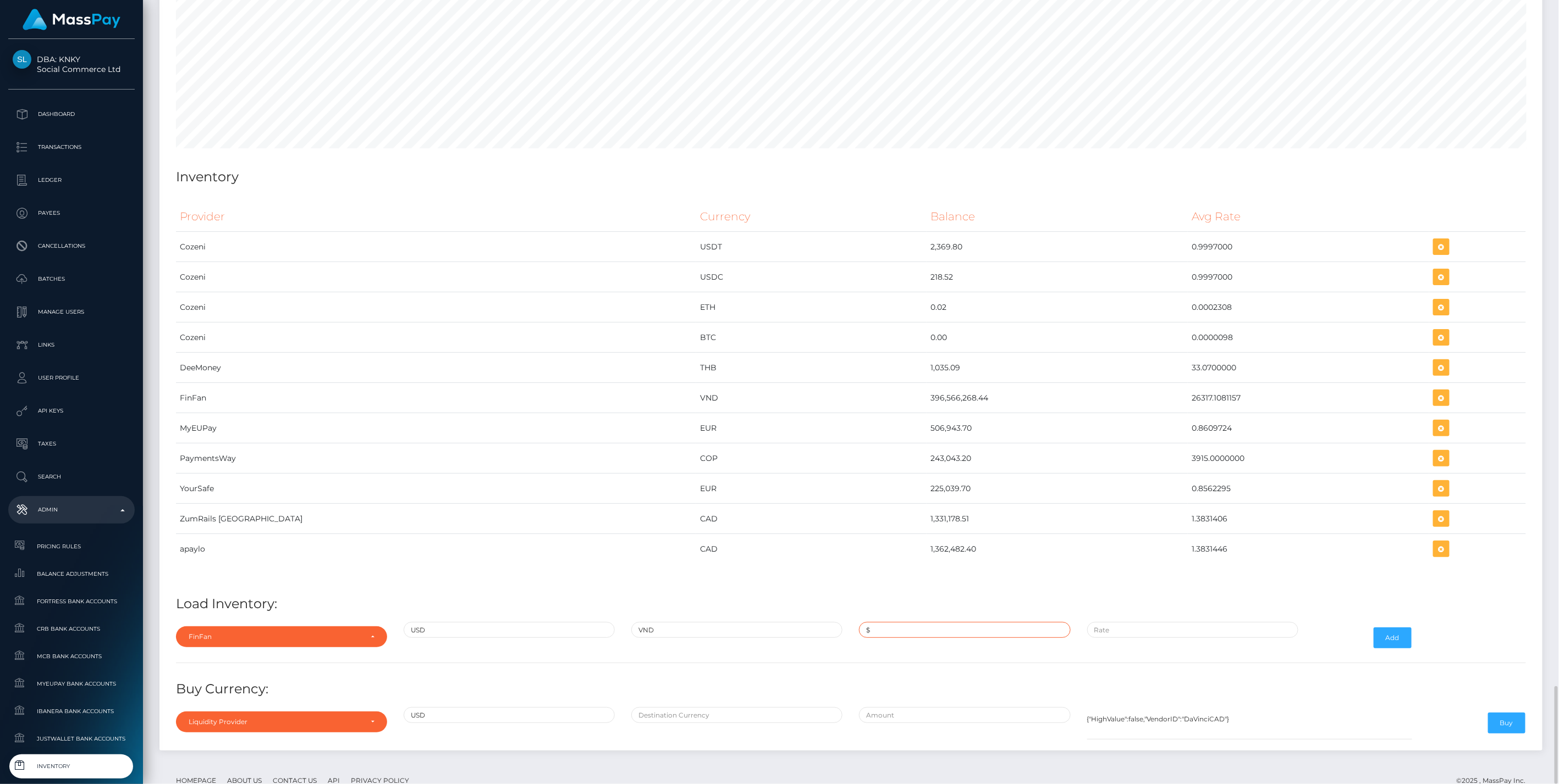
type input "$15,068.7600000"
paste input "26,317.1081200"
type input "$26,317.1081200"
click at [958, 622] on input "$15,068.7600000" at bounding box center [965, 630] width 211 height 16
paste input "26,317.10812"
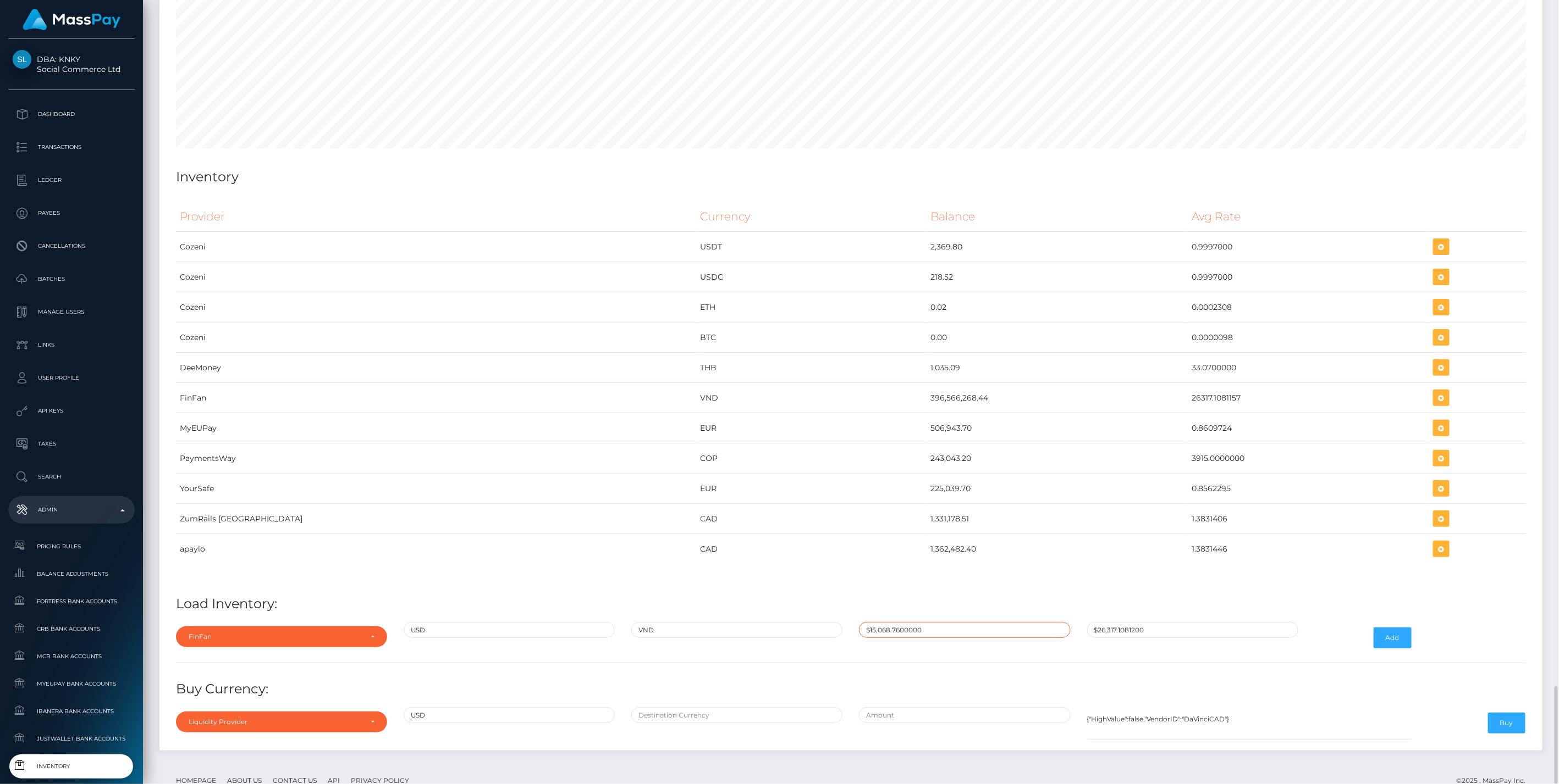
type input "$26,317.1081200"
paste input "15,068.76000"
type input "$15,068.7600000"
click at [1397, 627] on button "Add" at bounding box center [1392, 638] width 38 height 21
click at [1434, 391] on icon "button" at bounding box center [1441, 398] width 13 height 14
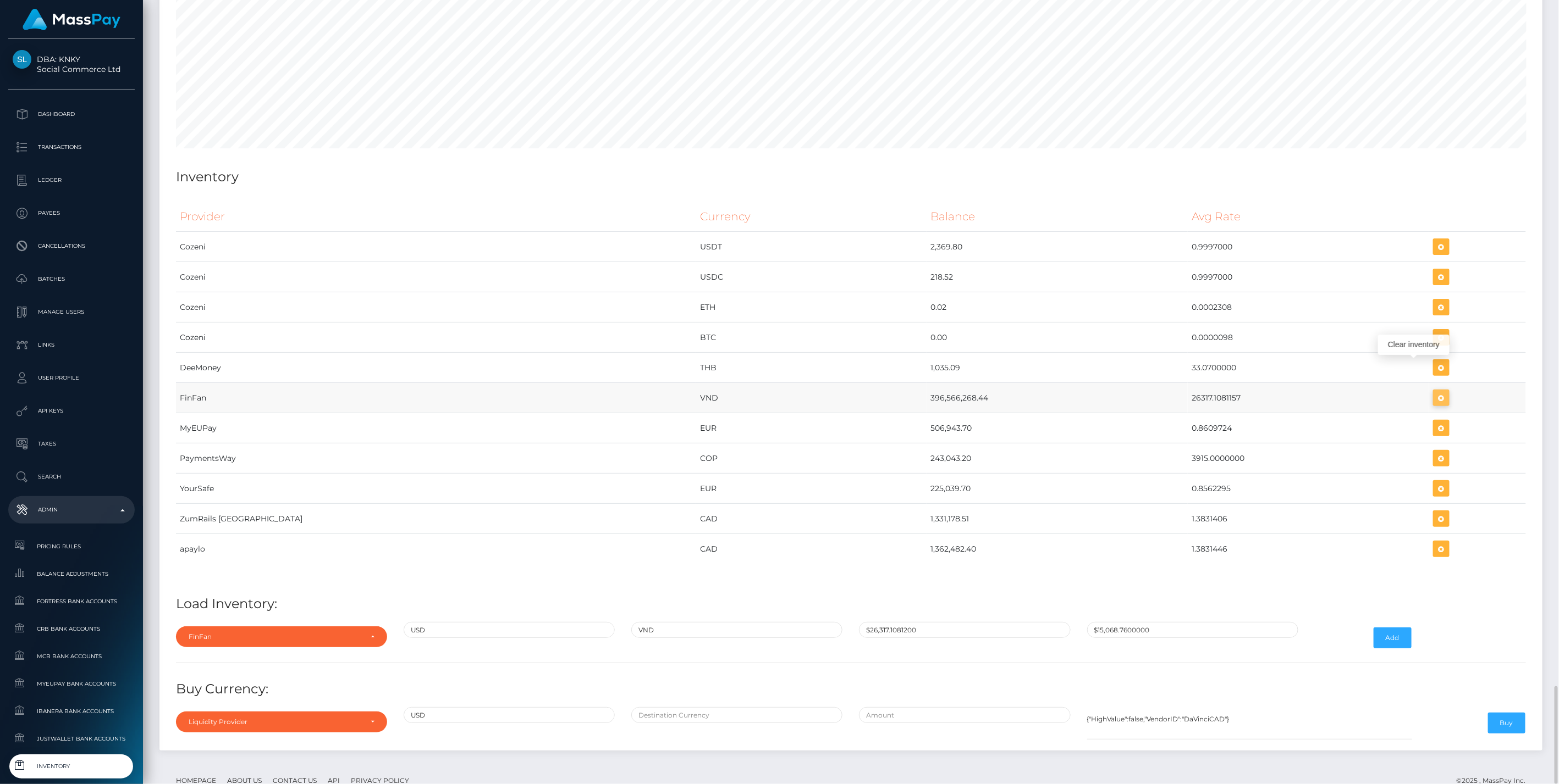
click at [1434, 391] on icon "button" at bounding box center [1441, 398] width 13 height 14
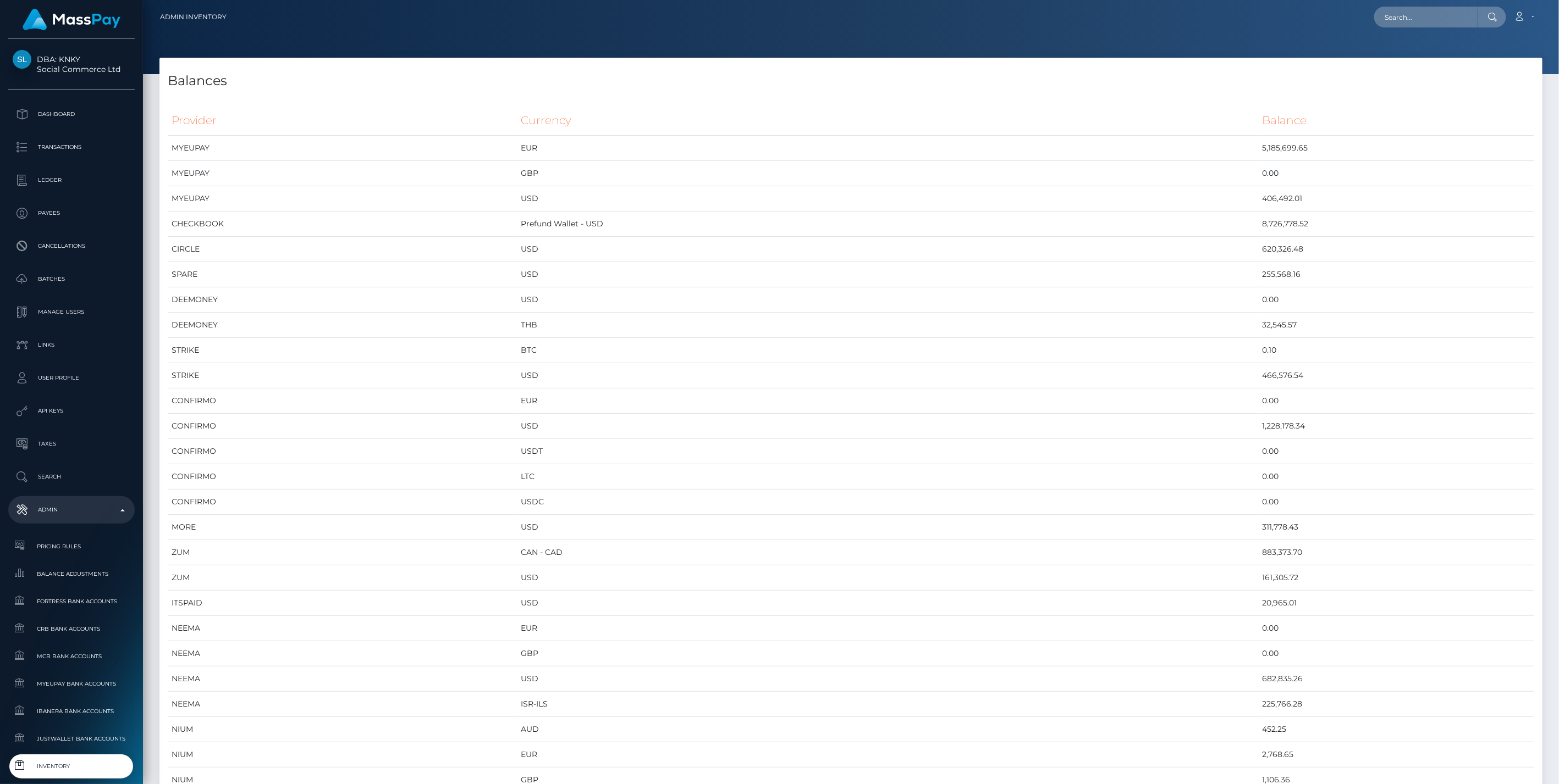
select select
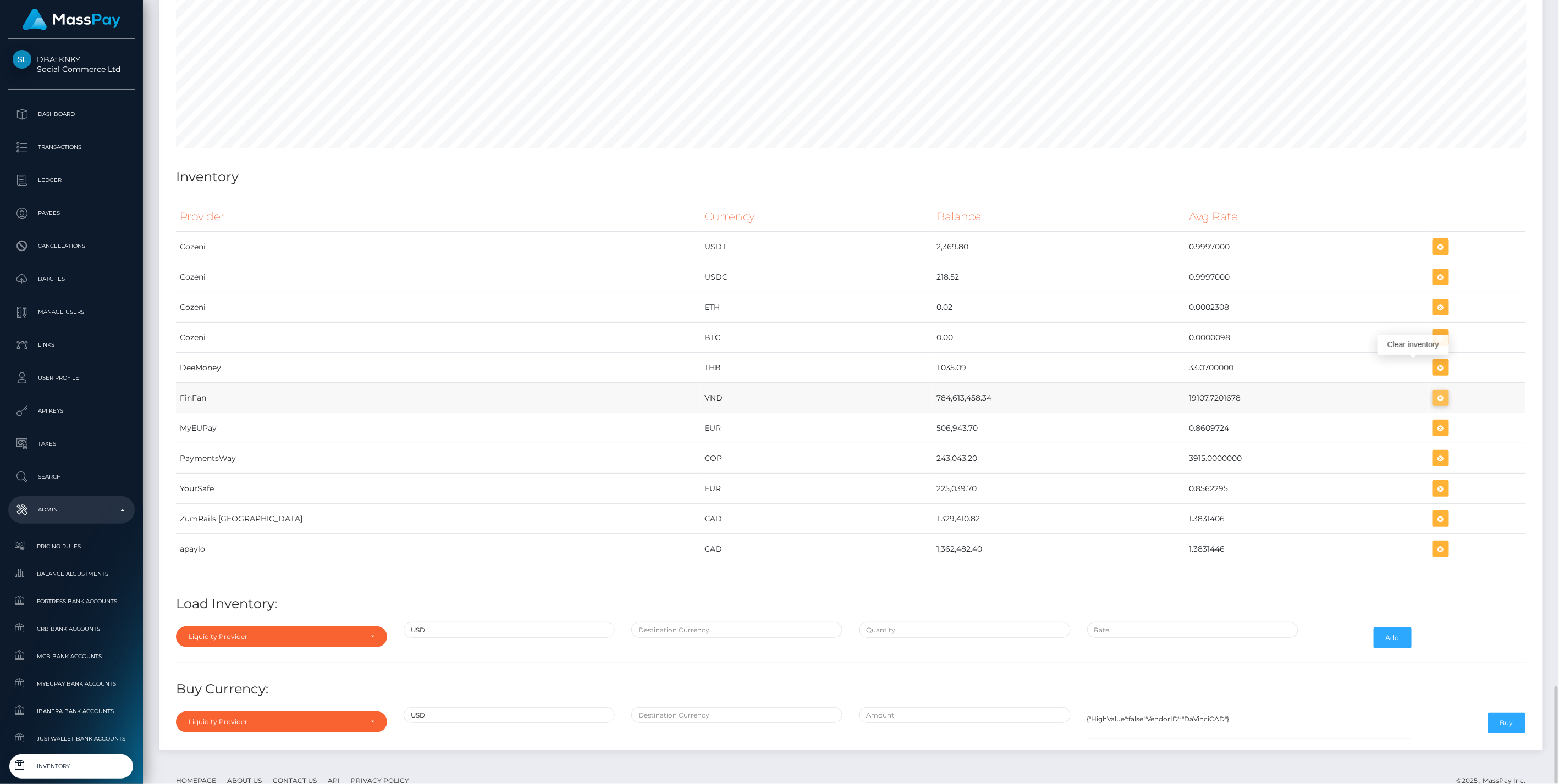
scroll to position [6140, 1383]
click at [1434, 391] on icon "button" at bounding box center [1440, 398] width 13 height 14
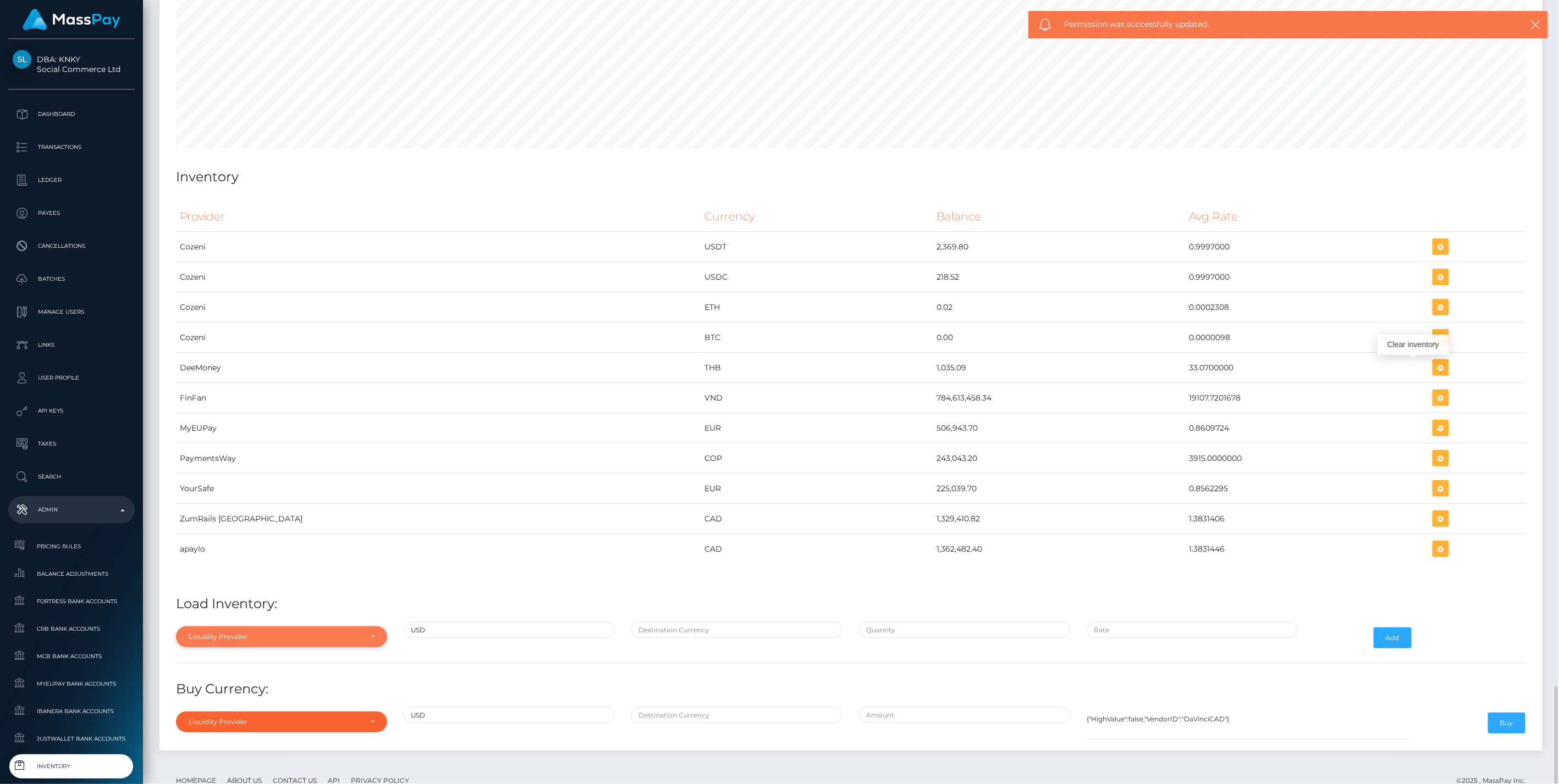
click at [270, 632] on div "Liquidity Provider" at bounding box center [275, 637] width 173 height 9
click at [276, 462] on input "Search" at bounding box center [281, 470] width 202 height 16
type input "fin"
click at [257, 601] on link "FinFan" at bounding box center [281, 611] width 211 height 20
select select "FinFan"
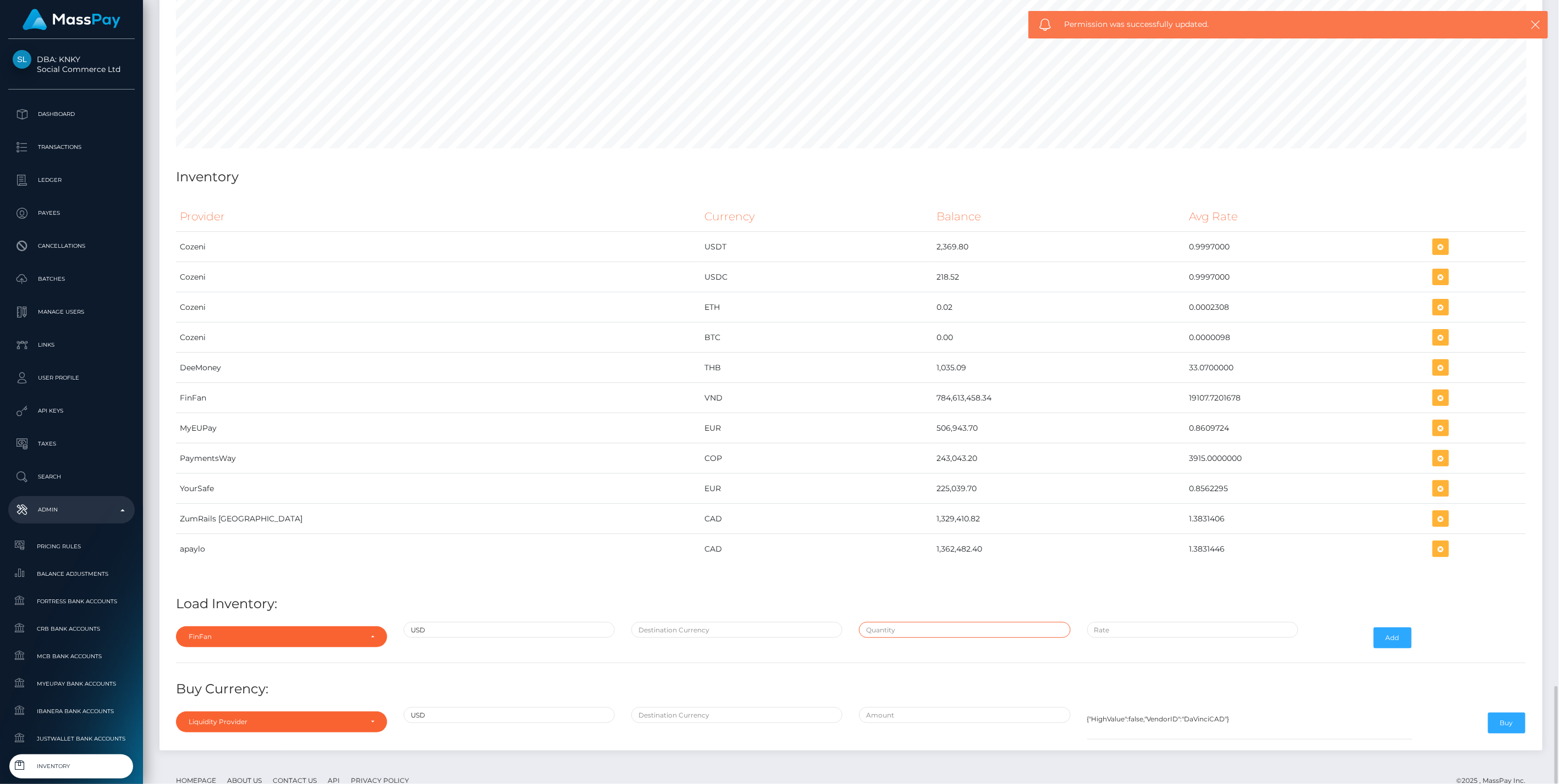
type input "$"
click at [859, 622] on input "$" at bounding box center [965, 630] width 211 height 16
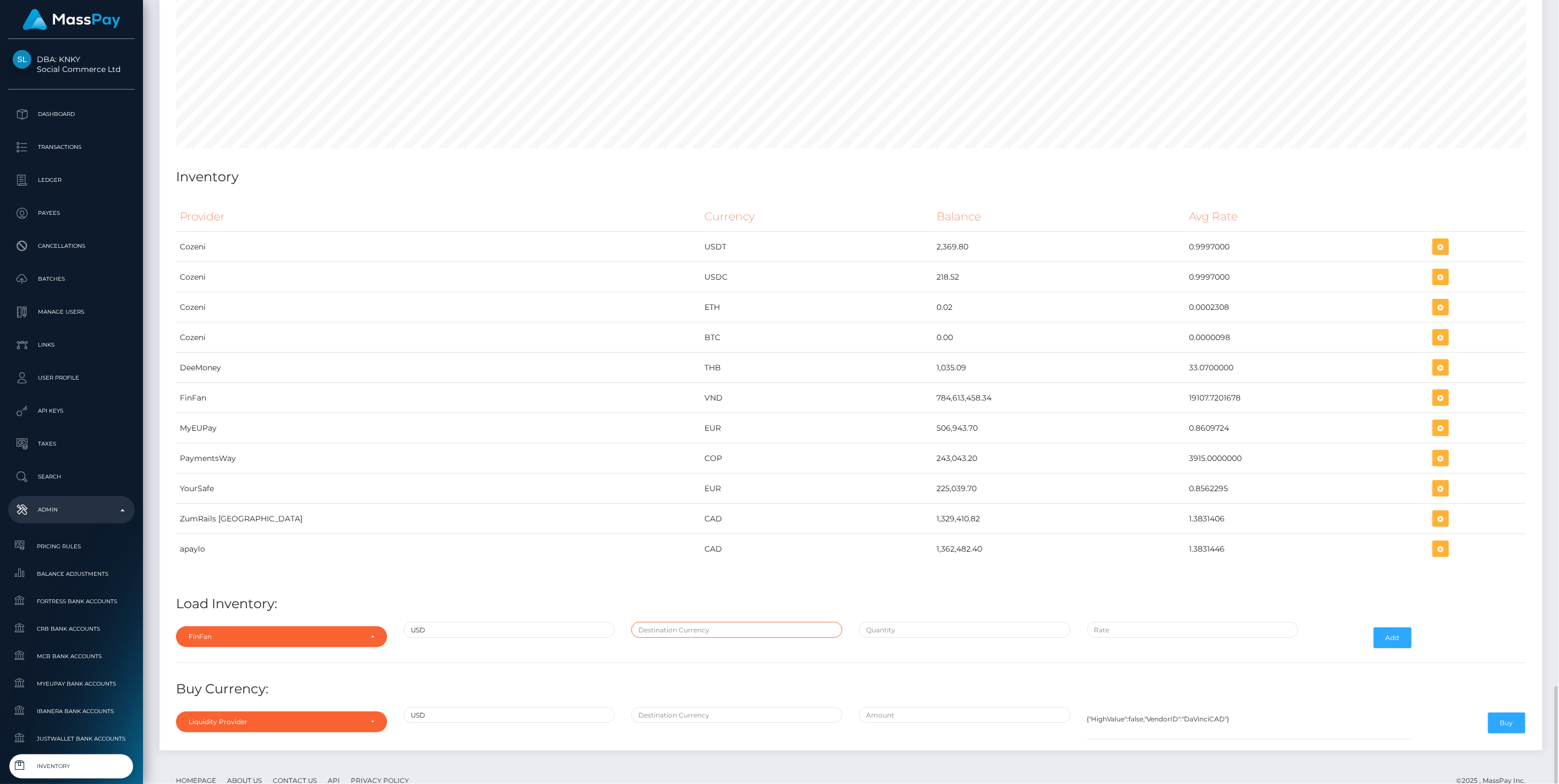
click at [760, 622] on input "text" at bounding box center [737, 630] width 211 height 16
type input "VND"
click at [900, 622] on input "$" at bounding box center [965, 630] width 211 height 16
paste input "26,317.1081200"
type input "$26,317.1081200"
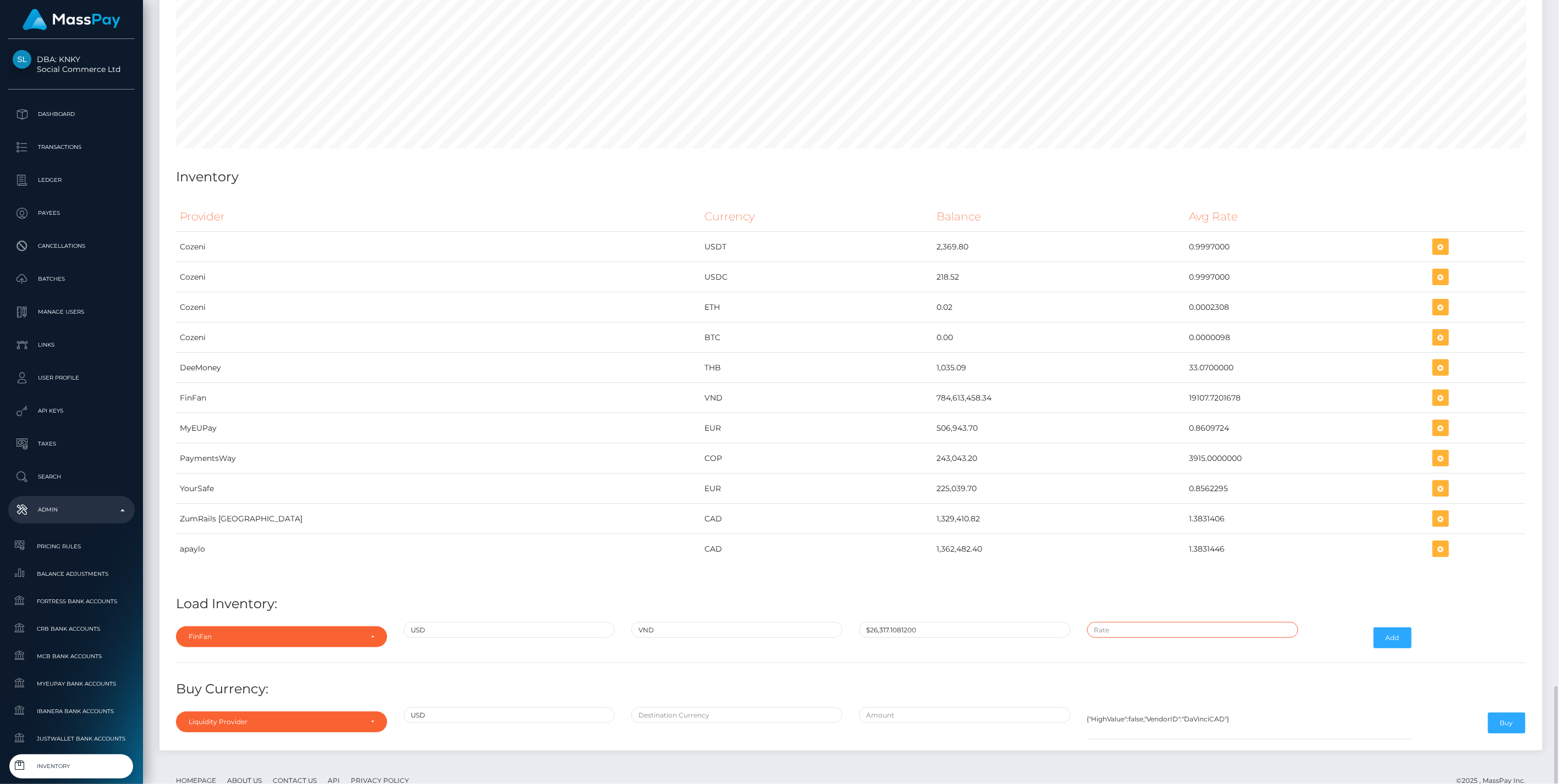
type input "$"
paste input "26,317.1081200"
type input "$26,317.1081200"
click at [882, 622] on input "$26,317.1081200" at bounding box center [965, 630] width 211 height 16
paste input "15,068.76000"
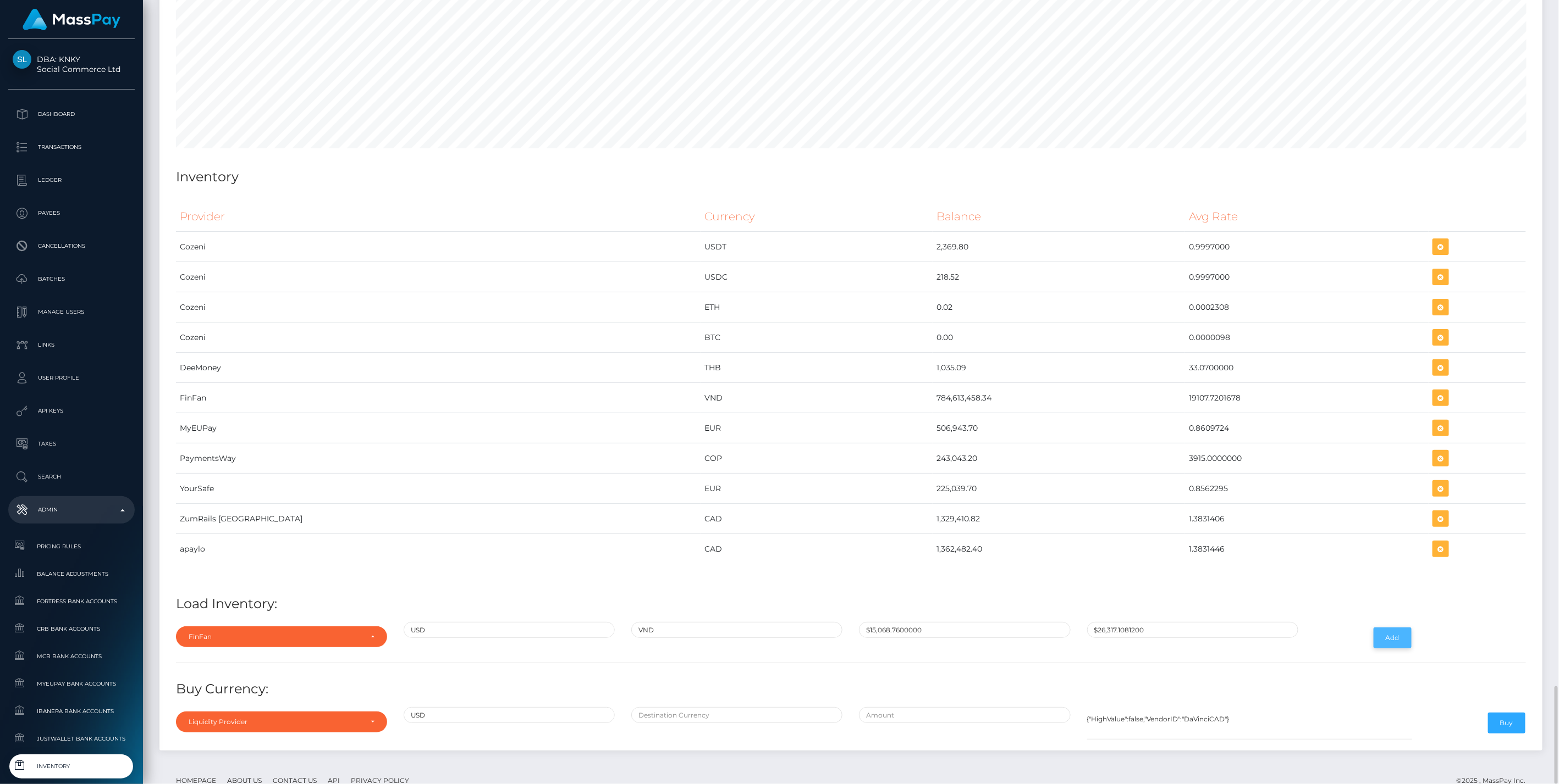
click at [1388, 627] on button "Add" at bounding box center [1392, 638] width 38 height 21
type input "15068.76"
type input "26317.10812"
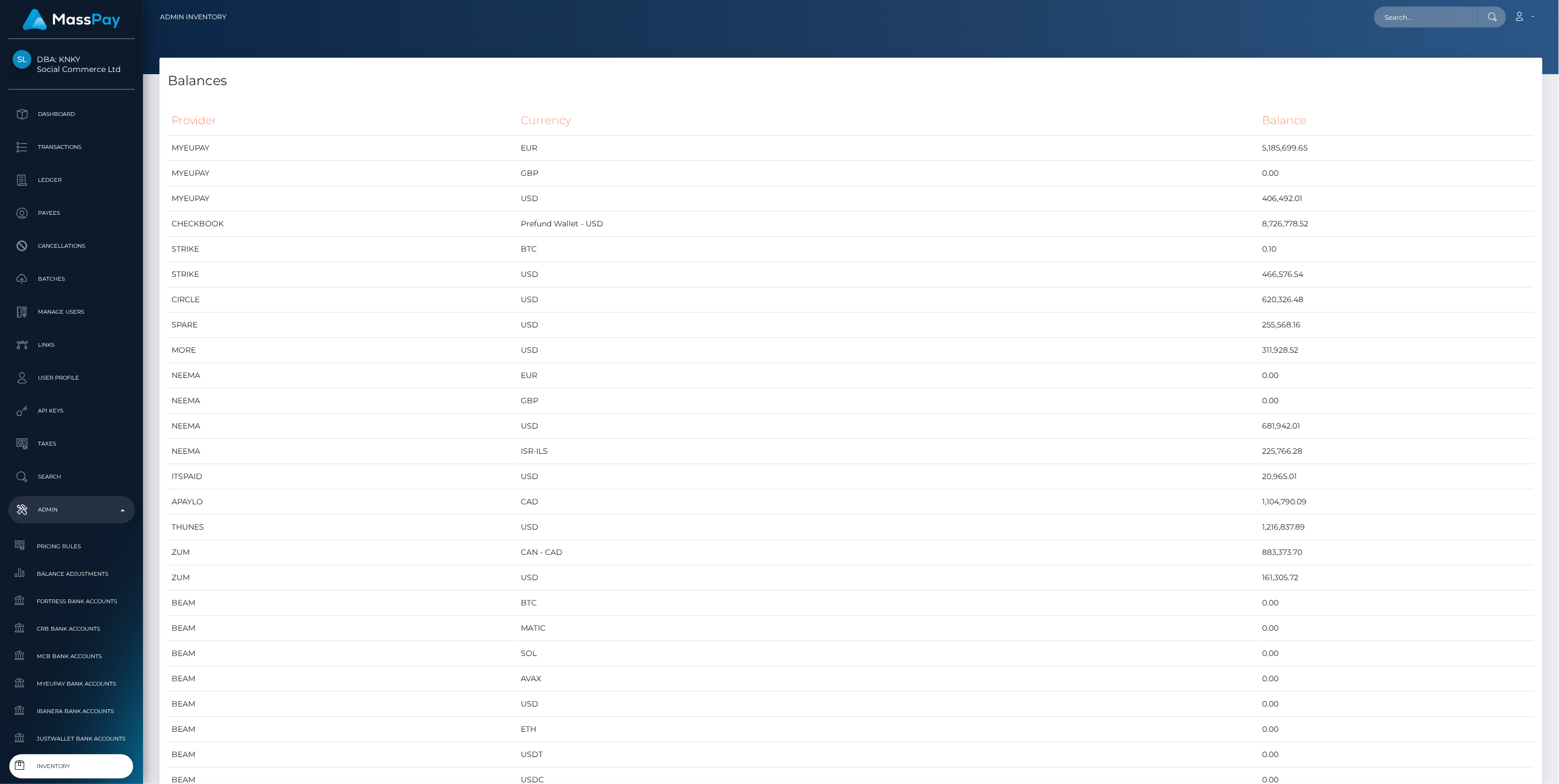
scroll to position [6140, 1383]
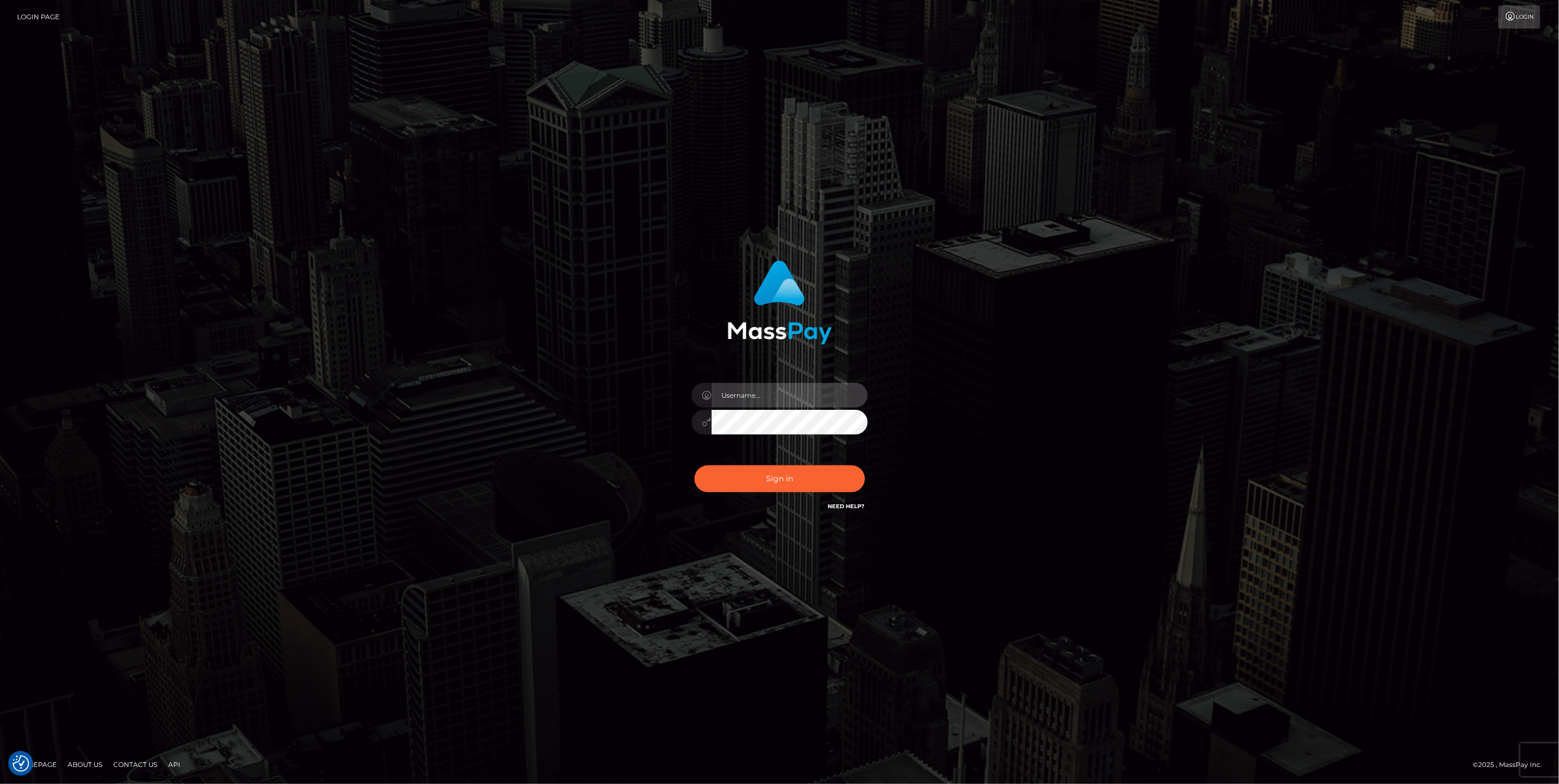
type input "bengreen"
click at [760, 482] on button "Sign in" at bounding box center [780, 479] width 170 height 27
type input "bengreen"
drag, startPoint x: 796, startPoint y: 471, endPoint x: 810, endPoint y: 474, distance: 14.3
click at [796, 473] on button "Sign in" at bounding box center [780, 479] width 170 height 27
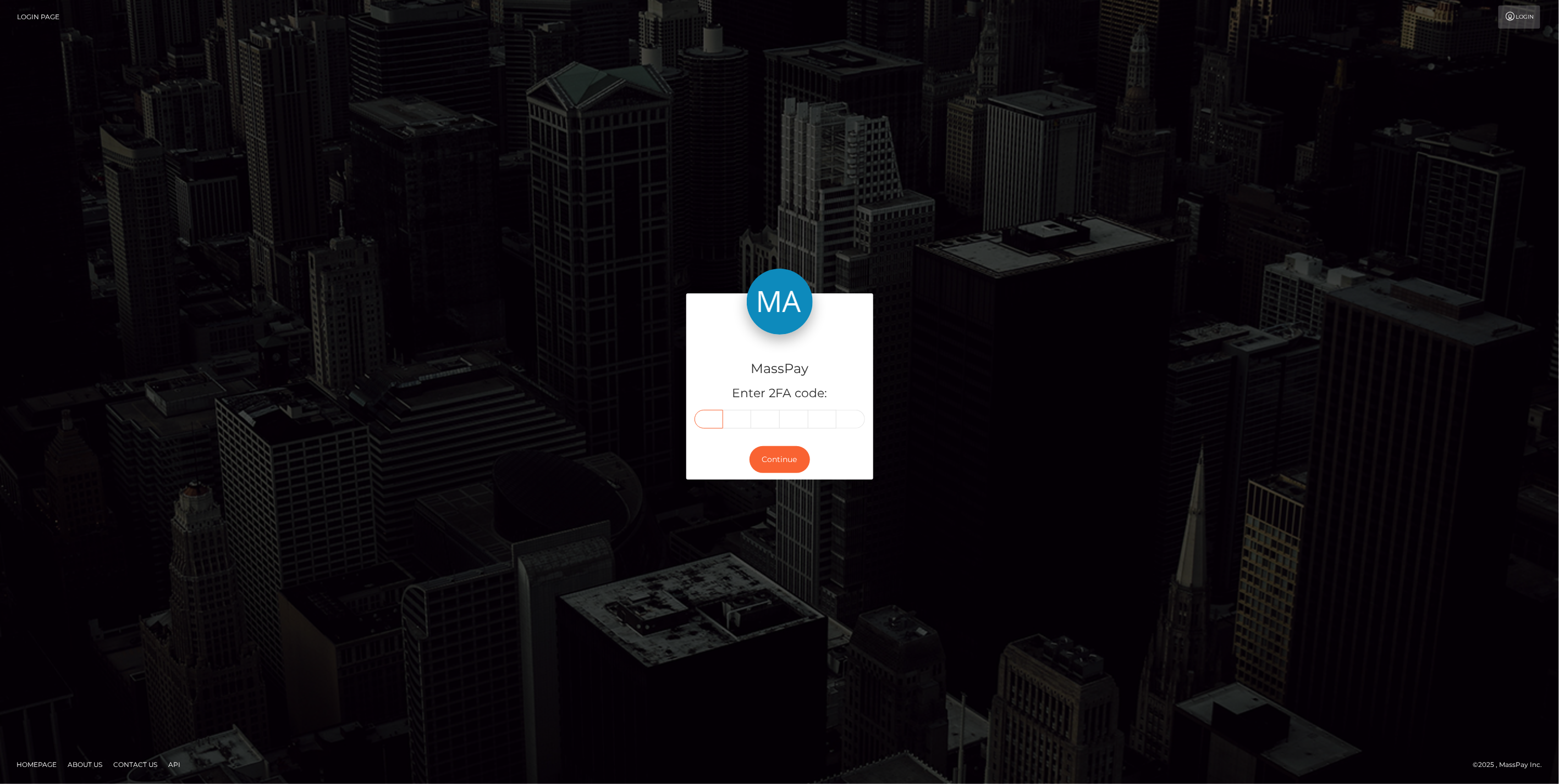
paste input "3"
type input "3"
type input "8"
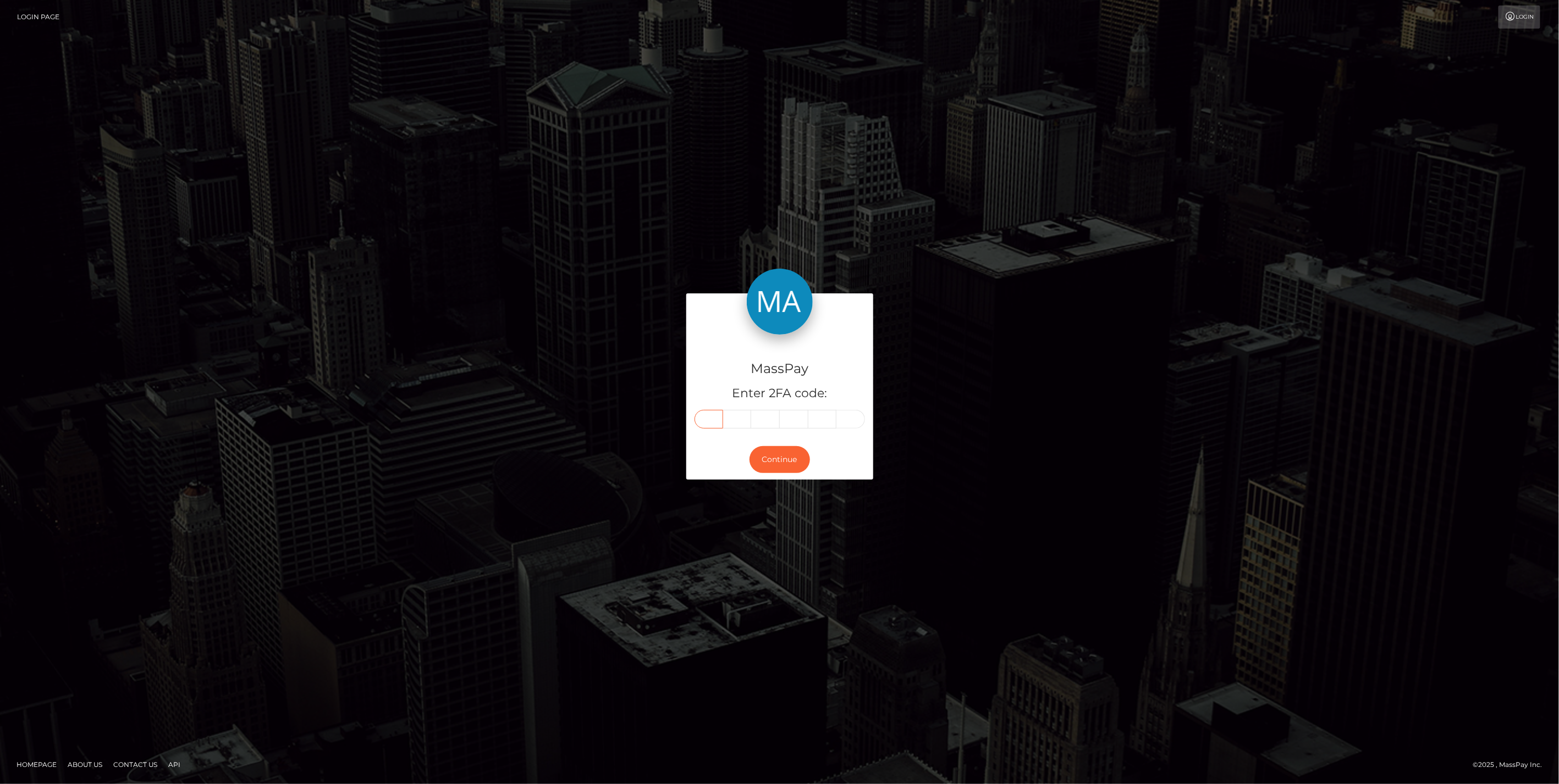
type input "7"
type input "5"
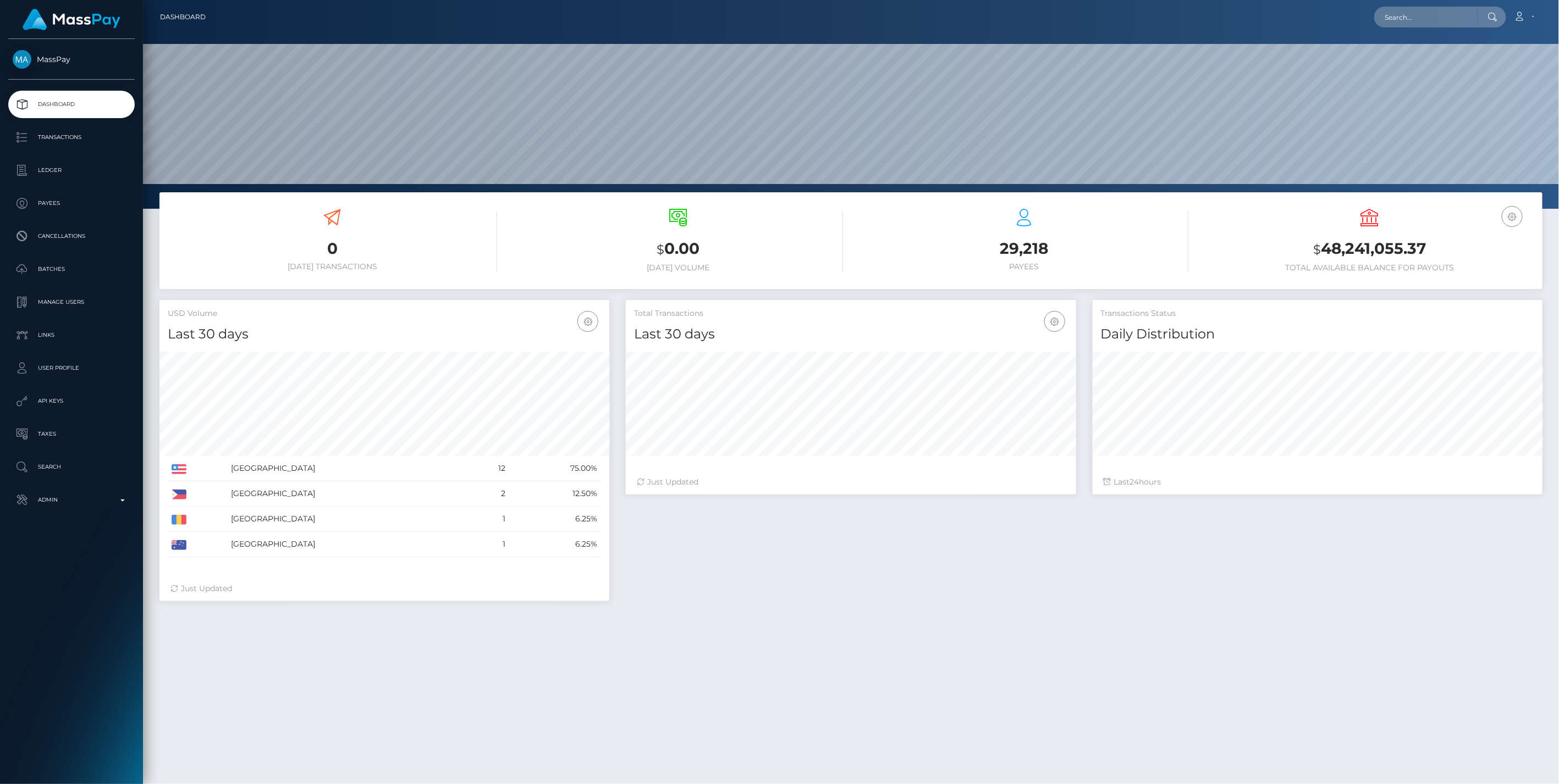
scroll to position [195, 450]
click at [99, 492] on p "Admin" at bounding box center [72, 500] width 118 height 17
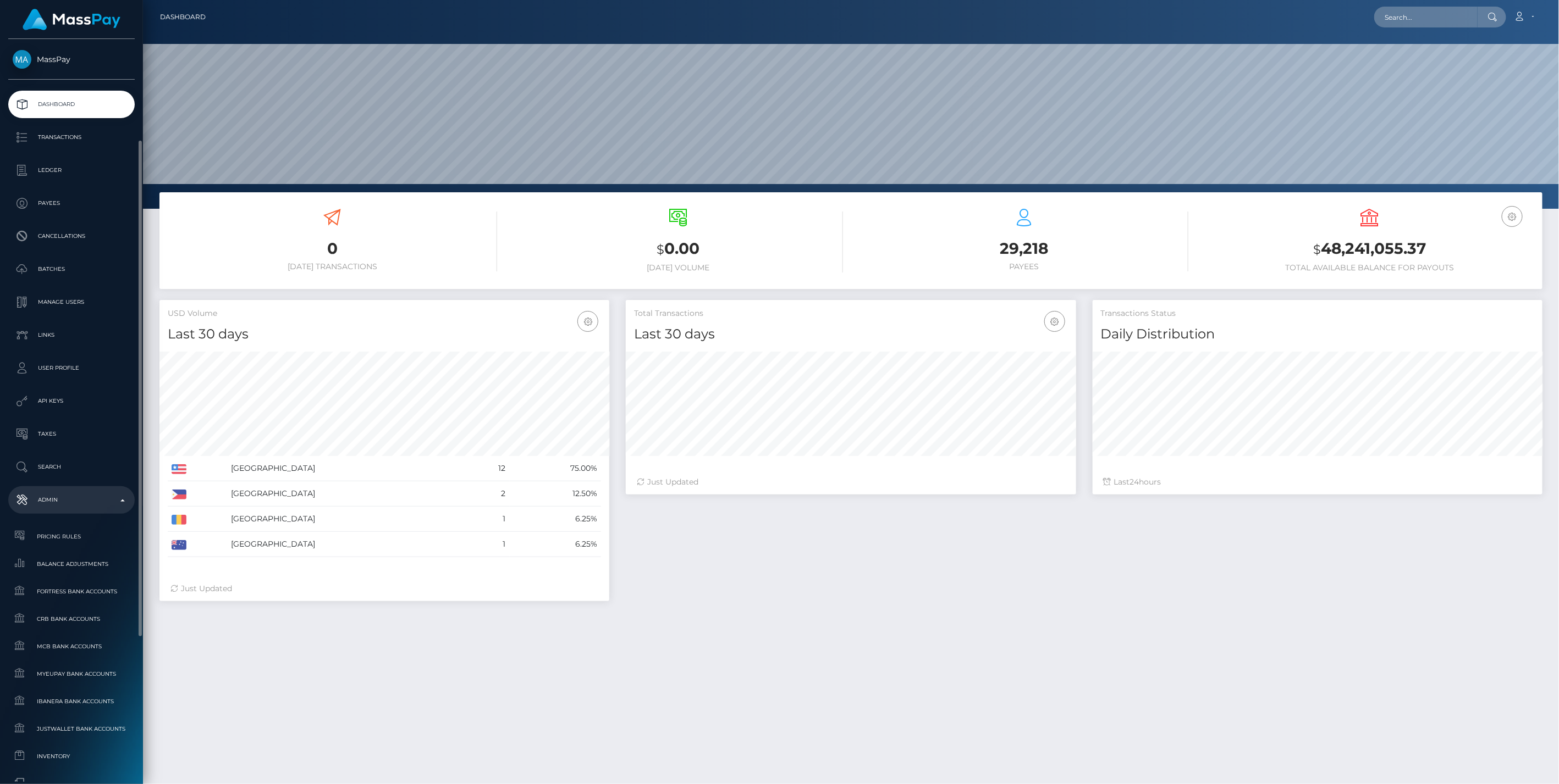
scroll to position [244, 0]
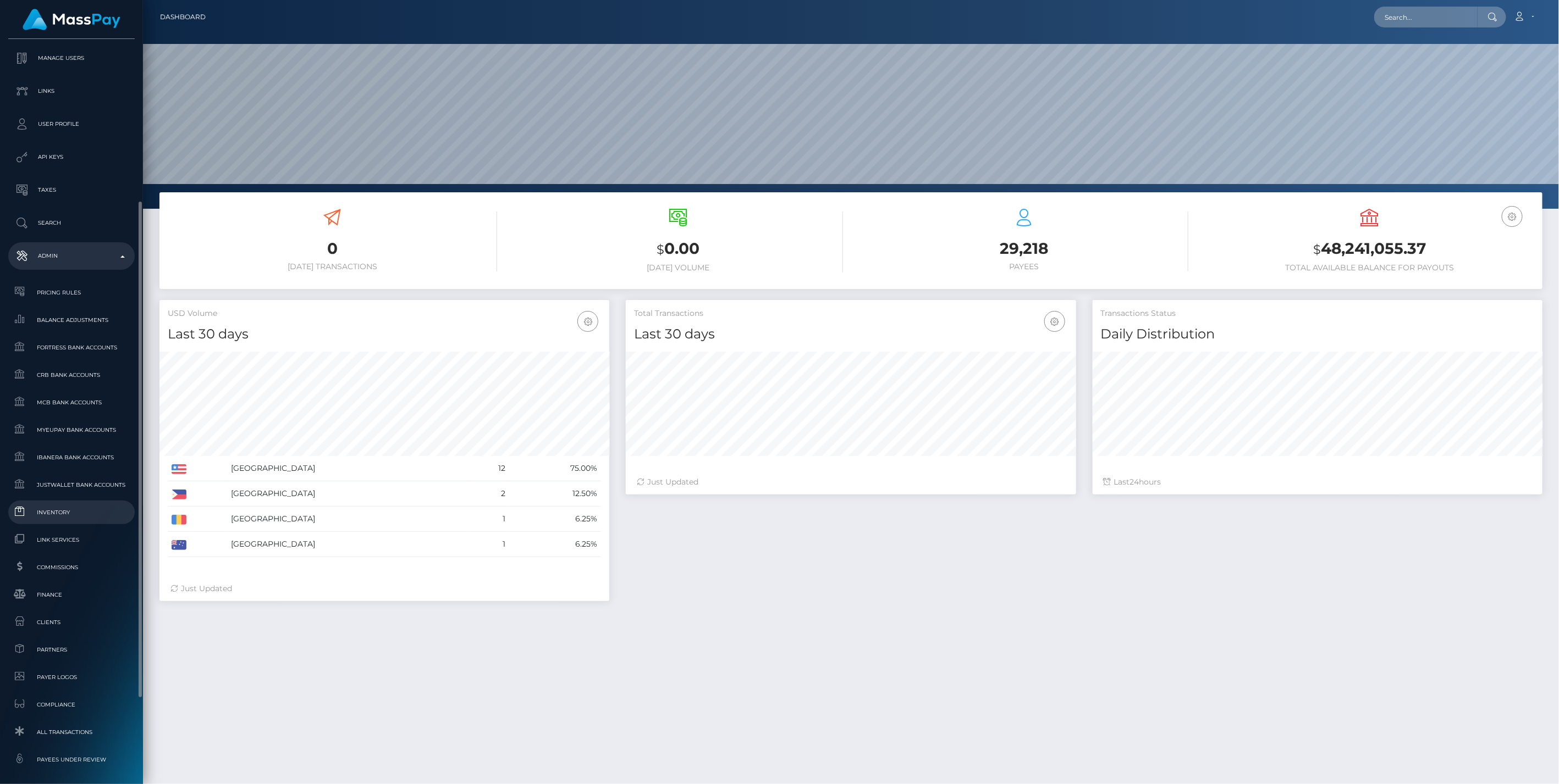
click at [100, 512] on span "Inventory" at bounding box center [72, 512] width 118 height 13
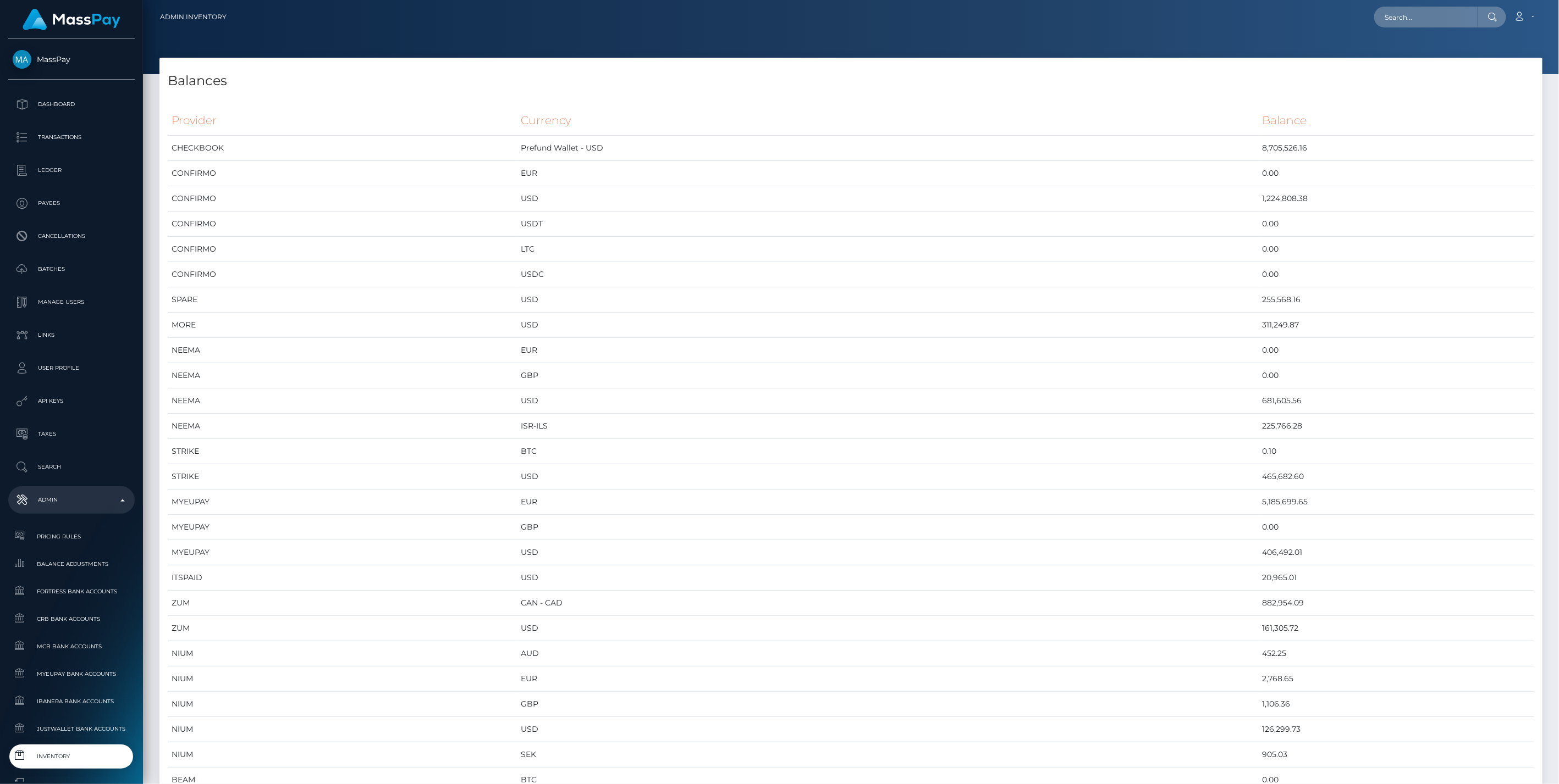
scroll to position [6115, 1383]
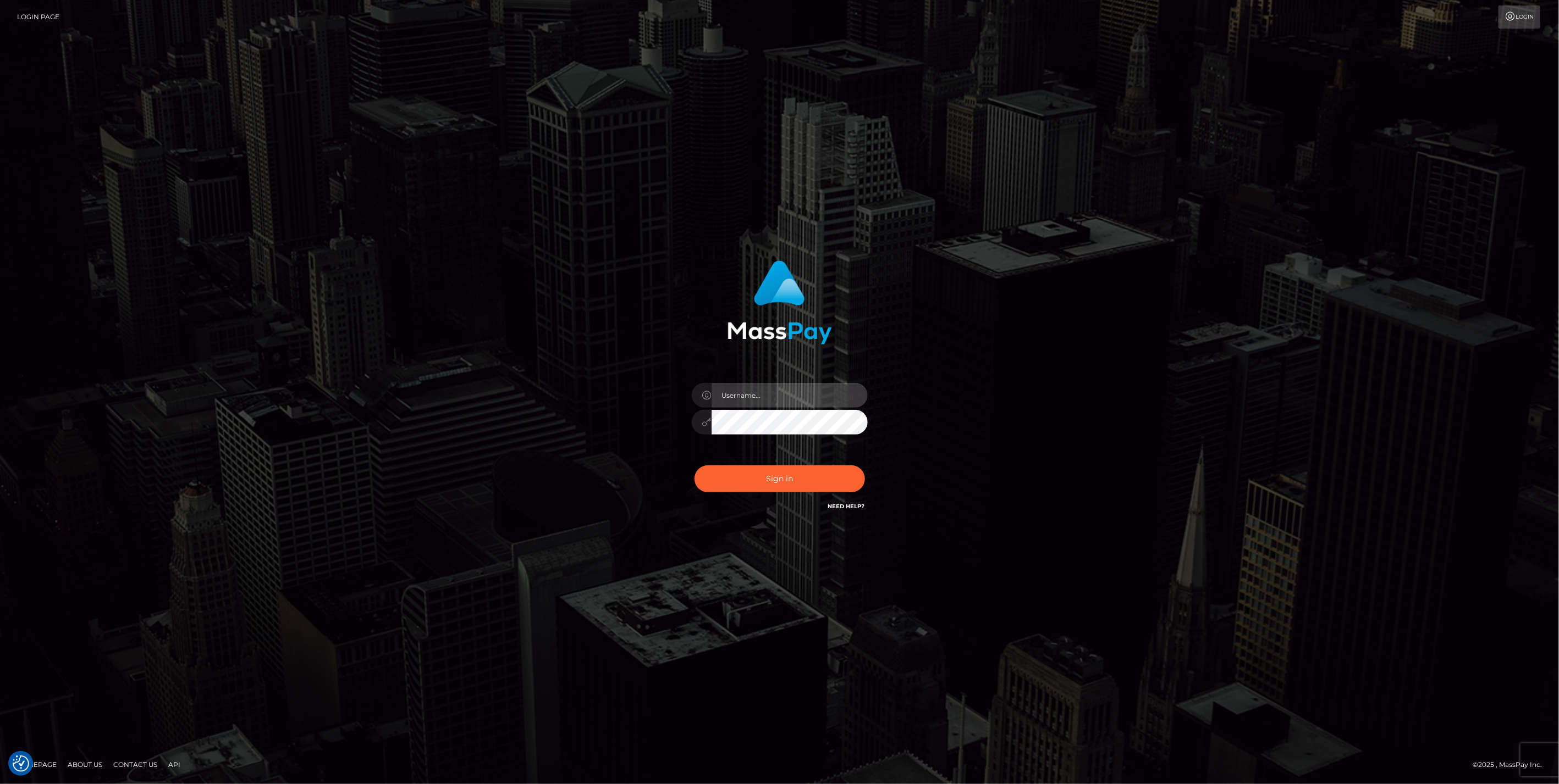
type input "bengreen"
click at [748, 474] on button "Sign in" at bounding box center [780, 479] width 170 height 27
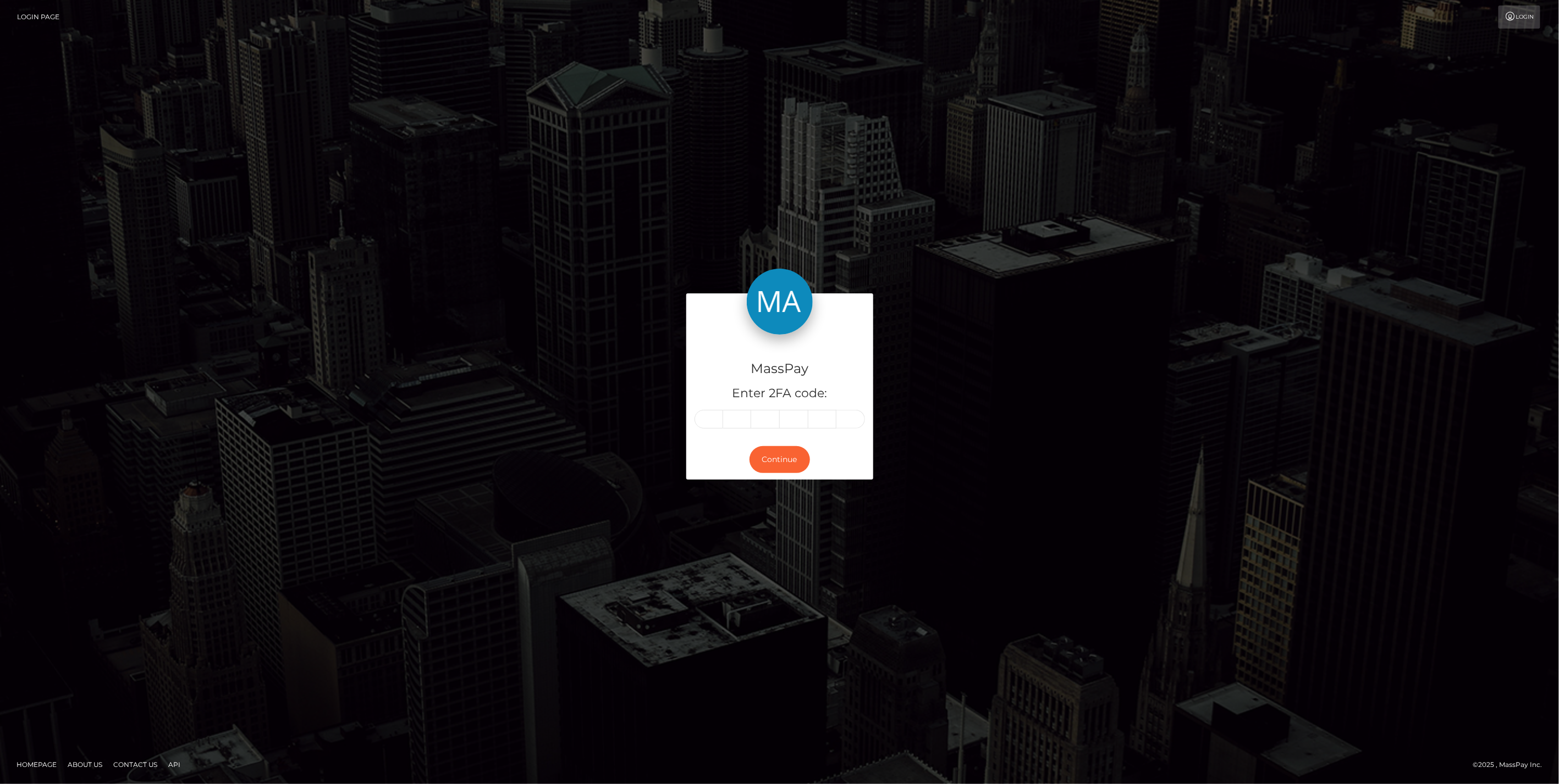
click at [722, 433] on div "MassPay Enter 2FA code:" at bounding box center [780, 387] width 187 height 105
click at [721, 425] on input "text" at bounding box center [709, 419] width 28 height 18
paste input "3"
type input "3"
type input "7"
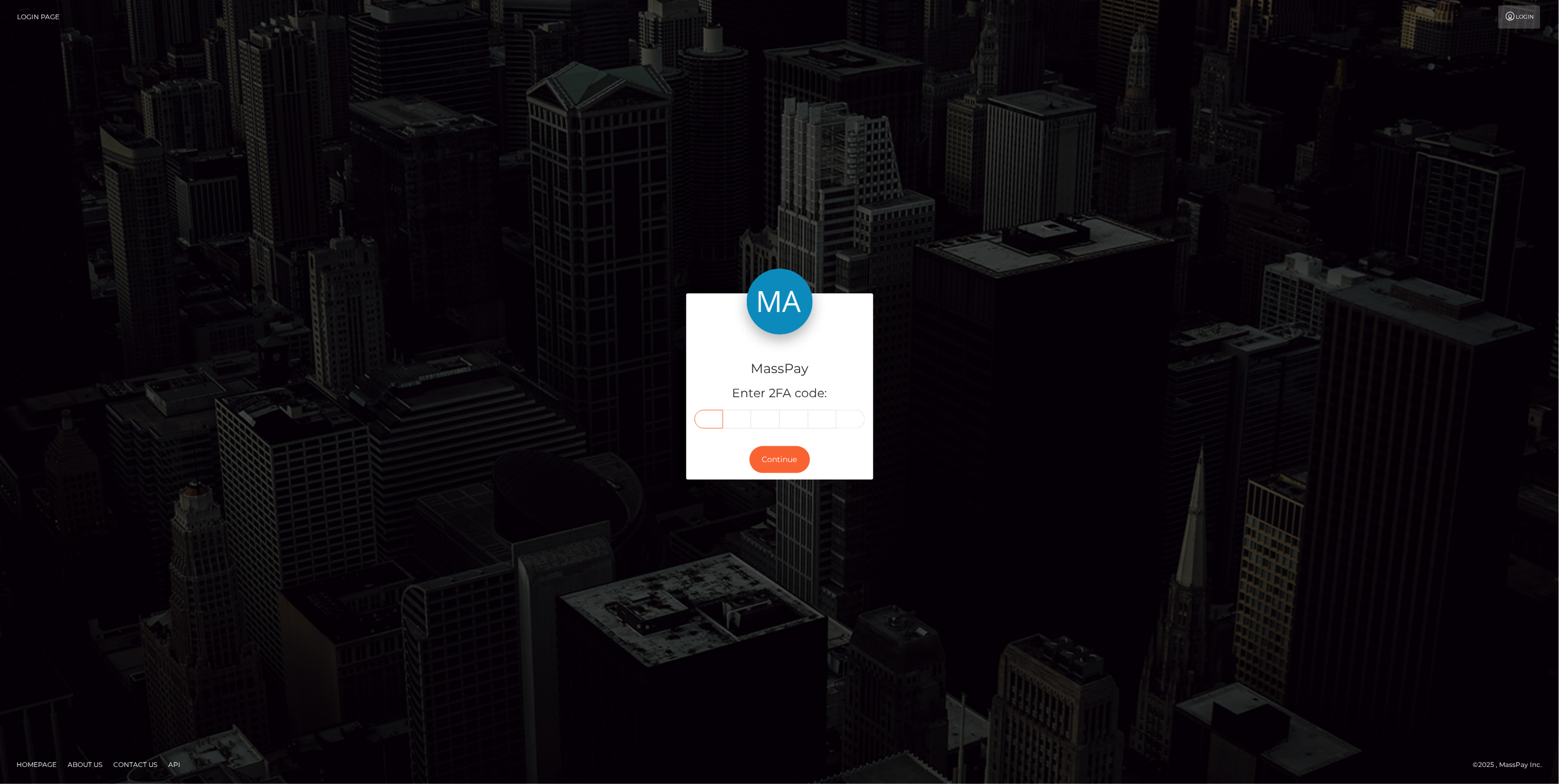
type input "2"
type input "7"
type input "8"
type input "2"
click at [779, 467] on button "Continue" at bounding box center [780, 460] width 60 height 27
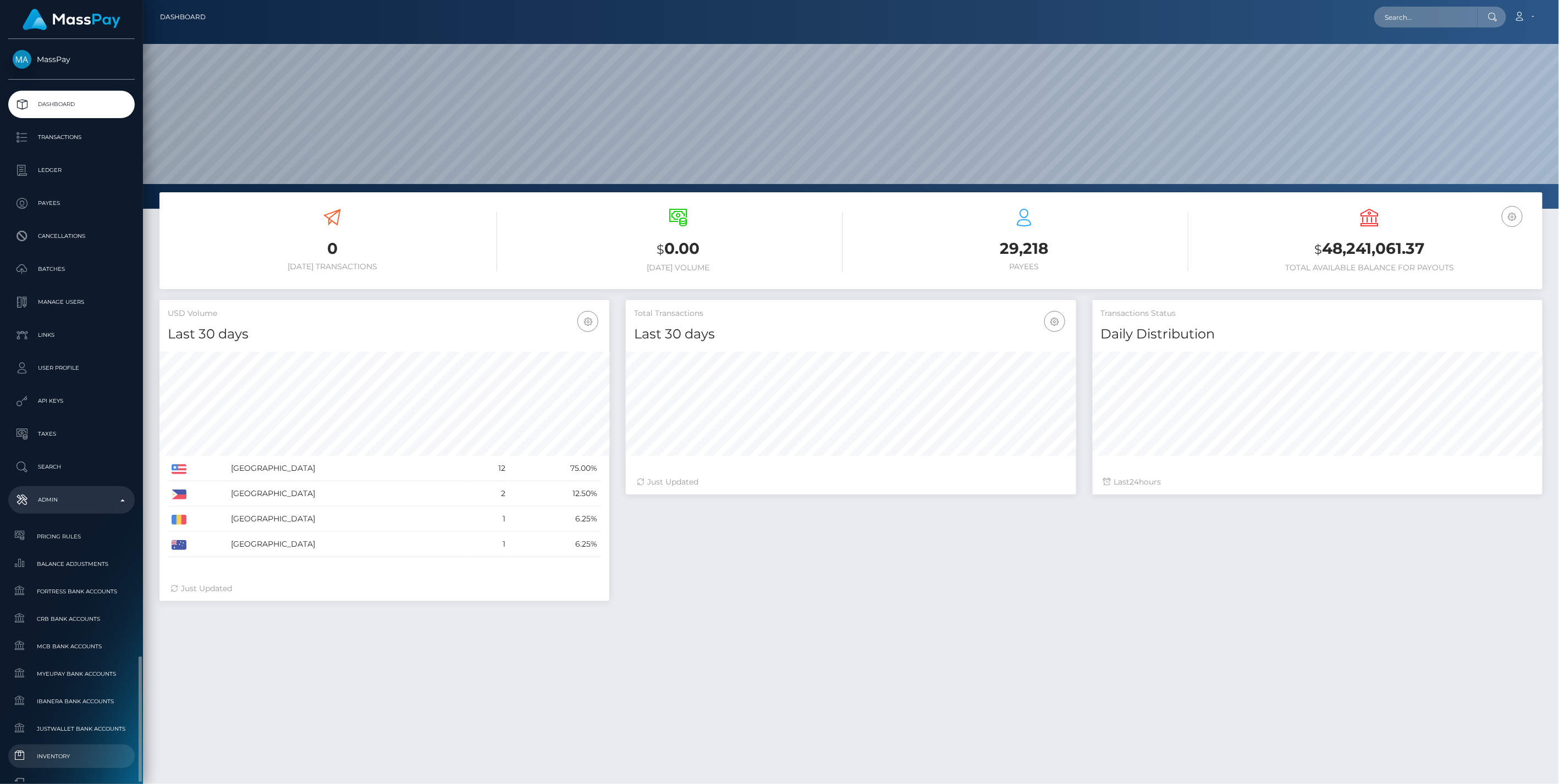
scroll to position [195, 450]
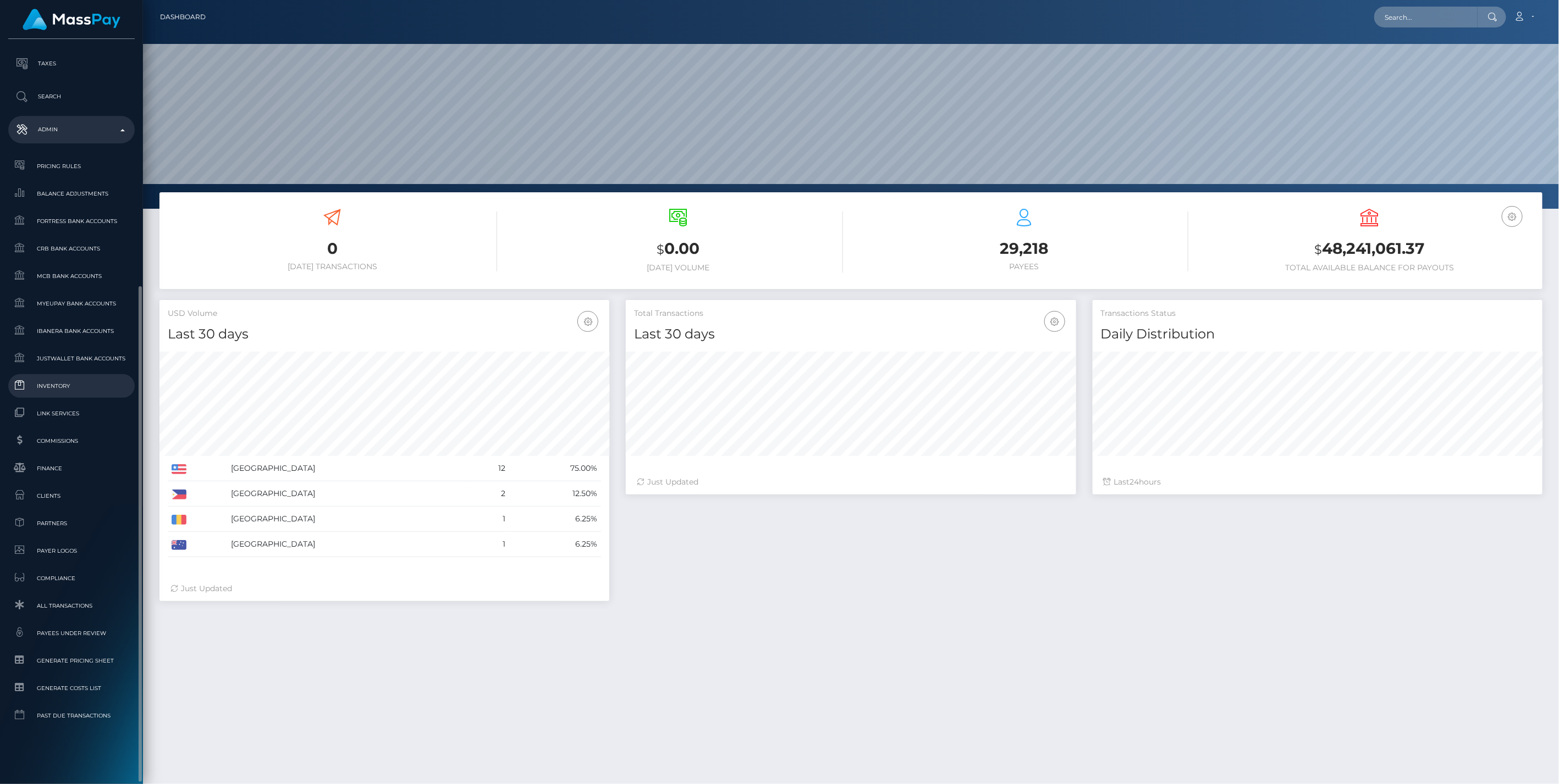
click at [61, 383] on span "Inventory" at bounding box center [72, 386] width 118 height 13
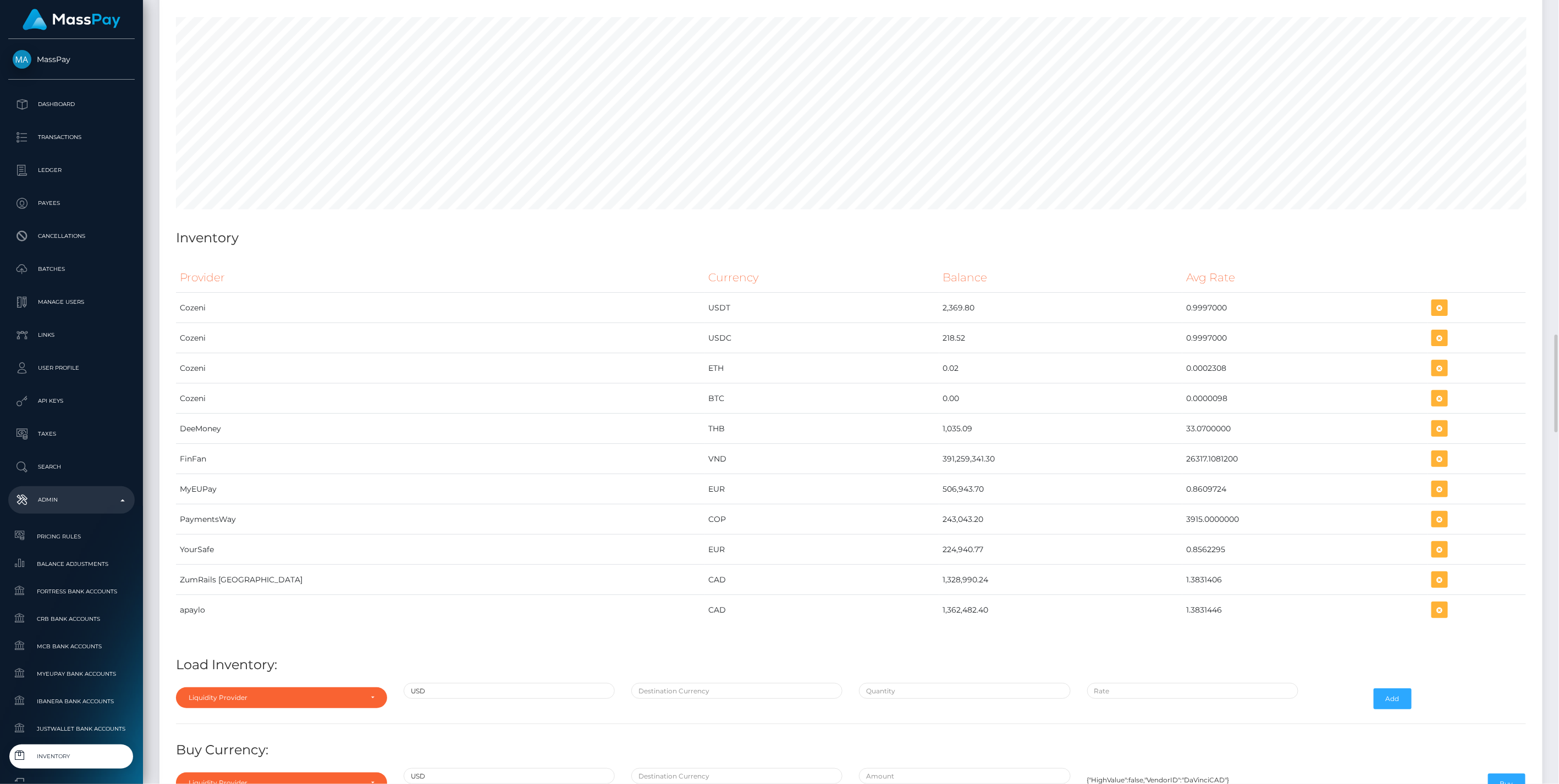
scroll to position [5113, 0]
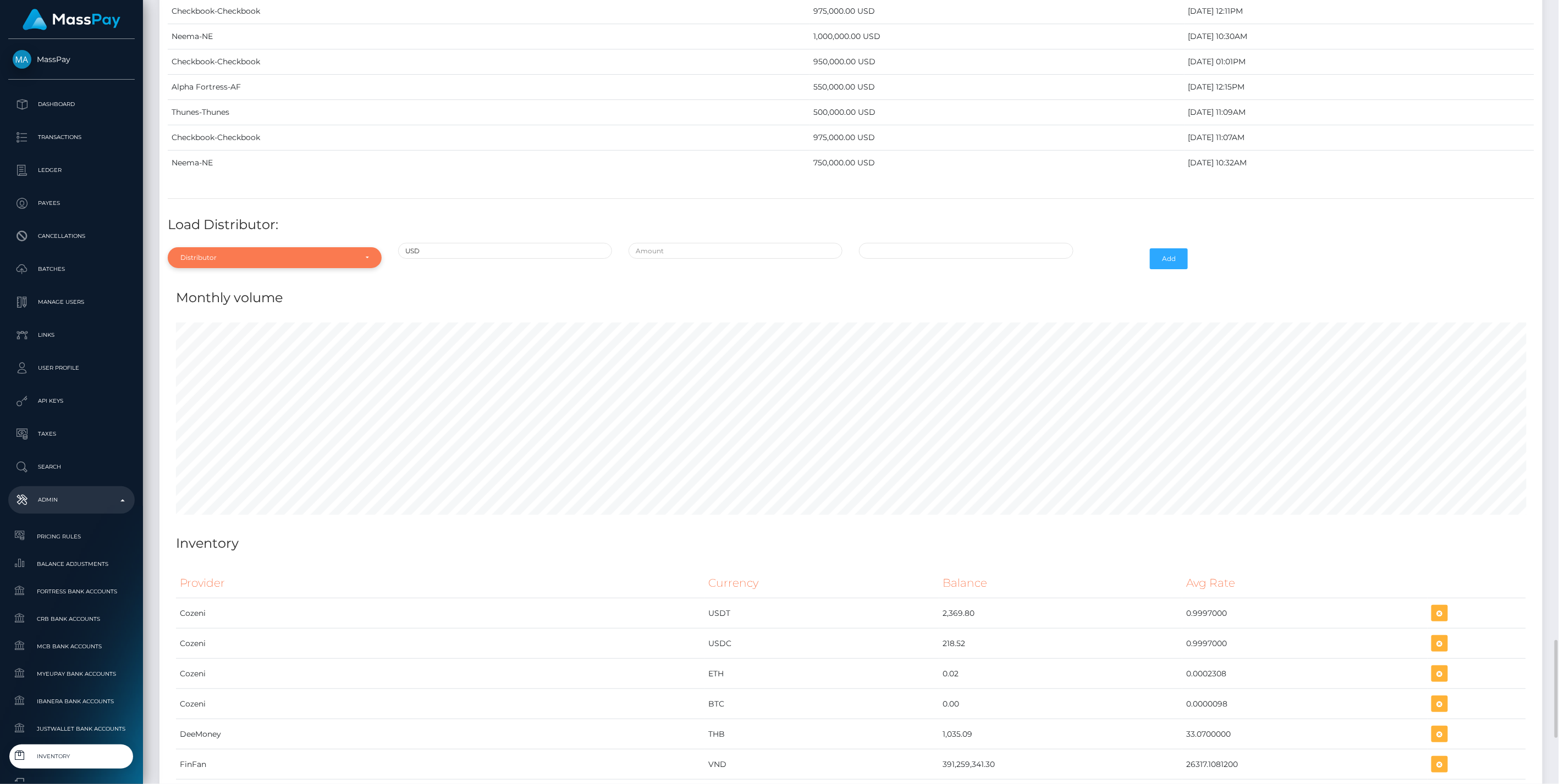
click at [302, 253] on div "Distributor" at bounding box center [268, 258] width 176 height 9
click at [236, 276] on input "Search" at bounding box center [274, 284] width 205 height 16
type input "thu"
click at [238, 297] on link "Thunes" at bounding box center [274, 307] width 214 height 20
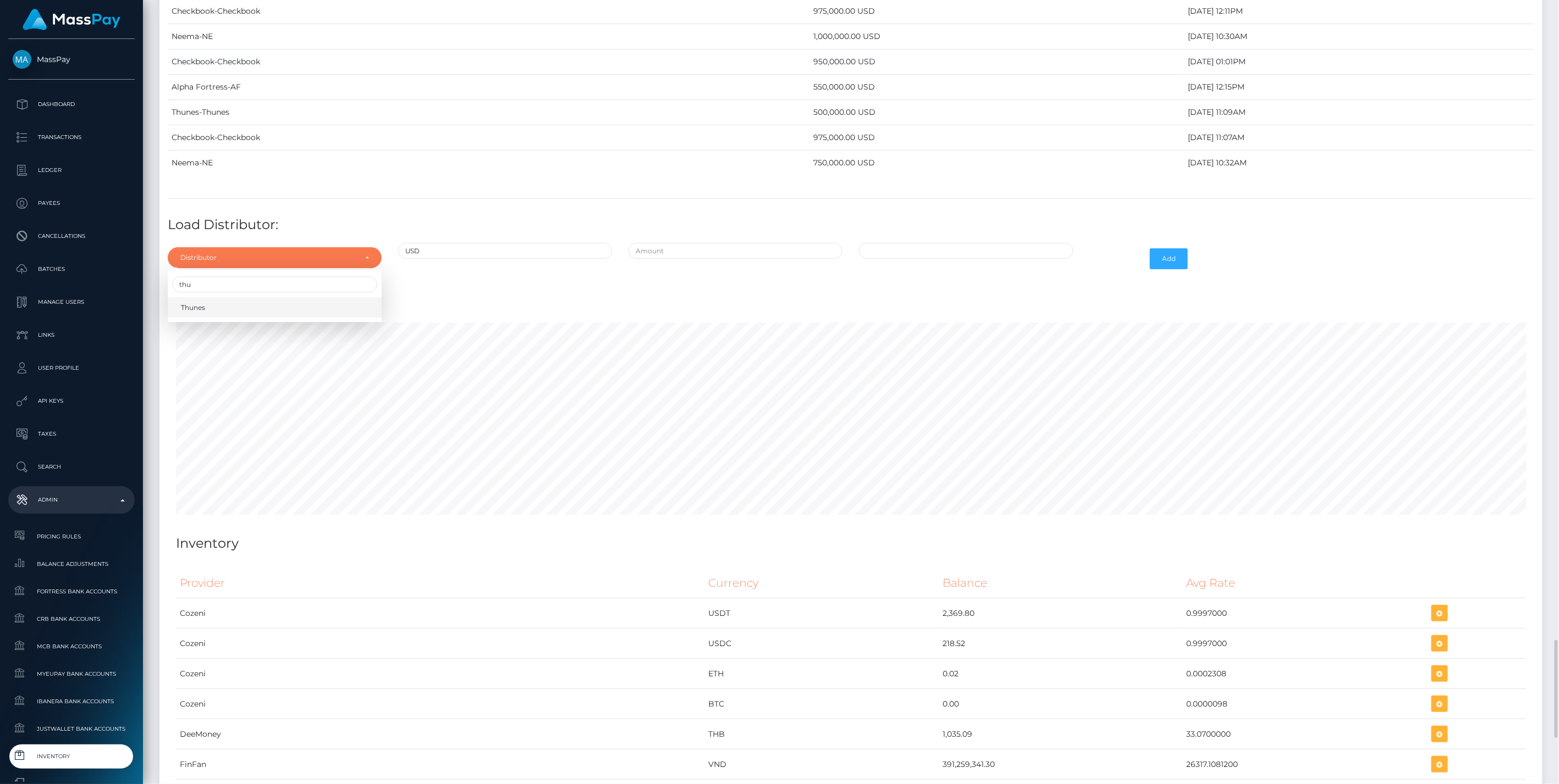
select select "13"
click at [672, 243] on input "text" at bounding box center [735, 251] width 214 height 16
type input "$625,000.0000000"
type input "10/10/2025 1:45 PM"
click at [1161, 248] on button "Add" at bounding box center [1169, 259] width 38 height 21
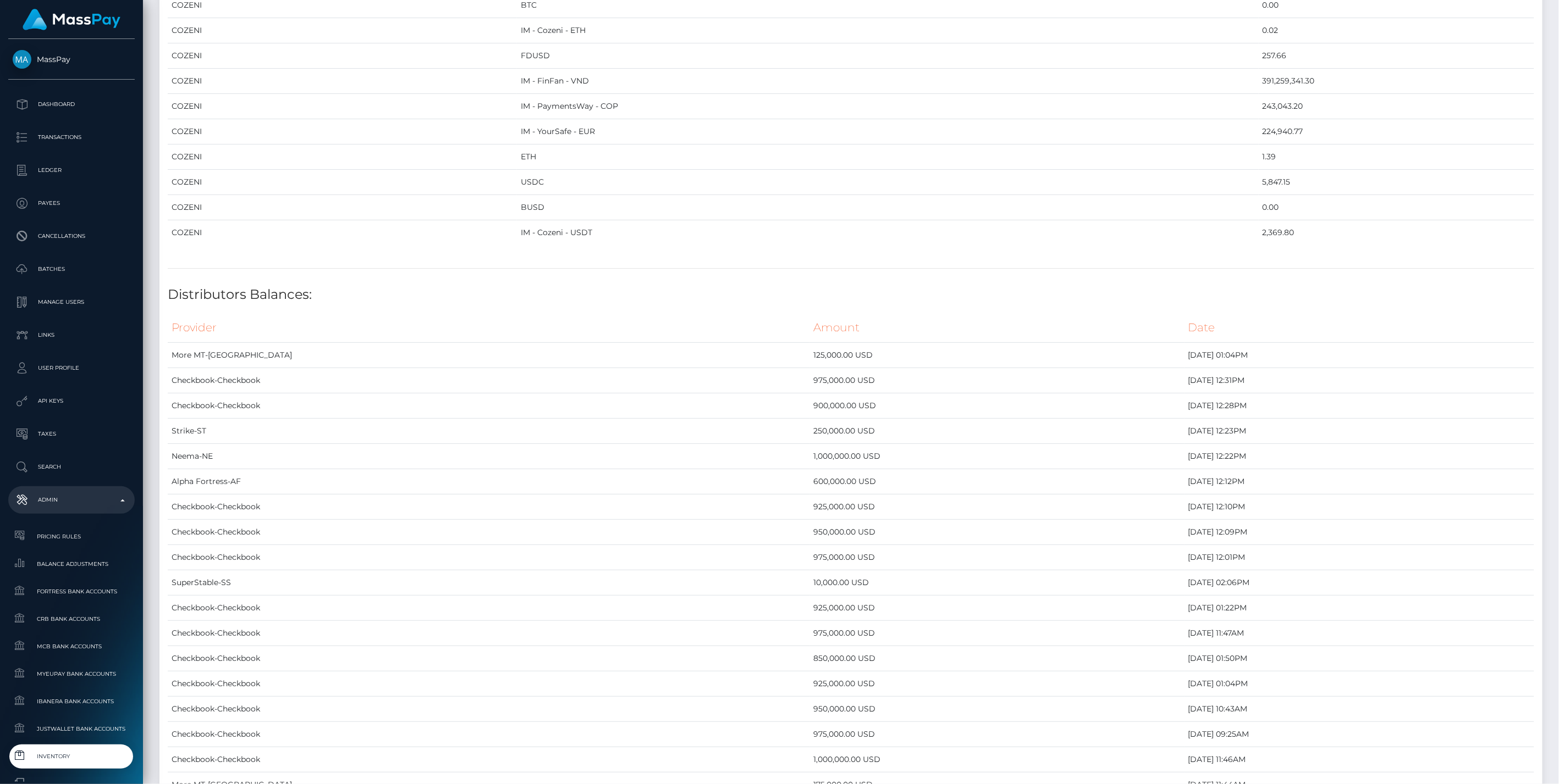
scroll to position [0, 0]
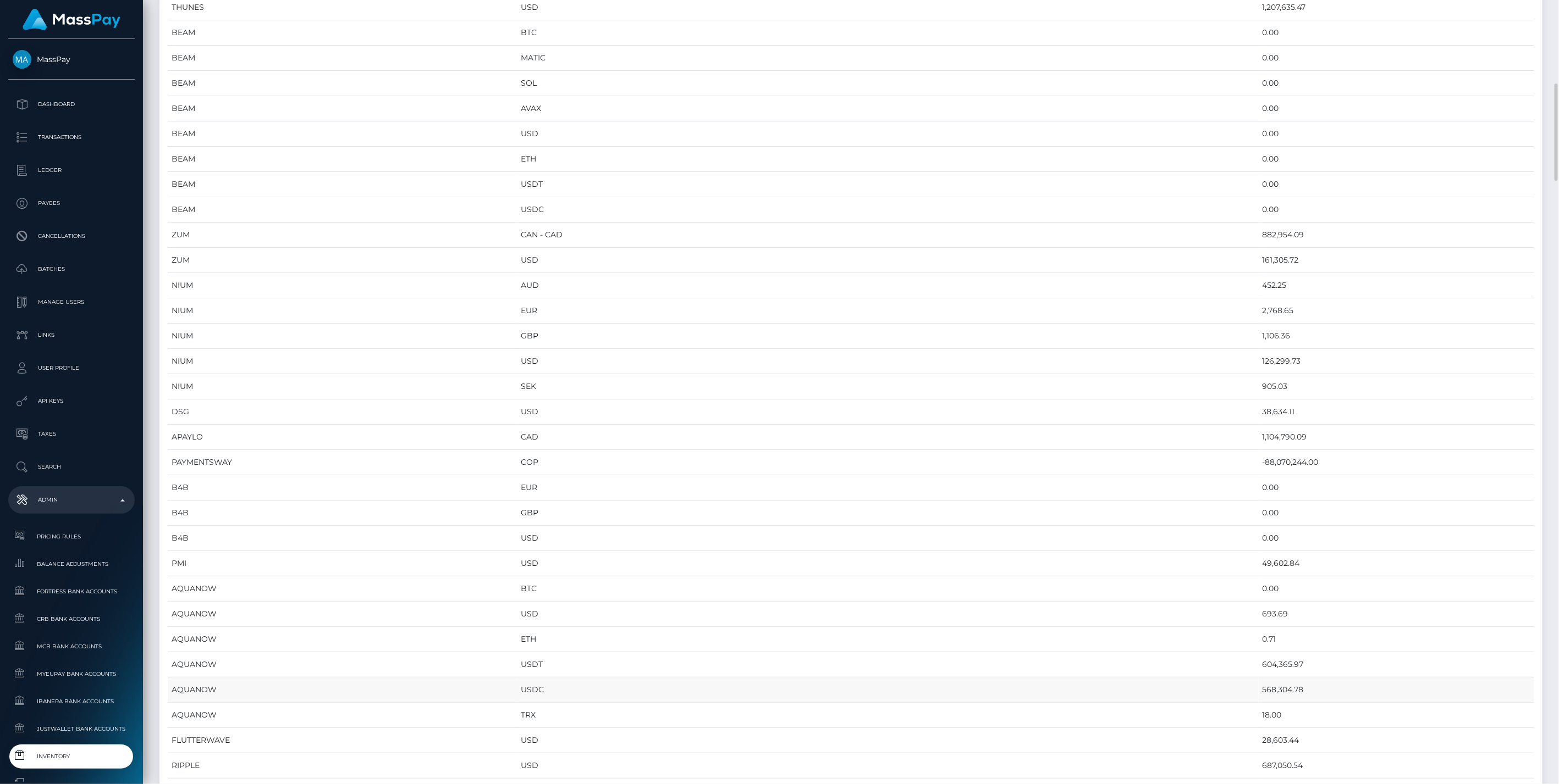
scroll to position [976, 0]
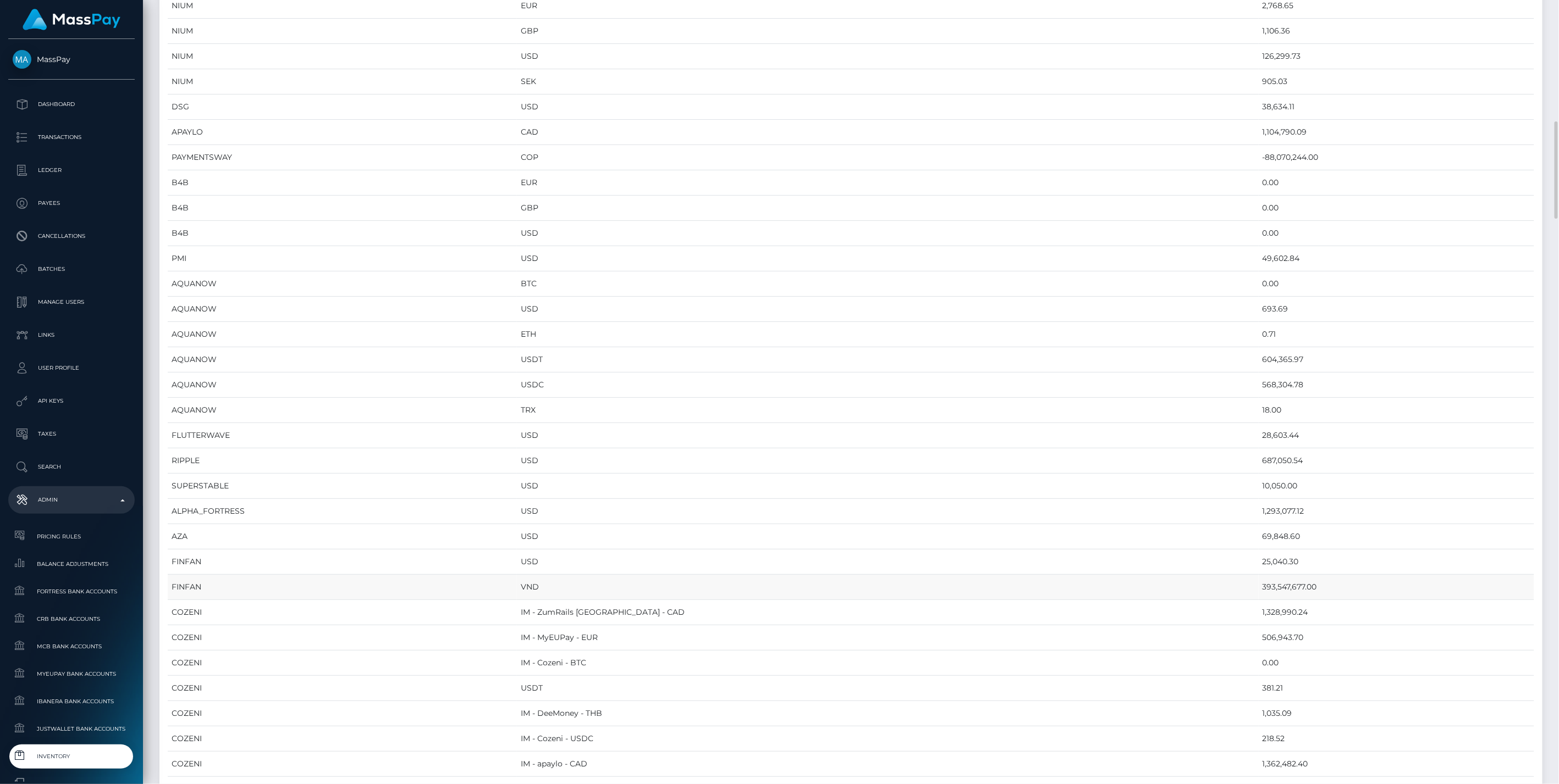
click at [1259, 578] on td "393,547,677.00" at bounding box center [1396, 587] width 276 height 25
copy td "393,547,677.00"
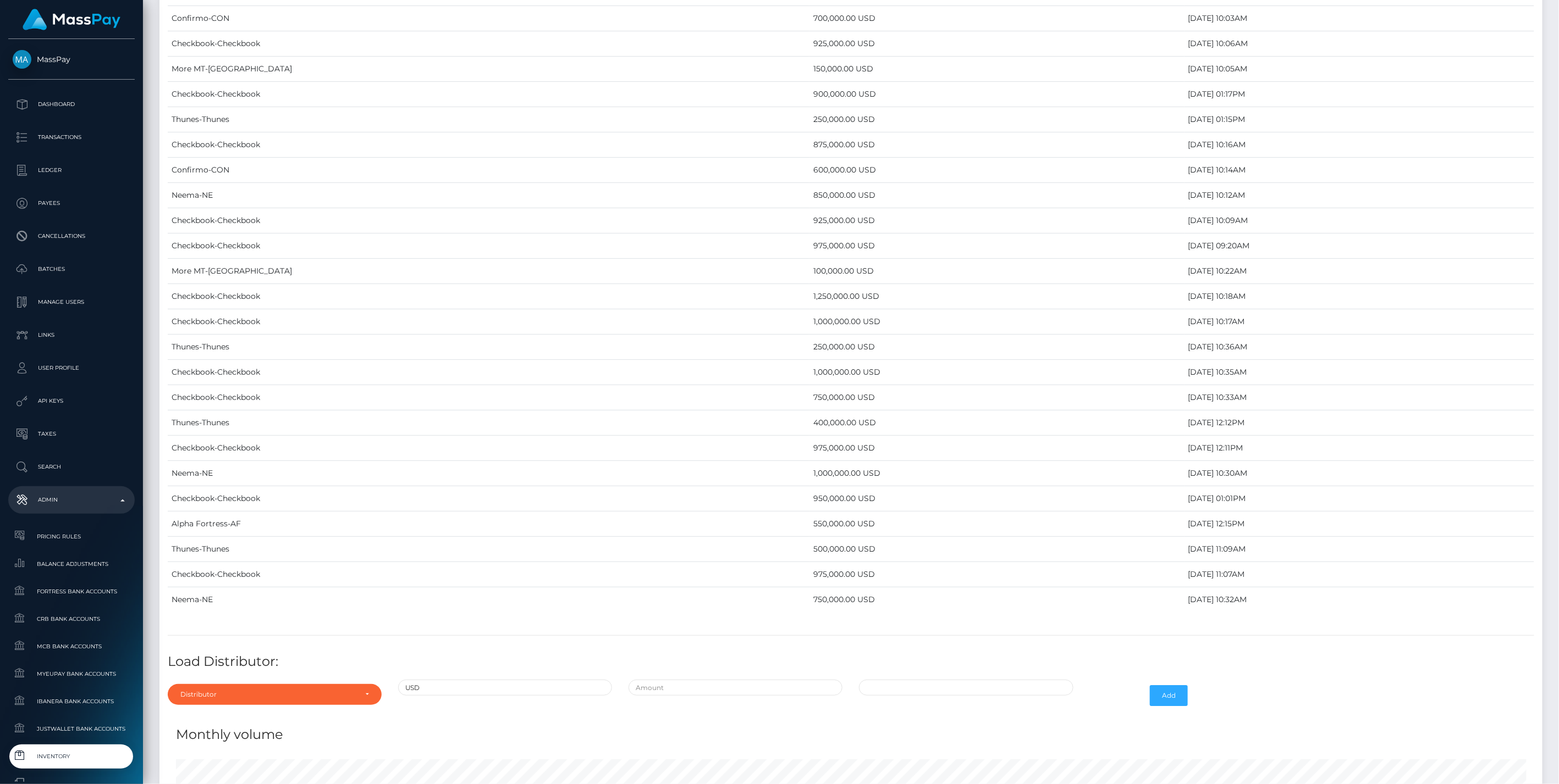
scroll to position [5505, 0]
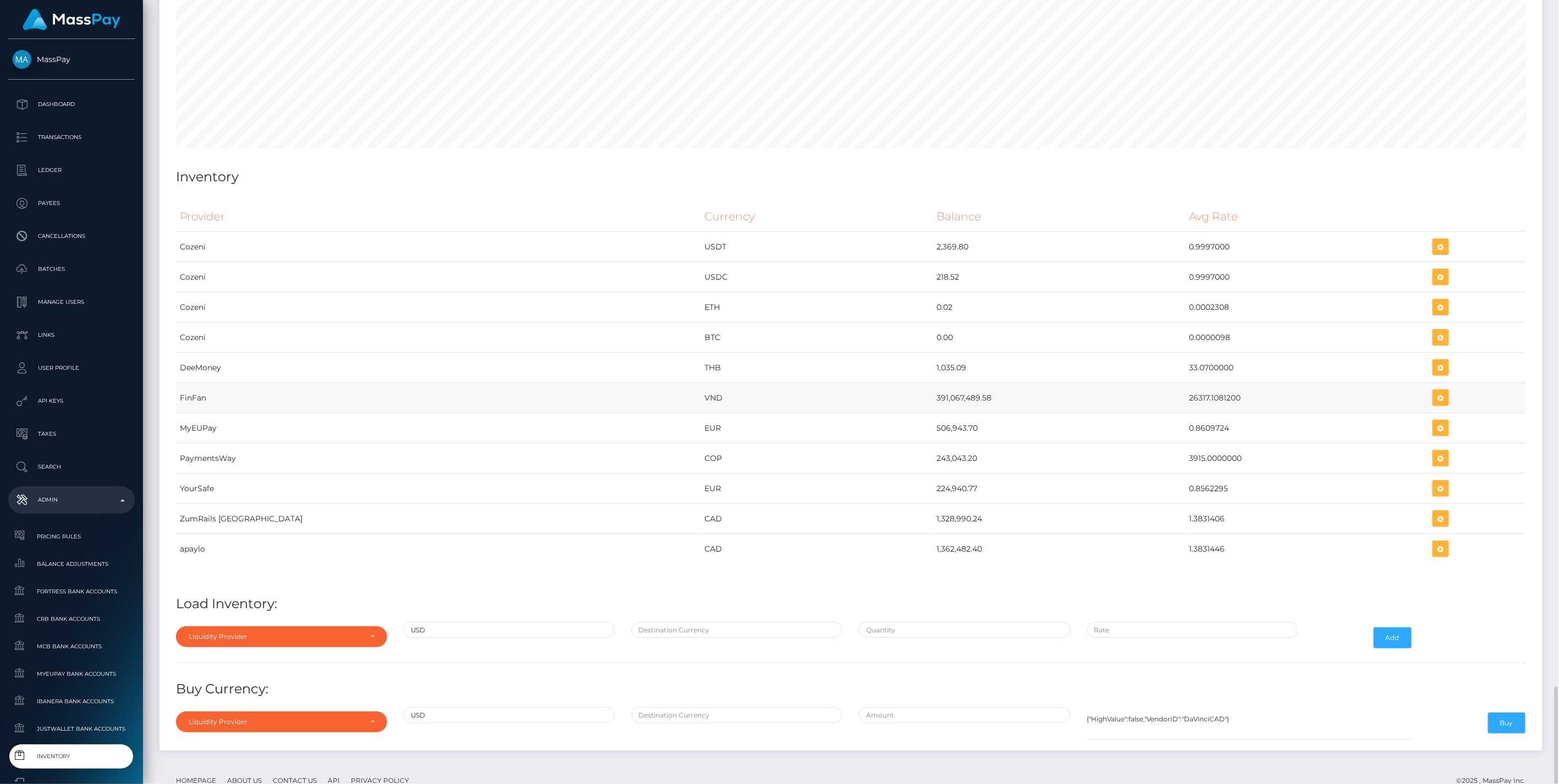
click at [932, 383] on td "391,067,489.58" at bounding box center [1058, 398] width 252 height 30
copy td "391,067,489.58"
click at [1185, 383] on td "26317.1081200" at bounding box center [1306, 398] width 244 height 30
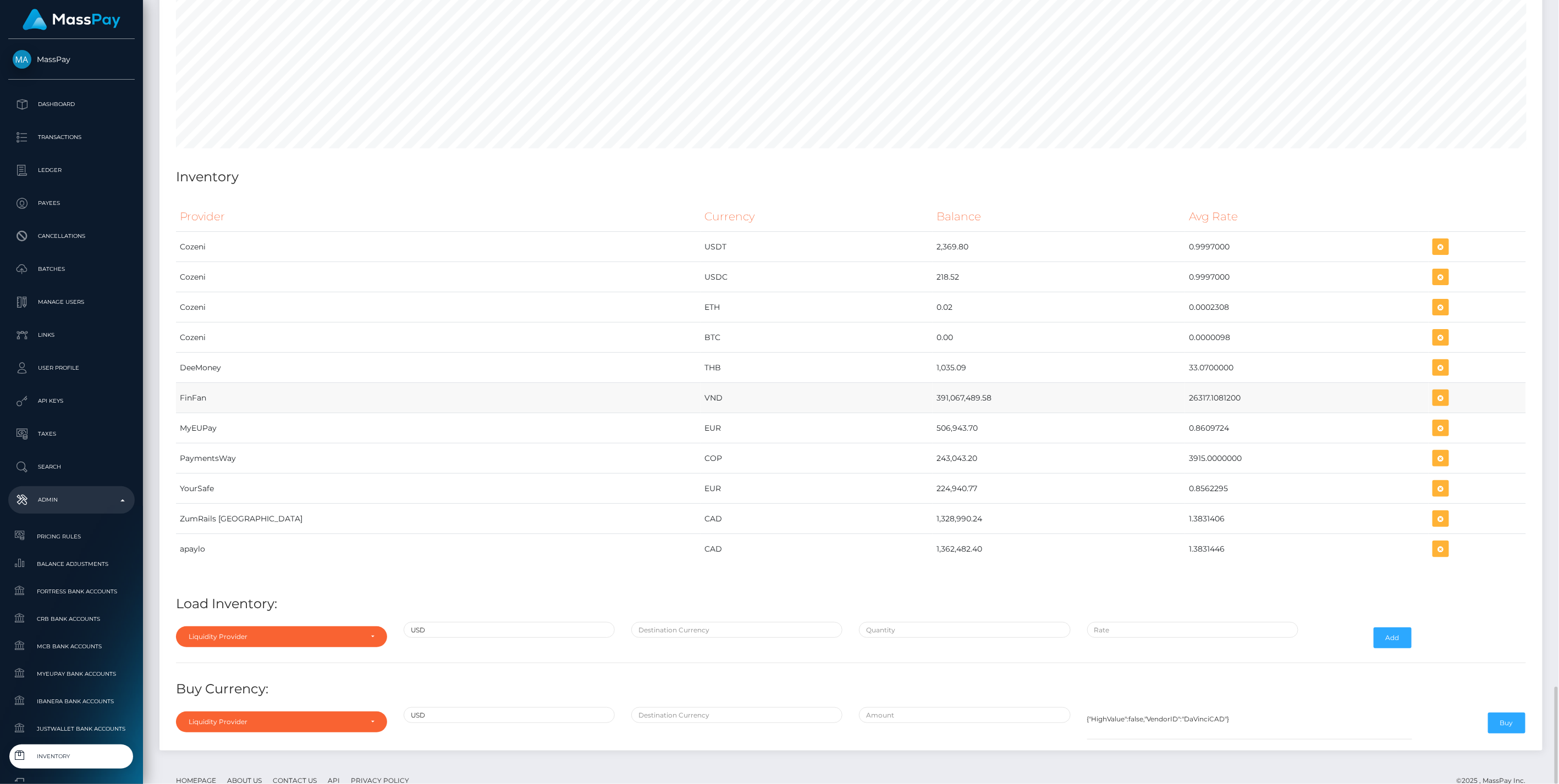
copy td "26317.1081200"
click at [23, 764] on link "Inventory" at bounding box center [71, 756] width 126 height 23
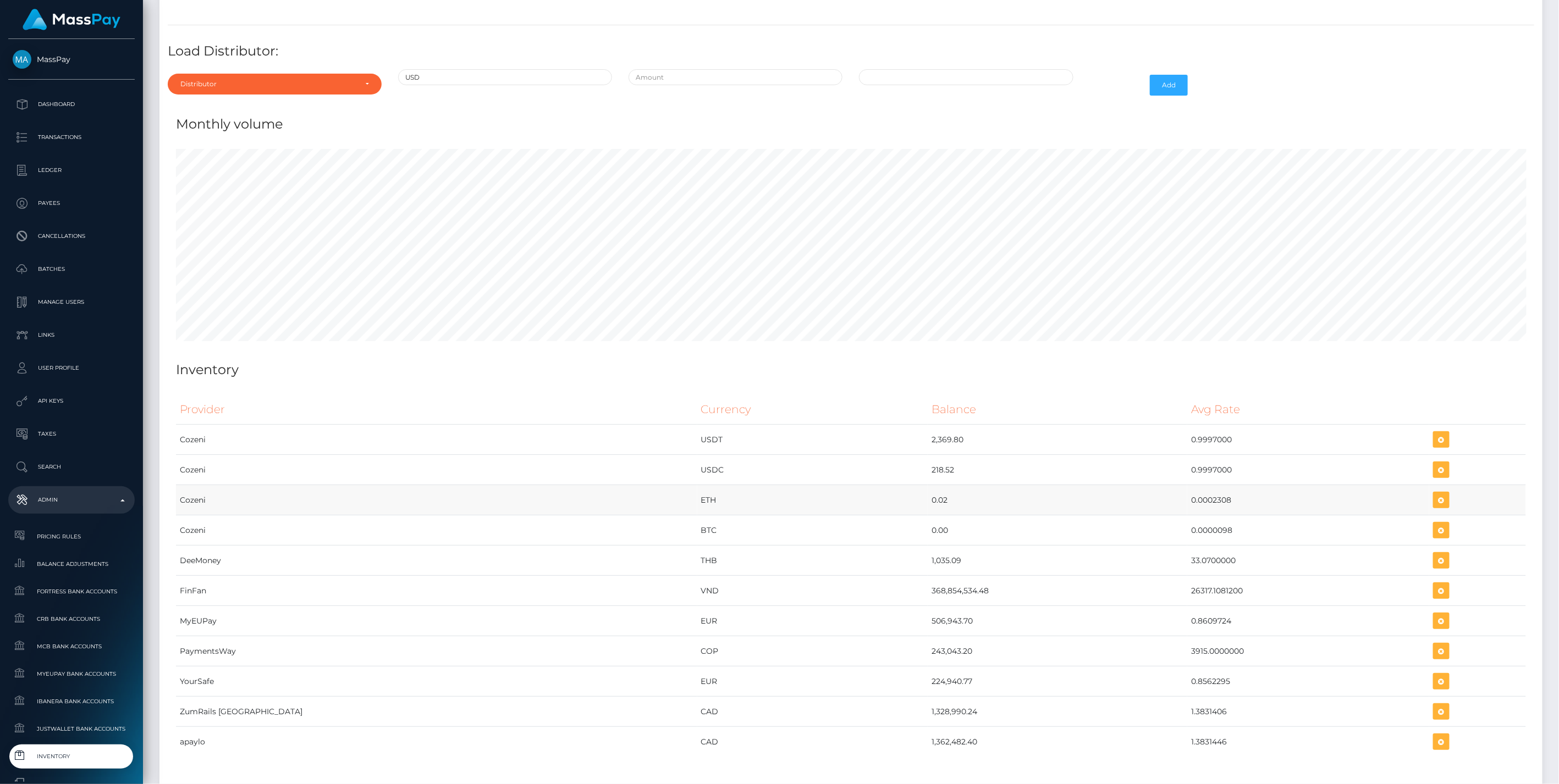
scroll to position [5505, 0]
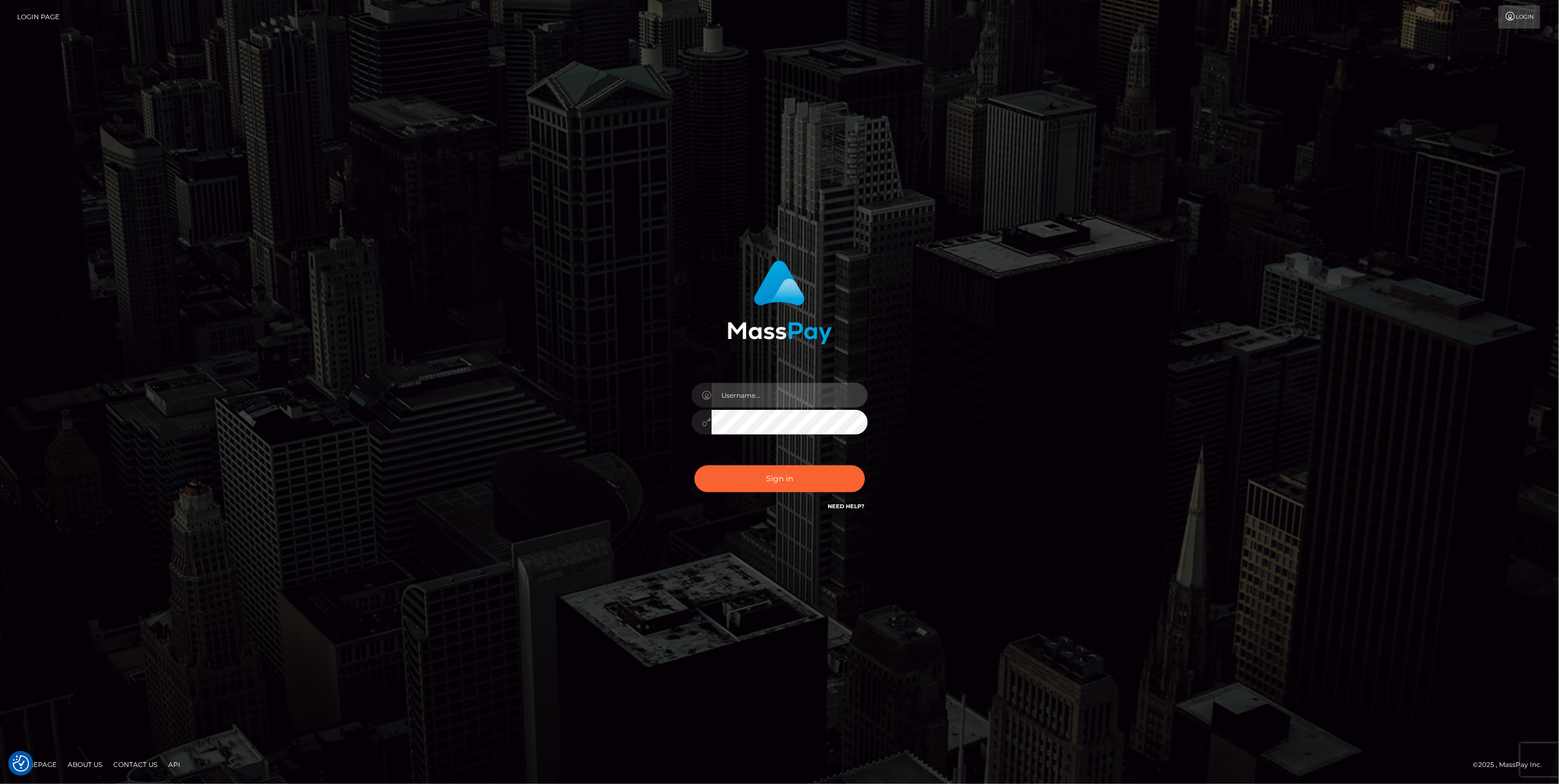
type input "bengreen"
click at [801, 492] on button "Sign in" at bounding box center [780, 479] width 170 height 27
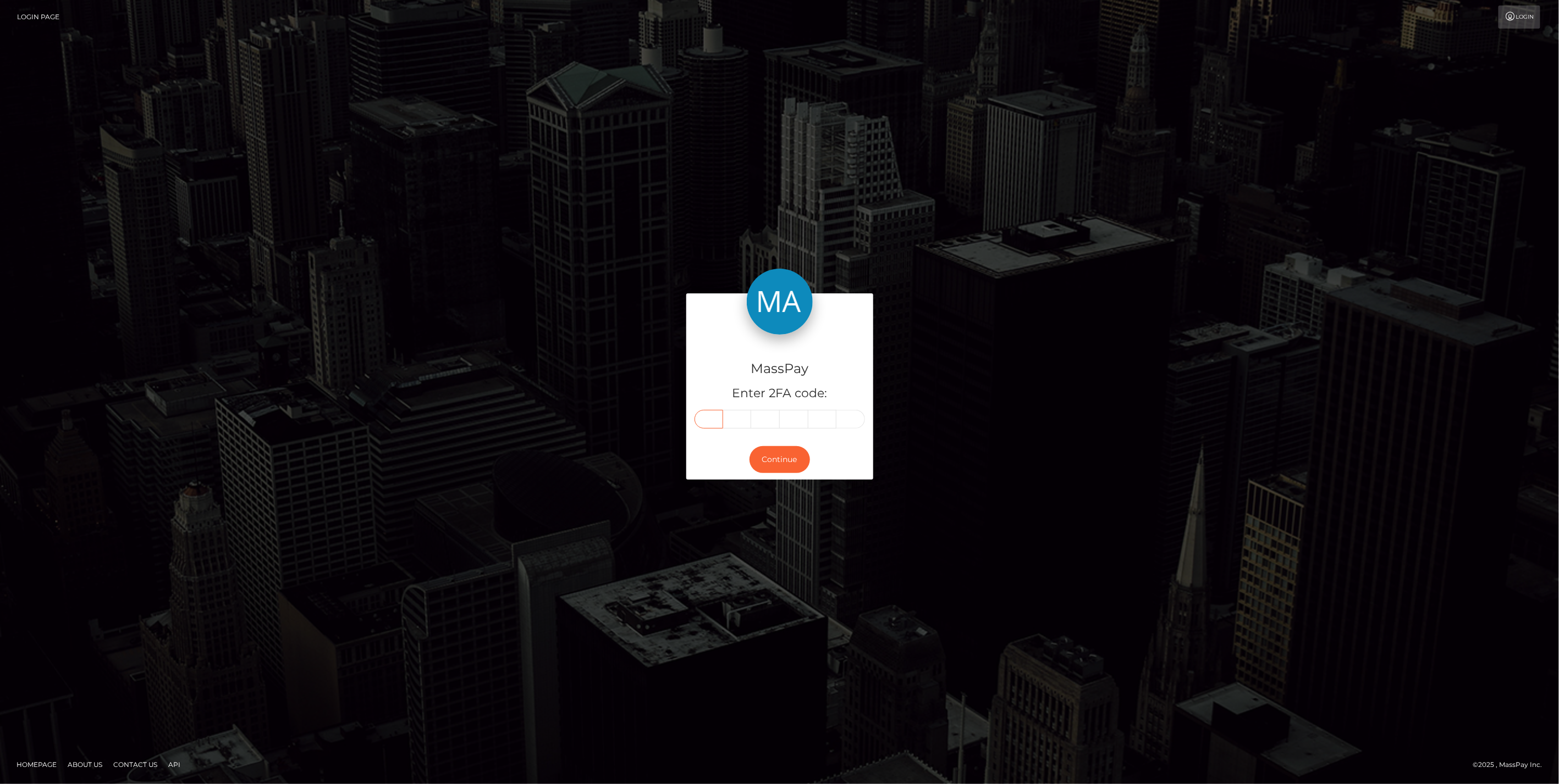
paste input "3"
type input "3"
type input "1"
type input "6"
type input "2"
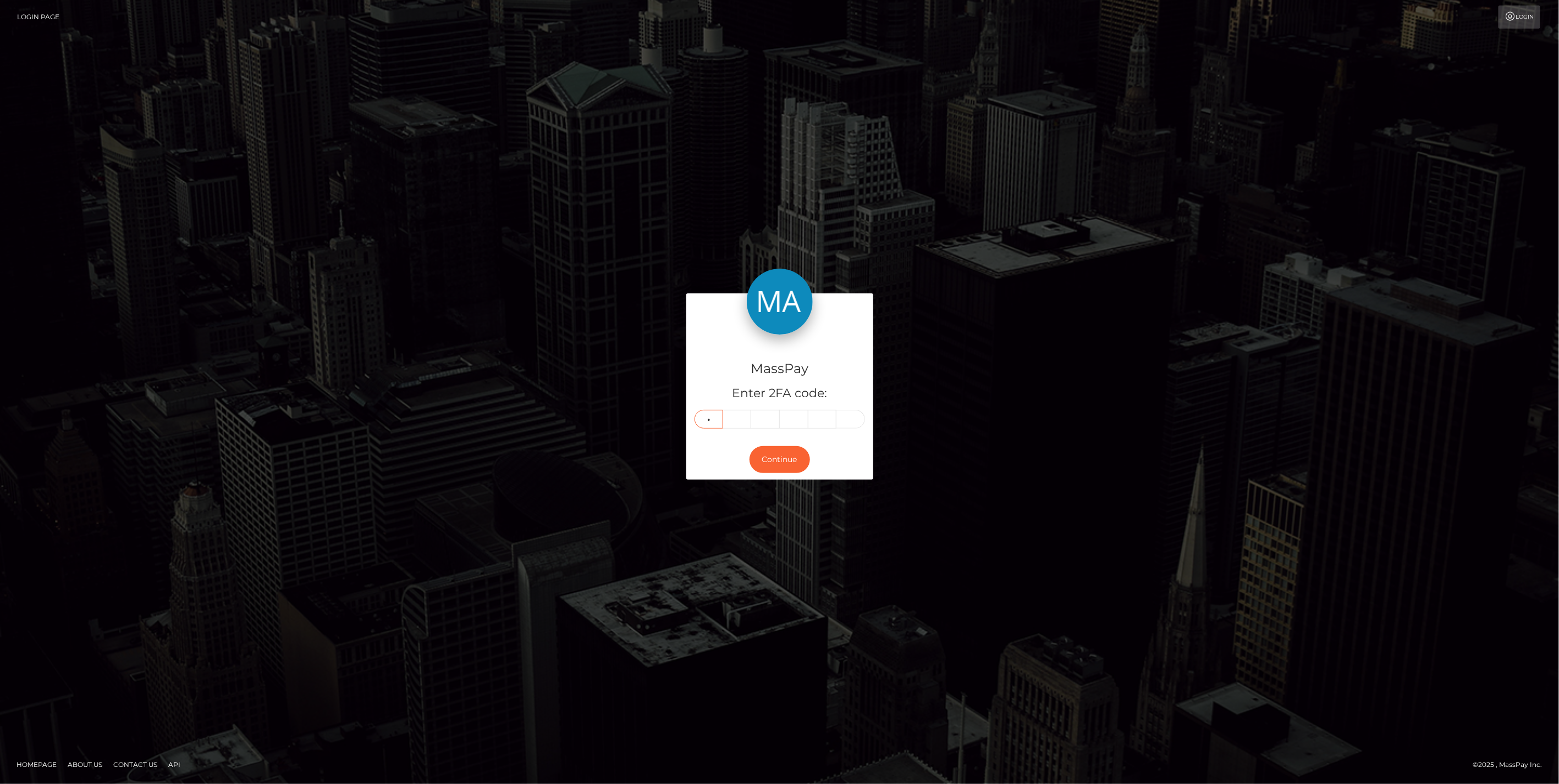
type input "9"
type input "4"
click at [779, 454] on button "Continue" at bounding box center [780, 460] width 60 height 27
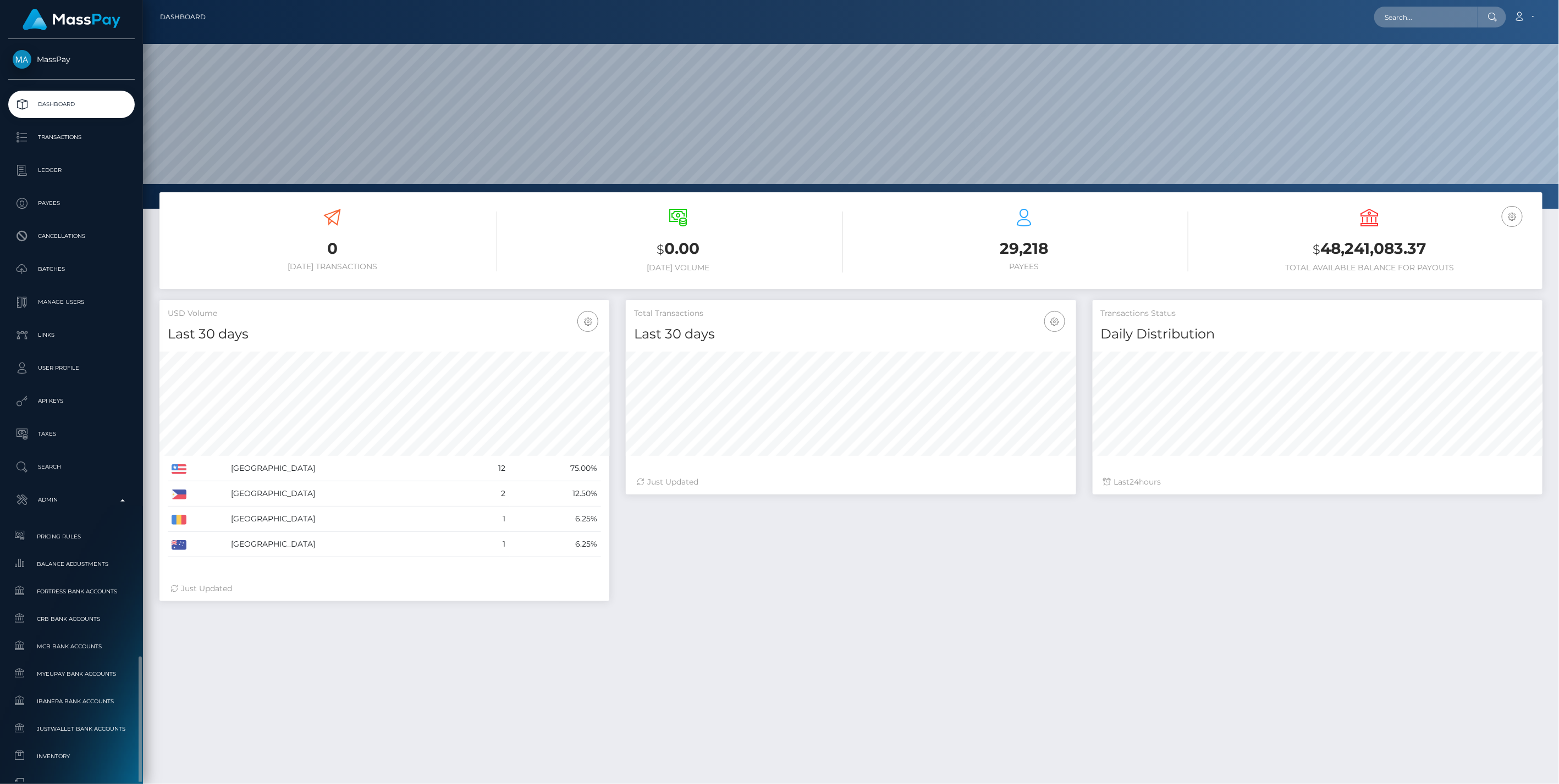
scroll to position [195, 450]
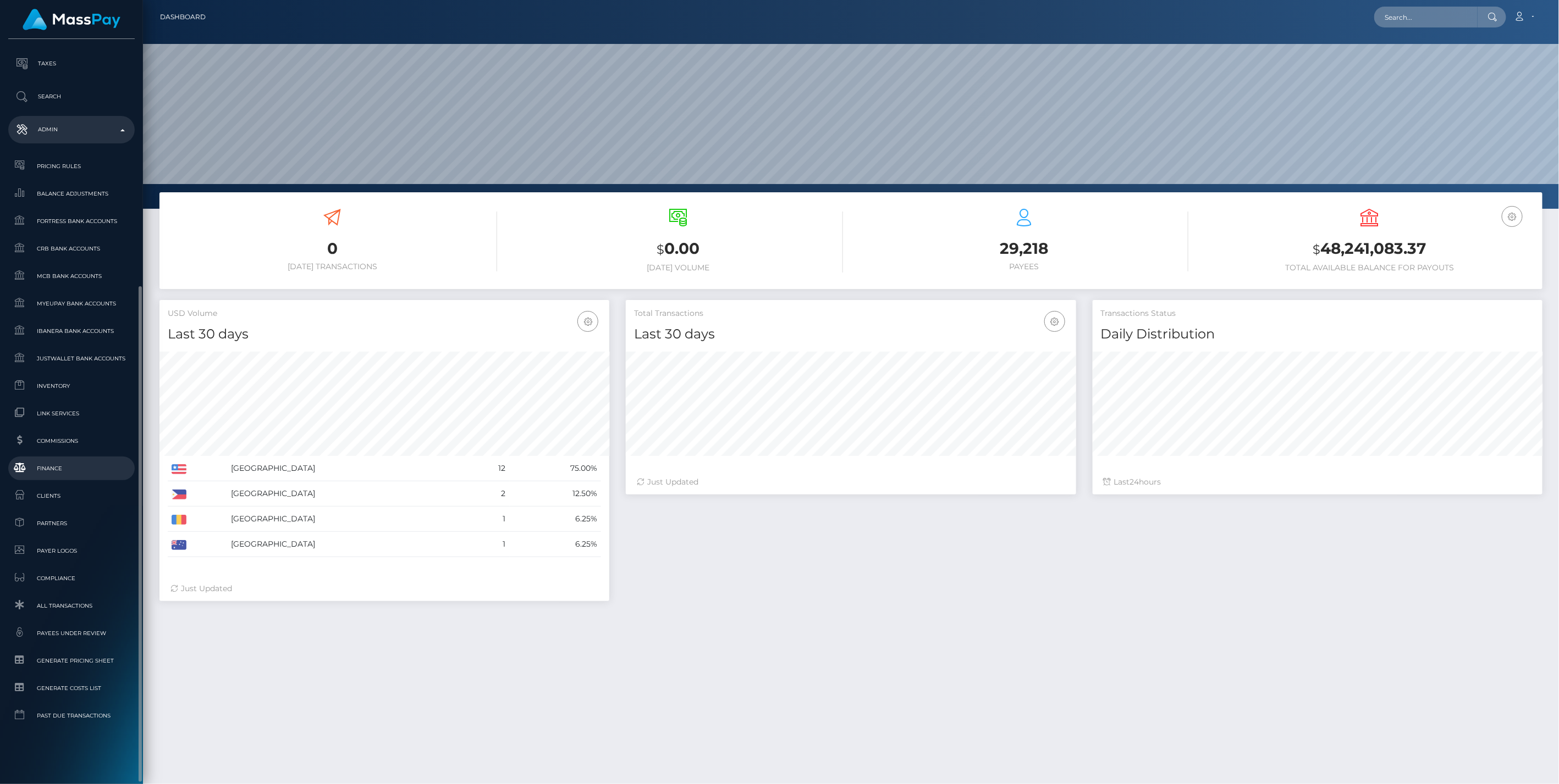
click at [48, 460] on link "Finance" at bounding box center [71, 468] width 126 height 23
click at [53, 385] on span "Inventory" at bounding box center [72, 386] width 118 height 13
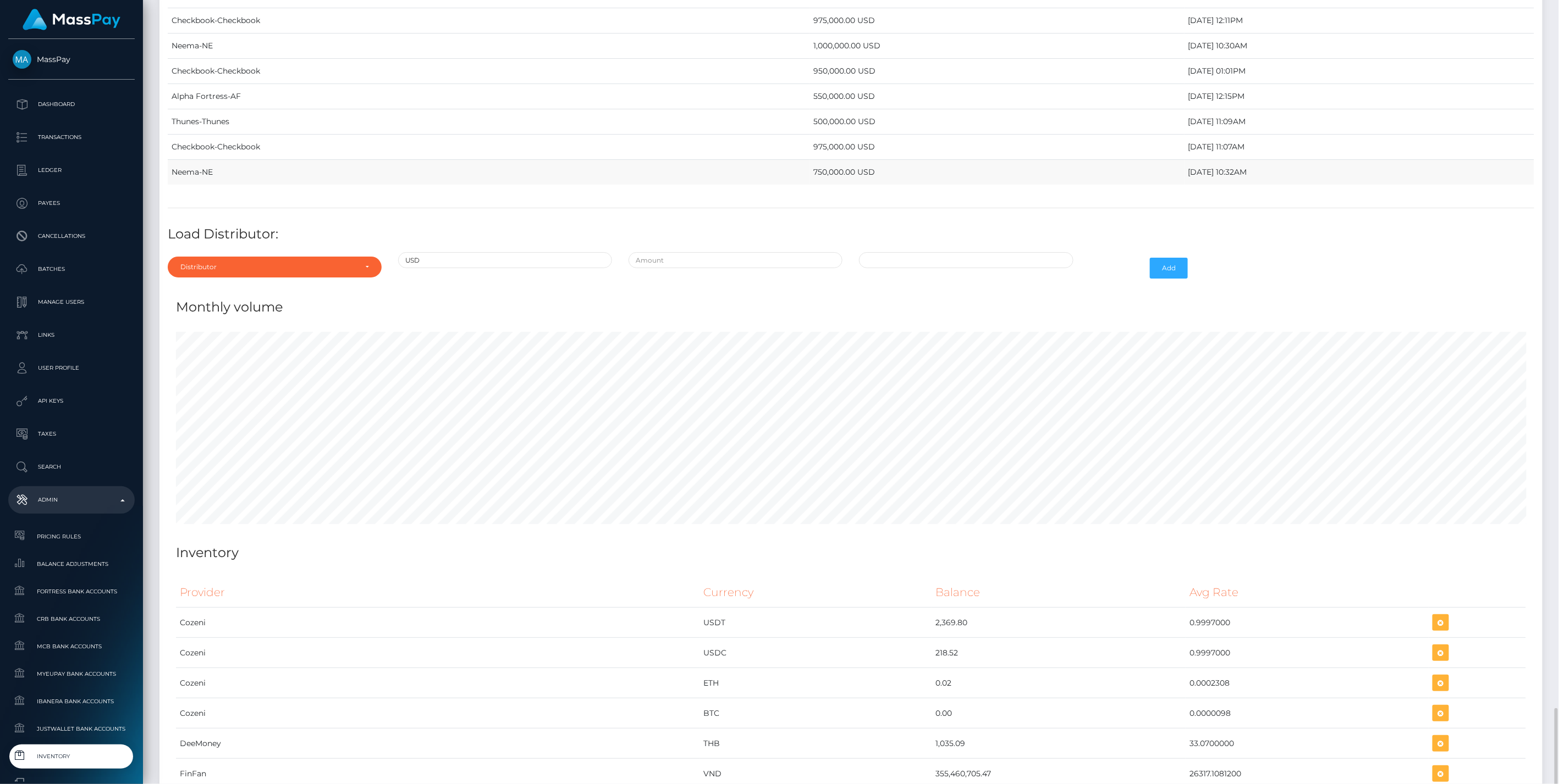
scroll to position [5068, 0]
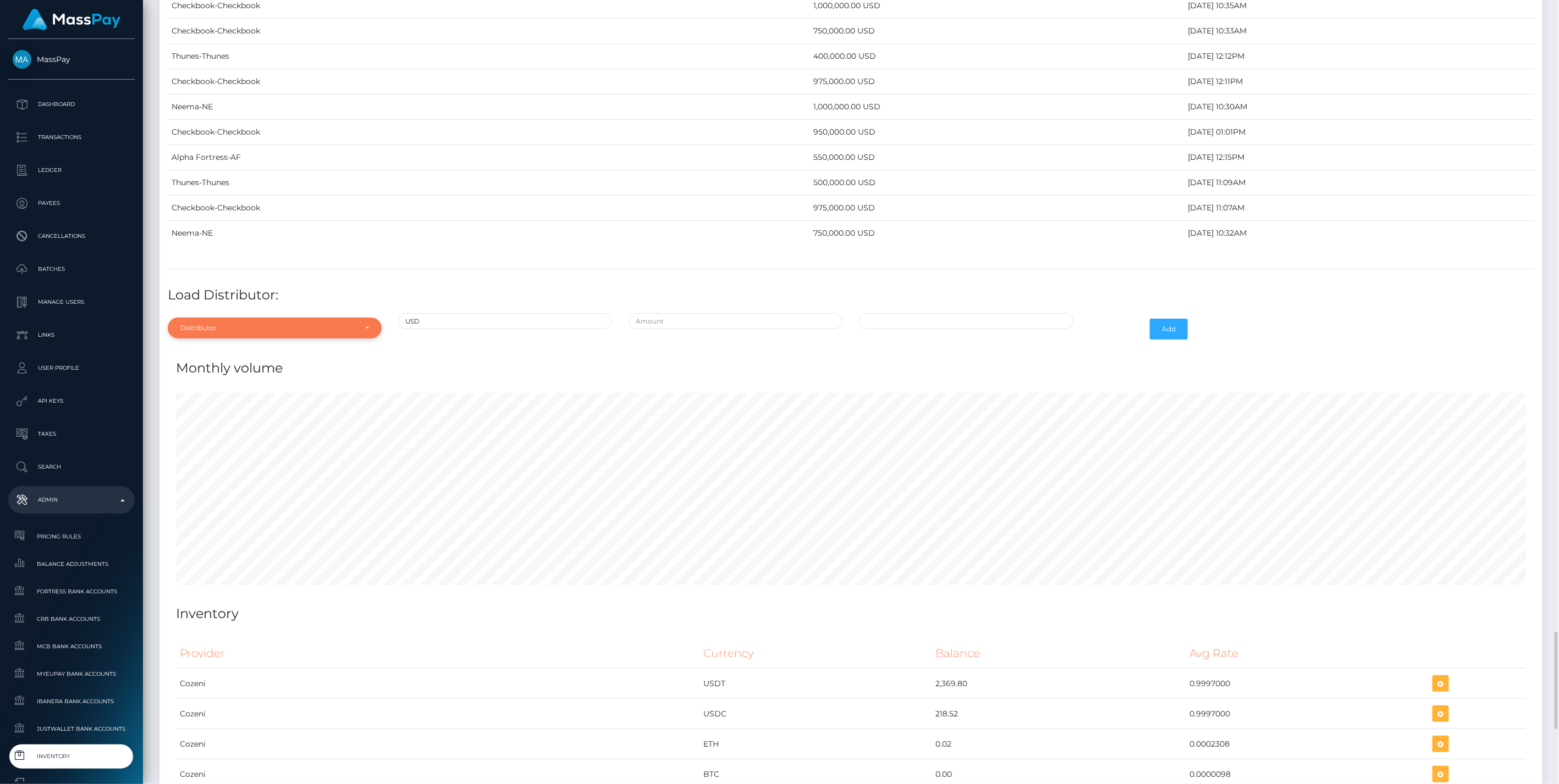
click at [228, 324] on div "Distributor" at bounding box center [268, 328] width 176 height 9
click at [201, 347] on input "Search" at bounding box center [274, 355] width 205 height 16
type input "chec"
click at [228, 367] on link "Checkbook" at bounding box center [274, 377] width 214 height 20
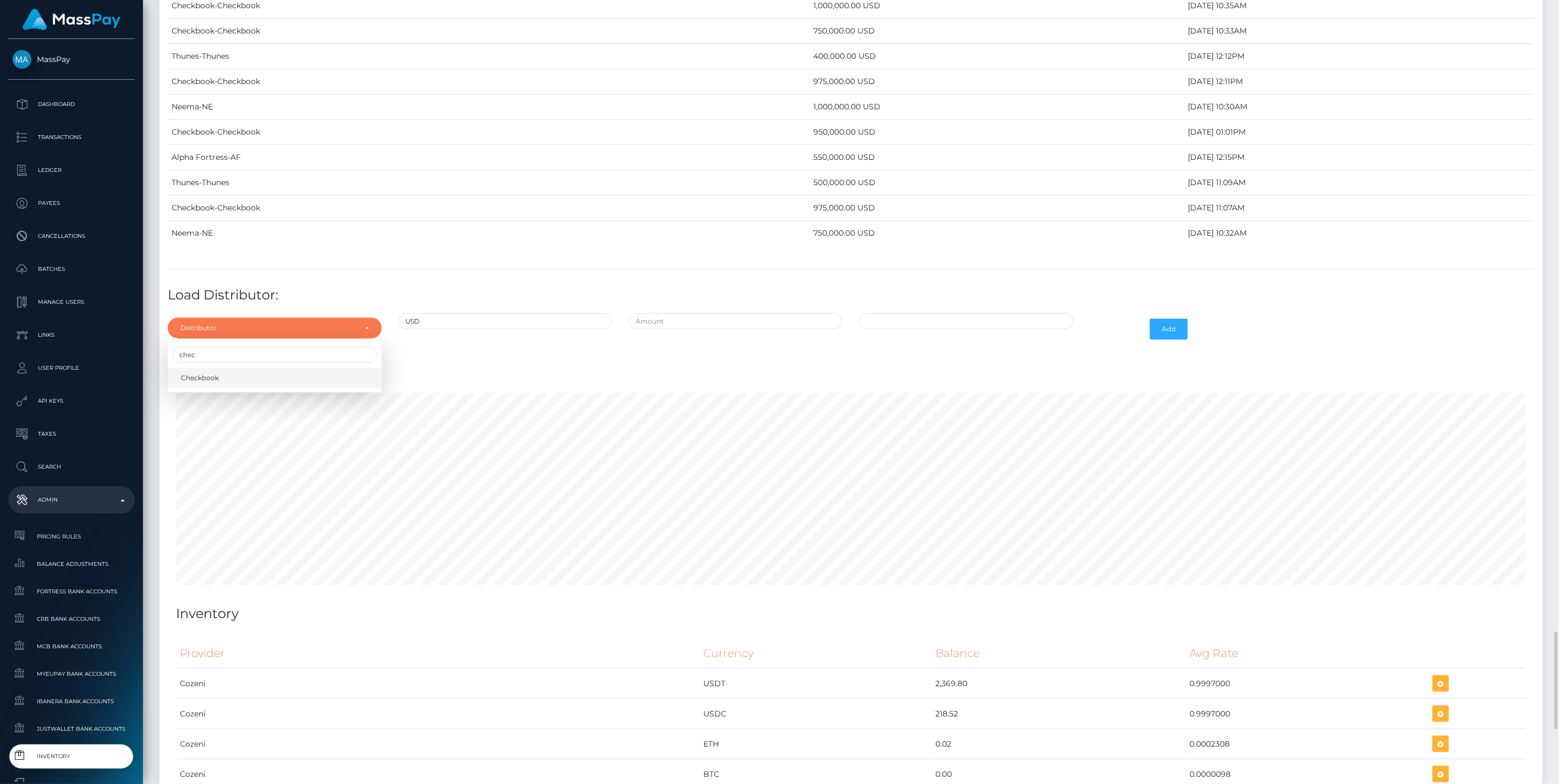
select select "7"
click at [692, 313] on input "text" at bounding box center [735, 321] width 214 height 16
type input "$875,000.0000000"
type input "10/10/2025 2:02 PM"
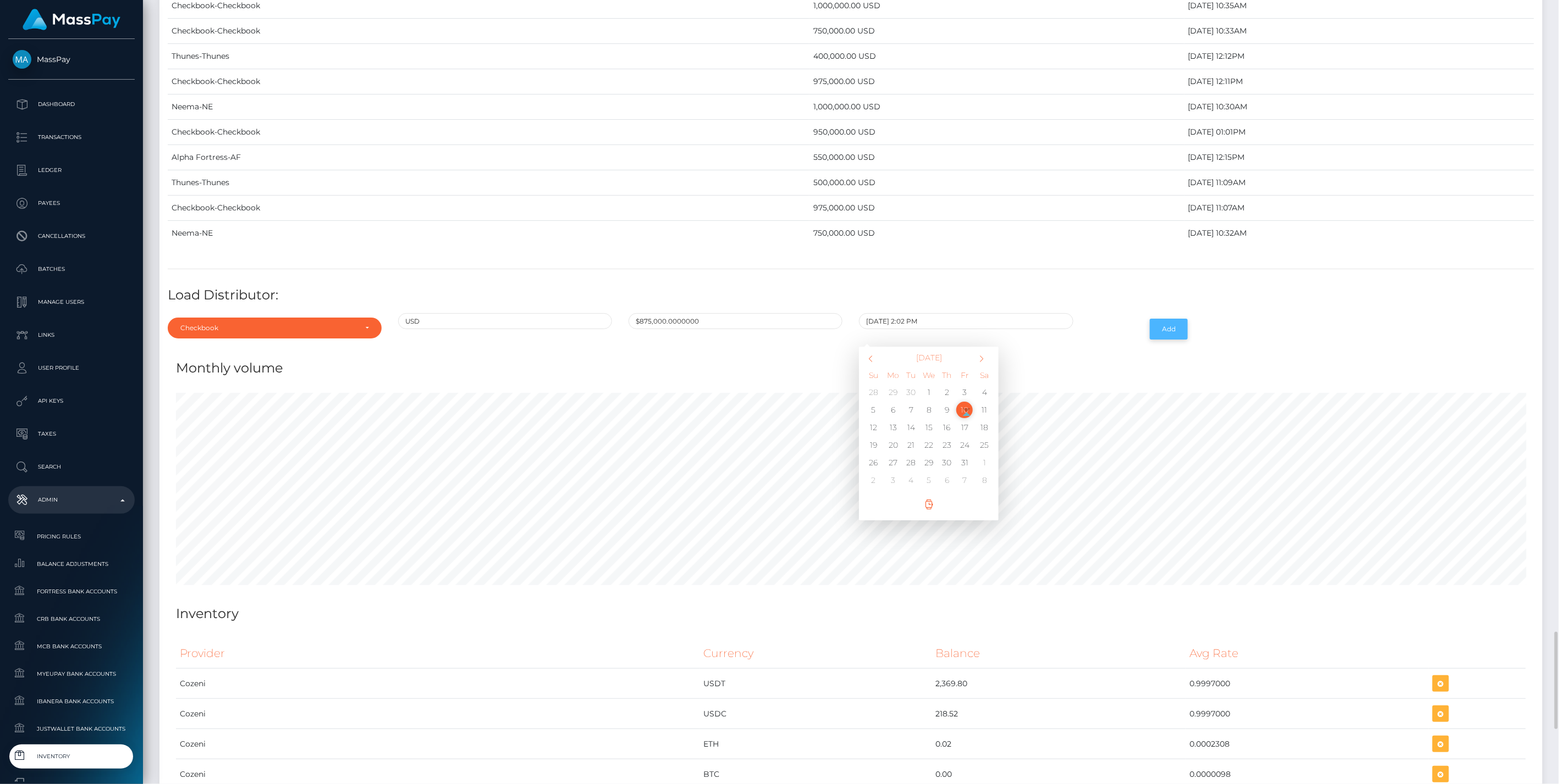
click at [1181, 319] on button "Add" at bounding box center [1169, 329] width 38 height 21
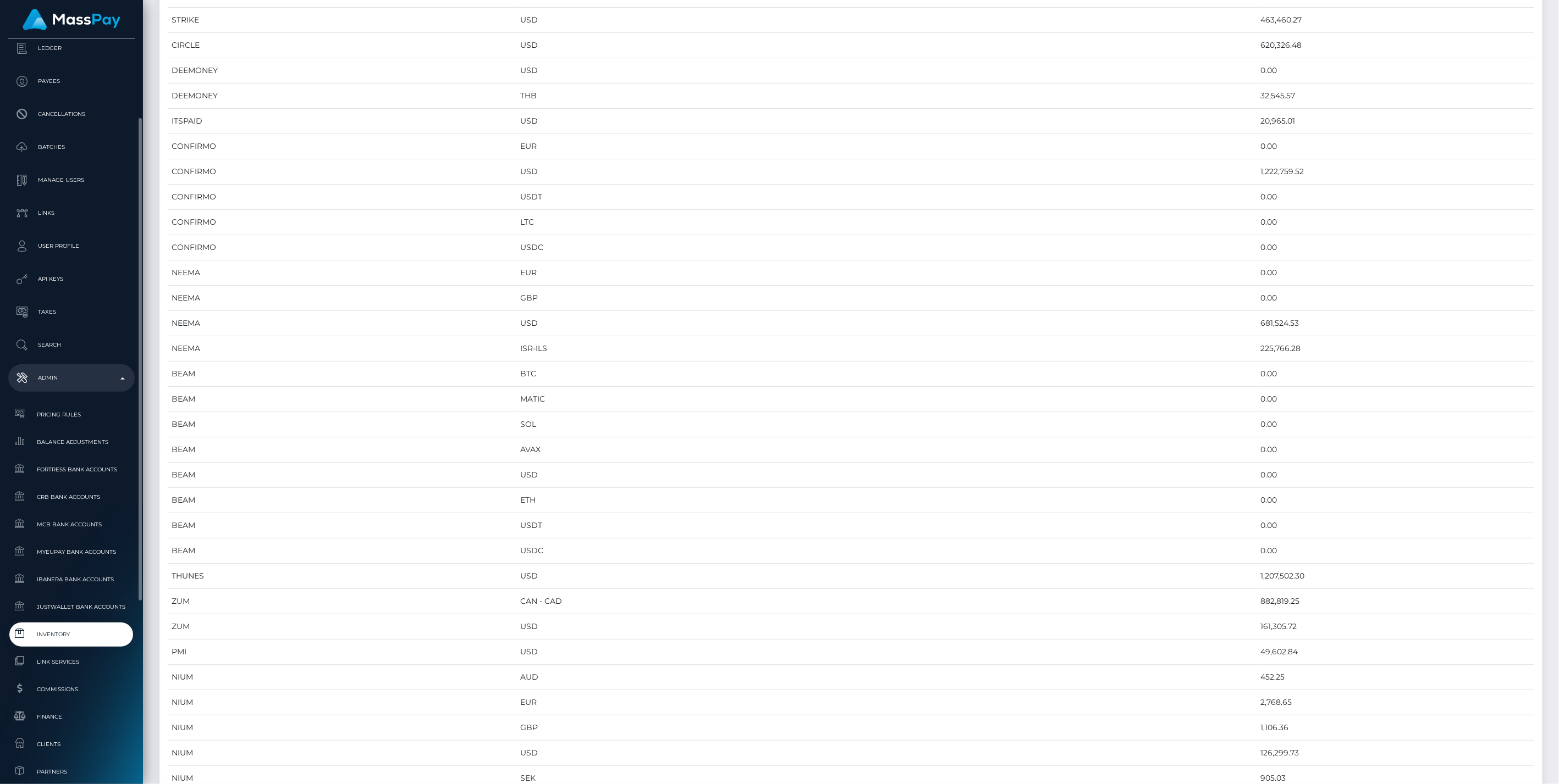
scroll to position [400, 0]
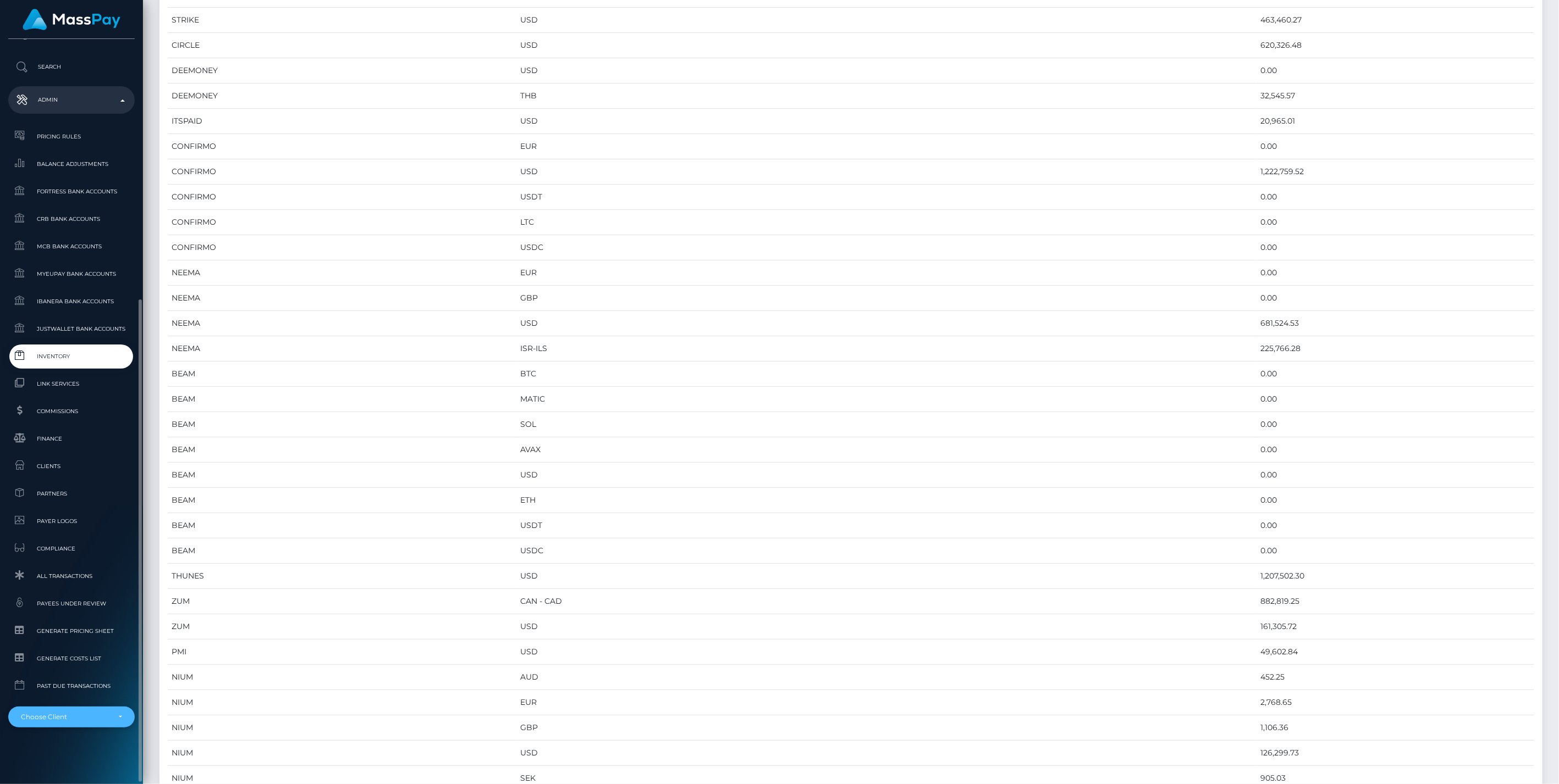
click at [84, 721] on div "Choose Client" at bounding box center [65, 717] width 89 height 9
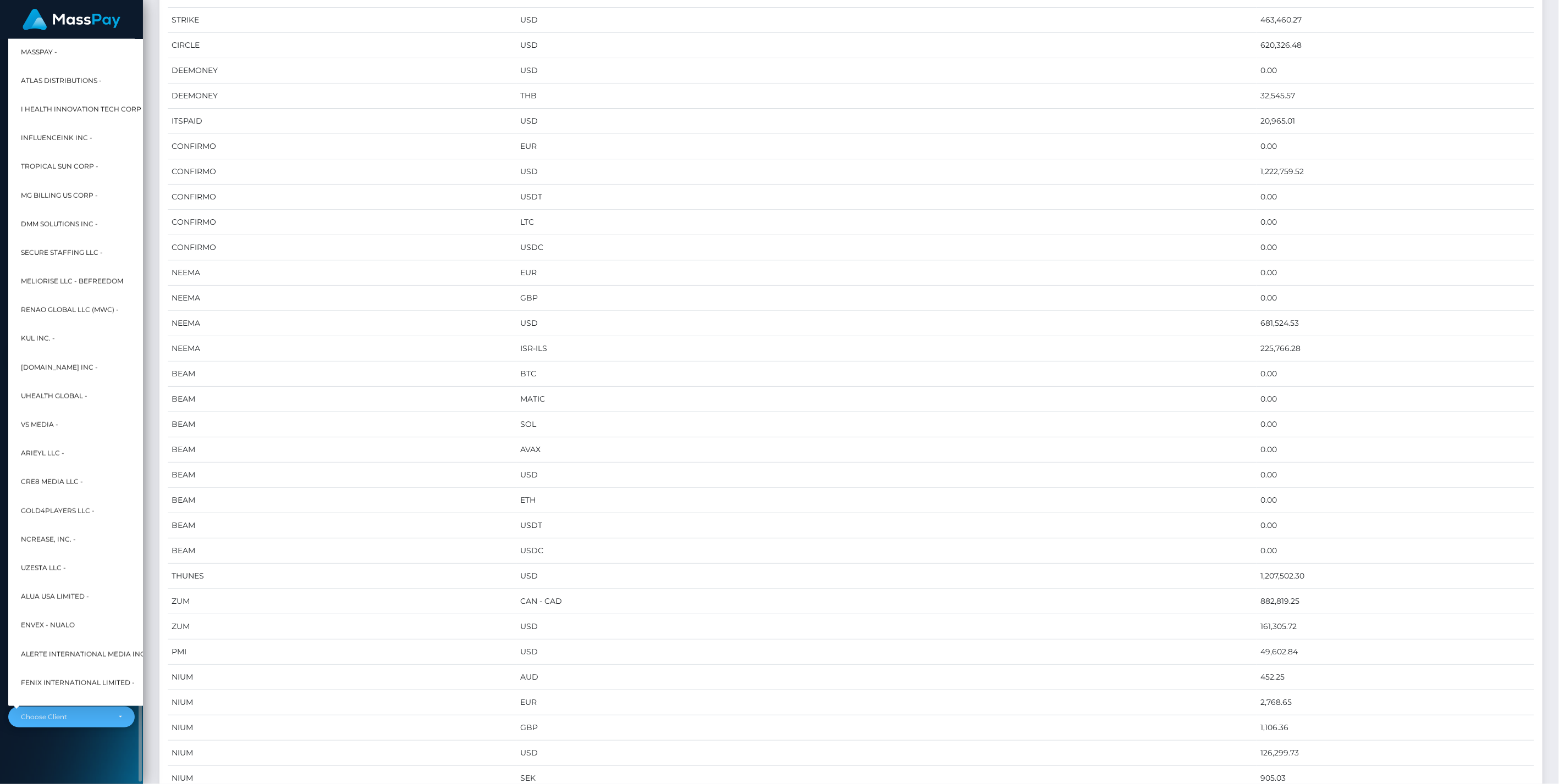
scroll to position [6190, 1383]
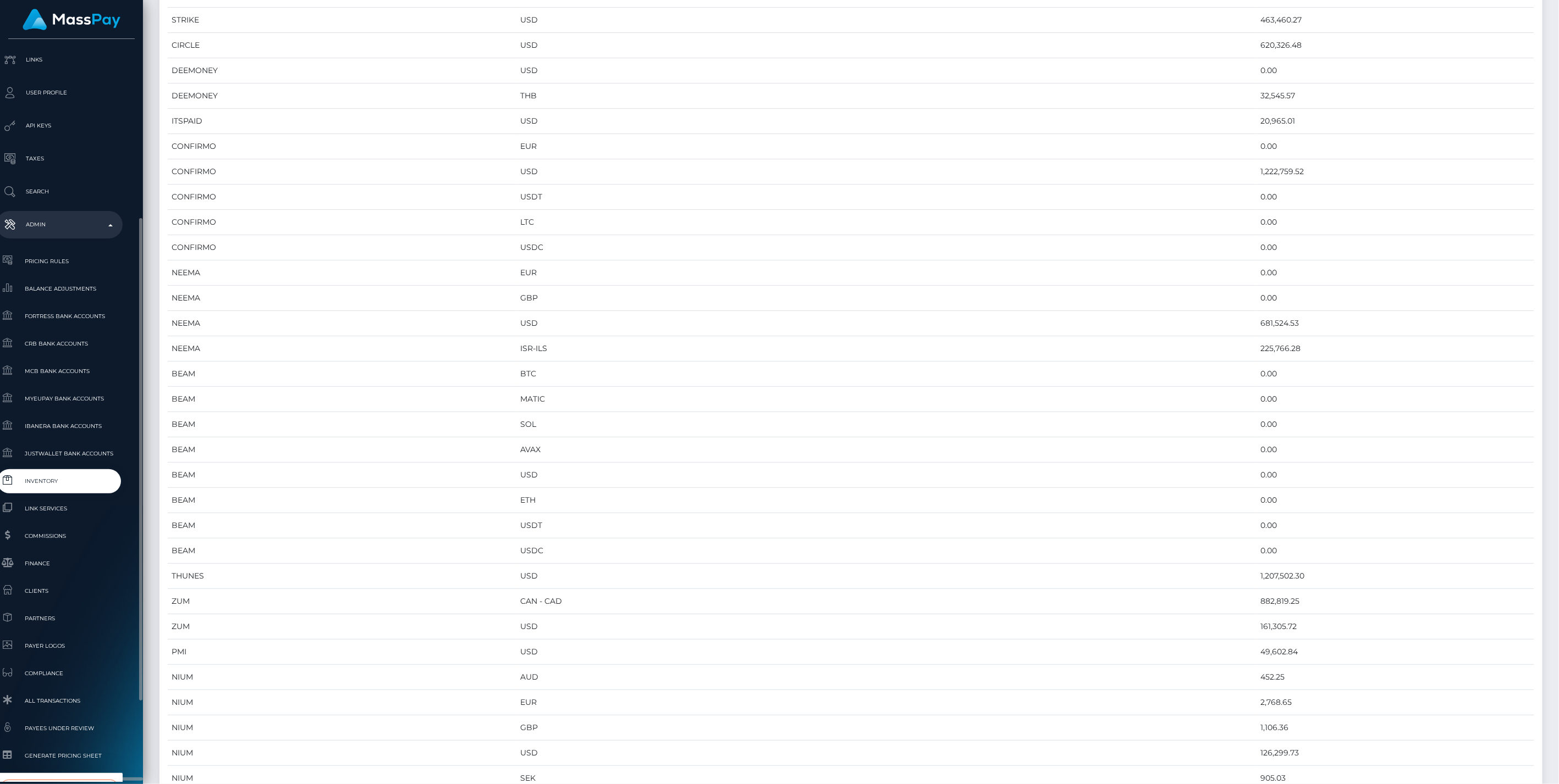
type input "whop"
select select "338"
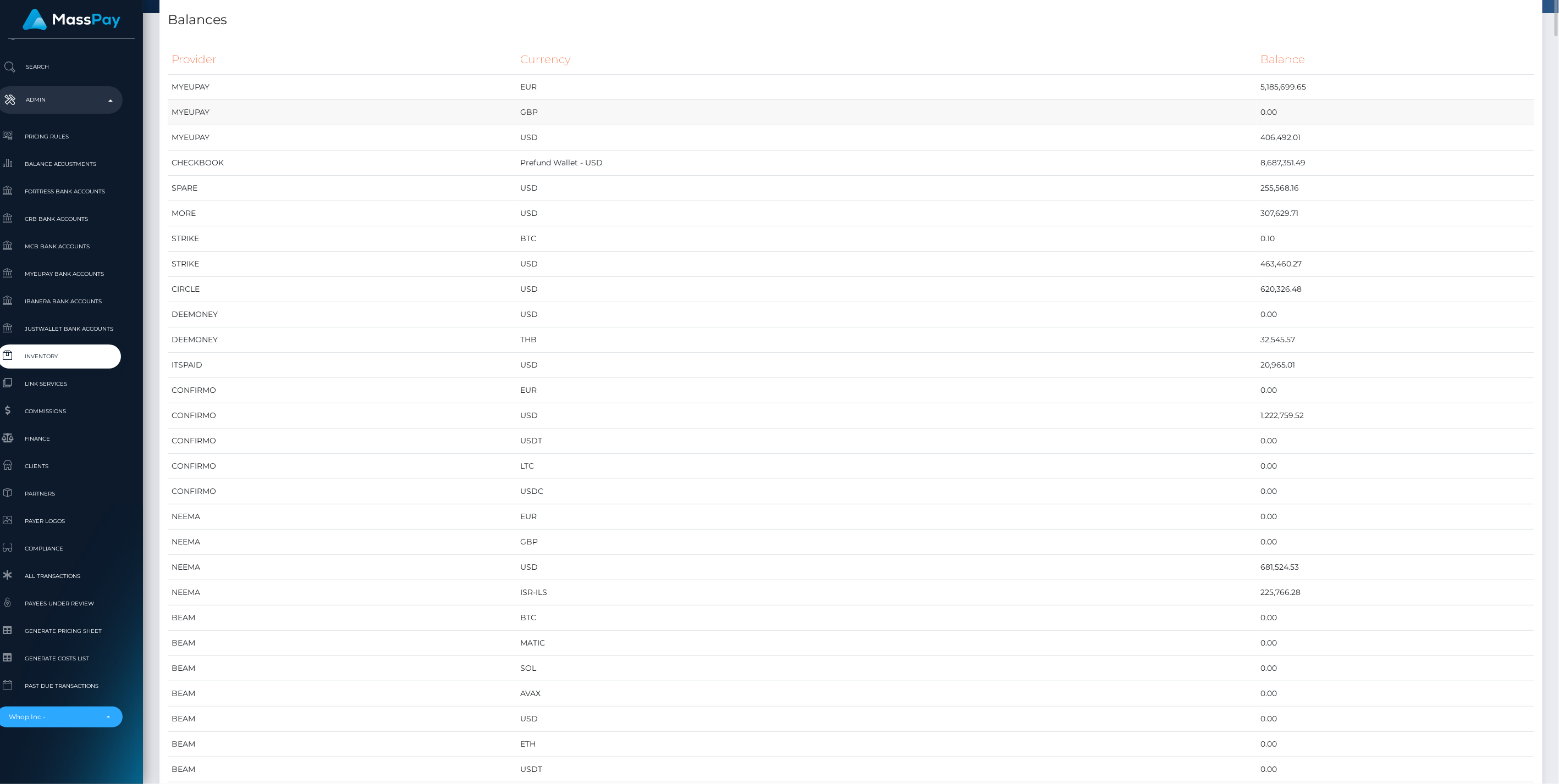
scroll to position [0, 0]
